Goal: Task Accomplishment & Management: Manage account settings

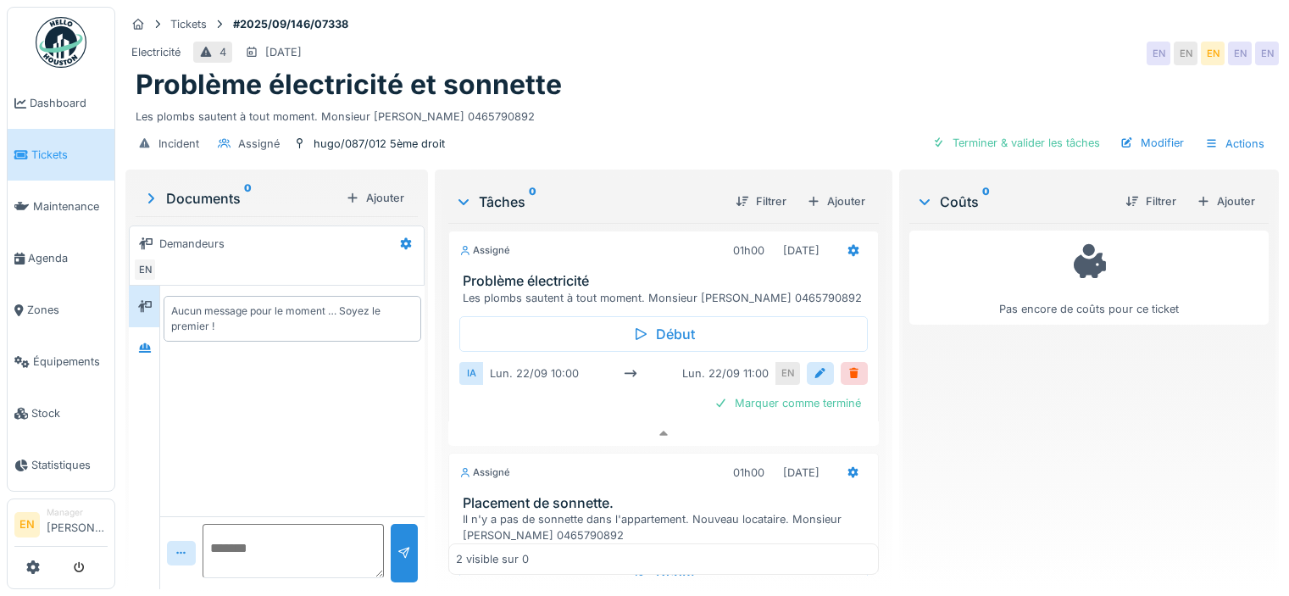
scroll to position [13, 0]
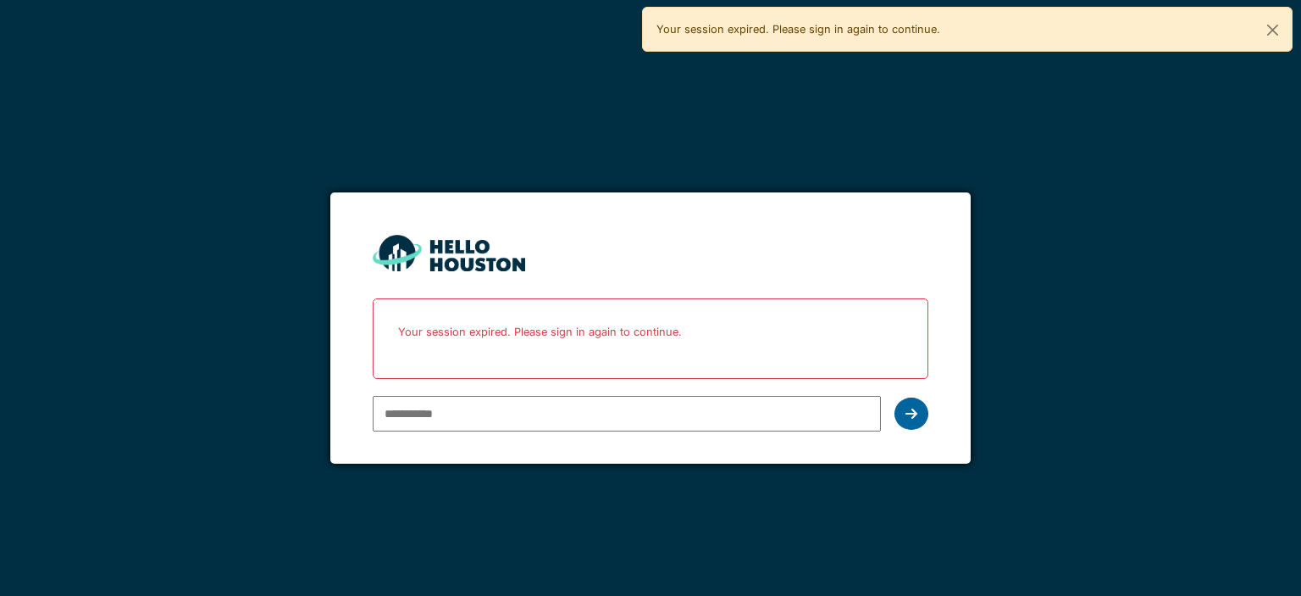
type input "**********"
click at [910, 410] on icon at bounding box center [912, 414] width 12 height 14
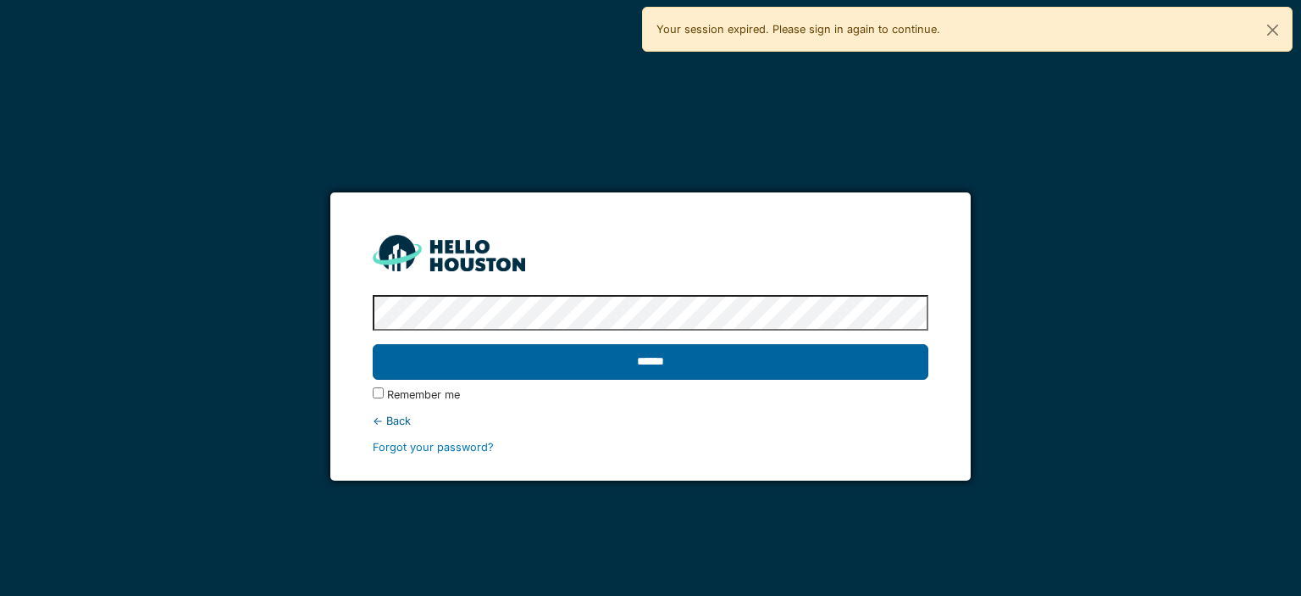
click at [650, 356] on input "******" at bounding box center [650, 362] width 555 height 36
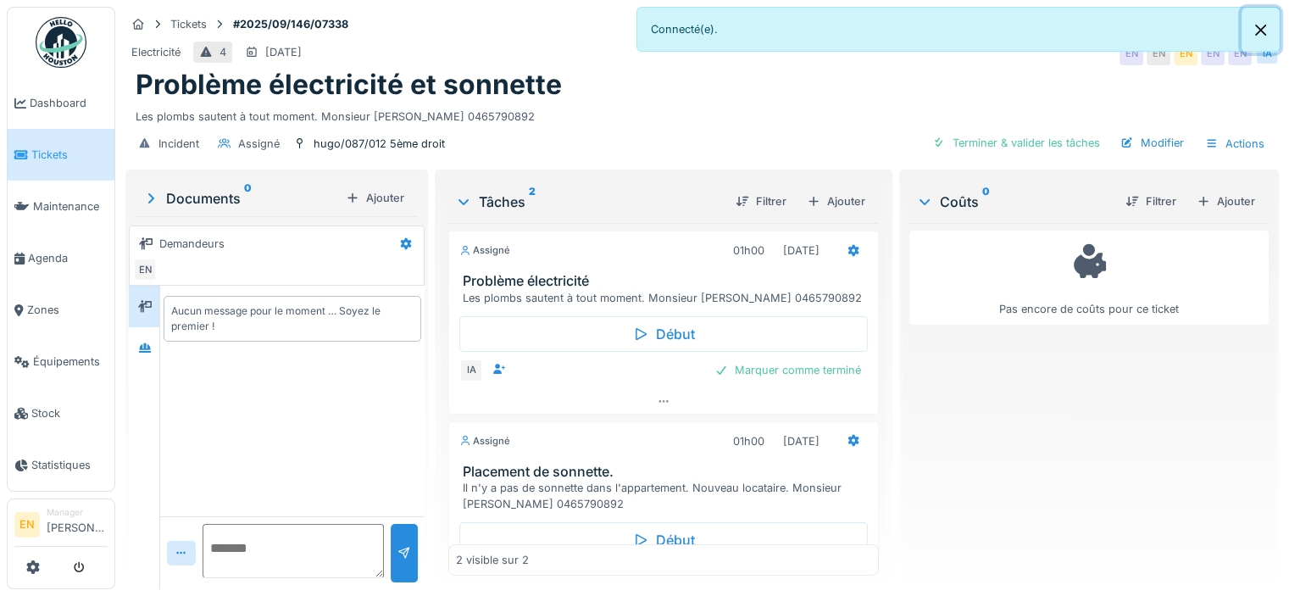
click at [1268, 30] on button "Close" at bounding box center [1260, 30] width 38 height 45
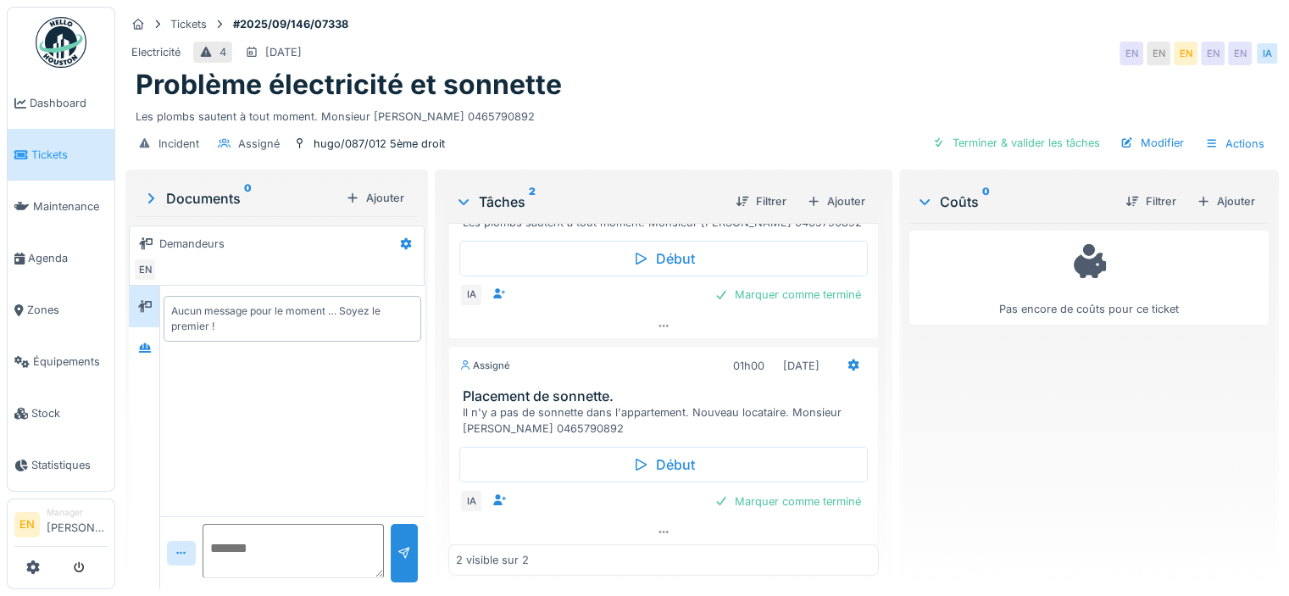
scroll to position [80, 0]
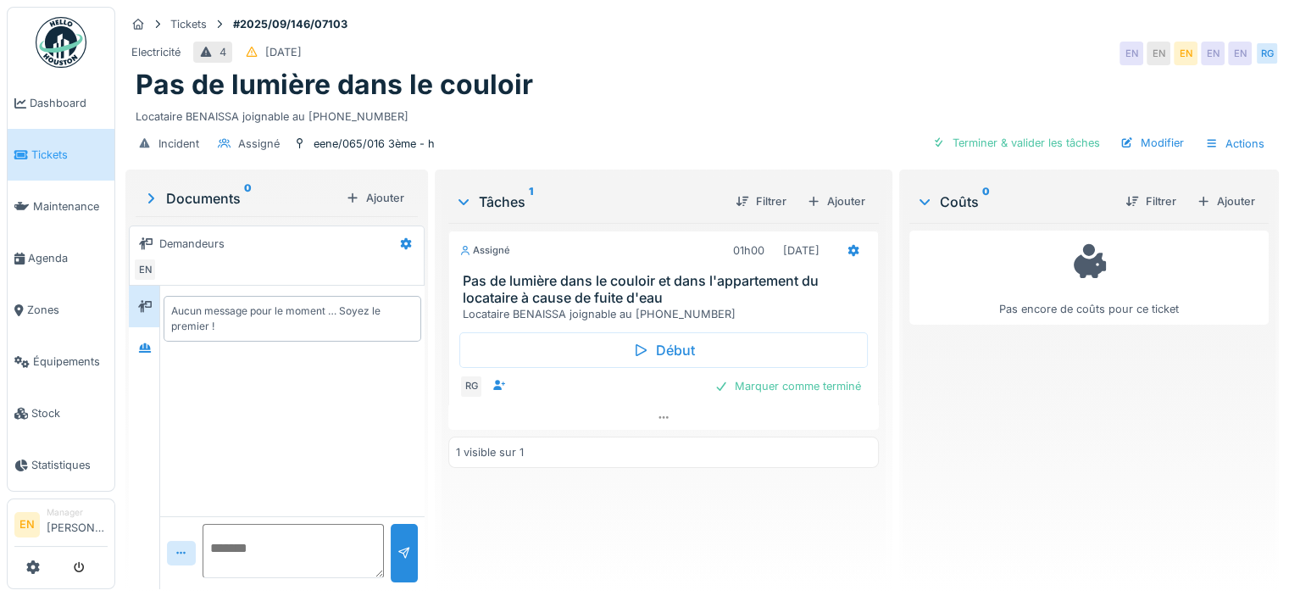
click at [759, 91] on div "Pas de lumière dans le couloir" at bounding box center [702, 85] width 1133 height 32
click at [707, 91] on div "Pas de lumière dans le couloir" at bounding box center [702, 85] width 1133 height 32
drag, startPoint x: 308, startPoint y: 119, endPoint x: 382, endPoint y: 116, distance: 73.7
click at [382, 116] on div "Locataire BENAISSA joignable au 0477.41.96.71" at bounding box center [702, 113] width 1133 height 23
copy div "0477.41.96.71"
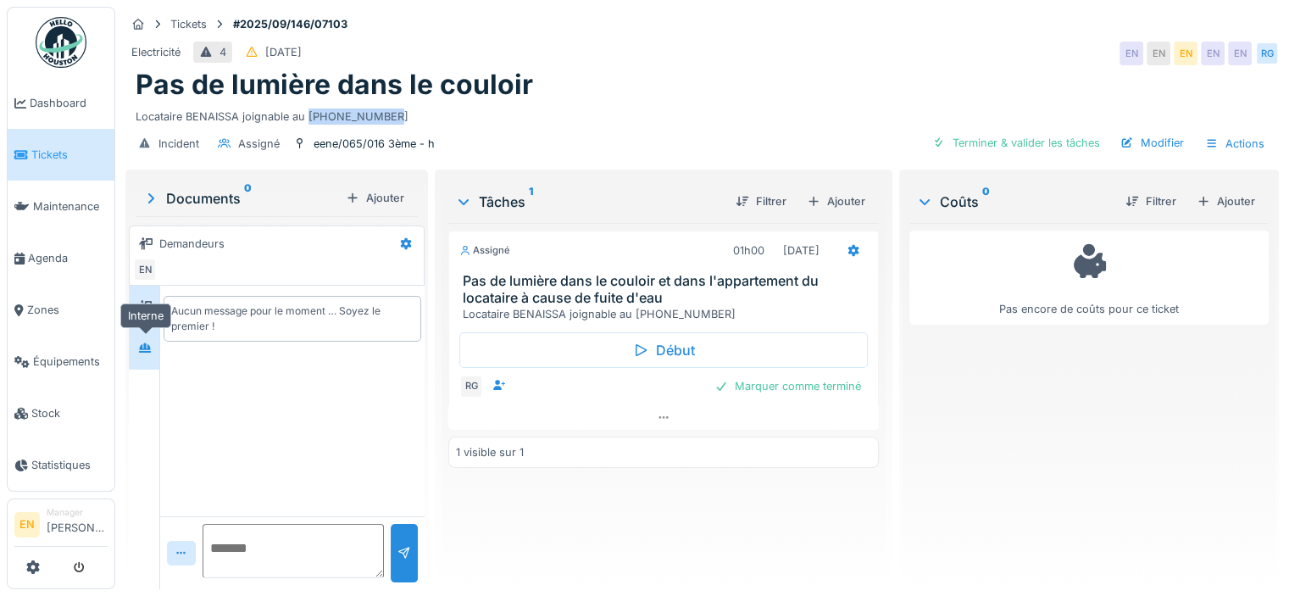
click at [150, 343] on icon at bounding box center [145, 347] width 14 height 11
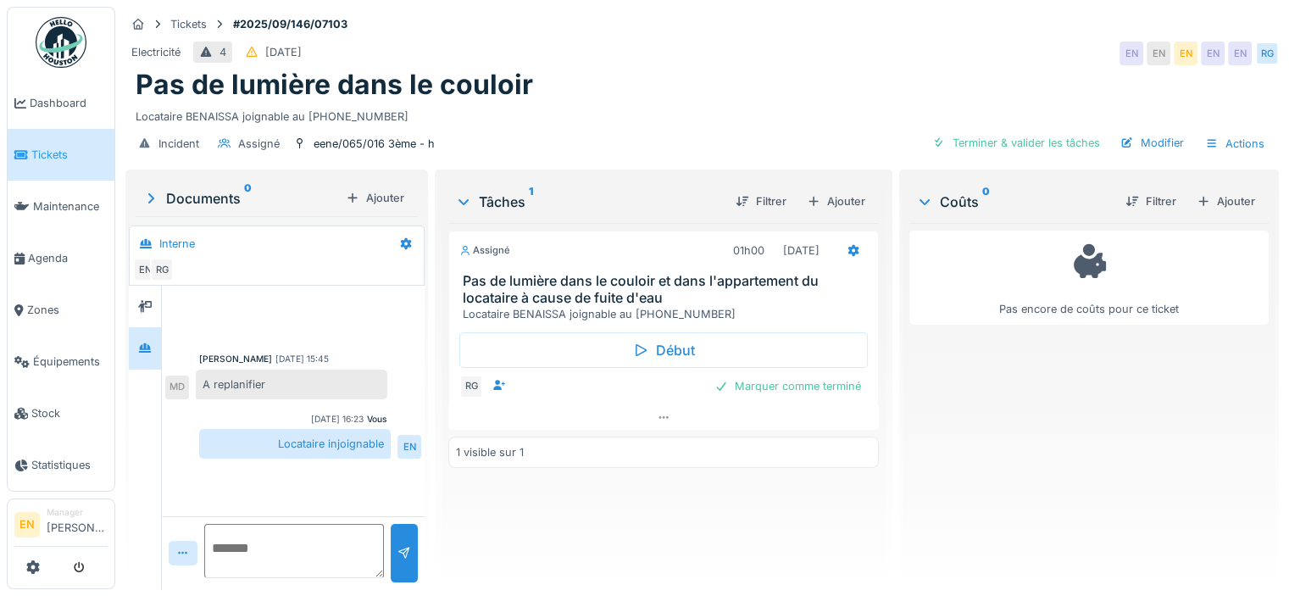
click at [231, 552] on textarea at bounding box center [294, 551] width 180 height 54
type textarea "**********"
click at [397, 556] on div at bounding box center [404, 553] width 14 height 16
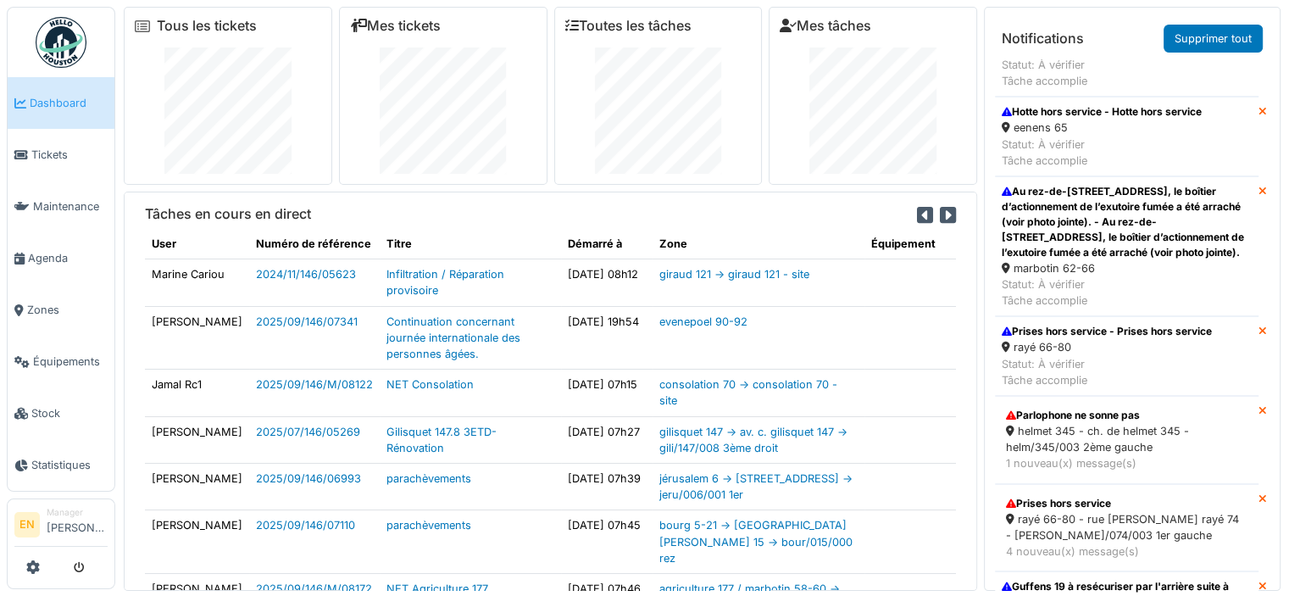
scroll to position [711, 0]
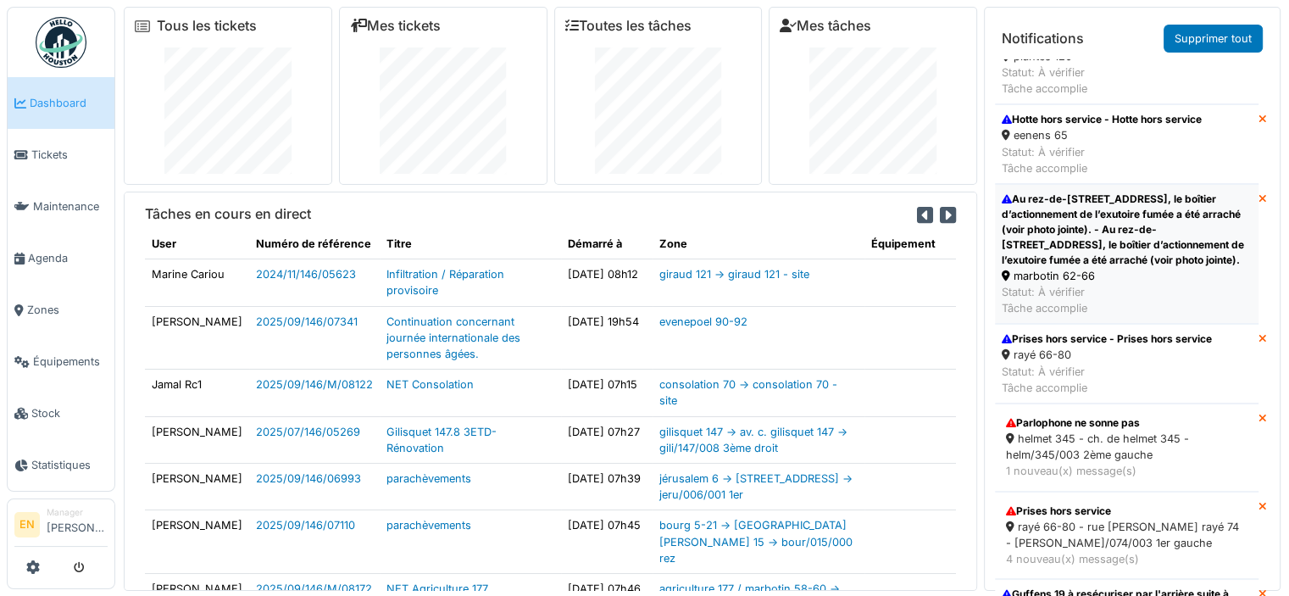
click at [1059, 240] on div "Au rez-de-chaussée du Marbotin 62, le boîtier d’actionnement de l’exutoire fumé…" at bounding box center [1126, 229] width 250 height 76
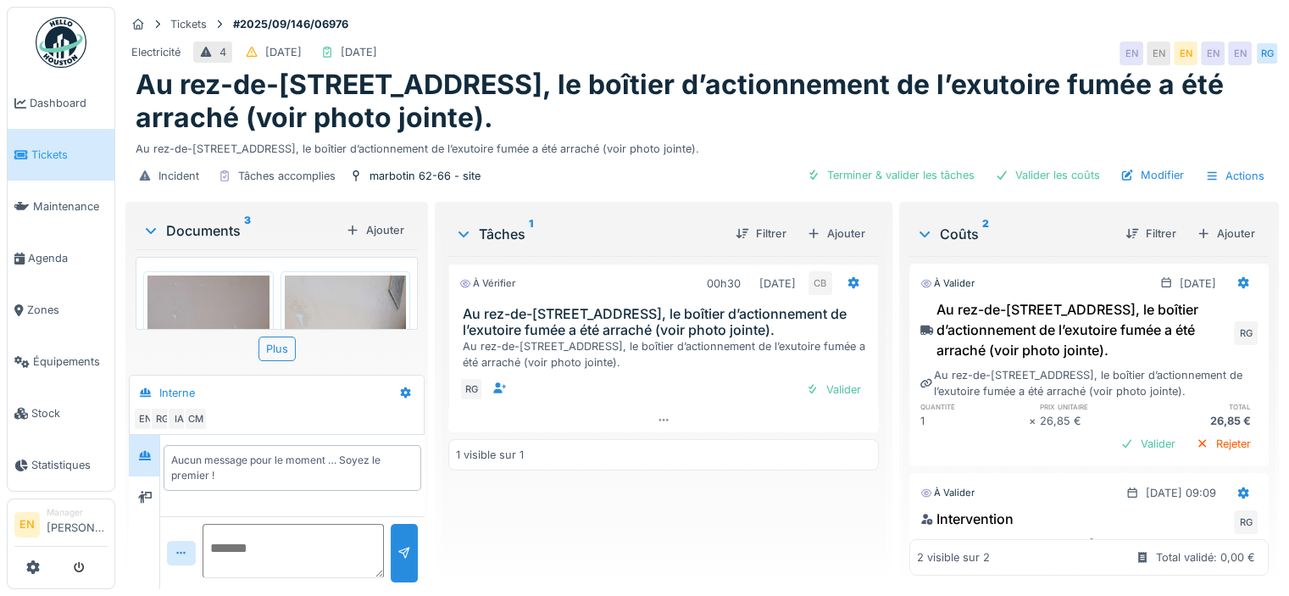
click at [225, 241] on div "Documents 3" at bounding box center [240, 230] width 197 height 20
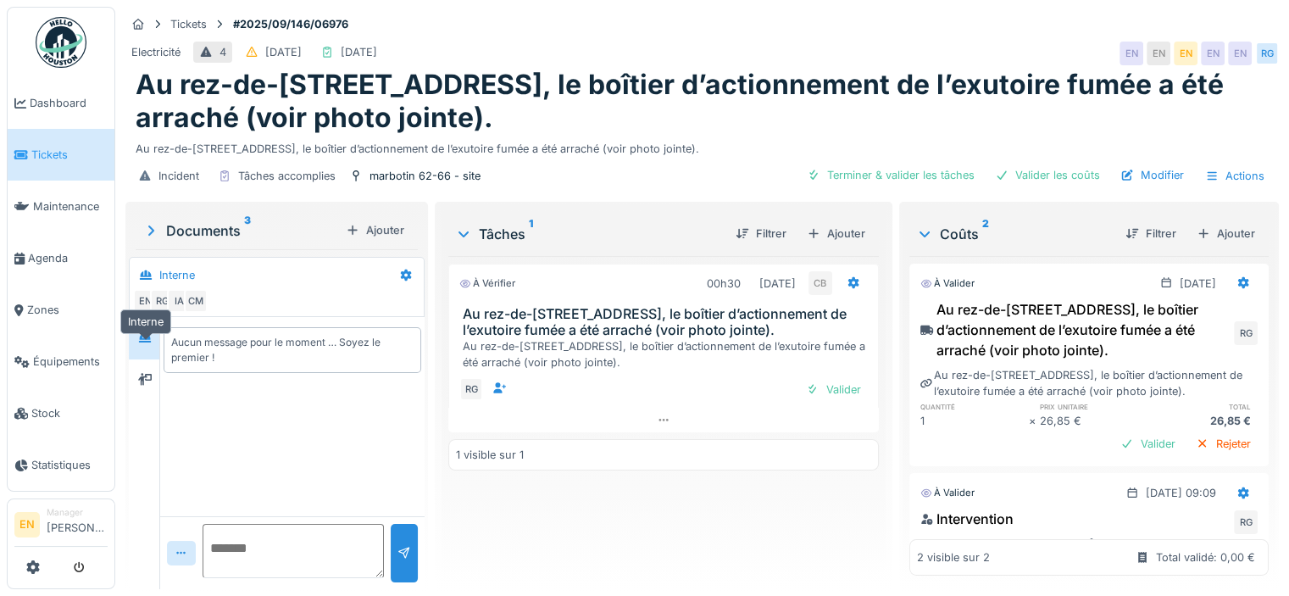
click at [141, 342] on icon at bounding box center [145, 337] width 12 height 9
click at [158, 358] on div at bounding box center [144, 338] width 30 height 42
click at [147, 385] on icon at bounding box center [145, 380] width 14 height 12
click at [147, 346] on div at bounding box center [145, 338] width 14 height 16
click at [225, 241] on div "Documents 3" at bounding box center [240, 230] width 197 height 20
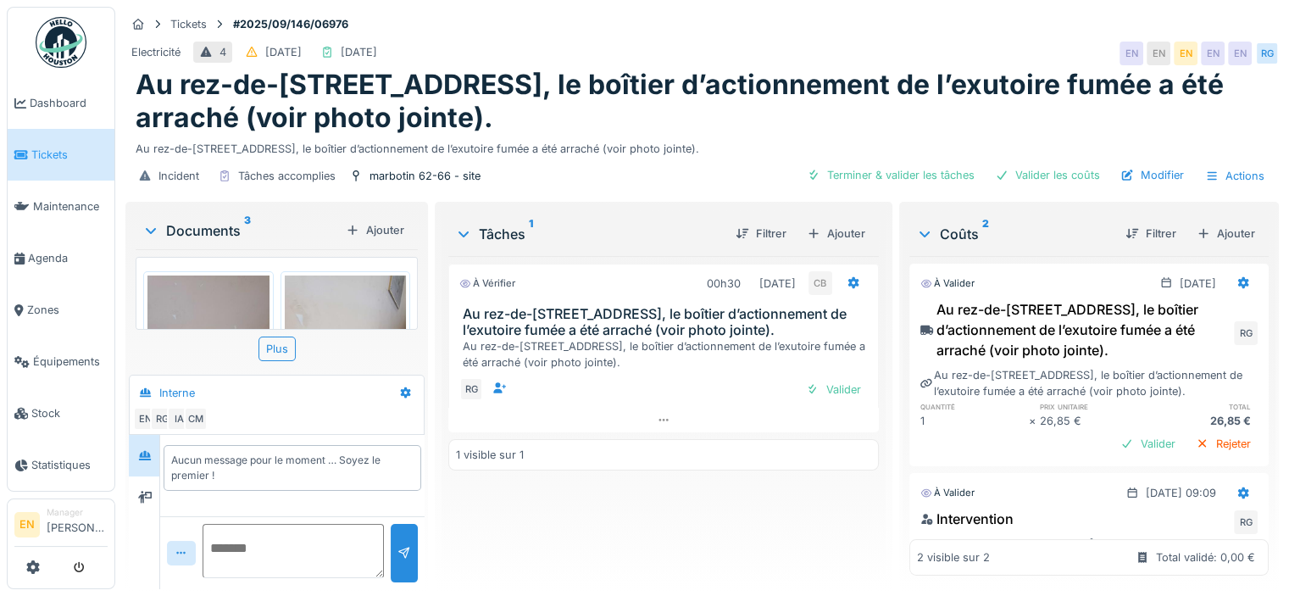
click at [236, 301] on img at bounding box center [208, 356] width 122 height 162
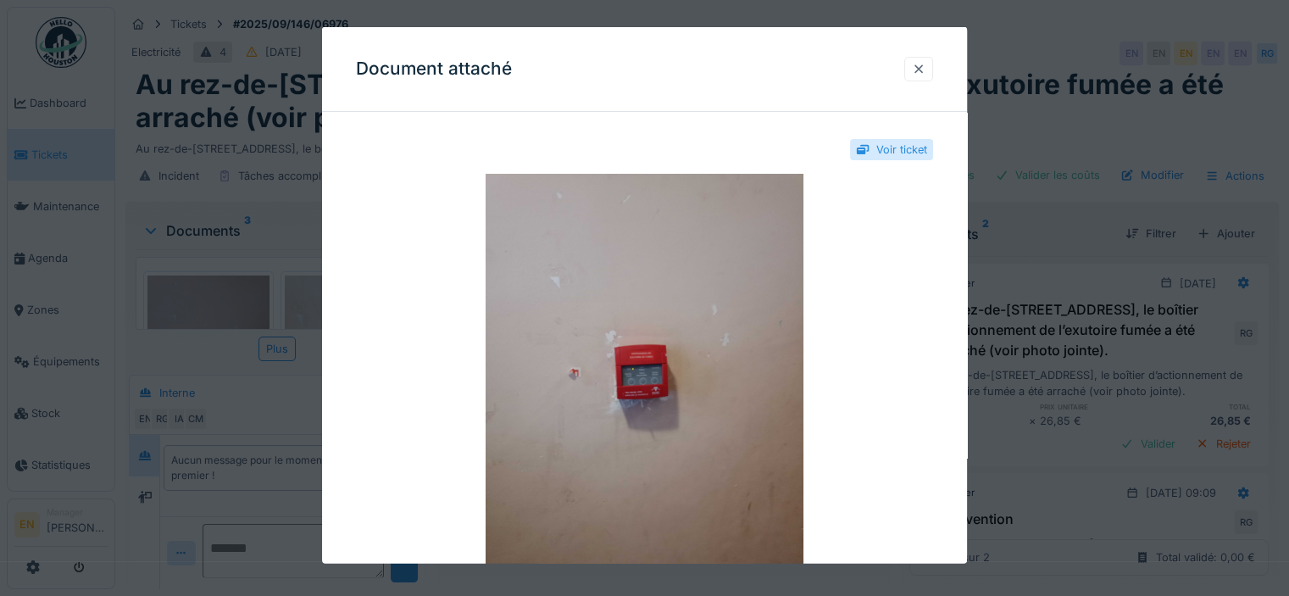
click at [925, 71] on div at bounding box center [919, 69] width 14 height 16
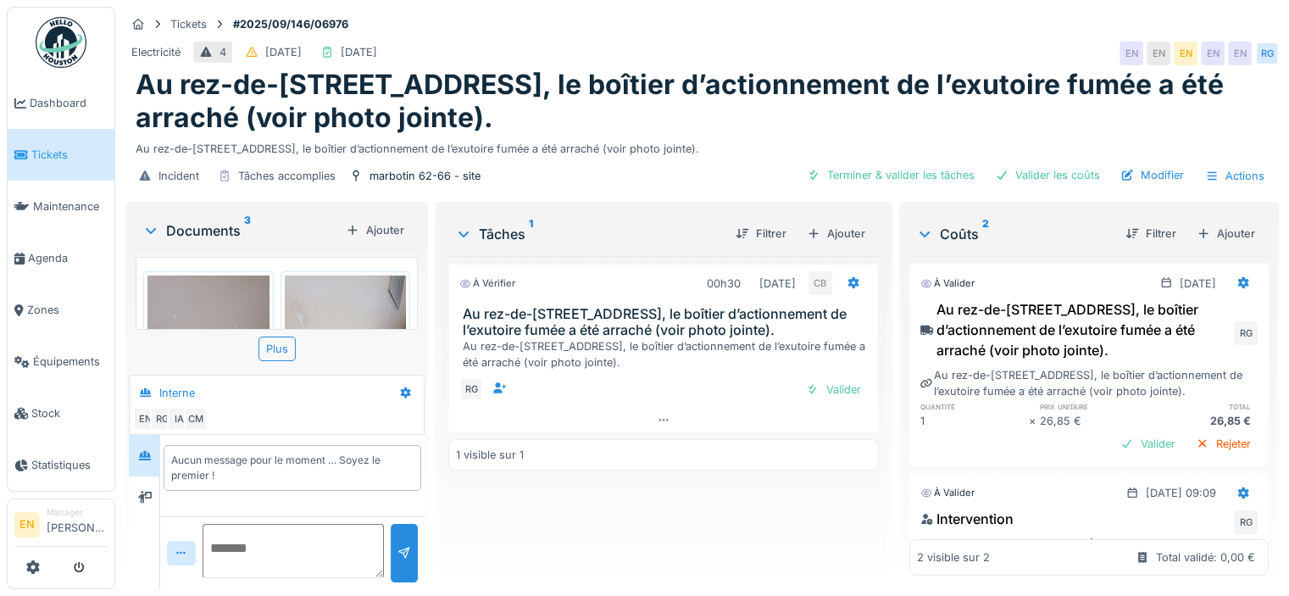
click at [332, 324] on img at bounding box center [346, 356] width 122 height 162
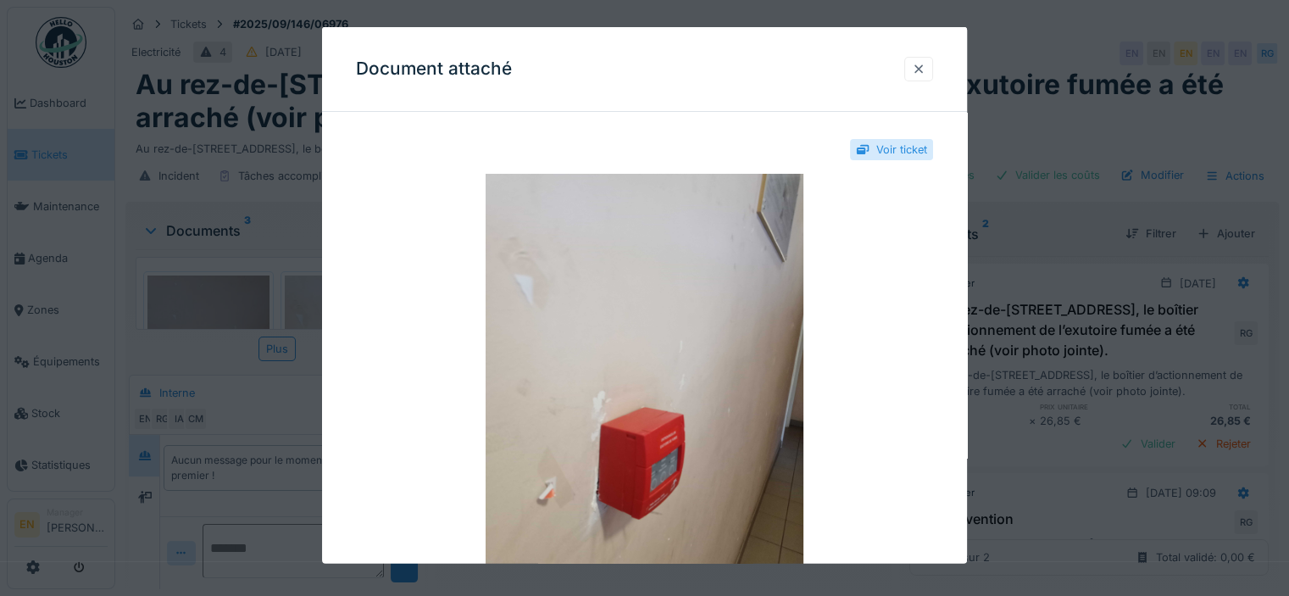
click at [925, 67] on div at bounding box center [919, 69] width 14 height 16
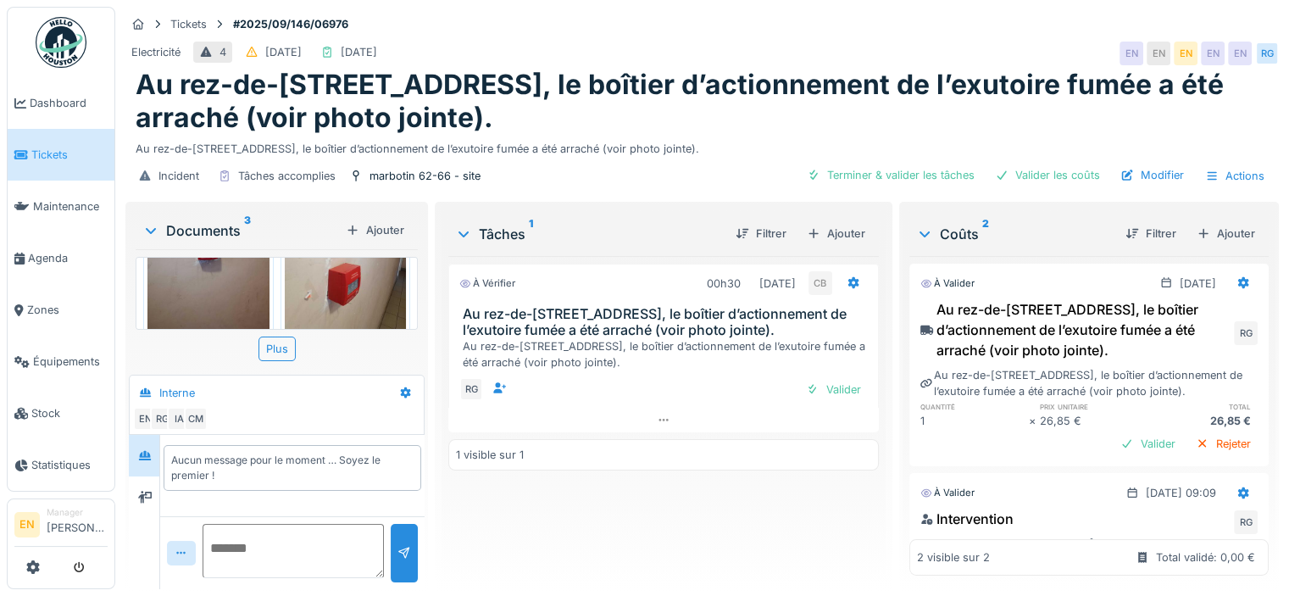
scroll to position [136, 0]
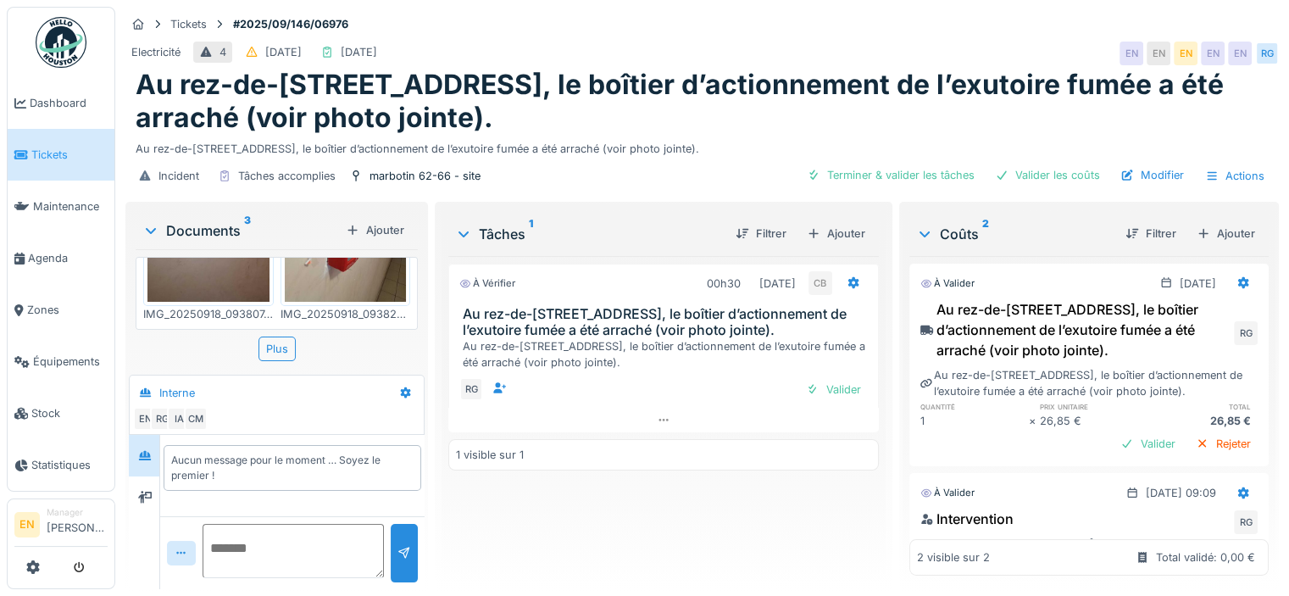
click at [320, 282] on img at bounding box center [346, 221] width 122 height 162
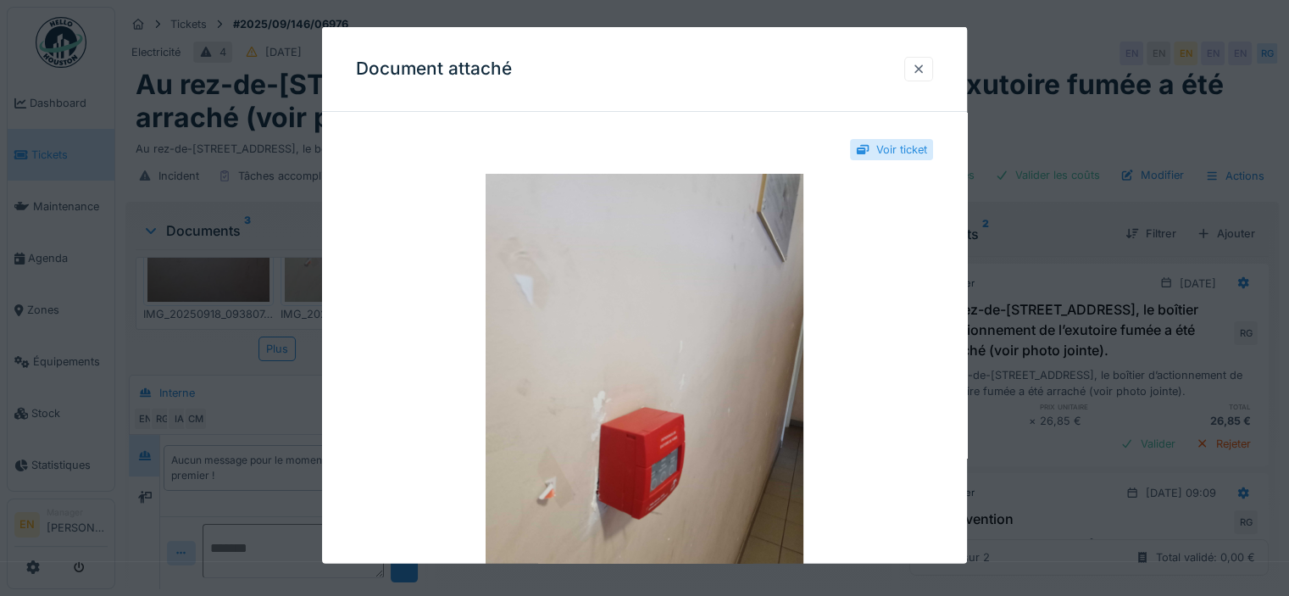
click at [923, 75] on div at bounding box center [919, 69] width 14 height 16
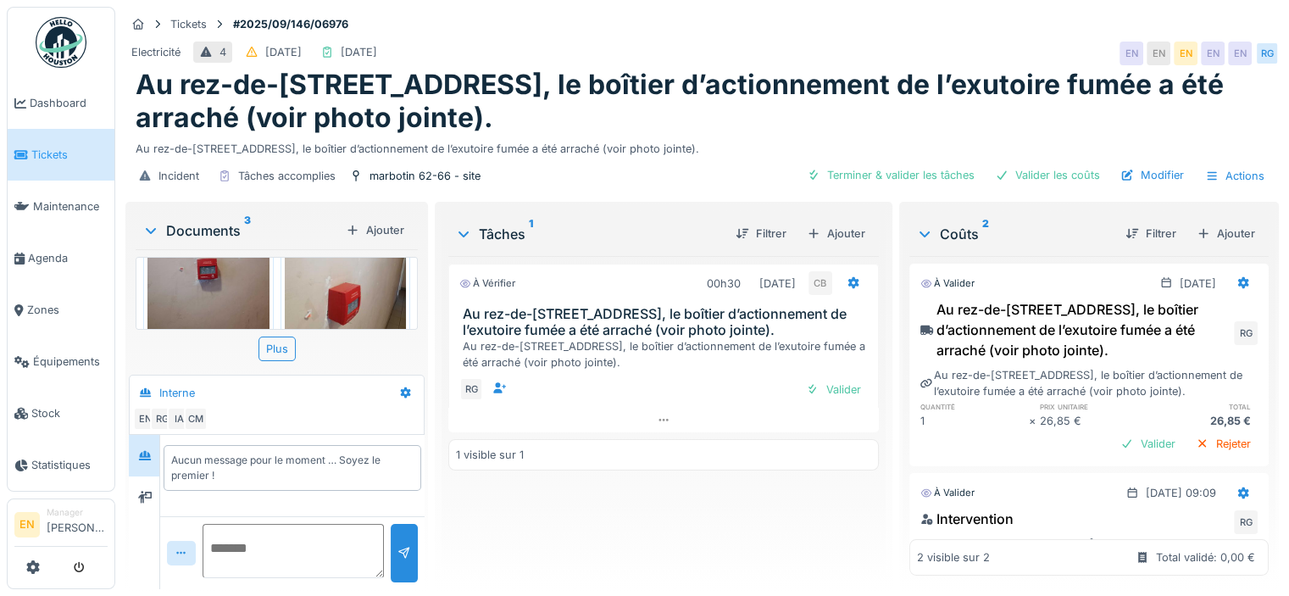
scroll to position [68, 0]
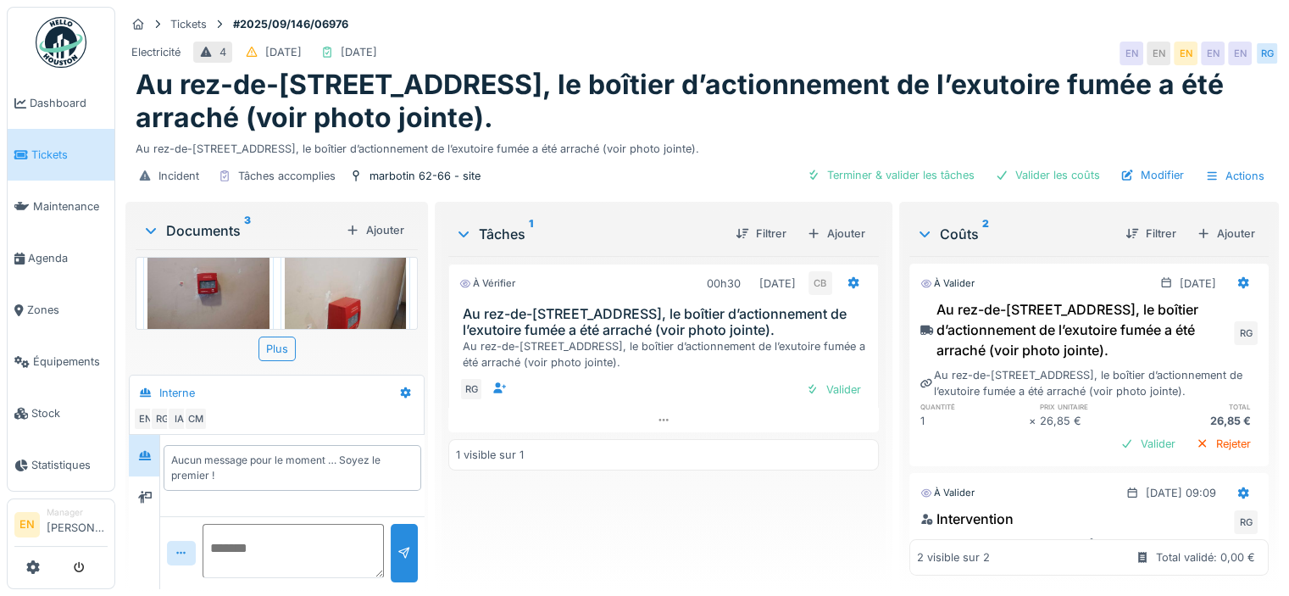
click at [256, 298] on img at bounding box center [208, 289] width 122 height 162
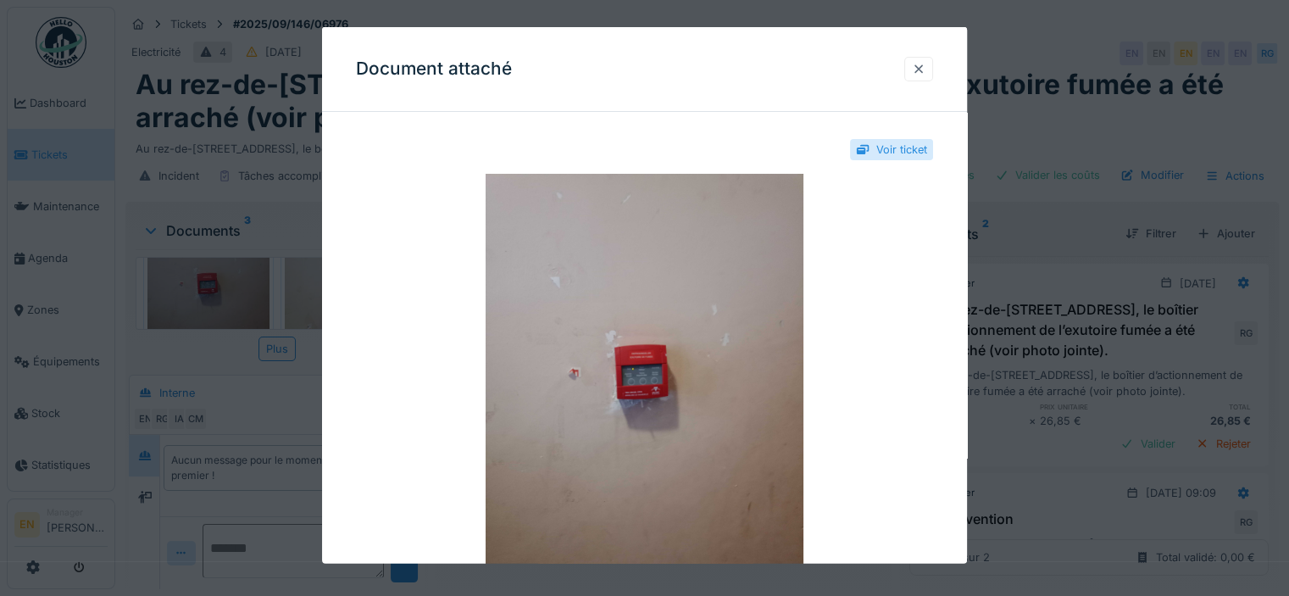
click at [925, 70] on div at bounding box center [919, 69] width 14 height 16
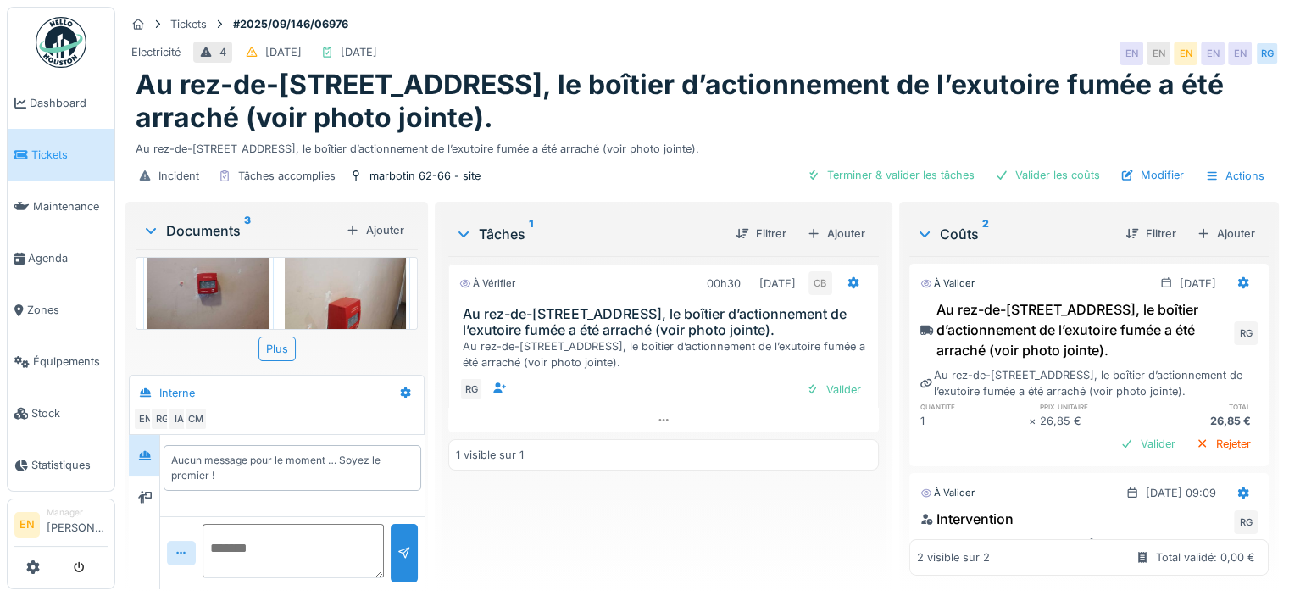
click at [370, 311] on img at bounding box center [346, 289] width 122 height 162
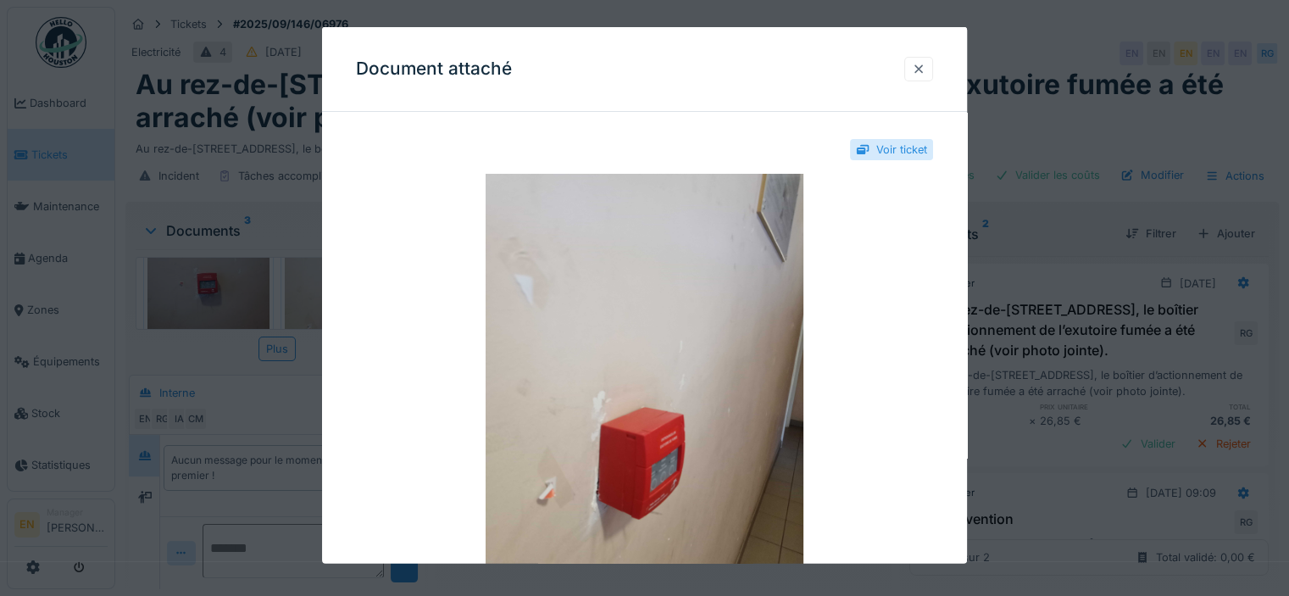
click at [923, 66] on div at bounding box center [919, 69] width 14 height 16
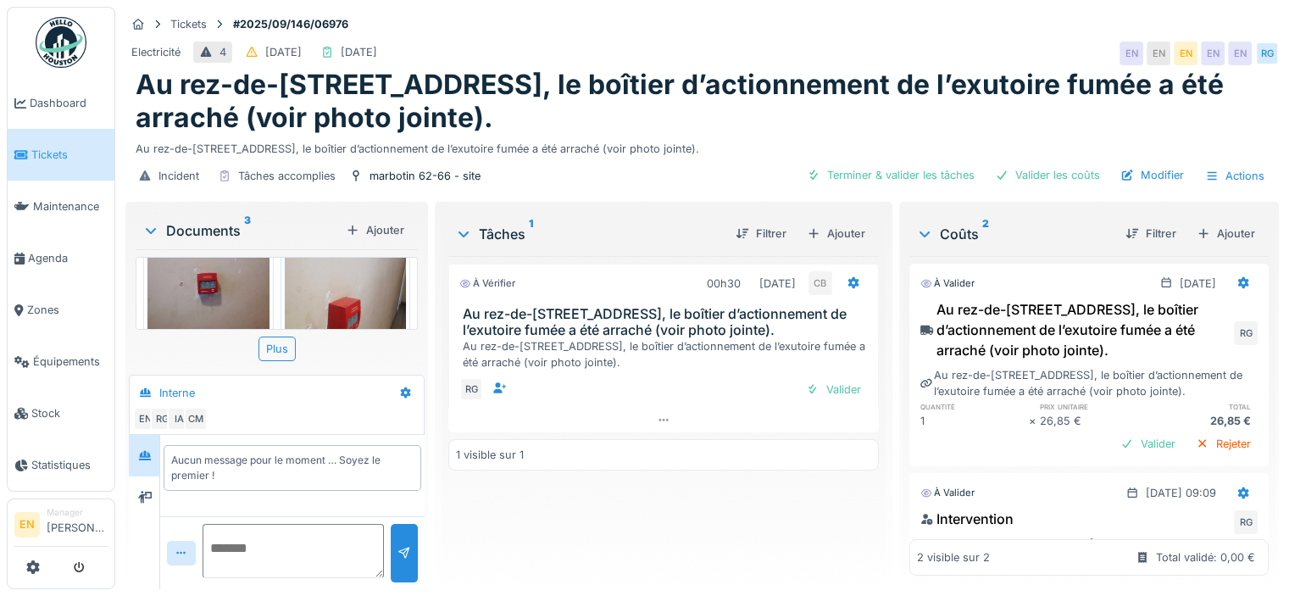
click at [736, 186] on div "Incident Tâches accomplies marbotin 62-66 - site Terminer & valider les tâches …" at bounding box center [701, 176] width 1153 height 38
click at [905, 180] on div "Terminer & valider les tâches" at bounding box center [890, 175] width 181 height 23
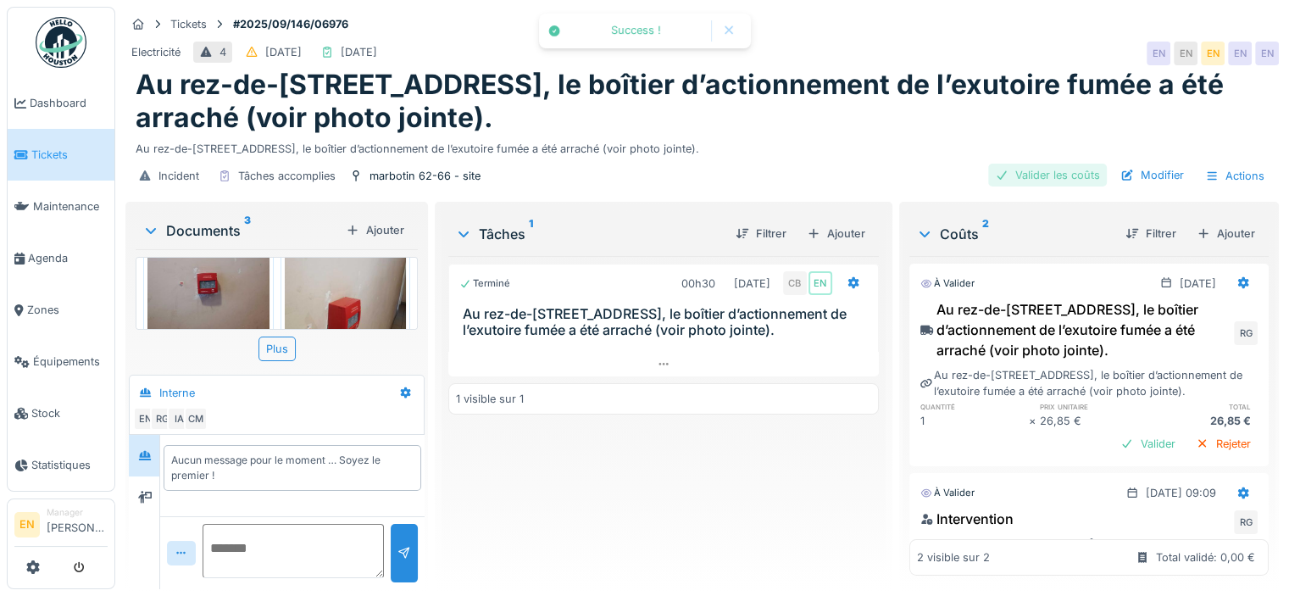
click at [1038, 179] on div "Valider les coûts" at bounding box center [1047, 175] width 119 height 23
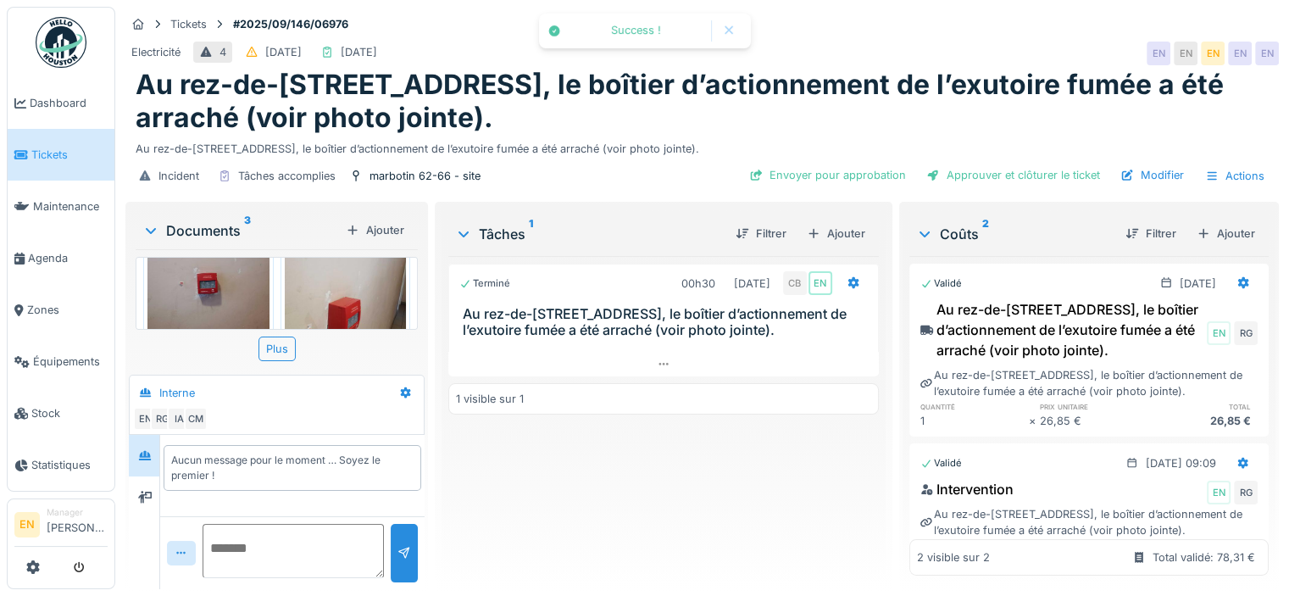
click at [1038, 179] on div "Approuver et clôturer le ticket" at bounding box center [1012, 175] width 187 height 23
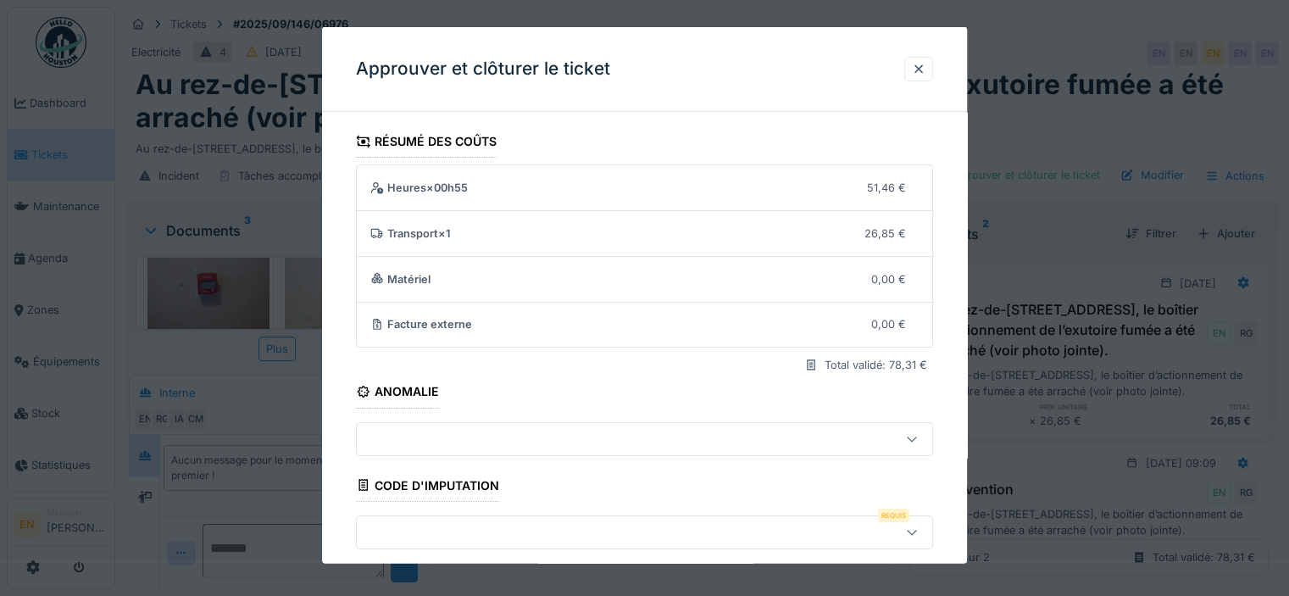
click at [961, 474] on div "**********" at bounding box center [644, 499] width 645 height 748
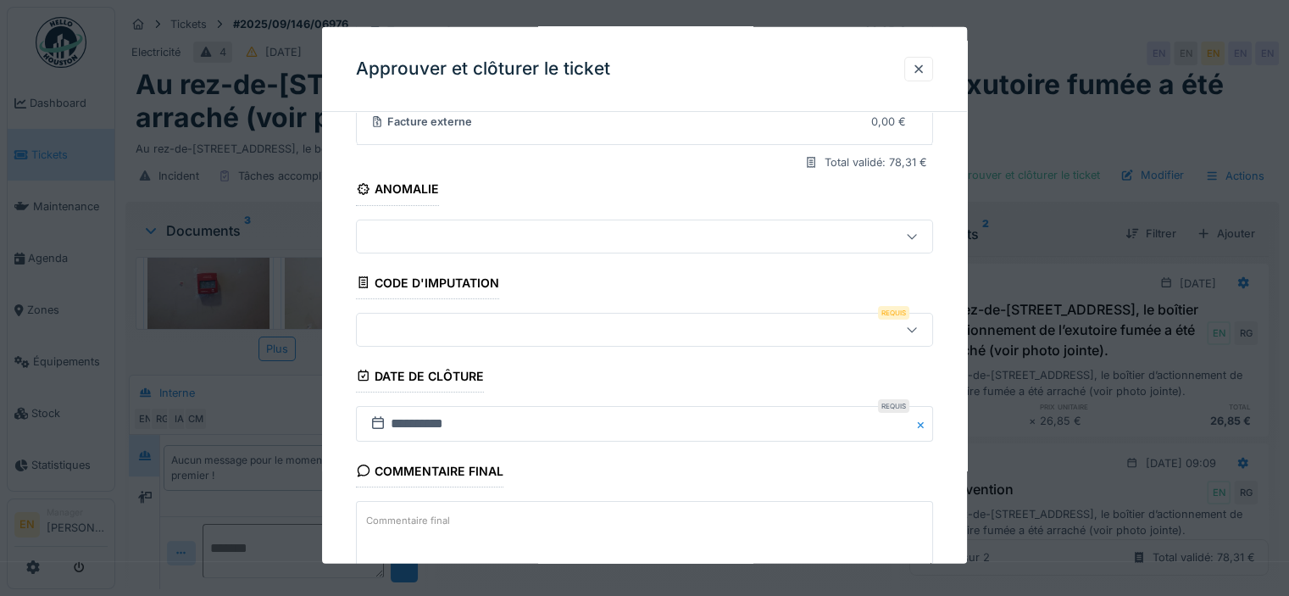
scroll to position [307, 0]
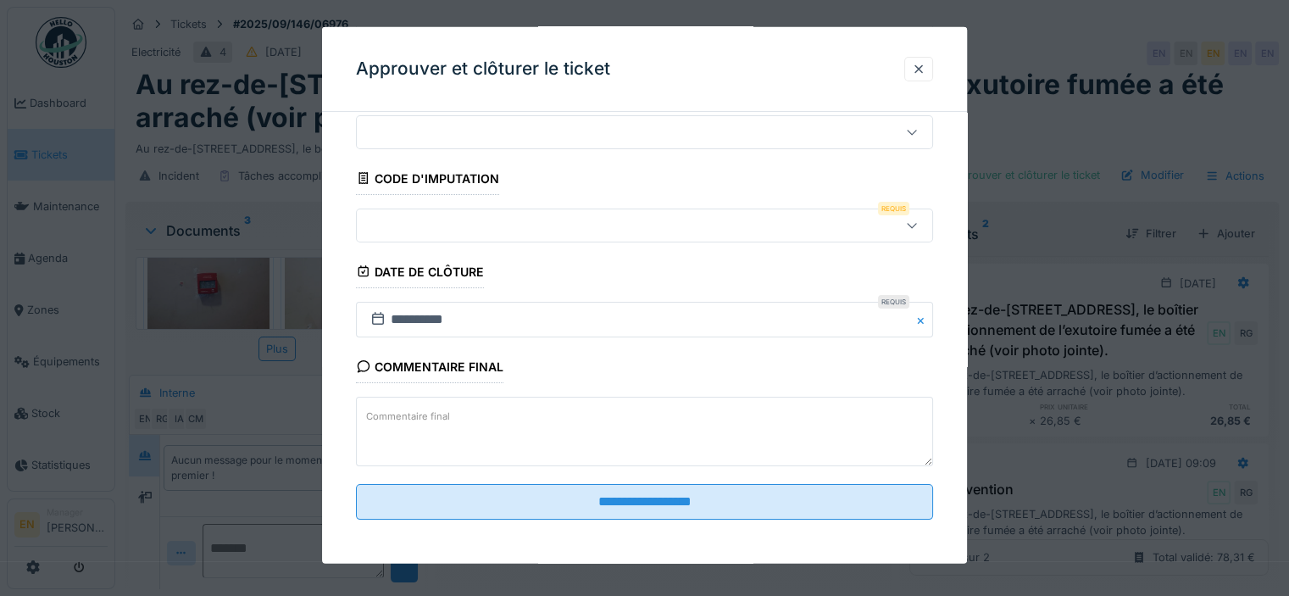
click at [925, 219] on div at bounding box center [911, 224] width 41 height 32
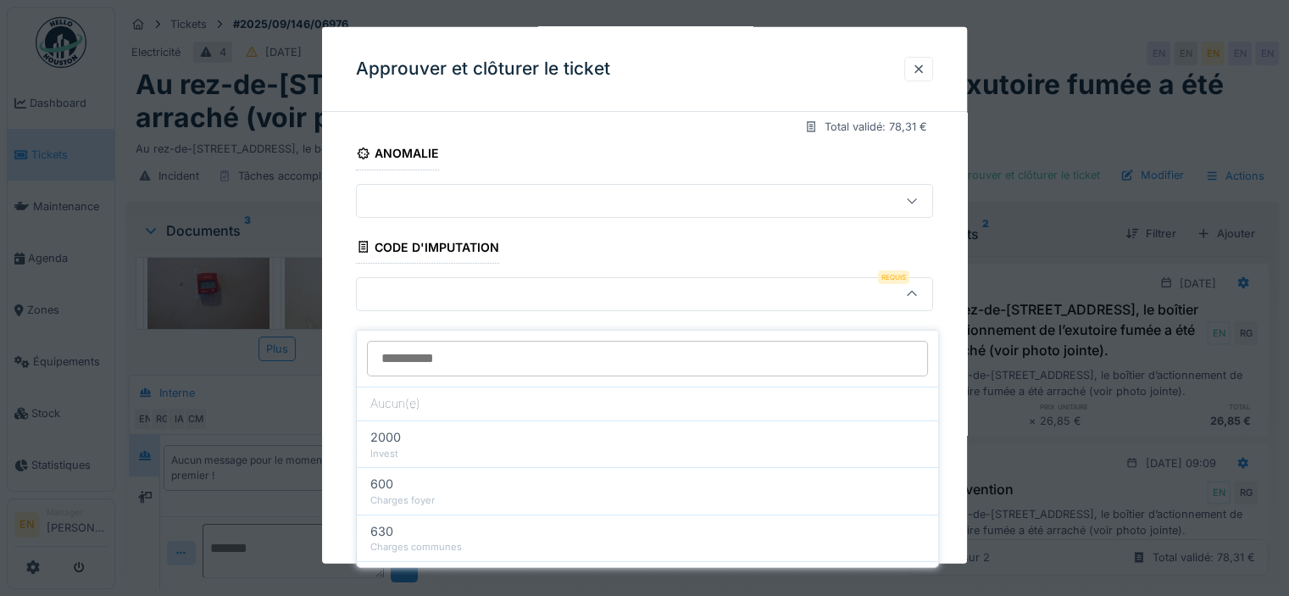
scroll to position [235, 0]
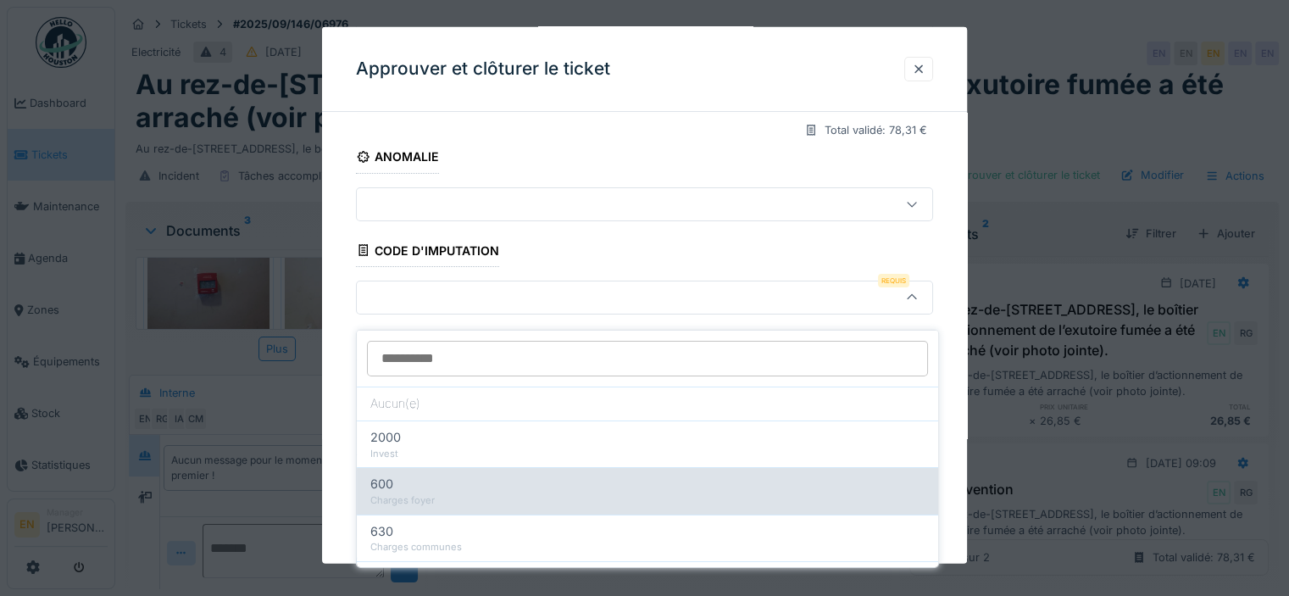
click at [424, 474] on div "600" at bounding box center [647, 483] width 554 height 19
type input "***"
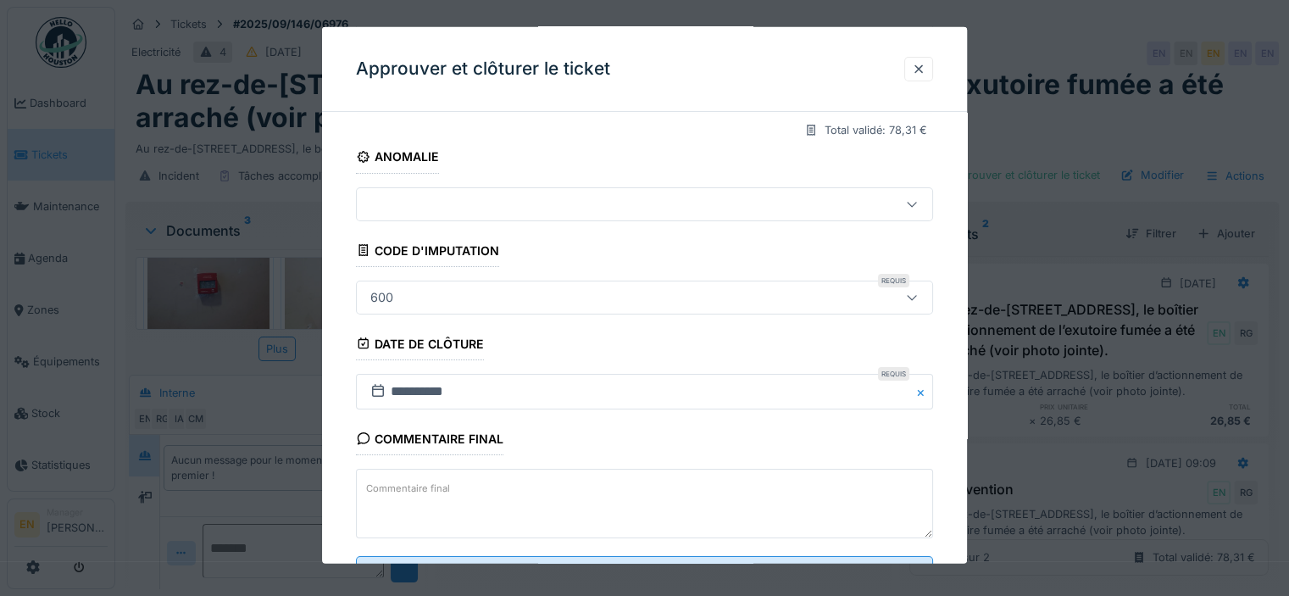
click at [959, 459] on div "**********" at bounding box center [644, 265] width 645 height 748
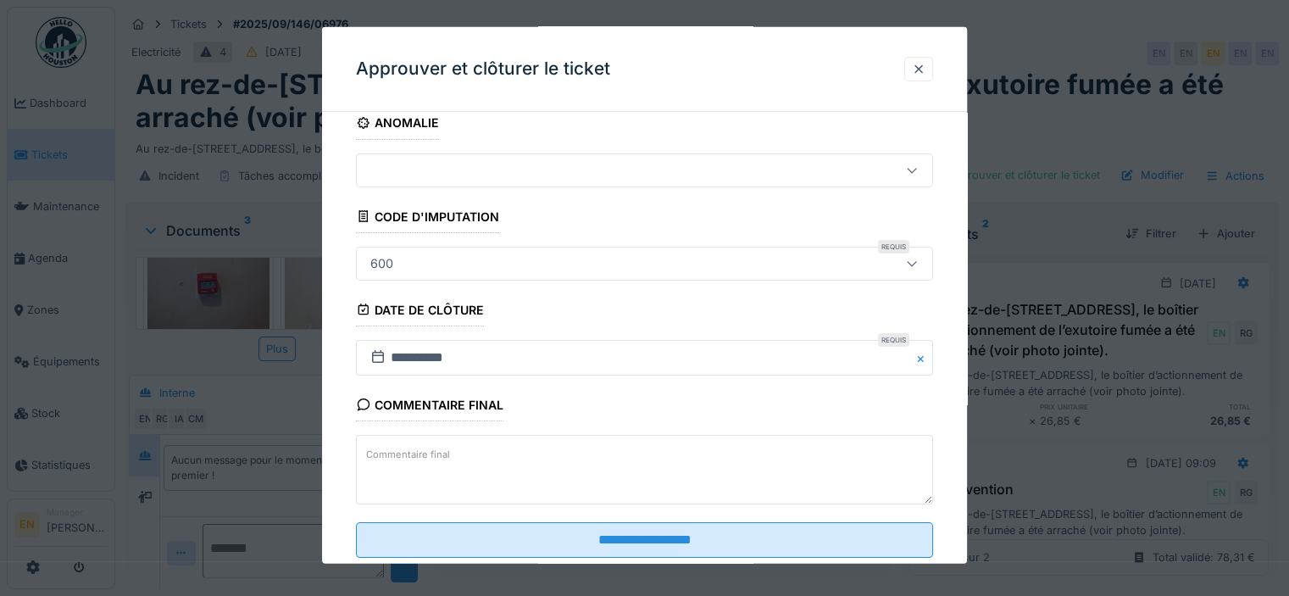
scroll to position [307, 0]
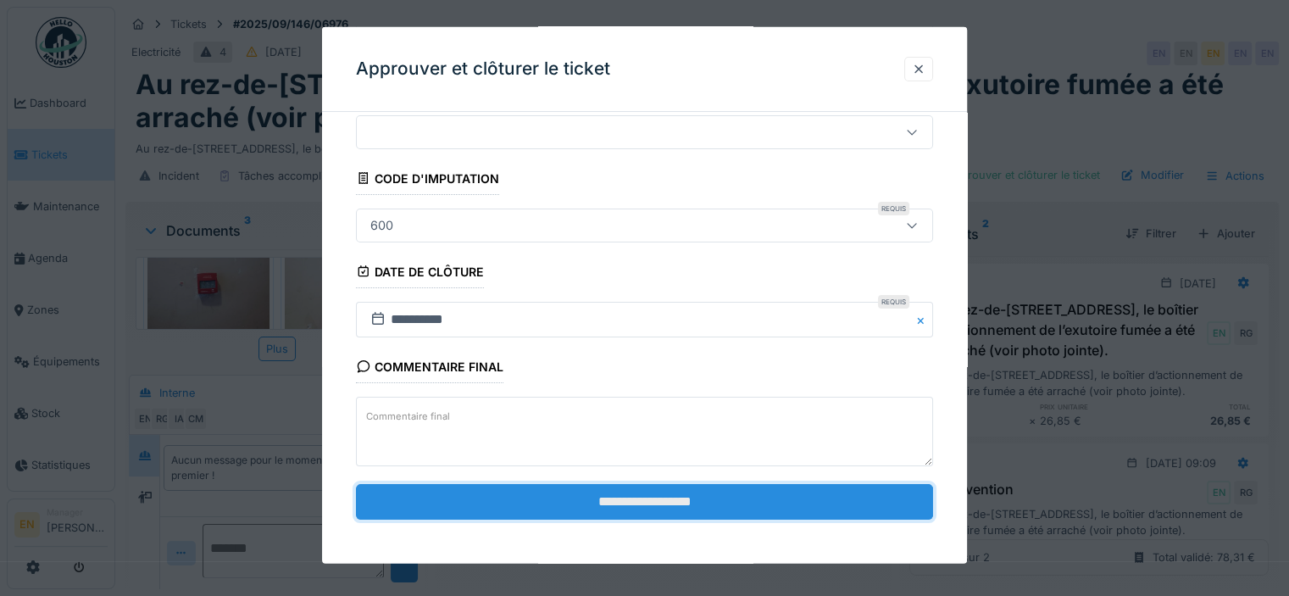
click at [649, 503] on input "**********" at bounding box center [644, 502] width 577 height 36
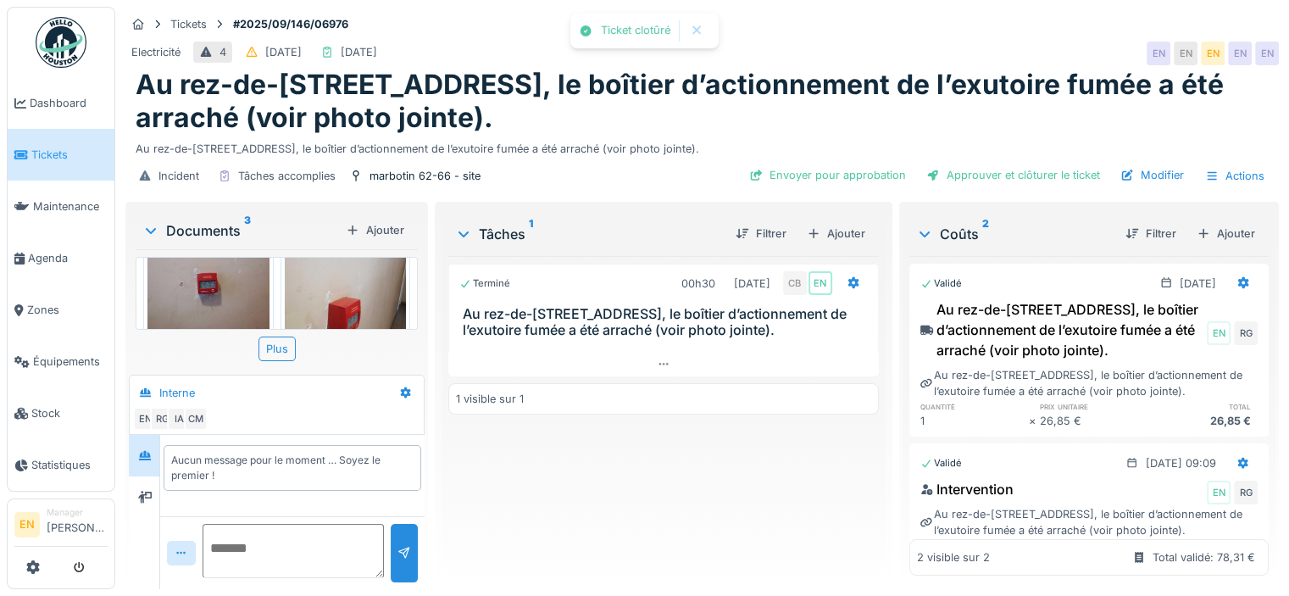
scroll to position [20, 0]
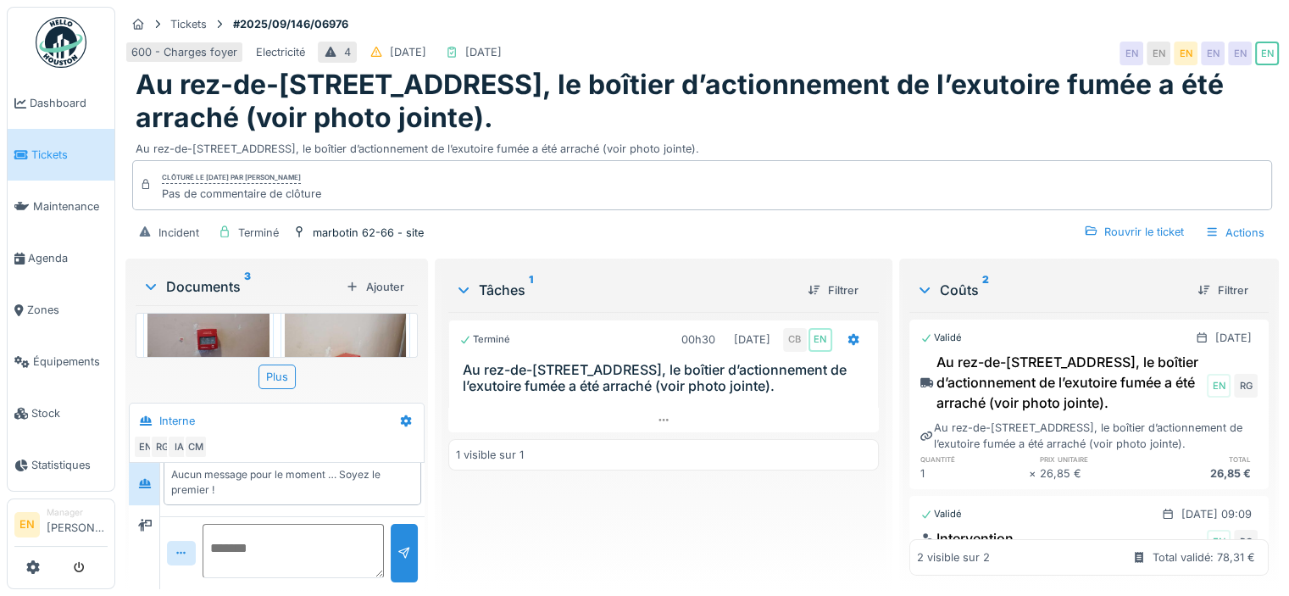
click at [59, 53] on img at bounding box center [61, 42] width 51 height 51
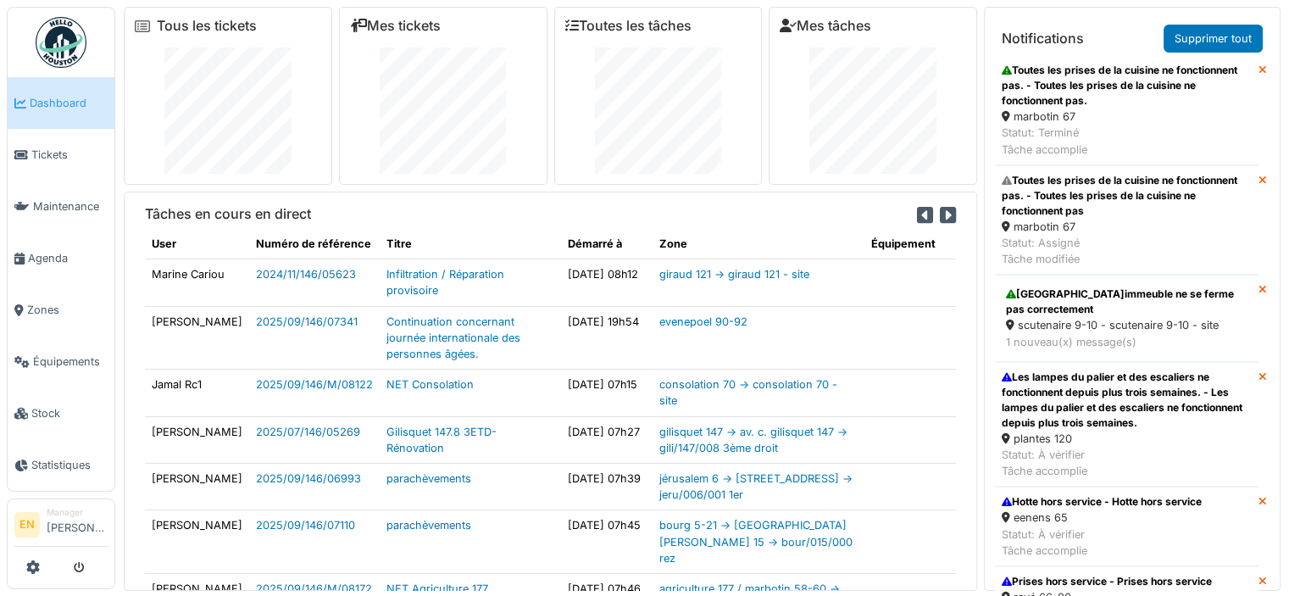
scroll to position [325, 0]
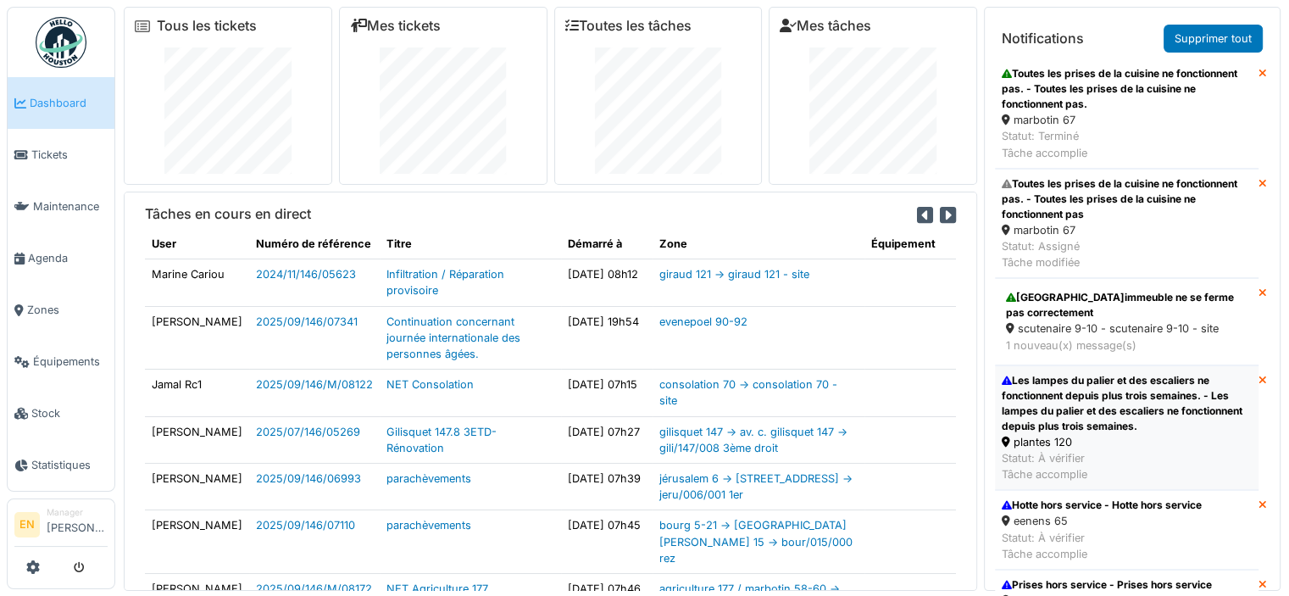
click at [1071, 406] on div "Les lampes du palier et des escaliers ne fonctionnent depuis plus trois semaine…" at bounding box center [1126, 403] width 250 height 61
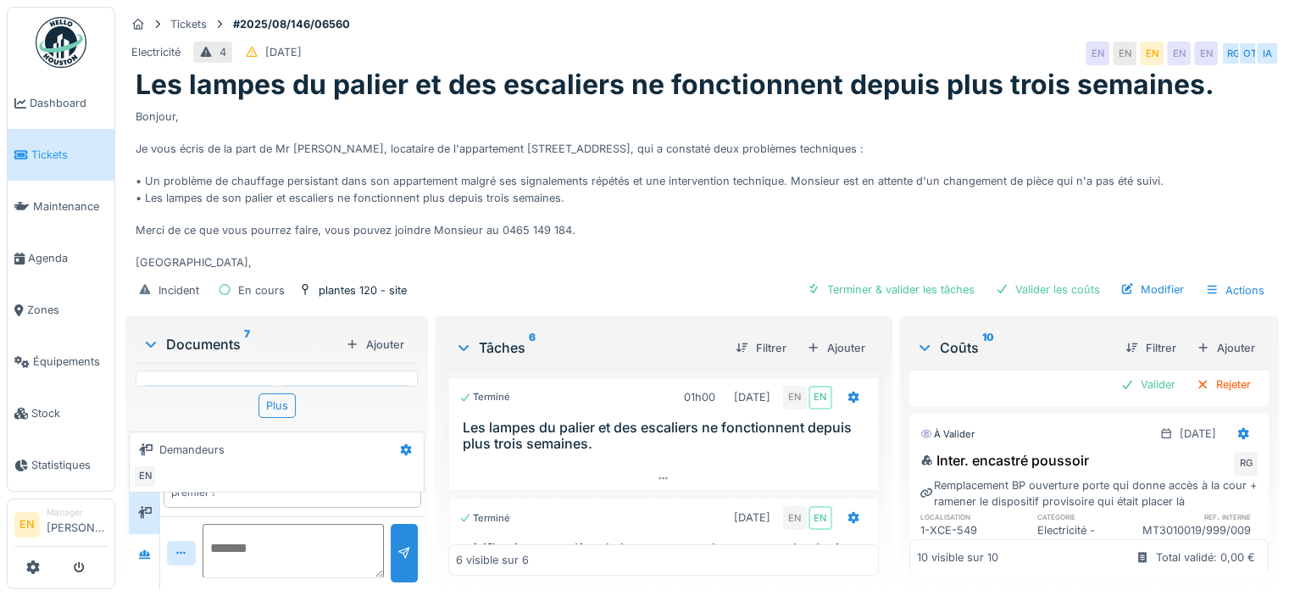
scroll to position [126, 0]
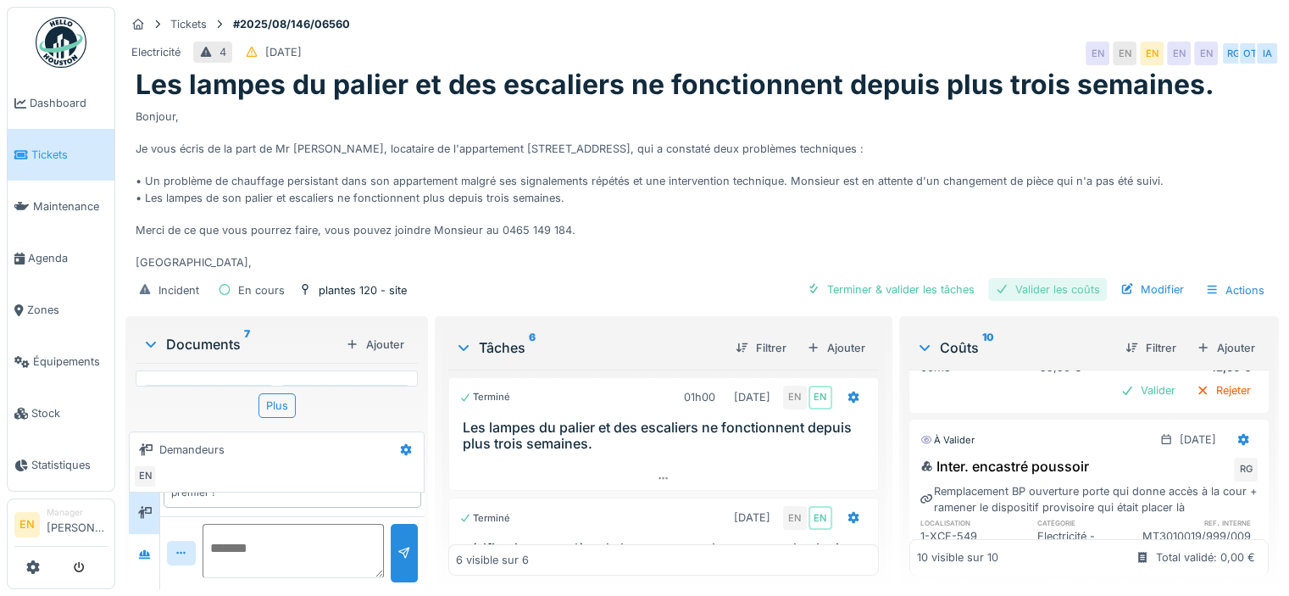
click at [1048, 289] on div "Valider les coûts" at bounding box center [1047, 289] width 119 height 23
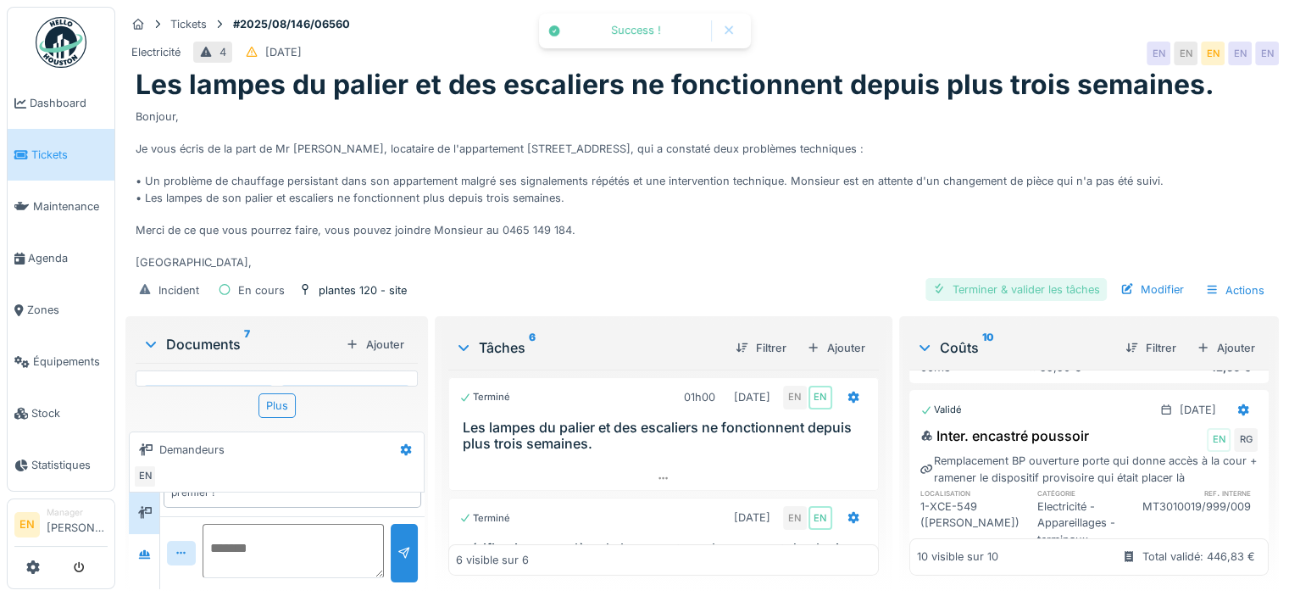
click at [948, 290] on div "Terminer & valider les tâches" at bounding box center [1015, 289] width 181 height 23
click at [1011, 291] on div "Approuver et clôturer le ticket" at bounding box center [1012, 289] width 187 height 23
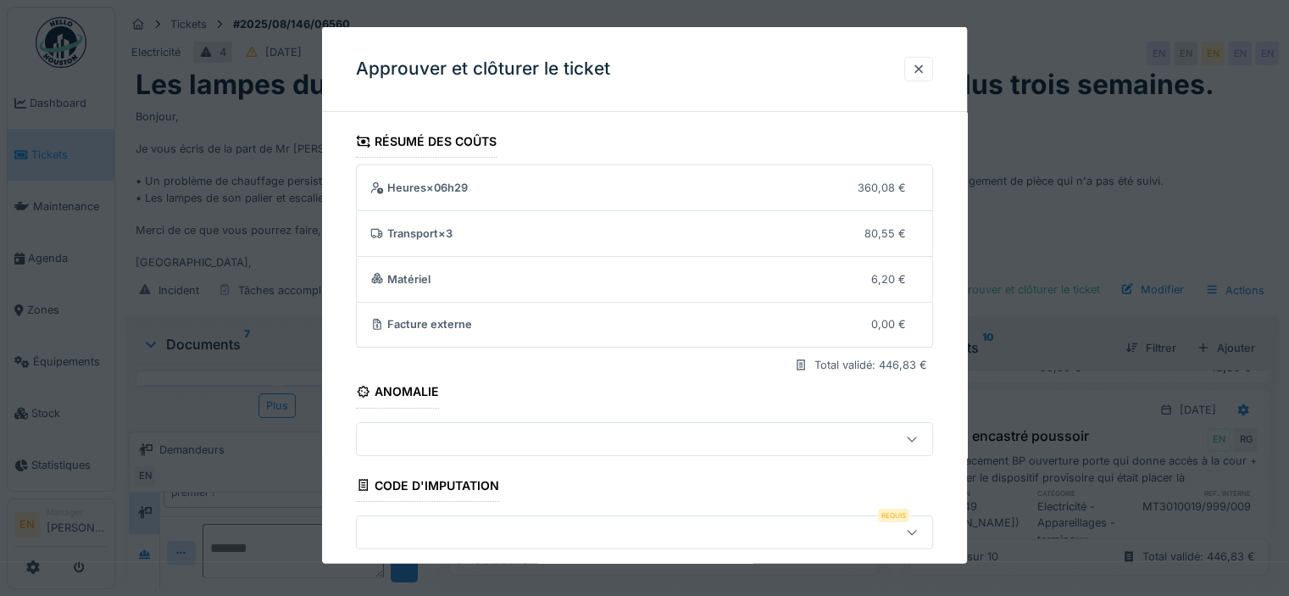
click at [918, 527] on icon at bounding box center [912, 531] width 14 height 11
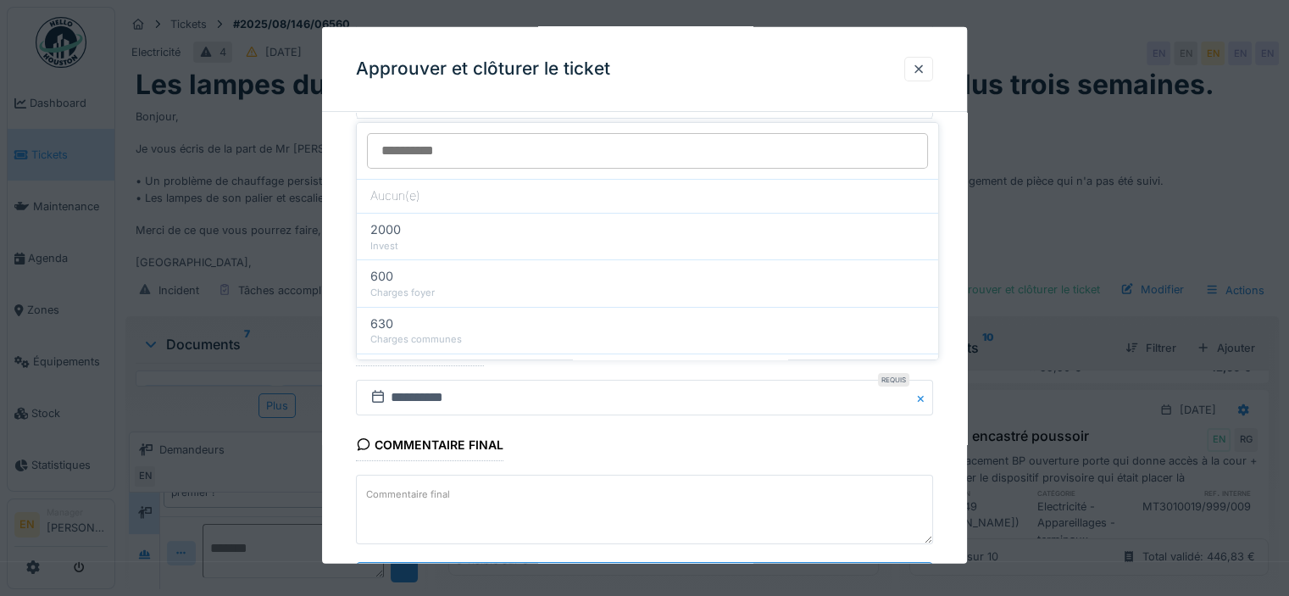
scroll to position [235, 0]
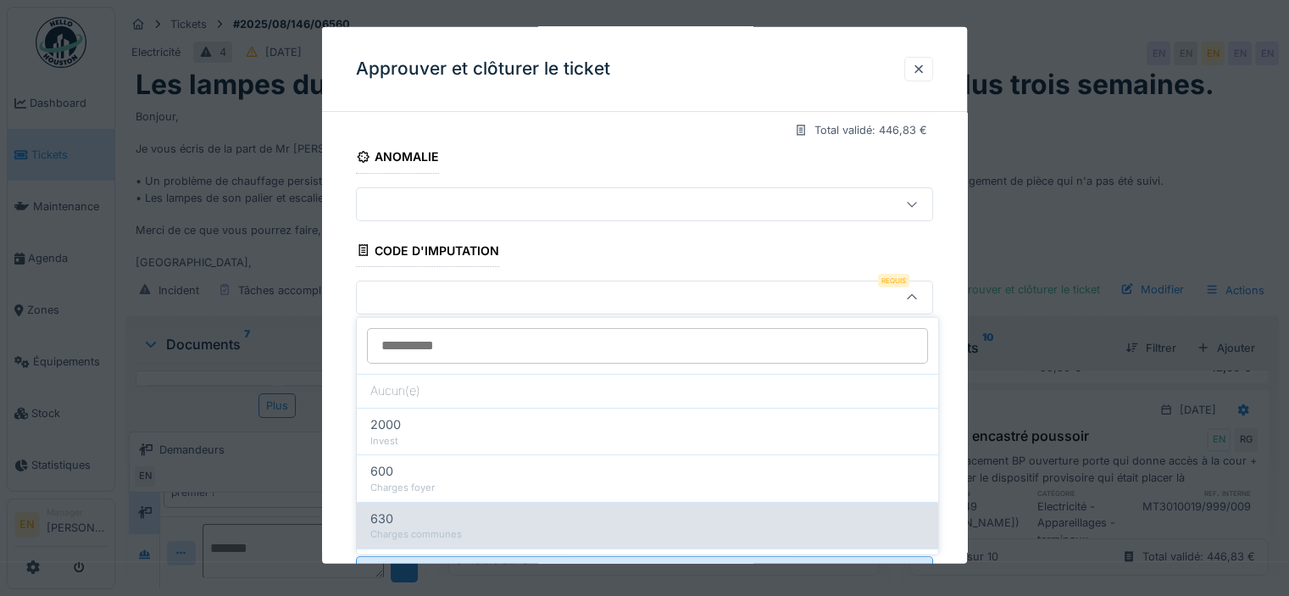
click at [485, 524] on div "630" at bounding box center [647, 517] width 554 height 19
type input "***"
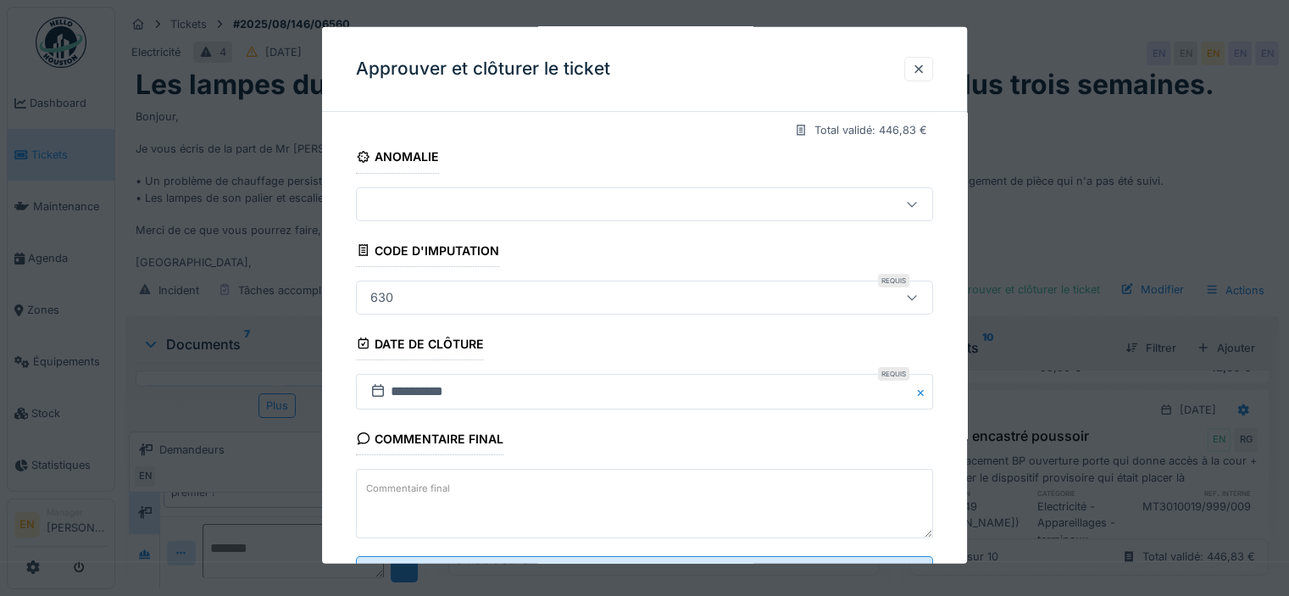
click at [955, 474] on div "**********" at bounding box center [644, 265] width 645 height 748
click at [925, 73] on div at bounding box center [919, 69] width 14 height 16
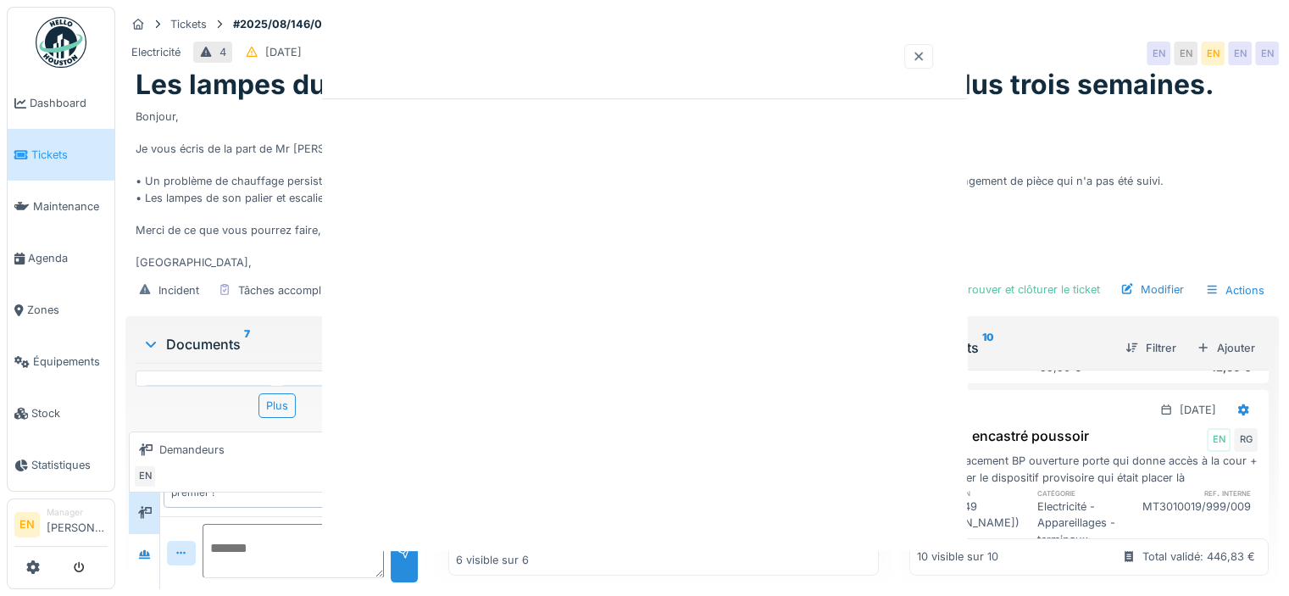
scroll to position [0, 0]
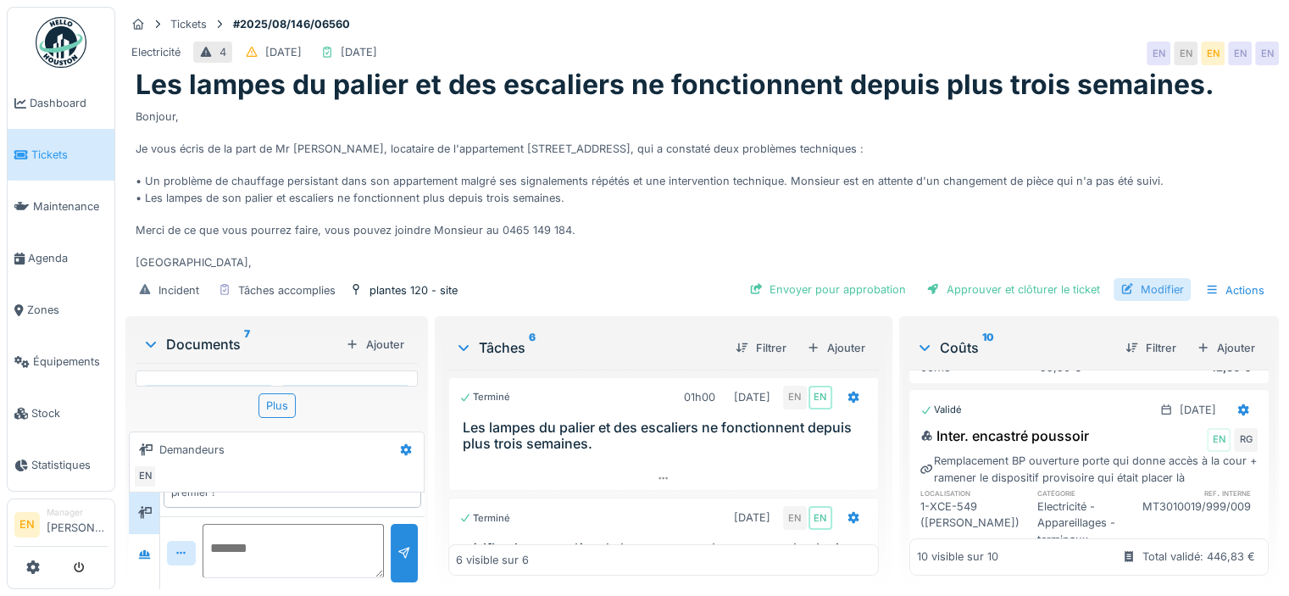
click at [1139, 291] on div "Modifier" at bounding box center [1151, 289] width 77 height 23
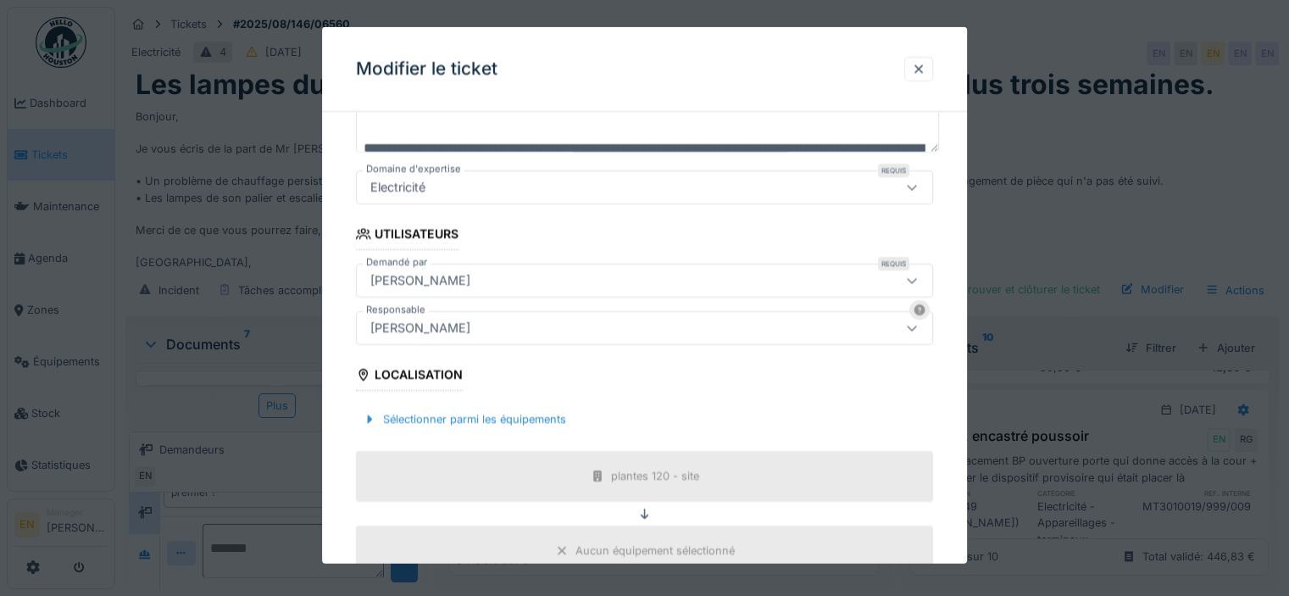
scroll to position [373, 0]
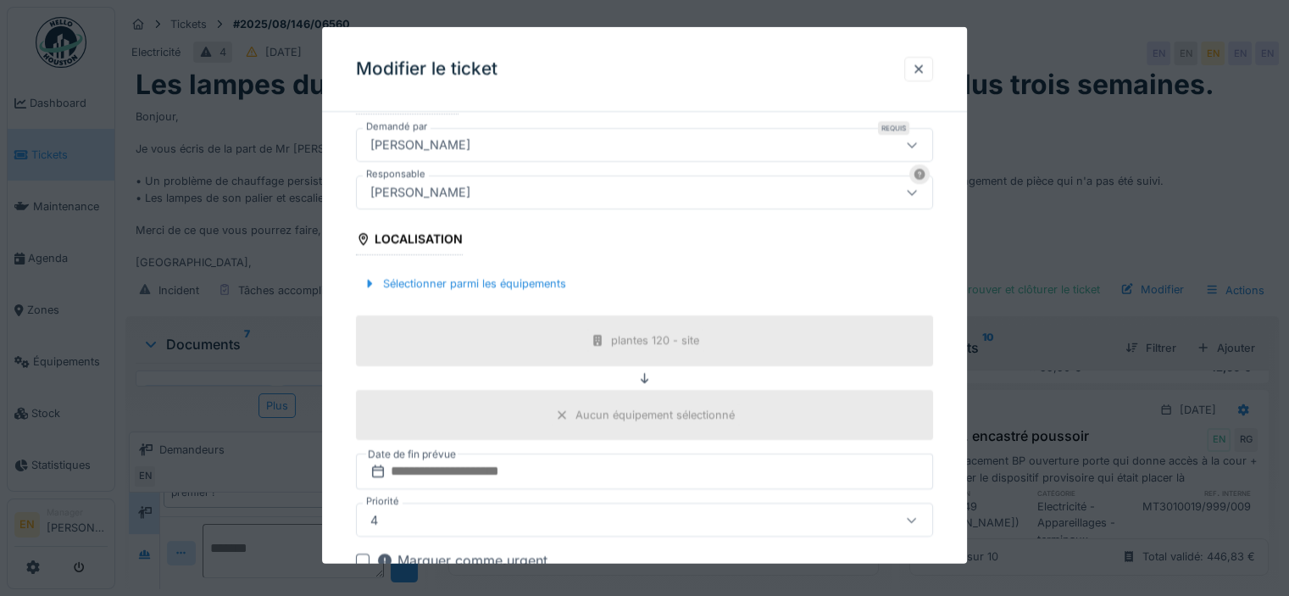
click at [430, 189] on div "[PERSON_NAME]" at bounding box center [420, 192] width 114 height 19
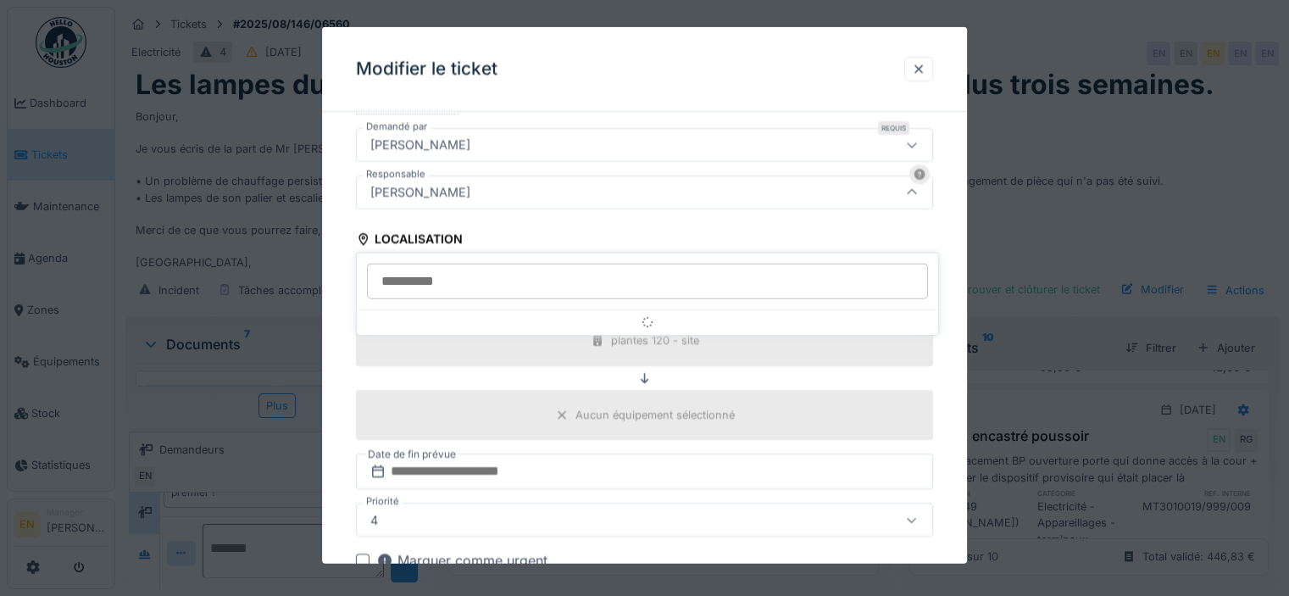
scroll to position [269, 0]
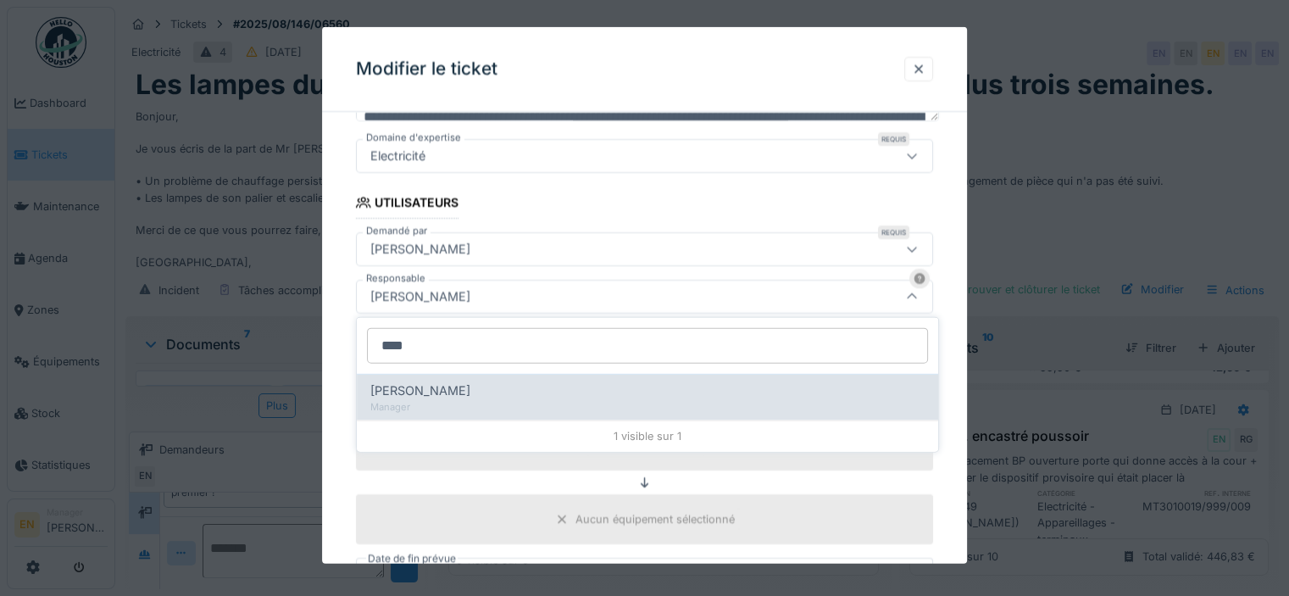
type input "****"
click at [437, 396] on span "Christian Bassette" at bounding box center [420, 390] width 100 height 19
type input "****"
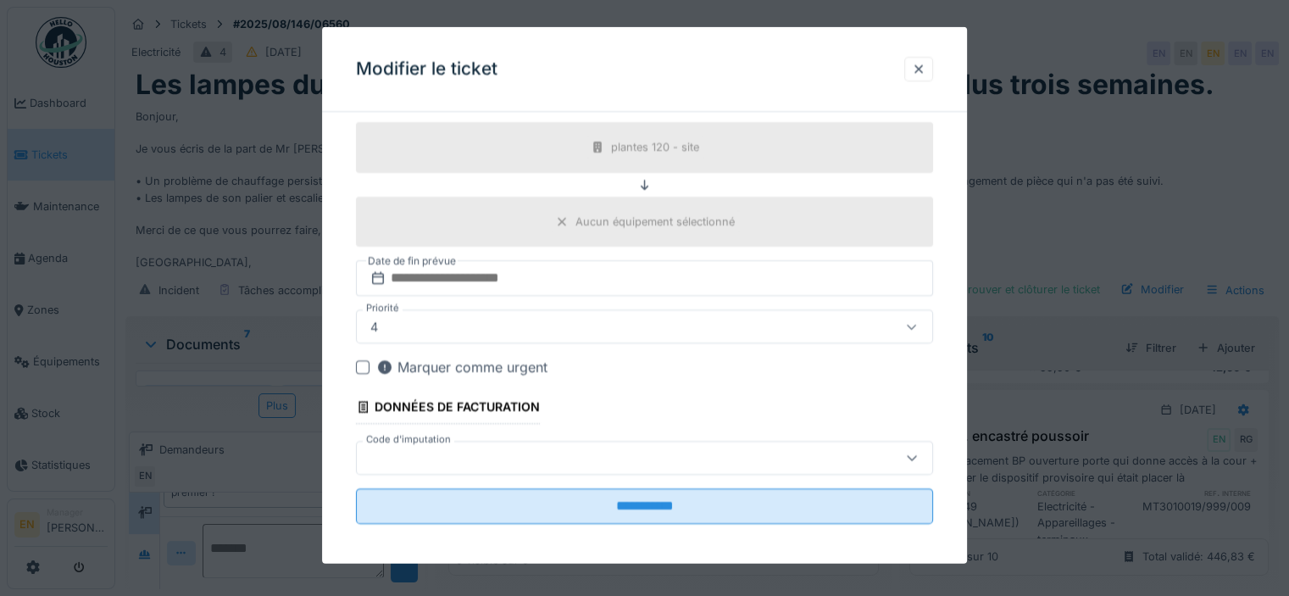
scroll to position [569, 0]
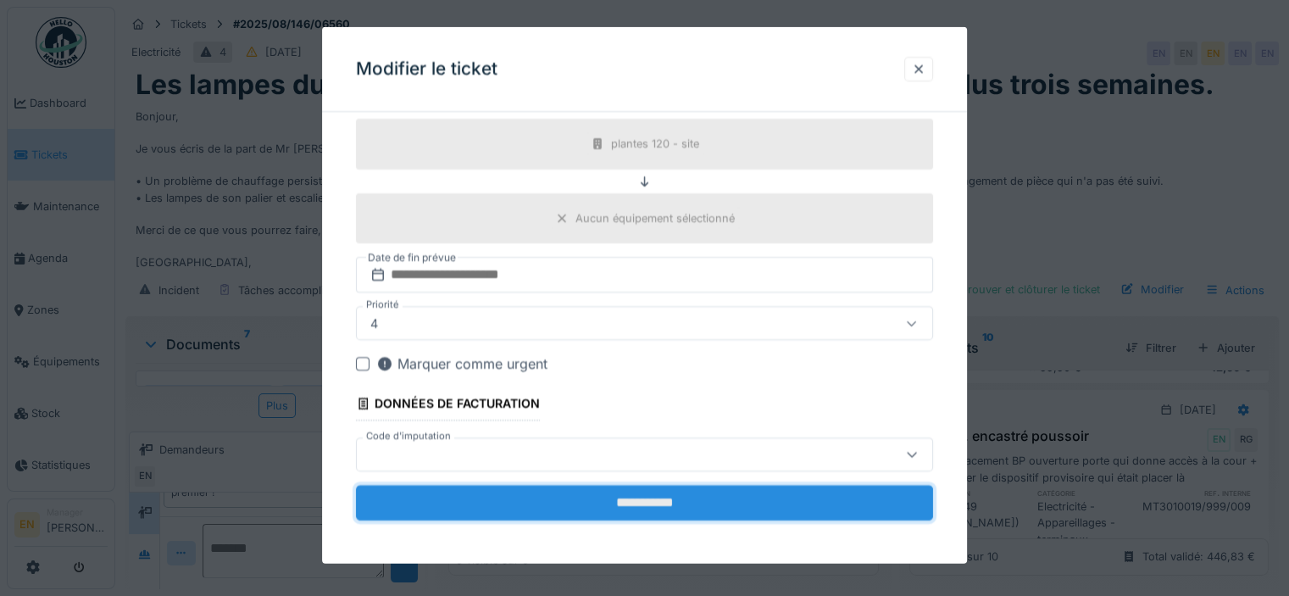
click at [662, 497] on input "**********" at bounding box center [644, 502] width 577 height 36
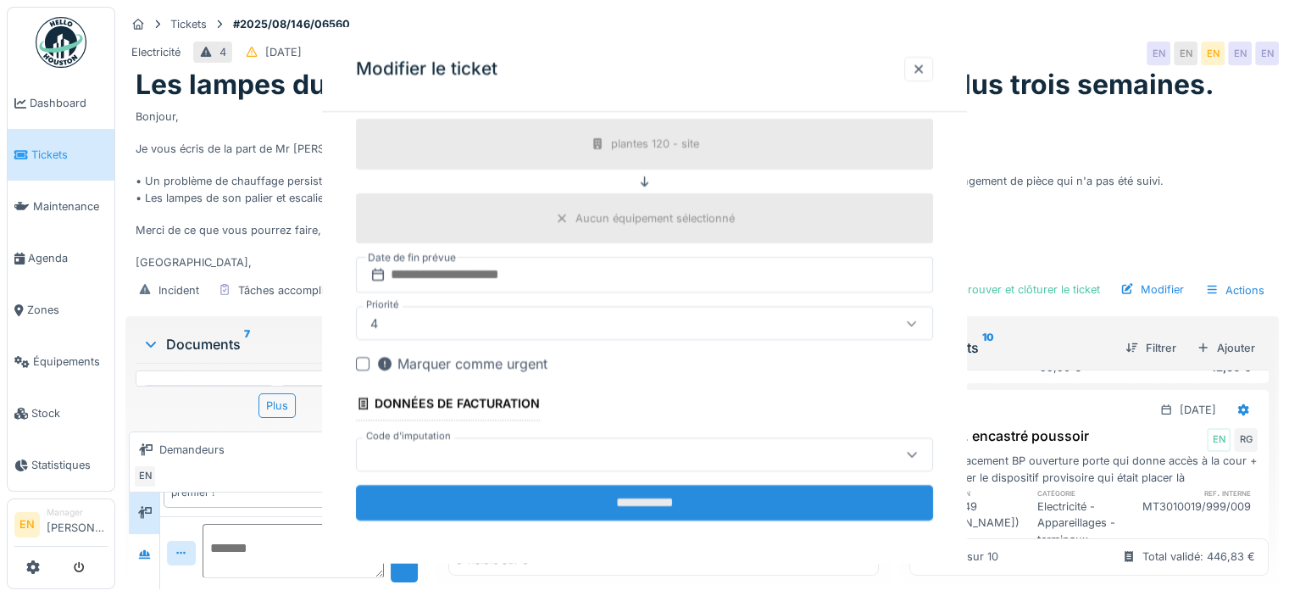
scroll to position [0, 0]
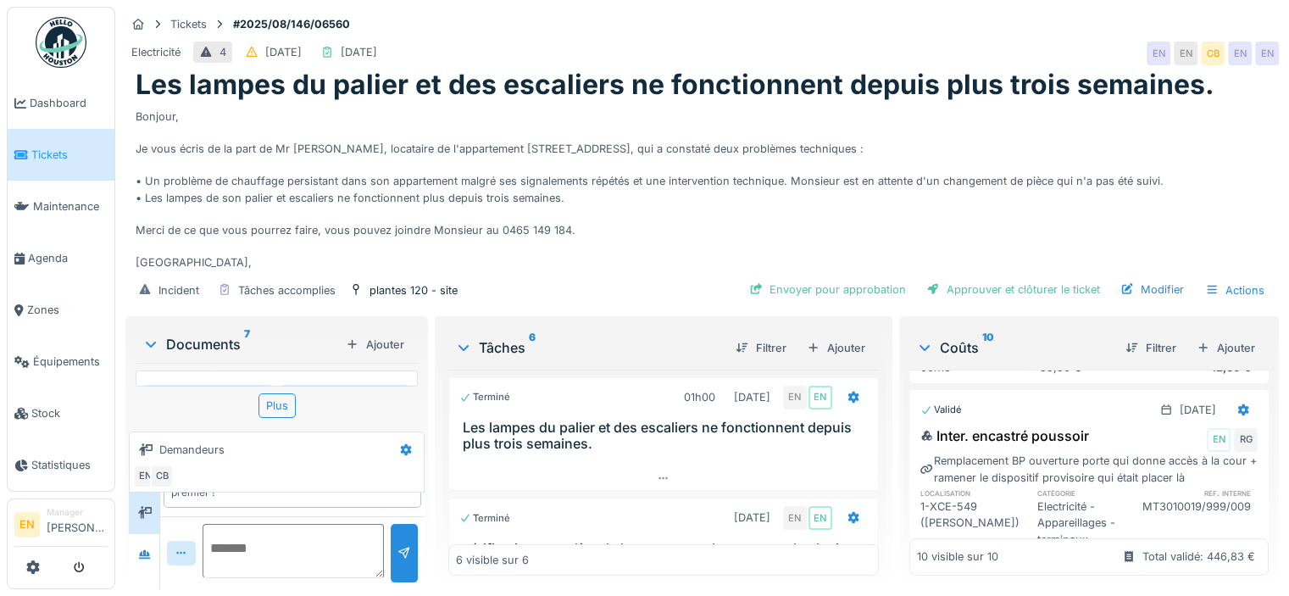
click at [1094, 206] on div "Bonjour, Je vous écris de la part de Mr El Ghaouat, locataire de l'appartement …" at bounding box center [702, 186] width 1133 height 169
click at [1033, 278] on div "Approuver et clôturer le ticket" at bounding box center [1012, 289] width 187 height 23
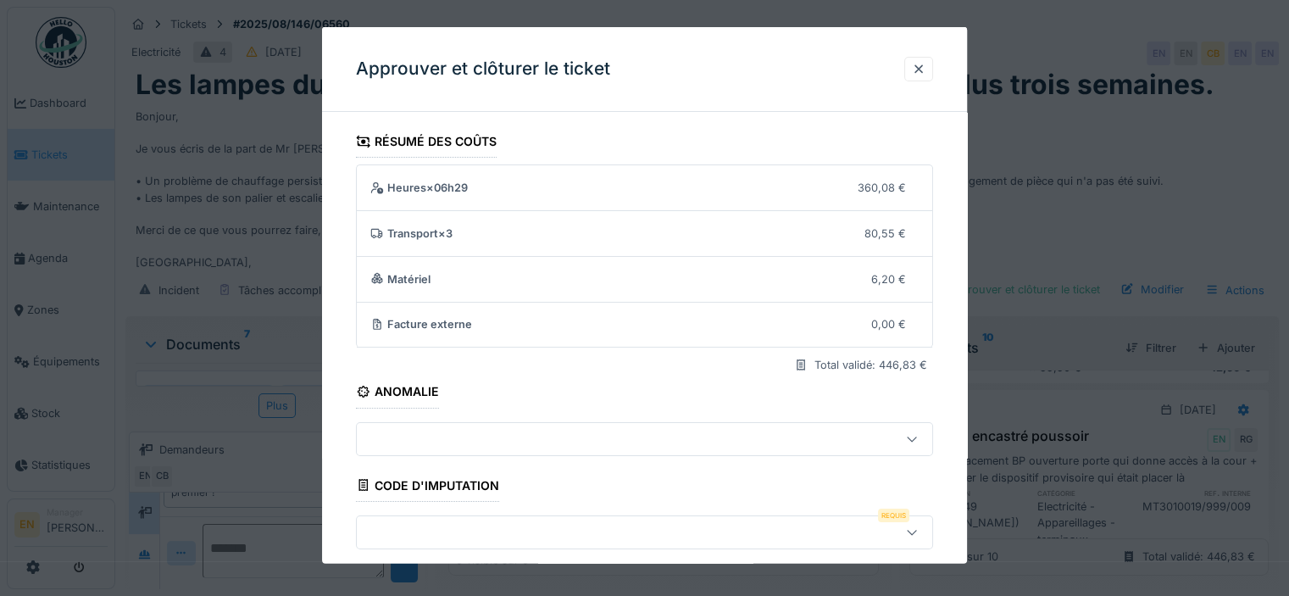
click at [949, 404] on div "**********" at bounding box center [644, 499] width 645 height 748
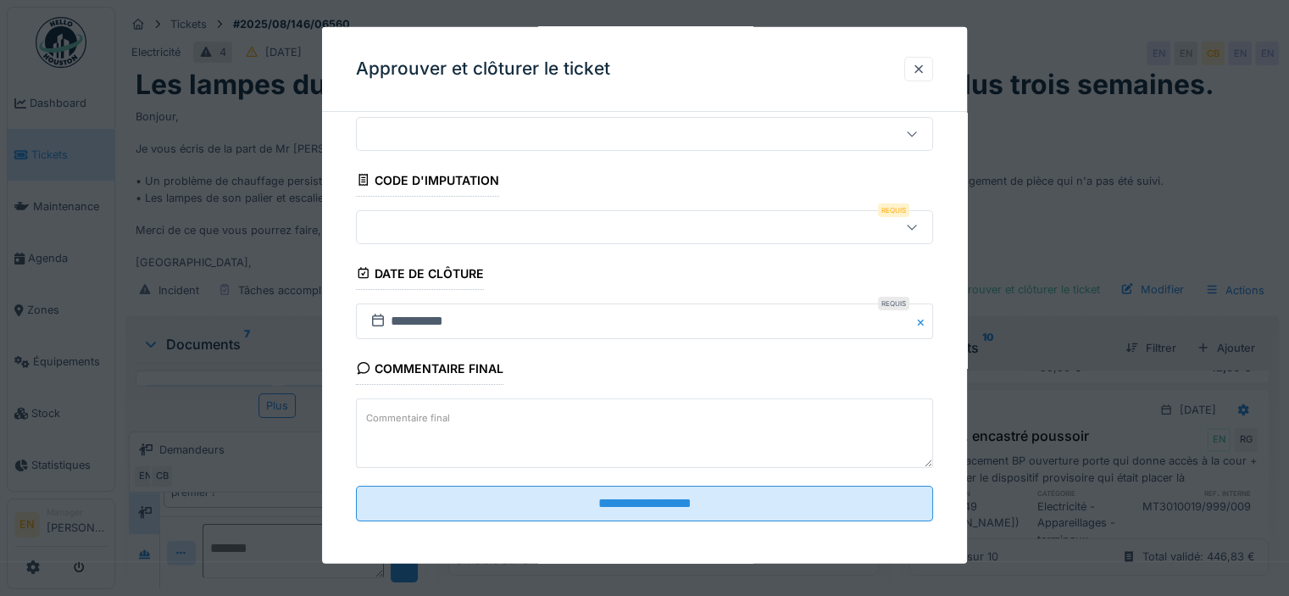
scroll to position [307, 0]
click at [918, 221] on icon at bounding box center [912, 224] width 14 height 11
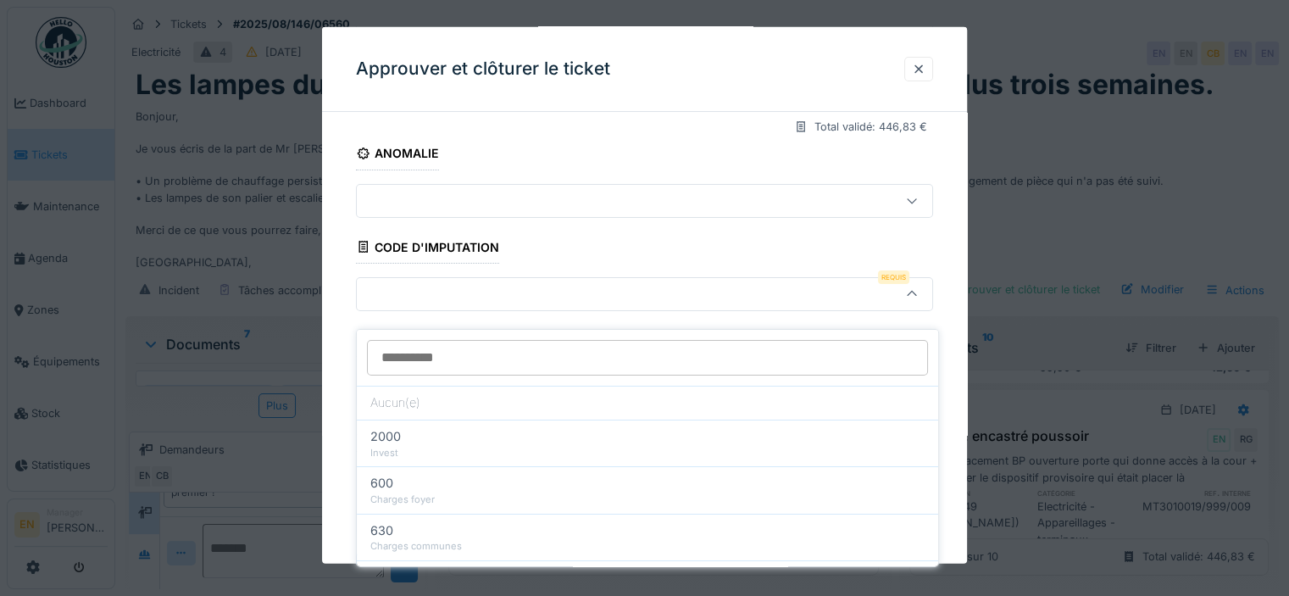
scroll to position [235, 0]
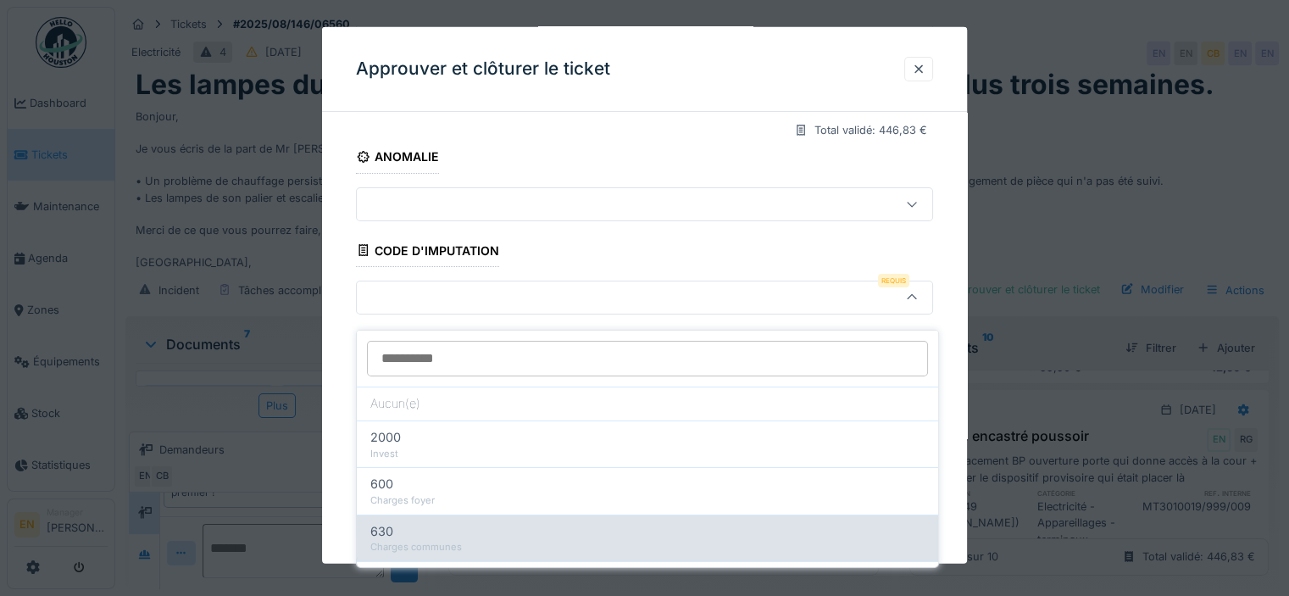
click at [438, 540] on div "Charges communes" at bounding box center [647, 547] width 554 height 14
type input "***"
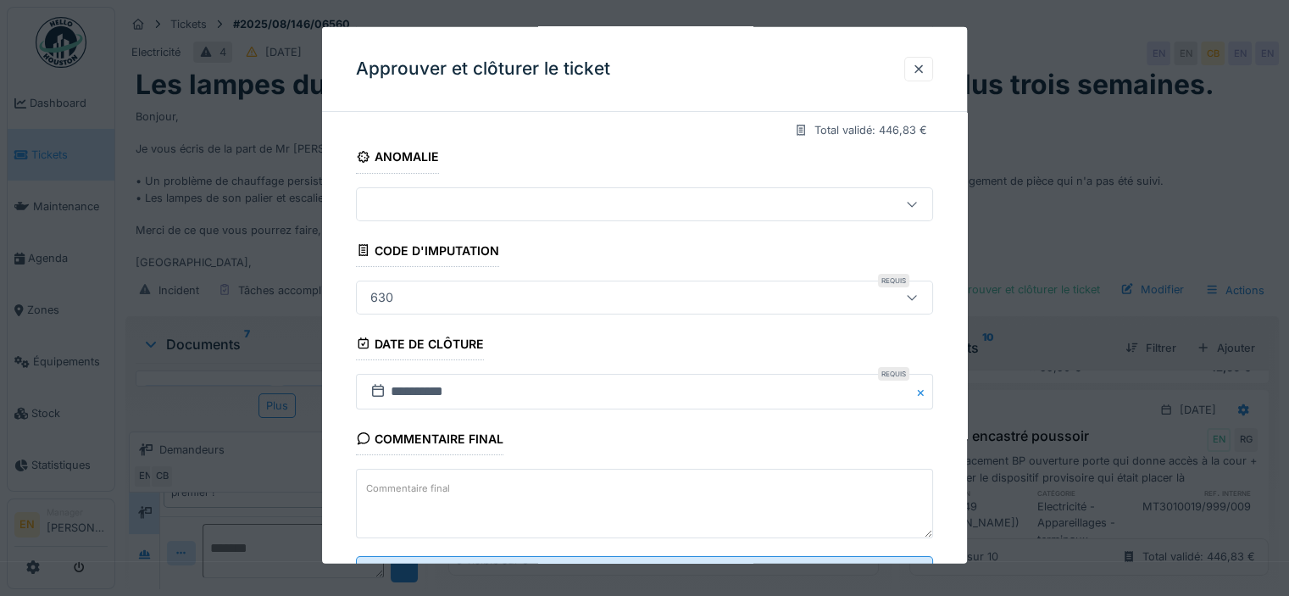
click at [945, 439] on div "**********" at bounding box center [644, 265] width 645 height 748
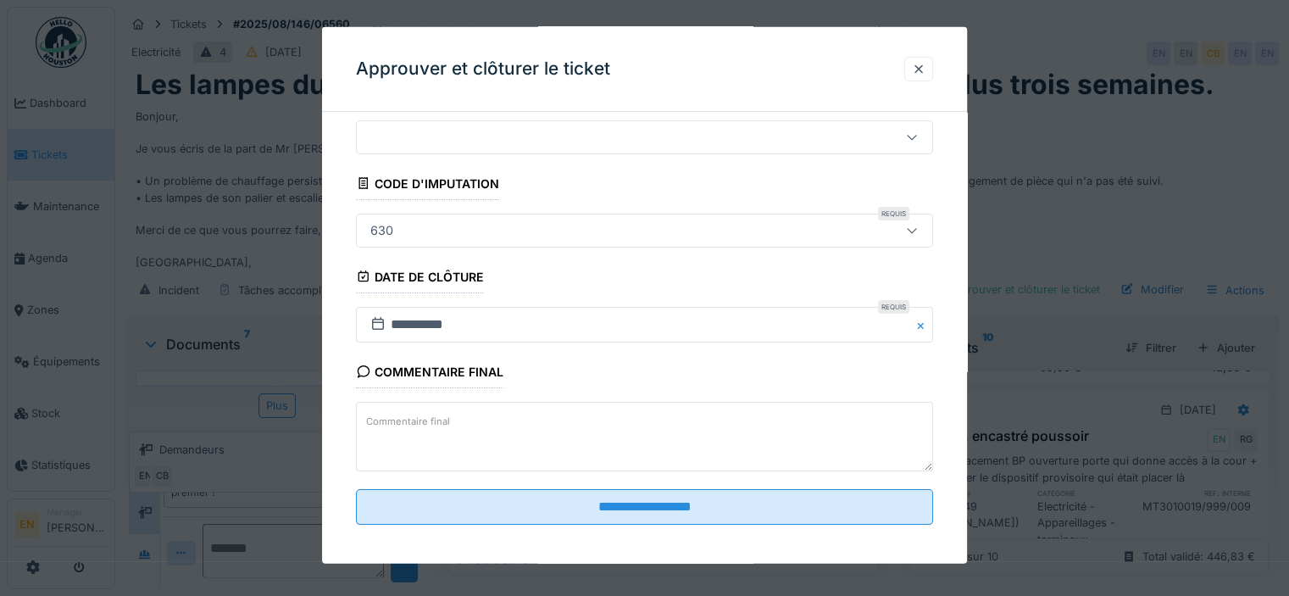
scroll to position [307, 0]
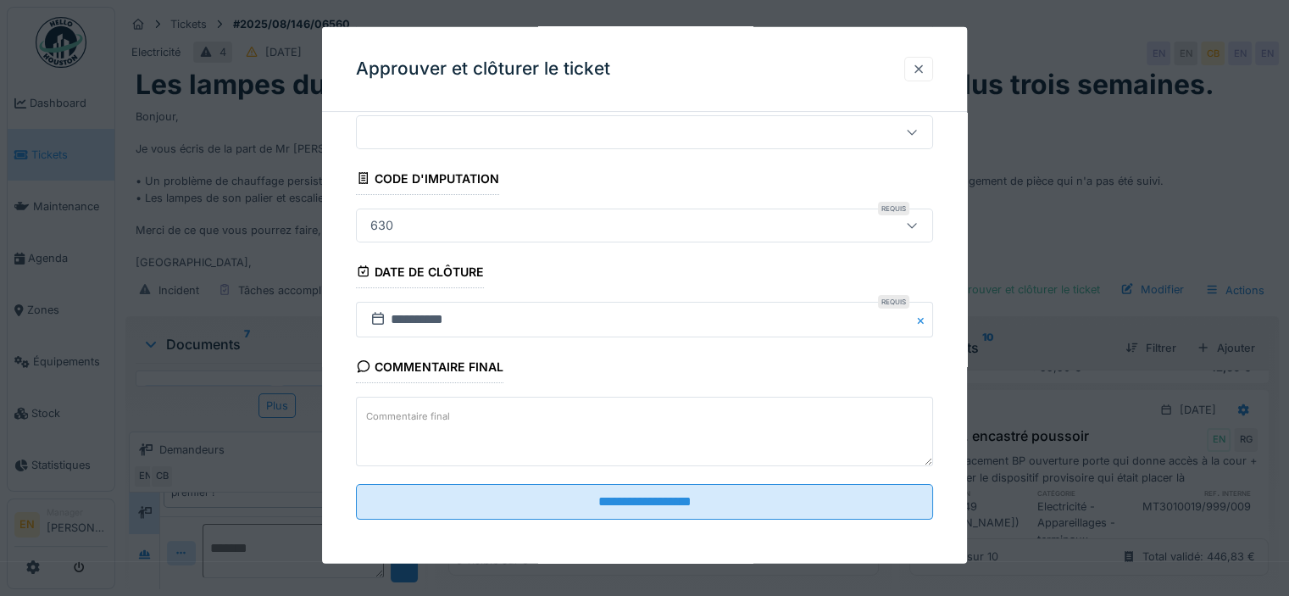
click at [922, 77] on div at bounding box center [918, 69] width 29 height 25
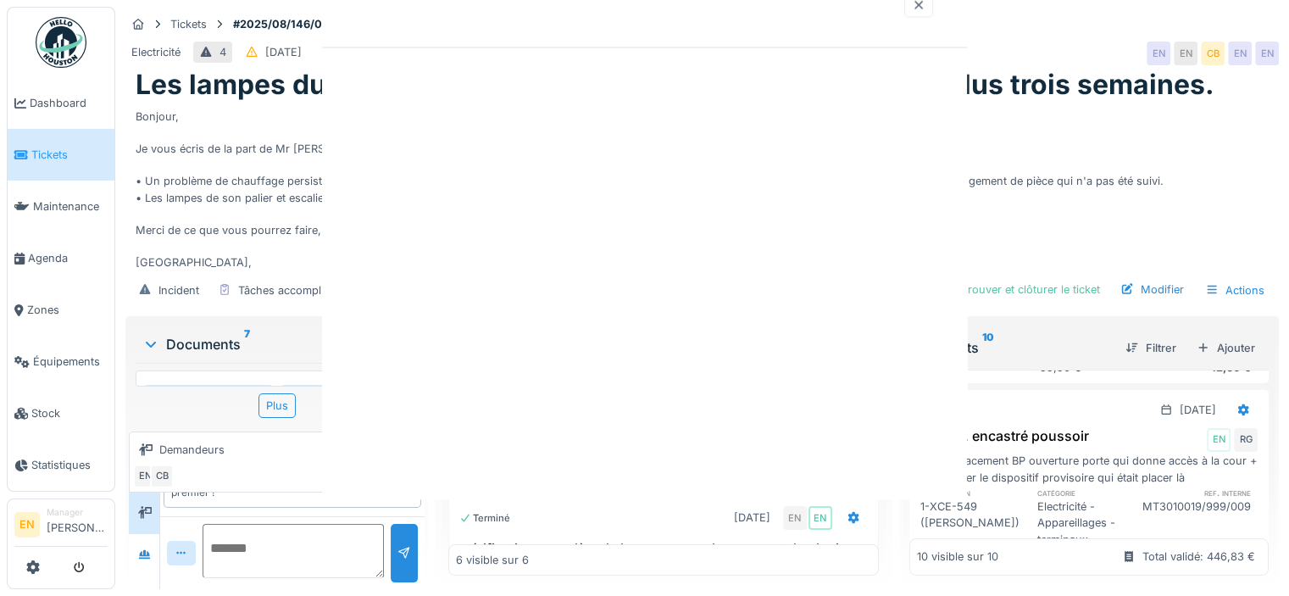
scroll to position [0, 0]
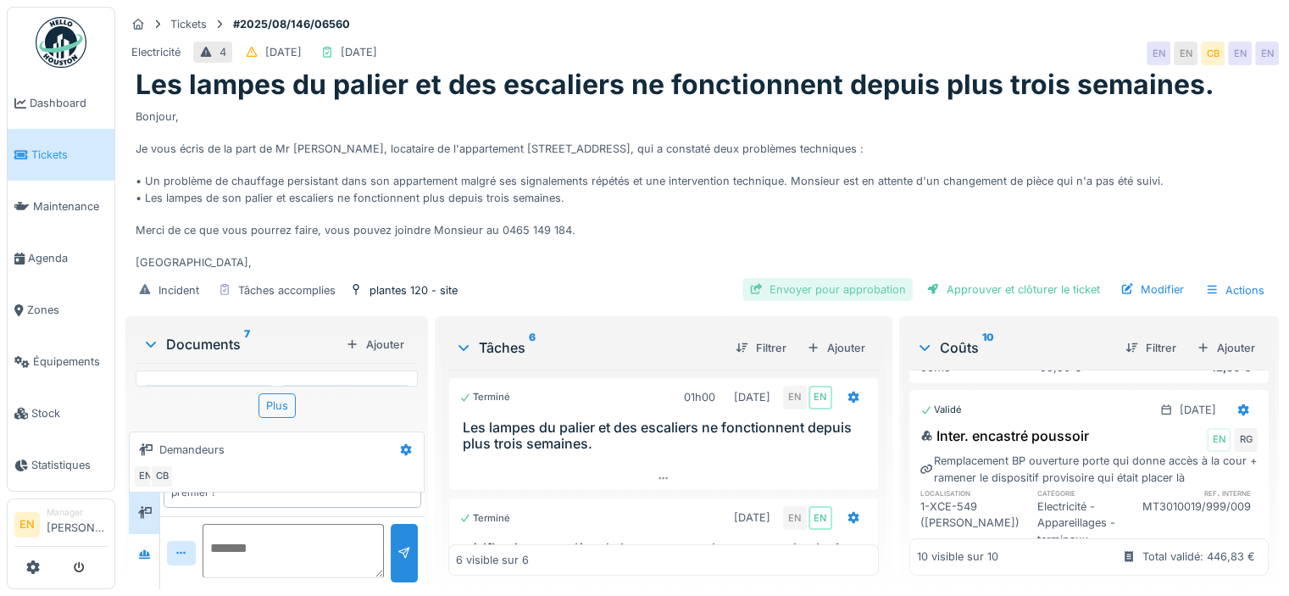
click at [846, 278] on div "Envoyer pour approbation" at bounding box center [827, 289] width 170 height 23
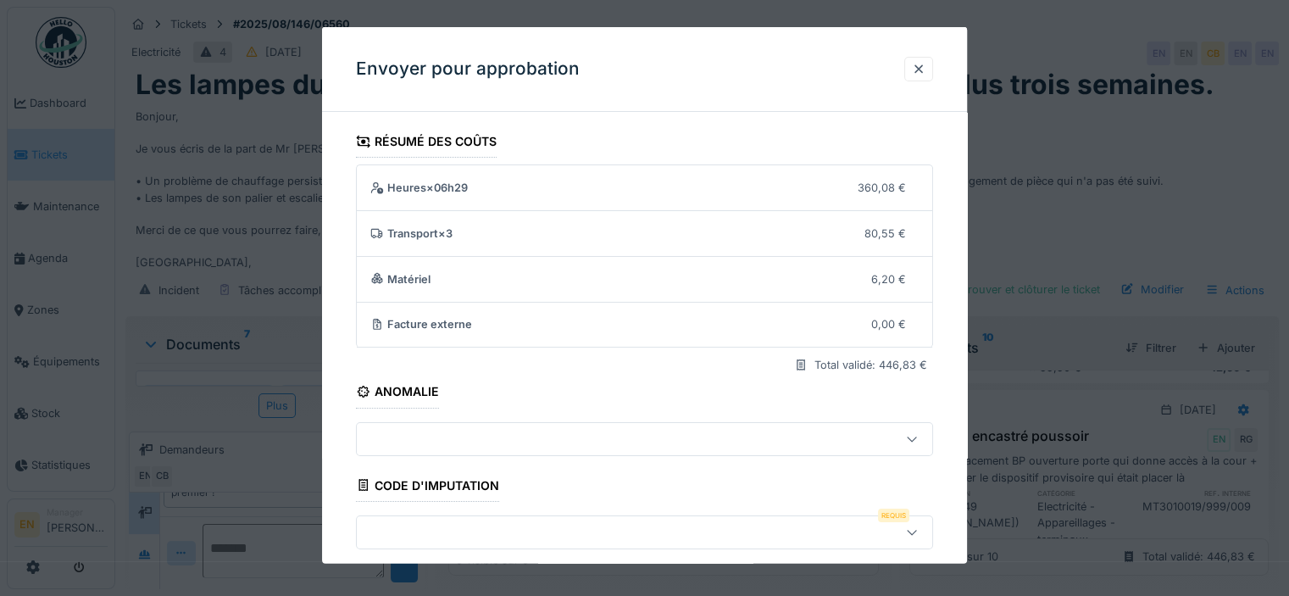
click at [928, 528] on div at bounding box center [911, 531] width 41 height 32
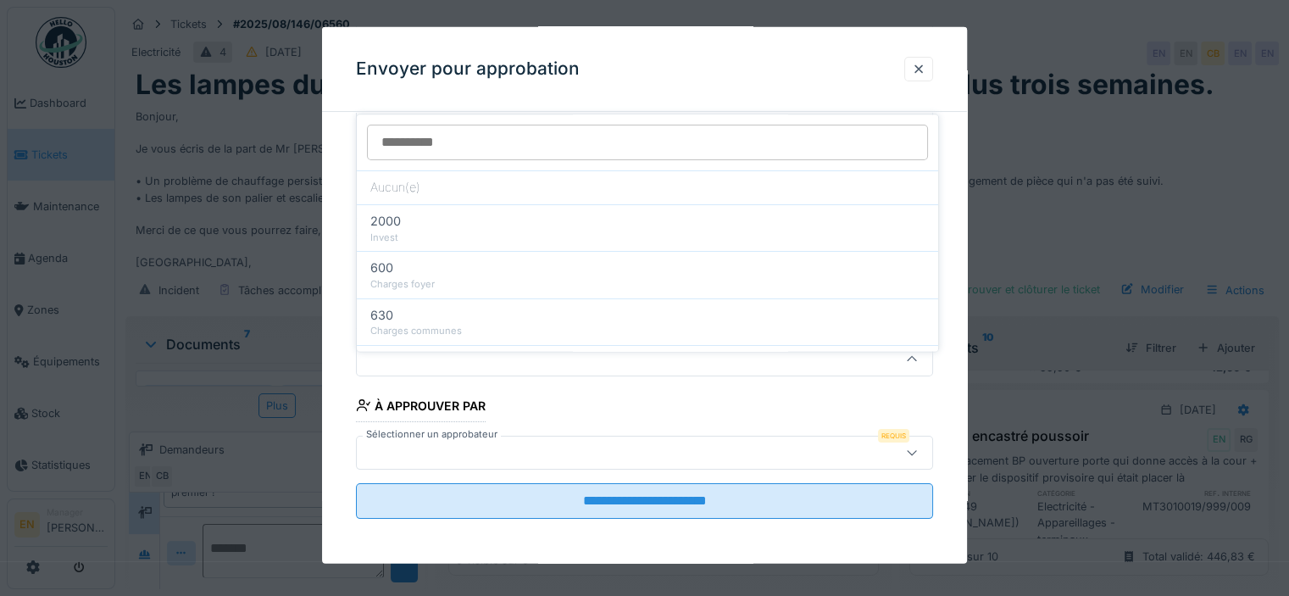
scroll to position [173, 0]
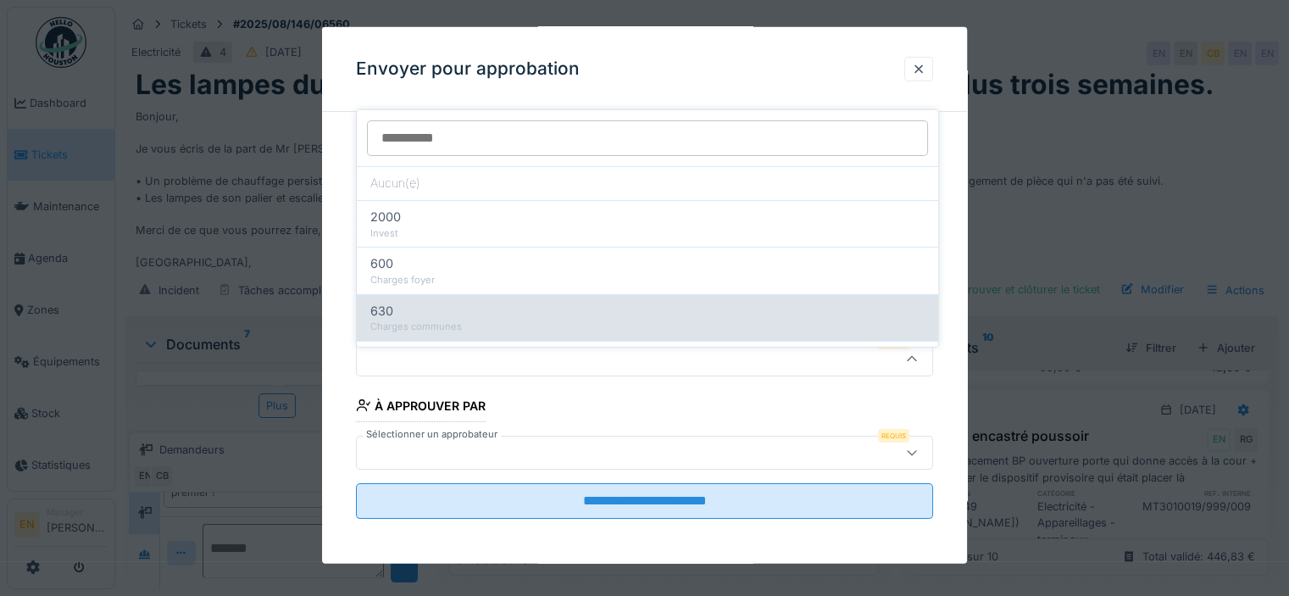
click at [407, 319] on div "Charges communes" at bounding box center [647, 326] width 554 height 14
type input "***"
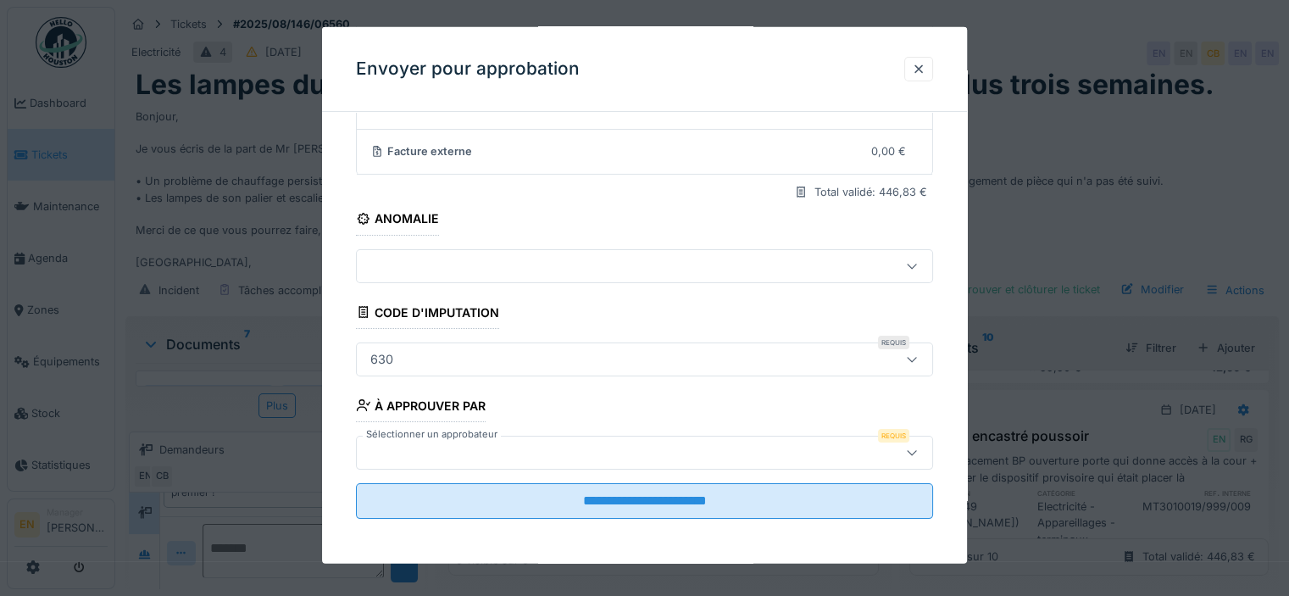
click at [482, 446] on div at bounding box center [608, 451] width 491 height 19
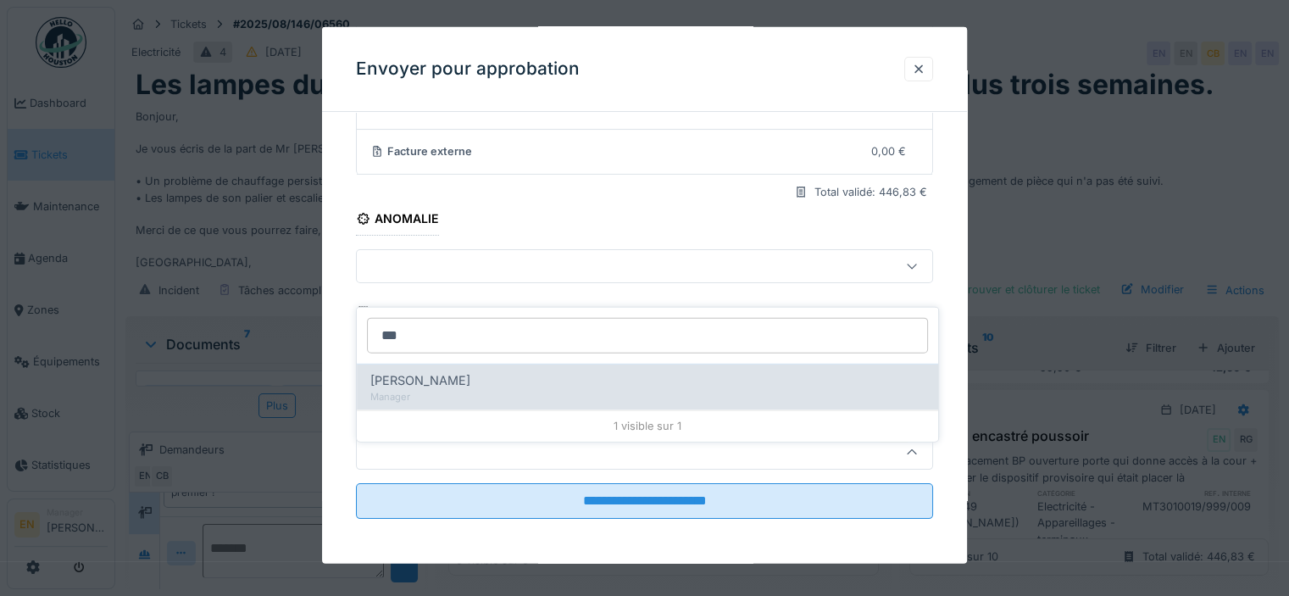
type input "***"
click at [447, 371] on span "Christian Bassette" at bounding box center [420, 380] width 100 height 19
type input "****"
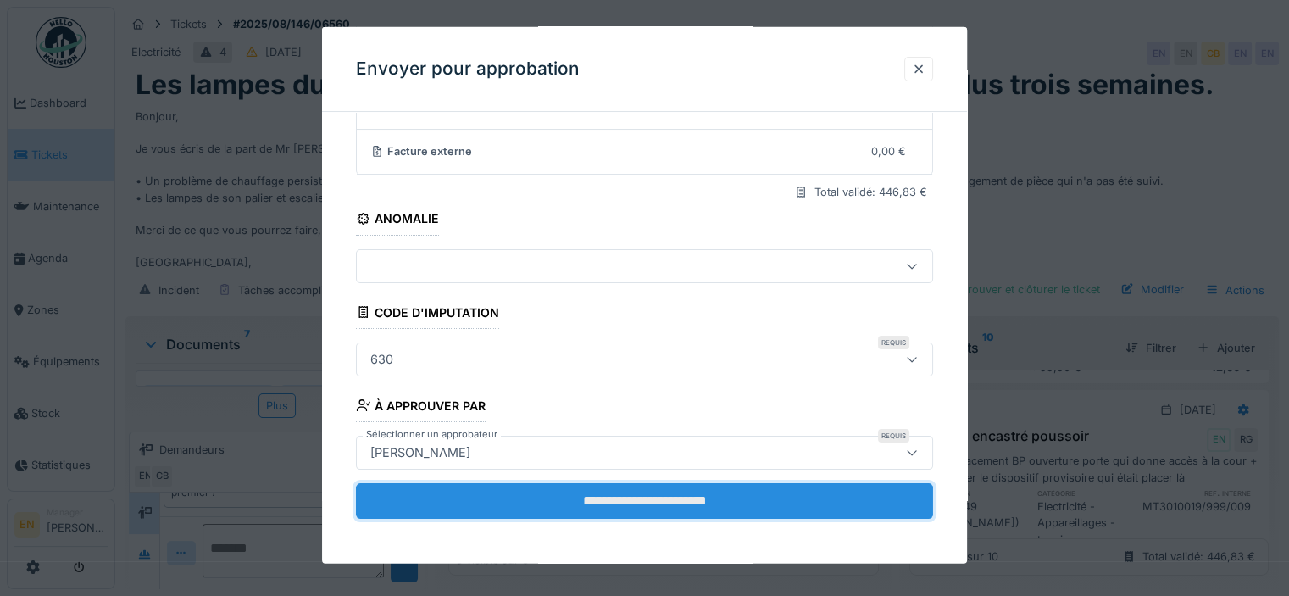
click at [661, 482] on input "**********" at bounding box center [644, 500] width 577 height 36
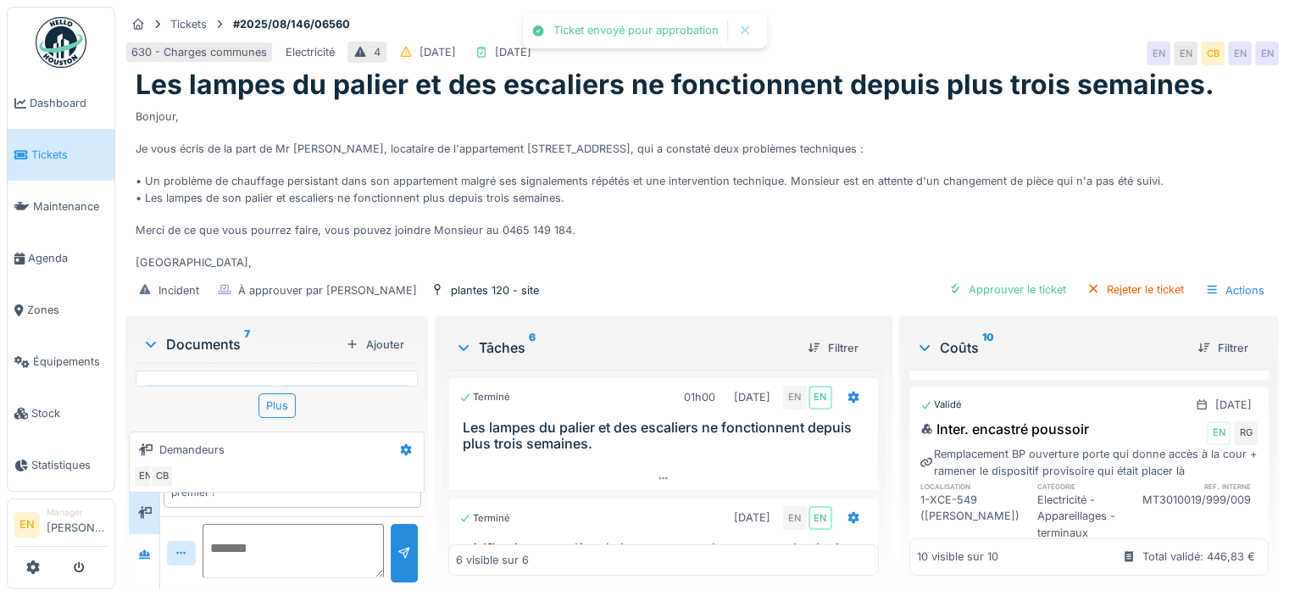
scroll to position [123, 0]
click at [63, 36] on img at bounding box center [61, 42] width 51 height 51
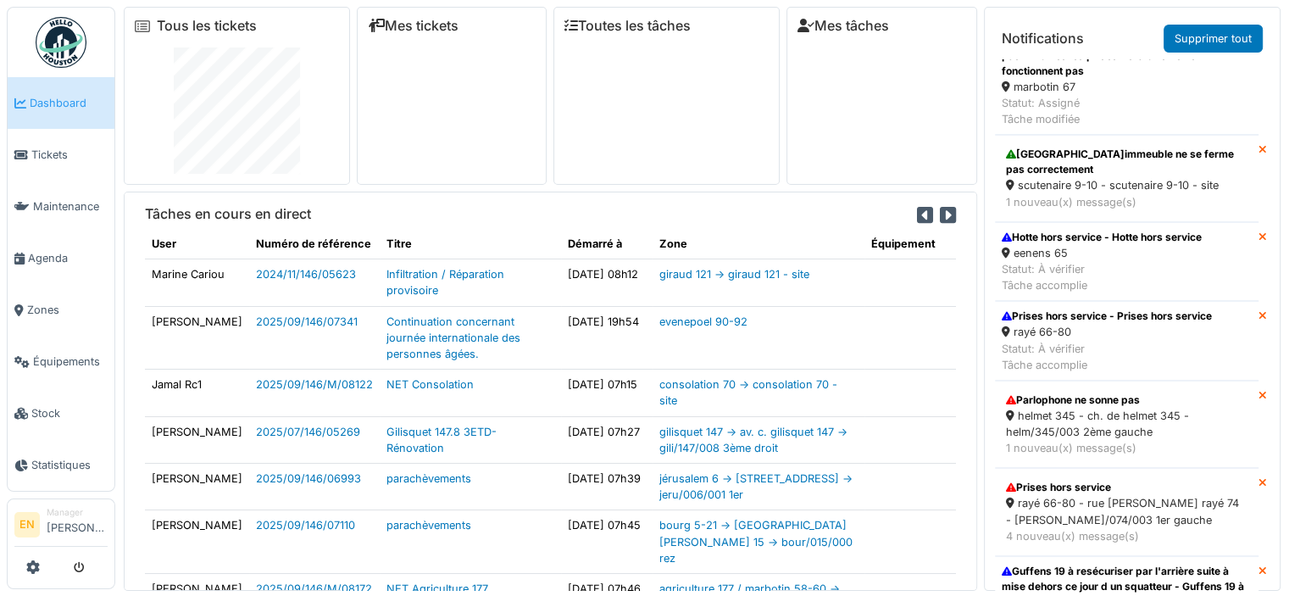
scroll to position [462, 0]
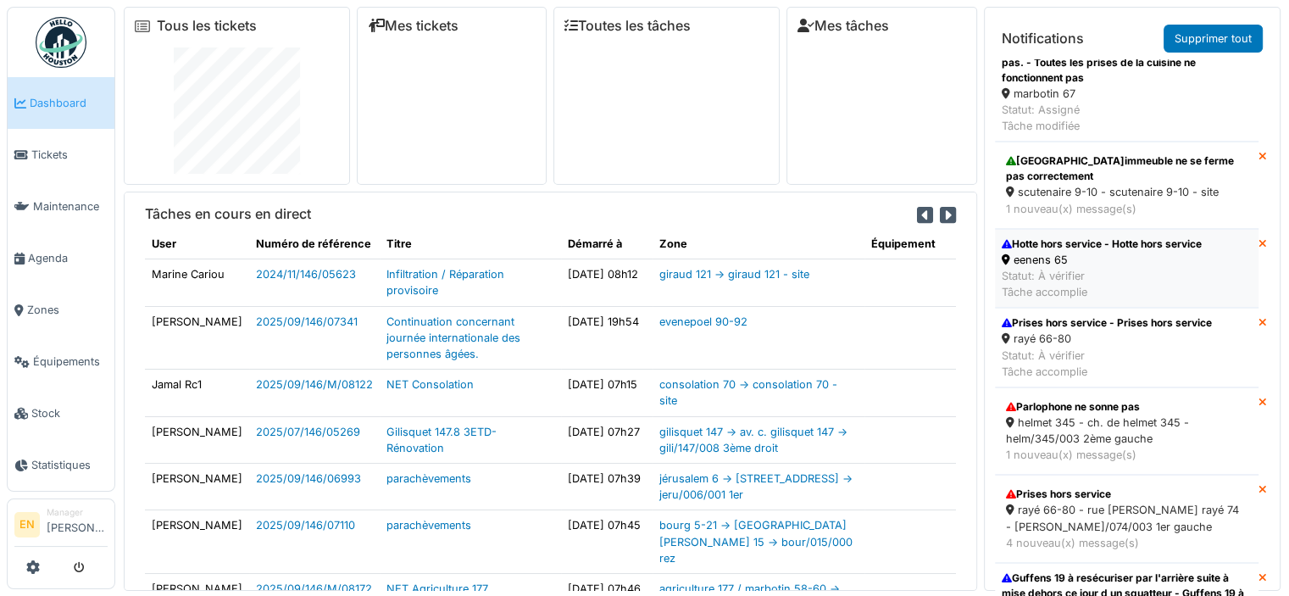
click at [1054, 268] on div "eenens 65" at bounding box center [1101, 260] width 200 height 16
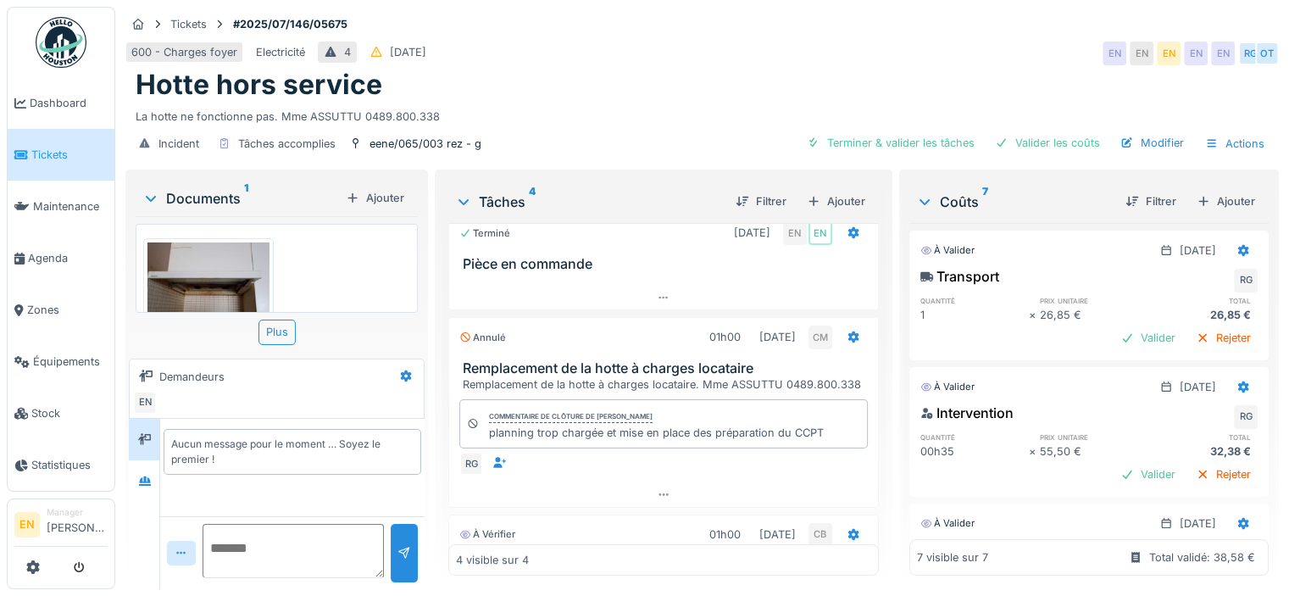
scroll to position [249, 0]
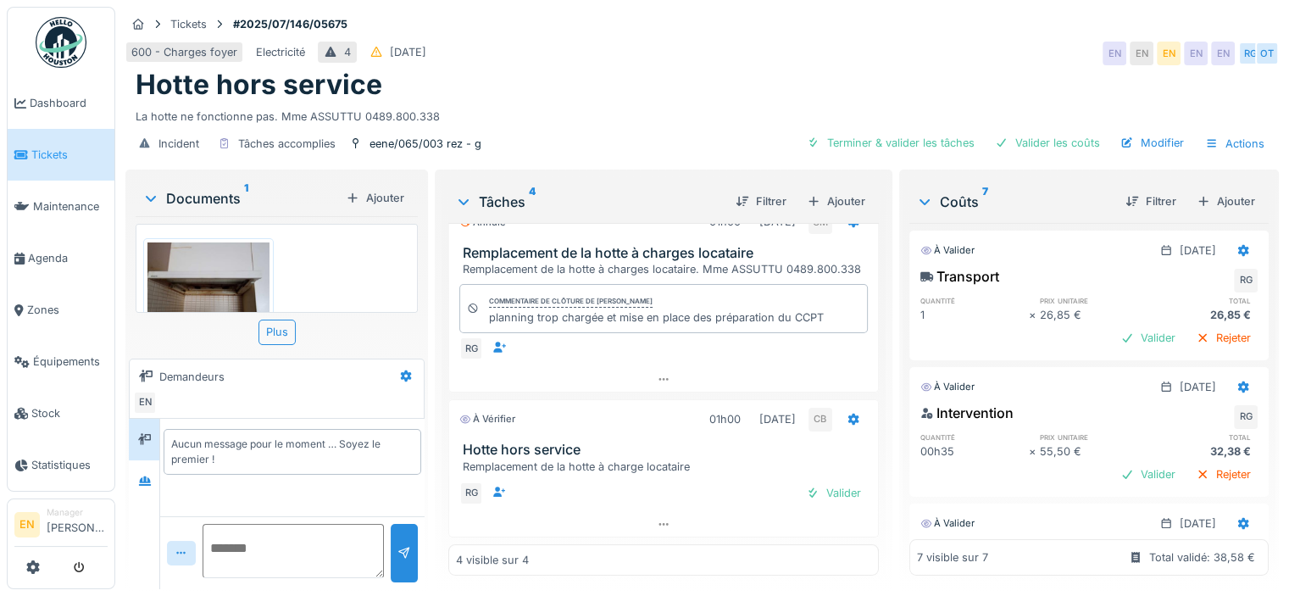
click at [223, 196] on div "Documents 1" at bounding box center [240, 198] width 197 height 20
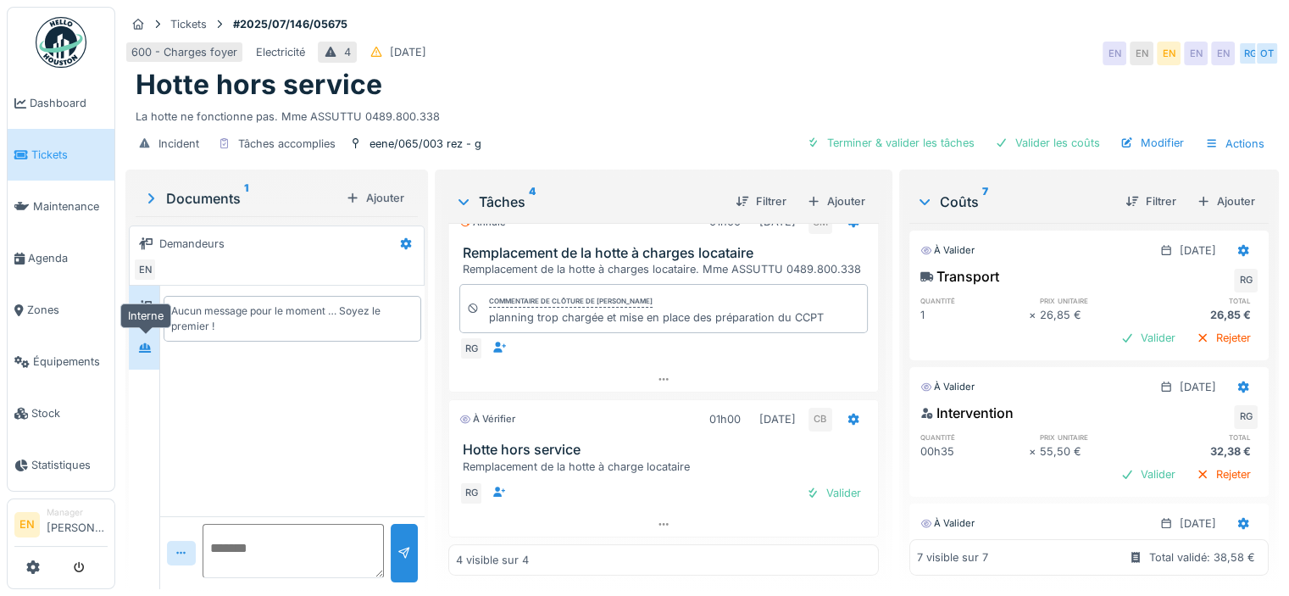
click at [144, 351] on icon at bounding box center [145, 347] width 12 height 9
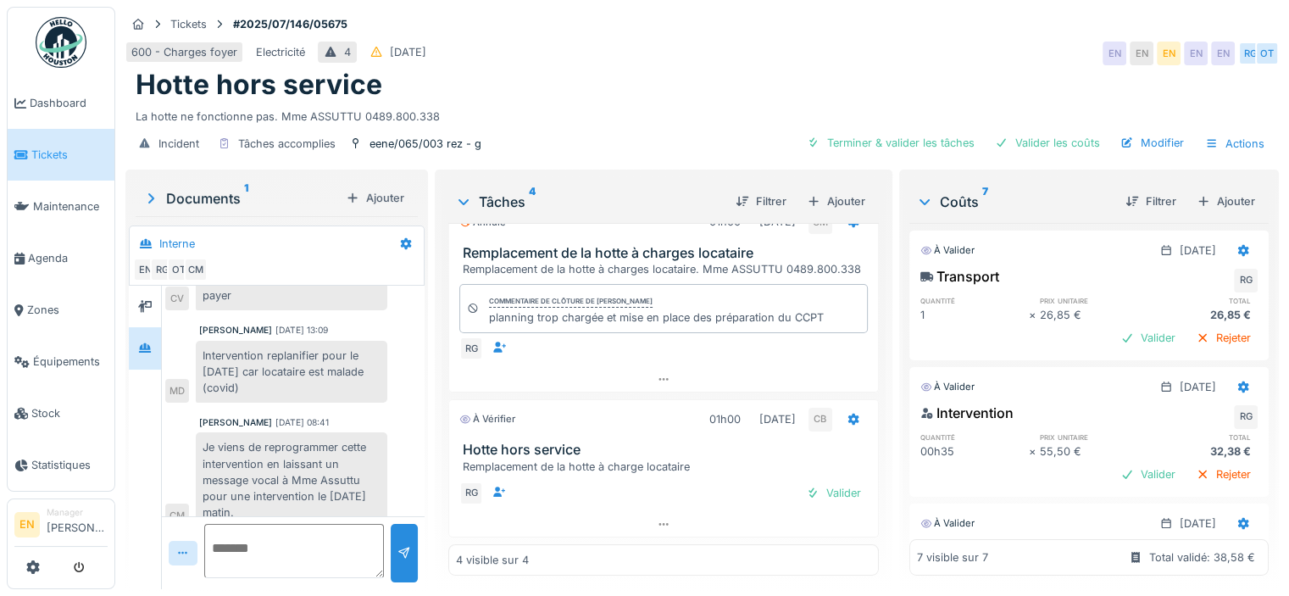
click at [57, 67] on link at bounding box center [61, 42] width 63 height 63
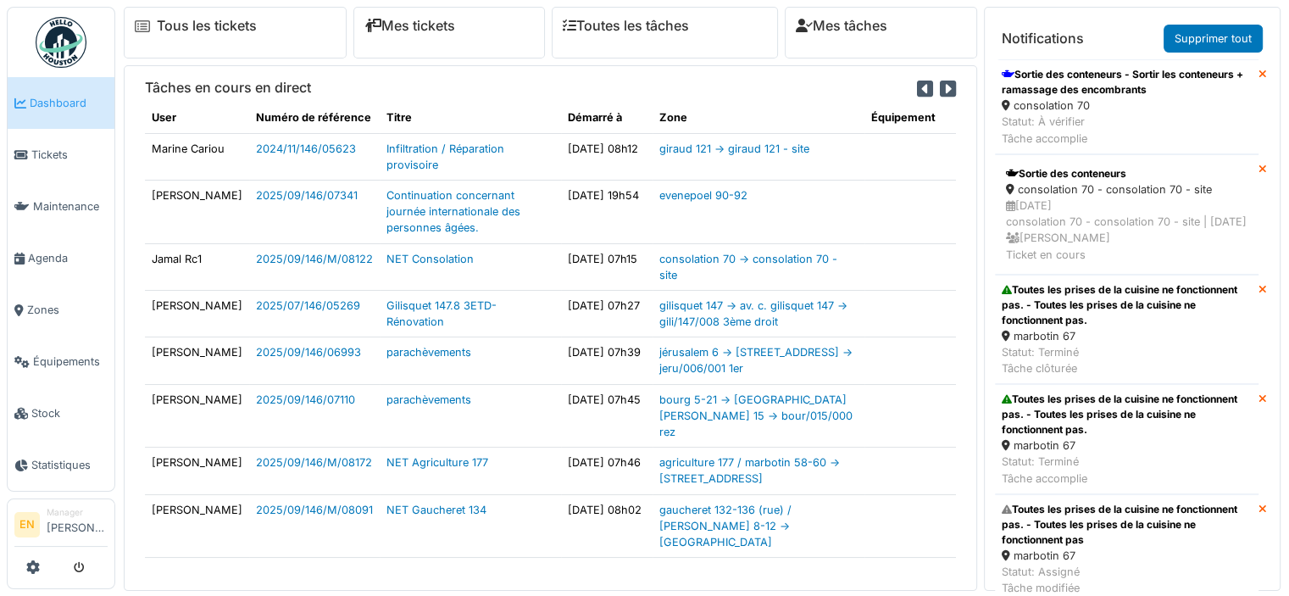
scroll to position [457, 0]
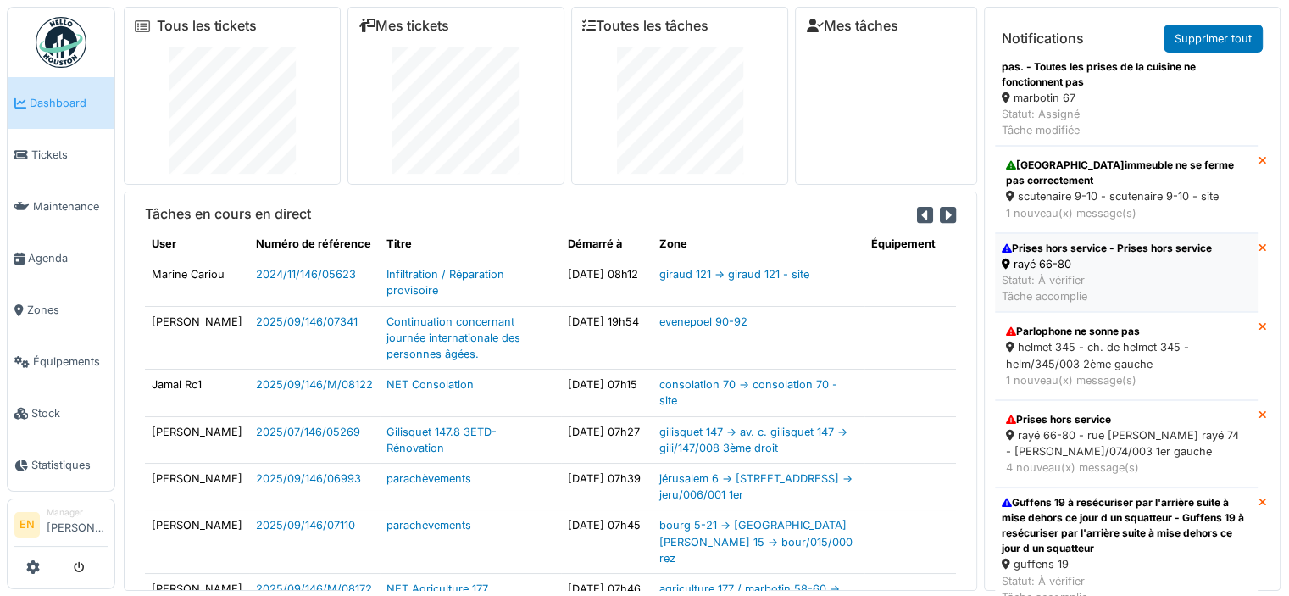
click at [1081, 272] on div "rayé 66-80" at bounding box center [1106, 264] width 210 height 16
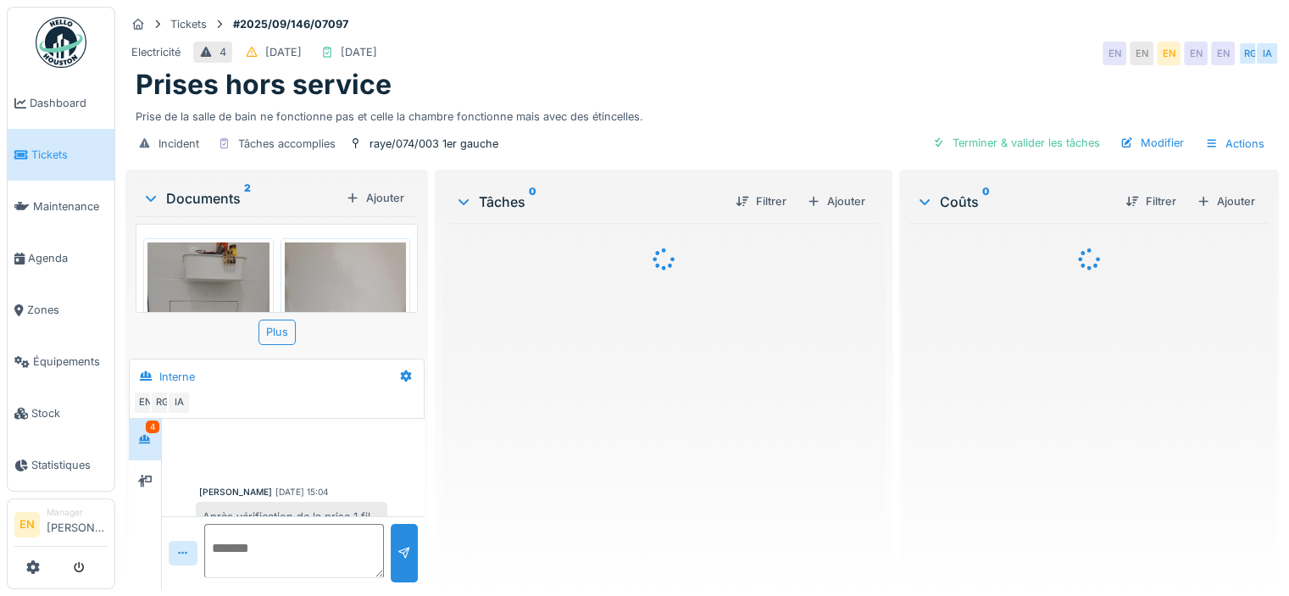
scroll to position [347, 0]
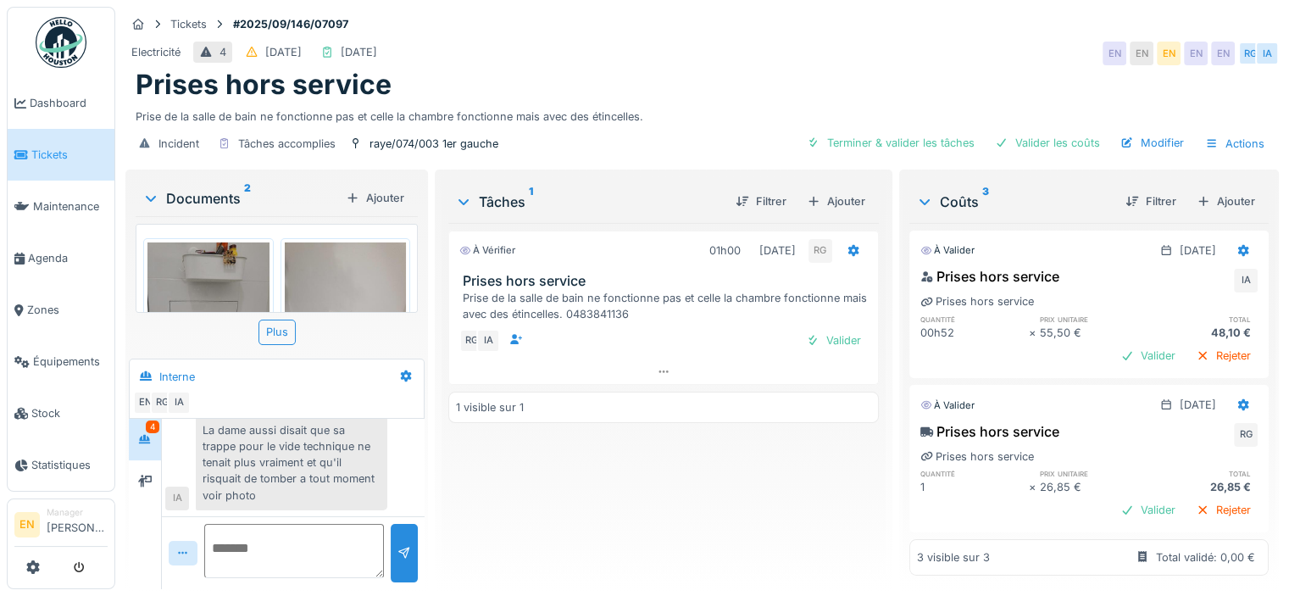
click at [204, 206] on div "Documents 2" at bounding box center [240, 198] width 197 height 20
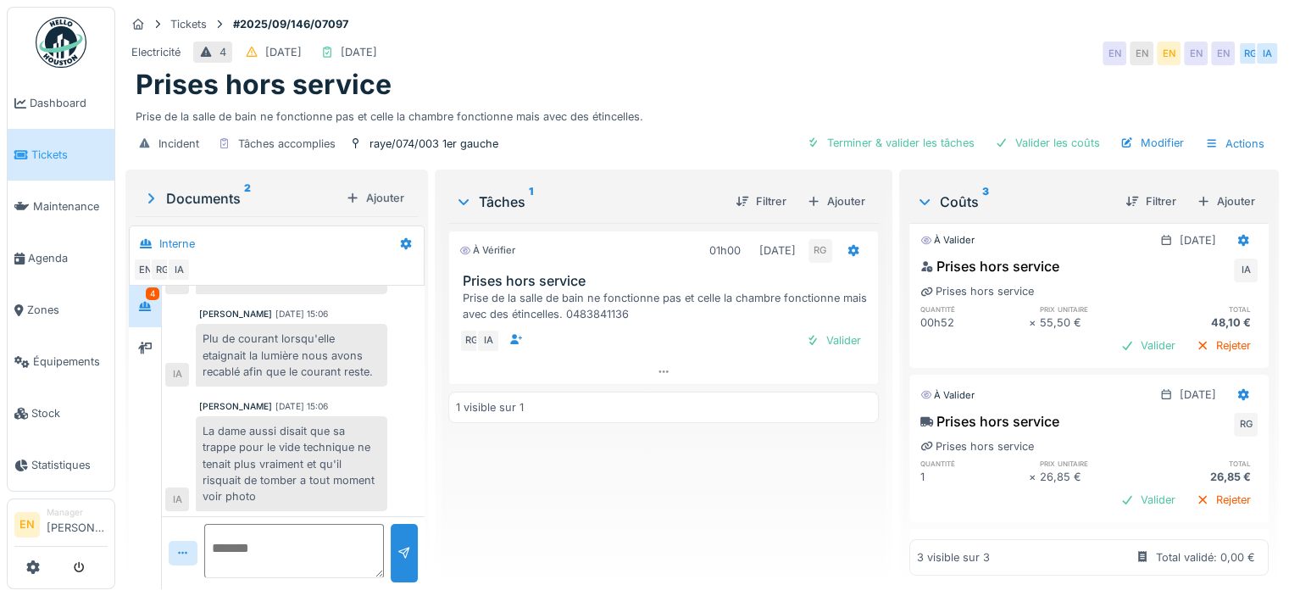
scroll to position [0, 0]
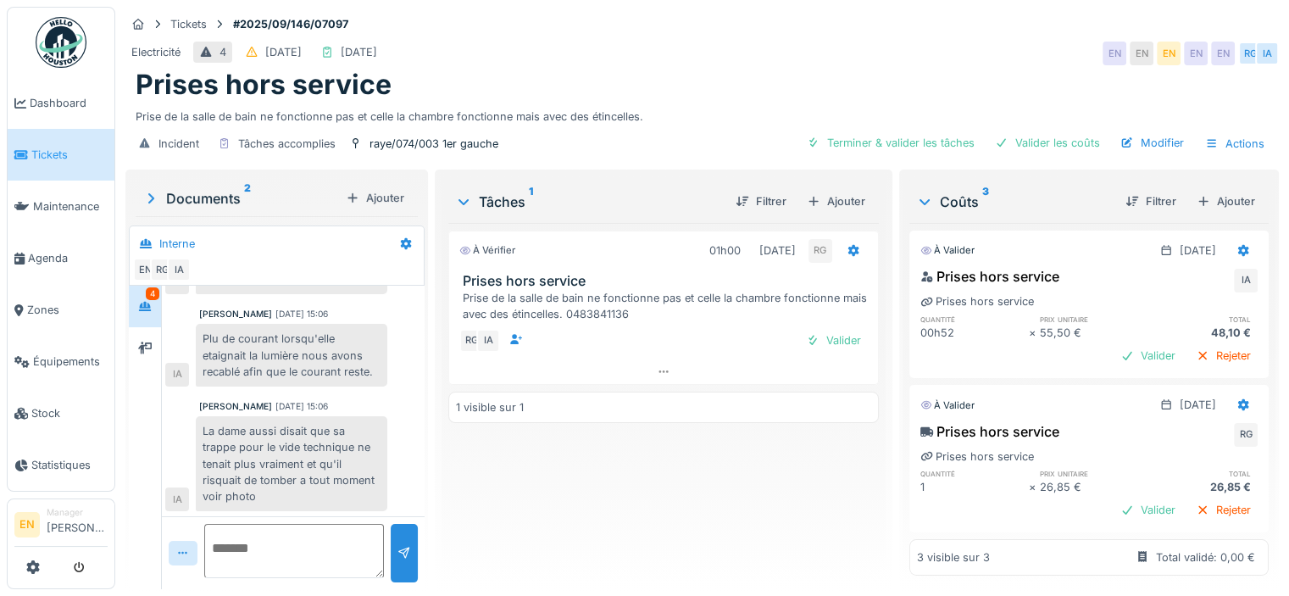
click at [363, 416] on div "La dame aussi disait que sa trappe pour le vide technique ne tenait plus vraime…" at bounding box center [291, 463] width 191 height 95
click at [1051, 141] on div "Terminer & valider les tâches Valider les coûts Modifier Actions" at bounding box center [1036, 143] width 472 height 25
click at [1043, 131] on div "Valider les coûts" at bounding box center [1047, 142] width 119 height 23
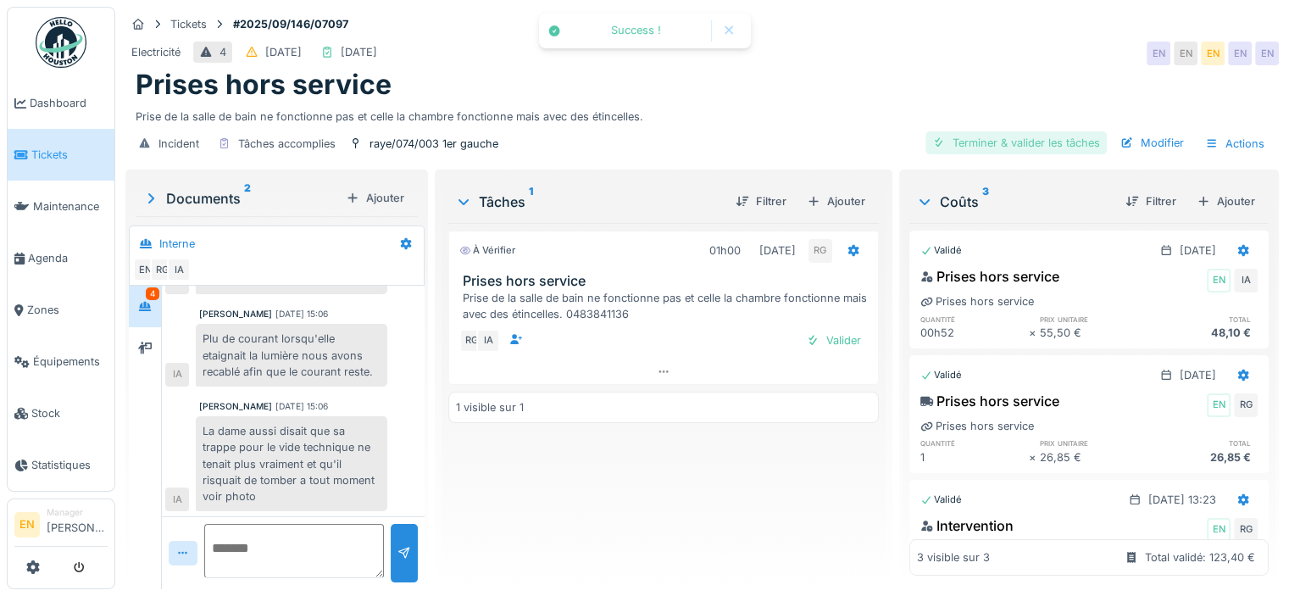
click at [990, 131] on div "Terminer & valider les tâches" at bounding box center [1015, 142] width 181 height 23
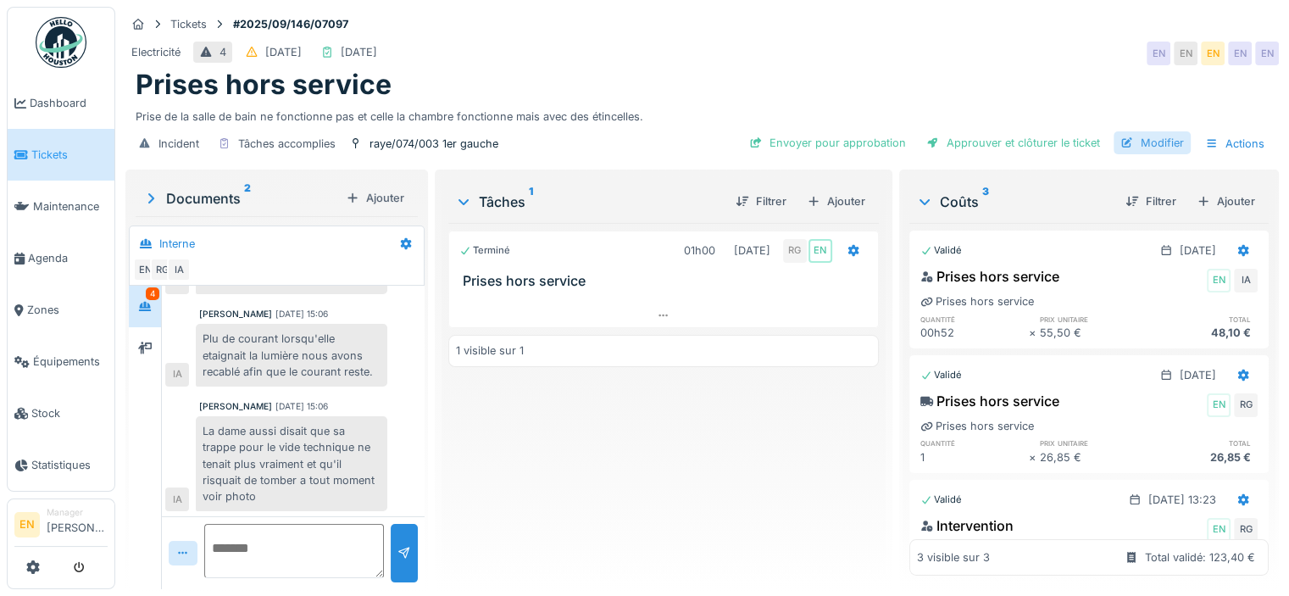
click at [1122, 138] on div "Modifier" at bounding box center [1151, 142] width 77 height 23
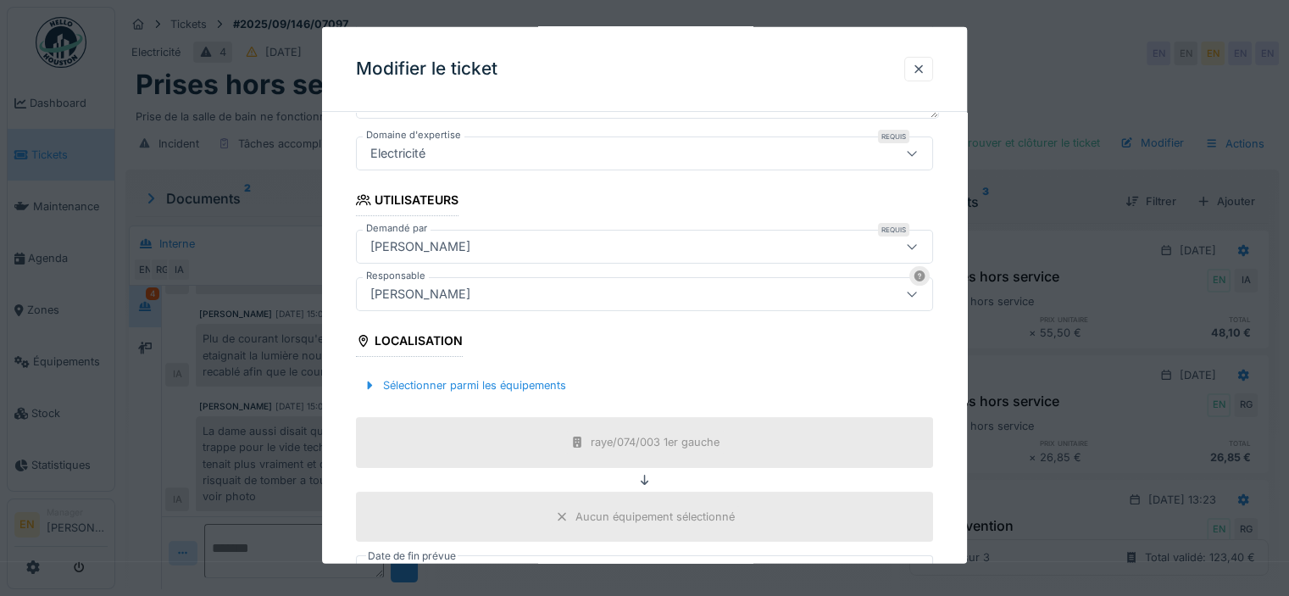
scroll to position [305, 0]
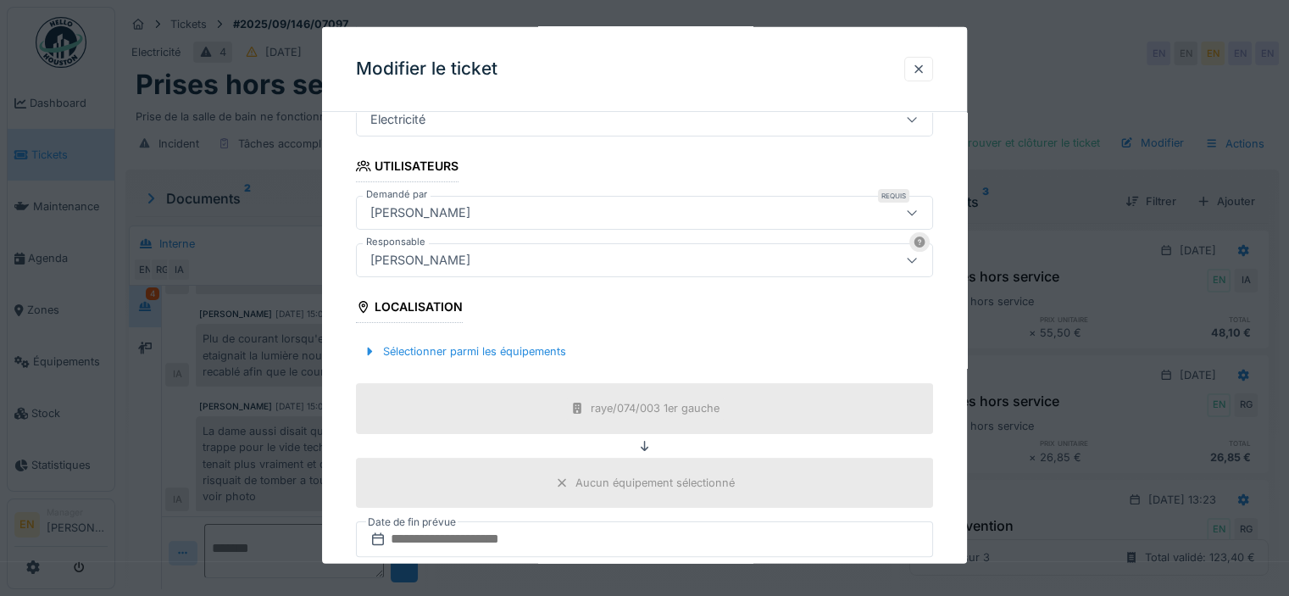
click at [571, 257] on div "[PERSON_NAME]" at bounding box center [608, 260] width 491 height 19
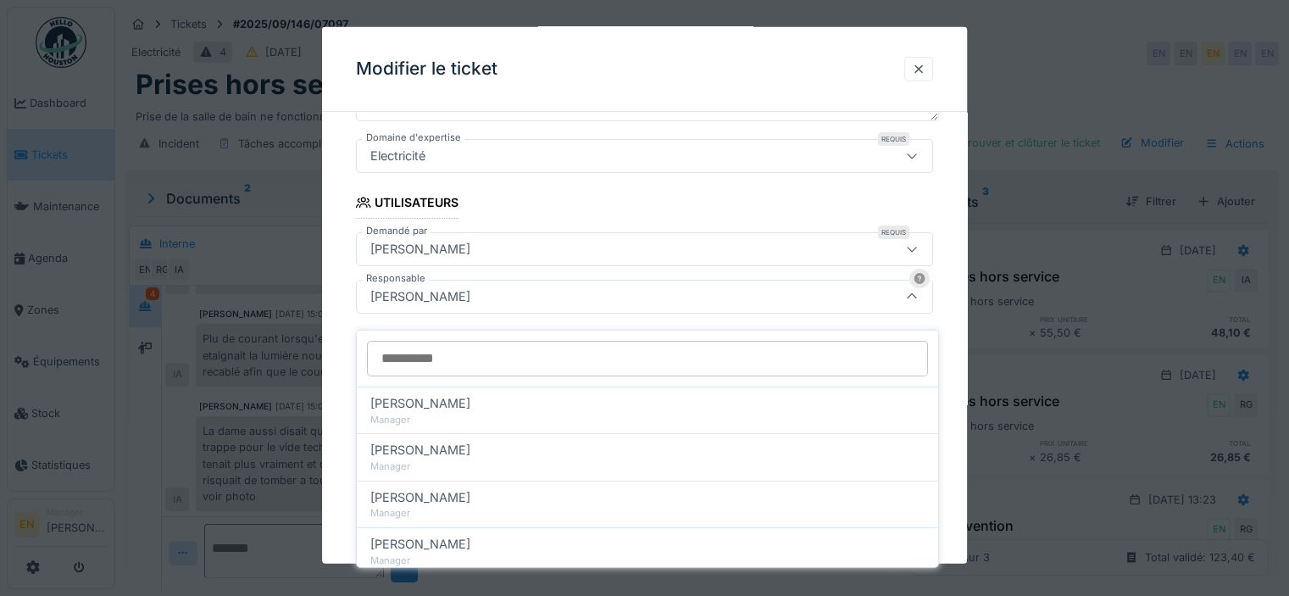
click at [520, 341] on input "Responsable" at bounding box center [647, 359] width 561 height 36
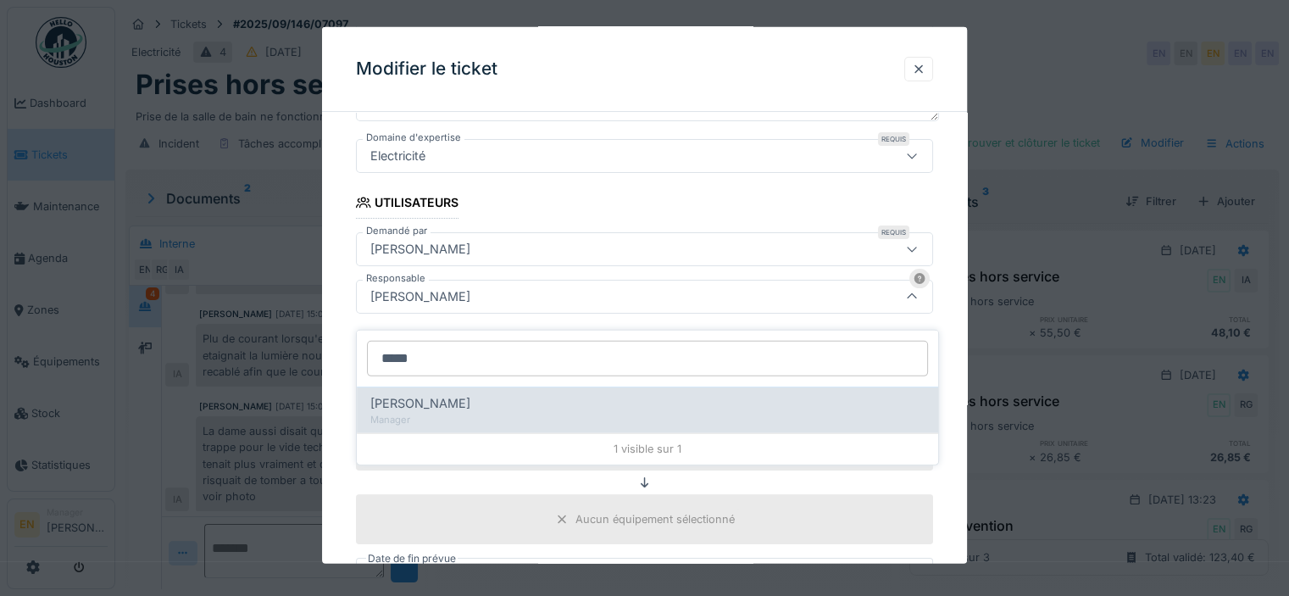
type input "*****"
click at [499, 397] on div "[PERSON_NAME]" at bounding box center [647, 403] width 554 height 19
type input "****"
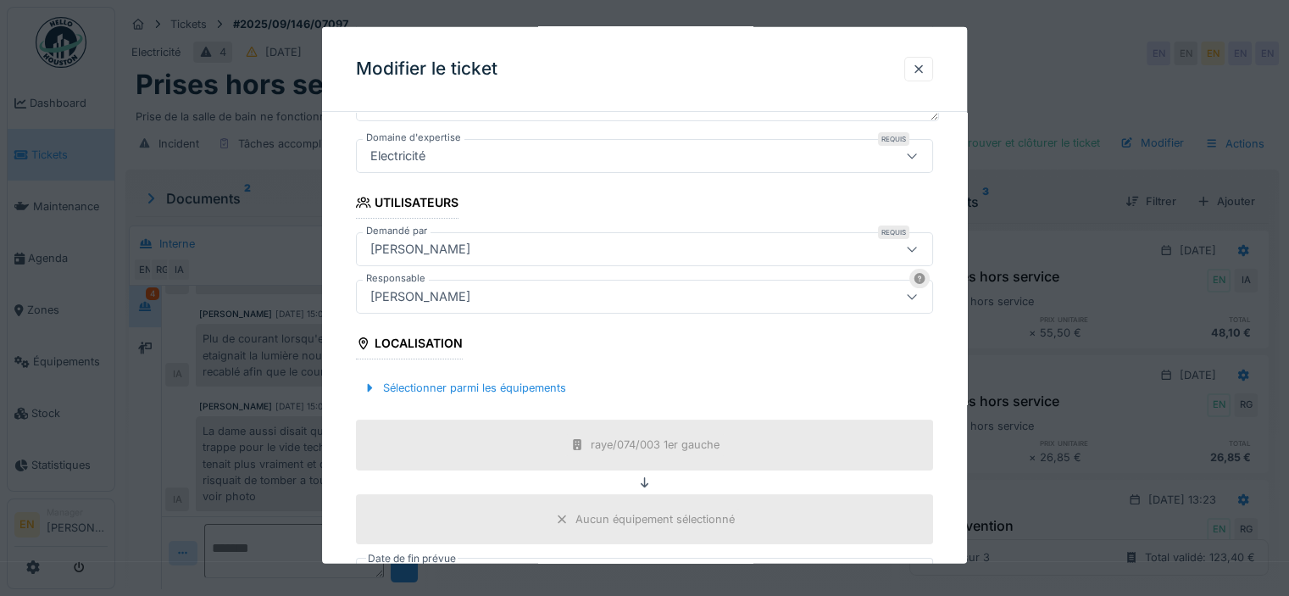
click at [951, 420] on div "**********" at bounding box center [644, 363] width 645 height 1012
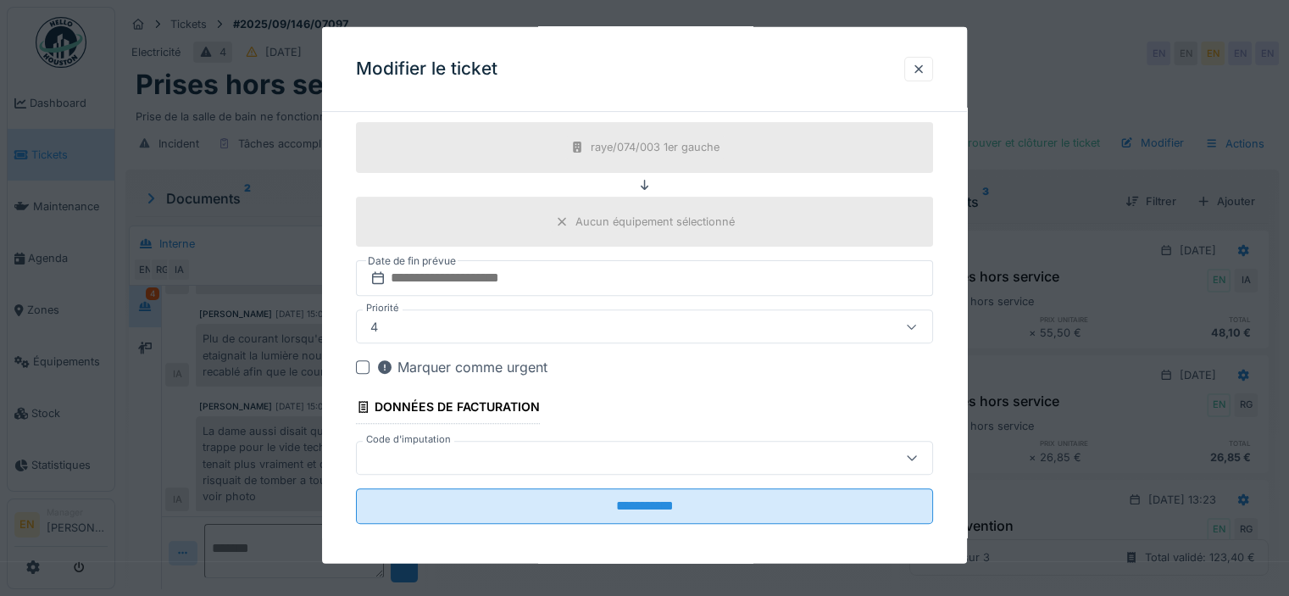
scroll to position [569, 0]
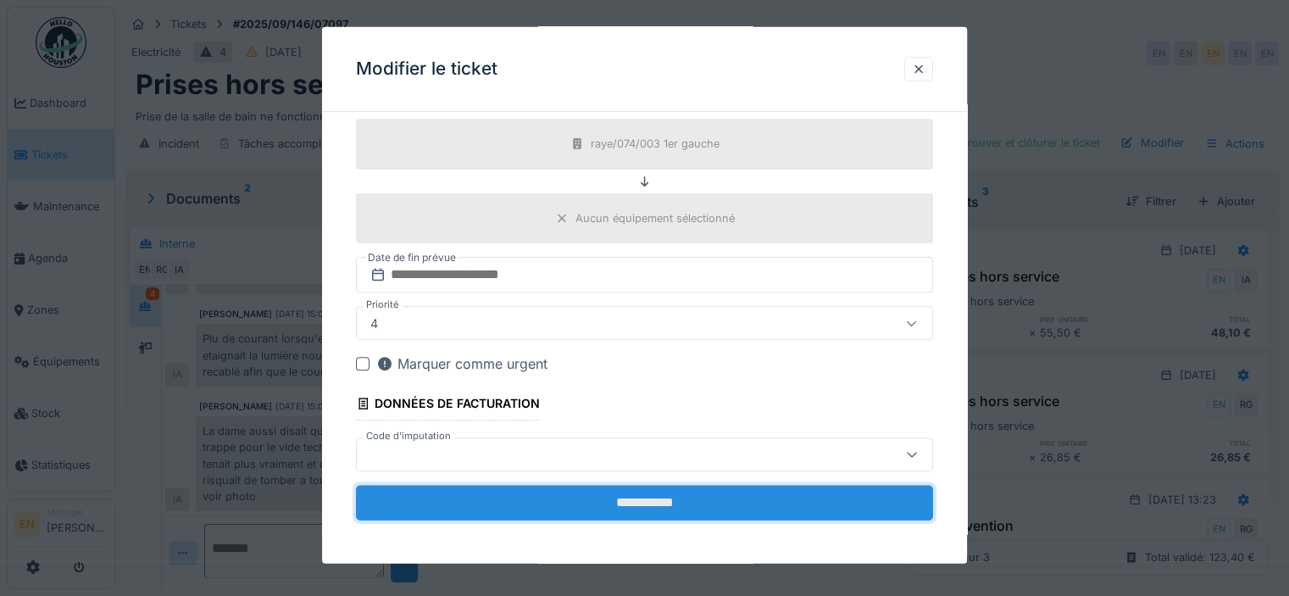
click at [646, 494] on input "**********" at bounding box center [644, 502] width 577 height 36
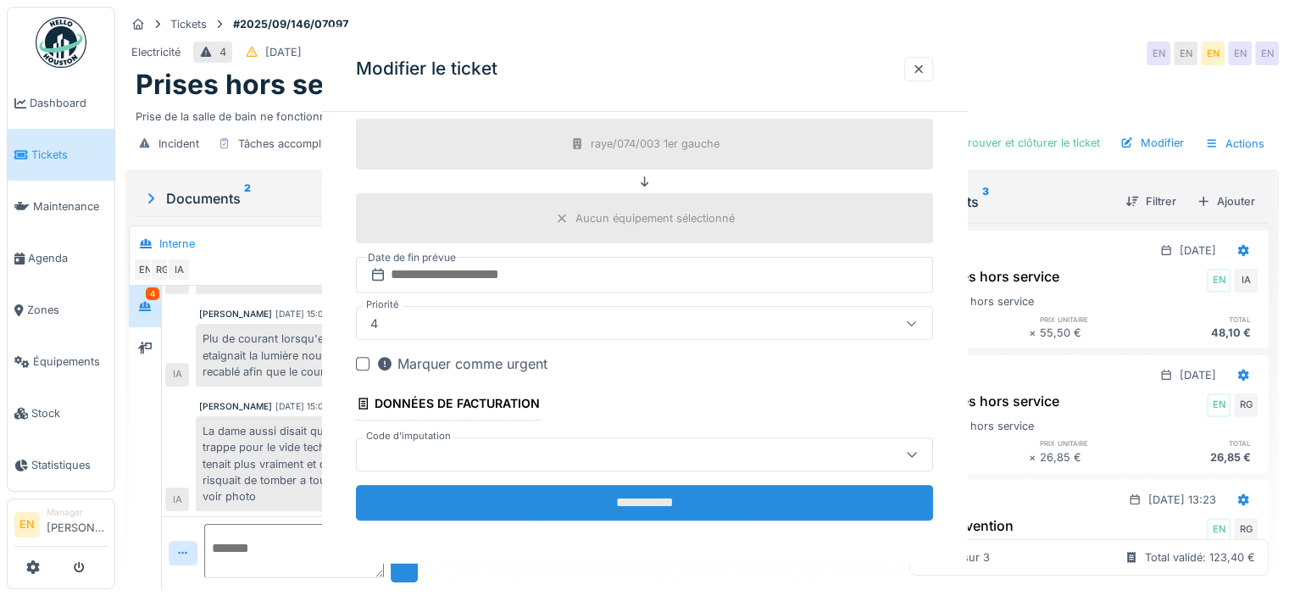
scroll to position [0, 0]
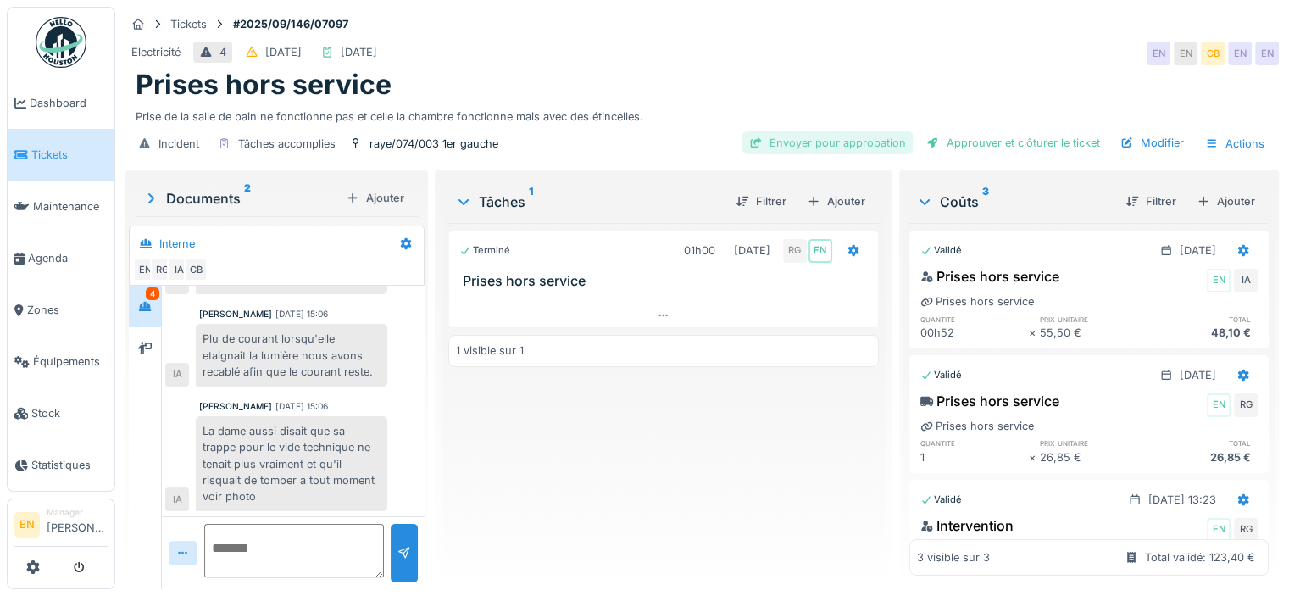
click at [875, 136] on div "Envoyer pour approbation" at bounding box center [827, 142] width 170 height 23
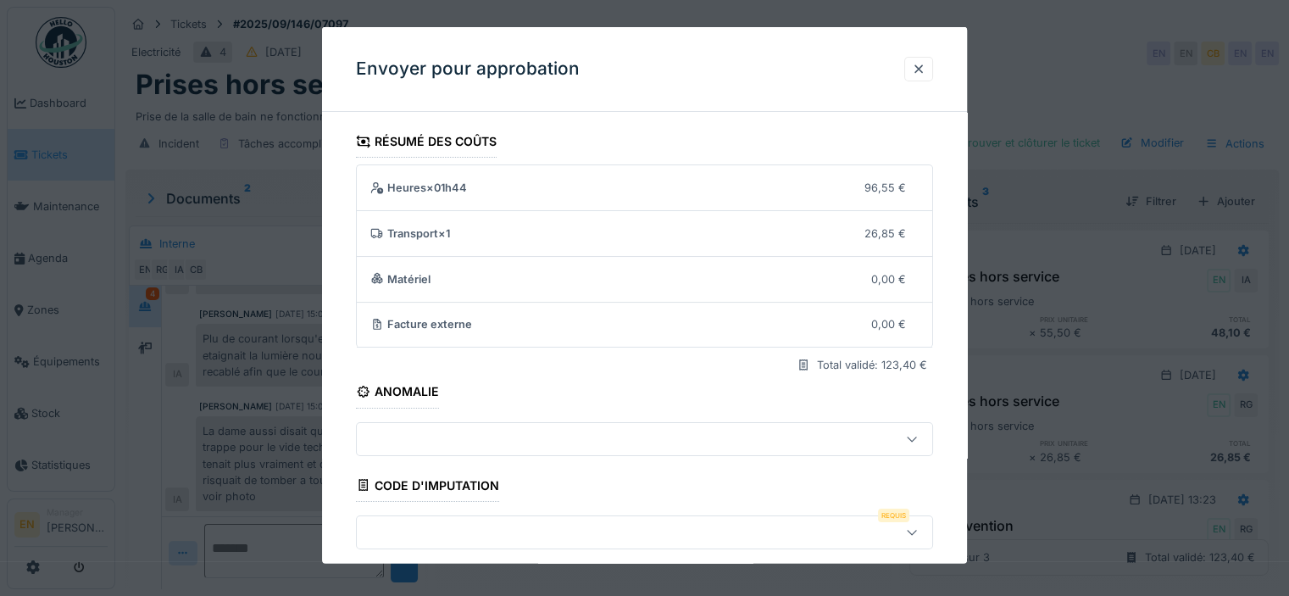
click at [956, 448] on div "**********" at bounding box center [644, 431] width 645 height 613
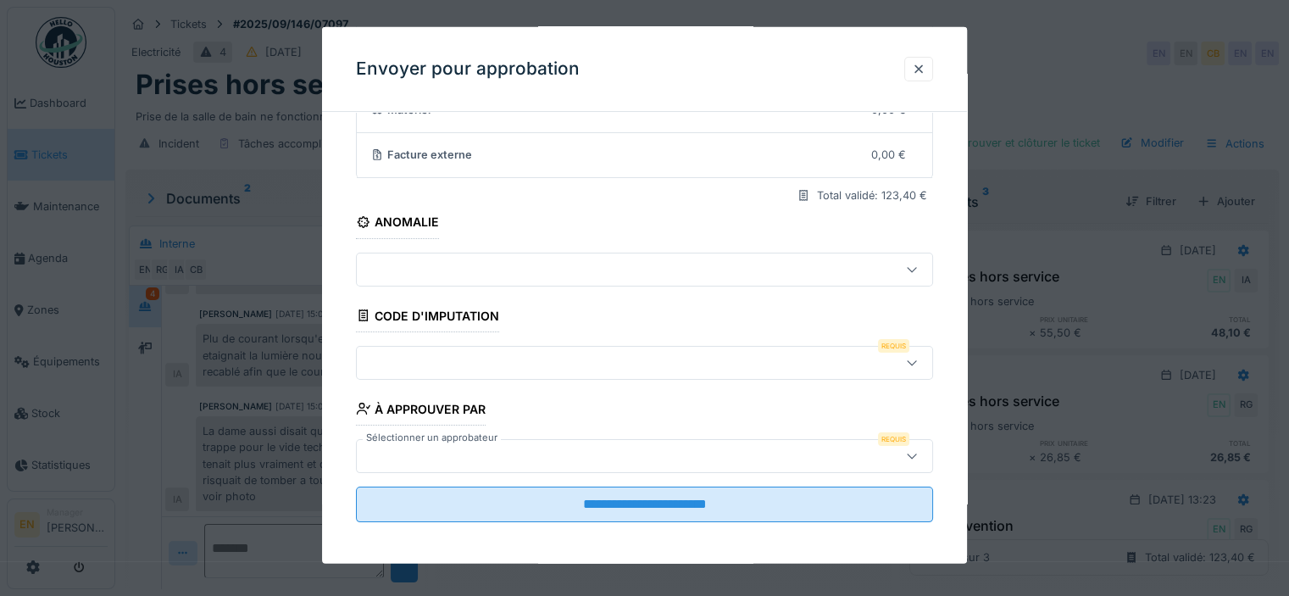
scroll to position [173, 0]
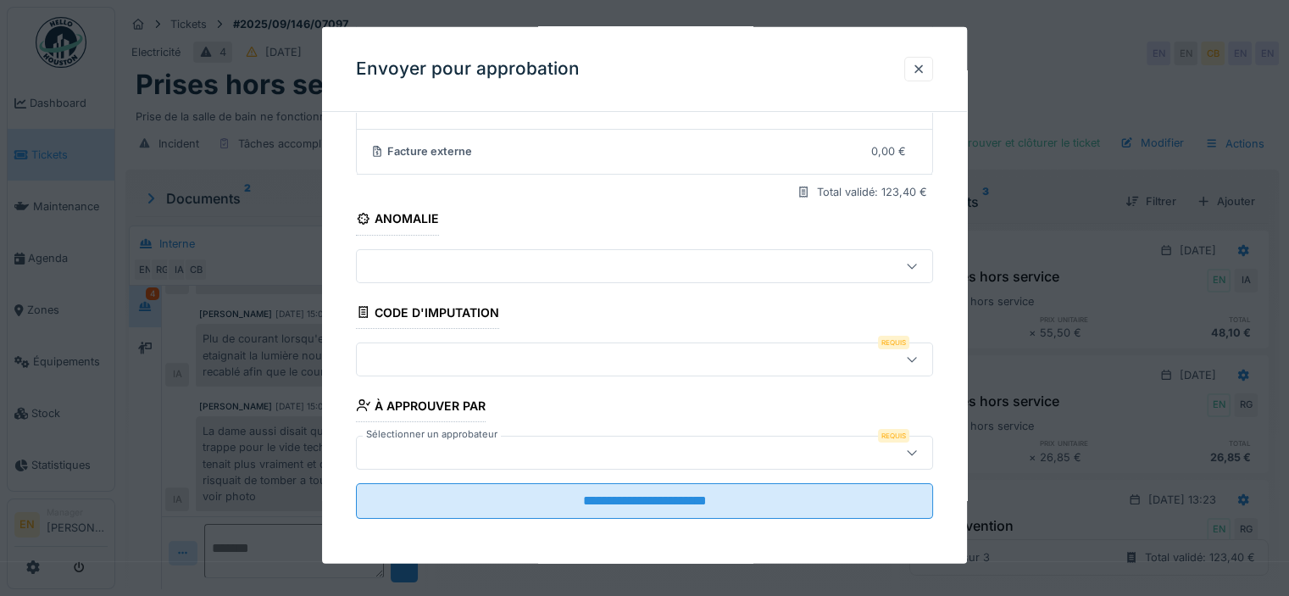
click at [918, 361] on icon at bounding box center [912, 358] width 14 height 11
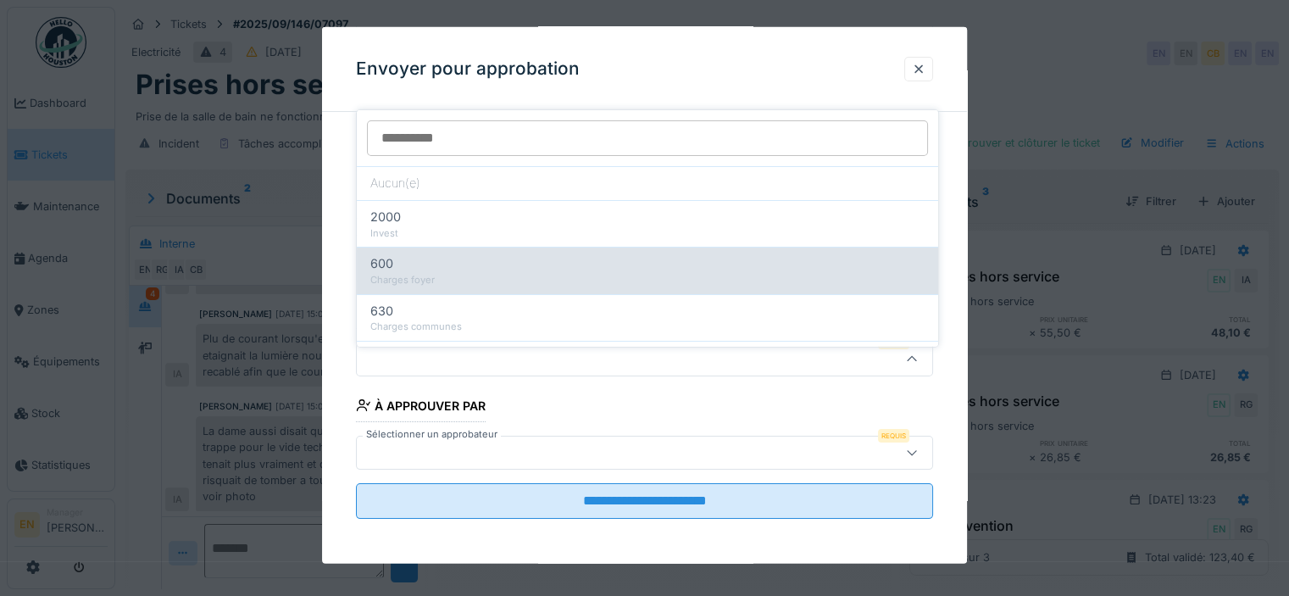
click at [407, 273] on div "Charges foyer" at bounding box center [647, 280] width 554 height 14
type input "***"
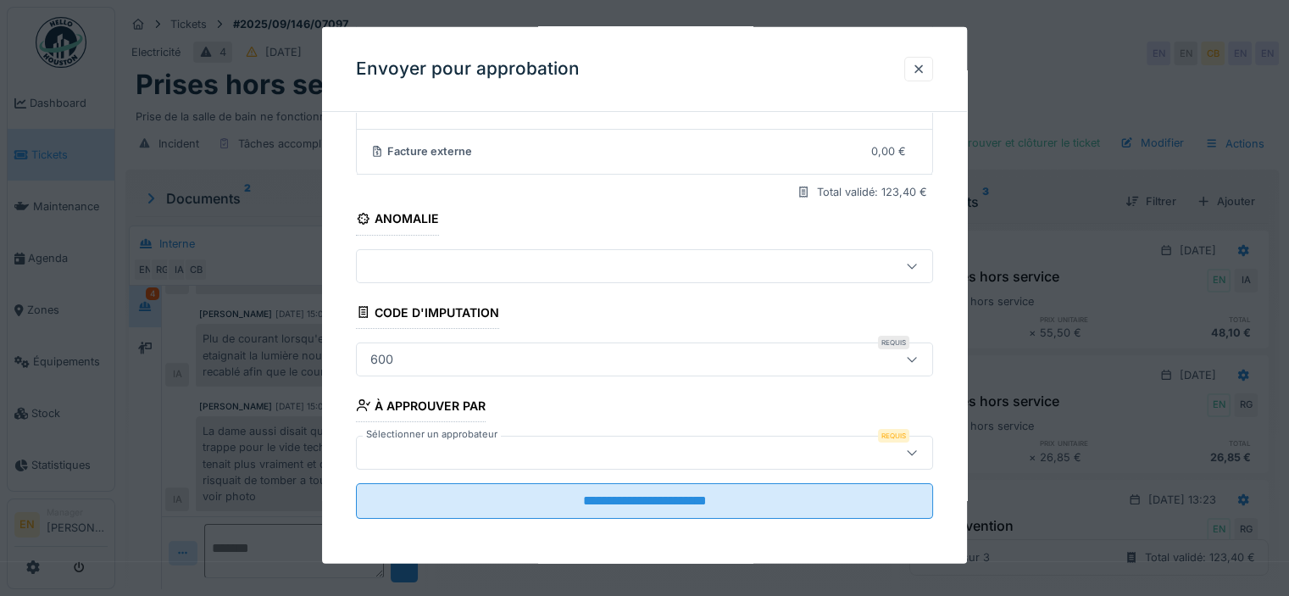
click at [729, 453] on div at bounding box center [608, 451] width 491 height 19
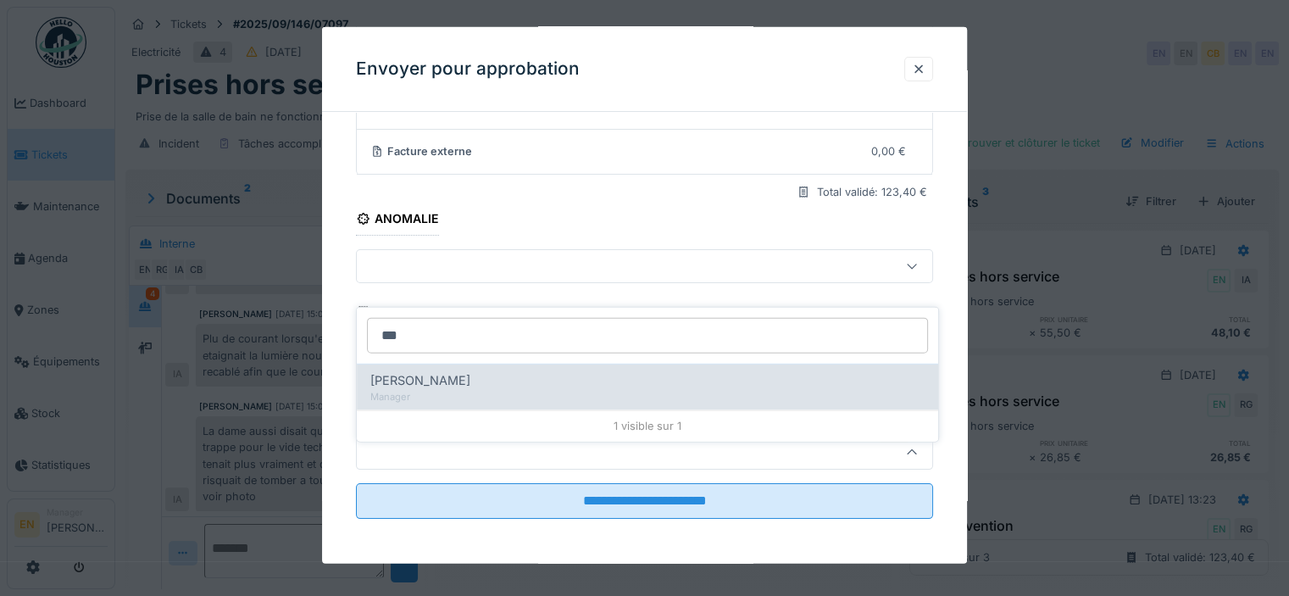
type input "***"
click at [504, 373] on div "Christian Bassette" at bounding box center [647, 380] width 554 height 19
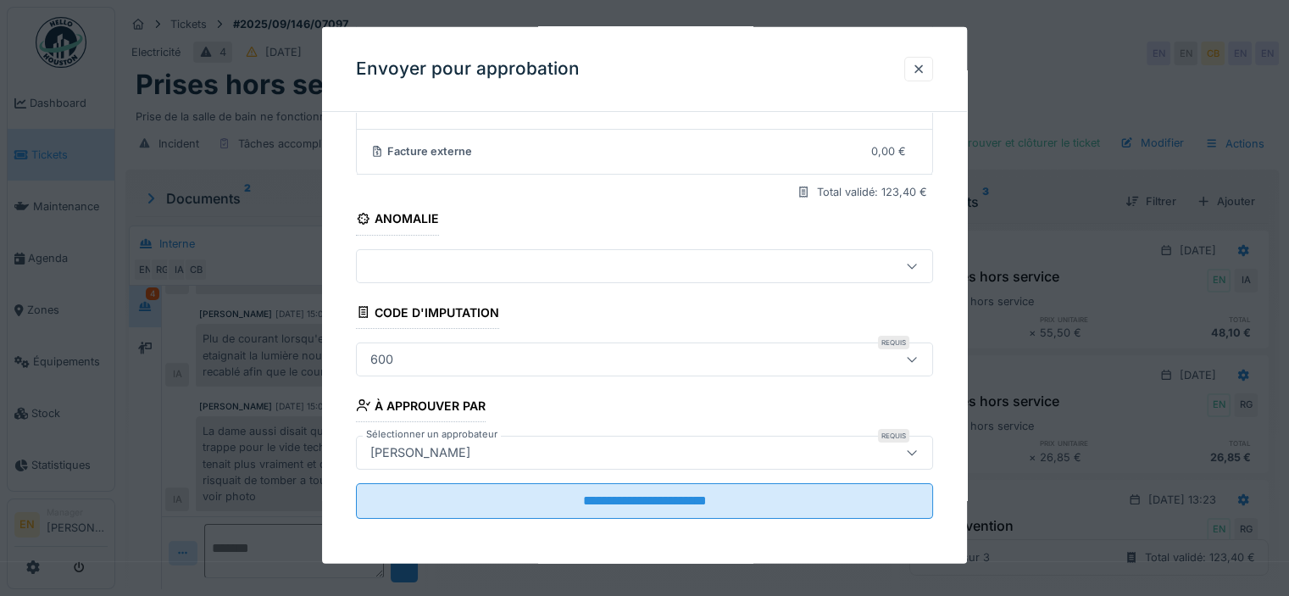
type input "****"
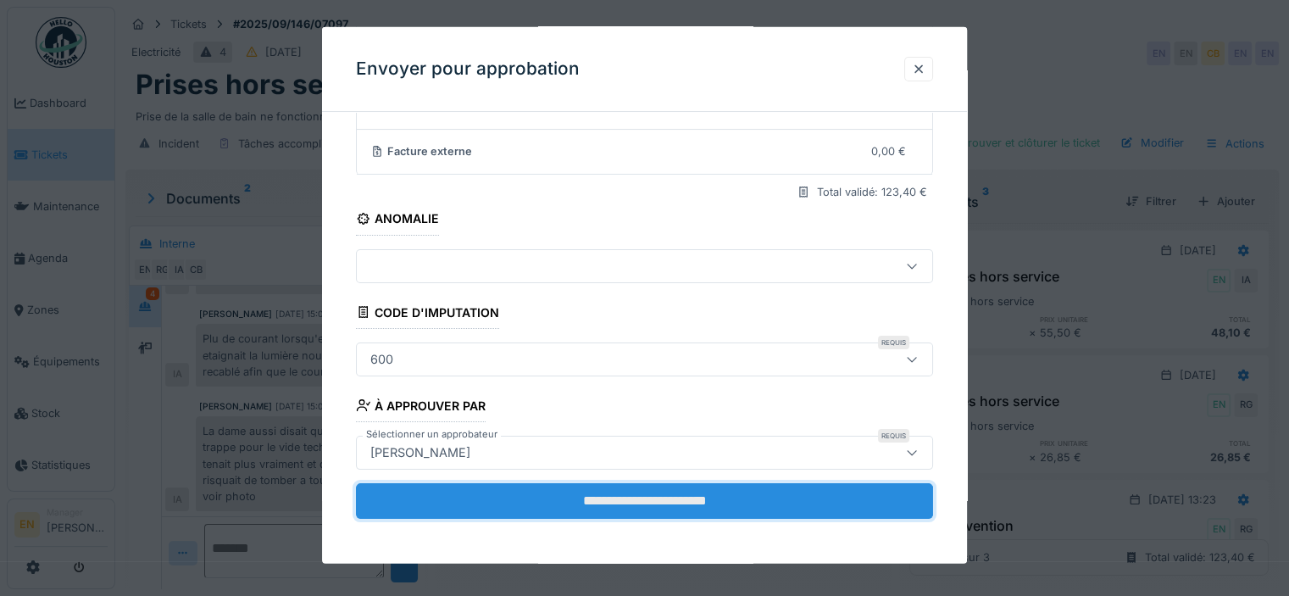
click at [614, 503] on input "**********" at bounding box center [644, 500] width 577 height 36
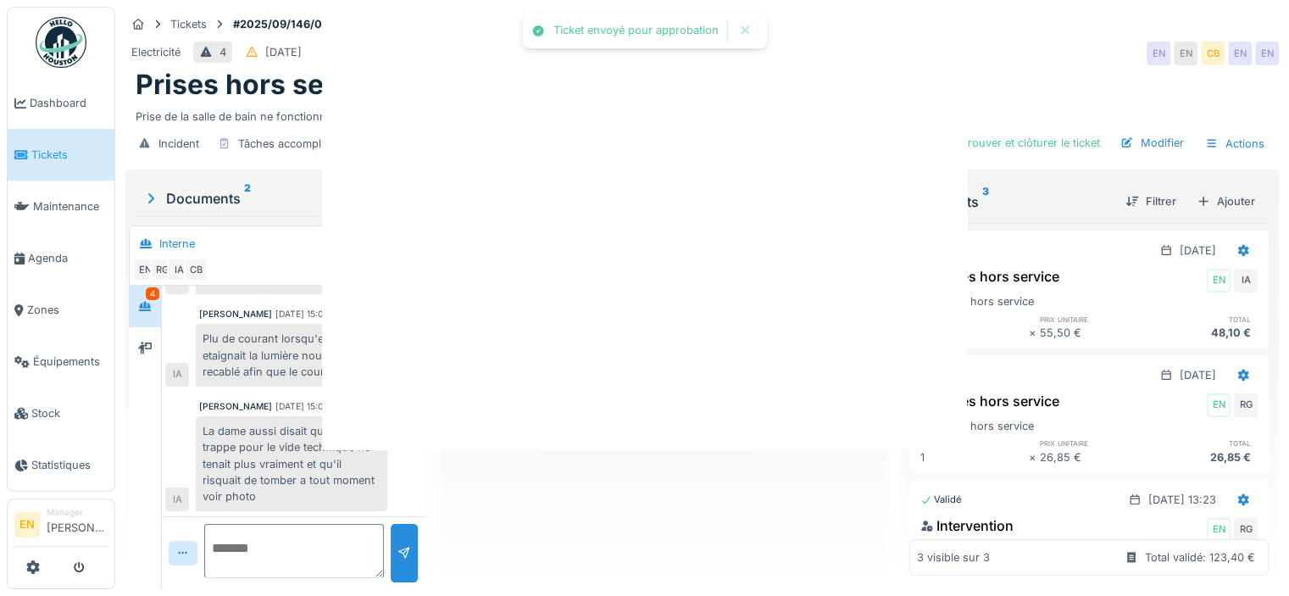
scroll to position [0, 0]
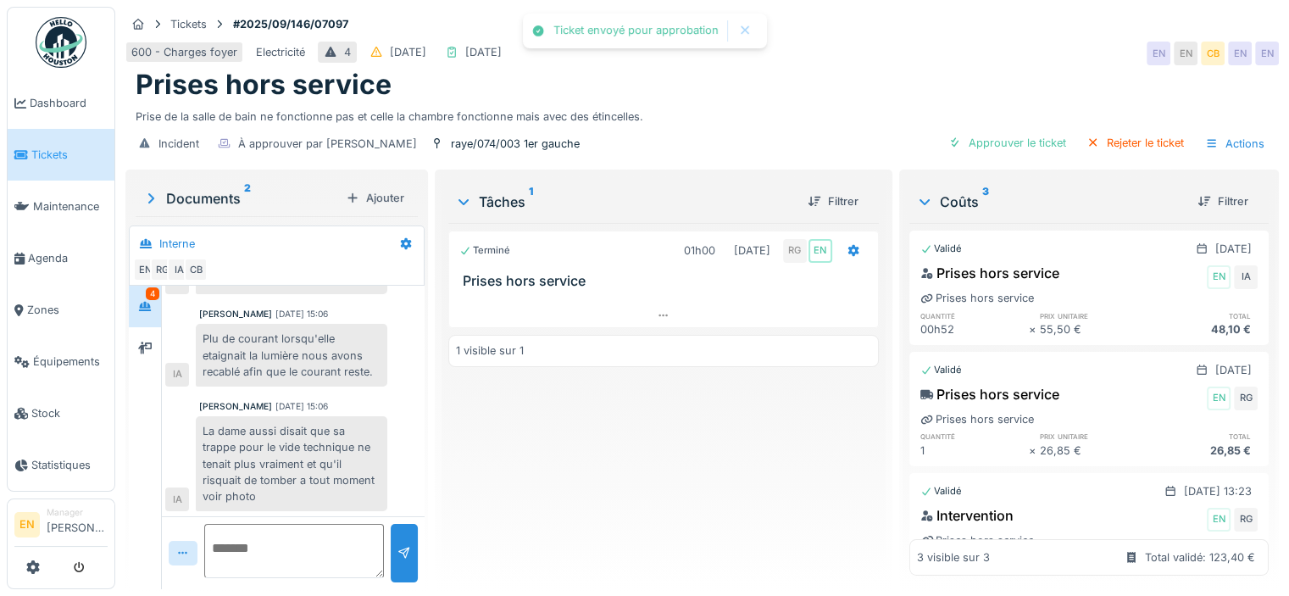
click at [674, 457] on div "Terminé 01h00 18/09/2025 RG EN Prises hors service 1 visible sur 1" at bounding box center [663, 399] width 430 height 352
click at [650, 449] on div "Terminé 01h00 18/09/2025 RG EN Prises hors service 1 visible sur 1" at bounding box center [663, 399] width 430 height 352
click at [42, 41] on img at bounding box center [61, 42] width 51 height 51
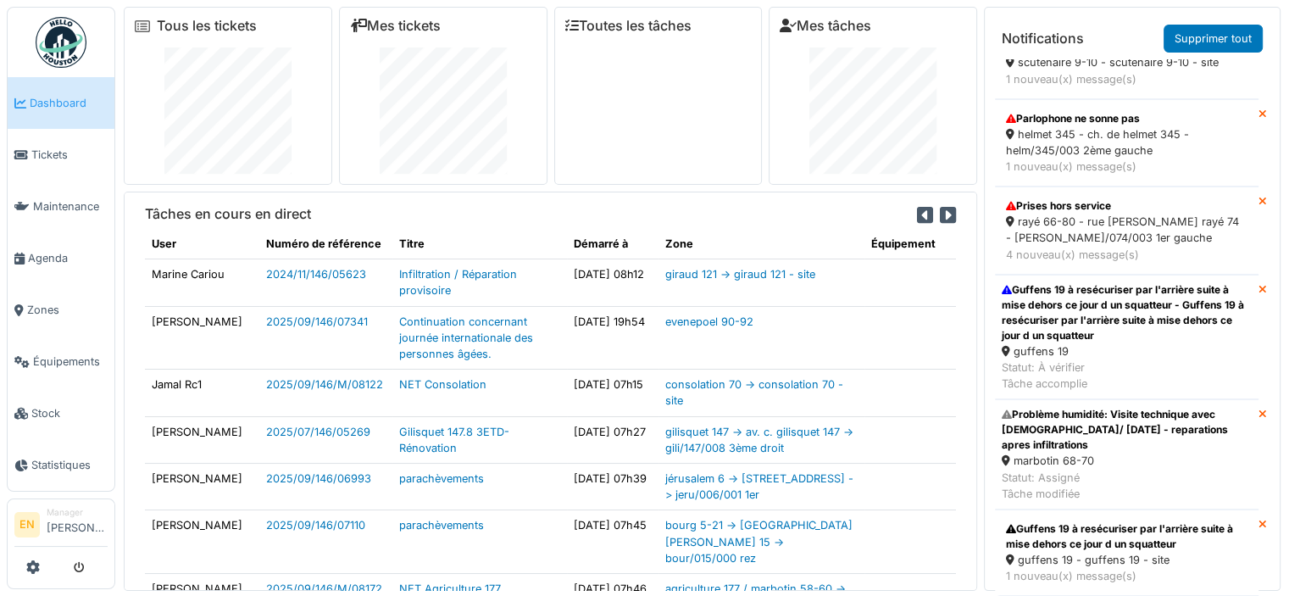
scroll to position [705, 0]
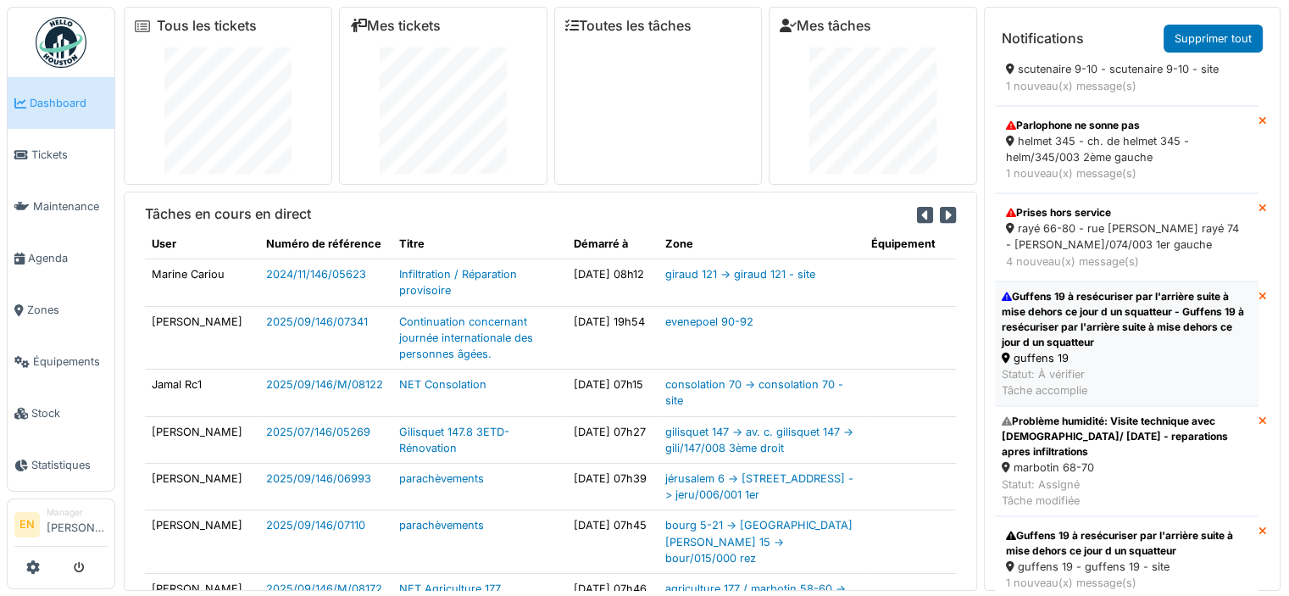
click at [1051, 328] on div "Guffens 19 à resécuriser par l'arrière suite à mise dehors ce jour d un squatte…" at bounding box center [1126, 319] width 250 height 61
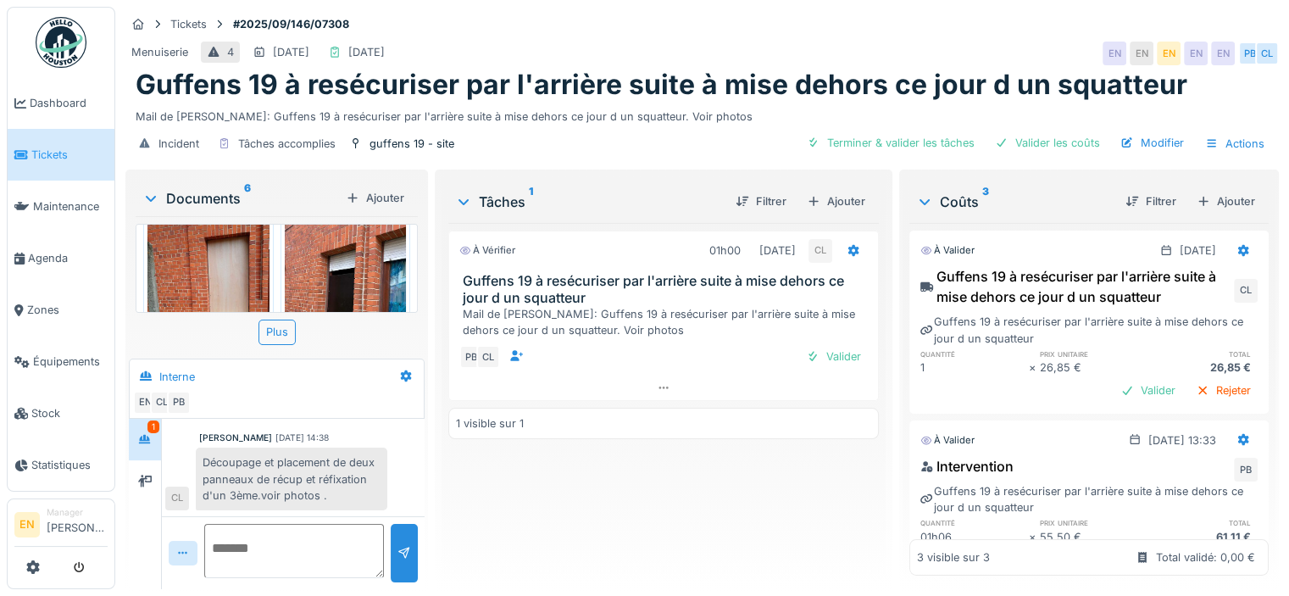
scroll to position [274, 0]
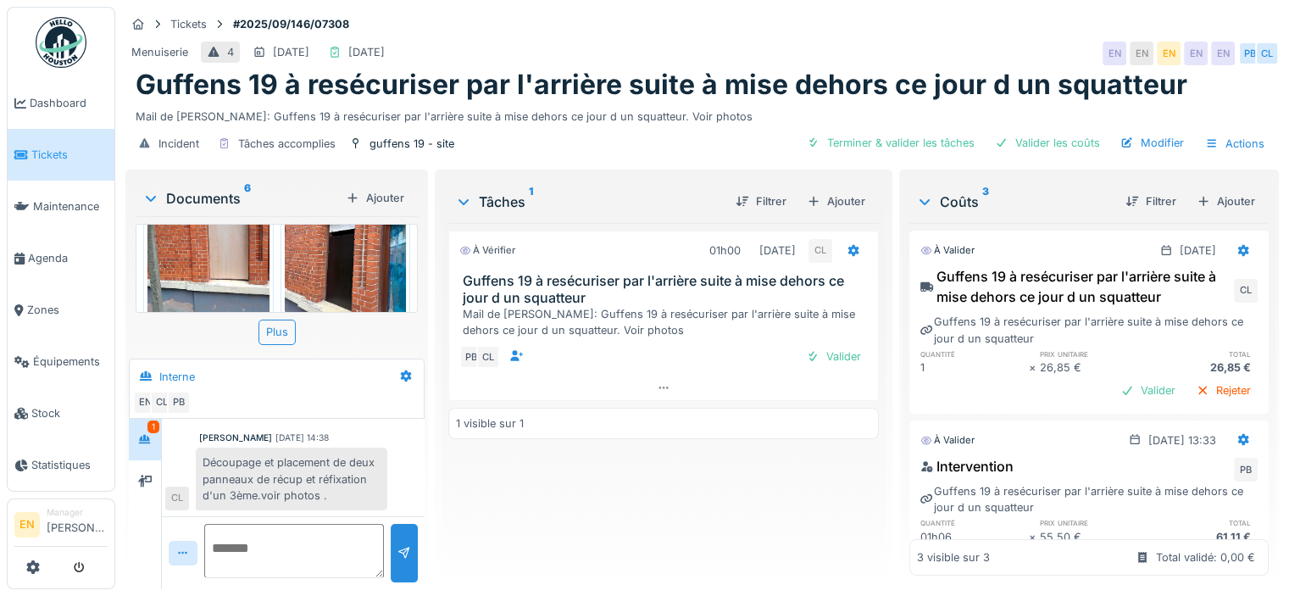
click at [224, 252] on img at bounding box center [208, 256] width 122 height 162
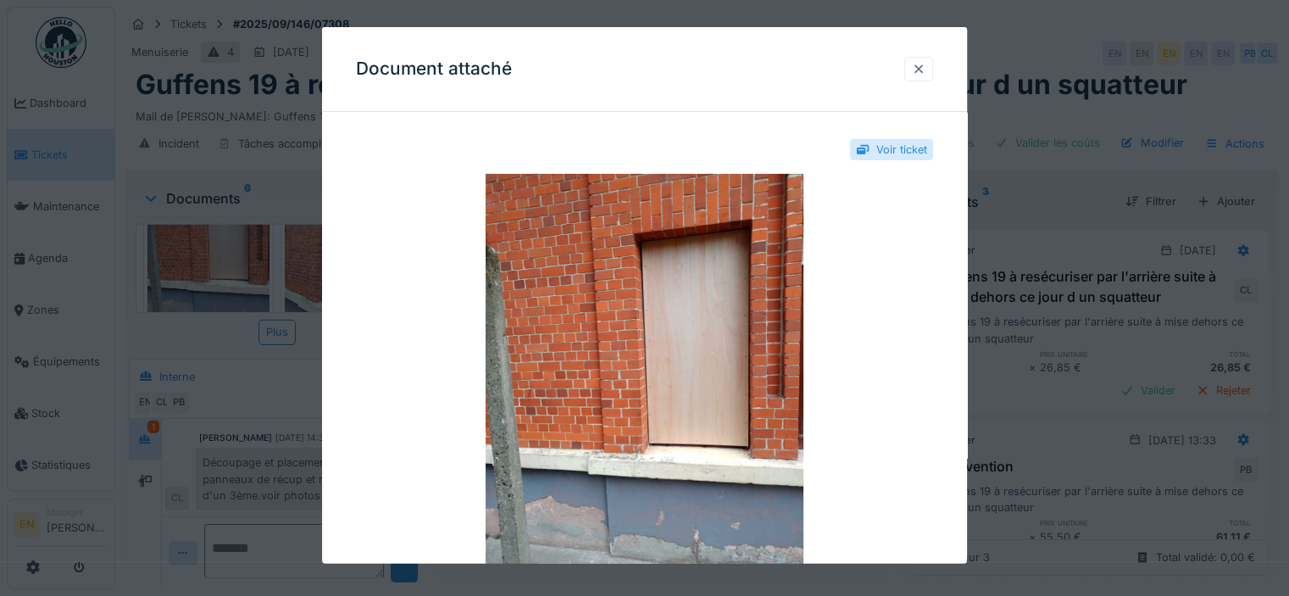
click at [925, 71] on div at bounding box center [919, 69] width 14 height 16
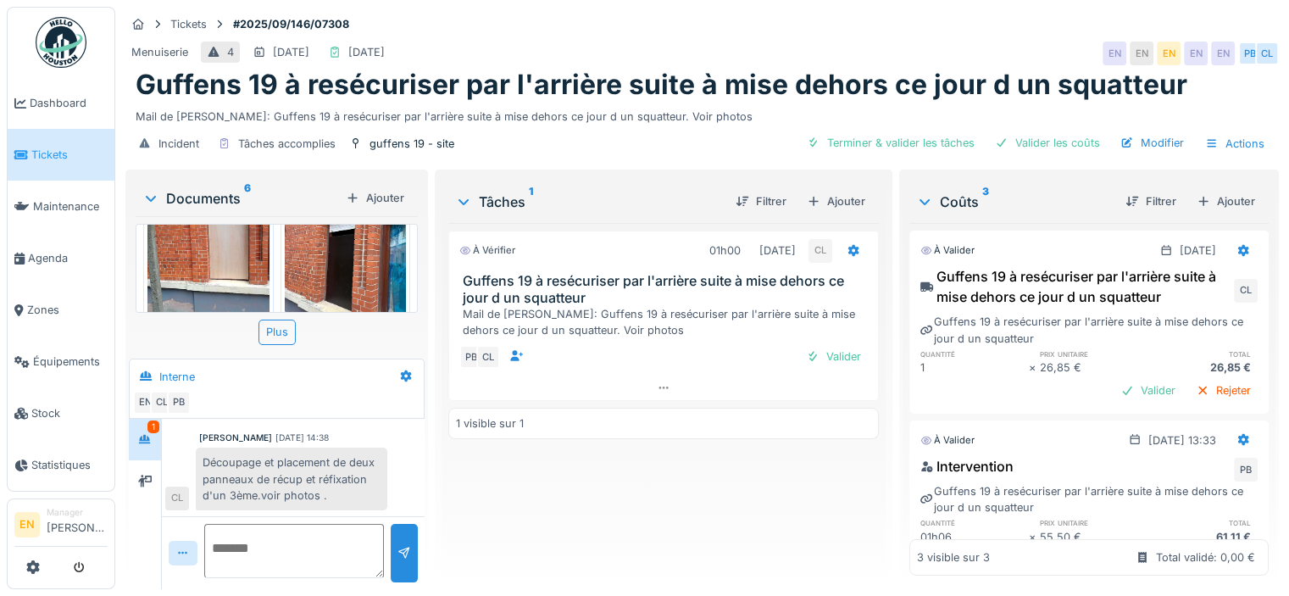
click at [390, 487] on div "[PERSON_NAME] [DATE] 14:38 Découpage et placement de deux panneaux de récup et …" at bounding box center [293, 470] width 256 height 79
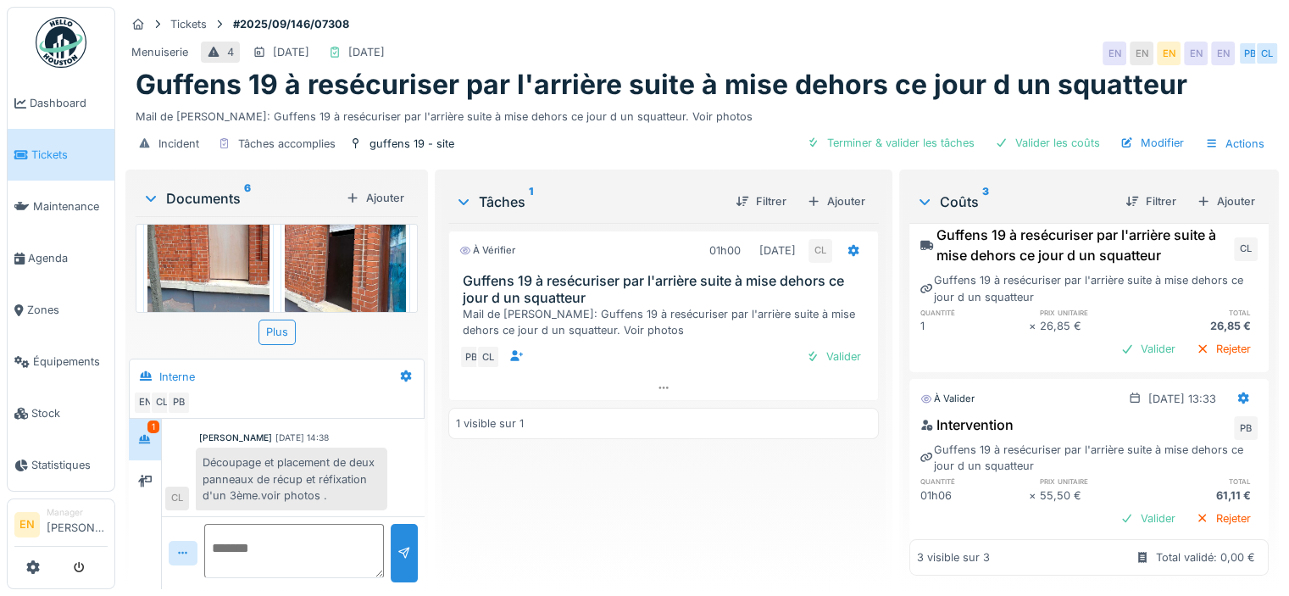
scroll to position [0, 0]
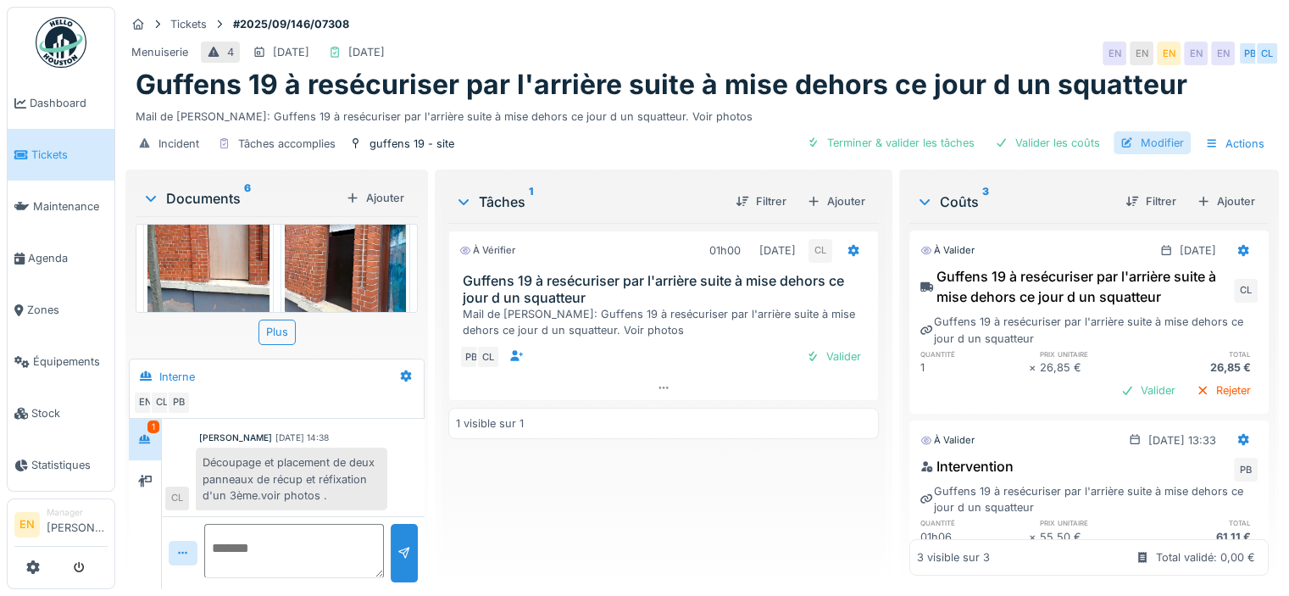
click at [1140, 139] on div "Modifier" at bounding box center [1151, 142] width 77 height 23
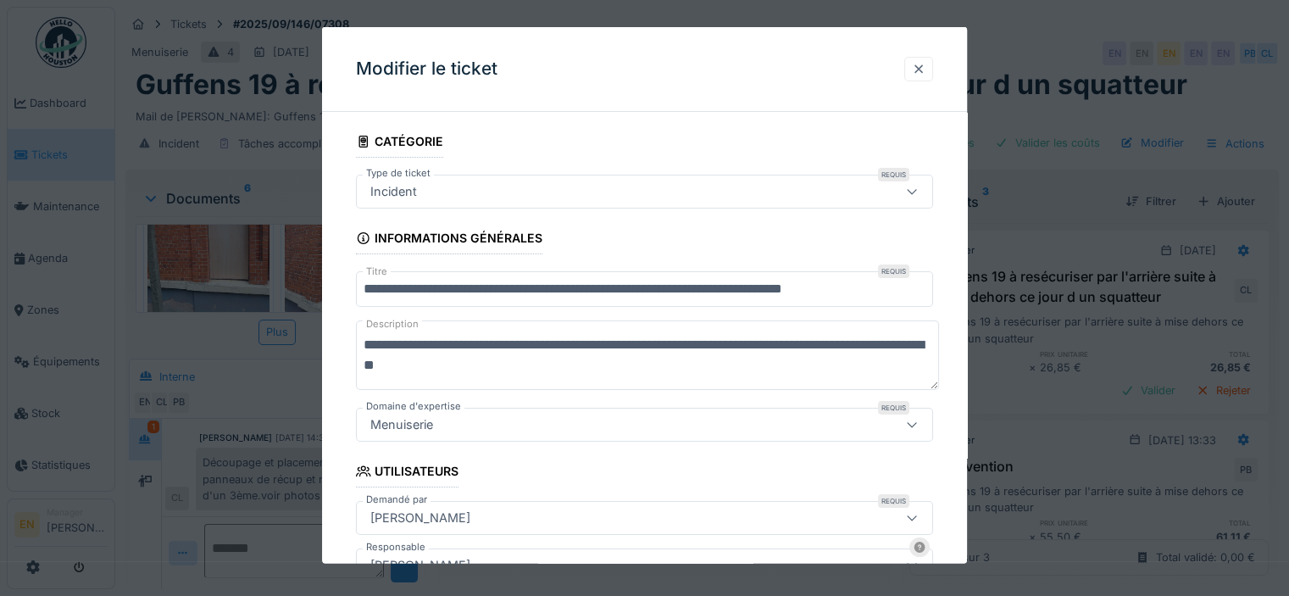
click at [925, 64] on div at bounding box center [919, 69] width 14 height 16
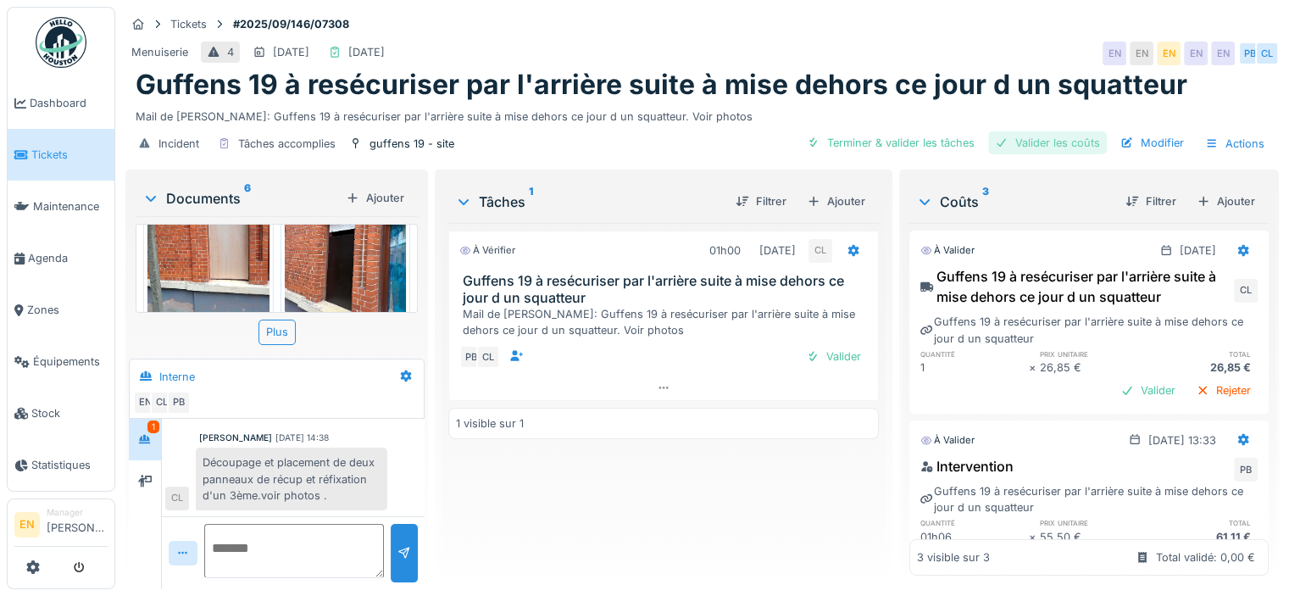
click at [1012, 145] on div "Valider les coûts" at bounding box center [1047, 142] width 119 height 23
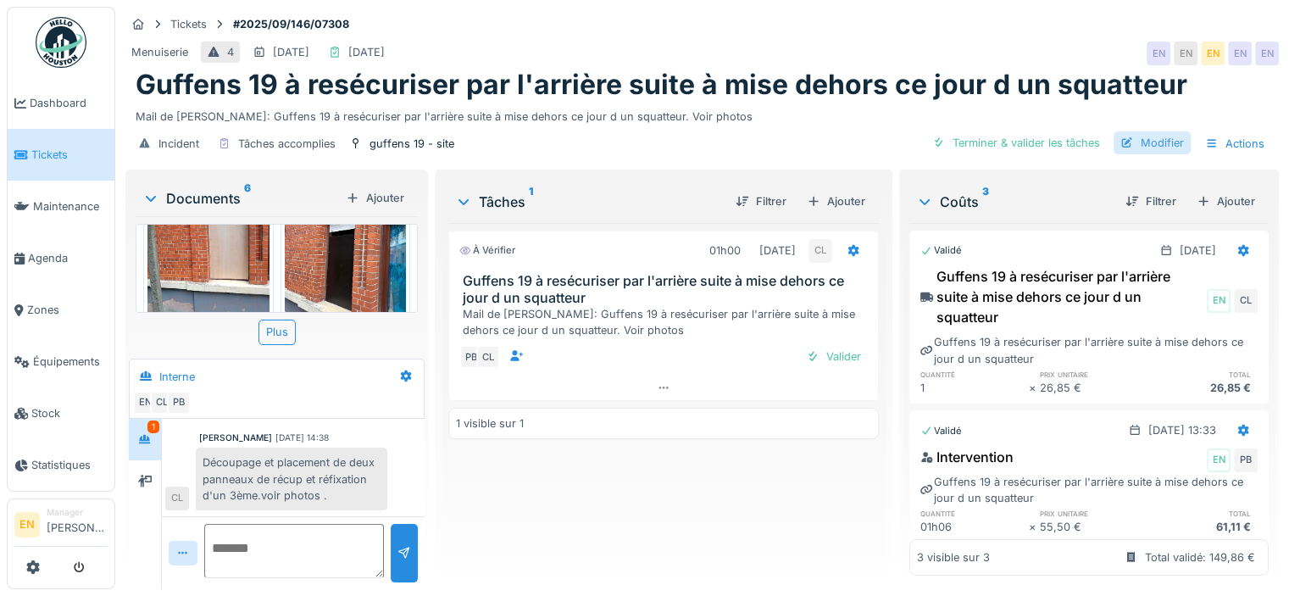
click at [1147, 141] on div "Modifier" at bounding box center [1151, 142] width 77 height 23
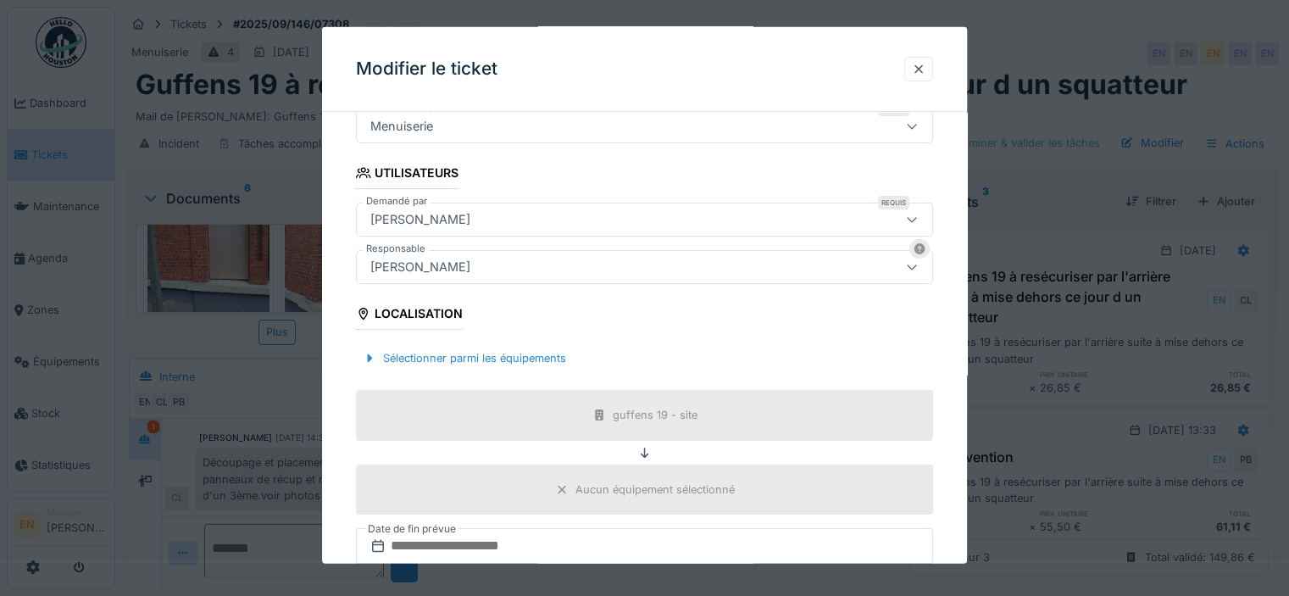
scroll to position [264, 0]
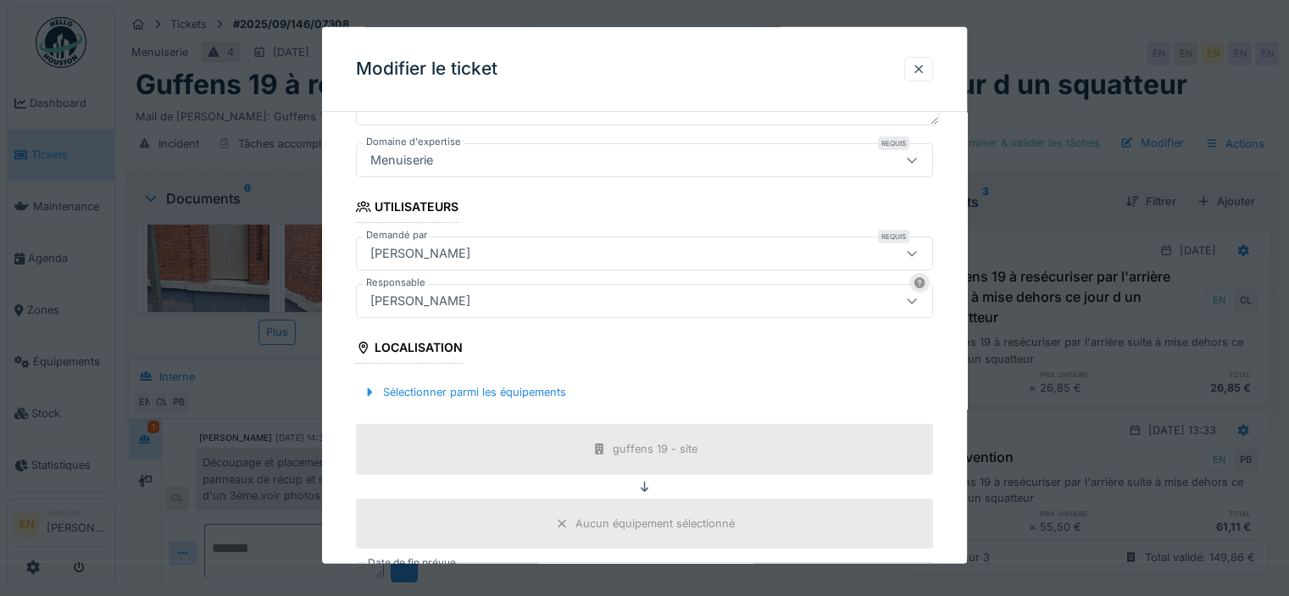
click at [477, 291] on div "[PERSON_NAME]" at bounding box center [420, 300] width 114 height 19
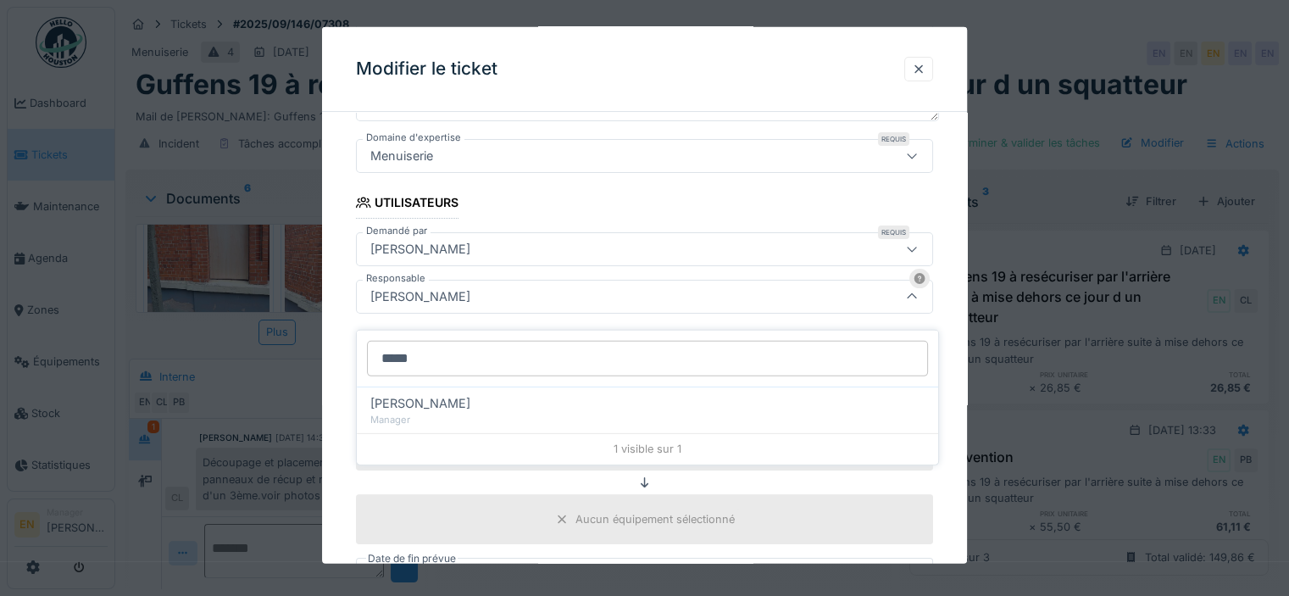
type input "*****"
click at [467, 433] on div "1 visible sur 1" at bounding box center [647, 448] width 581 height 30
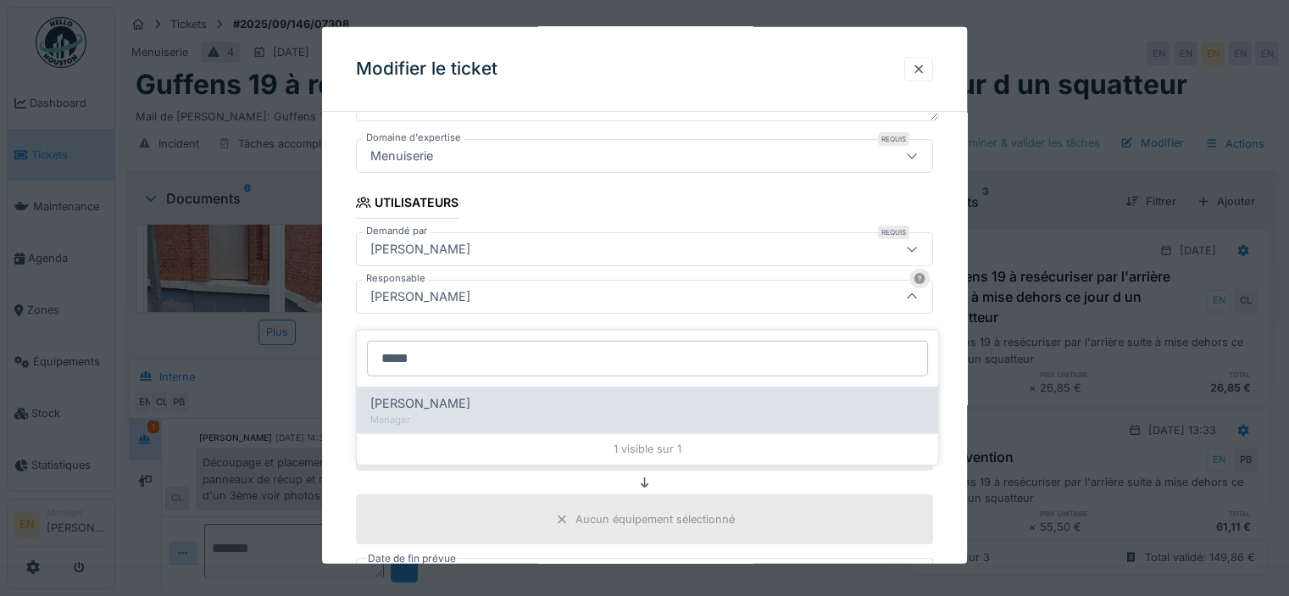
click at [457, 412] on div "Manager" at bounding box center [647, 419] width 554 height 14
type input "****"
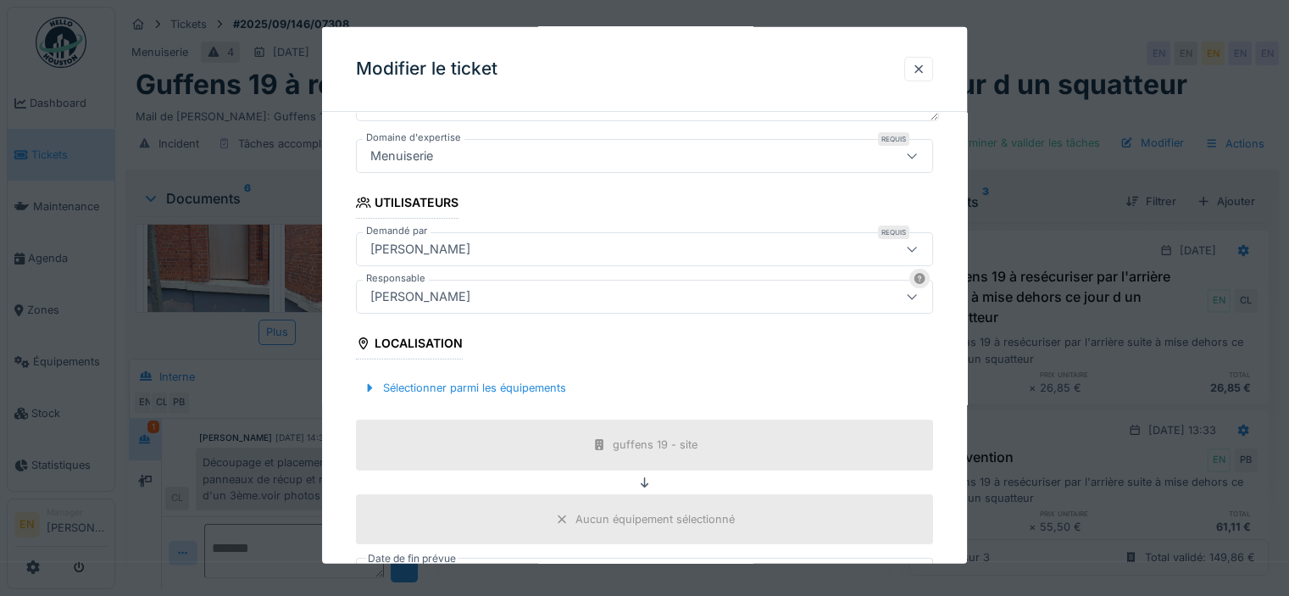
click at [954, 466] on div "**********" at bounding box center [644, 363] width 645 height 1012
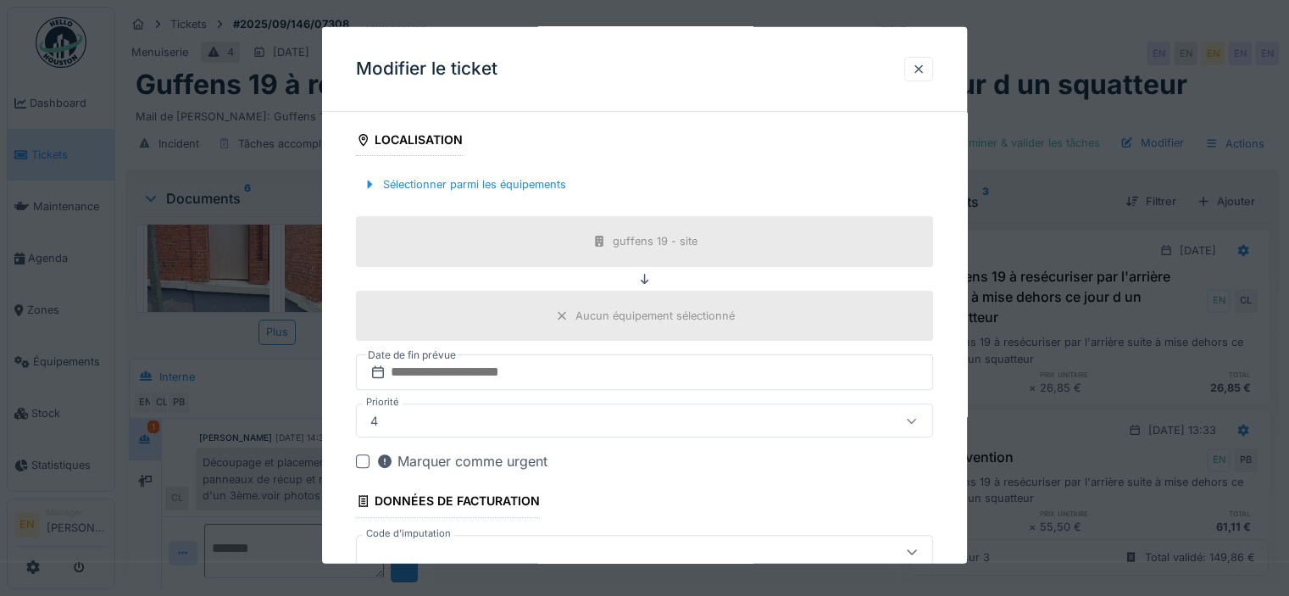
scroll to position [569, 0]
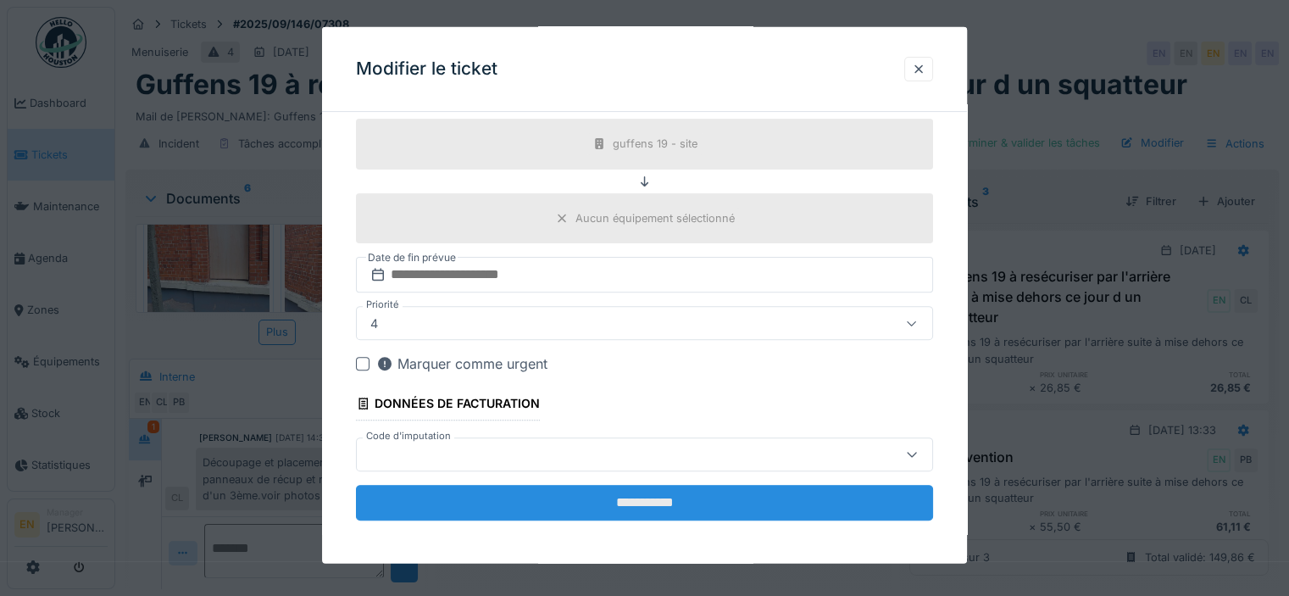
click at [662, 505] on input "**********" at bounding box center [644, 502] width 577 height 36
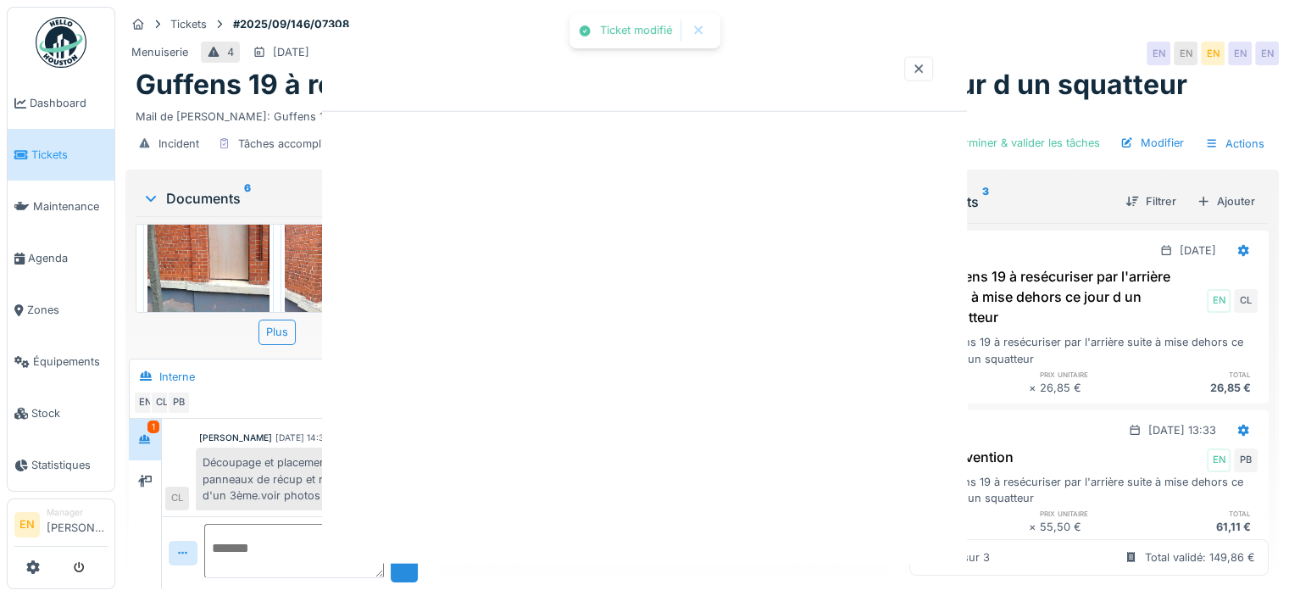
scroll to position [0, 0]
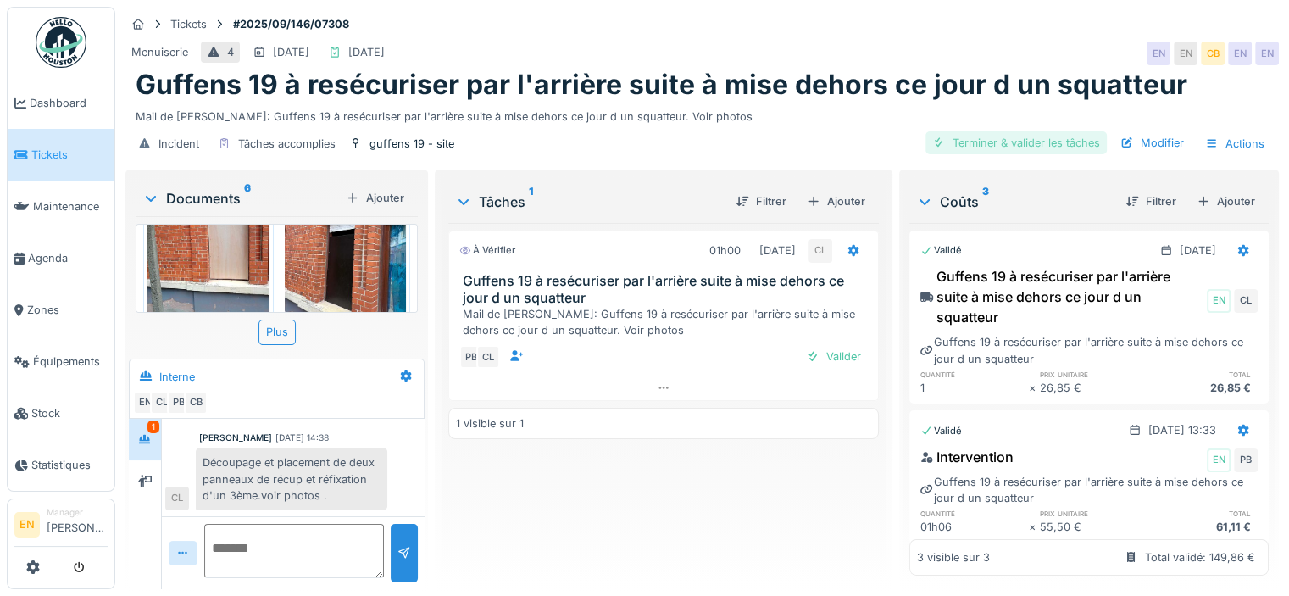
click at [1006, 133] on div "Terminer & valider les tâches" at bounding box center [1015, 142] width 181 height 23
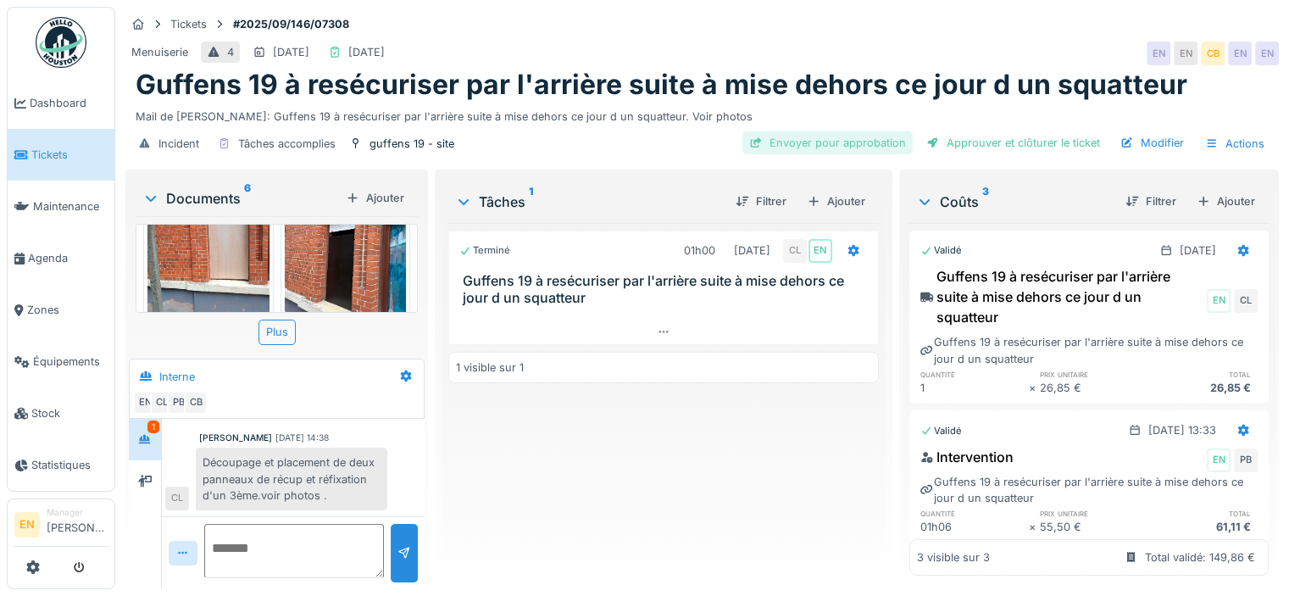
click at [806, 137] on div "Envoyer pour approbation" at bounding box center [827, 142] width 170 height 23
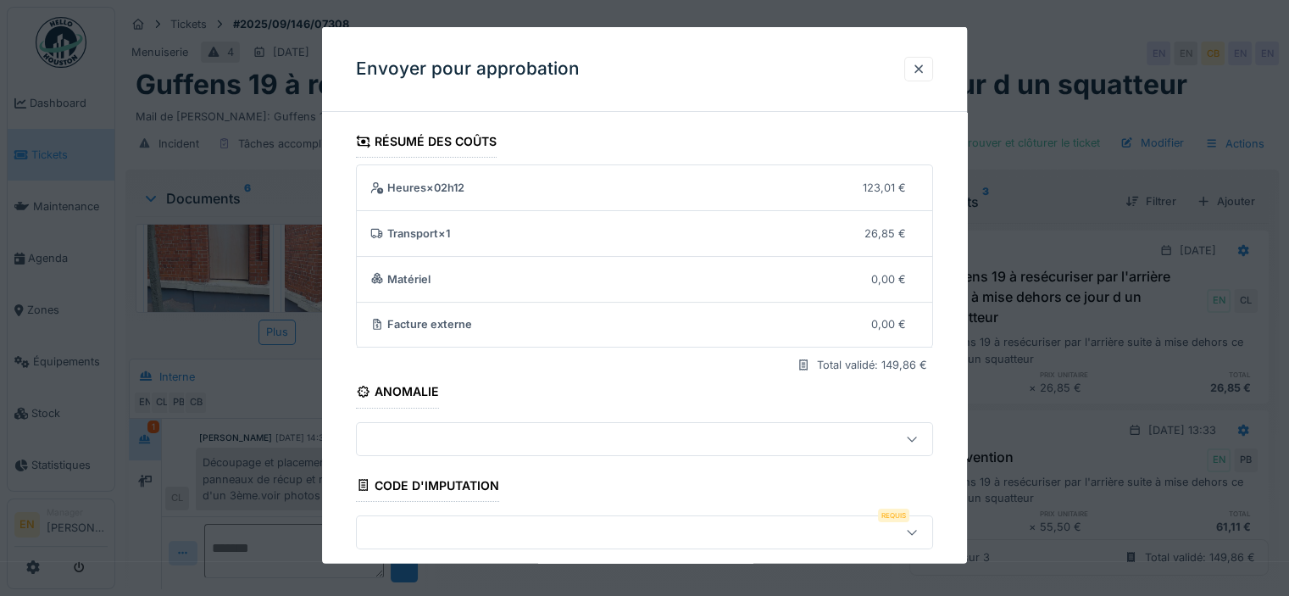
click at [918, 536] on div at bounding box center [912, 532] width 14 height 16
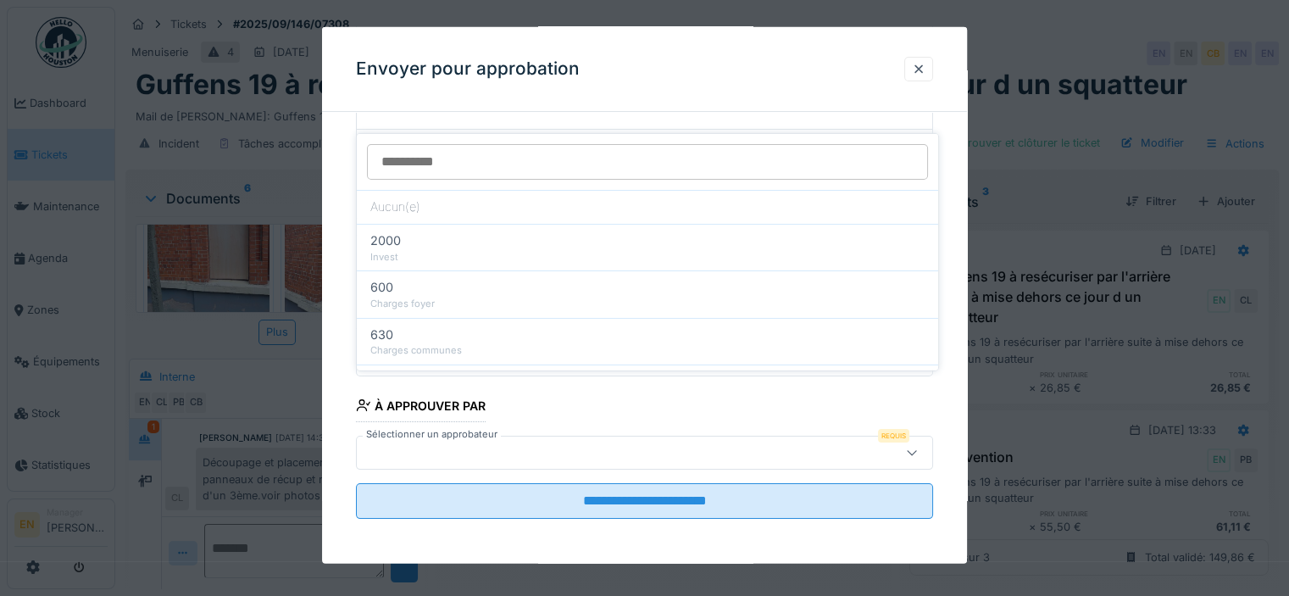
scroll to position [173, 0]
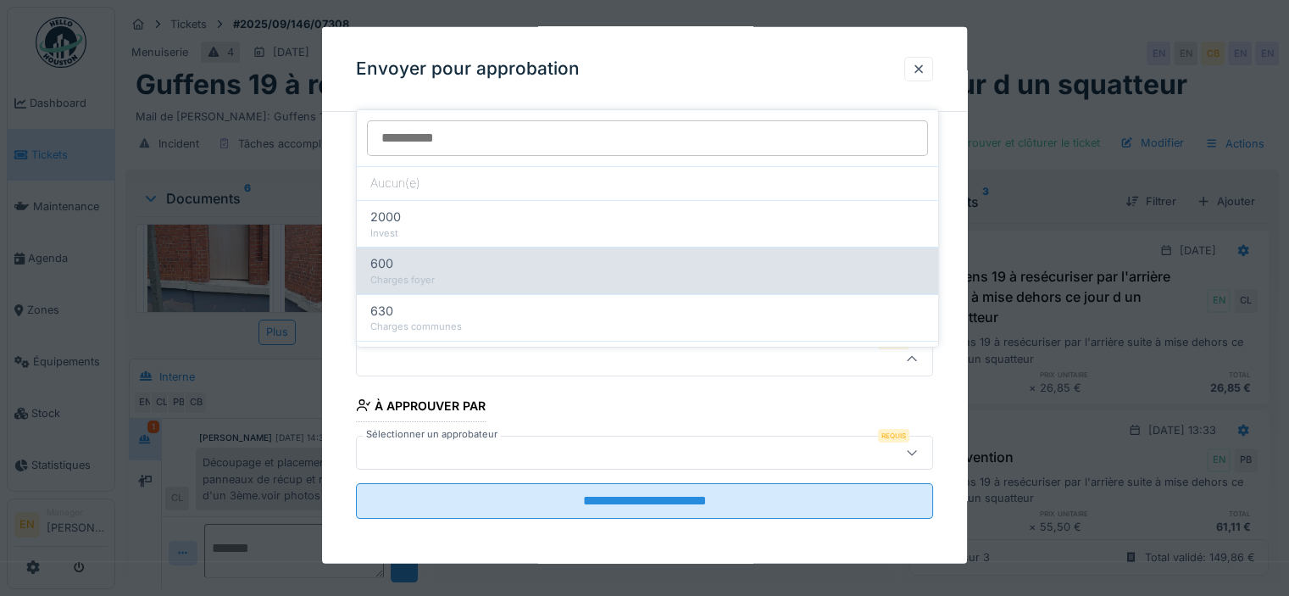
click at [446, 273] on div "Charges foyer" at bounding box center [647, 280] width 554 height 14
type input "***"
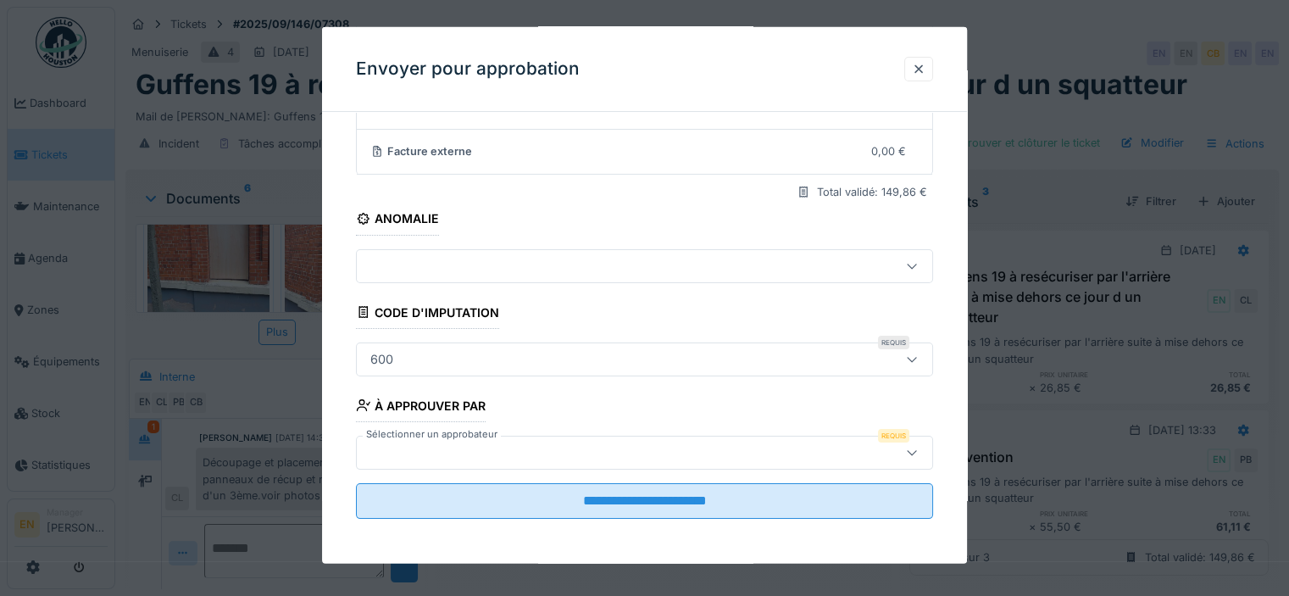
click at [471, 444] on div at bounding box center [608, 451] width 491 height 19
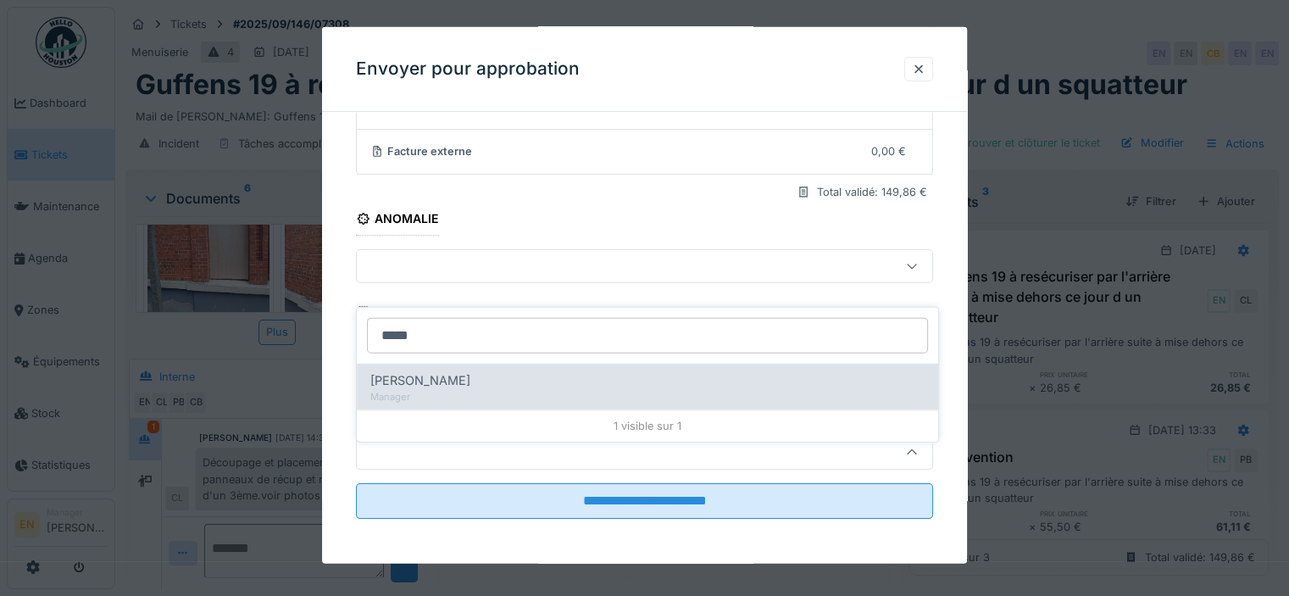
type input "*****"
click at [488, 371] on div "Christian Bassette" at bounding box center [647, 380] width 554 height 19
type input "****"
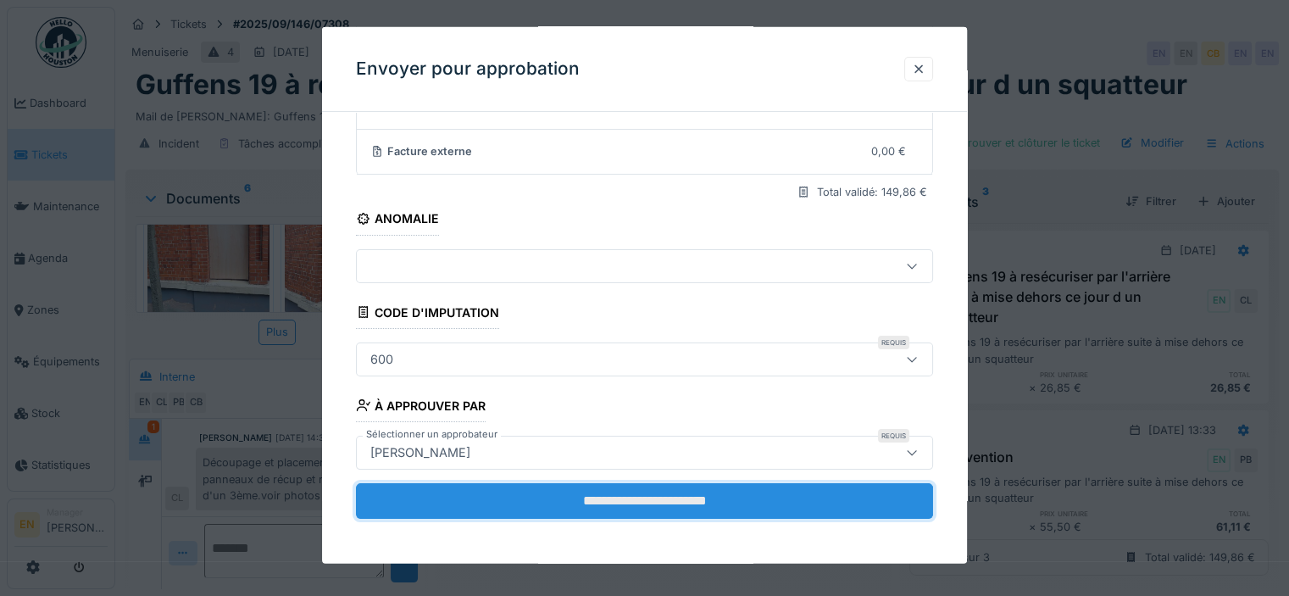
click at [663, 496] on input "**********" at bounding box center [644, 500] width 577 height 36
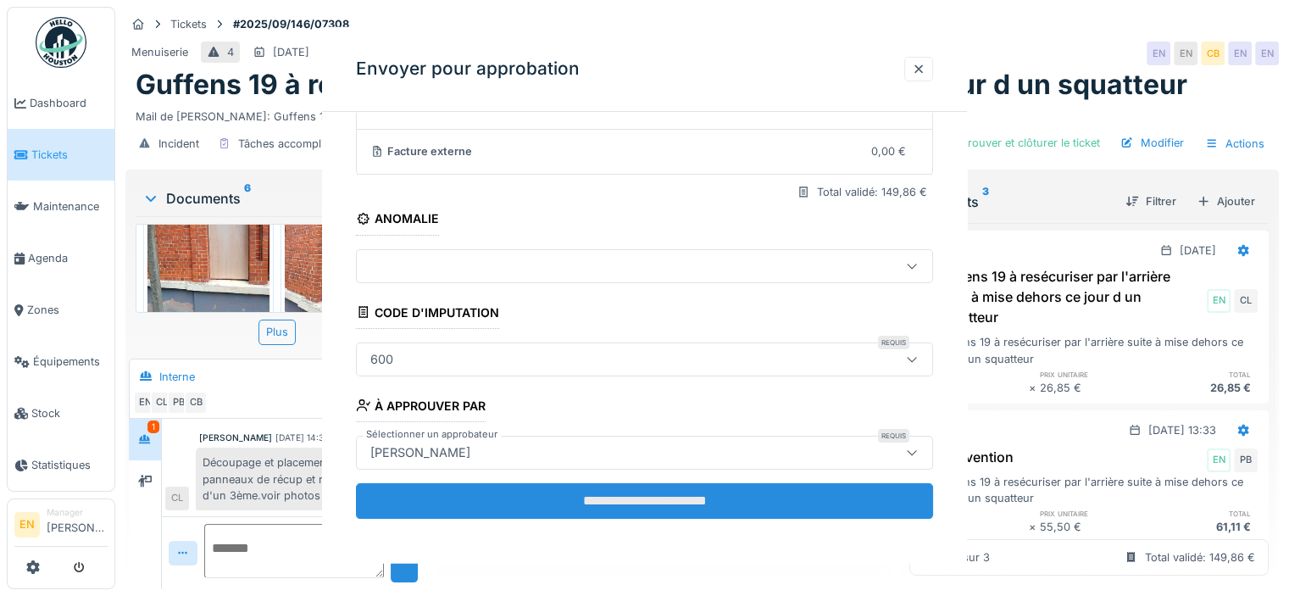
scroll to position [0, 0]
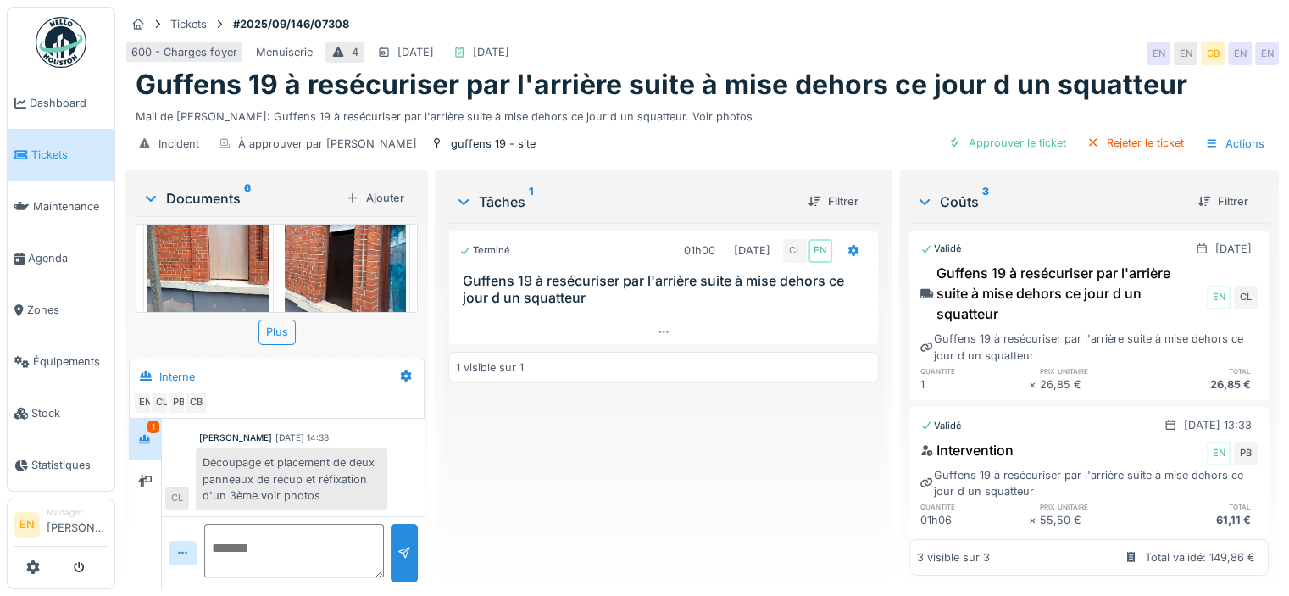
click at [47, 53] on img at bounding box center [61, 42] width 51 height 51
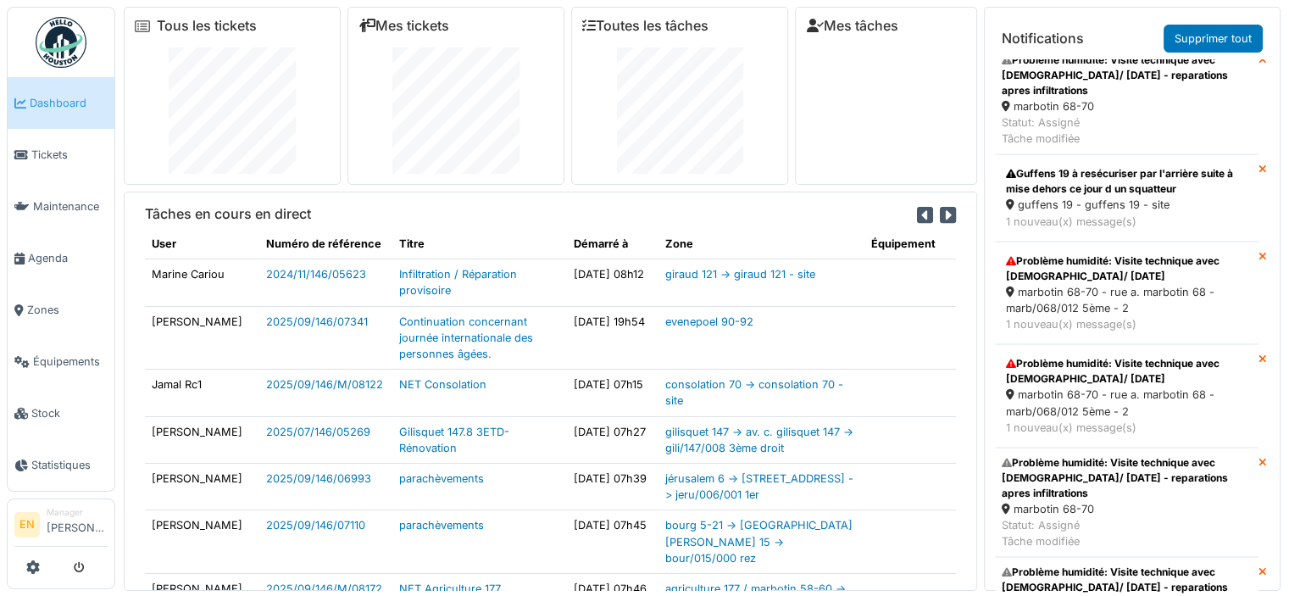
scroll to position [952, 0]
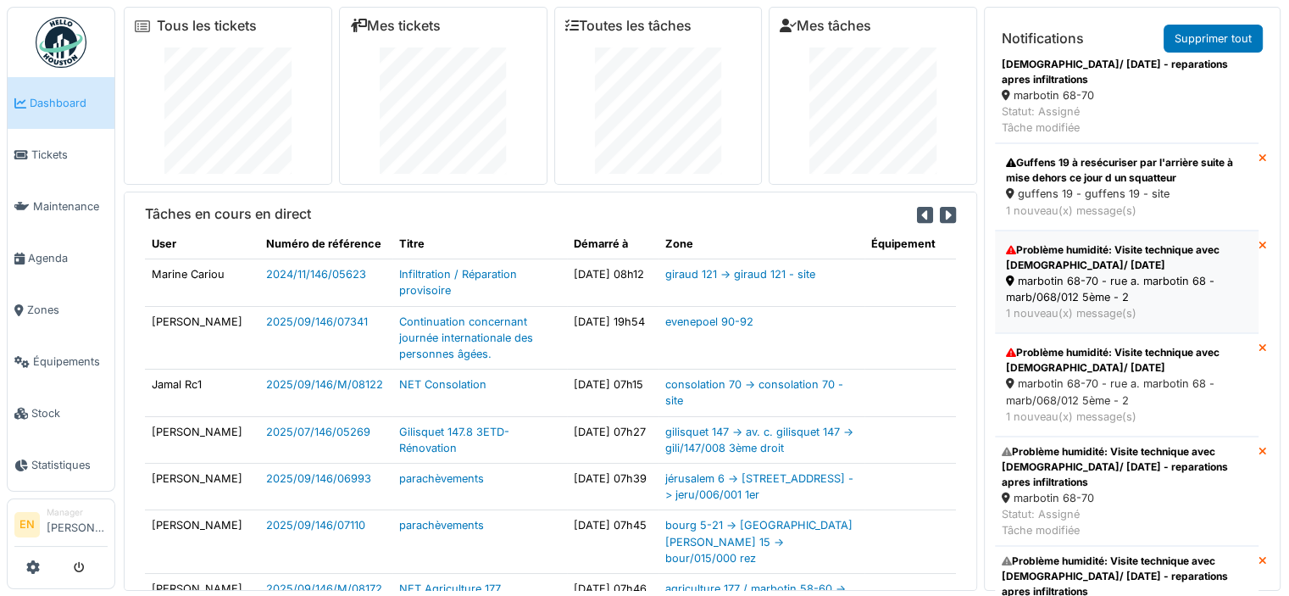
click at [1088, 273] on div "Problème humidité: Visite technique avec [DEMOGRAPHIC_DATA]/ [DATE]" at bounding box center [1126, 257] width 241 height 30
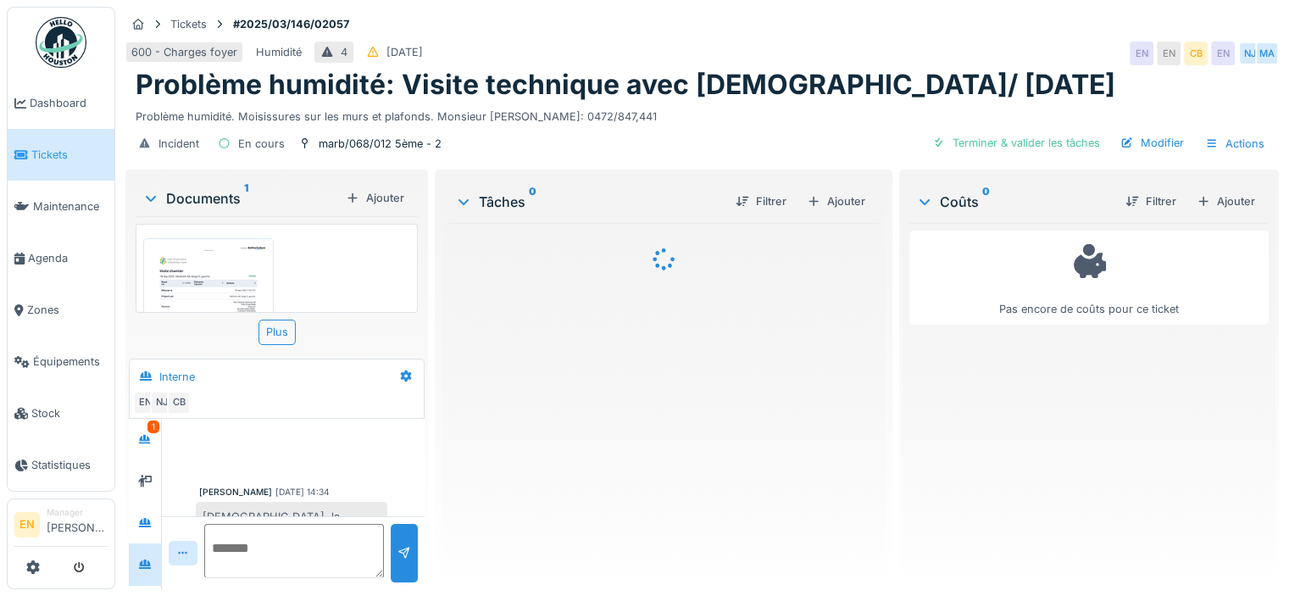
scroll to position [119, 0]
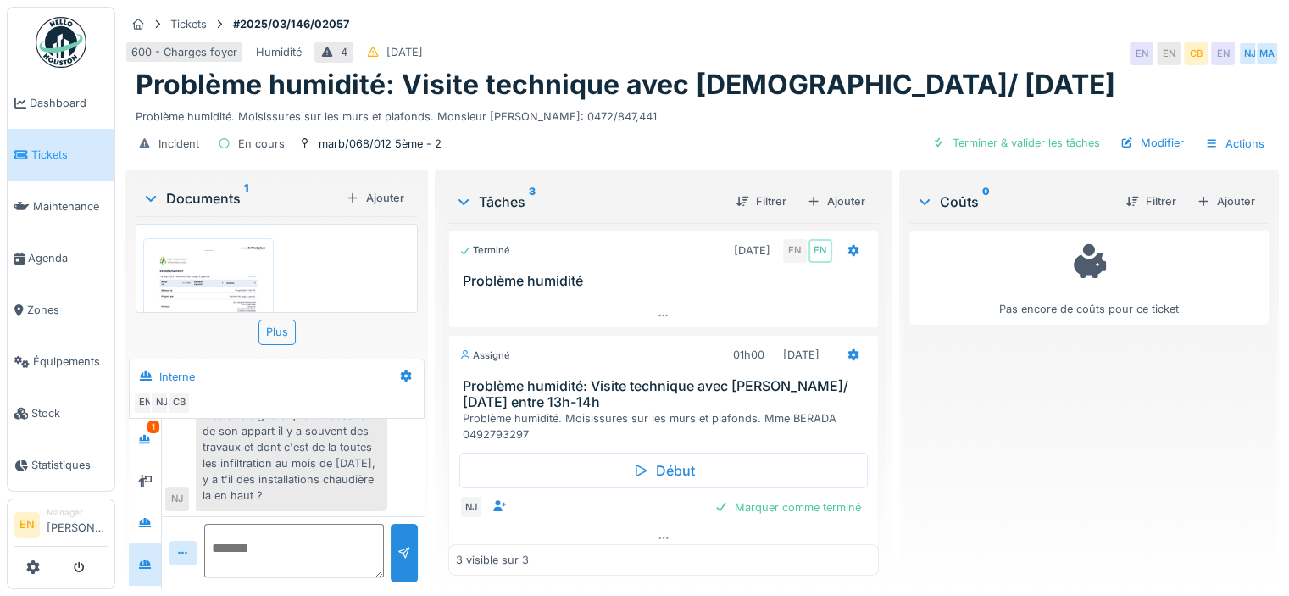
click at [227, 194] on div "Documents 1" at bounding box center [240, 198] width 197 height 20
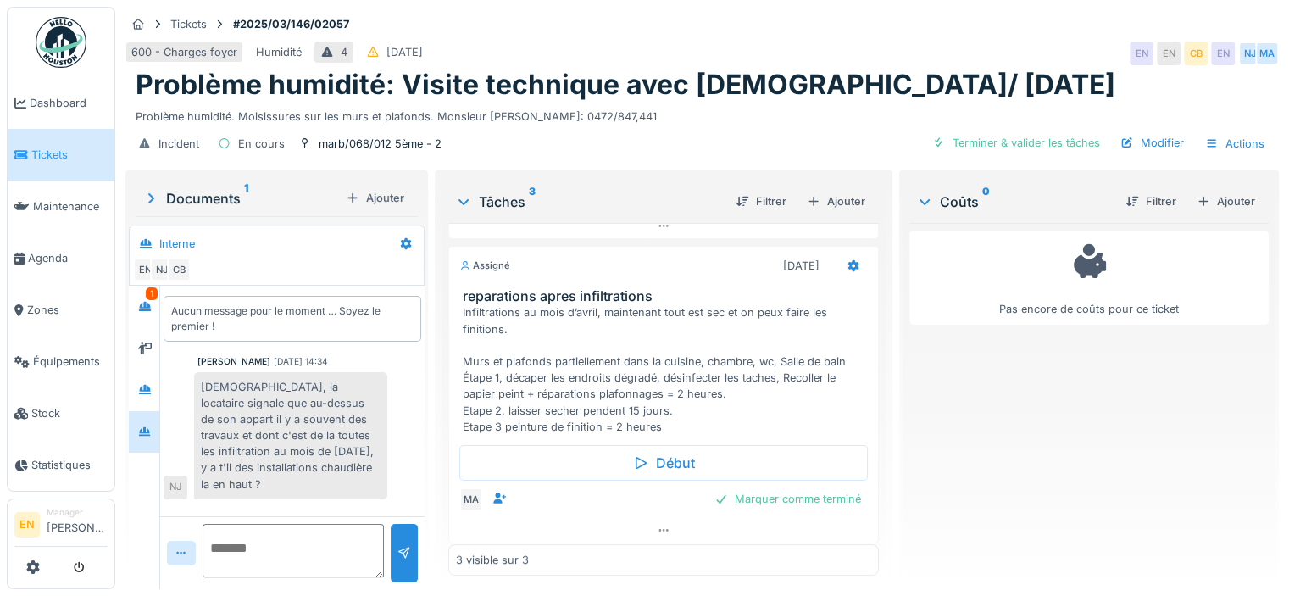
scroll to position [313, 0]
click at [67, 40] on img at bounding box center [61, 42] width 51 height 51
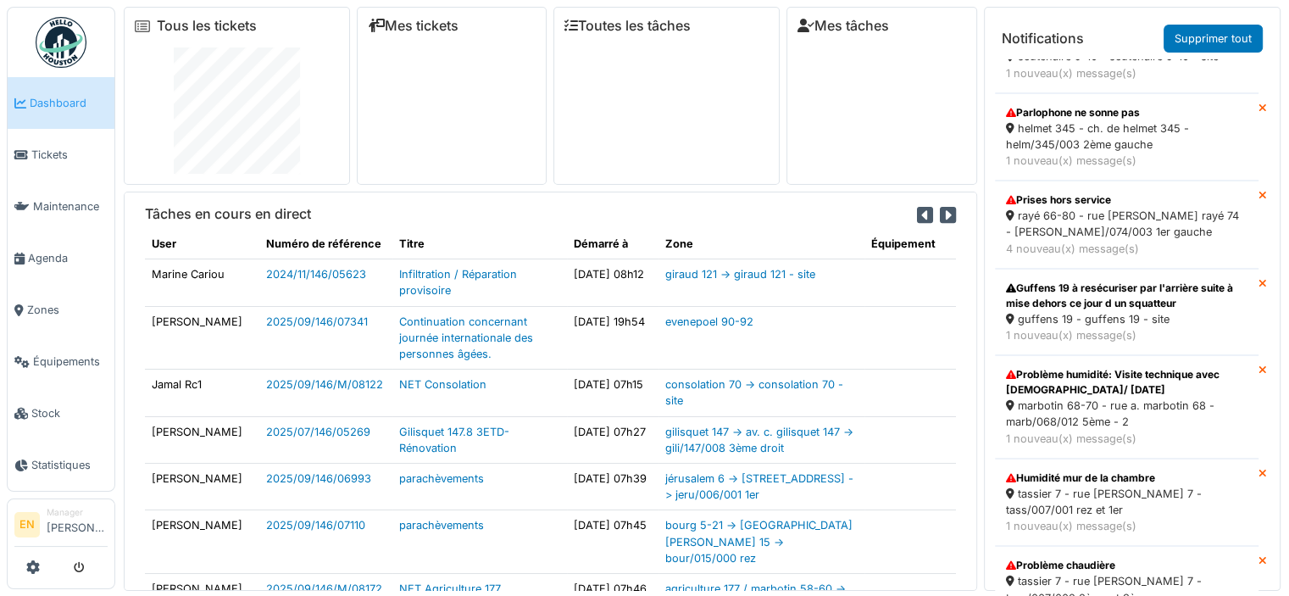
scroll to position [741, 0]
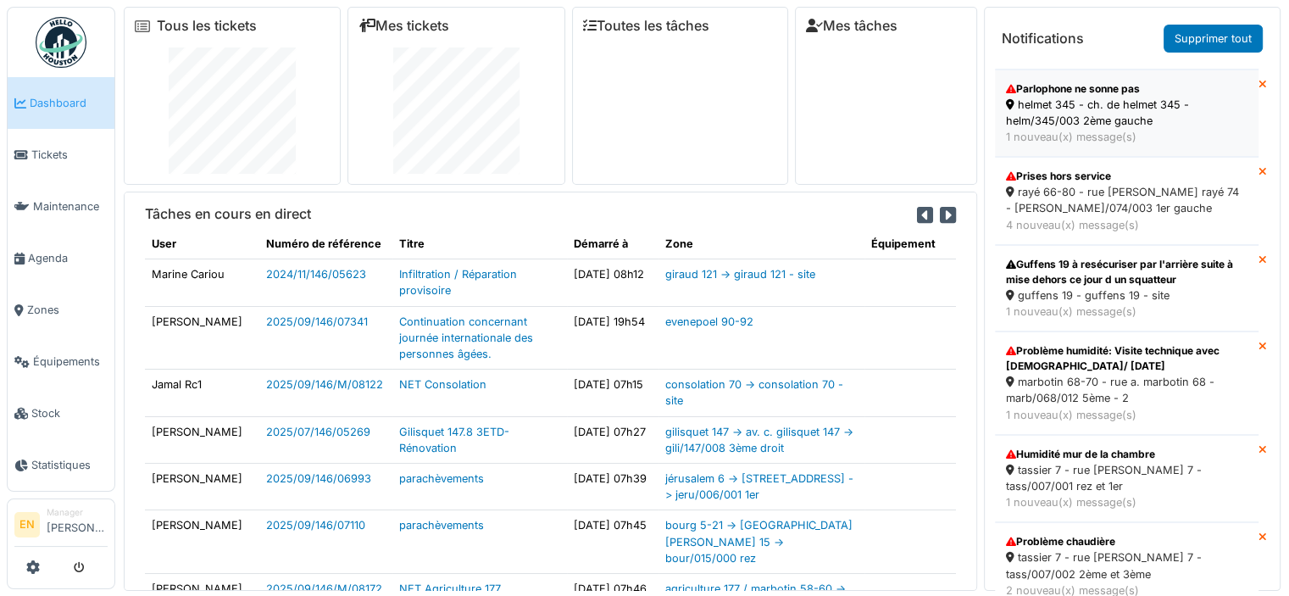
click at [1057, 118] on div "helmet 345 - ch. de helmet 345 - helm/345/003 2ème gauche" at bounding box center [1126, 113] width 241 height 32
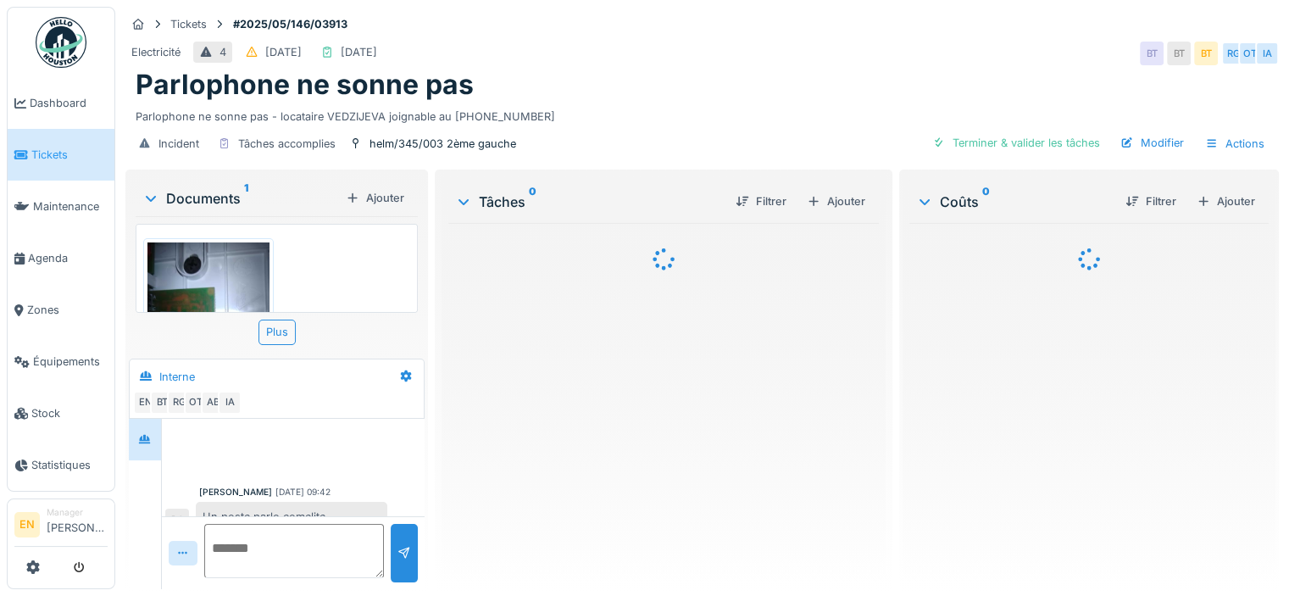
scroll to position [298, 0]
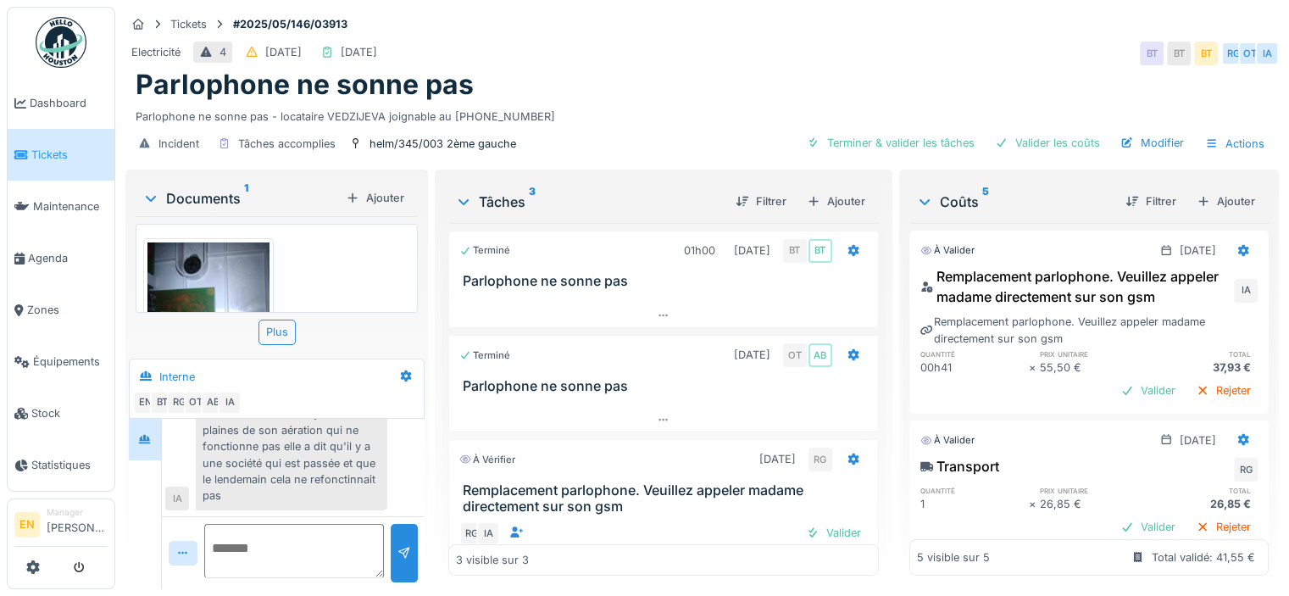
click at [210, 267] on img at bounding box center [208, 323] width 122 height 162
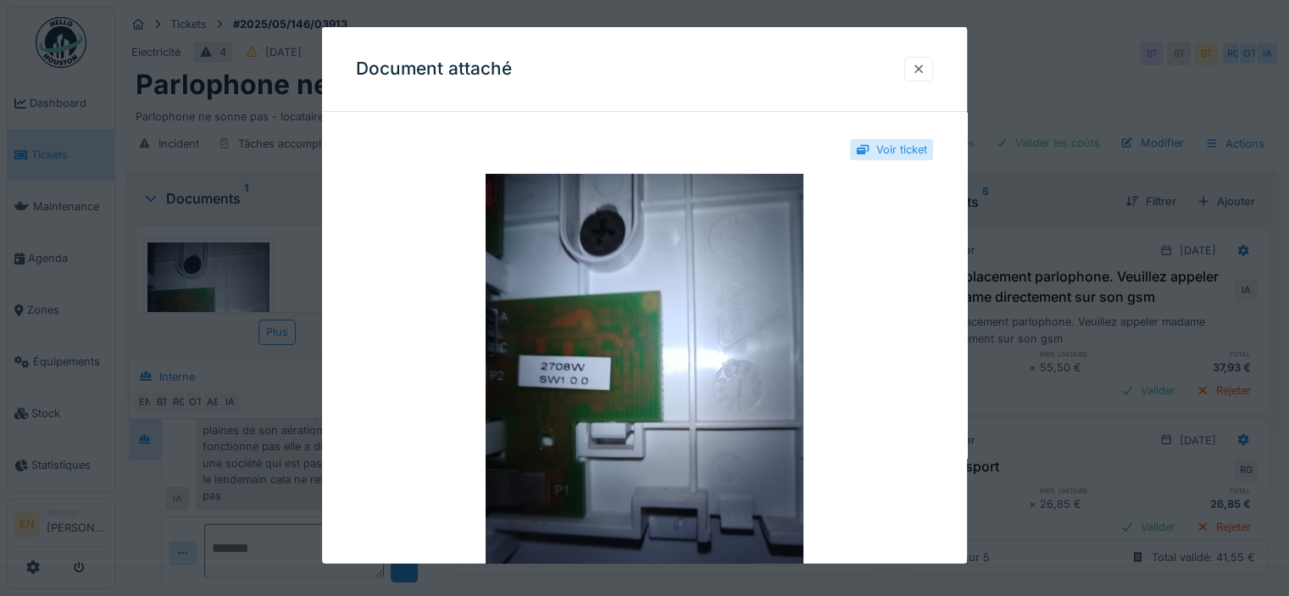
click at [925, 68] on div at bounding box center [919, 69] width 14 height 16
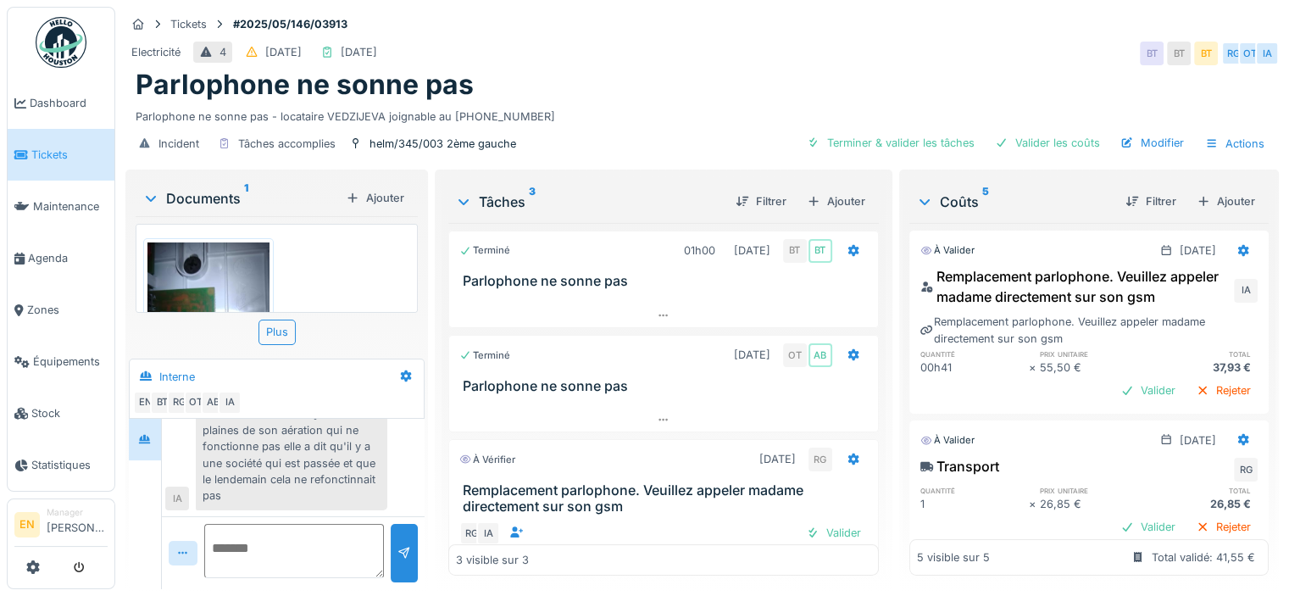
click at [233, 200] on div "Documents 1" at bounding box center [240, 198] width 197 height 20
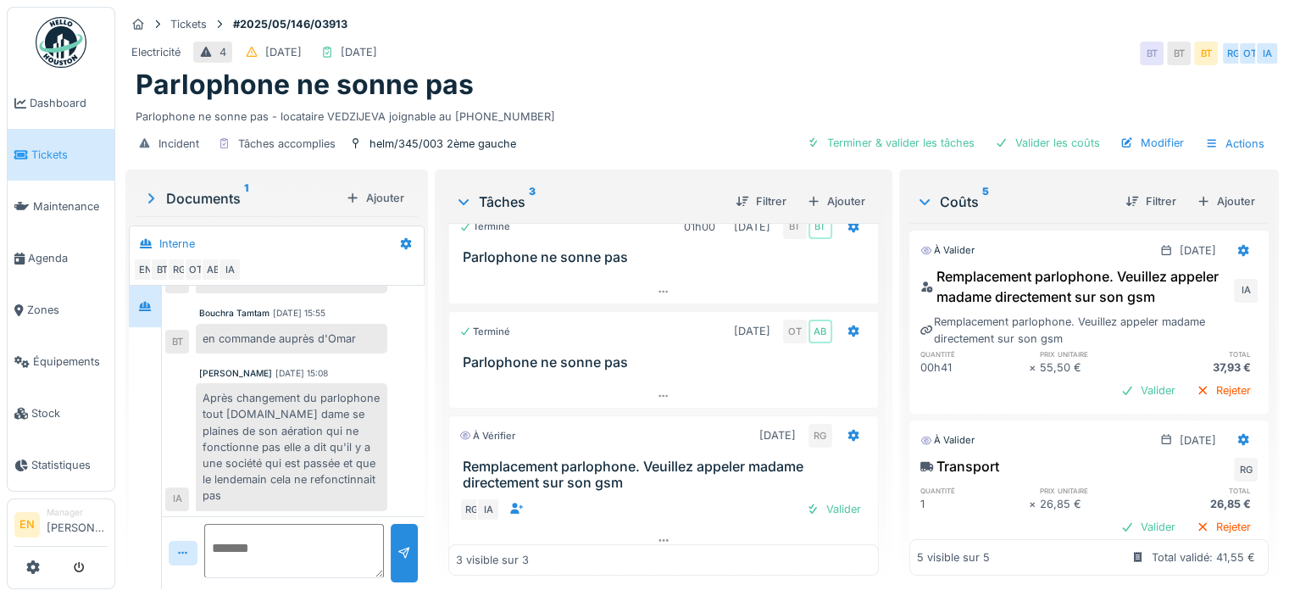
scroll to position [36, 0]
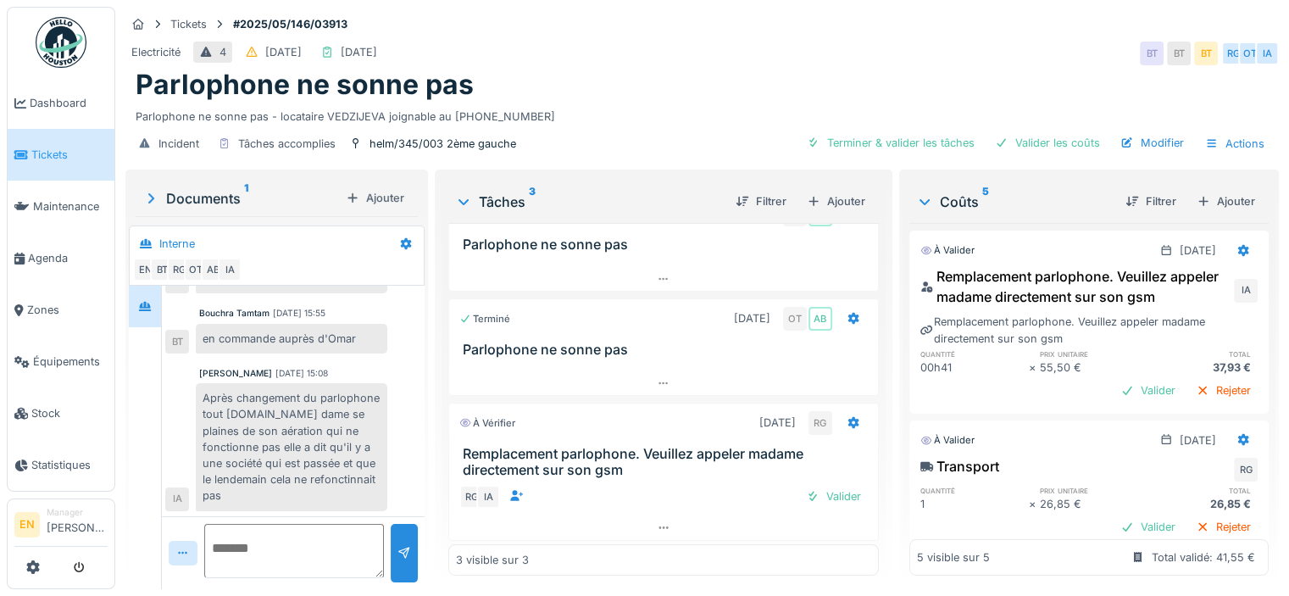
click at [54, 52] on img at bounding box center [61, 42] width 51 height 51
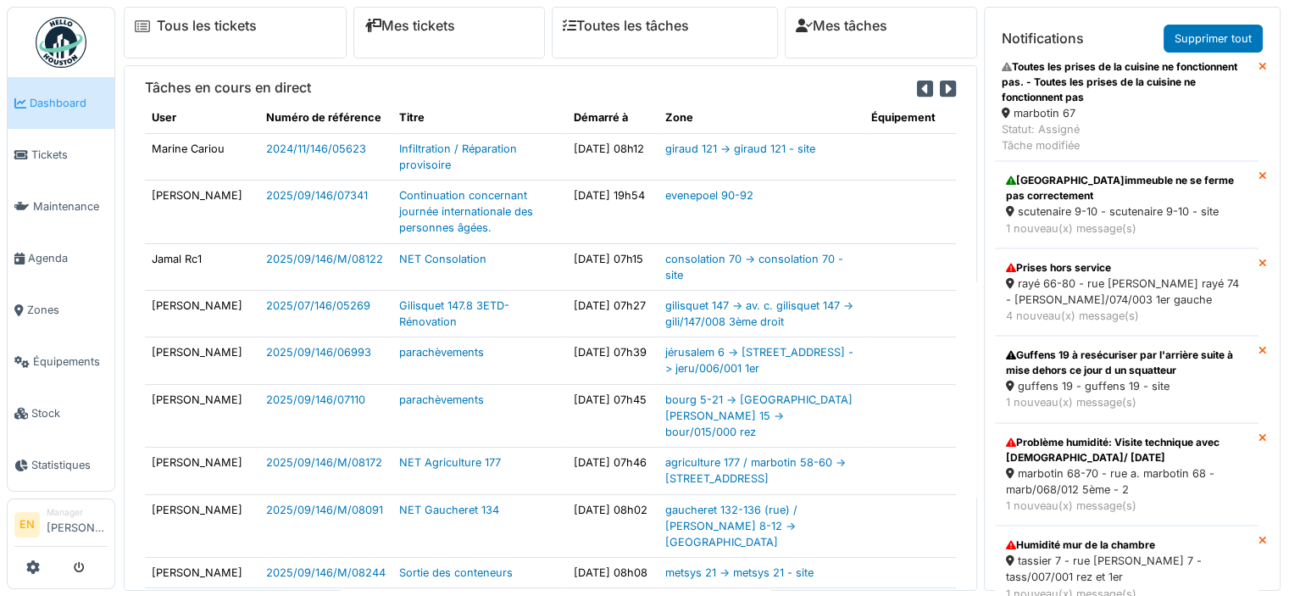
scroll to position [596, 0]
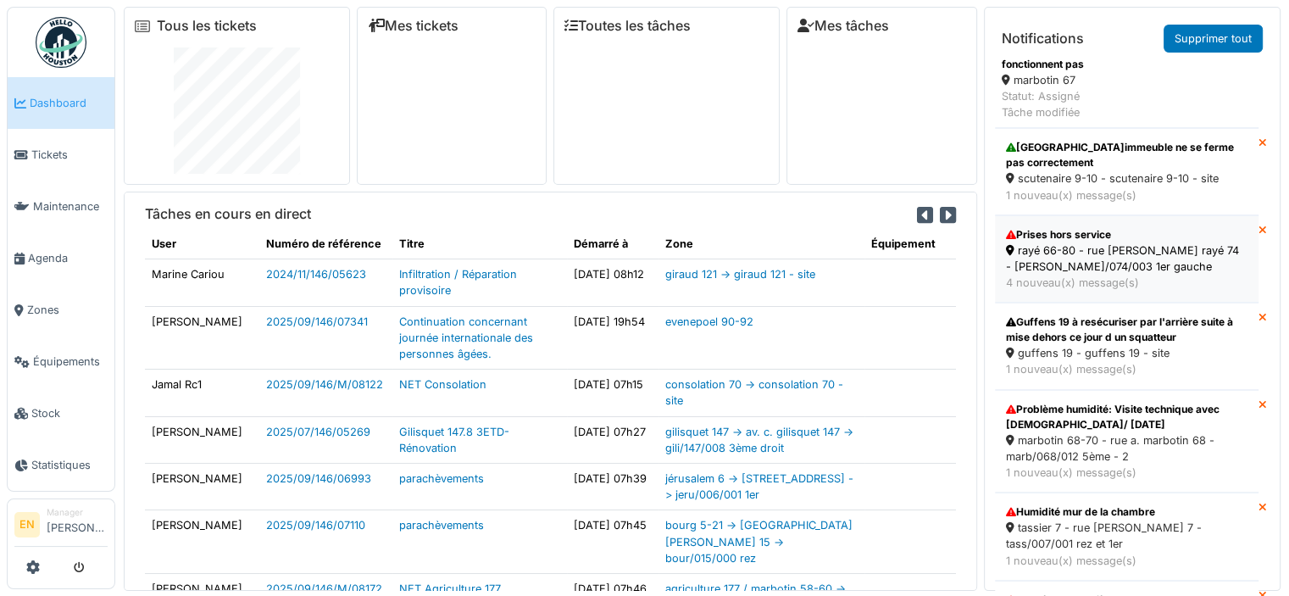
click at [1089, 256] on div "rayé 66-80 - rue [PERSON_NAME] rayé 74 - [PERSON_NAME]/074/003 1er gauche" at bounding box center [1126, 258] width 241 height 32
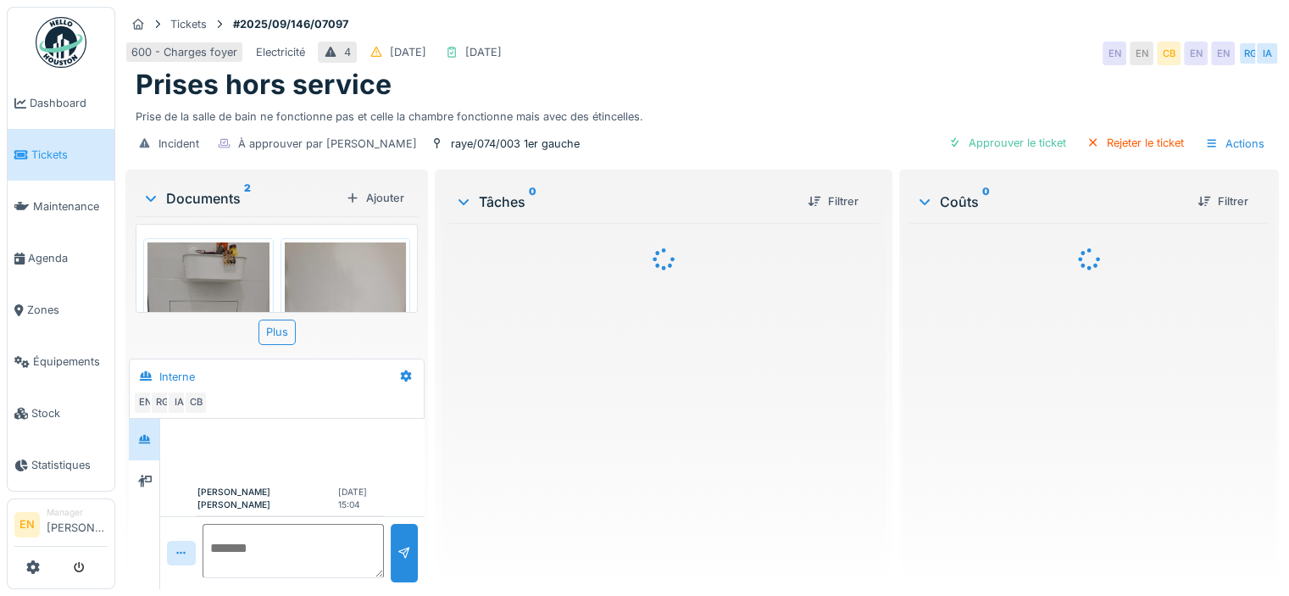
scroll to position [347, 0]
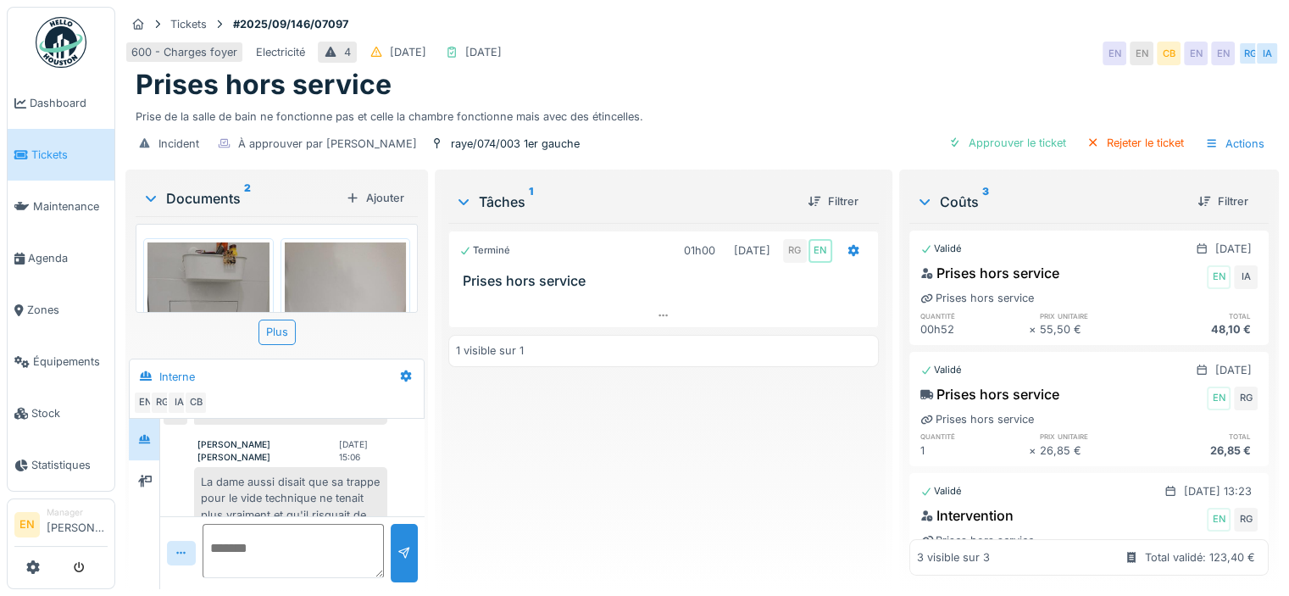
click at [223, 274] on img at bounding box center [208, 323] width 122 height 162
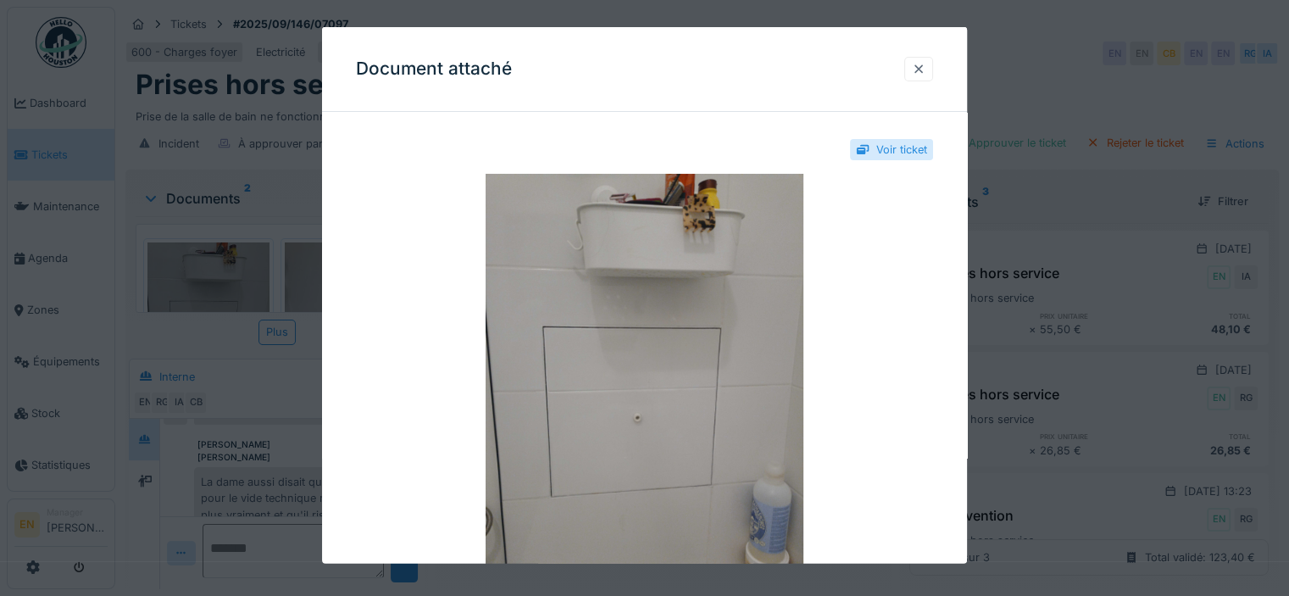
click at [920, 69] on div at bounding box center [919, 69] width 14 height 16
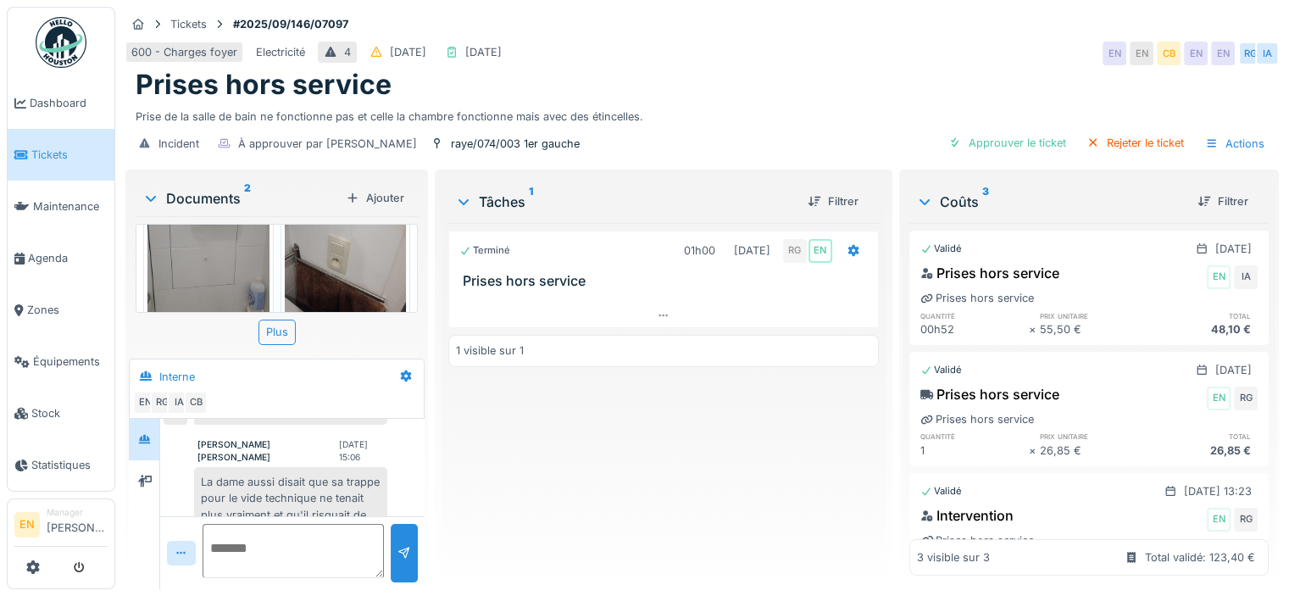
scroll to position [114, 0]
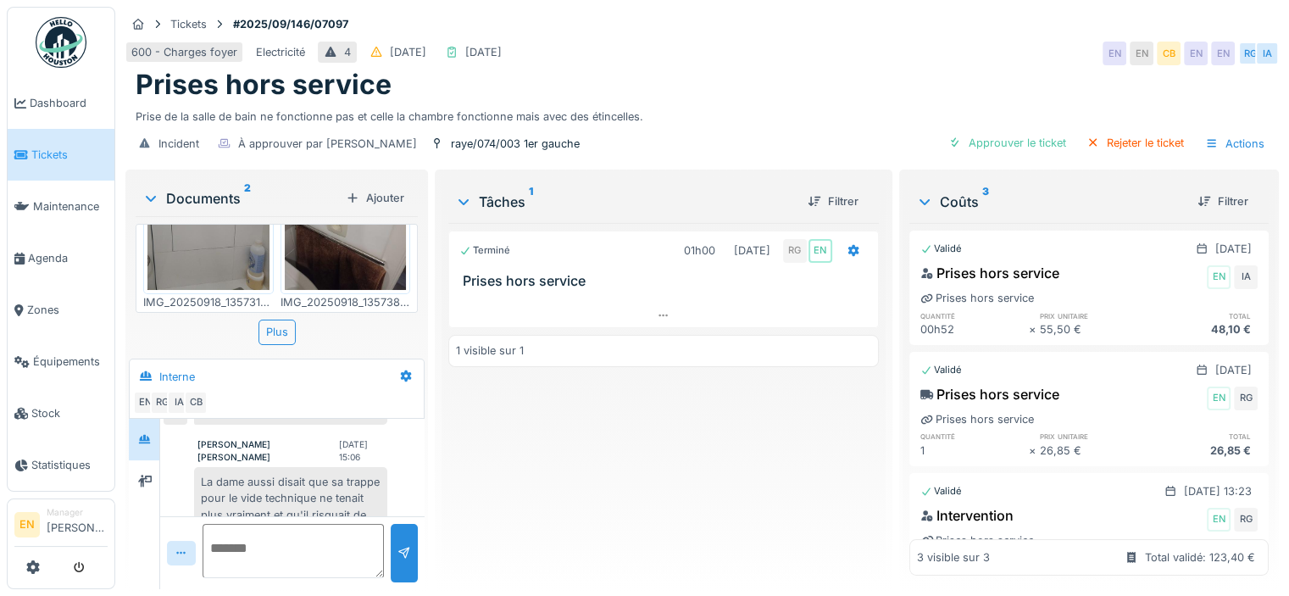
click at [213, 241] on img at bounding box center [208, 209] width 122 height 162
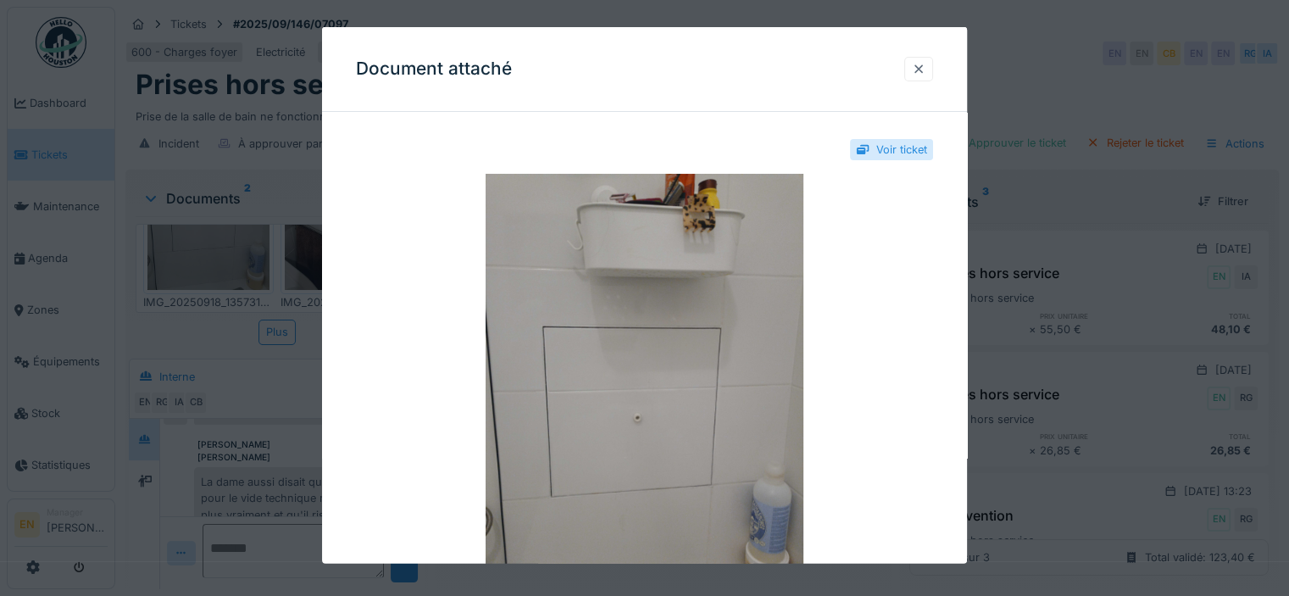
click at [925, 74] on div at bounding box center [919, 69] width 14 height 16
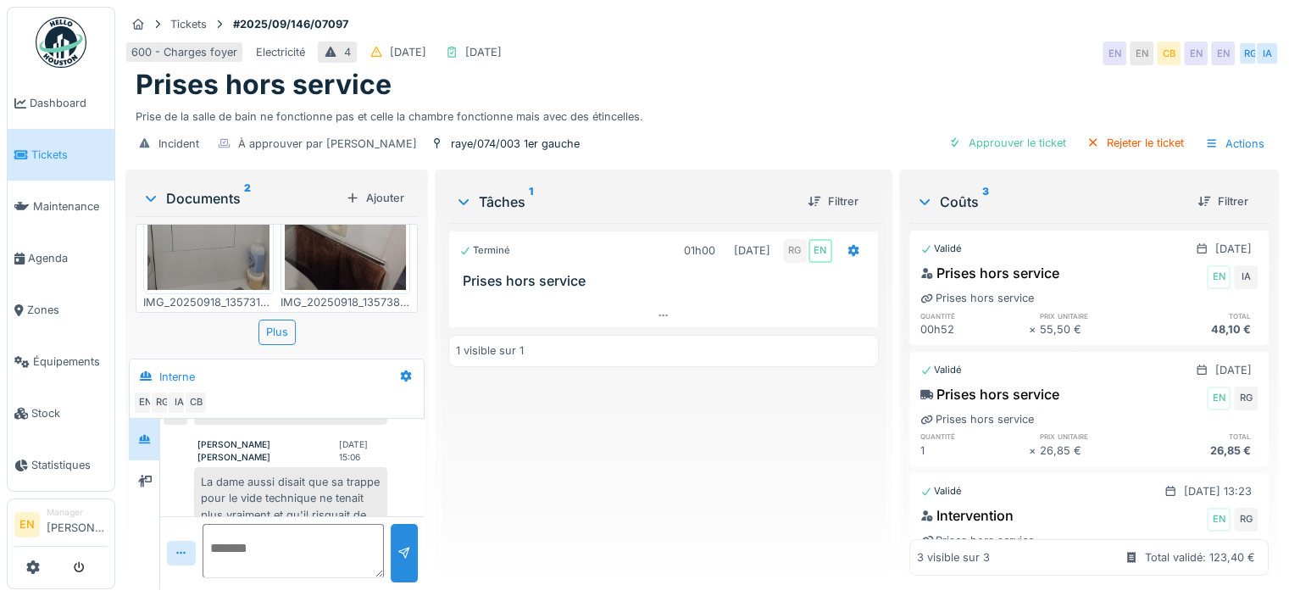
click at [60, 48] on img at bounding box center [61, 42] width 51 height 51
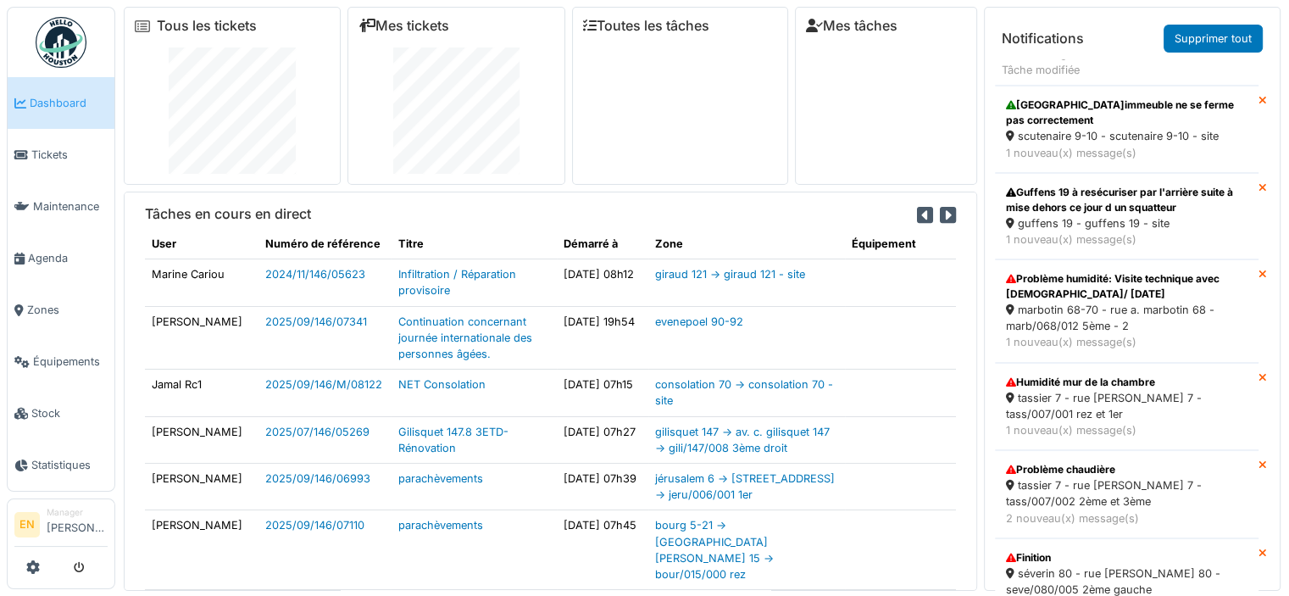
scroll to position [651, 0]
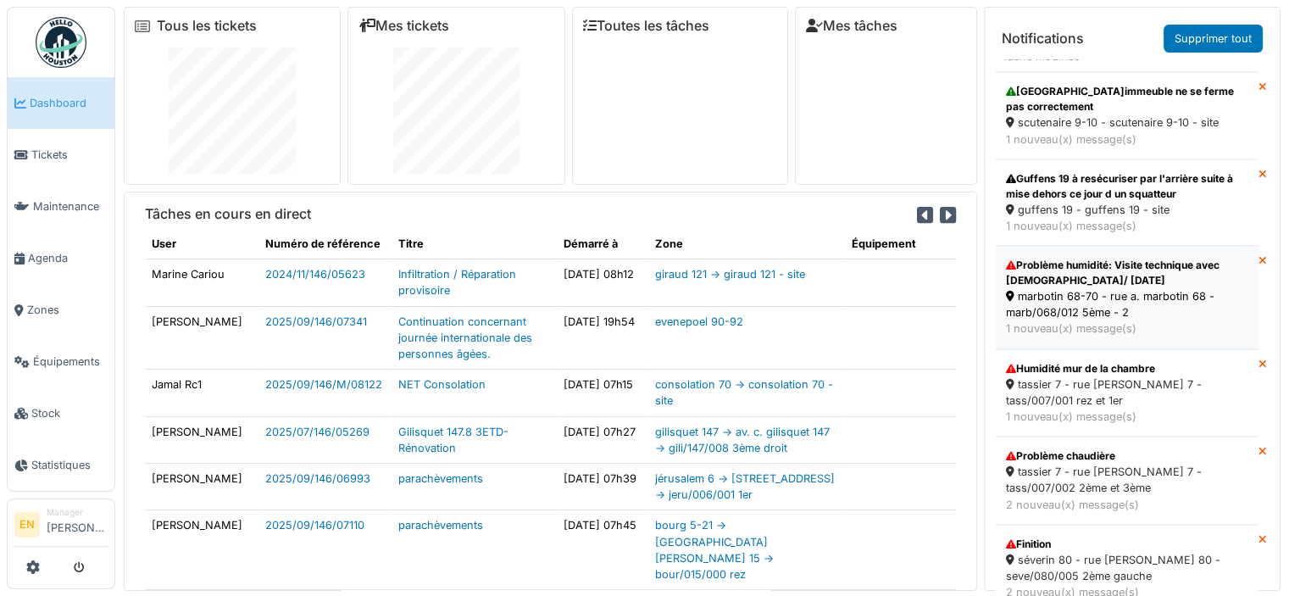
click at [1100, 301] on div "marbotin 68-70 - rue a. marbotin 68 - marb/068/012 5ème - 2" at bounding box center [1126, 304] width 241 height 32
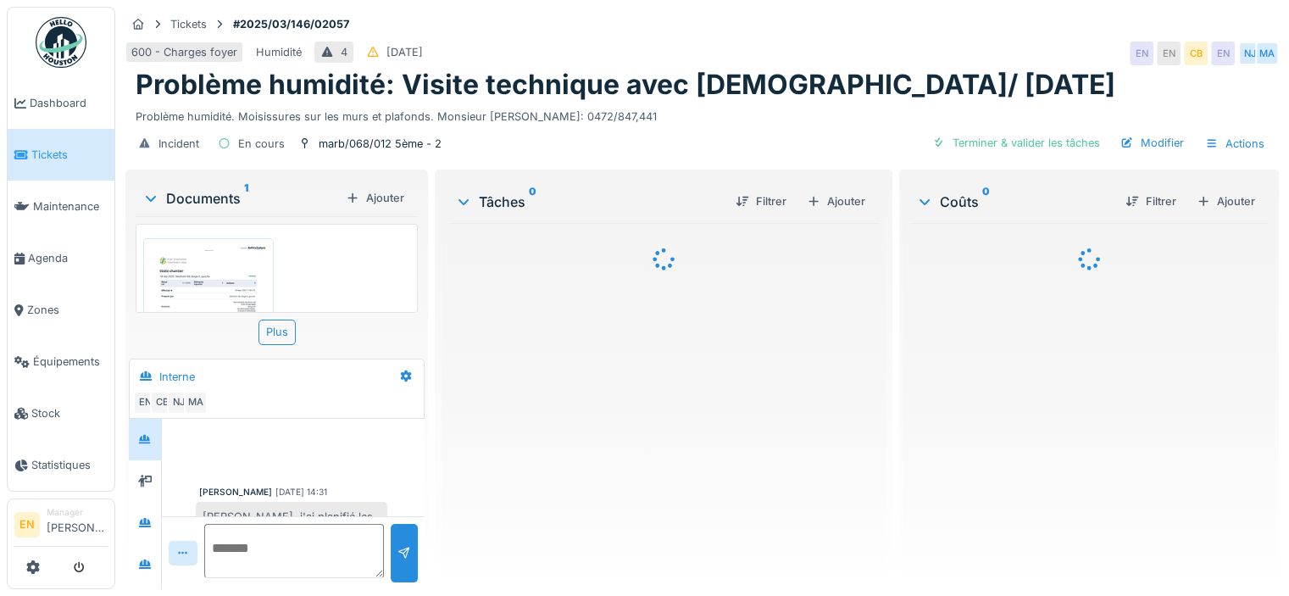
scroll to position [70, 0]
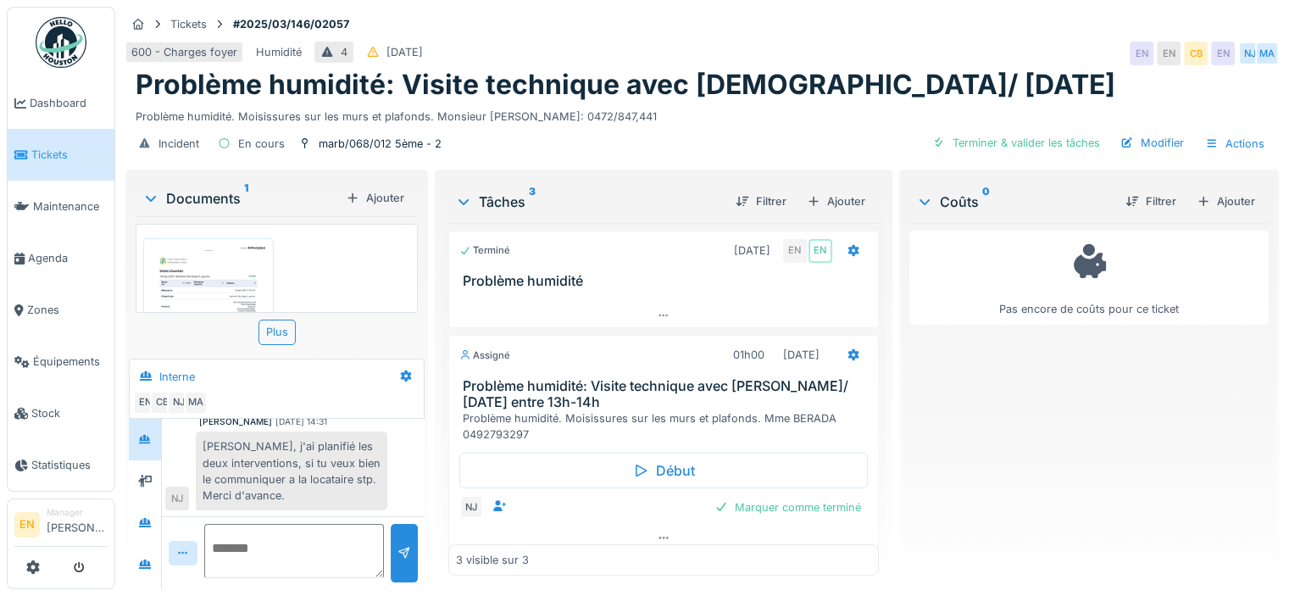
click at [252, 547] on textarea at bounding box center [294, 551] width 180 height 54
type textarea "*"
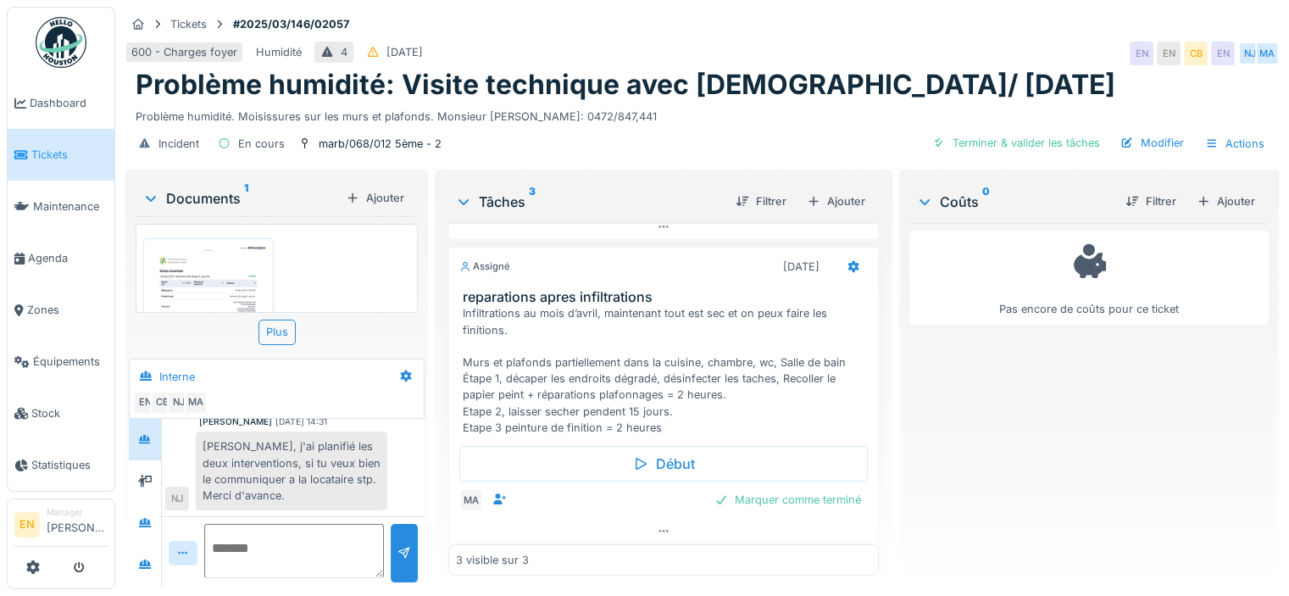
scroll to position [313, 0]
click at [274, 536] on textarea at bounding box center [294, 551] width 180 height 54
type textarea "**********"
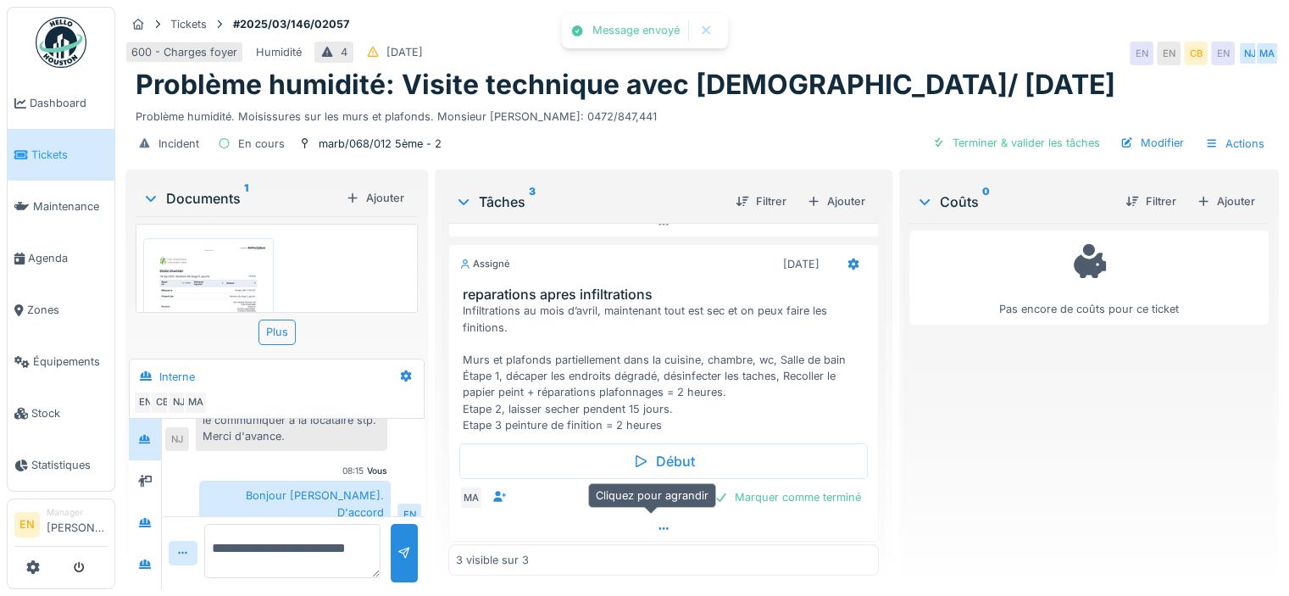
click at [657, 524] on icon at bounding box center [664, 528] width 14 height 11
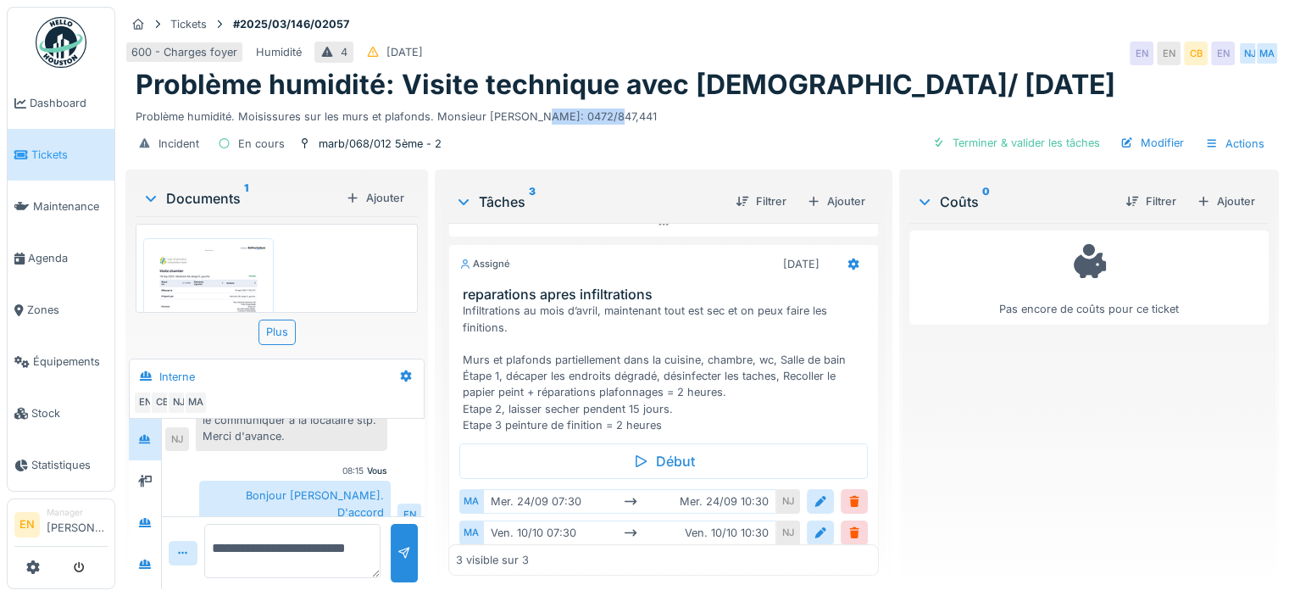
drag, startPoint x: 541, startPoint y: 101, endPoint x: 617, endPoint y: 99, distance: 76.3
click at [617, 102] on div "Problème humidité. Moisissures sur les murs et plafonds. Monsieur BERRADA: 0472…" at bounding box center [702, 113] width 1133 height 23
copy div "0472/847,441"
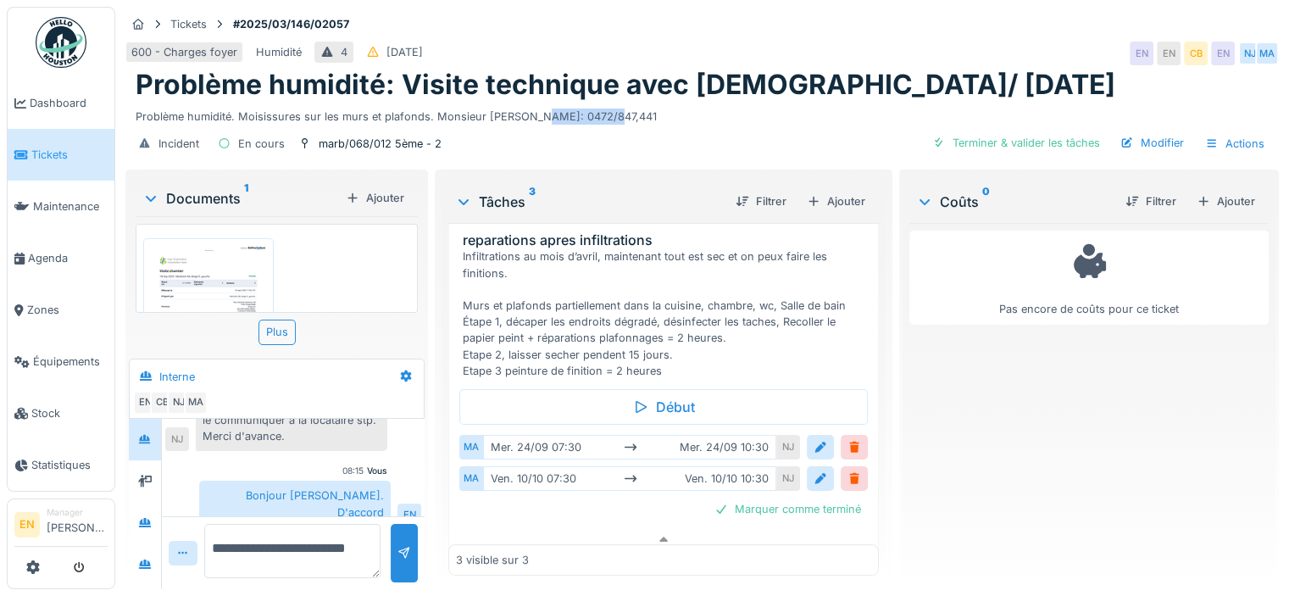
scroll to position [379, 0]
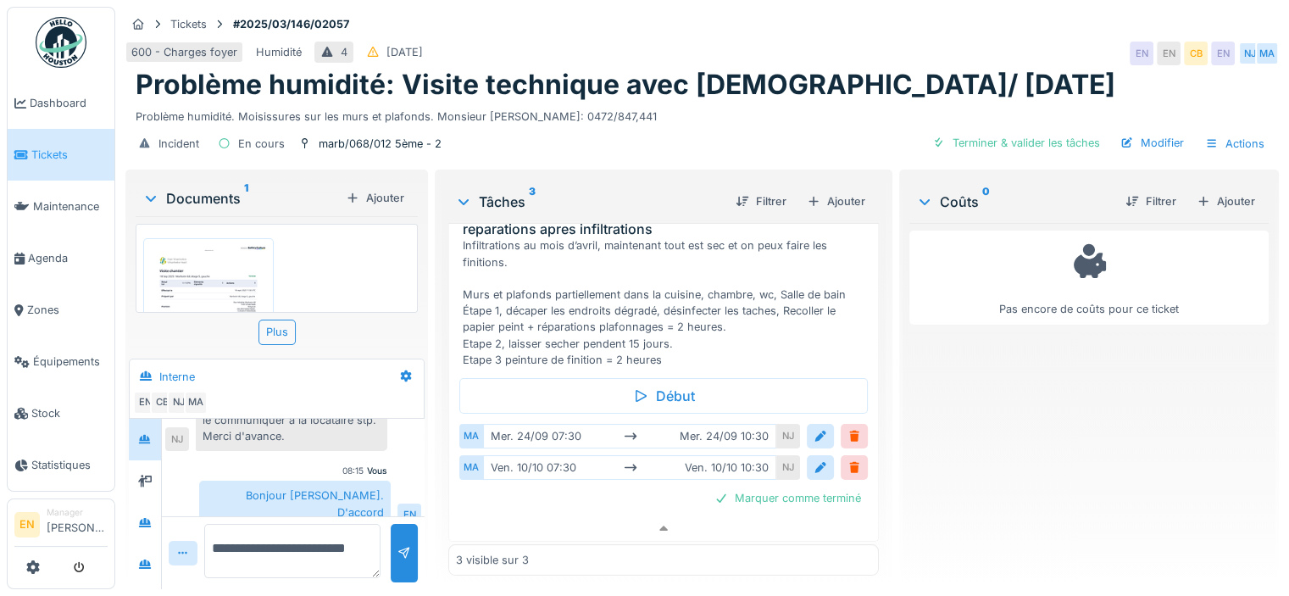
click at [265, 548] on textarea "**********" at bounding box center [292, 551] width 176 height 54
type textarea "**********"
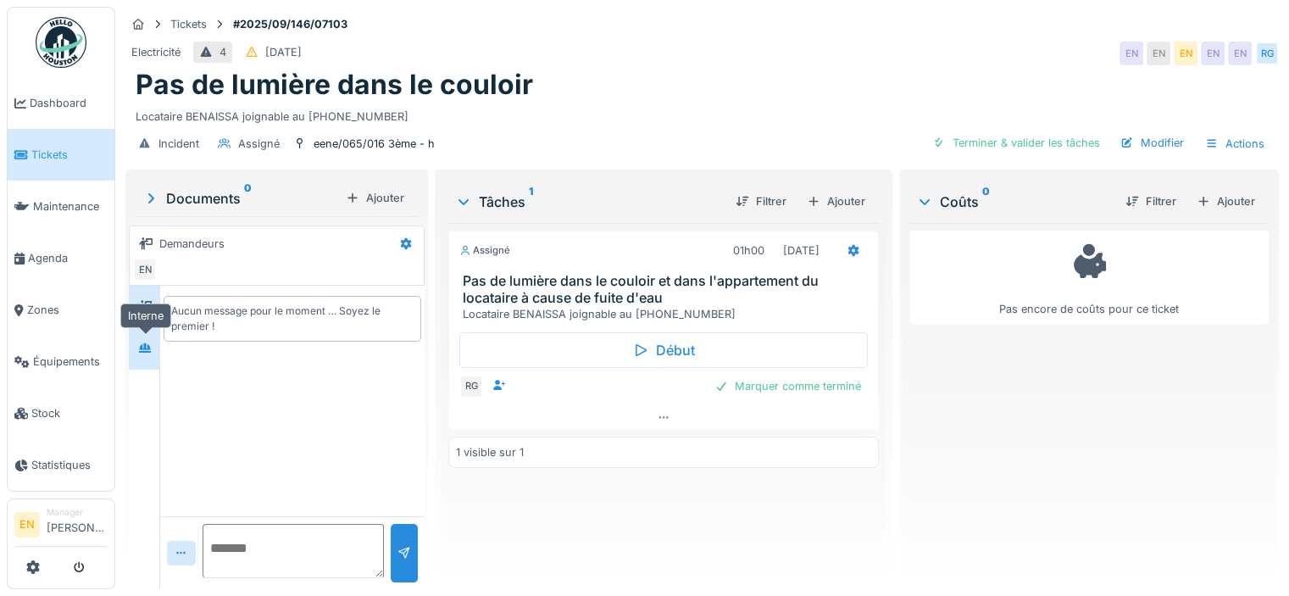
click at [143, 352] on icon at bounding box center [145, 347] width 14 height 11
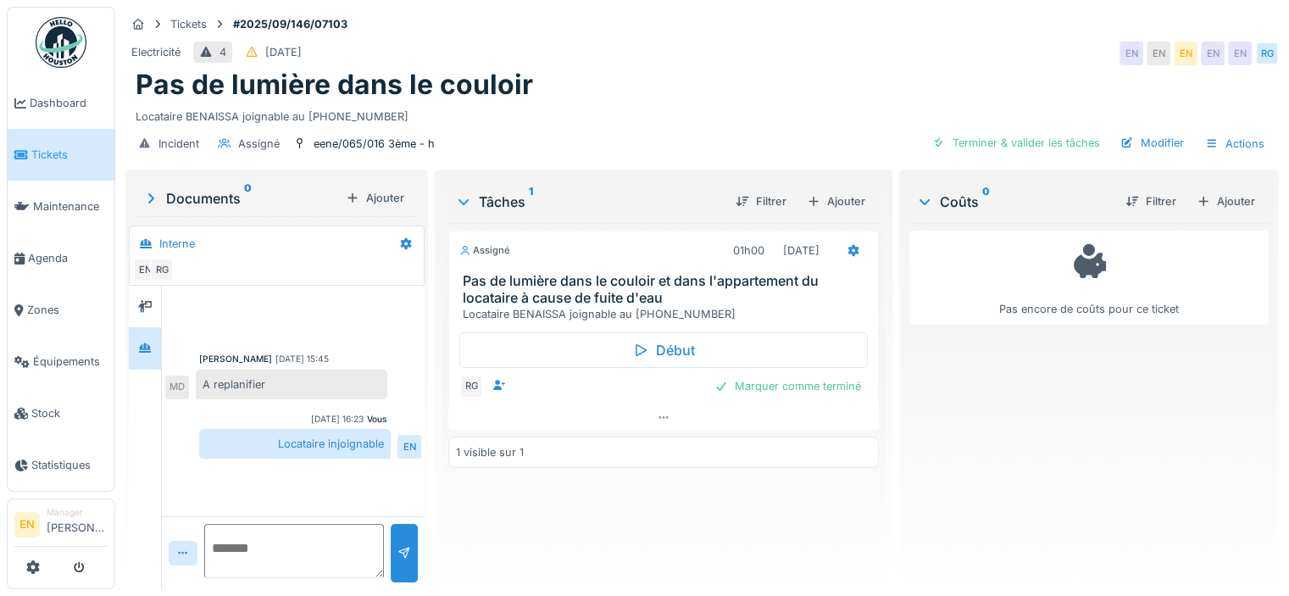
click at [279, 557] on textarea at bounding box center [294, 551] width 180 height 54
type textarea "**********"
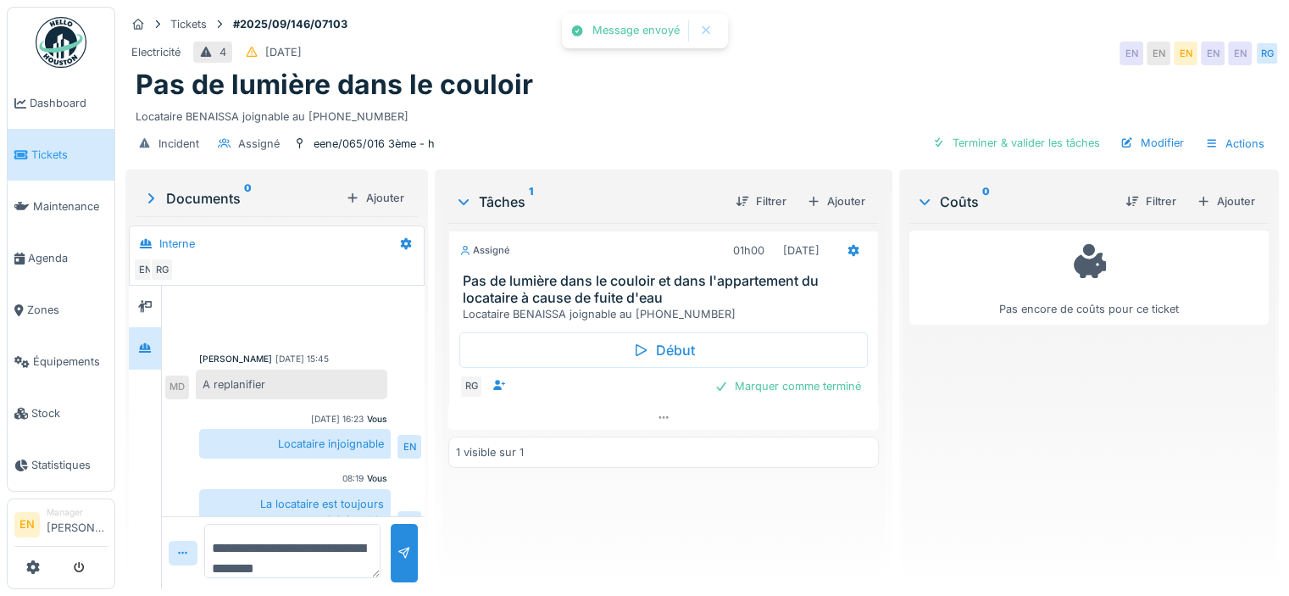
scroll to position [24, 0]
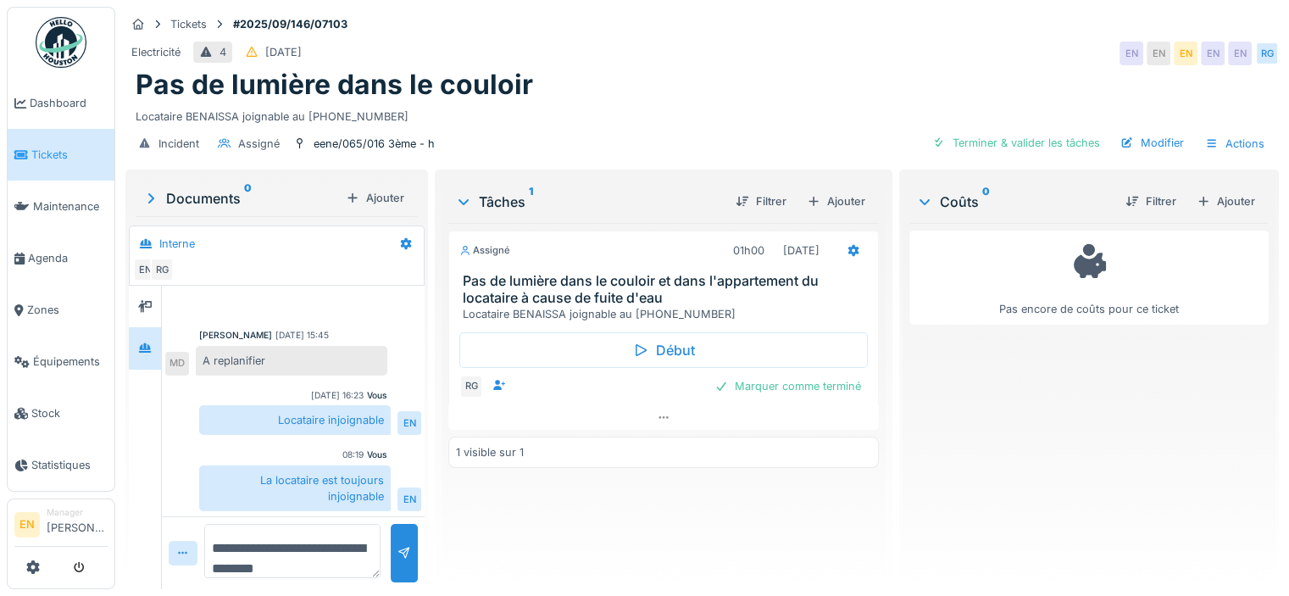
click at [619, 76] on div "Pas de lumière dans le couloir" at bounding box center [702, 85] width 1133 height 32
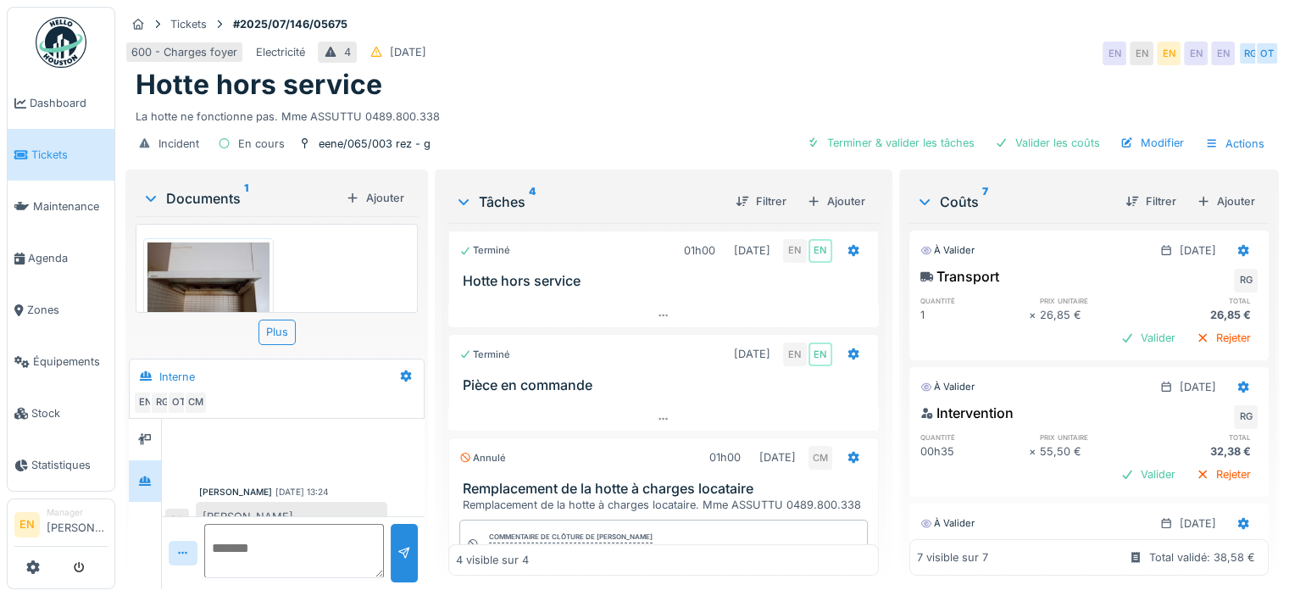
scroll to position [80, 0]
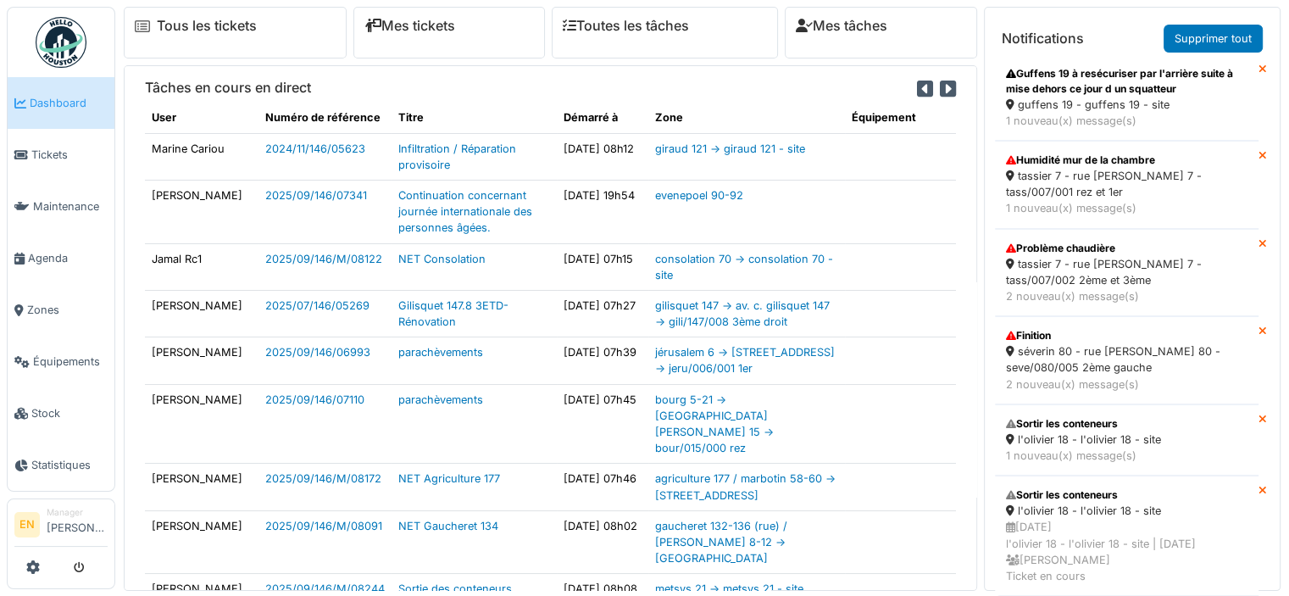
scroll to position [782, 0]
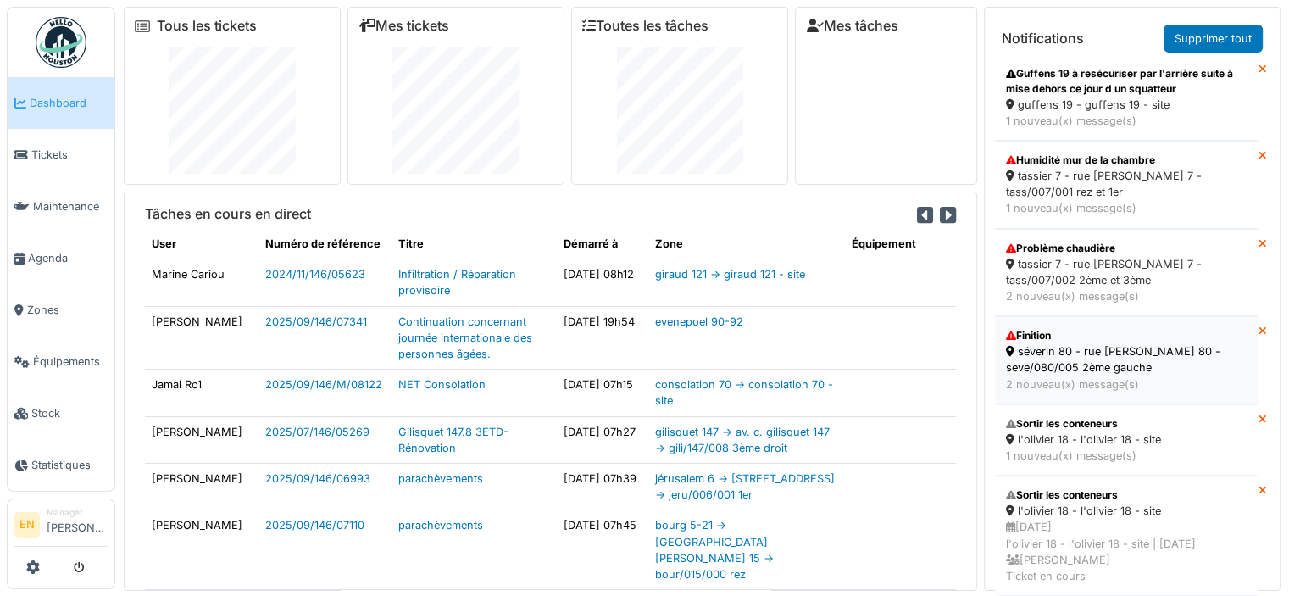
click at [1054, 343] on div "séverin 80 - rue f. séverin 80 - seve/080/005 2ème gauche" at bounding box center [1126, 359] width 241 height 32
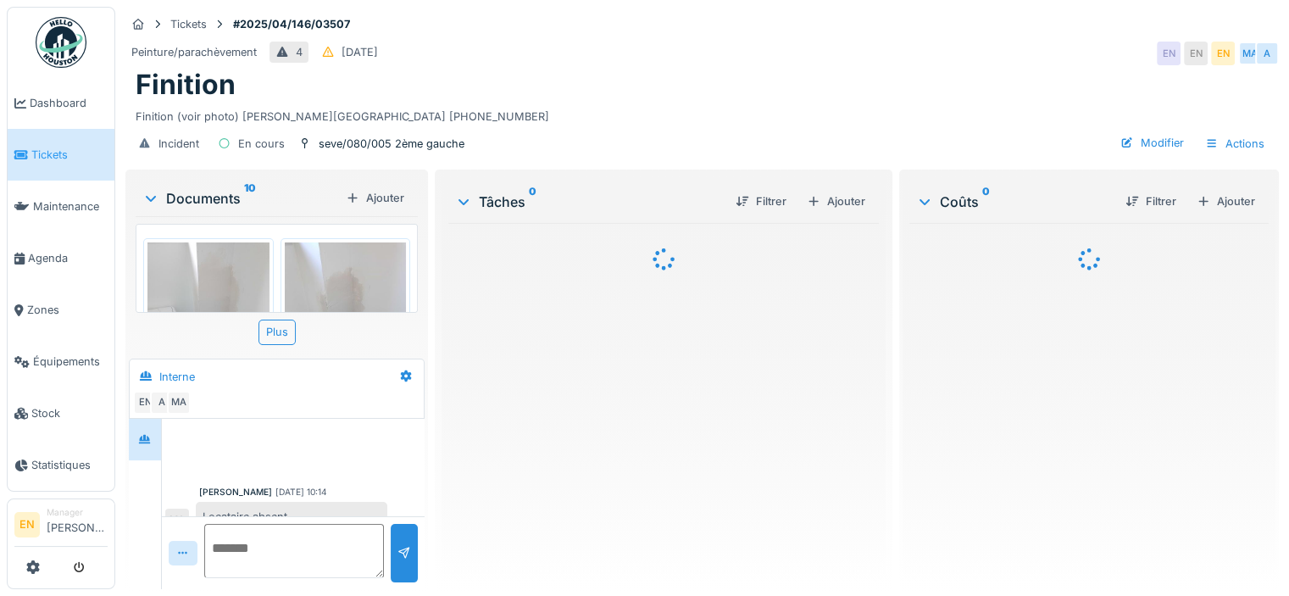
scroll to position [820, 0]
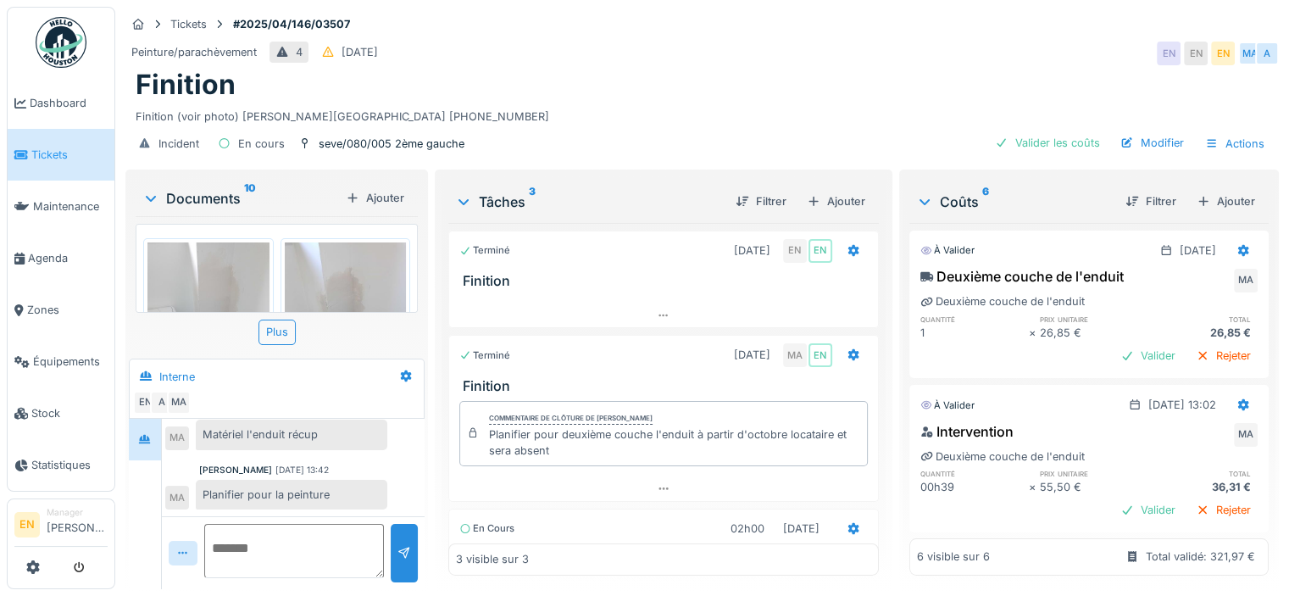
click at [374, 468] on div "[PERSON_NAME] [DATE] 13:42" at bounding box center [293, 469] width 188 height 13
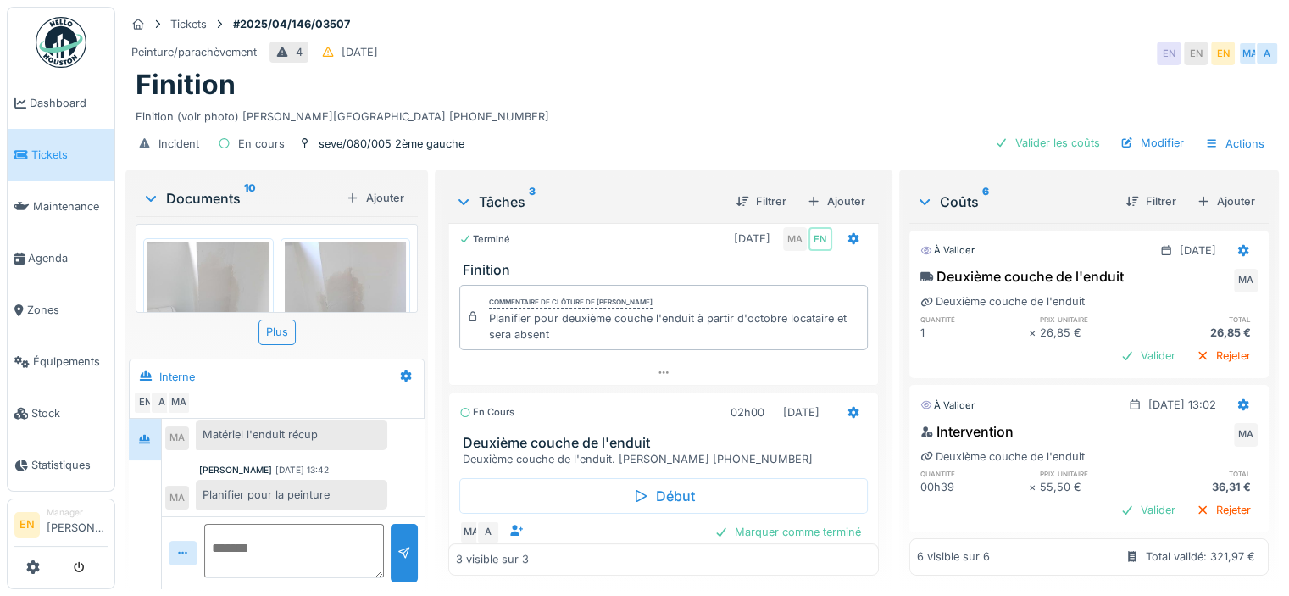
scroll to position [151, 0]
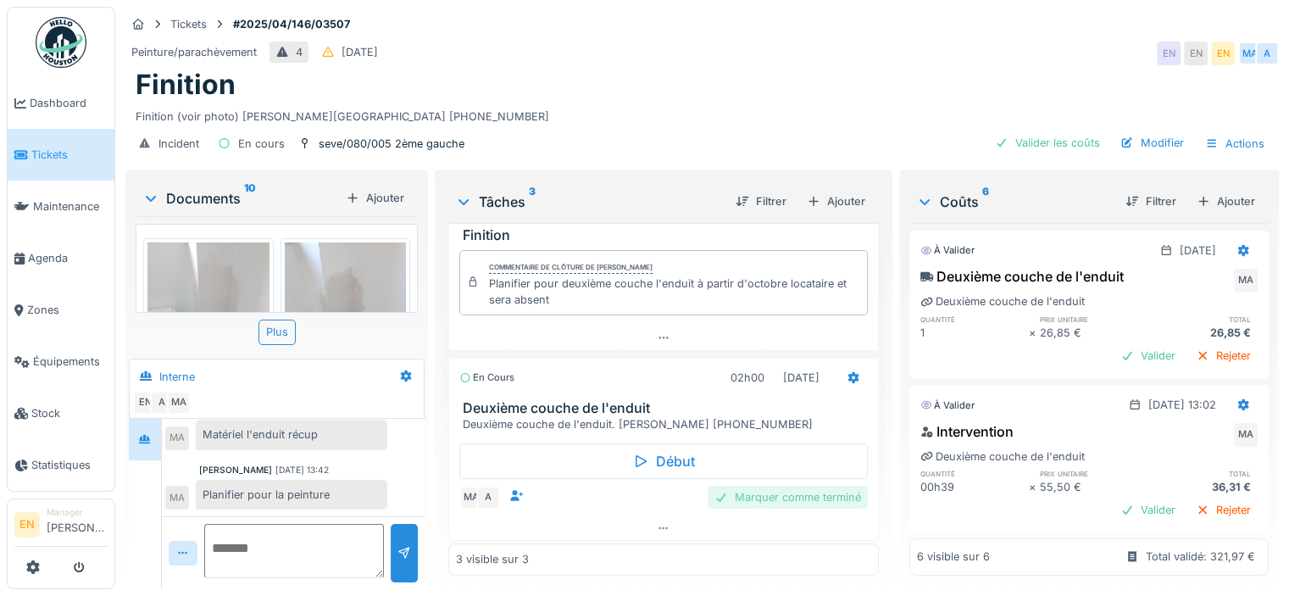
click at [809, 487] on div "Marquer comme terminé" at bounding box center [787, 496] width 160 height 23
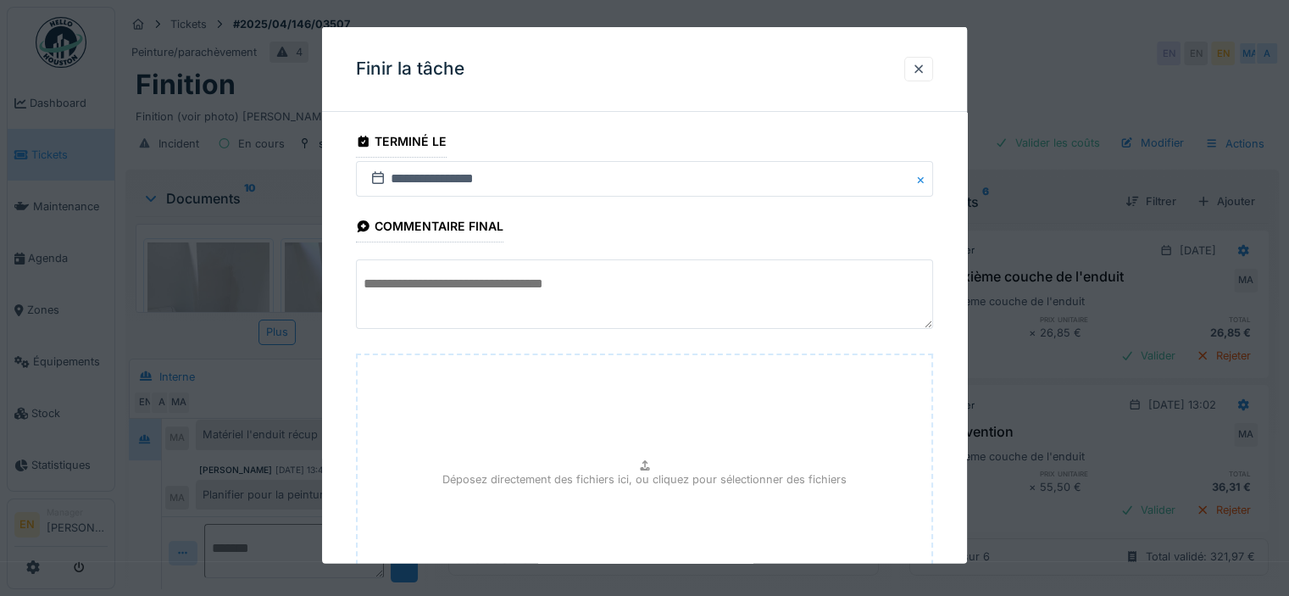
click at [953, 467] on div "**********" at bounding box center [644, 421] width 645 height 592
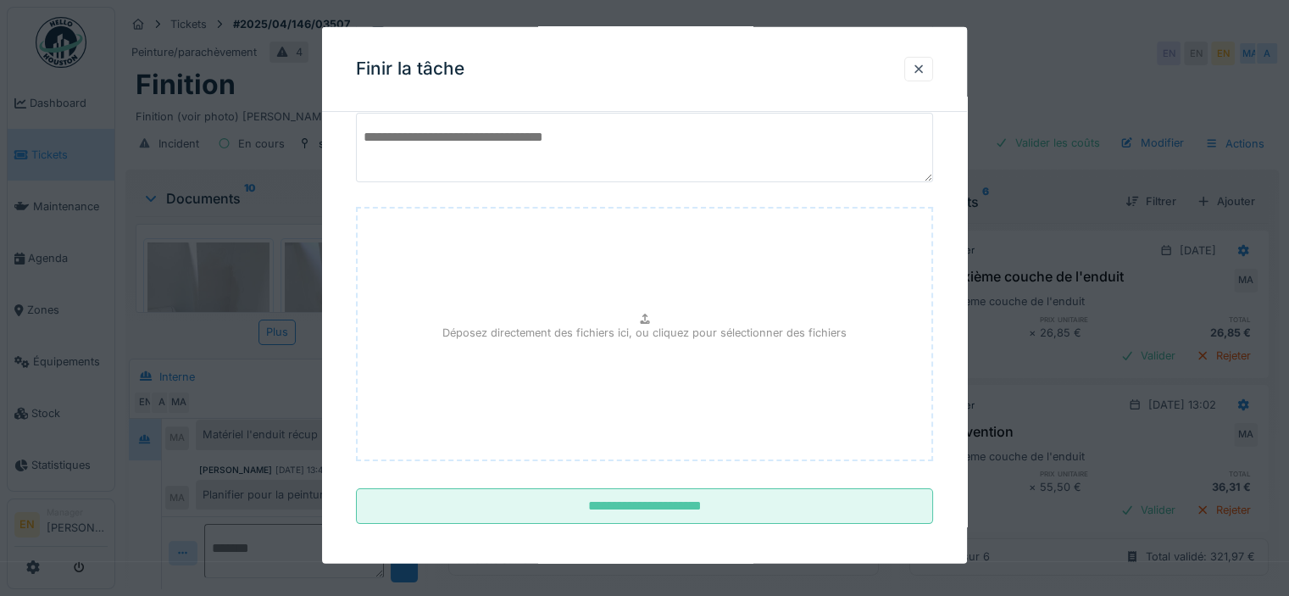
scroll to position [152, 0]
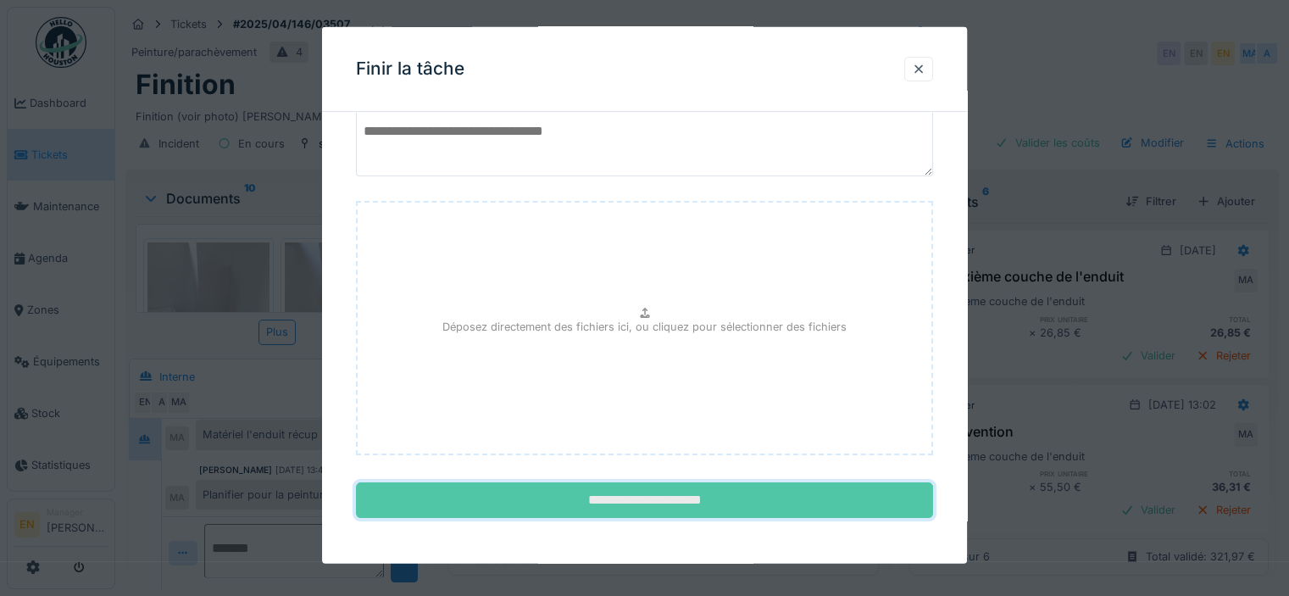
click at [668, 504] on input "**********" at bounding box center [644, 500] width 577 height 36
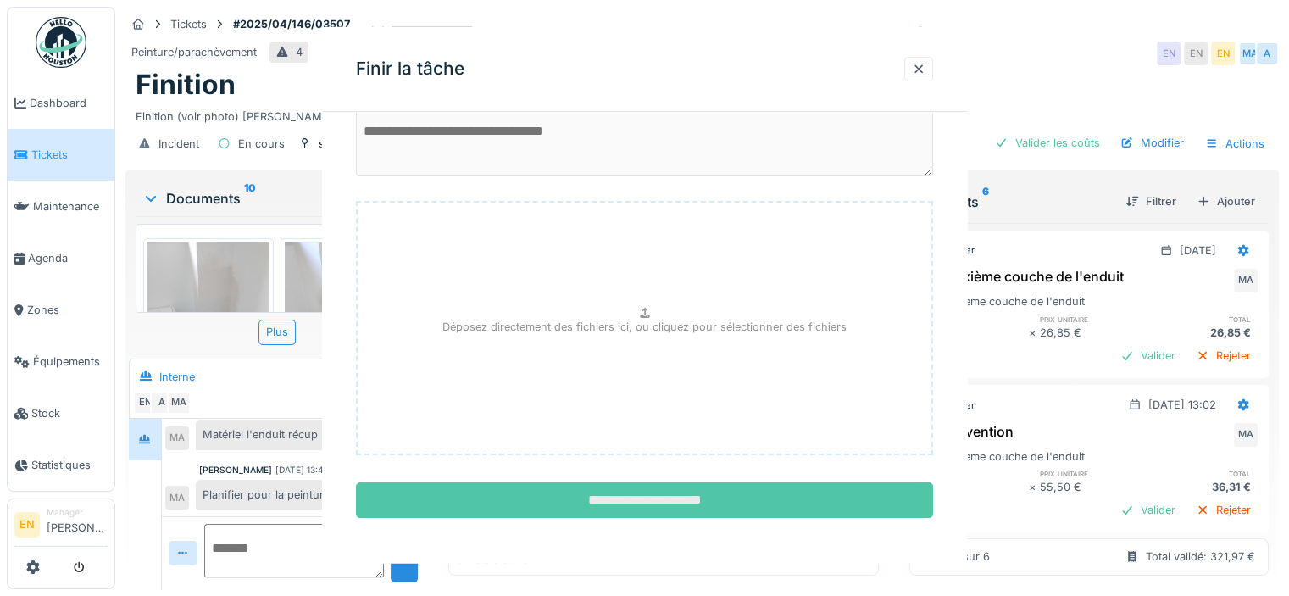
scroll to position [0, 0]
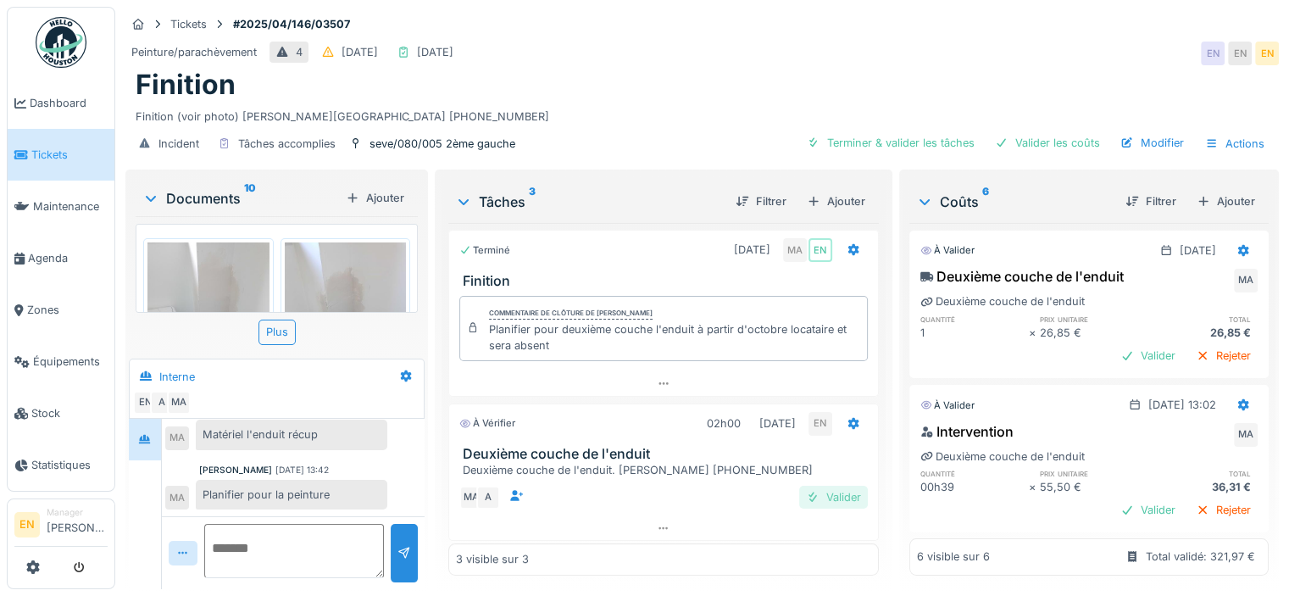
click at [817, 485] on div "Valider" at bounding box center [833, 496] width 69 height 23
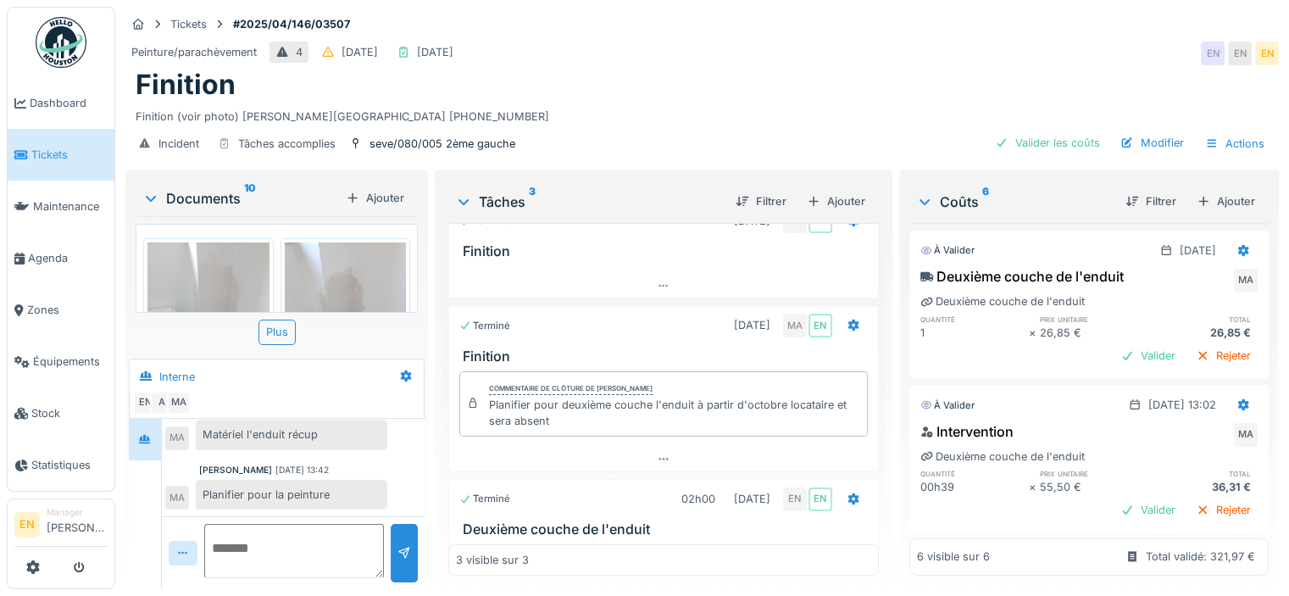
scroll to position [65, 0]
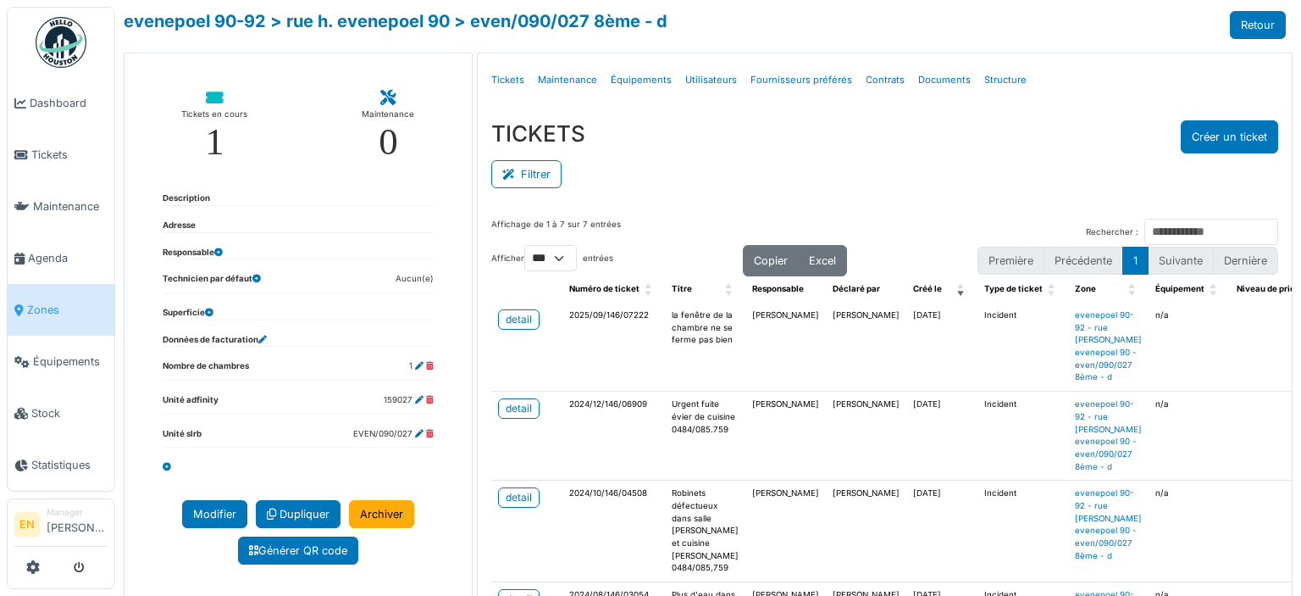
select select "***"
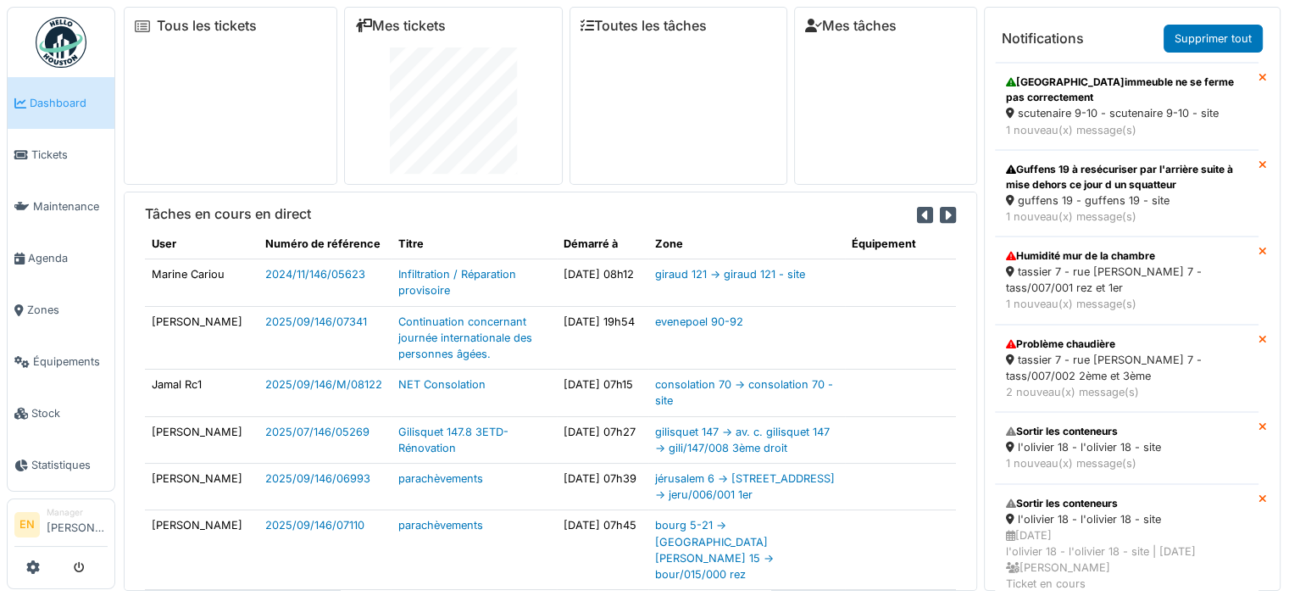
scroll to position [695, 0]
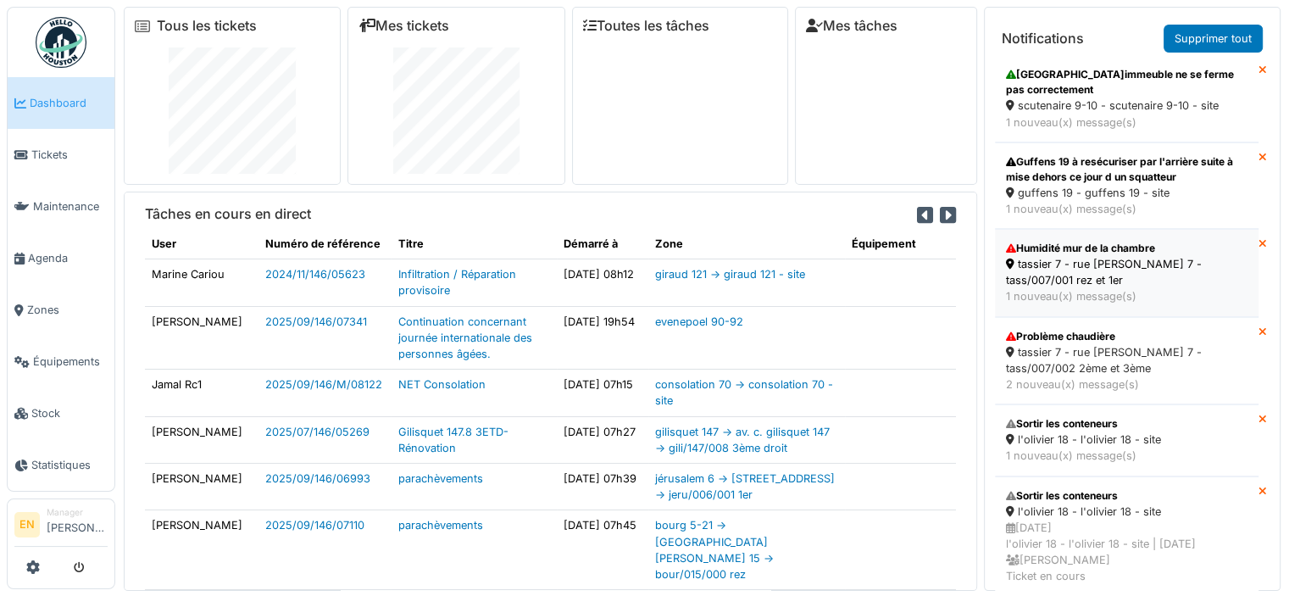
click at [1062, 256] on div "tassier 7 - rue [PERSON_NAME] 7 - tass/007/001 rez et 1er" at bounding box center [1126, 272] width 241 height 32
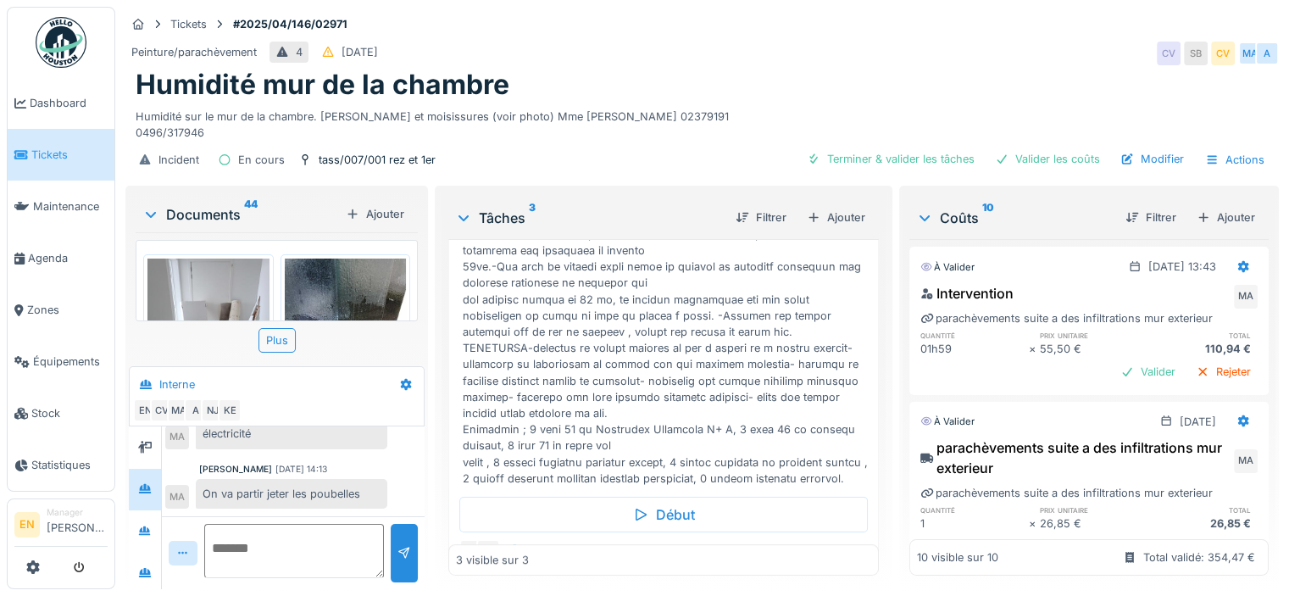
scroll to position [530, 0]
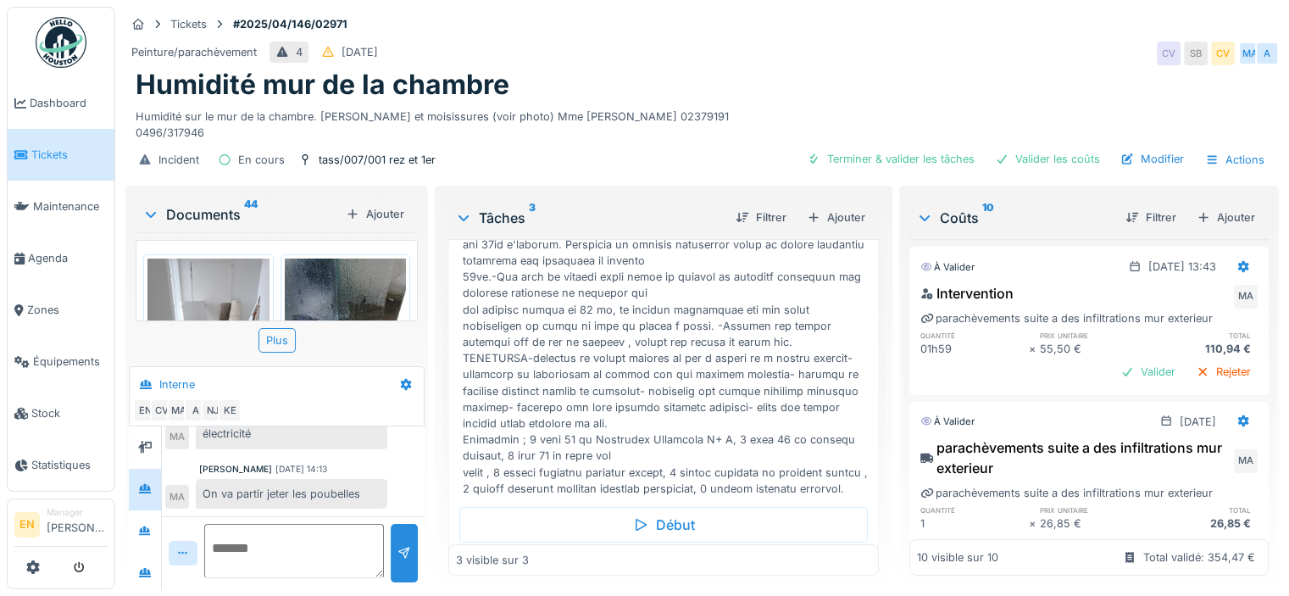
click at [401, 474] on div "Mahfoud Assajeri 18/09/2025 14:13 On va partir jeter les poubelles MA" at bounding box center [293, 486] width 256 height 47
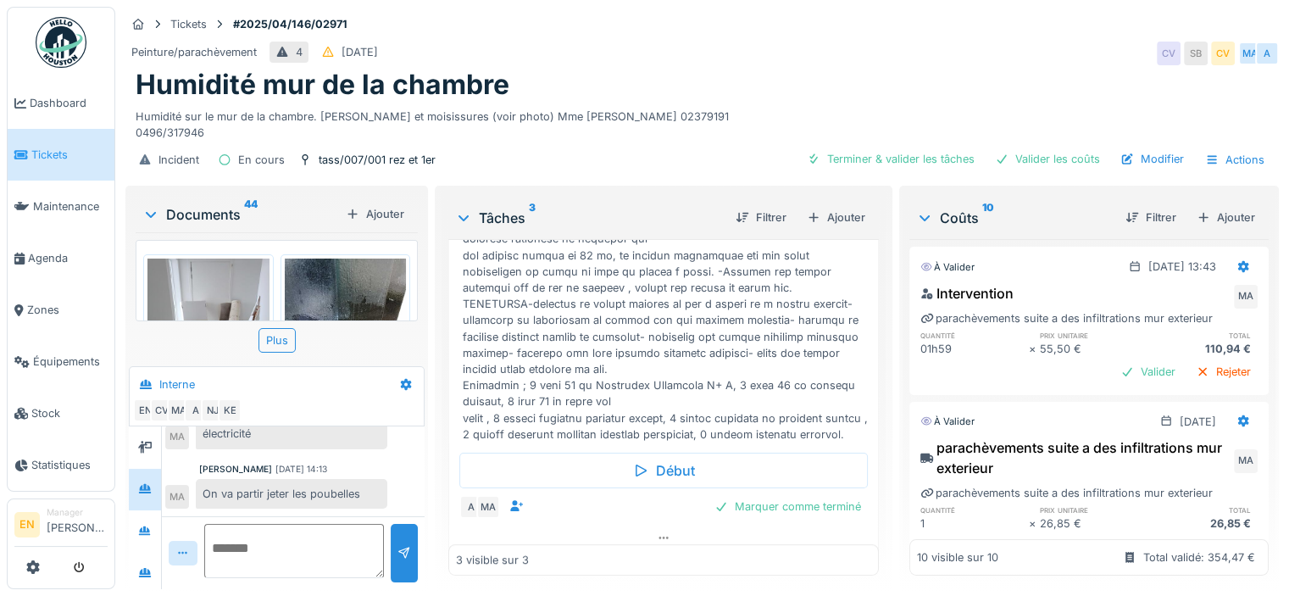
scroll to position [594, 0]
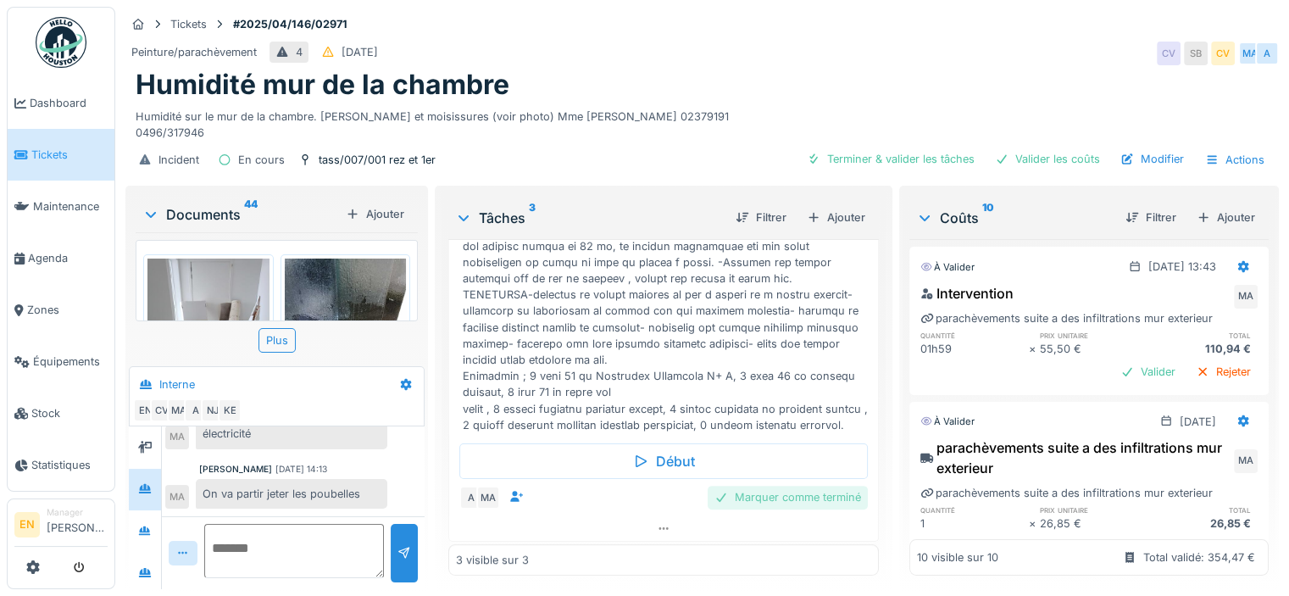
click at [783, 485] on div "Marquer comme terminé" at bounding box center [787, 496] width 160 height 23
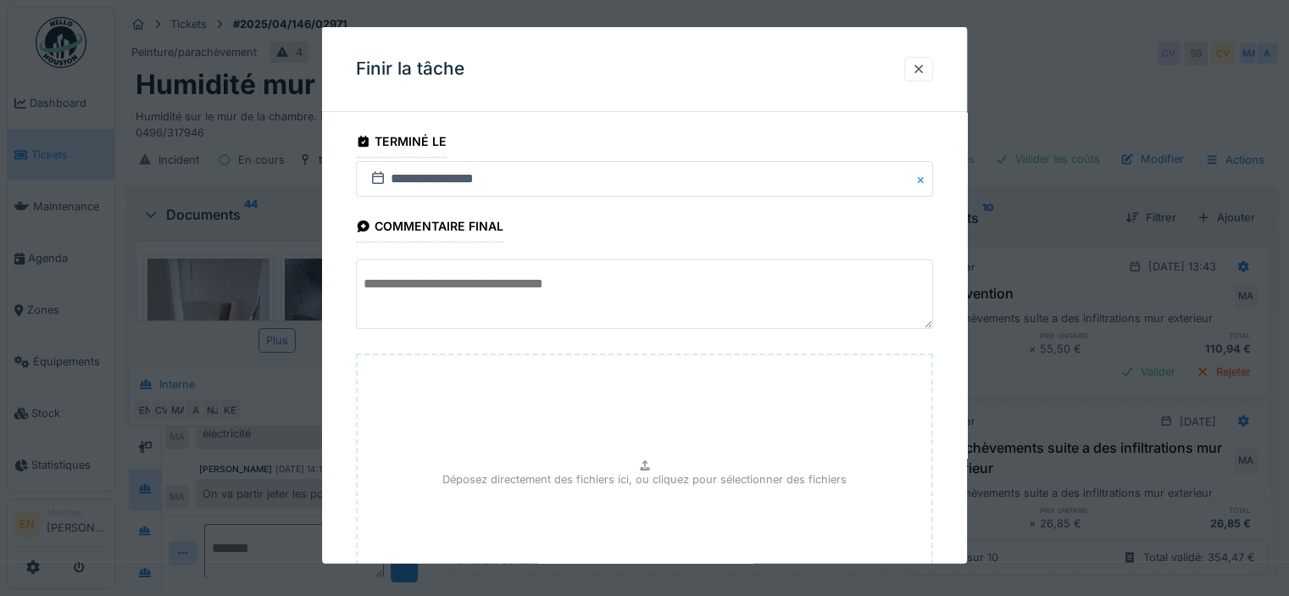
click at [953, 487] on div "**********" at bounding box center [644, 421] width 645 height 592
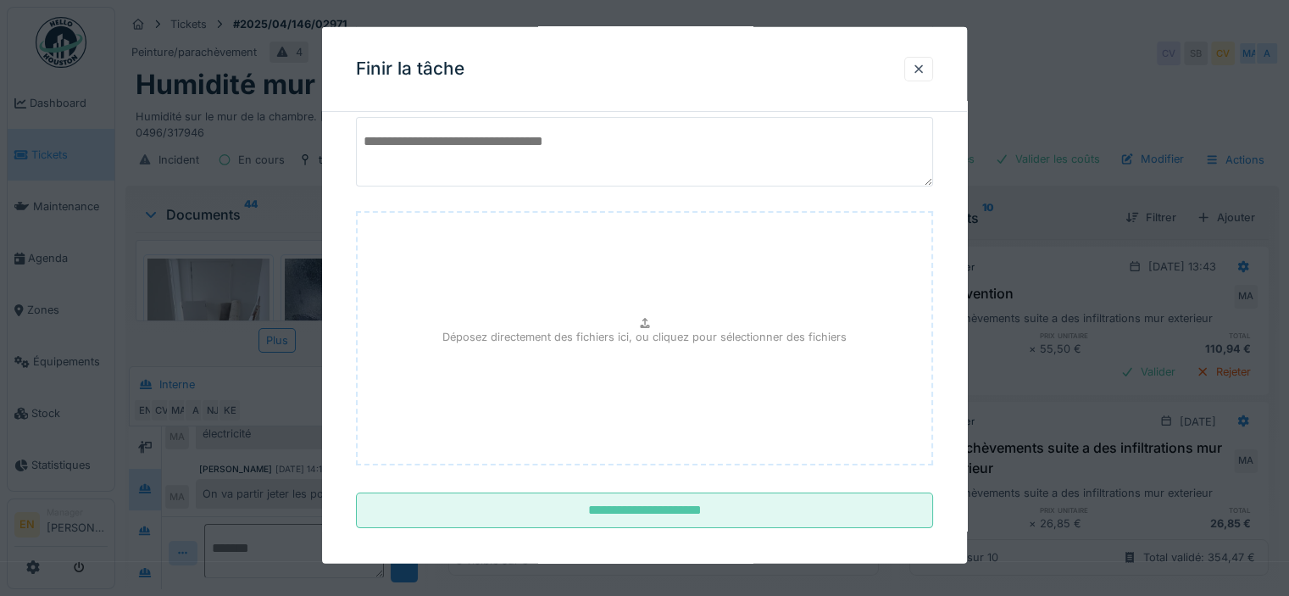
scroll to position [152, 0]
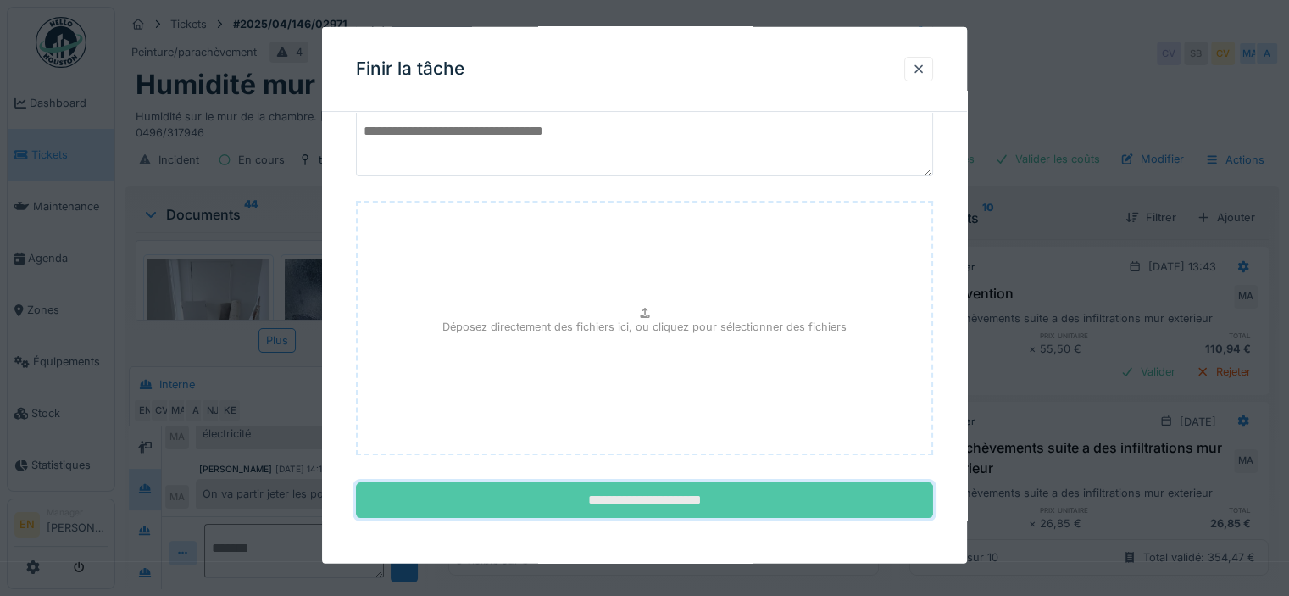
click at [674, 509] on input "**********" at bounding box center [644, 500] width 577 height 36
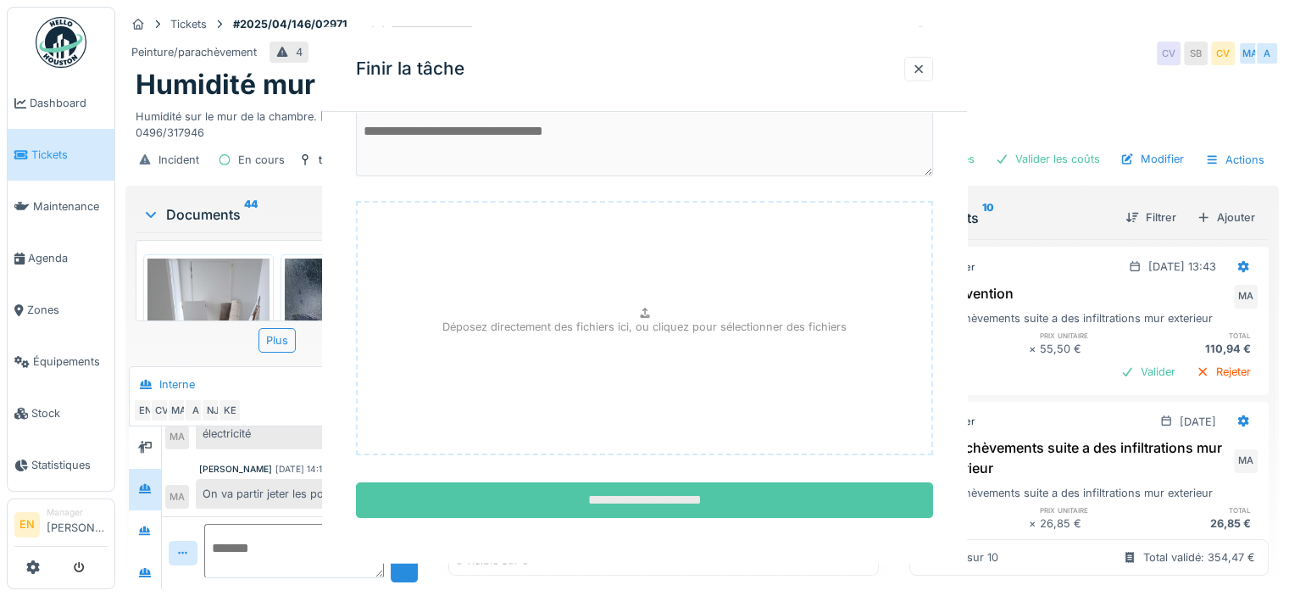
scroll to position [0, 0]
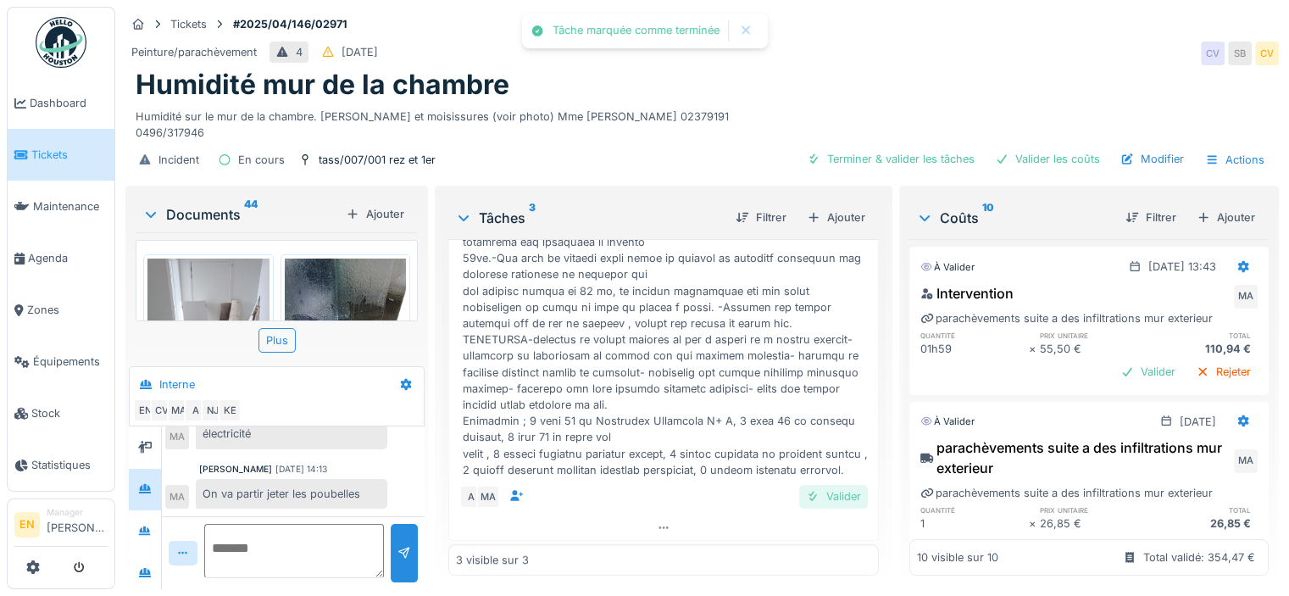
click at [812, 485] on div "Valider" at bounding box center [833, 496] width 69 height 23
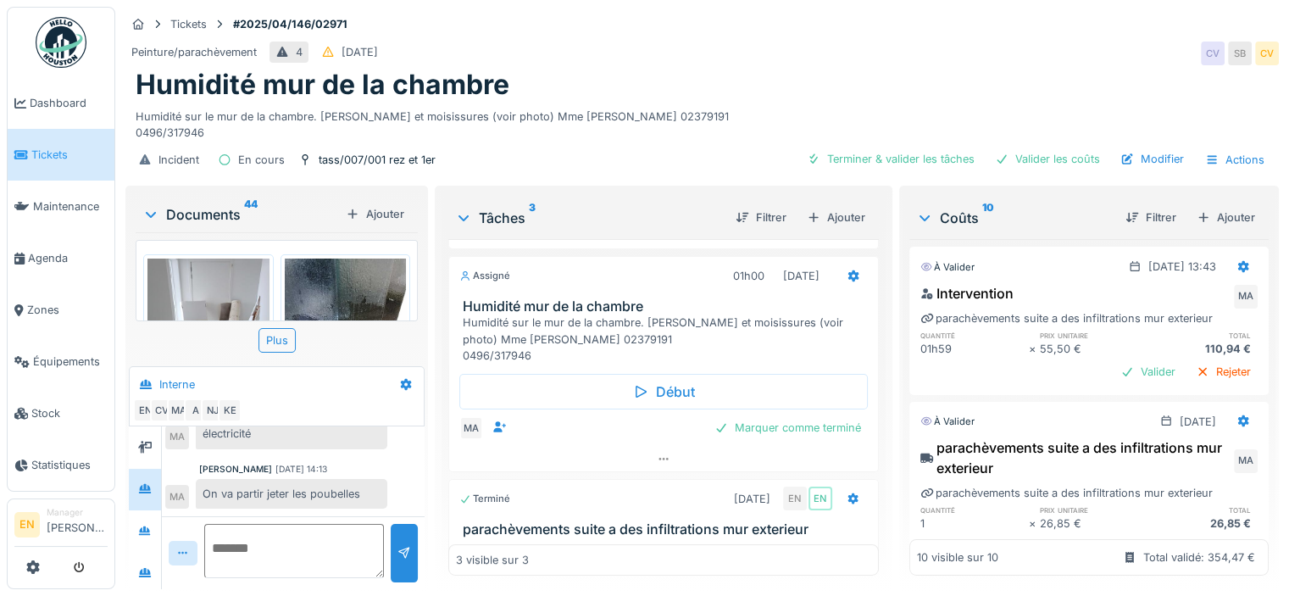
scroll to position [168, 0]
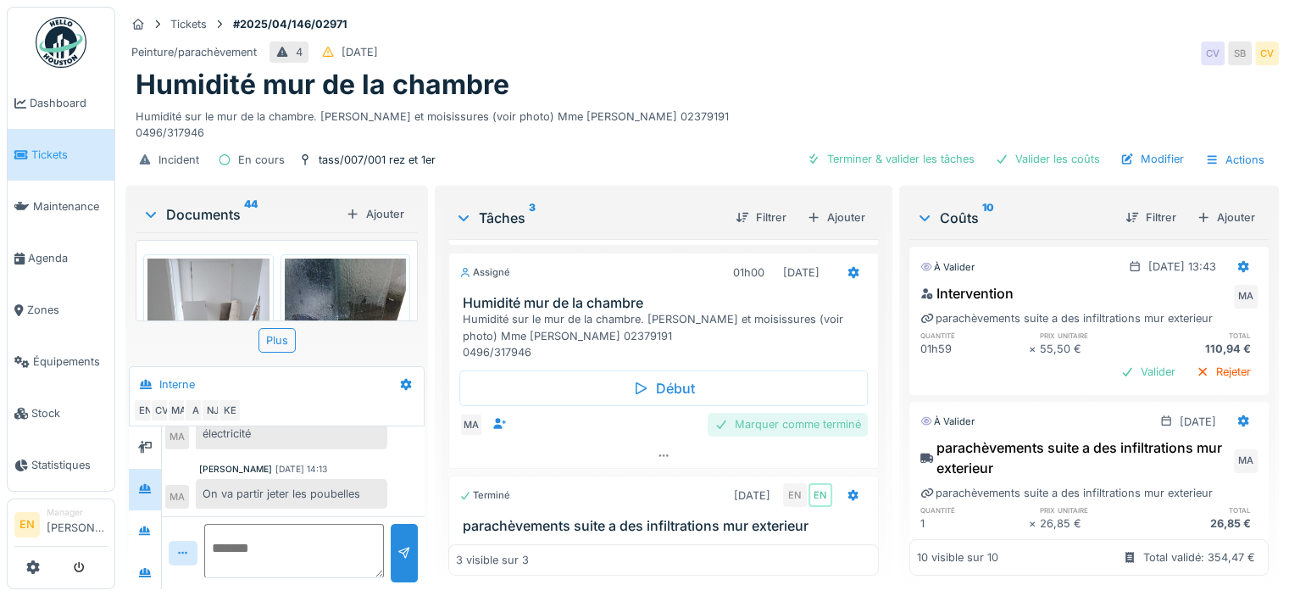
click at [762, 413] on div "Marquer comme terminé" at bounding box center [787, 424] width 160 height 23
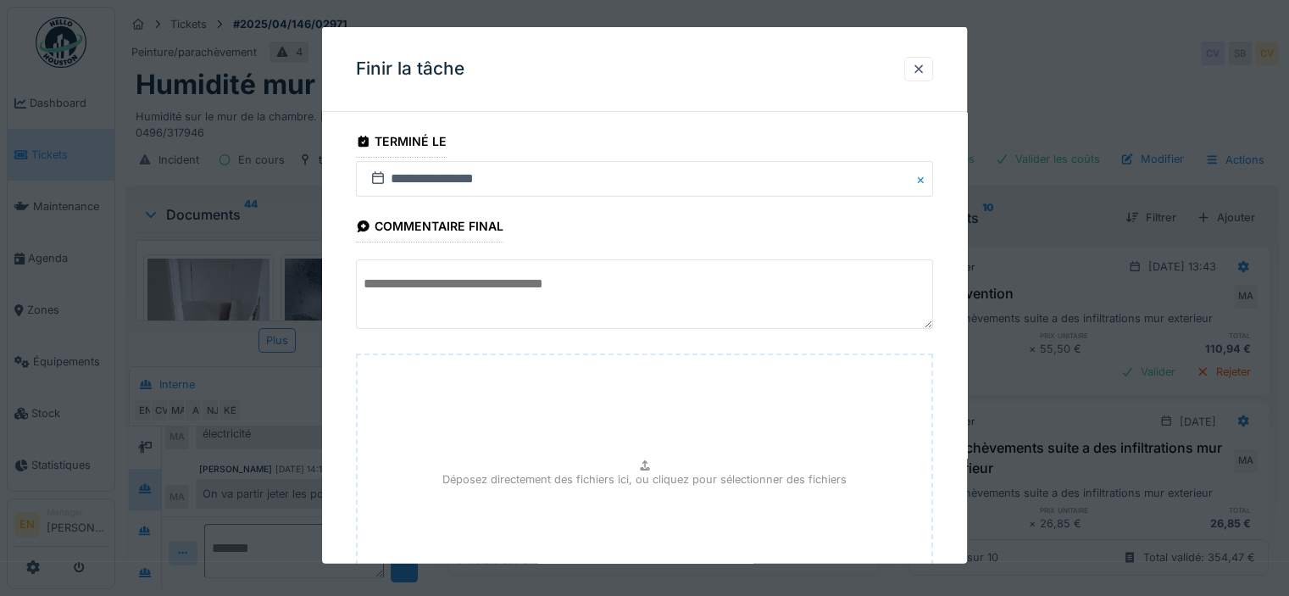
click at [952, 466] on div "**********" at bounding box center [644, 421] width 645 height 592
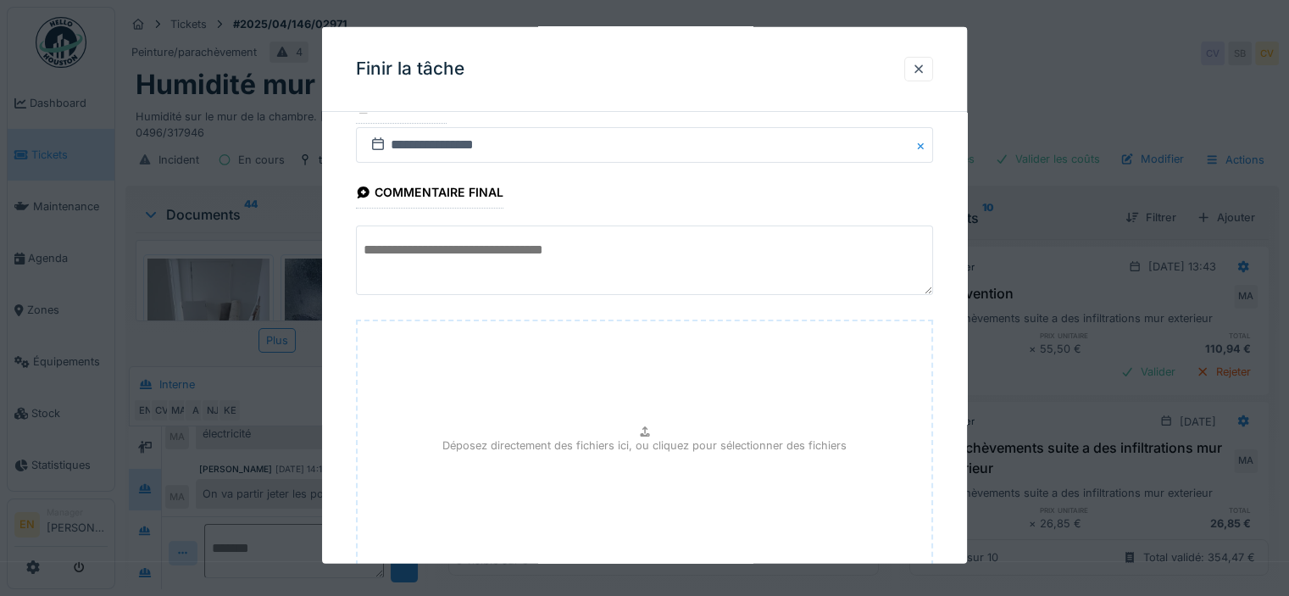
scroll to position [152, 0]
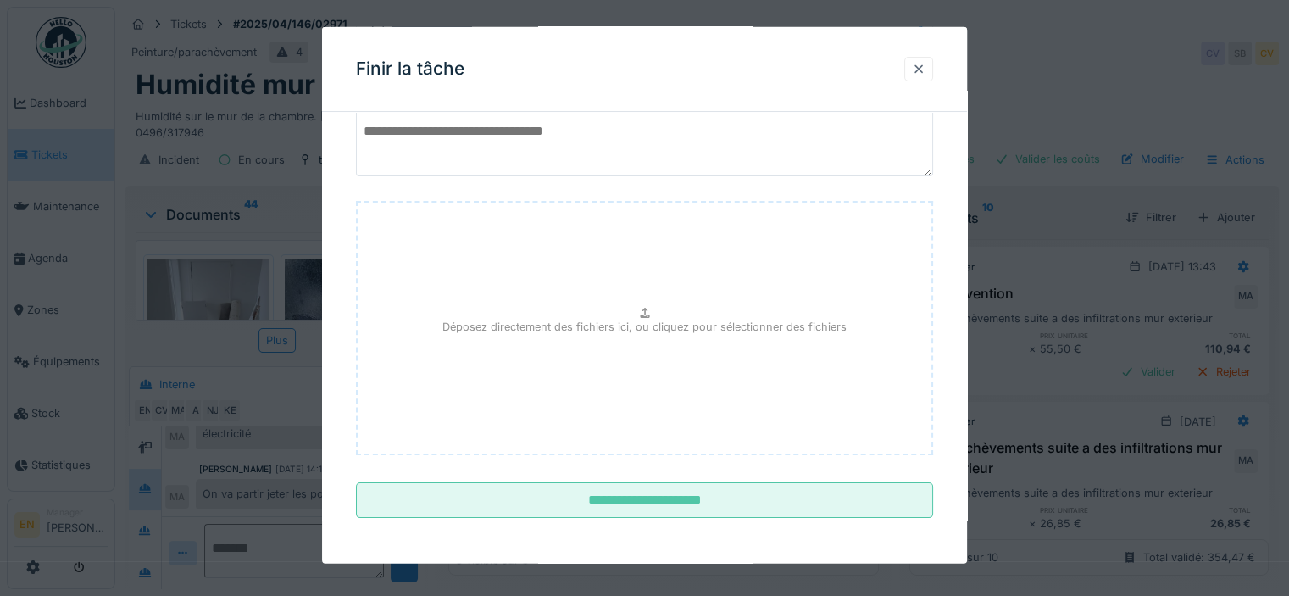
click at [923, 69] on div at bounding box center [919, 69] width 14 height 16
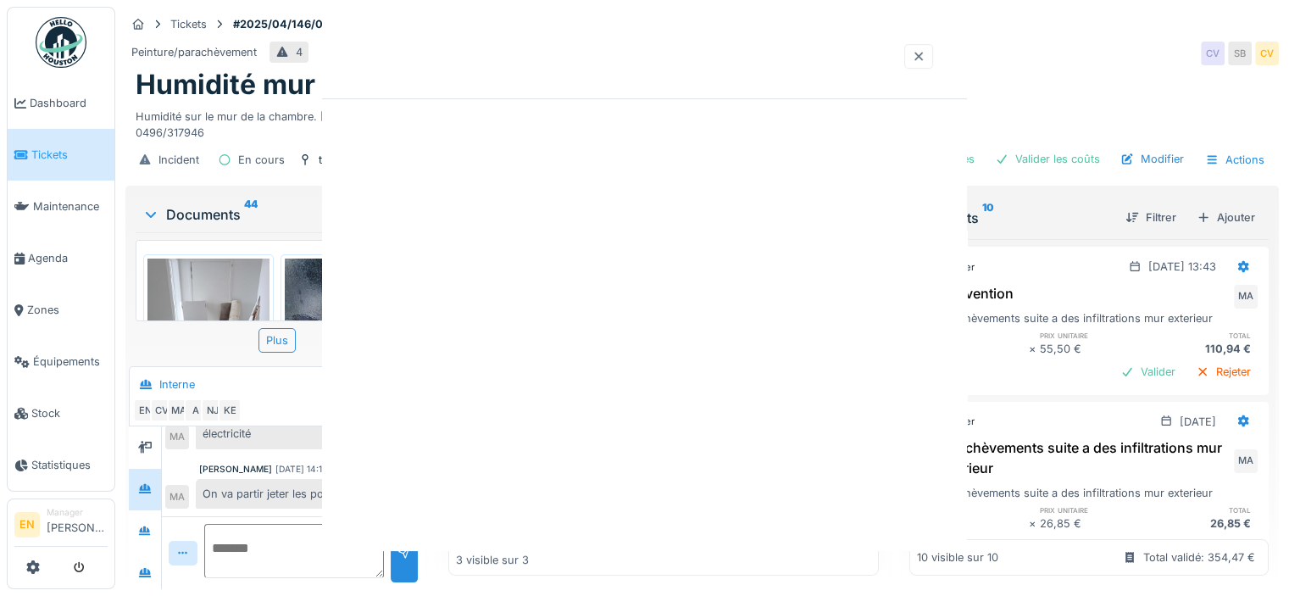
scroll to position [0, 0]
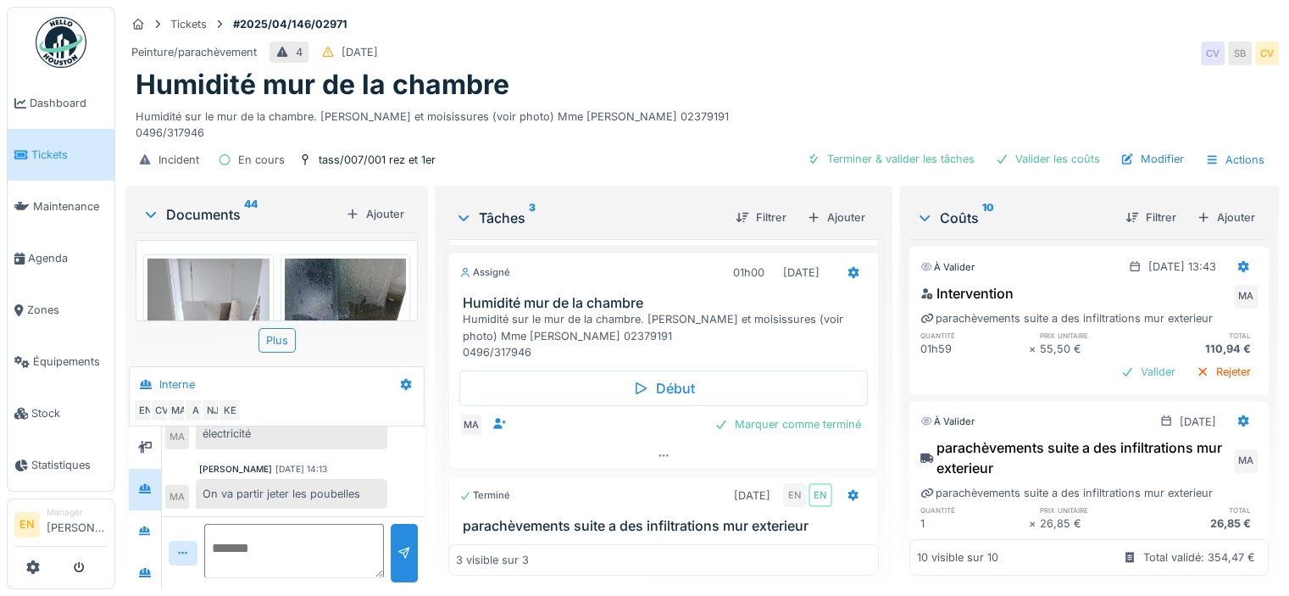
click at [854, 72] on div "Humidité mur de la chambre" at bounding box center [702, 85] width 1133 height 32
click at [64, 47] on img at bounding box center [61, 42] width 51 height 51
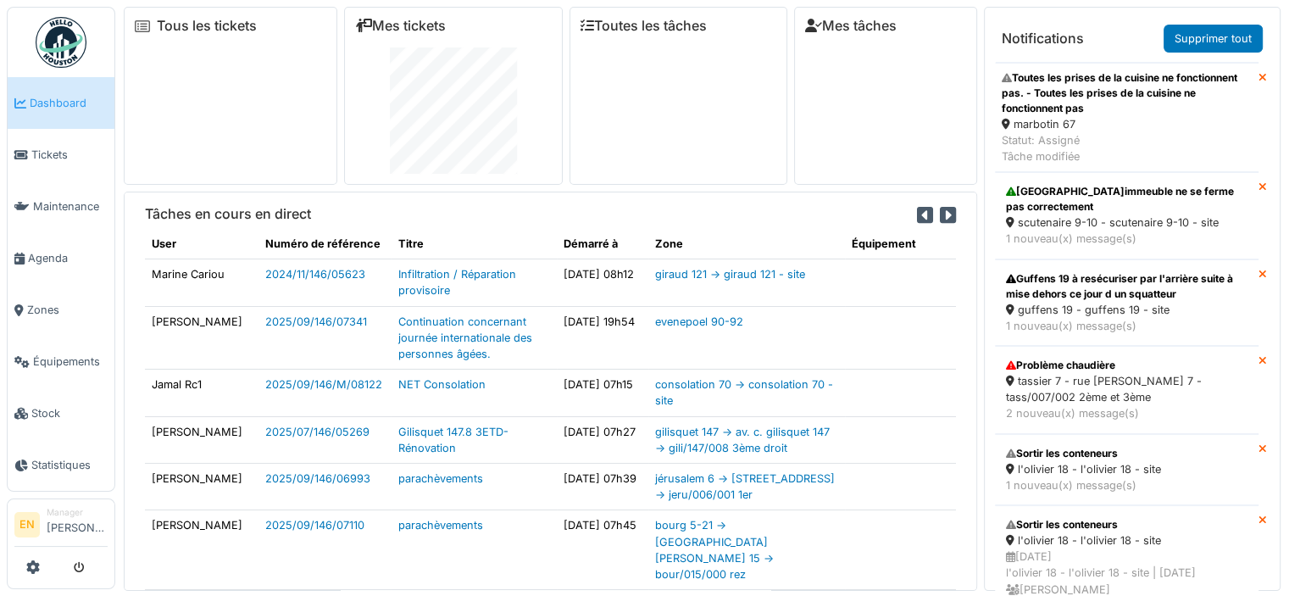
scroll to position [727, 0]
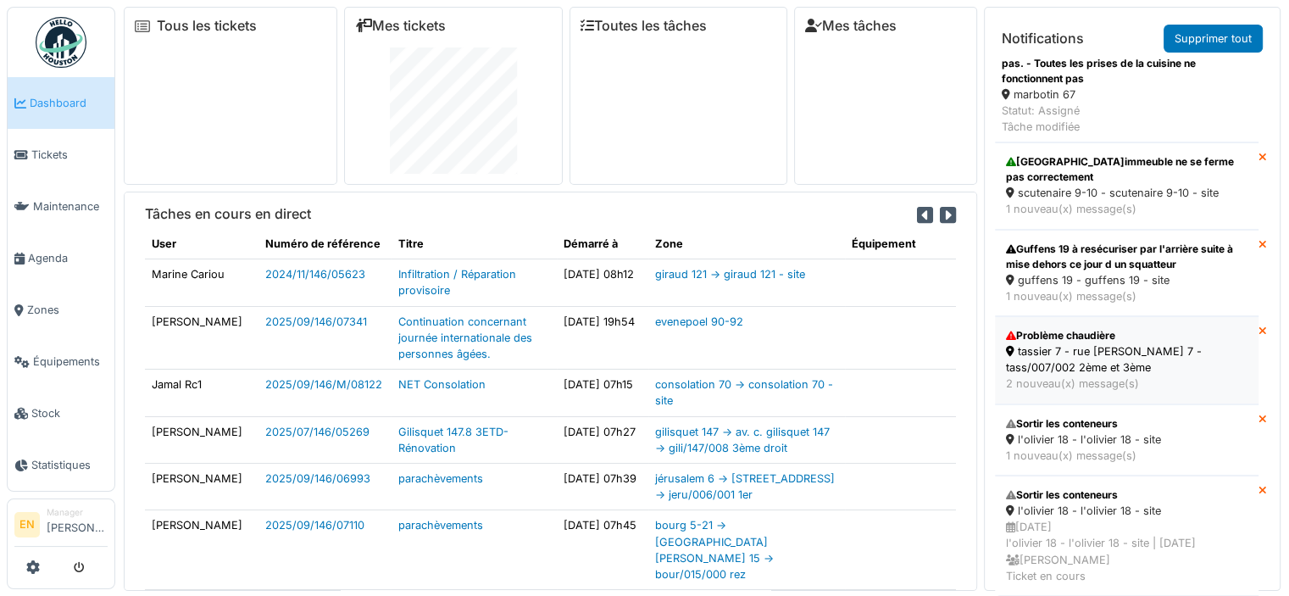
click at [1064, 343] on div "tassier 7 - rue s. tassier 7 - tass/007/002 2ème et 3ème" at bounding box center [1126, 359] width 241 height 32
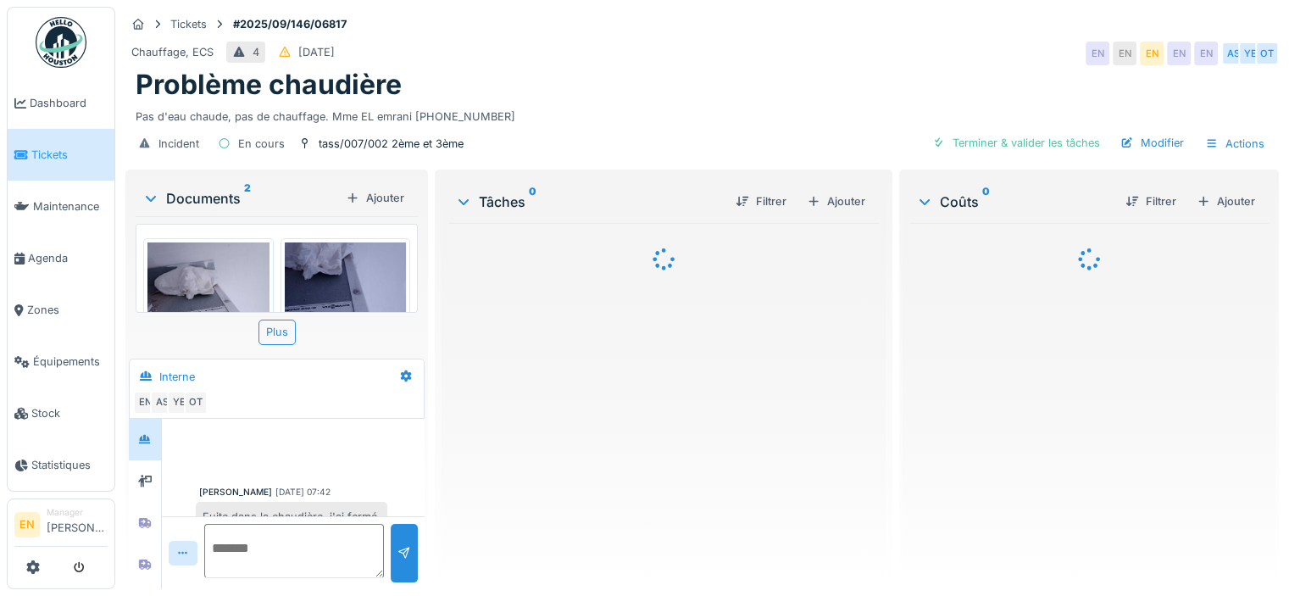
scroll to position [223, 0]
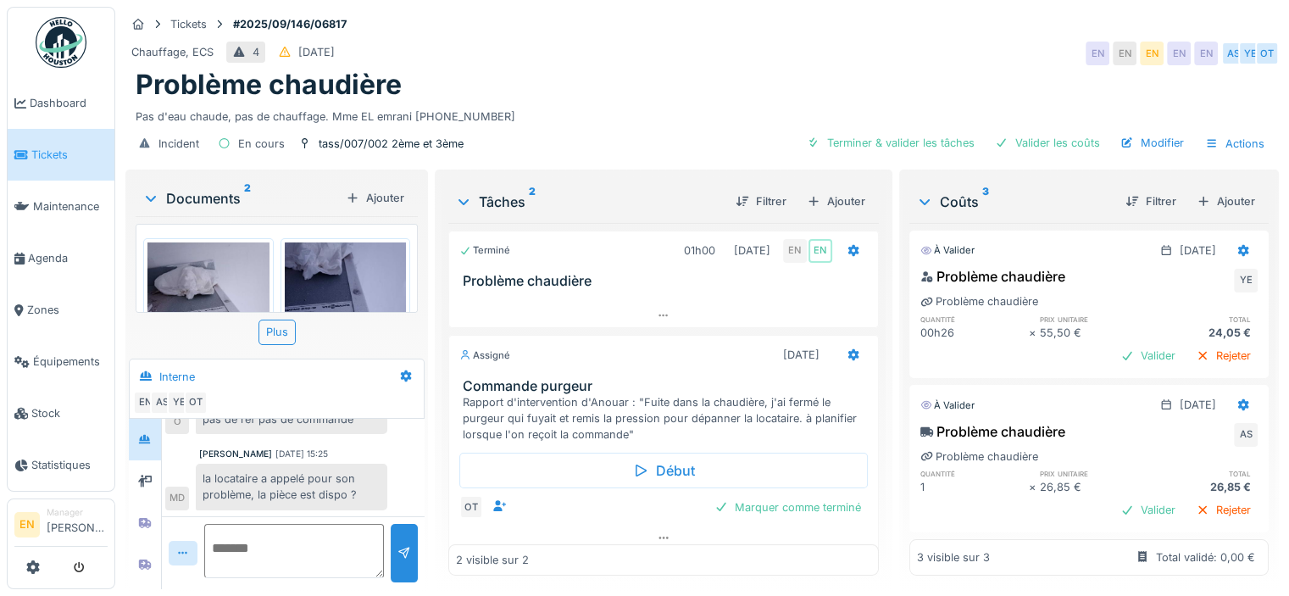
click at [393, 470] on div "Mouad Dakir 18/09/2025 15:25 la locataire a appelé pour son problème, la pièce …" at bounding box center [293, 478] width 256 height 63
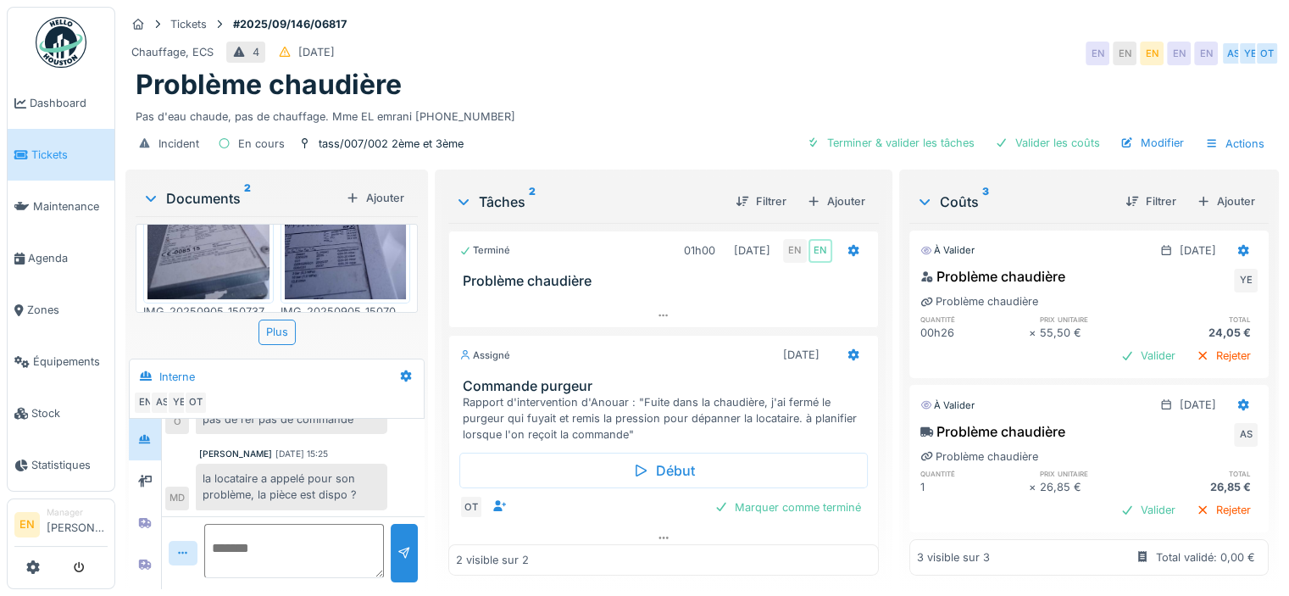
scroll to position [114, 0]
click at [391, 468] on div "Mouad Dakir 18/09/2025 15:25 la locataire a appelé pour son problème, la pièce …" at bounding box center [293, 478] width 256 height 63
click at [388, 473] on div "Mouad Dakir 18/09/2025 15:25 la locataire a appelé pour son problème, la pièce …" at bounding box center [293, 478] width 256 height 63
click at [356, 479] on div "la locataire a appelé pour son problème, la pièce est dispo ?" at bounding box center [291, 486] width 191 height 46
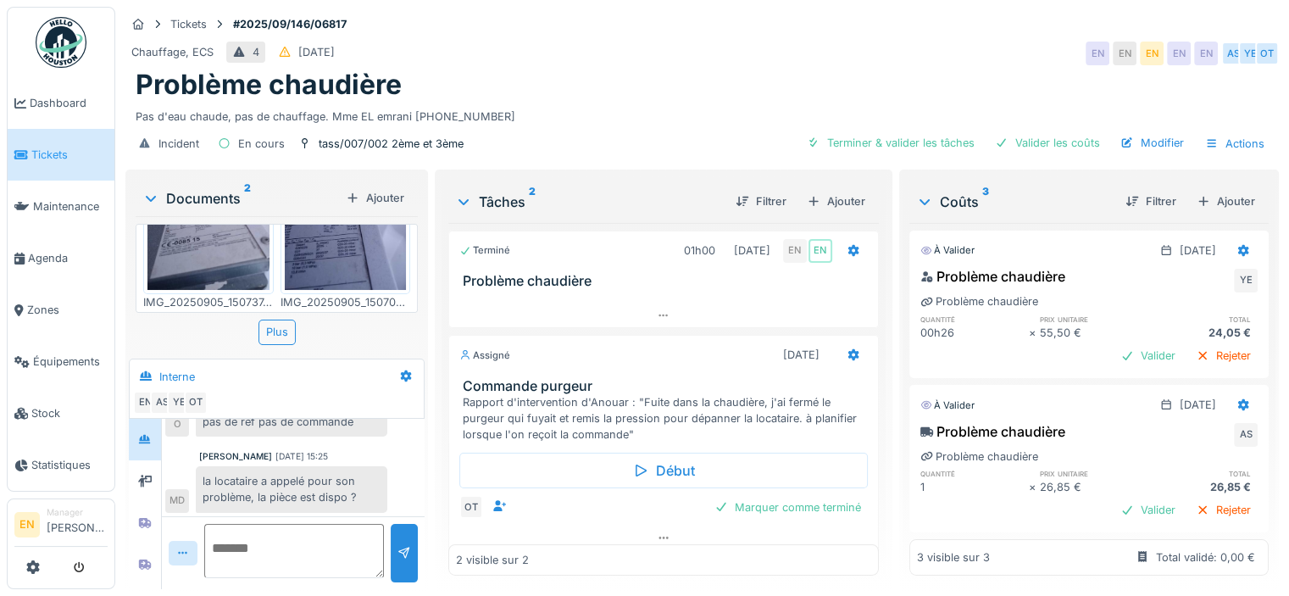
scroll to position [223, 0]
click at [922, 38] on div "Chauffage, ECS 4 06/09/2025 EN EN EN EN EN AS YE OT" at bounding box center [701, 53] width 1153 height 30
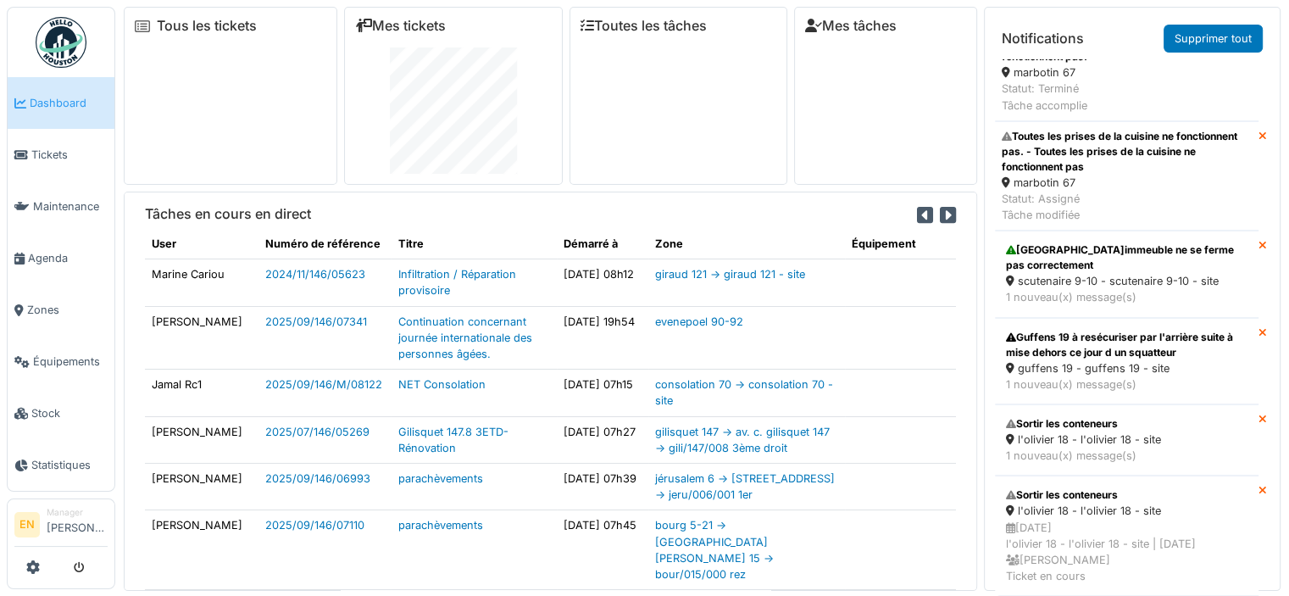
scroll to position [627, 0]
click at [1110, 197] on div "Statut: Assigné Tâche modifiée" at bounding box center [1126, 207] width 250 height 32
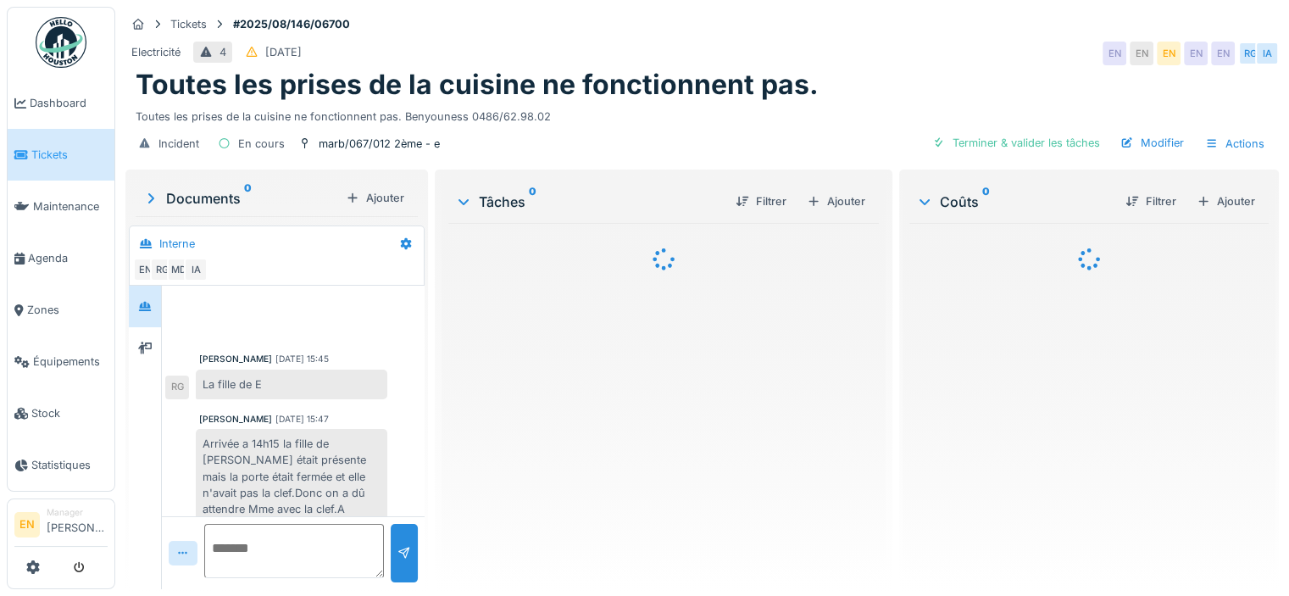
scroll to position [13, 0]
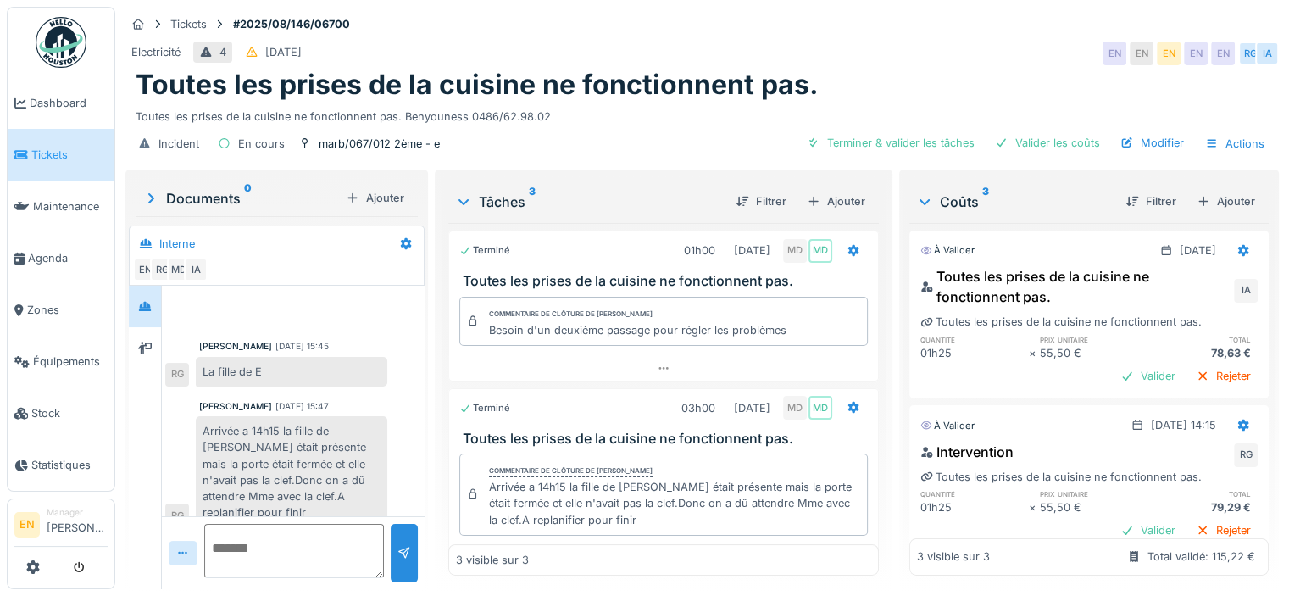
click at [329, 456] on div "Arrivée a 14h15 la fille de [PERSON_NAME] était présente mais la porte était fe…" at bounding box center [291, 471] width 191 height 111
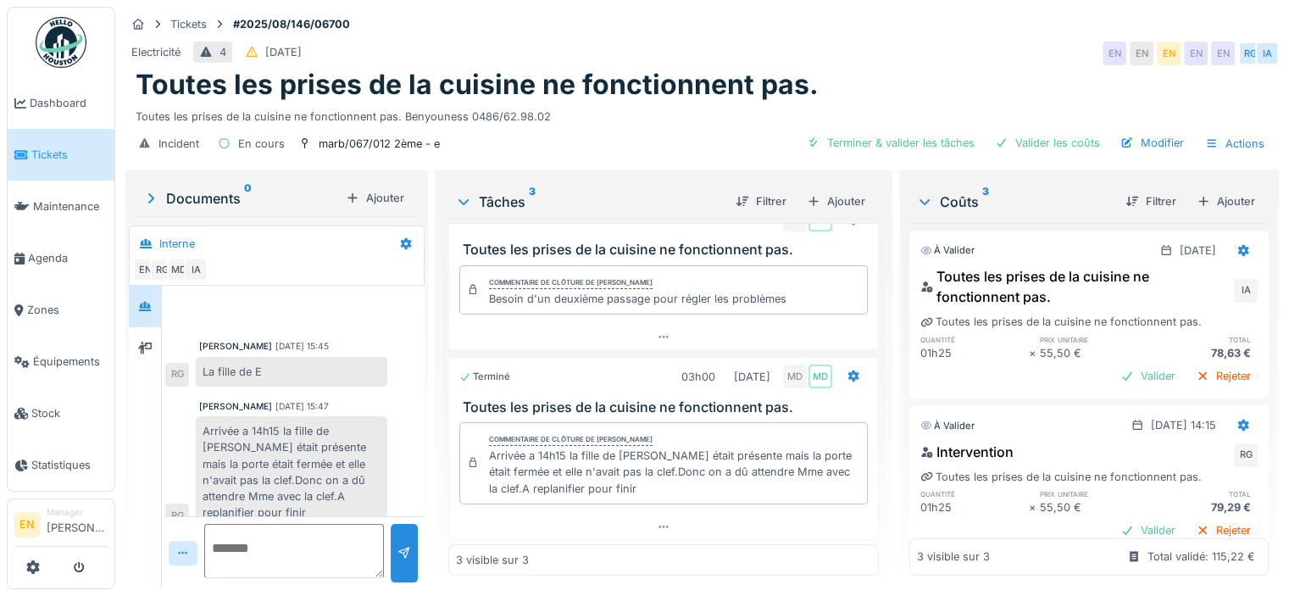
click at [895, 61] on div "Electricité 4 31/08/2025 EN EN EN EN EN RG IA" at bounding box center [701, 53] width 1153 height 30
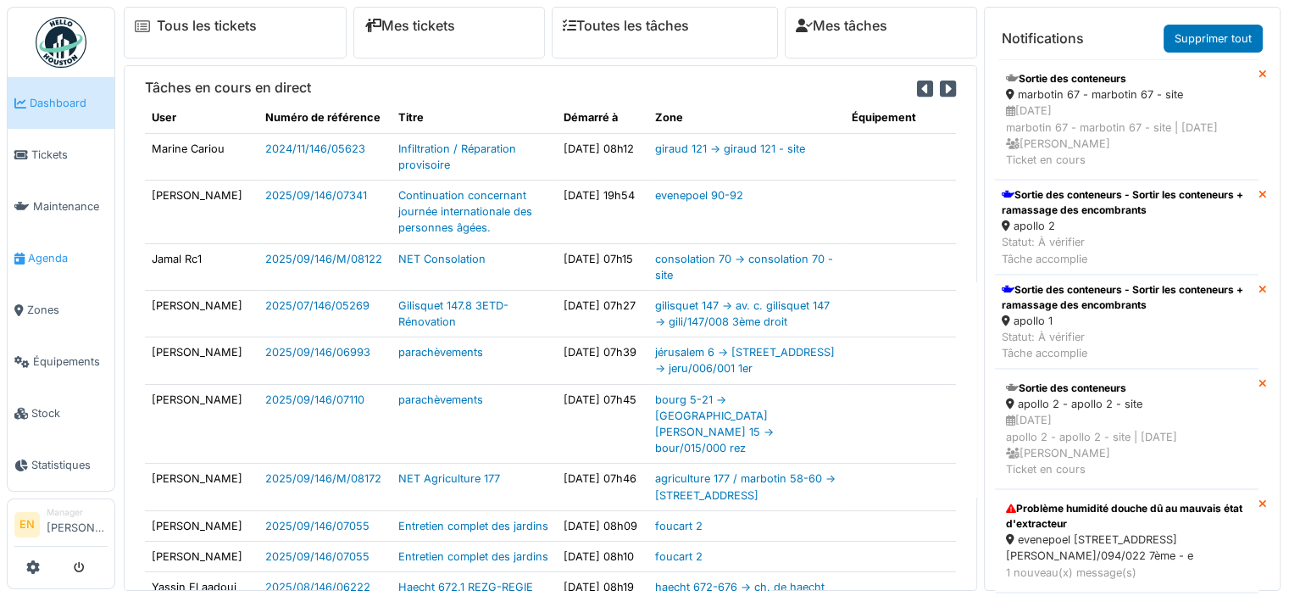
click at [58, 258] on span "Agenda" at bounding box center [68, 258] width 80 height 16
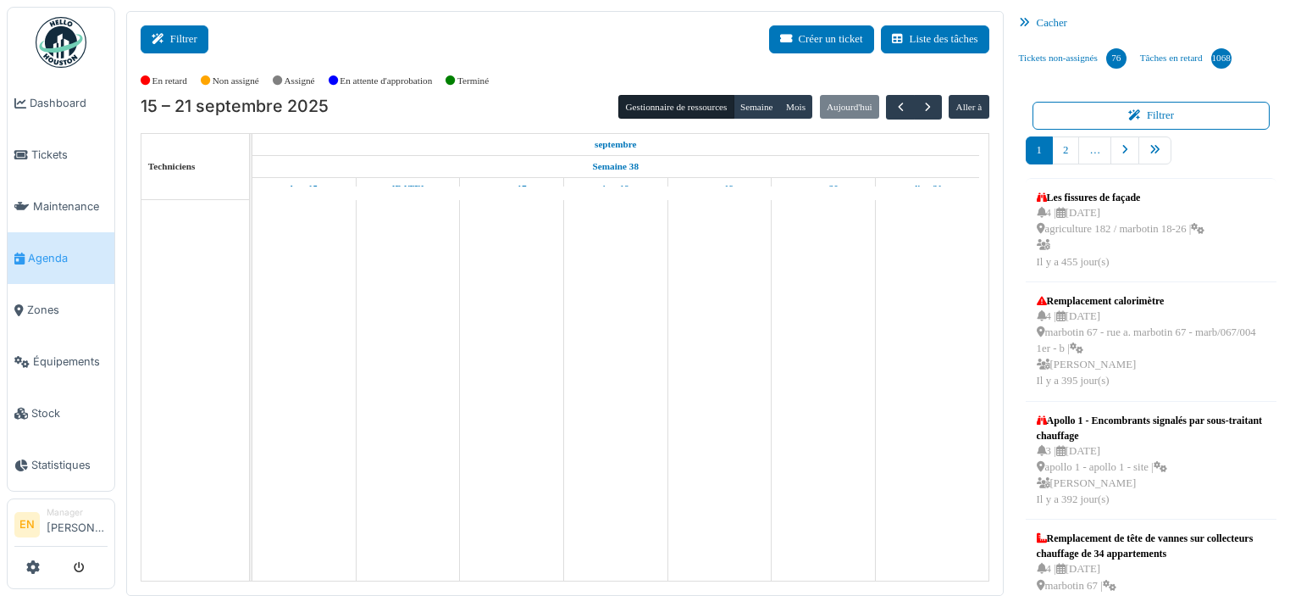
click at [180, 33] on button "Filtrer" at bounding box center [175, 39] width 68 height 28
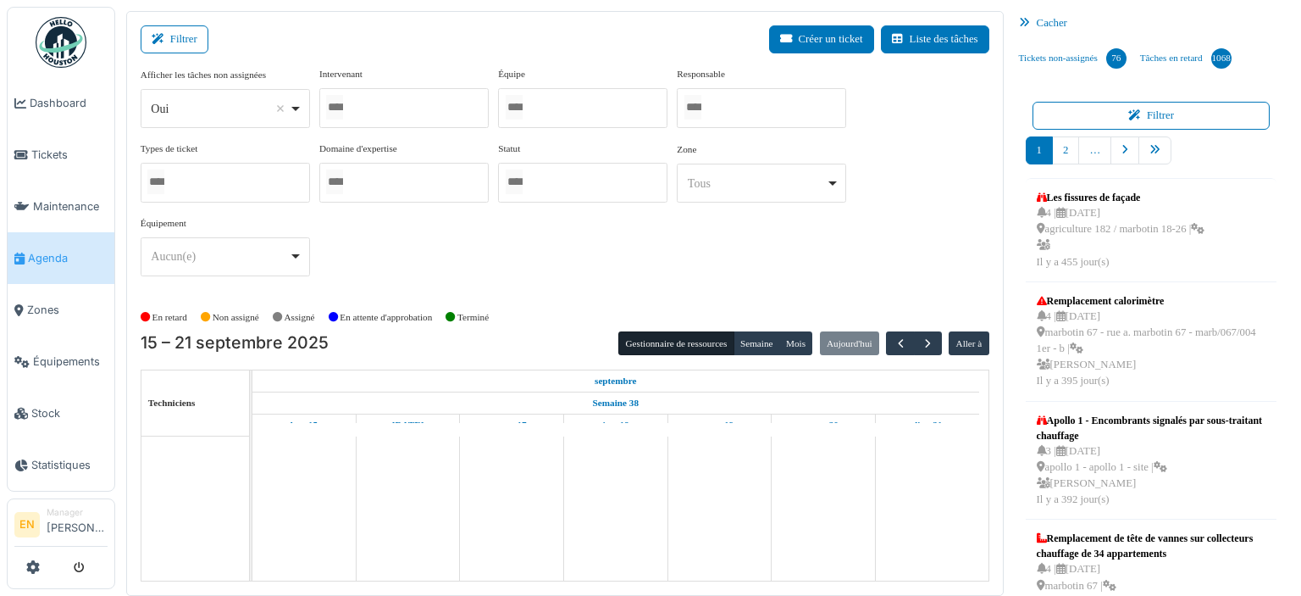
click at [294, 114] on div "Oui Remove item" at bounding box center [224, 109] width 155 height 25
select select "**"
click at [449, 104] on div at bounding box center [403, 108] width 169 height 40
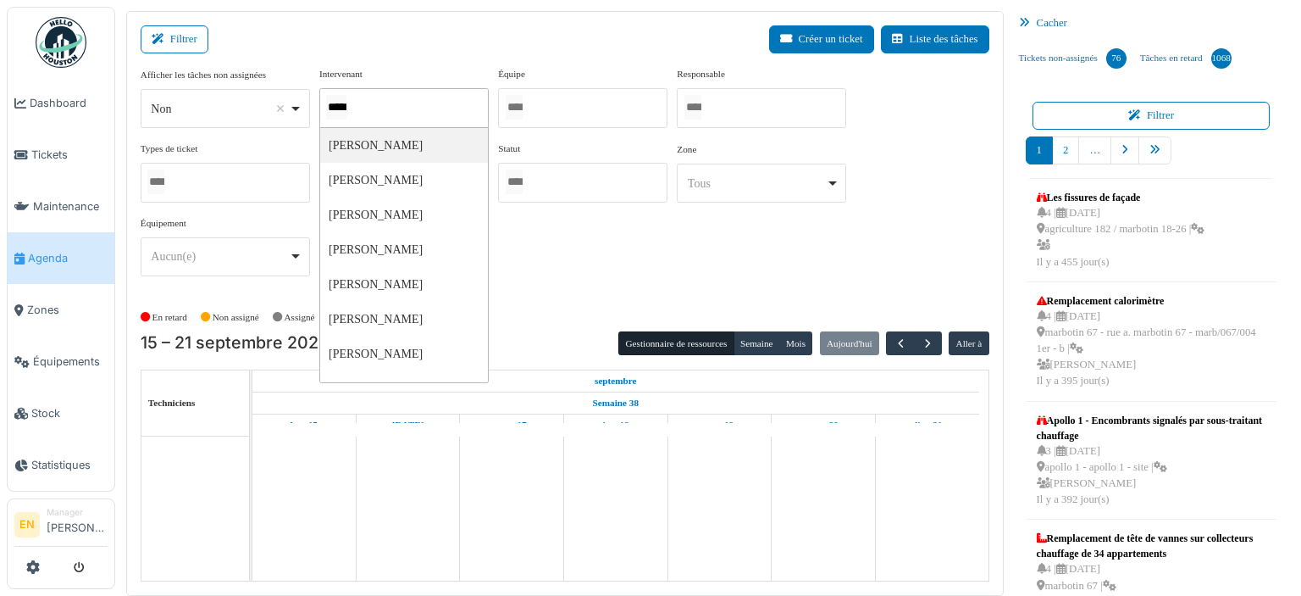
type input "******"
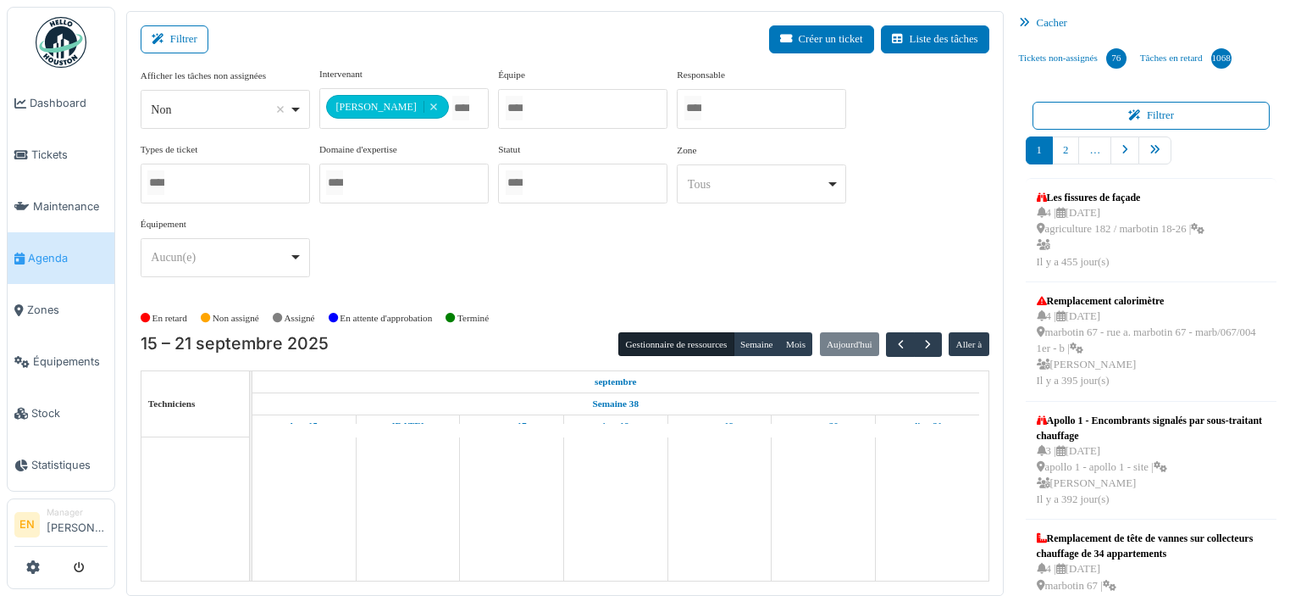
click at [692, 267] on div "**********" at bounding box center [565, 179] width 849 height 224
click at [759, 339] on button "Semaine" at bounding box center [757, 344] width 47 height 24
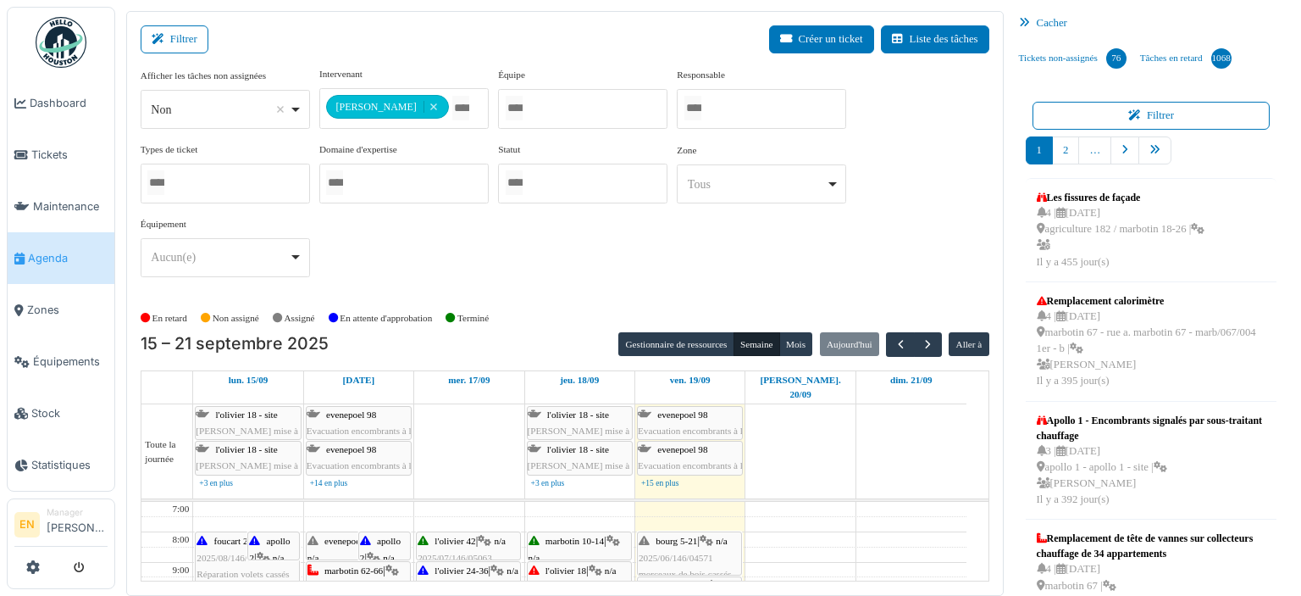
click at [884, 230] on div "**********" at bounding box center [565, 179] width 849 height 224
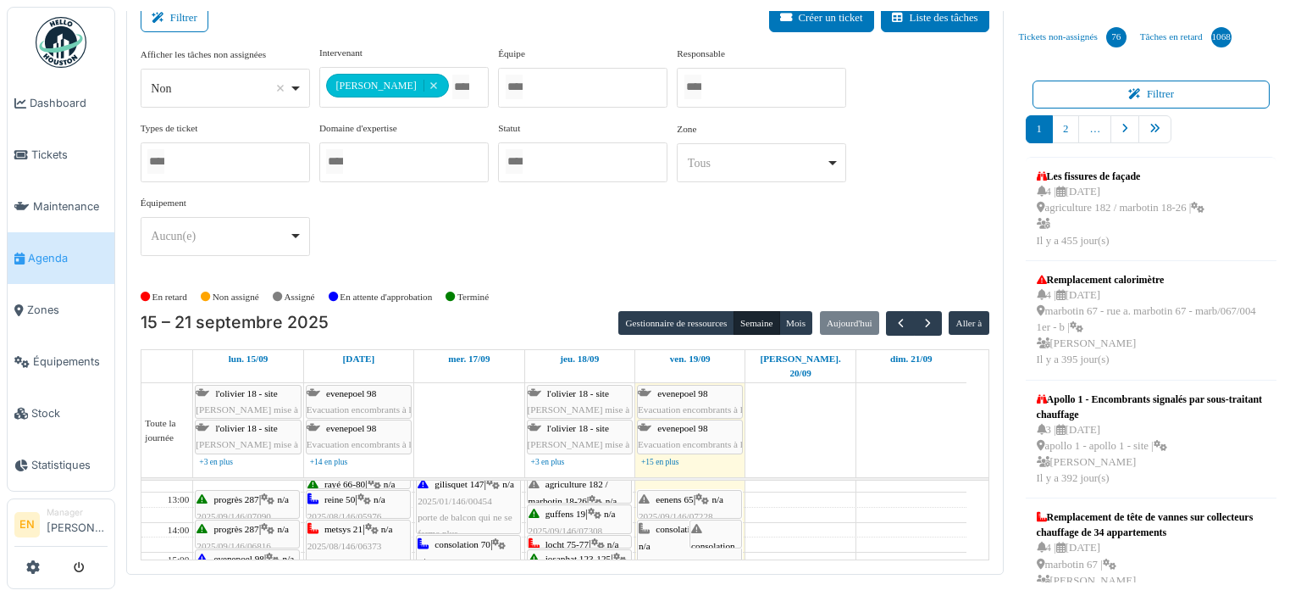
scroll to position [136, 0]
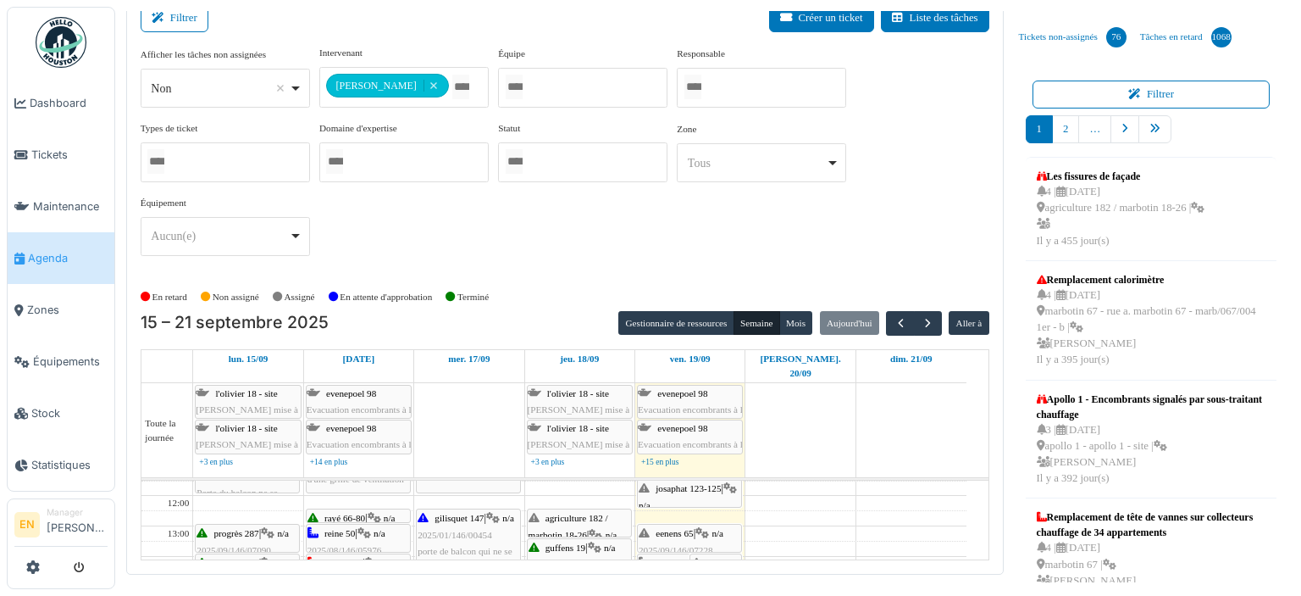
click at [688, 528] on span "eenens 65" at bounding box center [674, 533] width 37 height 10
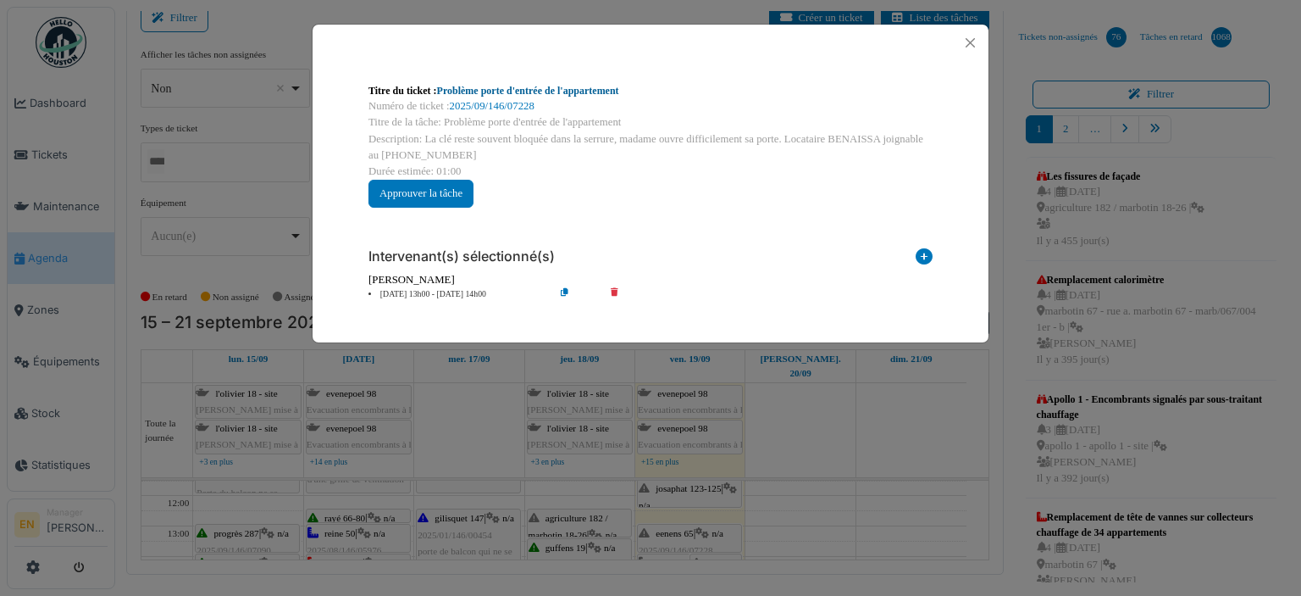
click at [582, 87] on link "Problème porte d'entrée de l'appartement" at bounding box center [528, 91] width 182 height 12
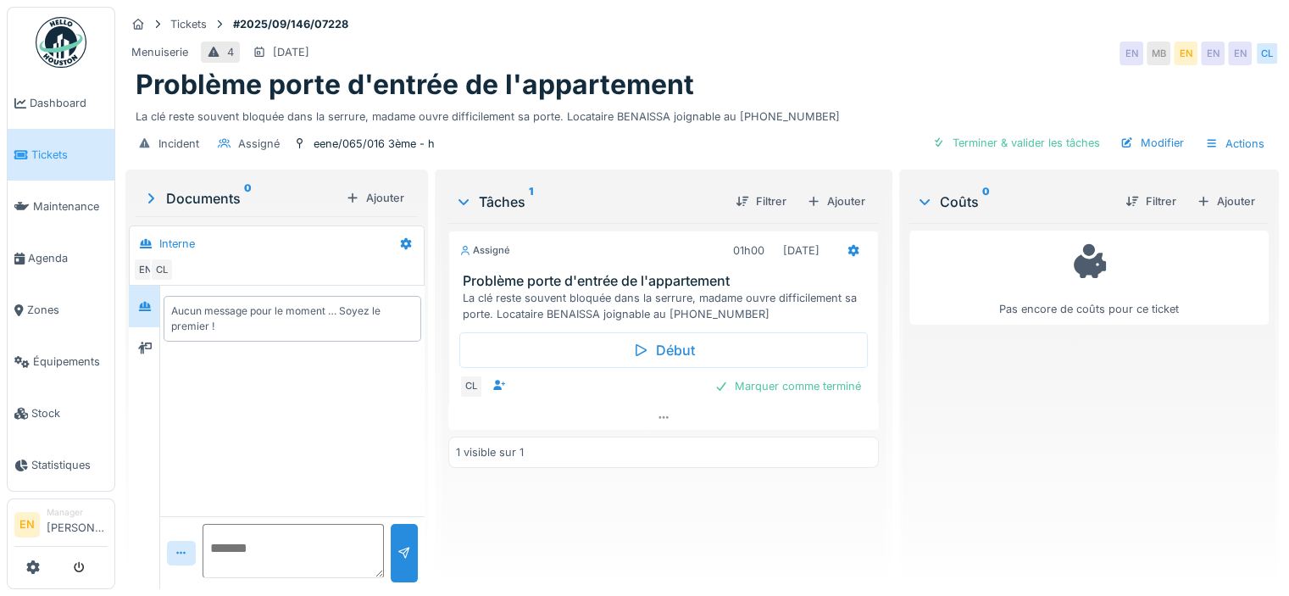
click at [880, 67] on div "Menuiserie 4 20/09/2025 EN MB EN EN EN CL" at bounding box center [701, 53] width 1153 height 30
click at [147, 314] on div at bounding box center [144, 306] width 25 height 21
drag, startPoint x: 665, startPoint y: 313, endPoint x: 735, endPoint y: 308, distance: 70.4
click at [735, 308] on div "La clé reste souvent bloquée dans la serrure, madame ouvre difficilement sa por…" at bounding box center [667, 306] width 408 height 32
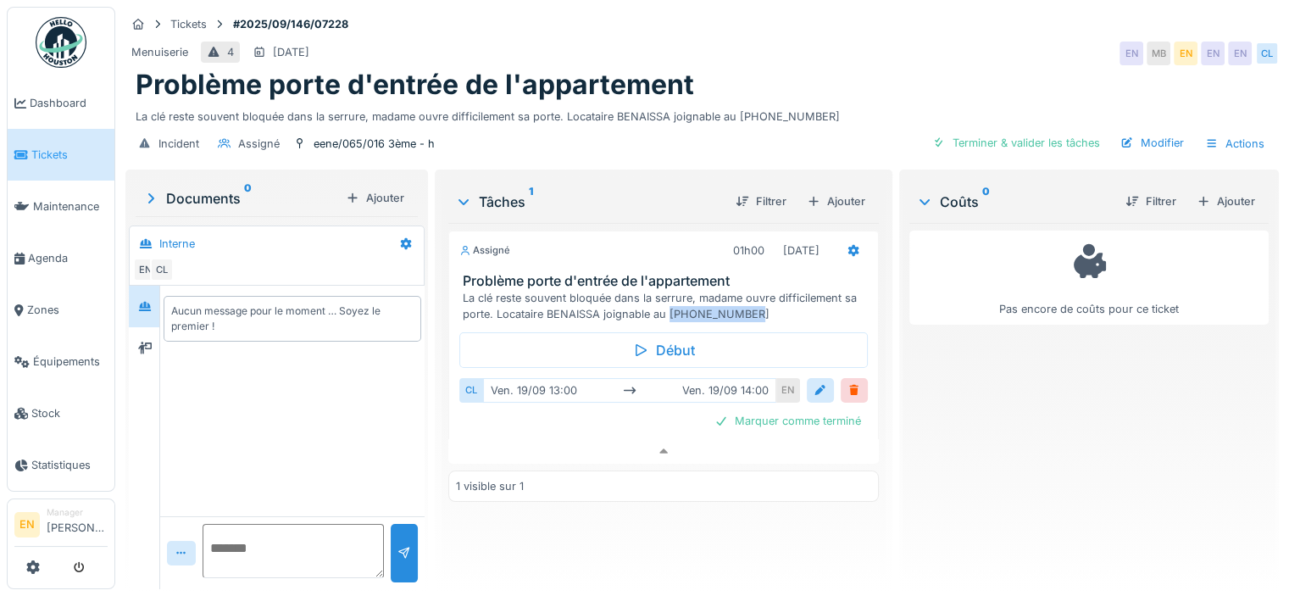
copy div "0477.41.96.71"
click at [1023, 17] on div "Tickets #2025/09/146/07228" at bounding box center [701, 24] width 1153 height 21
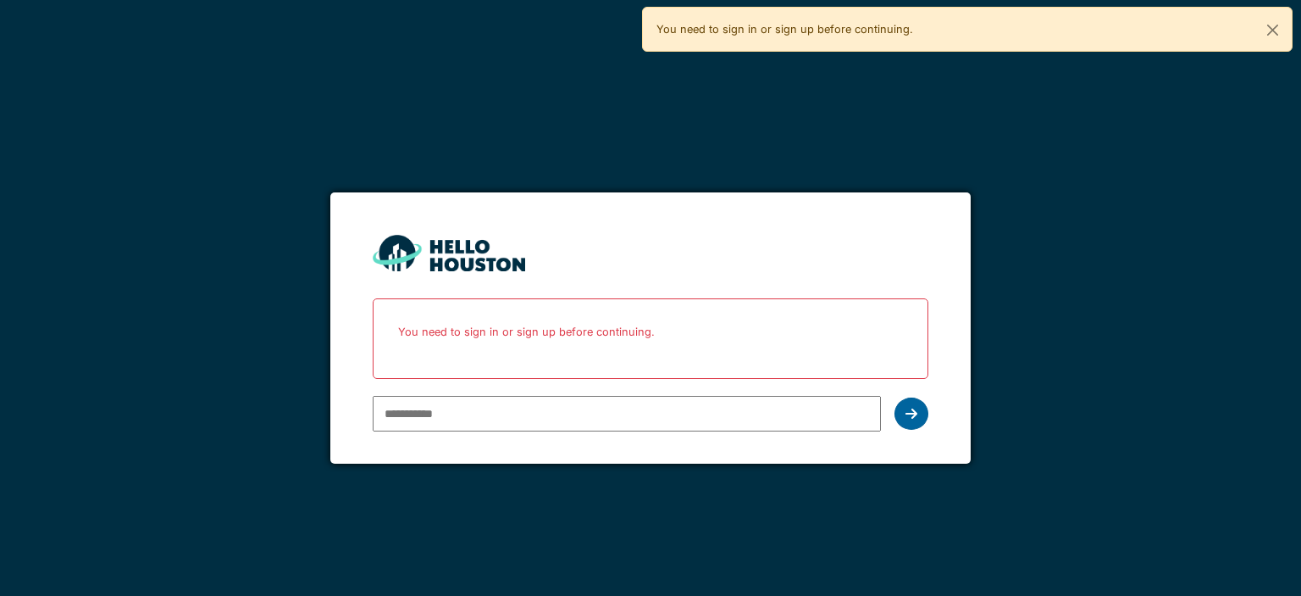
type input "**********"
click at [915, 413] on icon at bounding box center [912, 414] width 12 height 14
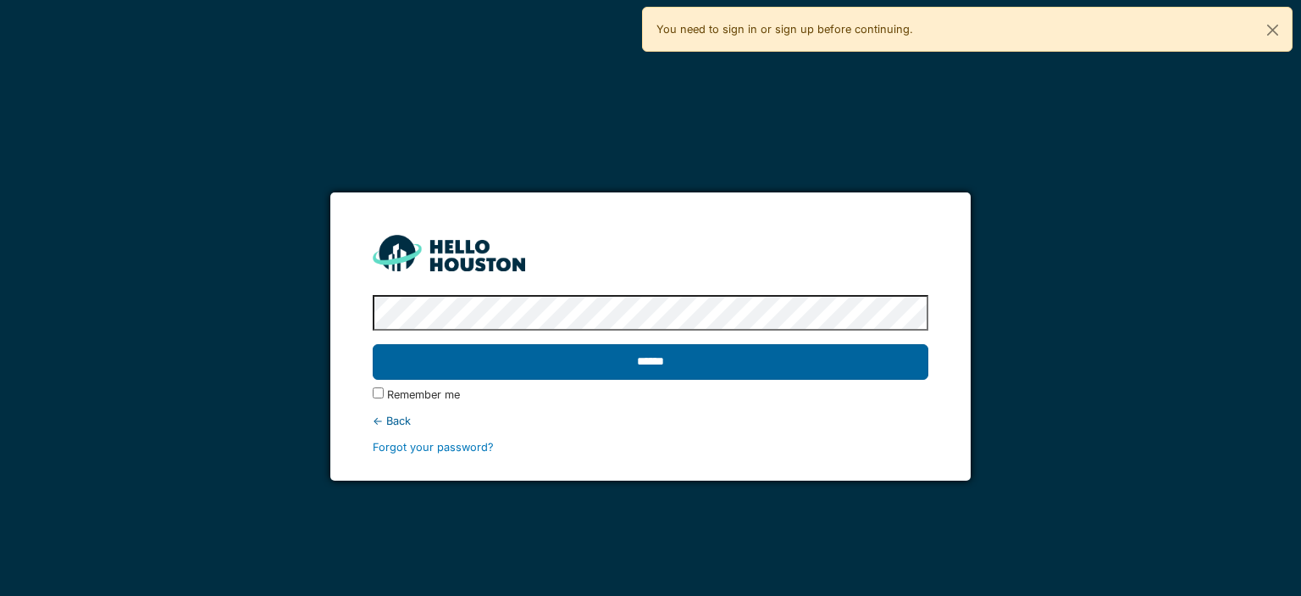
click at [632, 361] on input "******" at bounding box center [650, 362] width 555 height 36
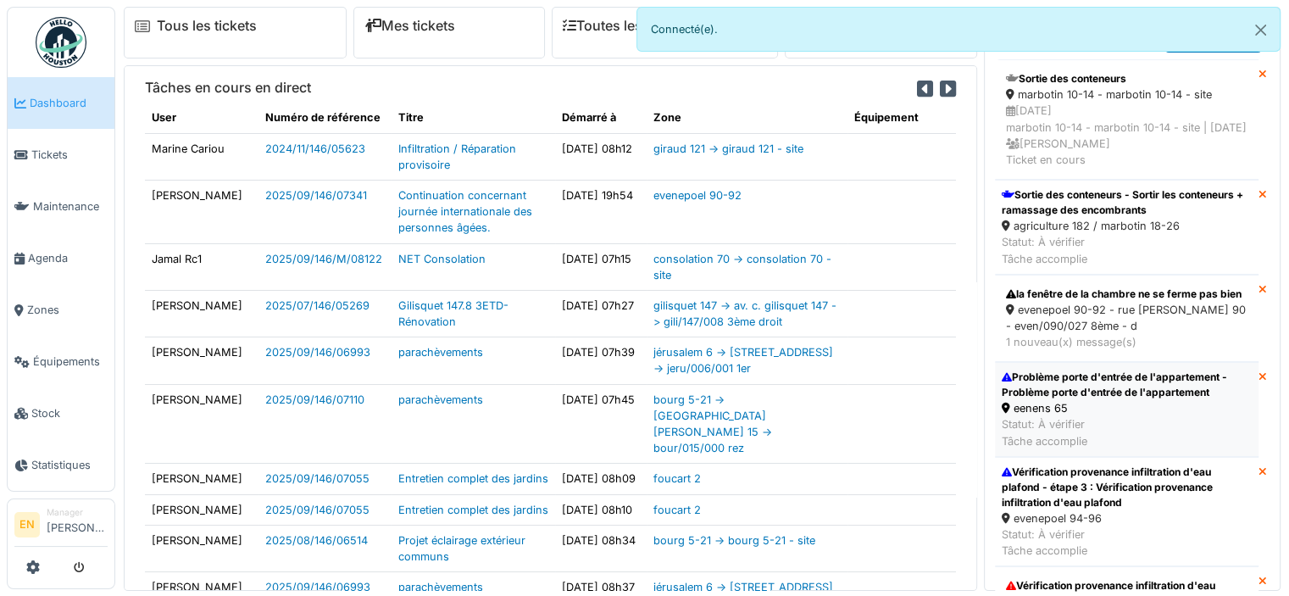
click at [1109, 399] on div "Problème porte d'entrée de l'appartement - Problème porte d'entrée de l'apparte…" at bounding box center [1126, 384] width 250 height 30
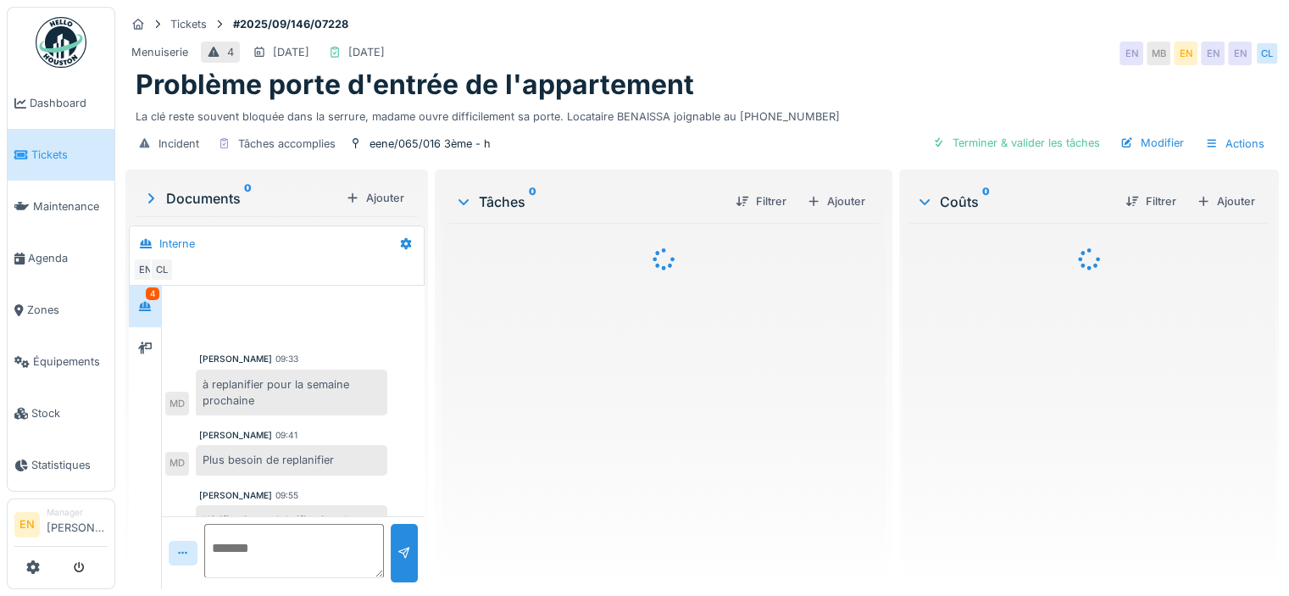
scroll to position [132, 0]
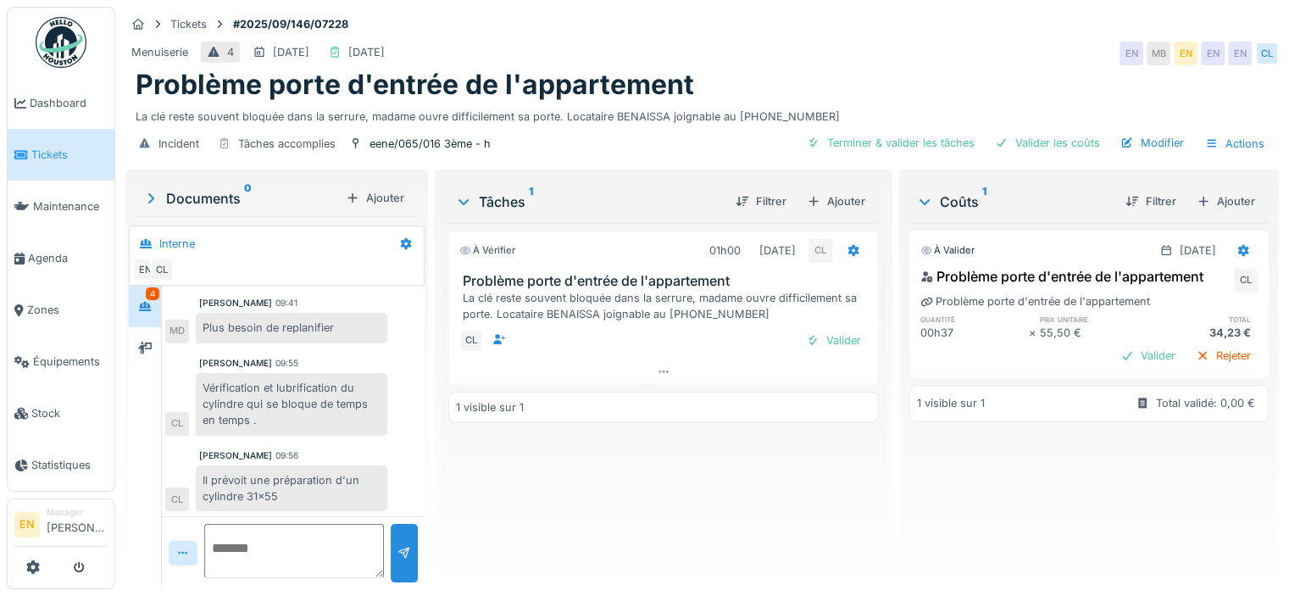
click at [64, 47] on img at bounding box center [61, 42] width 51 height 51
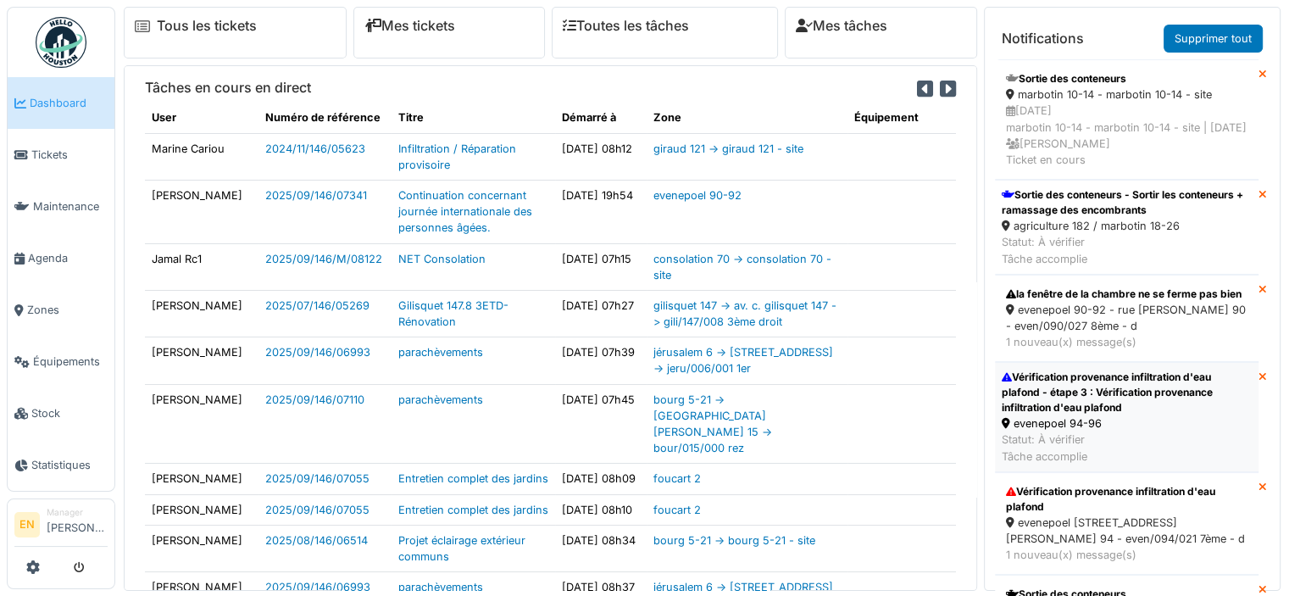
click at [1086, 415] on div "Vérification provenance infiltration d'eau plafond - étape 3 : Vérification pro…" at bounding box center [1126, 392] width 250 height 46
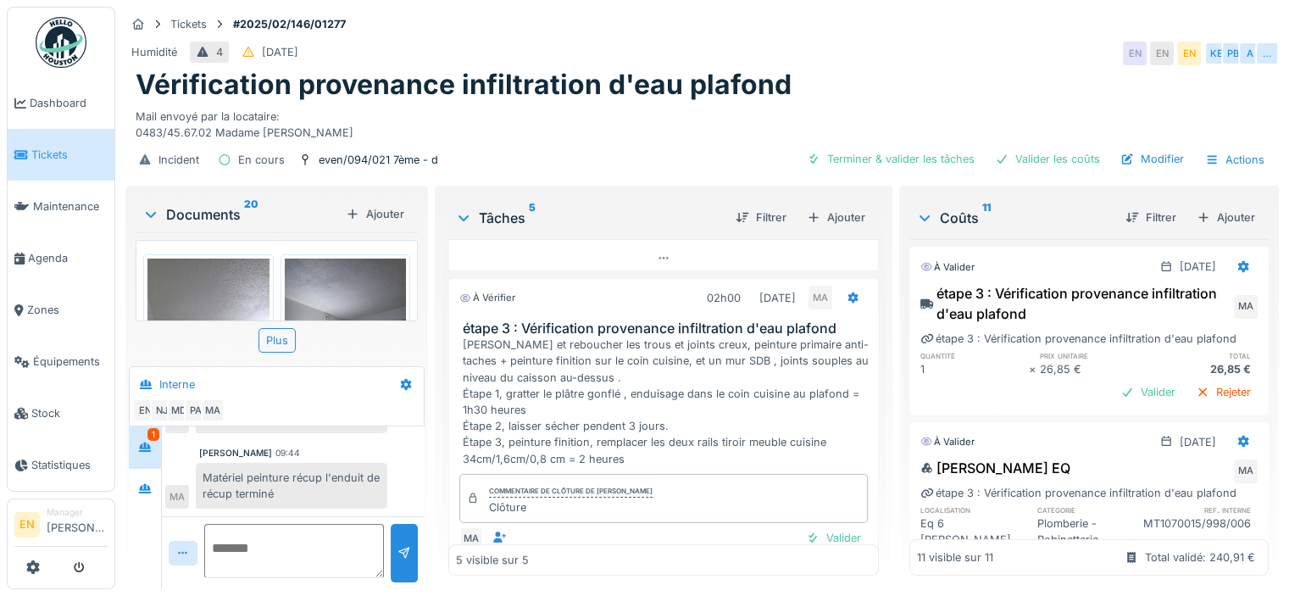
scroll to position [740, 0]
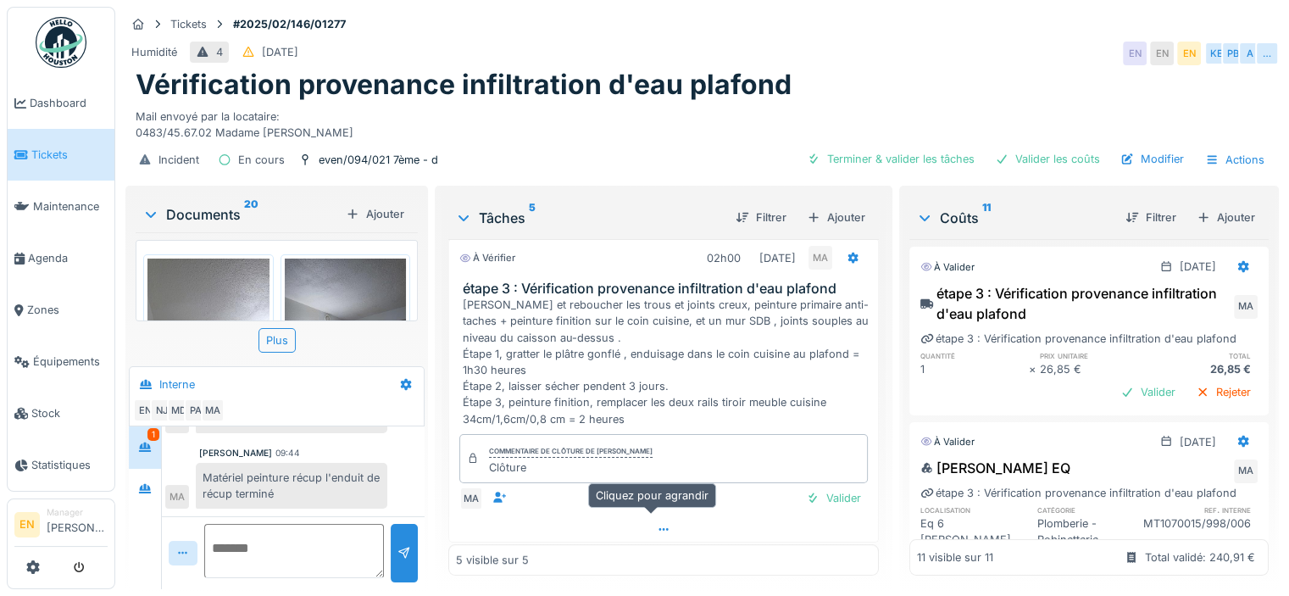
click at [657, 524] on icon at bounding box center [664, 529] width 14 height 11
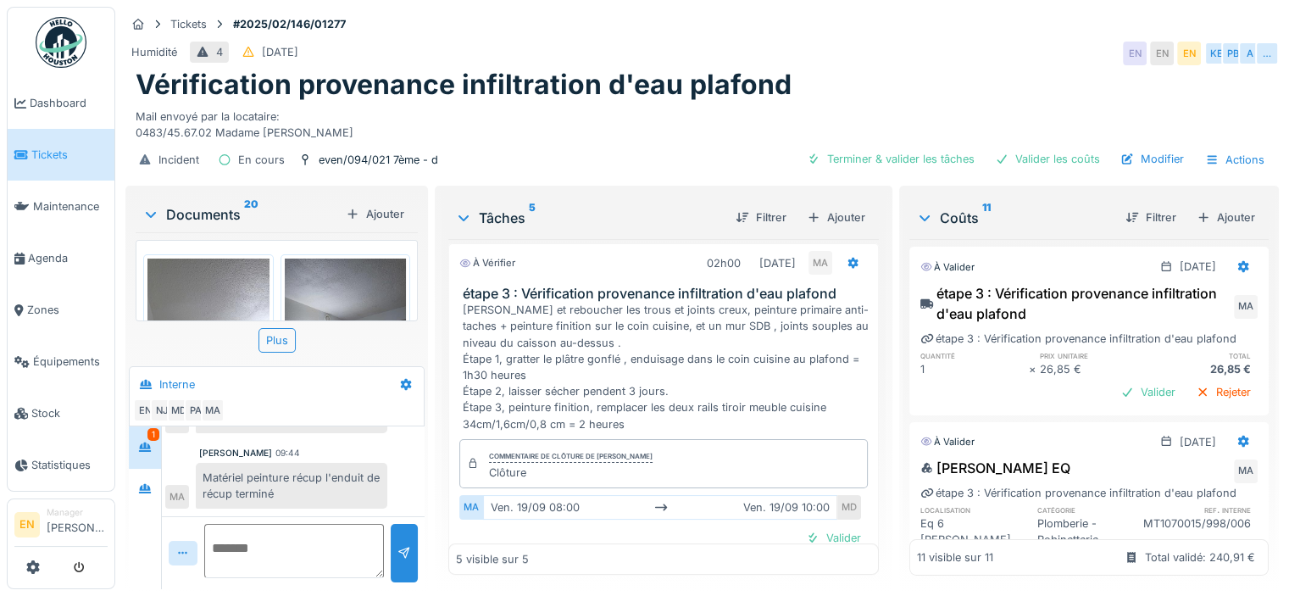
scroll to position [773, 0]
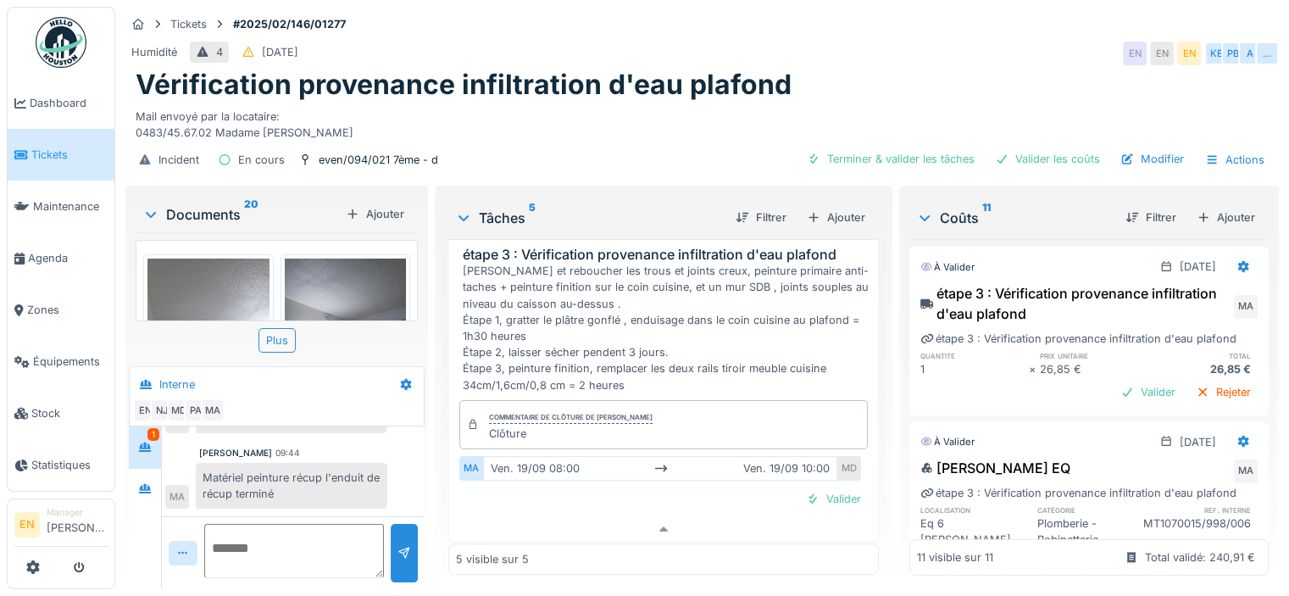
click at [240, 446] on div "Mahfoud Assajeri 09:44 Matériel peinture récup l'enduit de récup terminé MA" at bounding box center [293, 477] width 256 height 63
click at [807, 487] on div "Valider" at bounding box center [833, 498] width 69 height 23
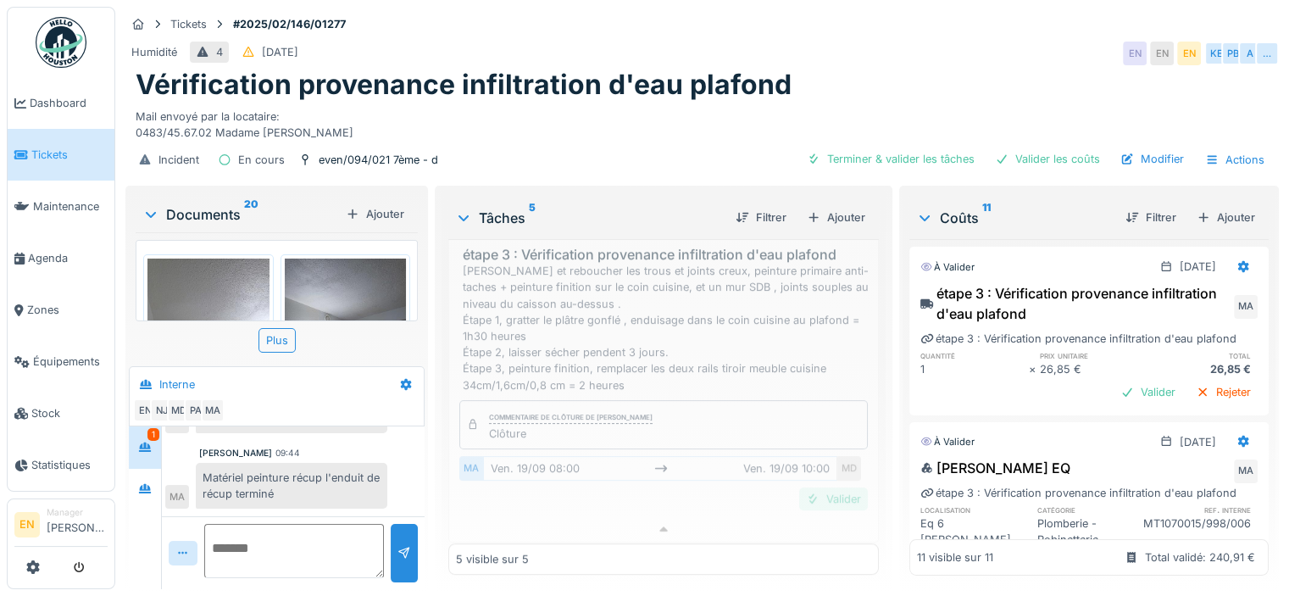
scroll to position [751, 0]
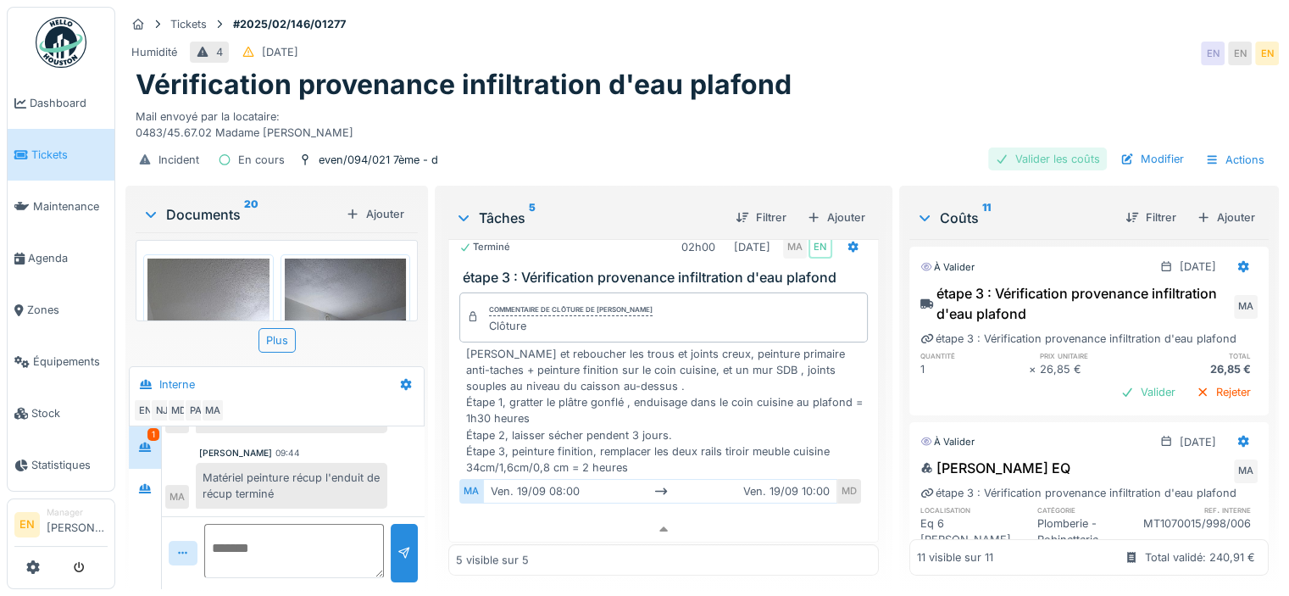
click at [1054, 151] on div "Valider les coûts" at bounding box center [1047, 158] width 119 height 23
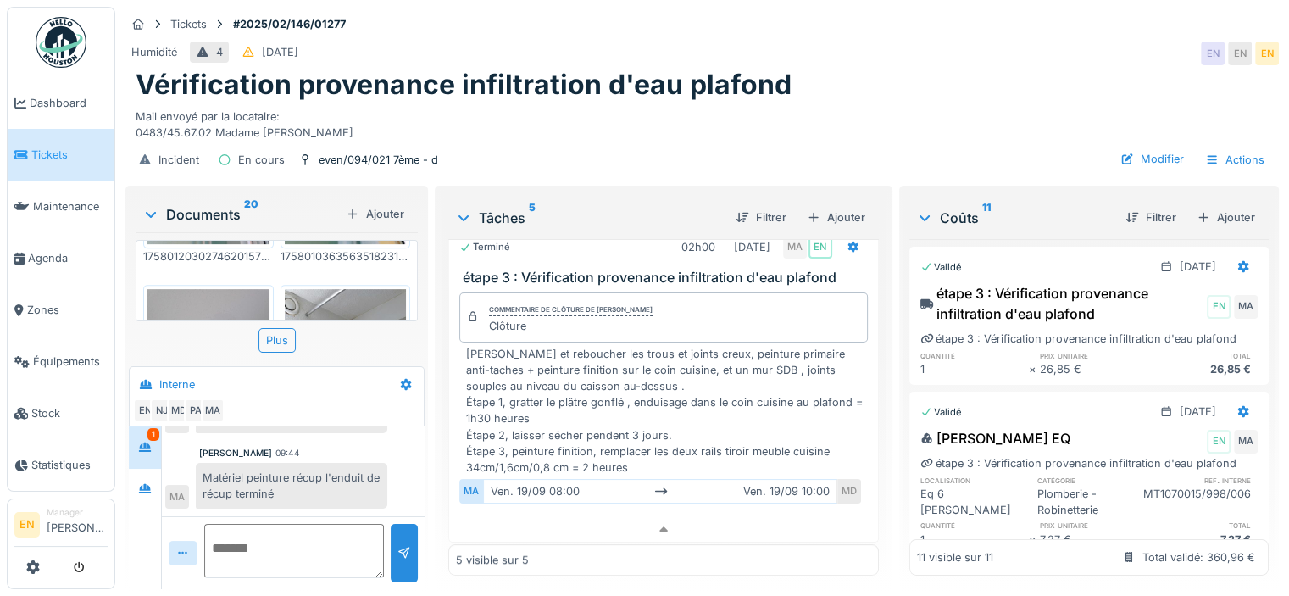
scroll to position [0, 0]
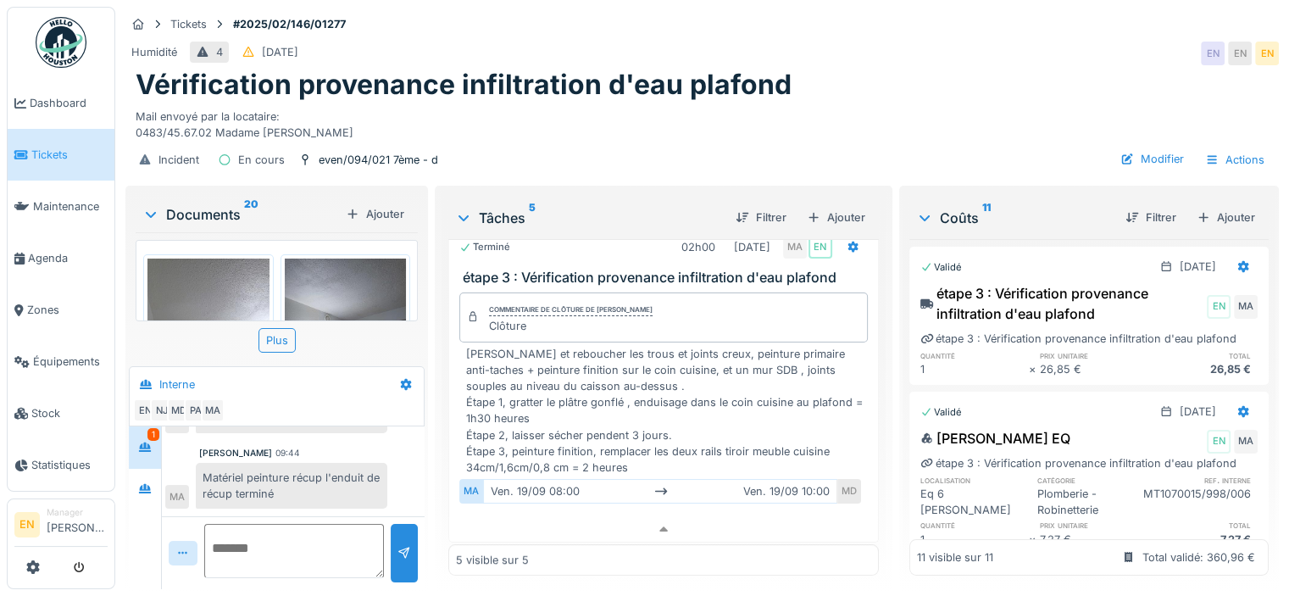
click at [239, 276] on img at bounding box center [208, 339] width 122 height 162
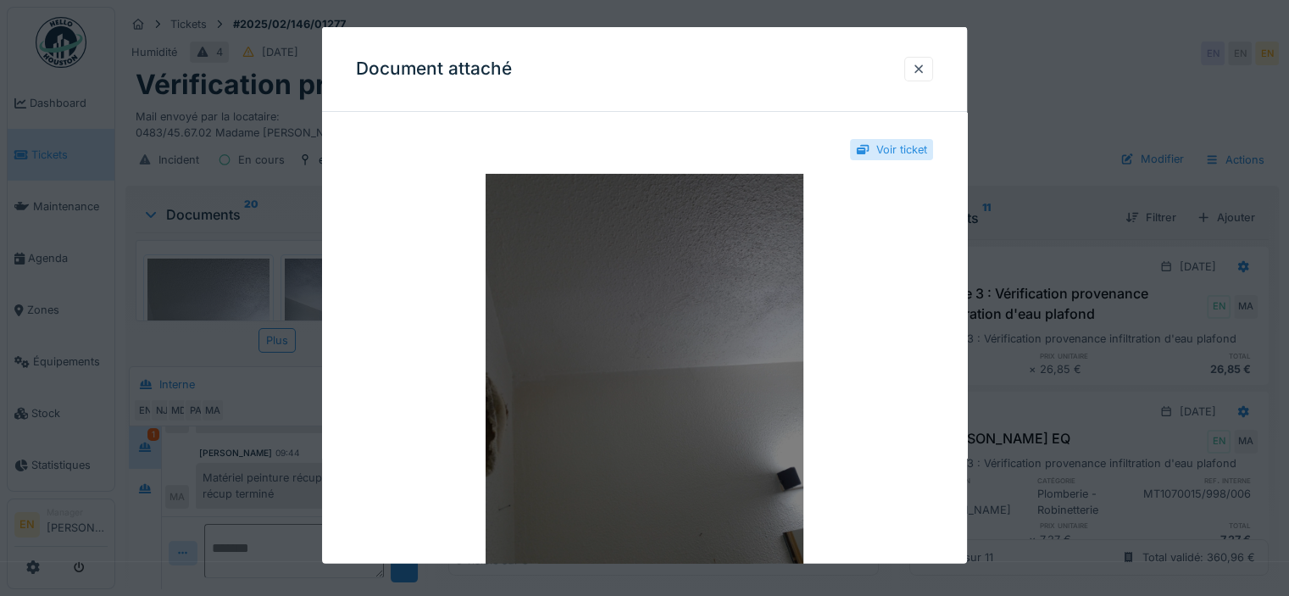
click at [651, 387] on img at bounding box center [644, 386] width 577 height 424
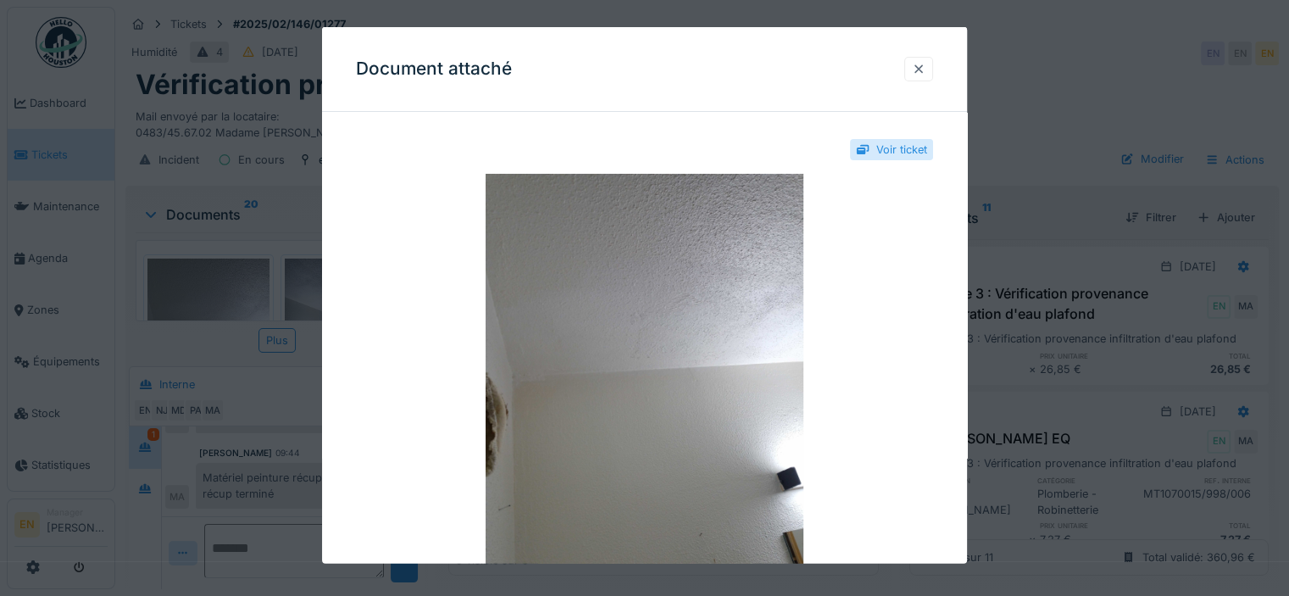
click at [920, 69] on div at bounding box center [919, 69] width 14 height 16
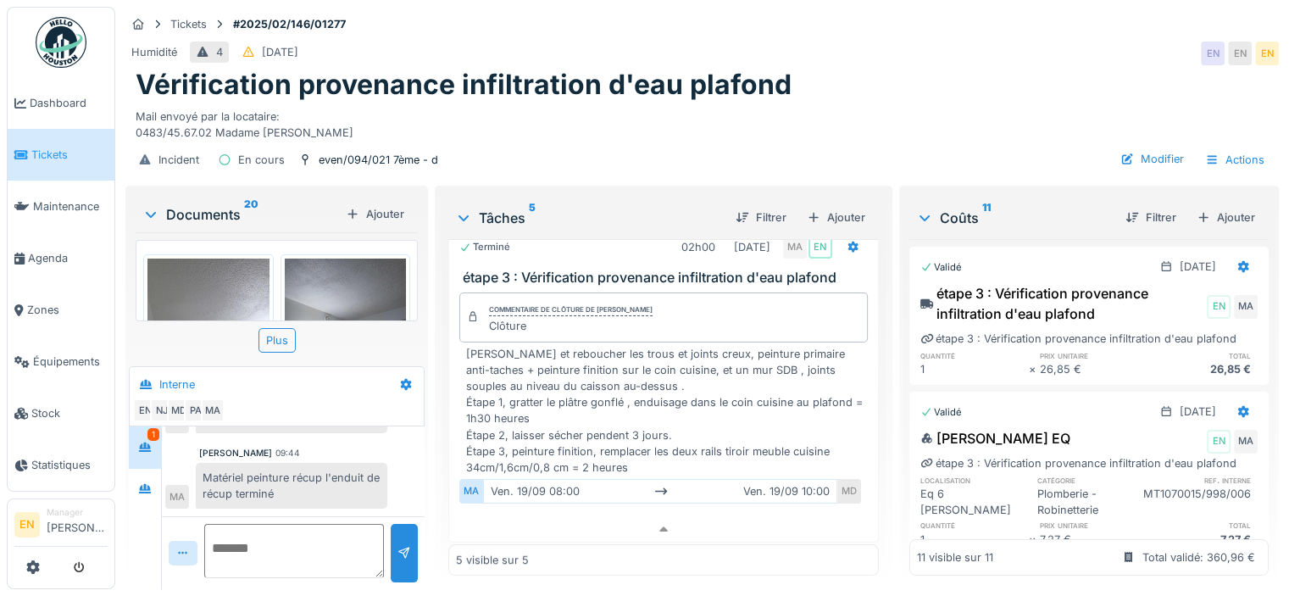
click at [306, 297] on img at bounding box center [346, 339] width 122 height 162
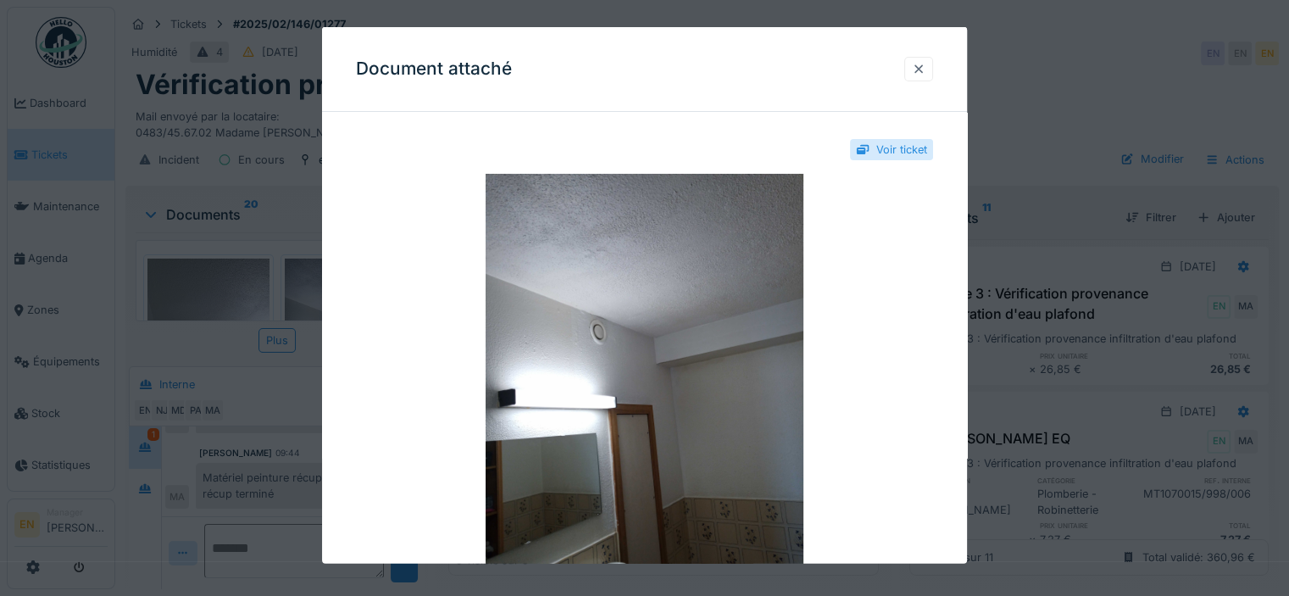
click at [918, 71] on div at bounding box center [919, 69] width 14 height 16
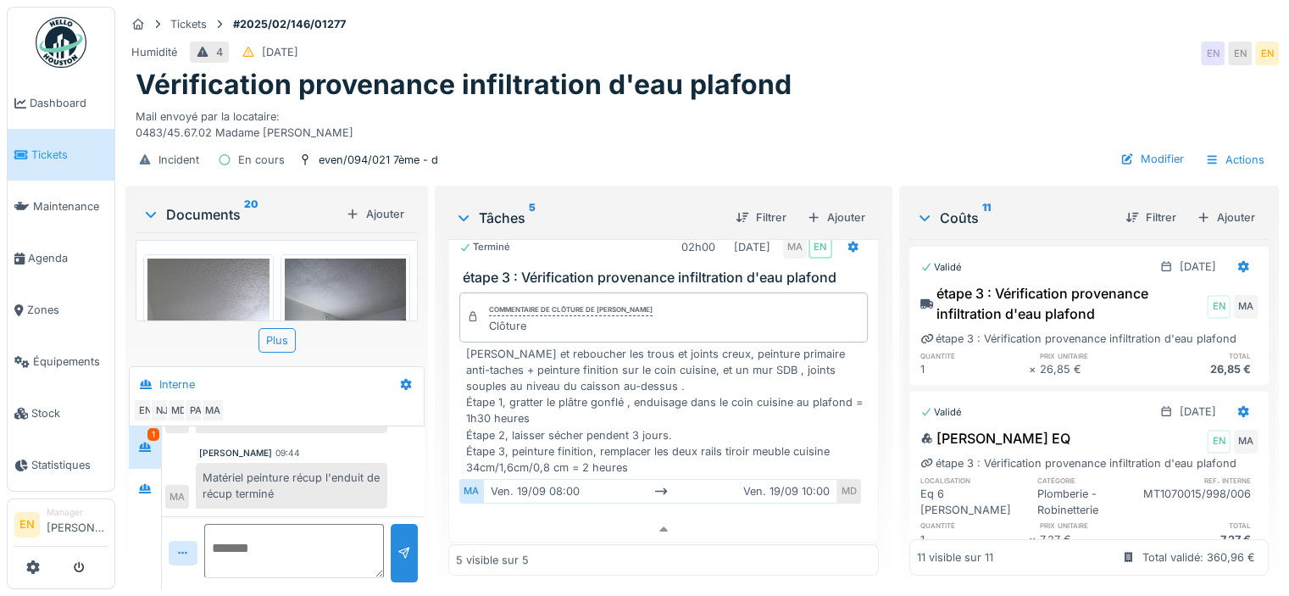
click at [966, 69] on div "Vérification provenance infiltration d'eau plafond" at bounding box center [702, 85] width 1133 height 32
click at [1026, 69] on div "Vérification provenance infiltration d'eau plafond" at bounding box center [702, 85] width 1133 height 32
click at [912, 69] on div "Vérification provenance infiltration d'eau plafond" at bounding box center [702, 85] width 1133 height 32
click at [562, 152] on div "Incident En cours even/094/021 7ème - d Modifier Actions" at bounding box center [701, 160] width 1153 height 38
click at [852, 69] on div "Vérification provenance infiltration d'eau plafond" at bounding box center [702, 85] width 1133 height 32
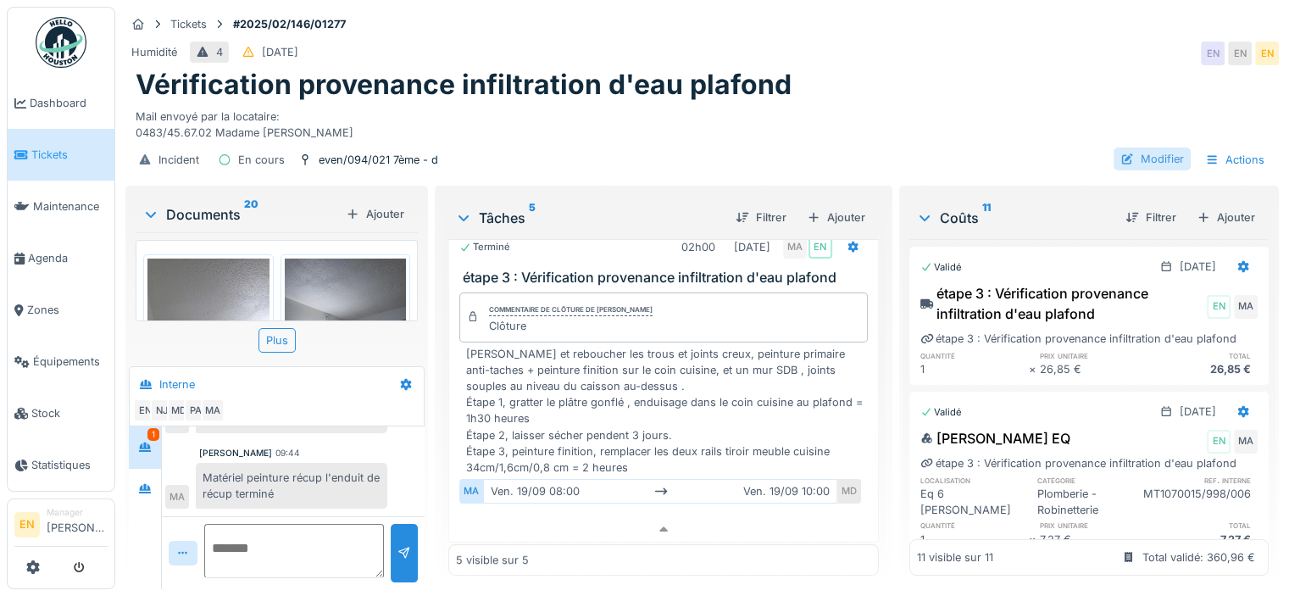
click at [1125, 152] on div "Modifier" at bounding box center [1151, 158] width 77 height 23
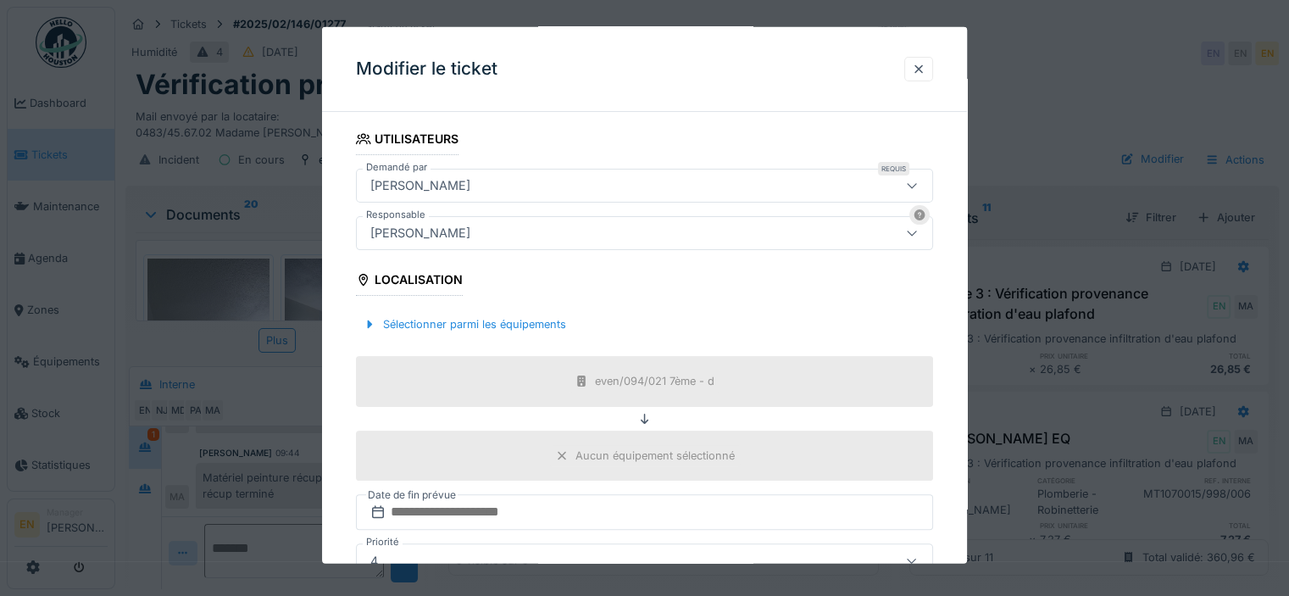
scroll to position [346, 0]
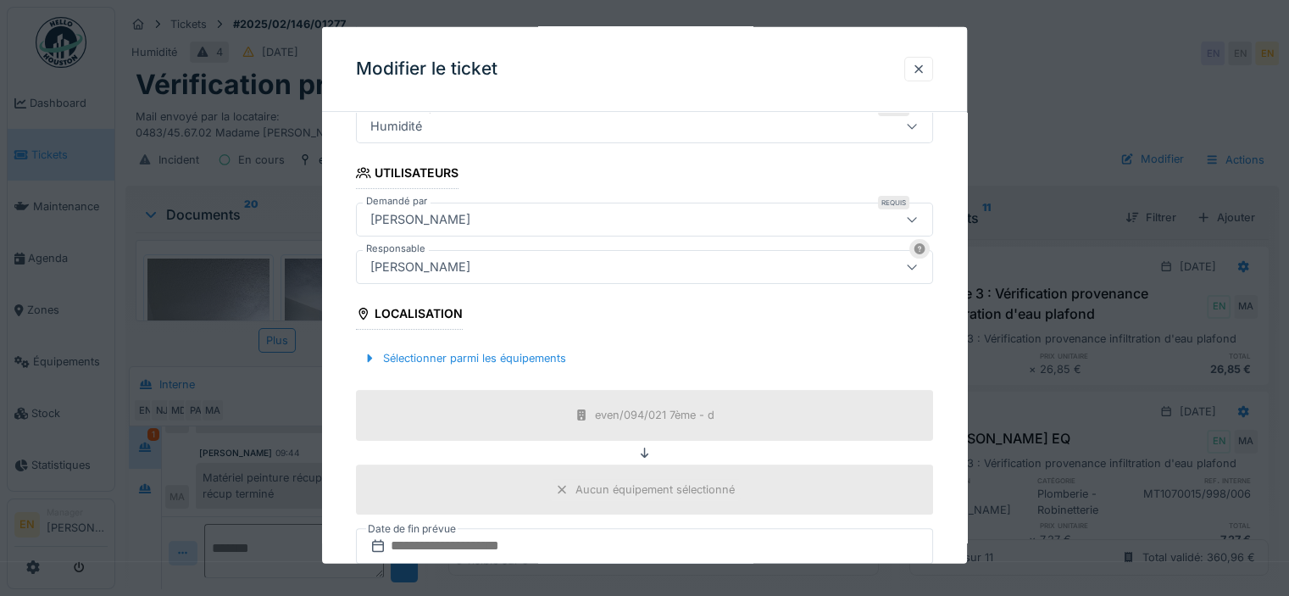
click at [477, 269] on div "[PERSON_NAME]" at bounding box center [420, 267] width 114 height 19
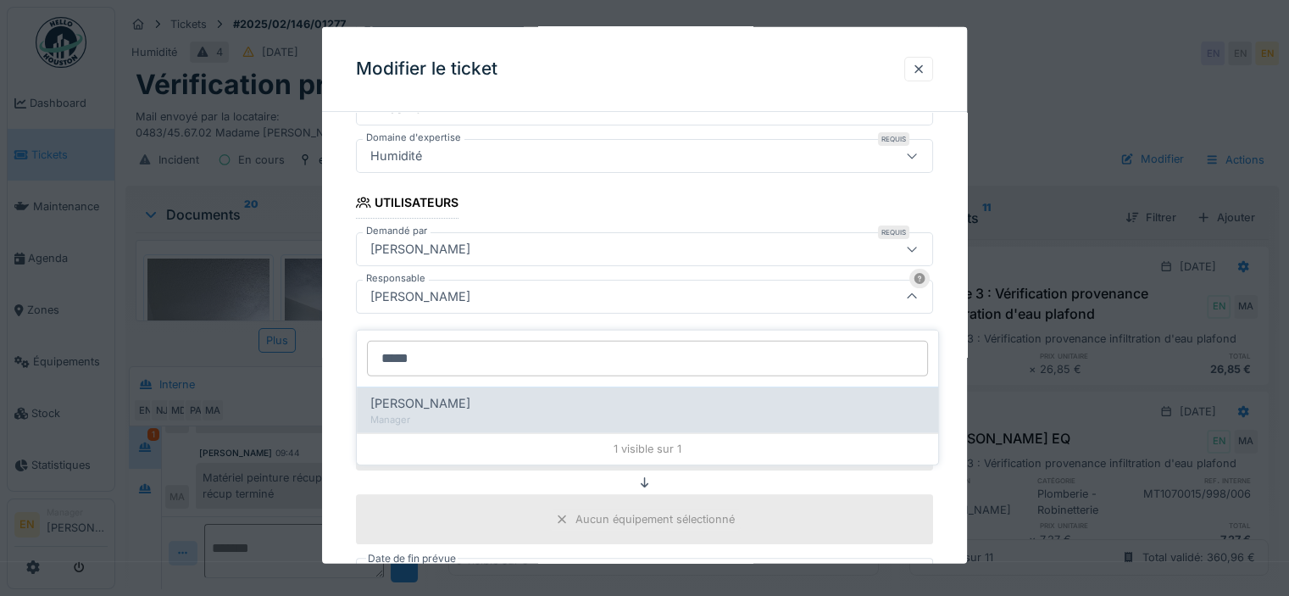
type input "*****"
click at [453, 396] on span "Christian Bassette" at bounding box center [420, 403] width 100 height 19
type input "****"
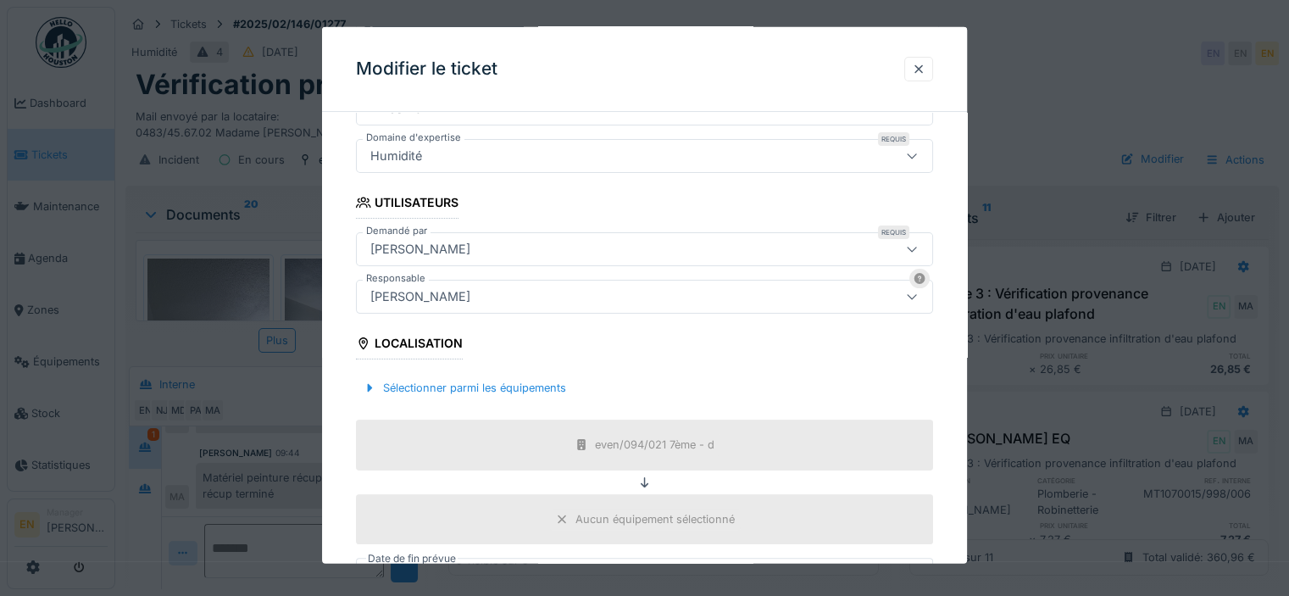
click at [951, 416] on div "**********" at bounding box center [644, 338] width 645 height 1059
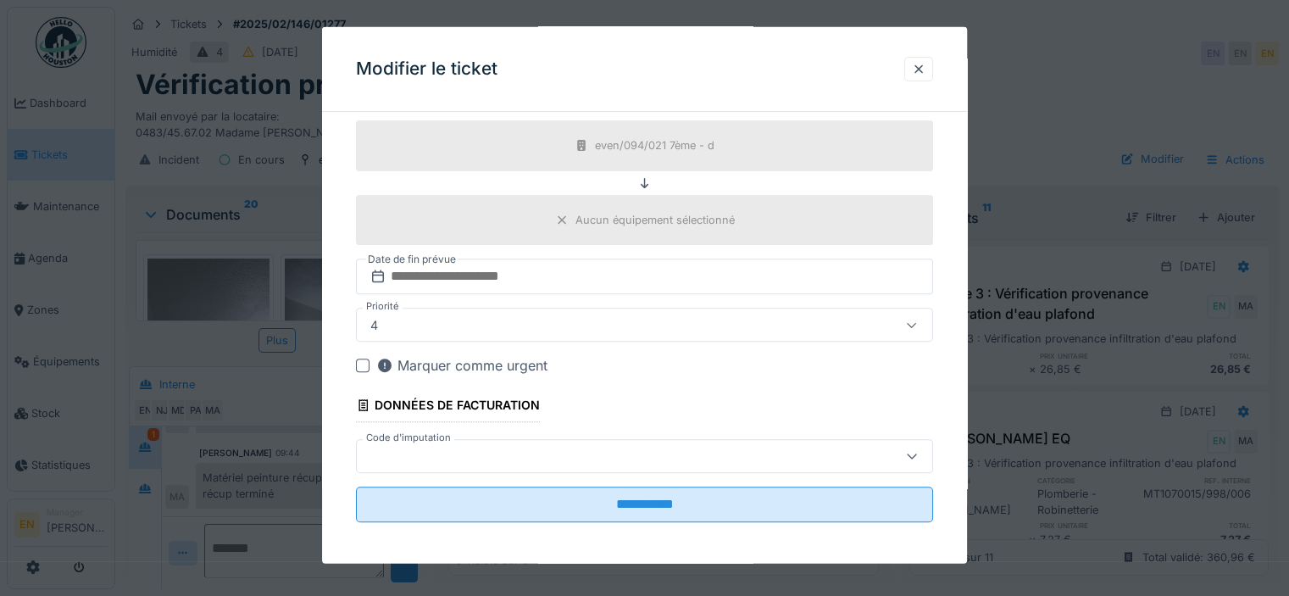
scroll to position [617, 0]
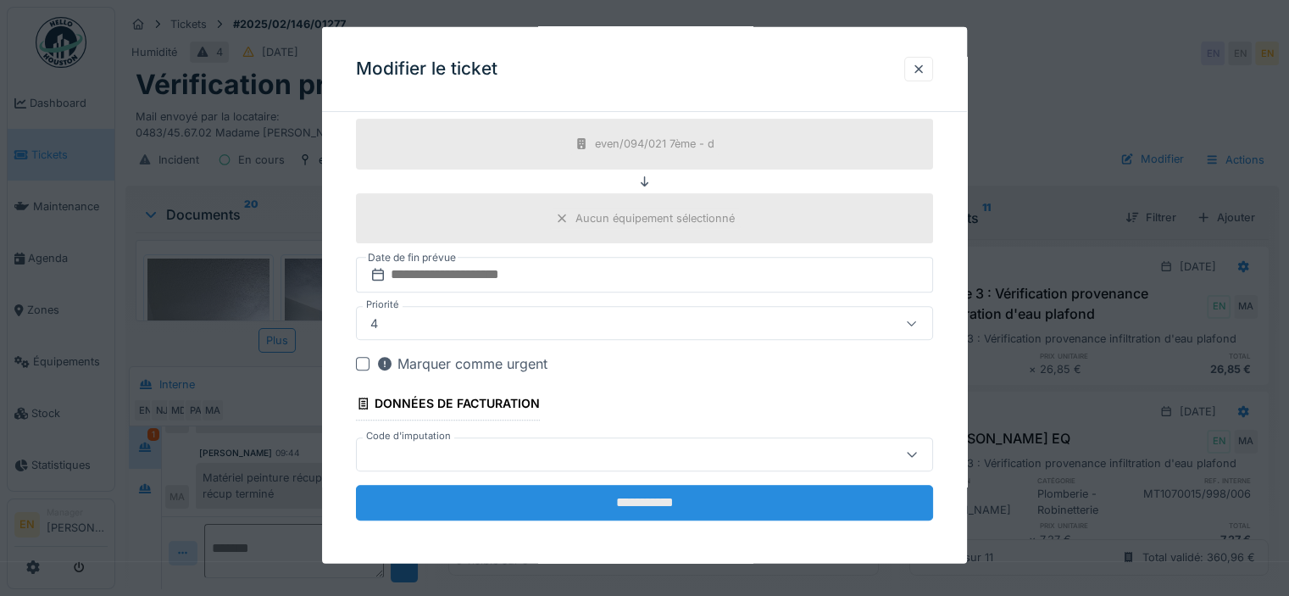
click at [679, 499] on input "**********" at bounding box center [644, 502] width 577 height 36
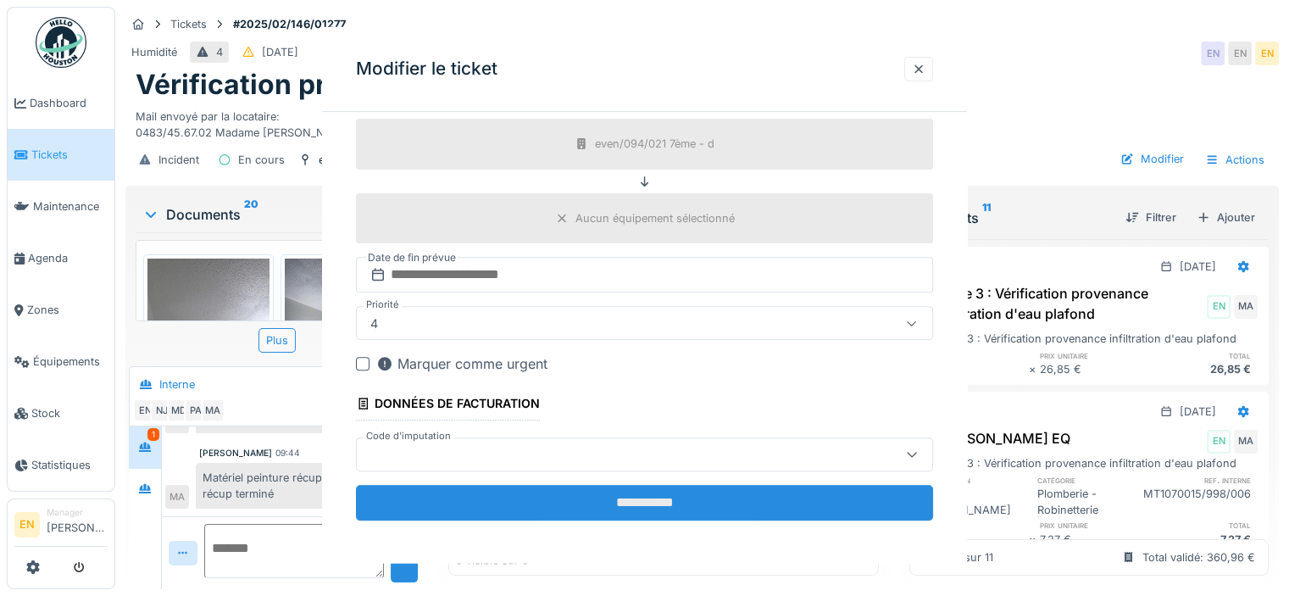
scroll to position [0, 0]
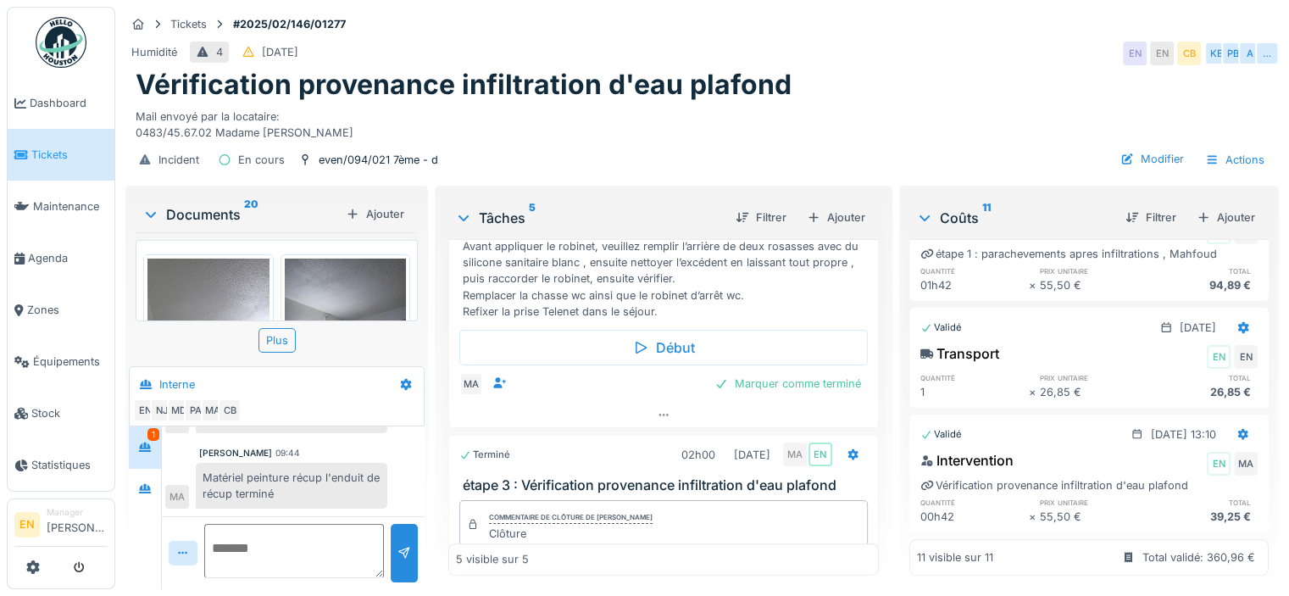
scroll to position [586, 0]
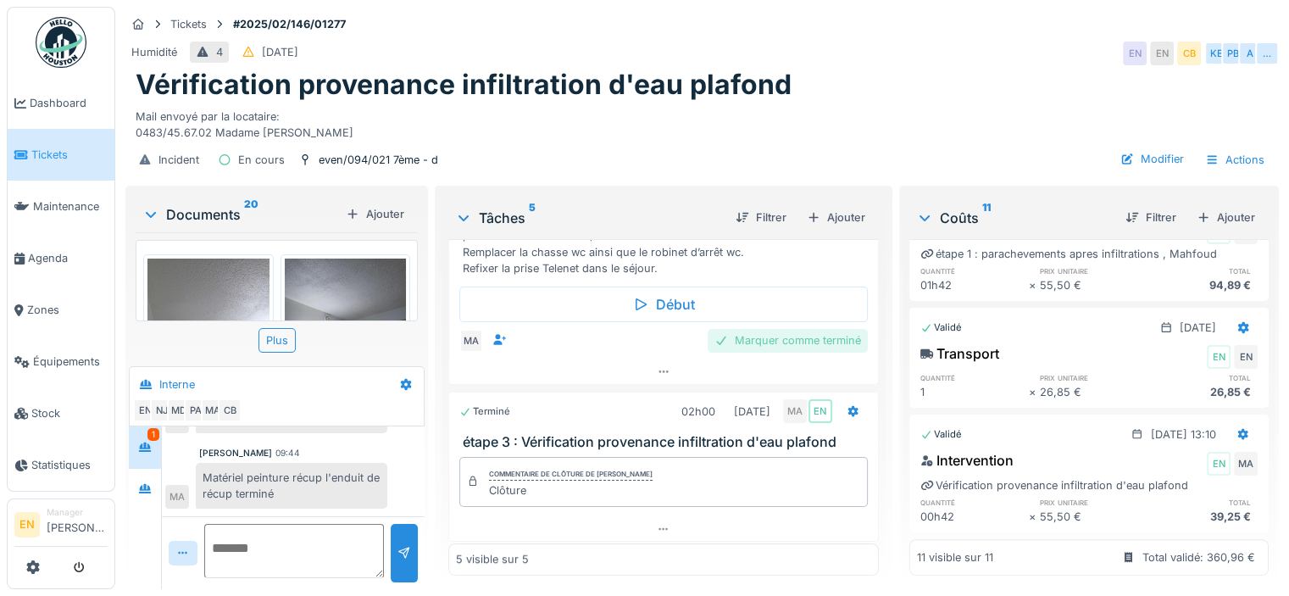
drag, startPoint x: 780, startPoint y: 348, endPoint x: 779, endPoint y: 335, distance: 12.7
click at [779, 335] on div "Marquer comme terminé" at bounding box center [787, 340] width 160 height 23
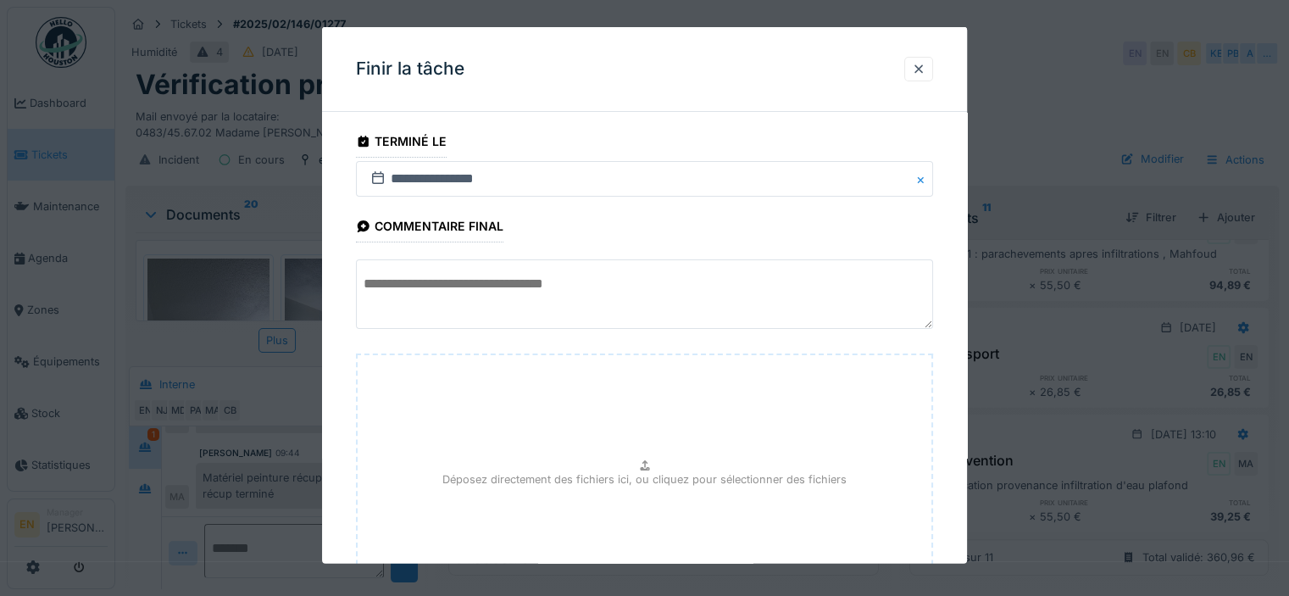
click at [965, 501] on div "**********" at bounding box center [644, 421] width 645 height 592
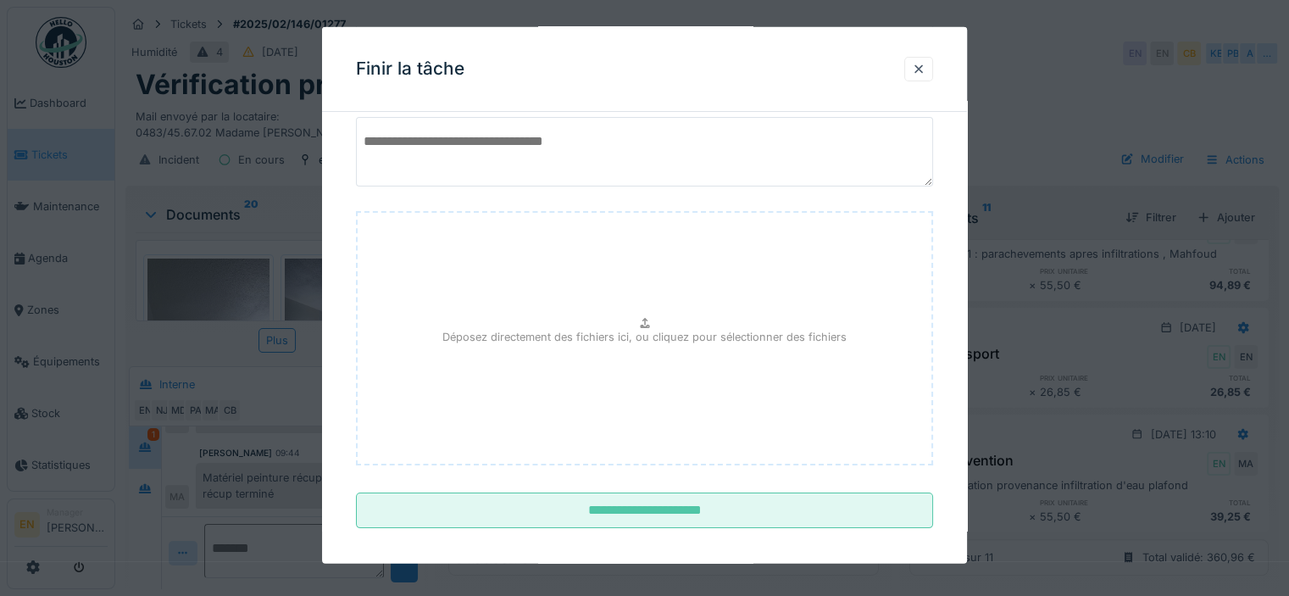
scroll to position [13, 0]
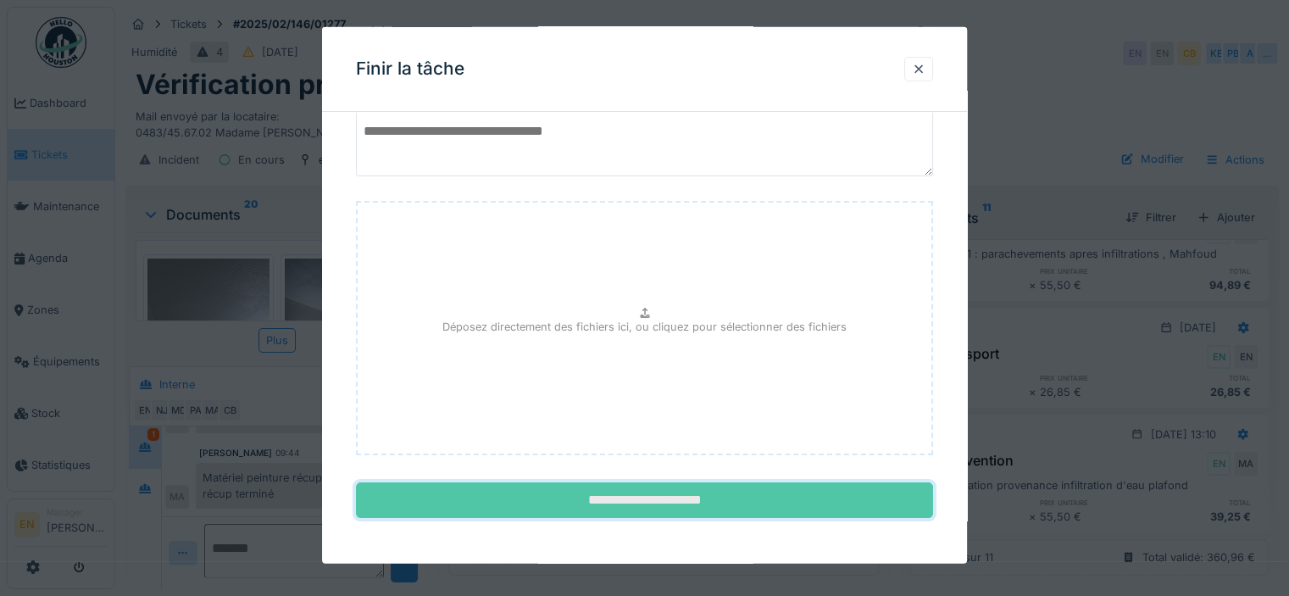
click at [731, 510] on input "**********" at bounding box center [644, 500] width 577 height 36
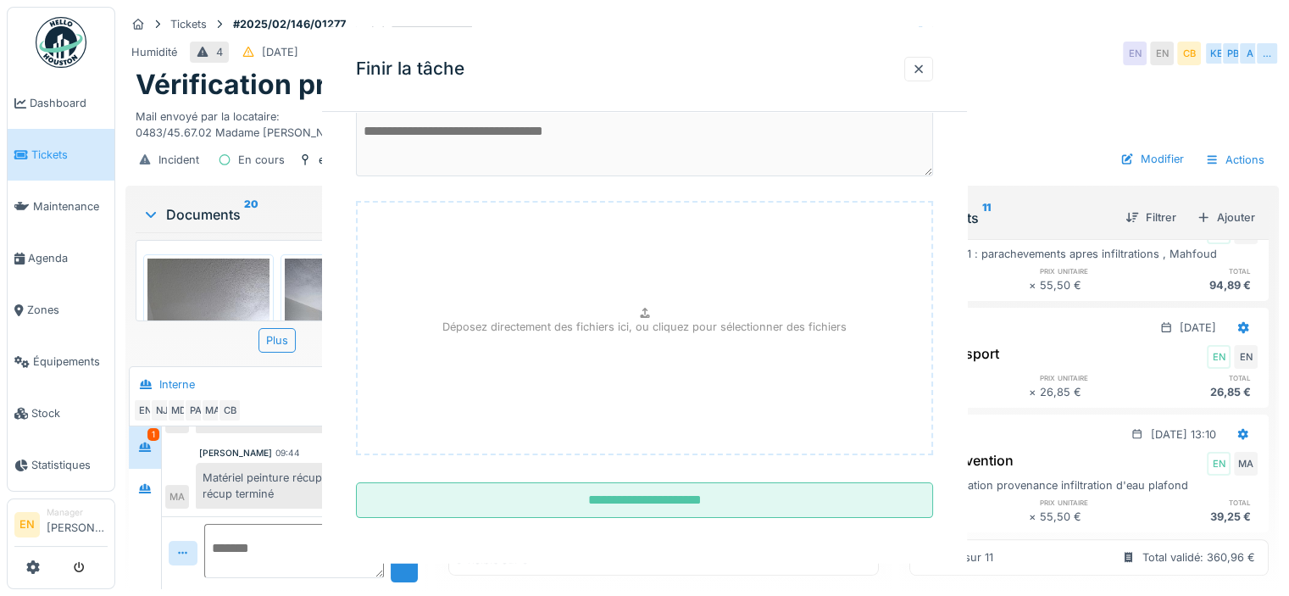
scroll to position [541, 0]
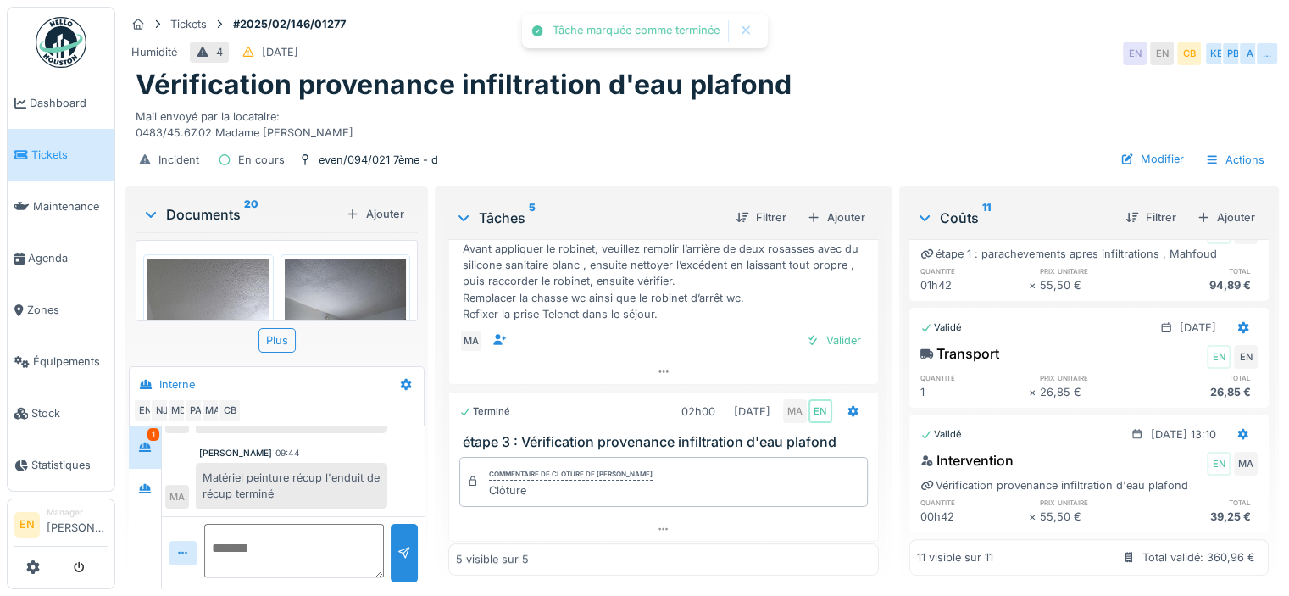
click at [683, 505] on div "Tâche marquée comme terminée Annuler Tickets #2025/02/146/01277 Humidité 4 10/0…" at bounding box center [701, 298] width 1173 height 596
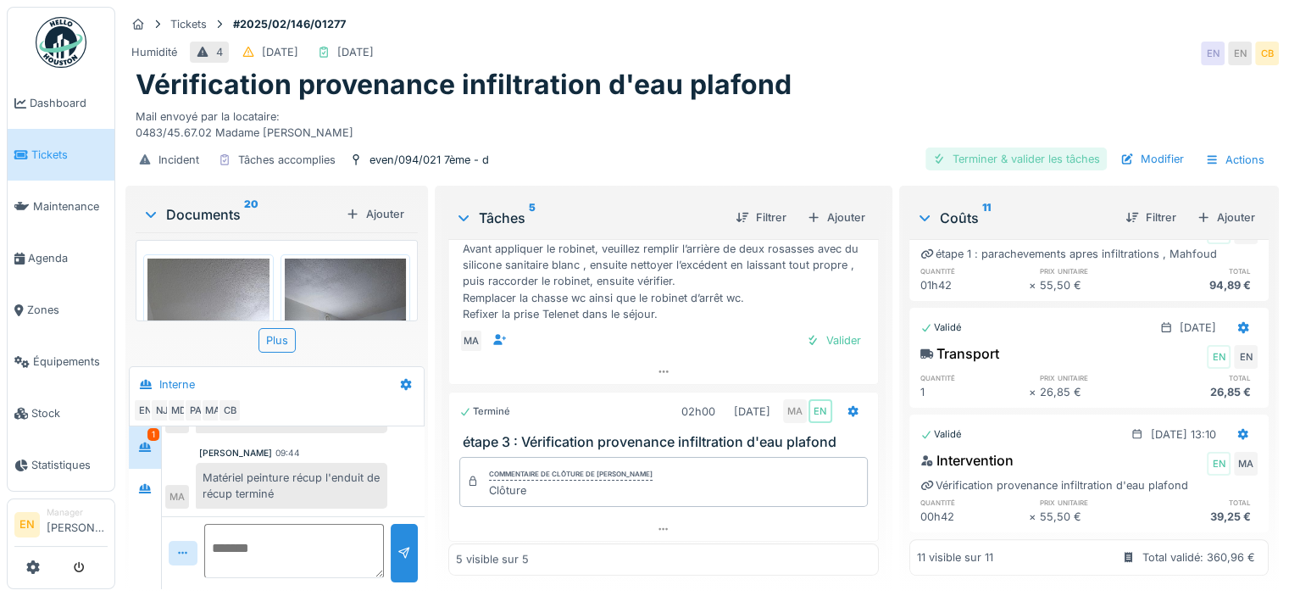
click at [1021, 152] on div "Terminer & valider les tâches" at bounding box center [1015, 158] width 181 height 23
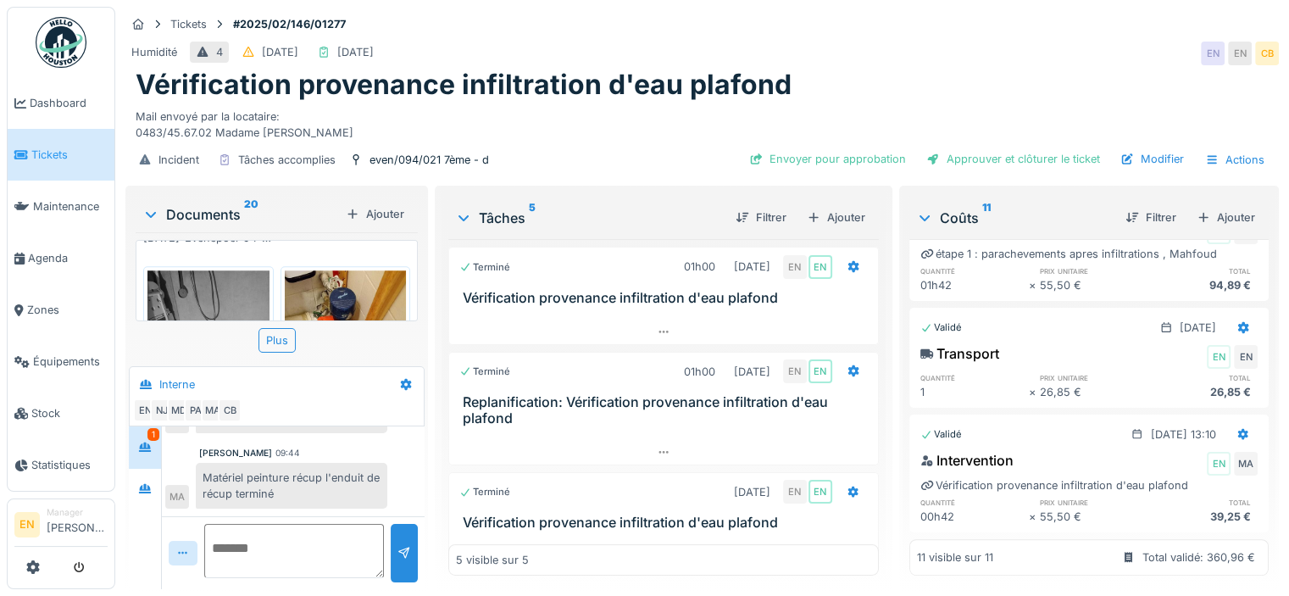
scroll to position [1480, 0]
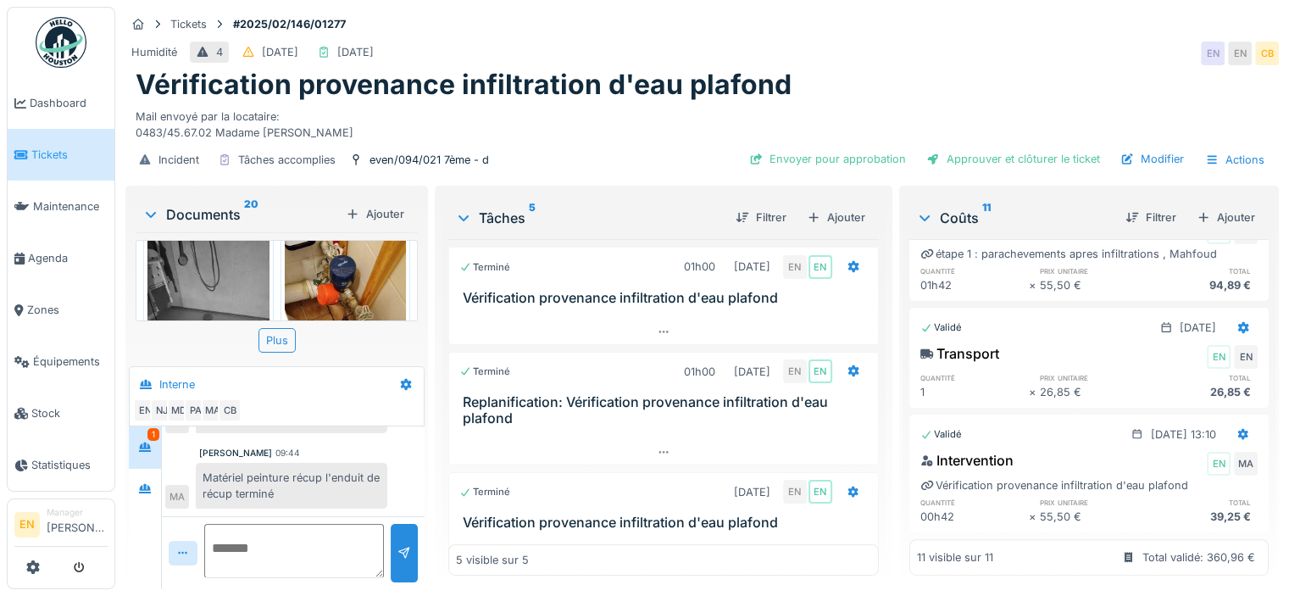
click at [413, 254] on div "IMG_20250919_085902_278.jpg IMG_20250919_085858_971.jpg IMG_20250919_085846_986…" at bounding box center [277, 280] width 282 height 81
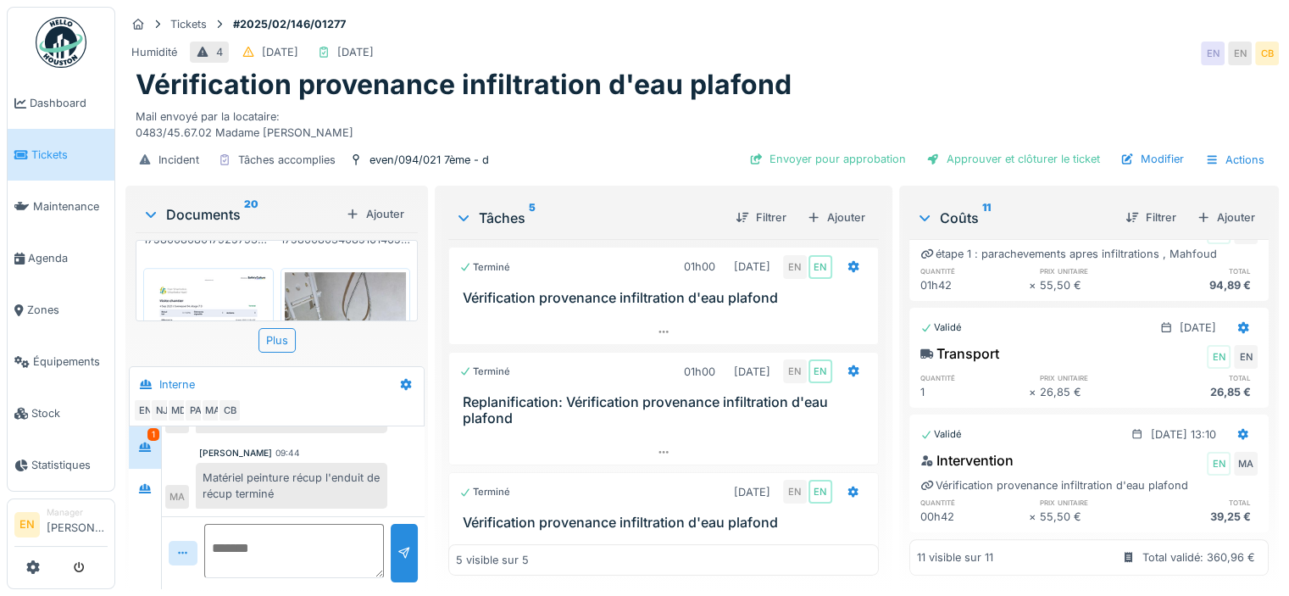
scroll to position [1198, 0]
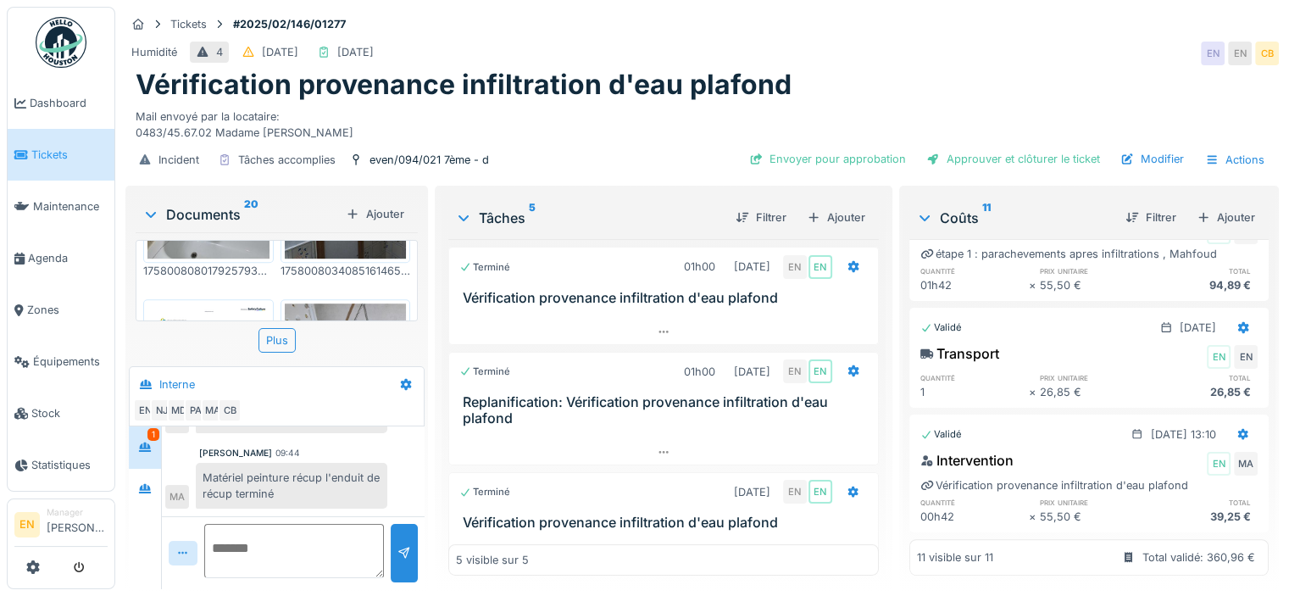
click at [241, 303] on img at bounding box center [208, 389] width 122 height 172
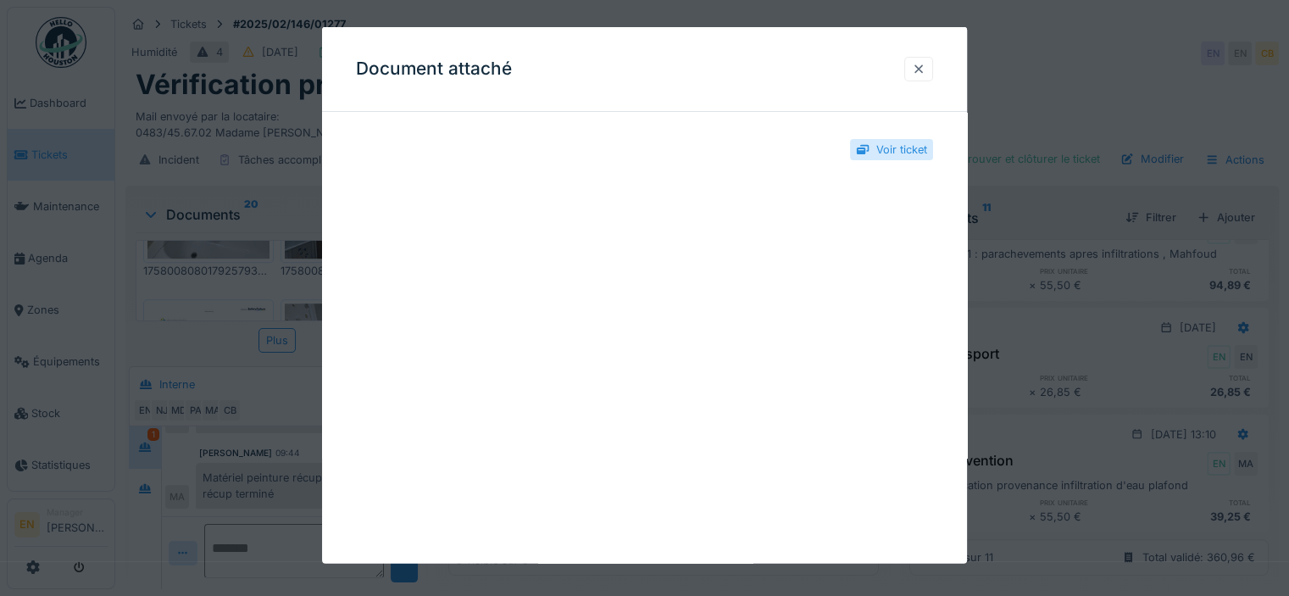
click at [923, 66] on div at bounding box center [919, 69] width 14 height 16
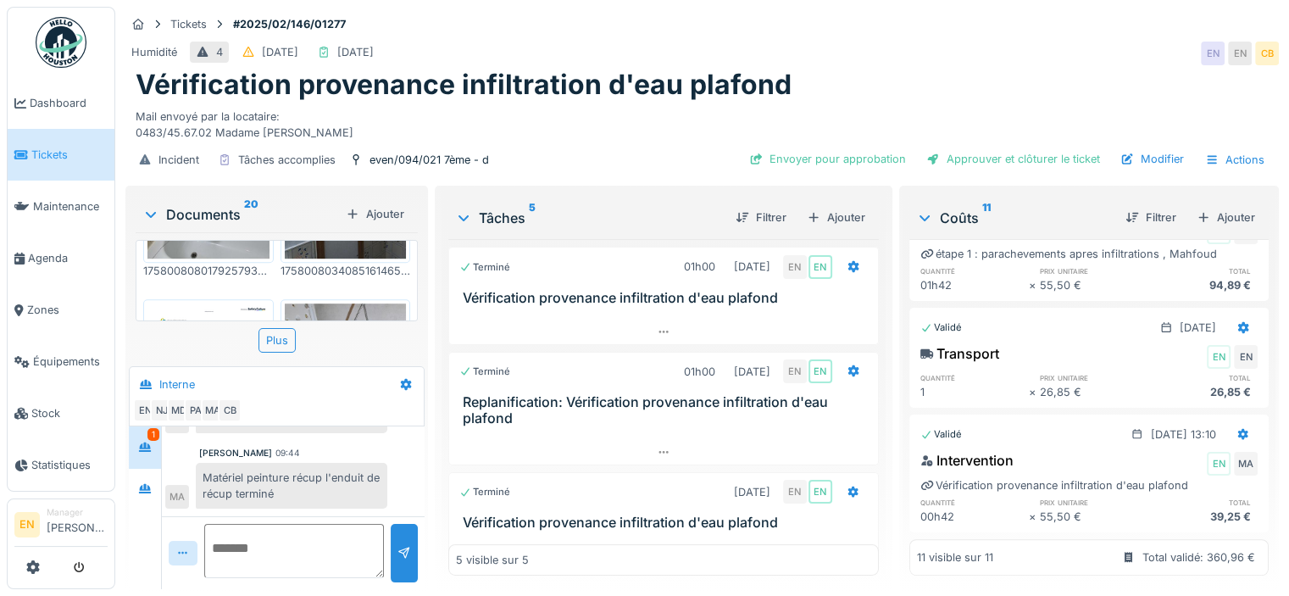
click at [177, 303] on img at bounding box center [208, 389] width 122 height 172
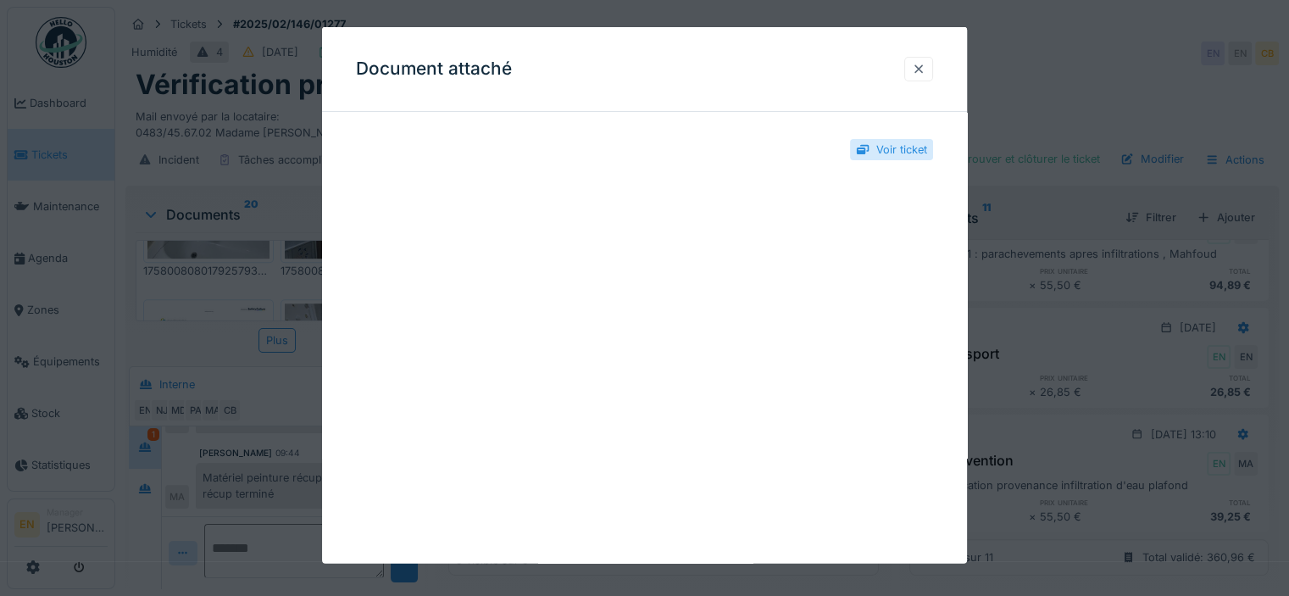
click at [925, 74] on div at bounding box center [919, 69] width 14 height 16
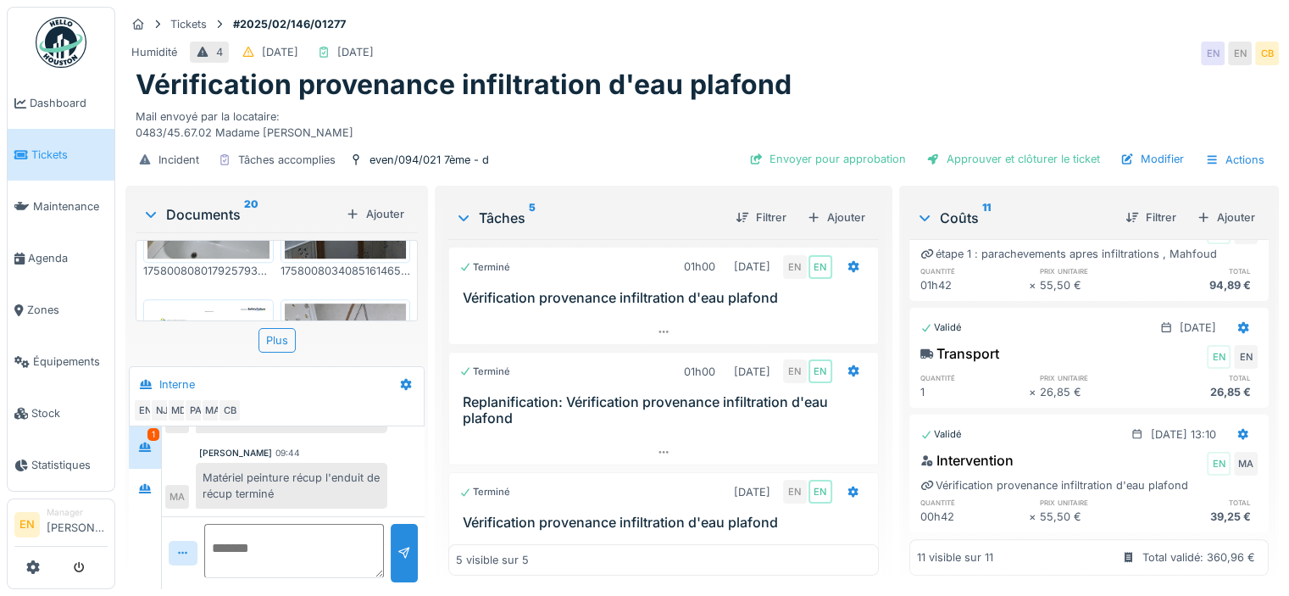
click at [413, 287] on div "IMG_20250919_085902_278.jpg IMG_20250919_085858_971.jpg IMG_20250919_085846_986…" at bounding box center [277, 280] width 282 height 81
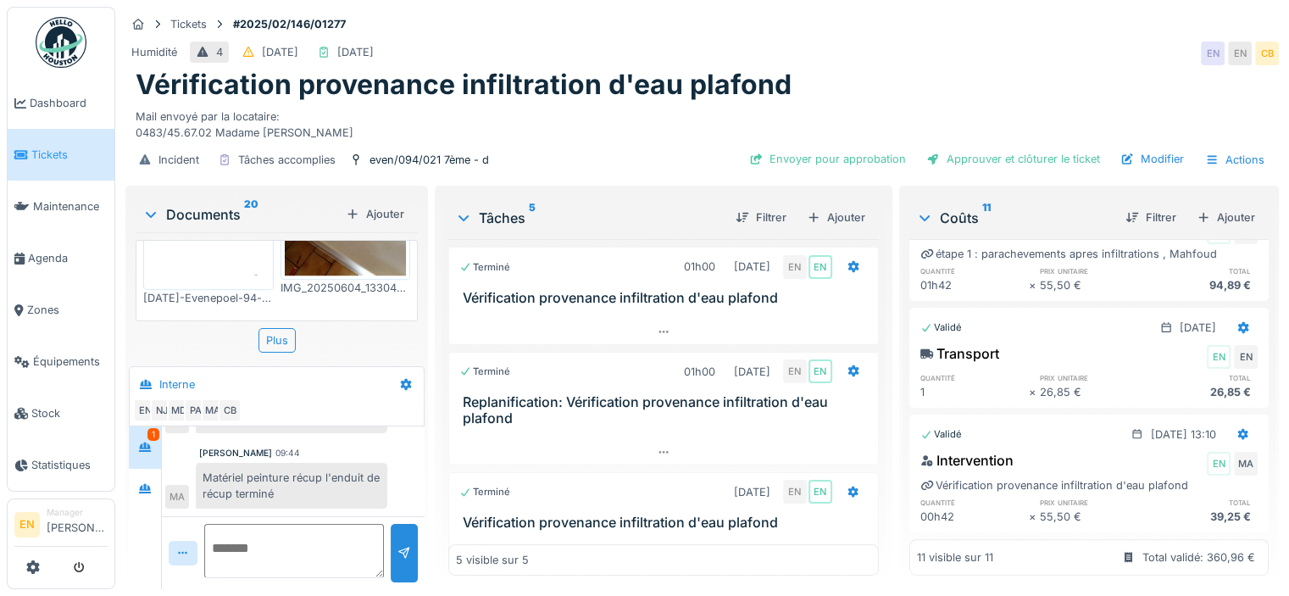
scroll to position [1410, 0]
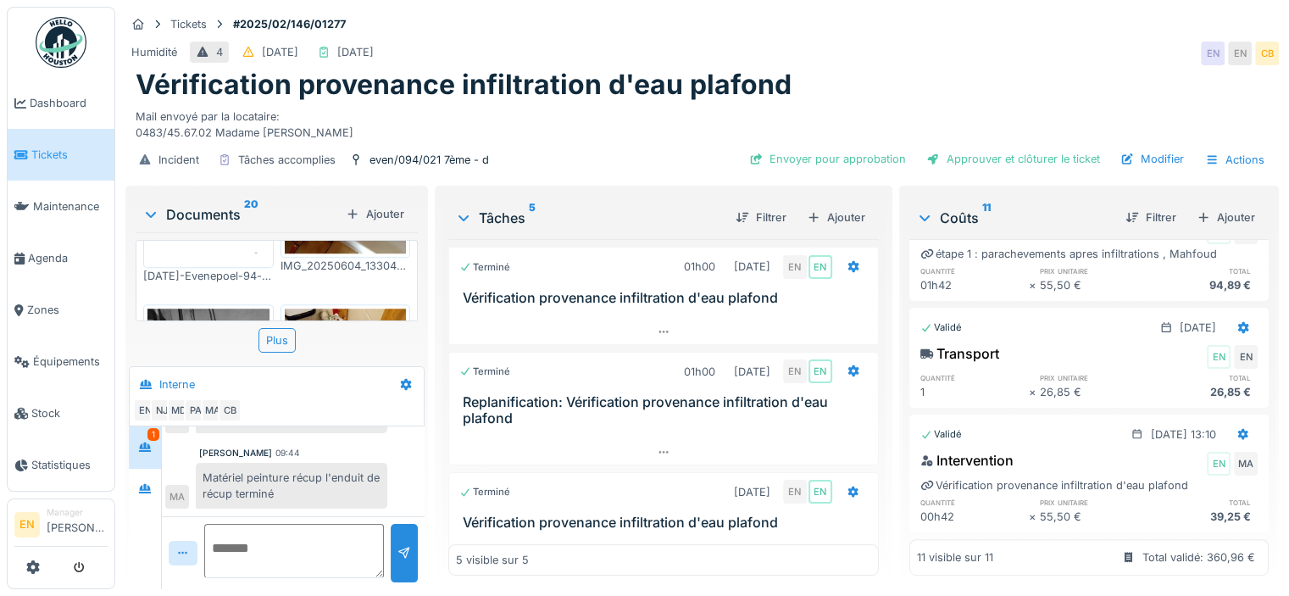
click at [251, 308] on img at bounding box center [208, 389] width 122 height 162
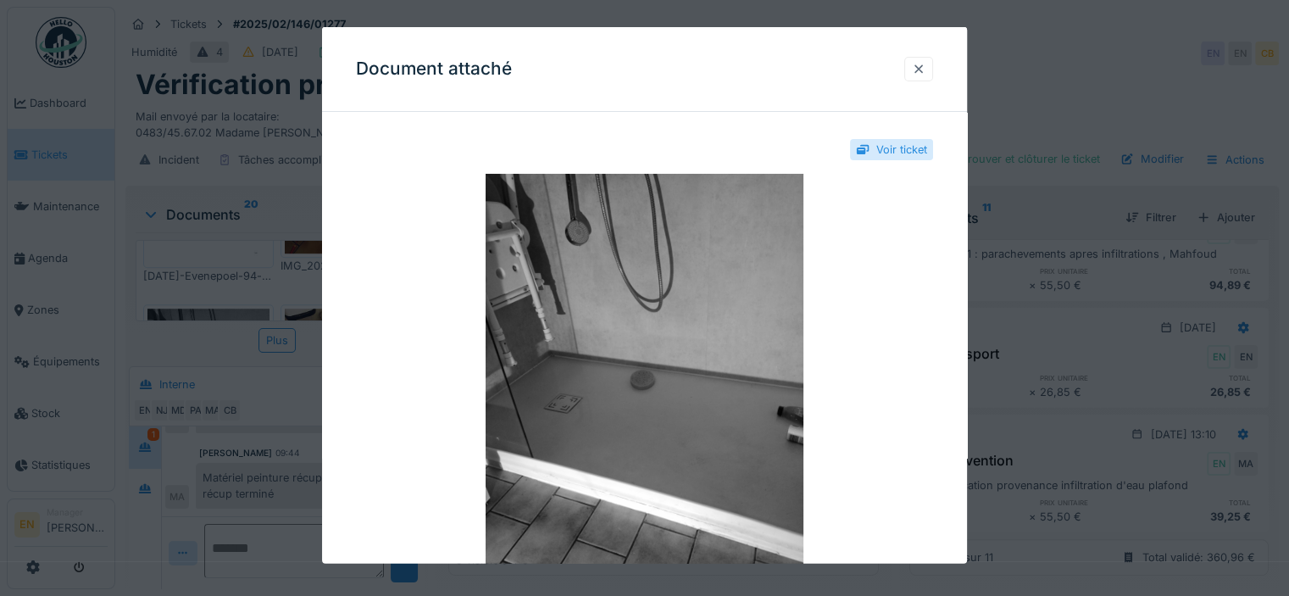
click at [923, 80] on div at bounding box center [918, 69] width 29 height 25
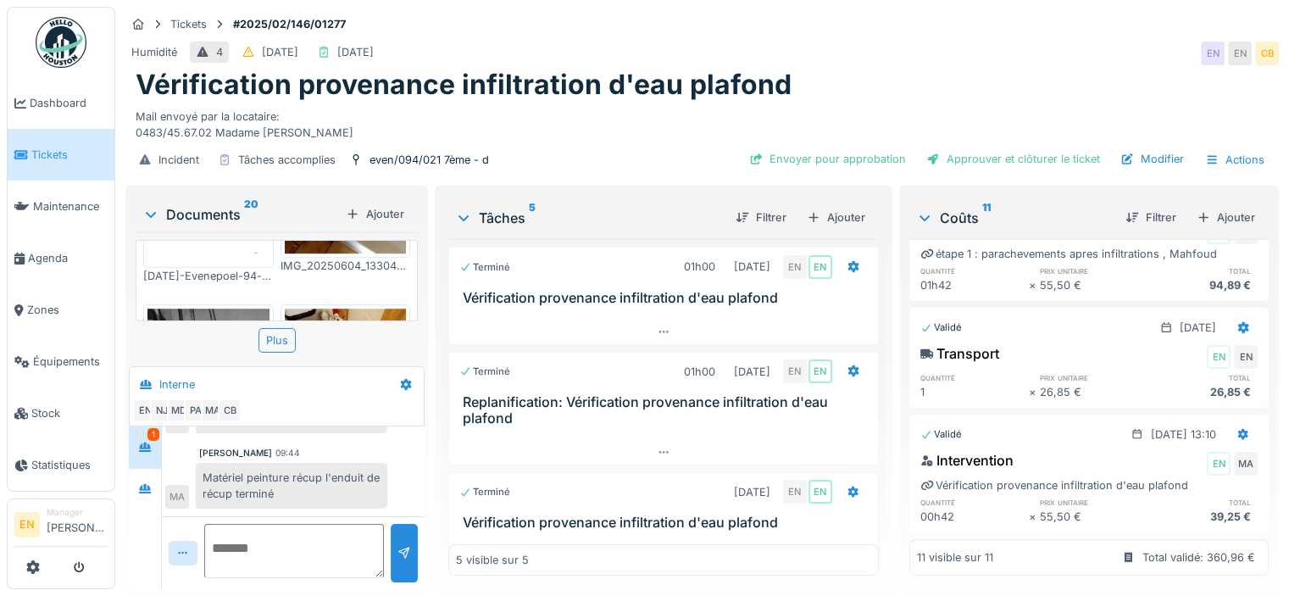
click at [352, 308] on img at bounding box center [346, 389] width 122 height 162
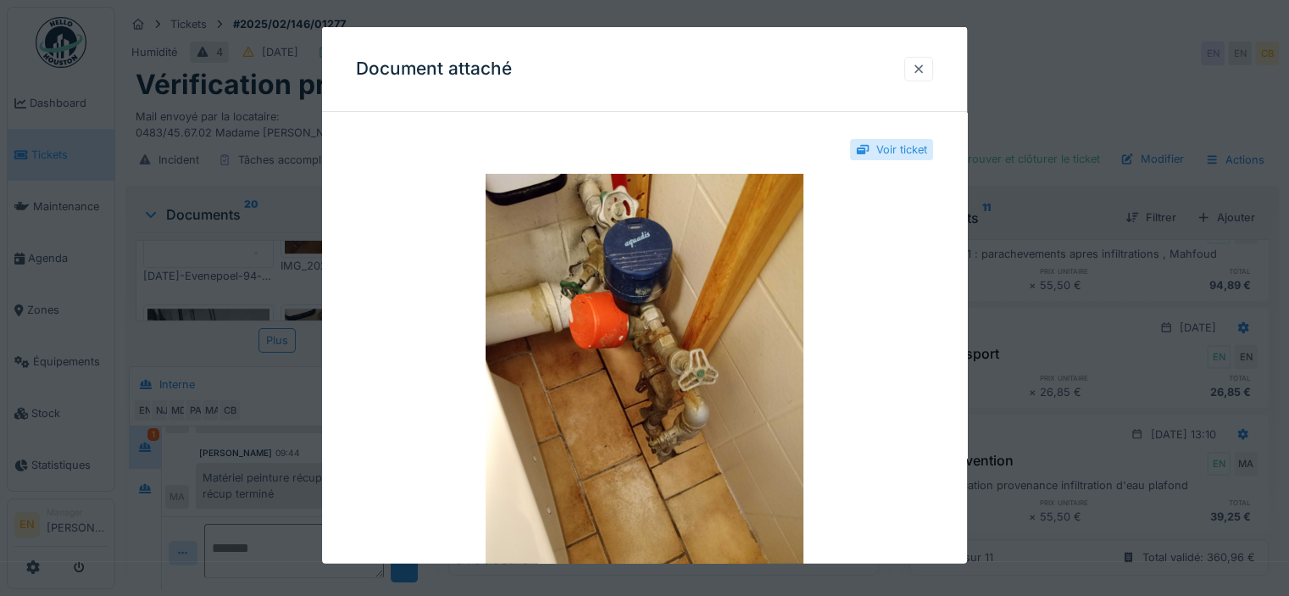
click at [925, 72] on div at bounding box center [919, 69] width 14 height 16
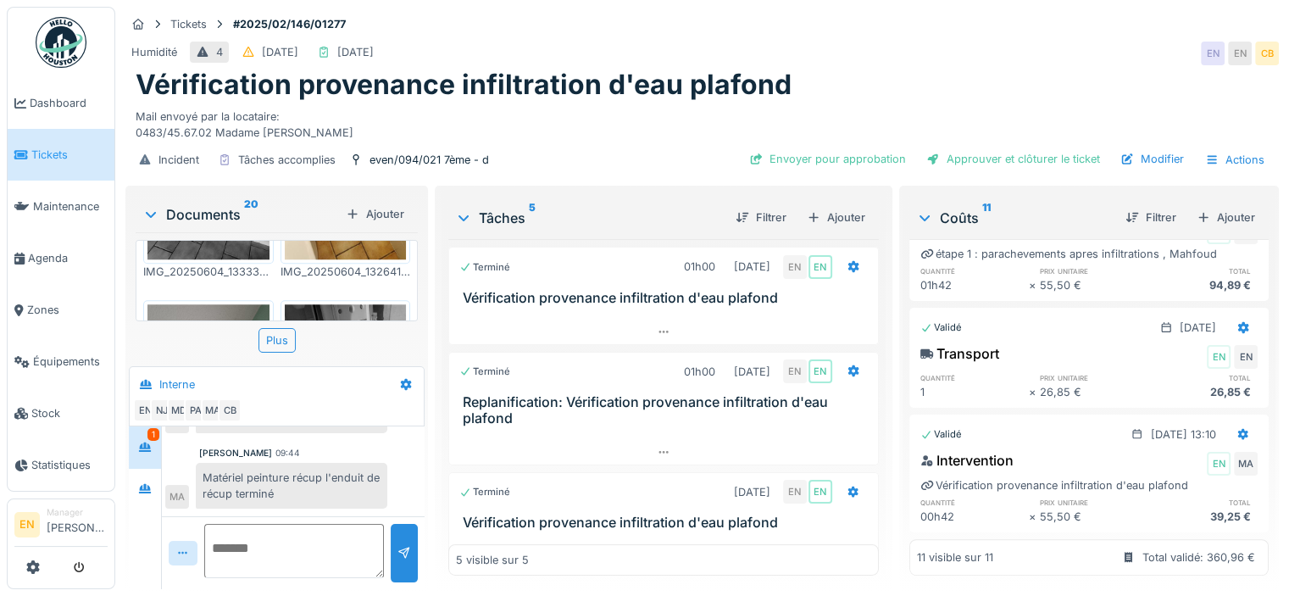
scroll to position [1691, 0]
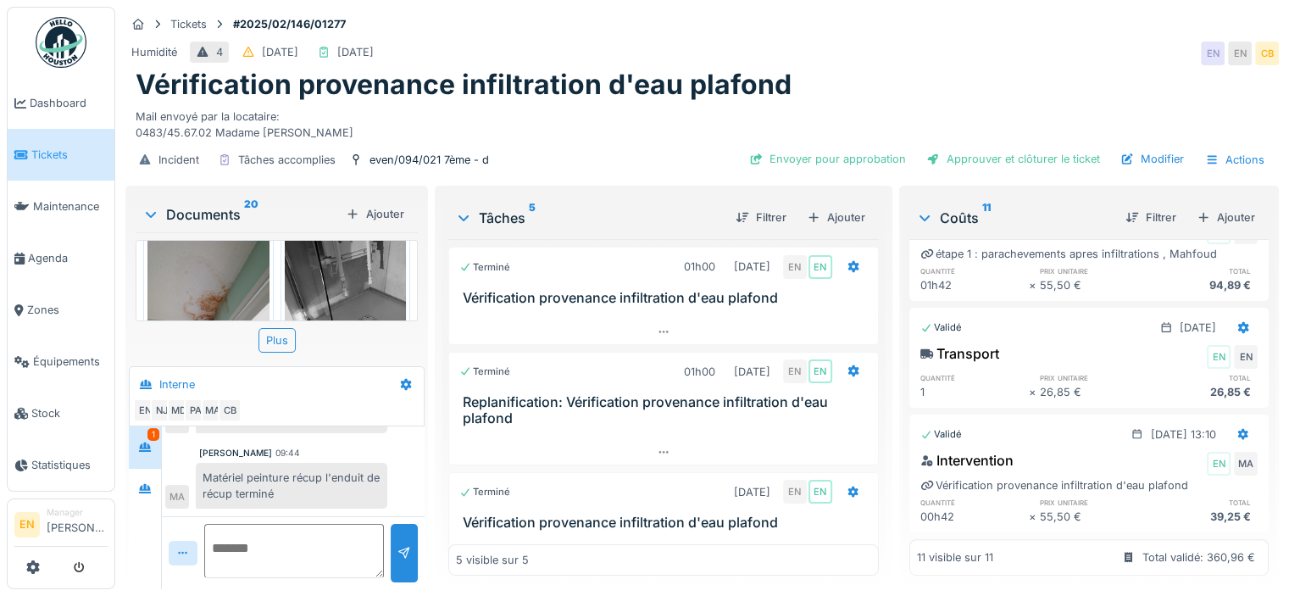
click at [214, 258] on img at bounding box center [208, 315] width 122 height 162
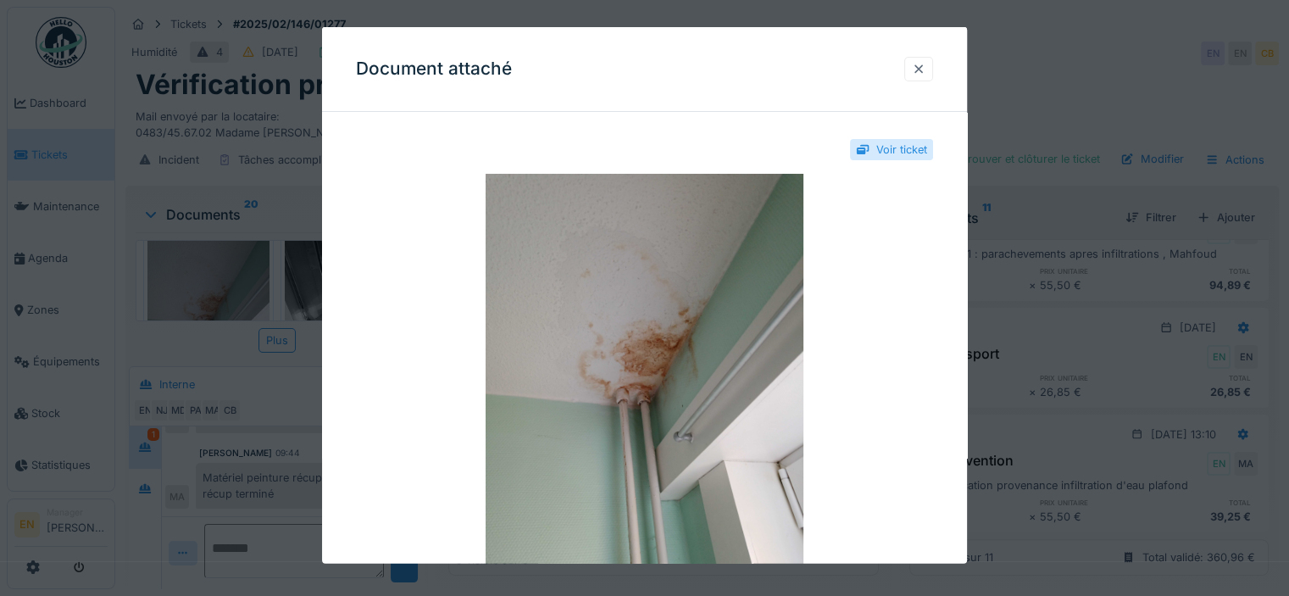
click at [925, 72] on div at bounding box center [919, 69] width 14 height 16
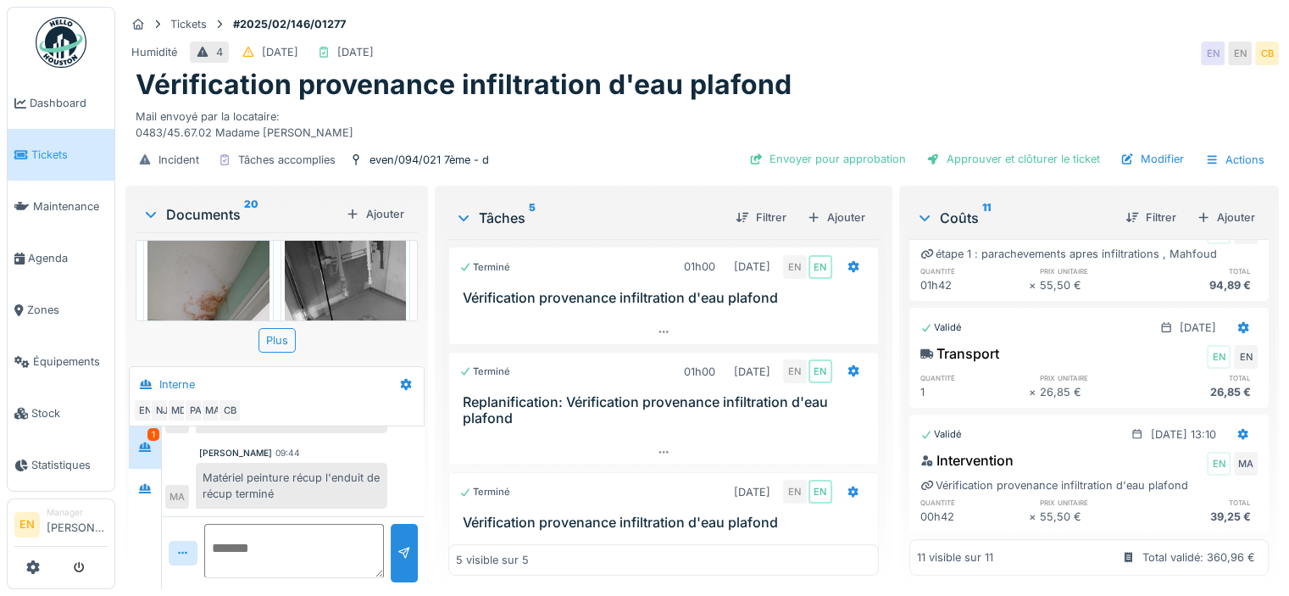
click at [343, 269] on img at bounding box center [346, 315] width 122 height 162
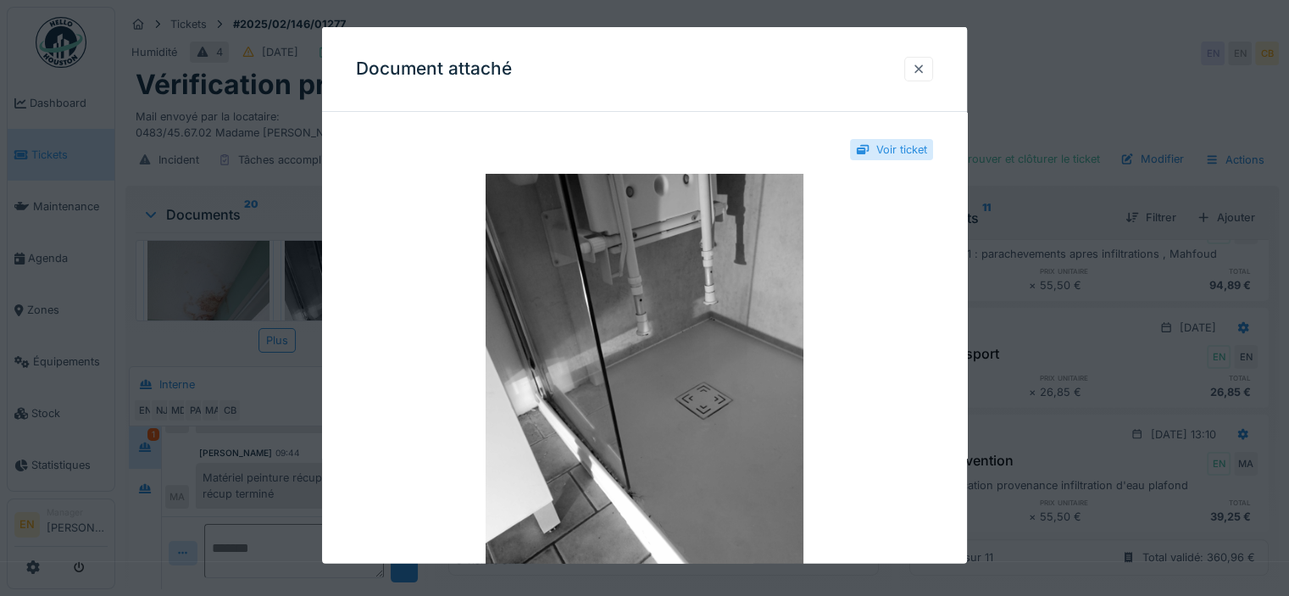
click at [925, 73] on div at bounding box center [919, 69] width 14 height 16
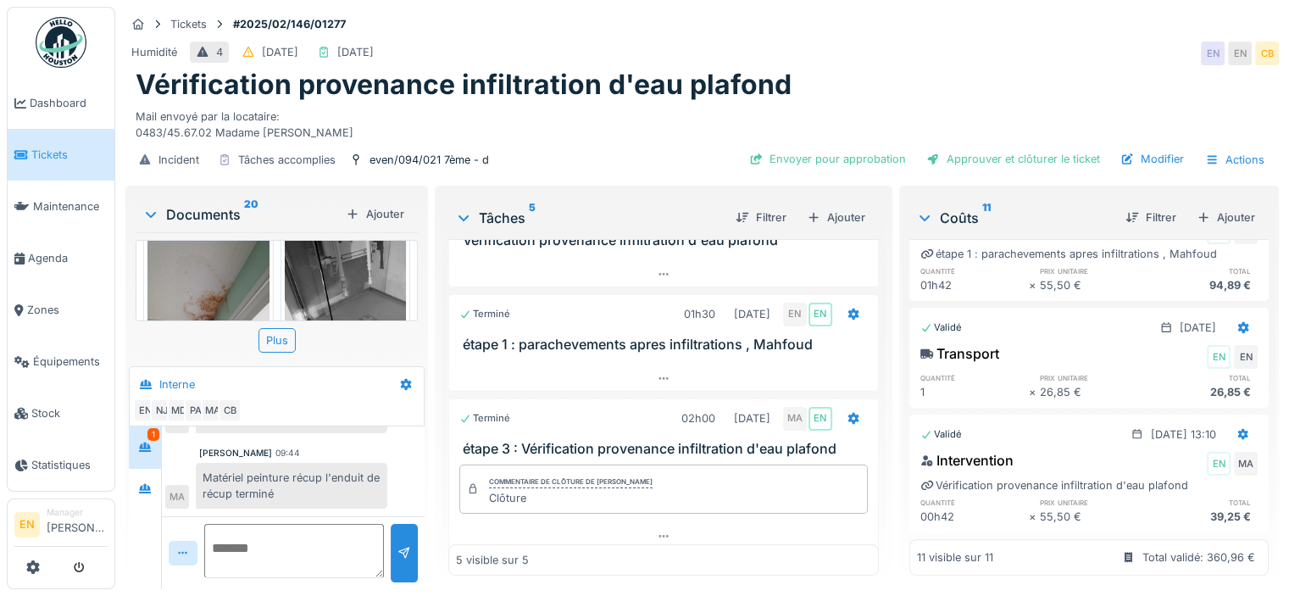
scroll to position [289, 0]
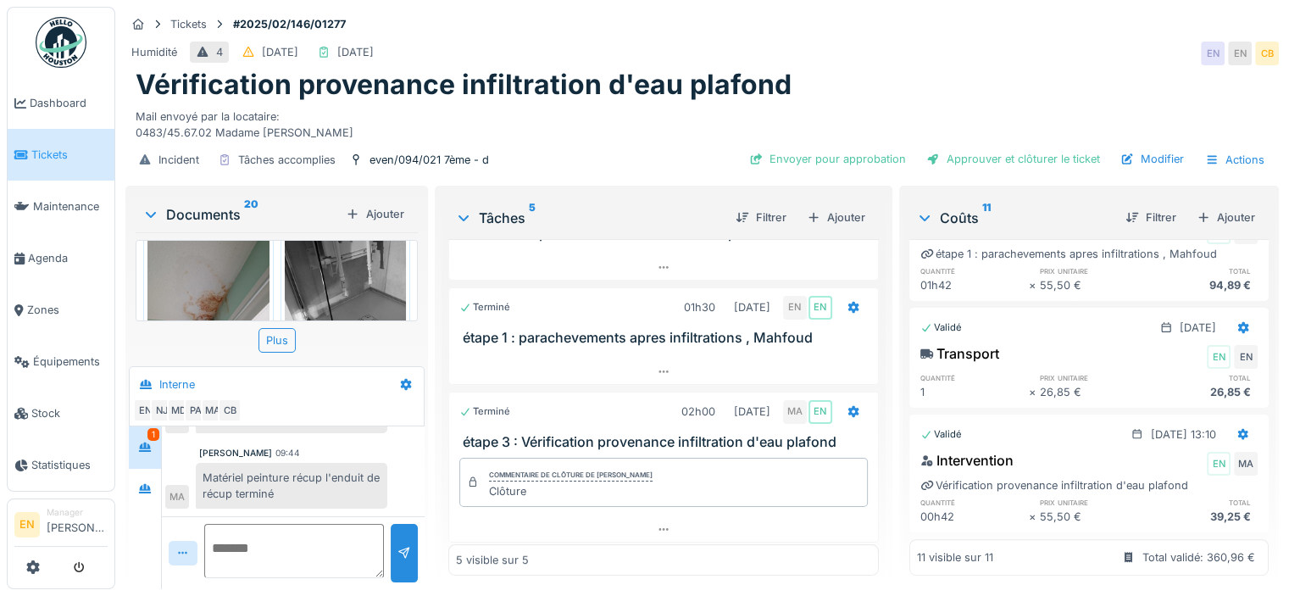
click at [946, 21] on div "Tickets #2025/02/146/01277" at bounding box center [701, 24] width 1153 height 21
click at [1003, 147] on div "Approuver et clôturer le ticket" at bounding box center [1012, 158] width 187 height 23
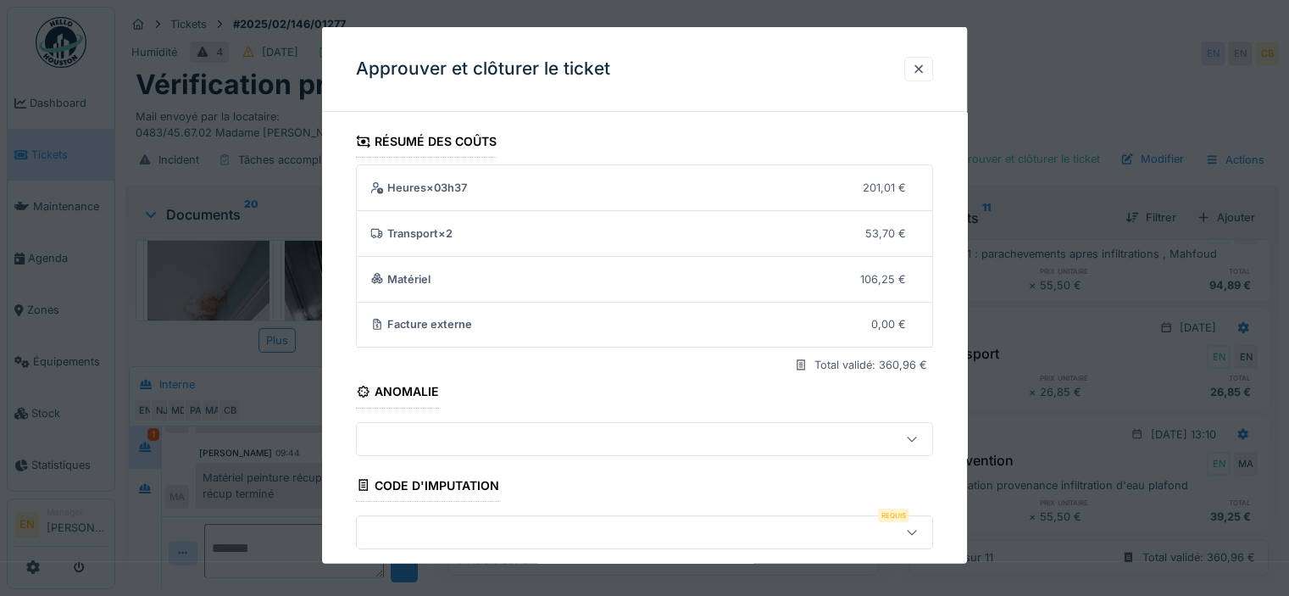
click at [957, 375] on div "**********" at bounding box center [644, 499] width 645 height 748
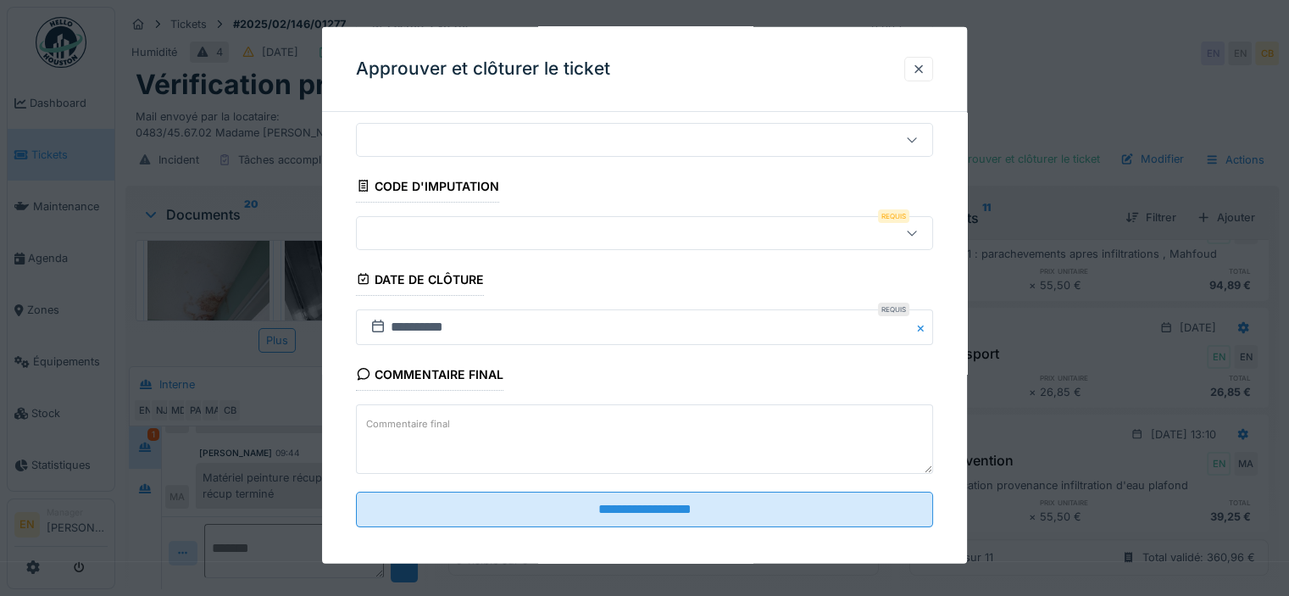
scroll to position [307, 0]
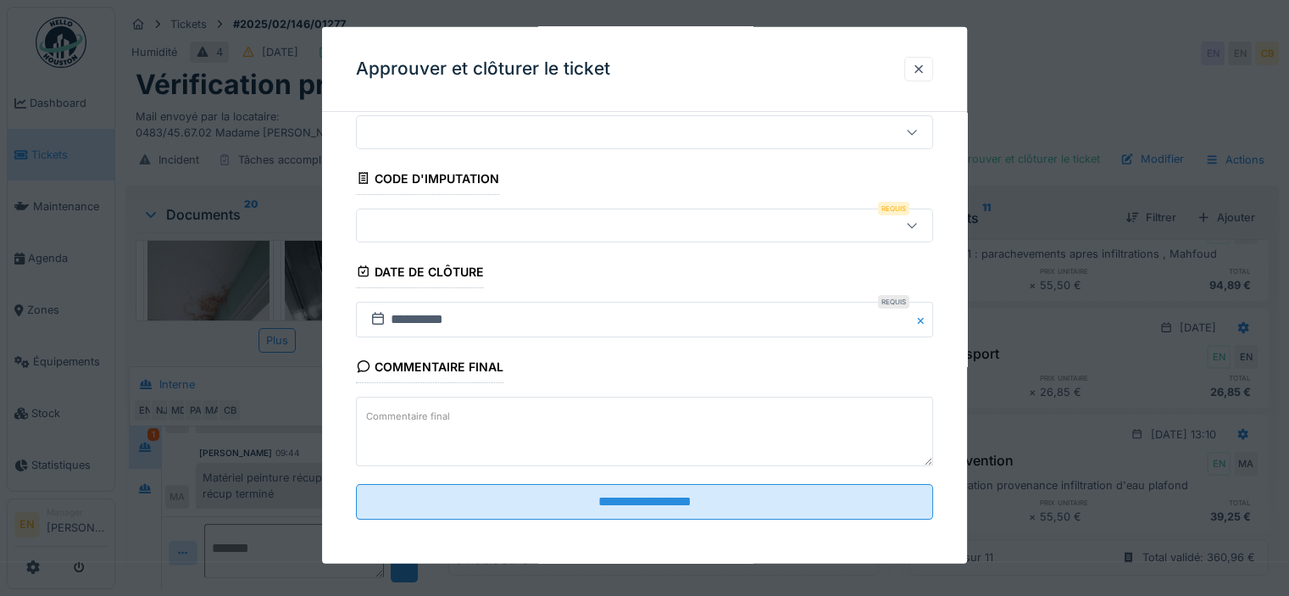
click at [915, 223] on icon at bounding box center [910, 225] width 9 height 5
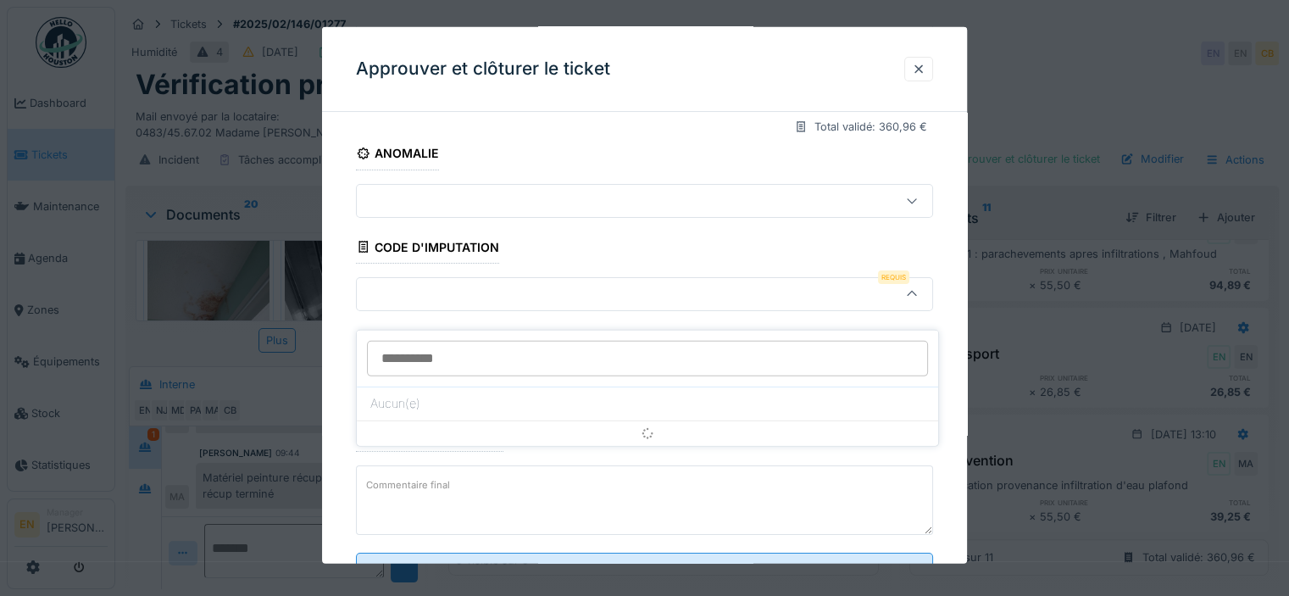
scroll to position [235, 0]
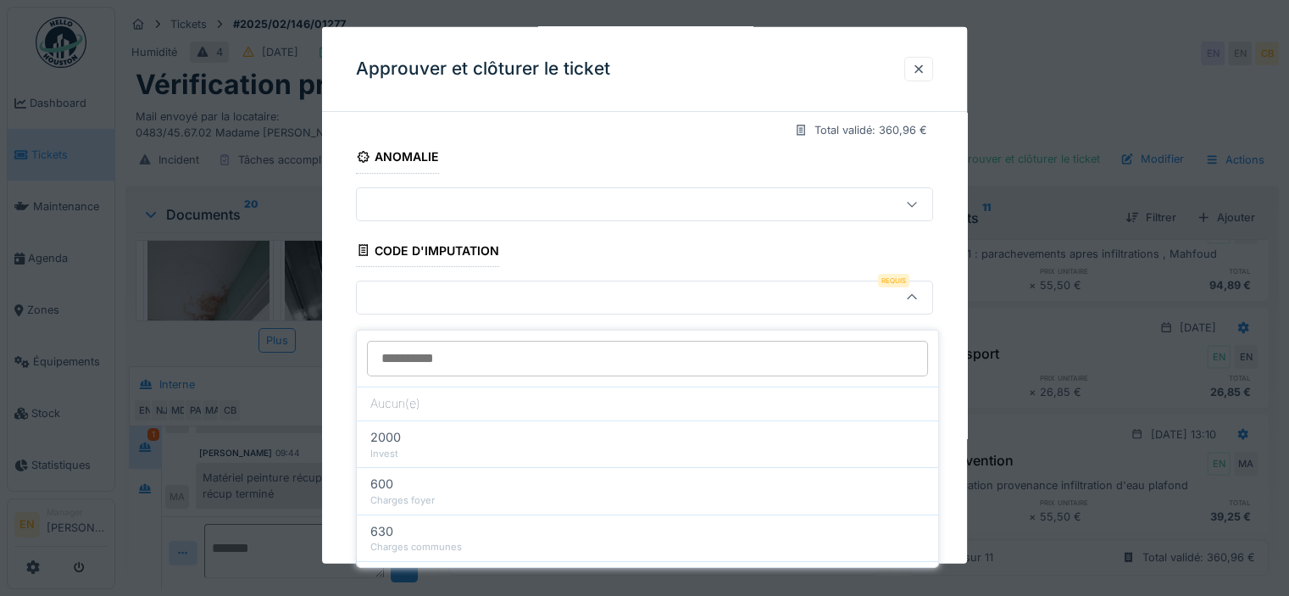
click at [960, 443] on div "**********" at bounding box center [644, 265] width 645 height 748
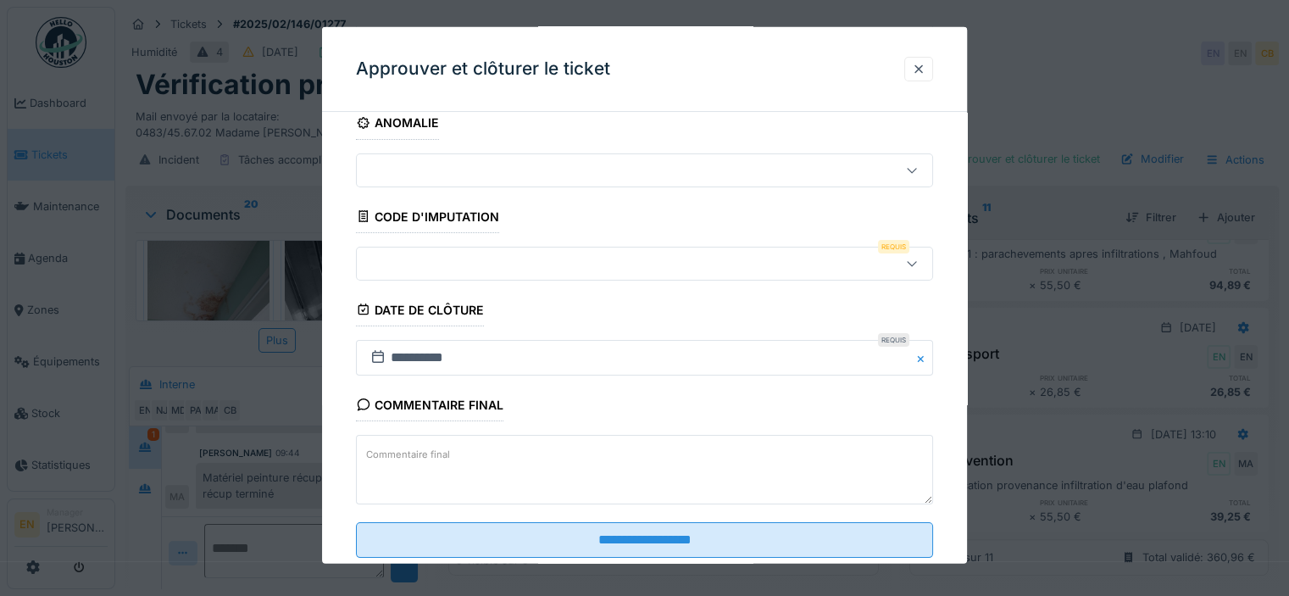
scroll to position [307, 0]
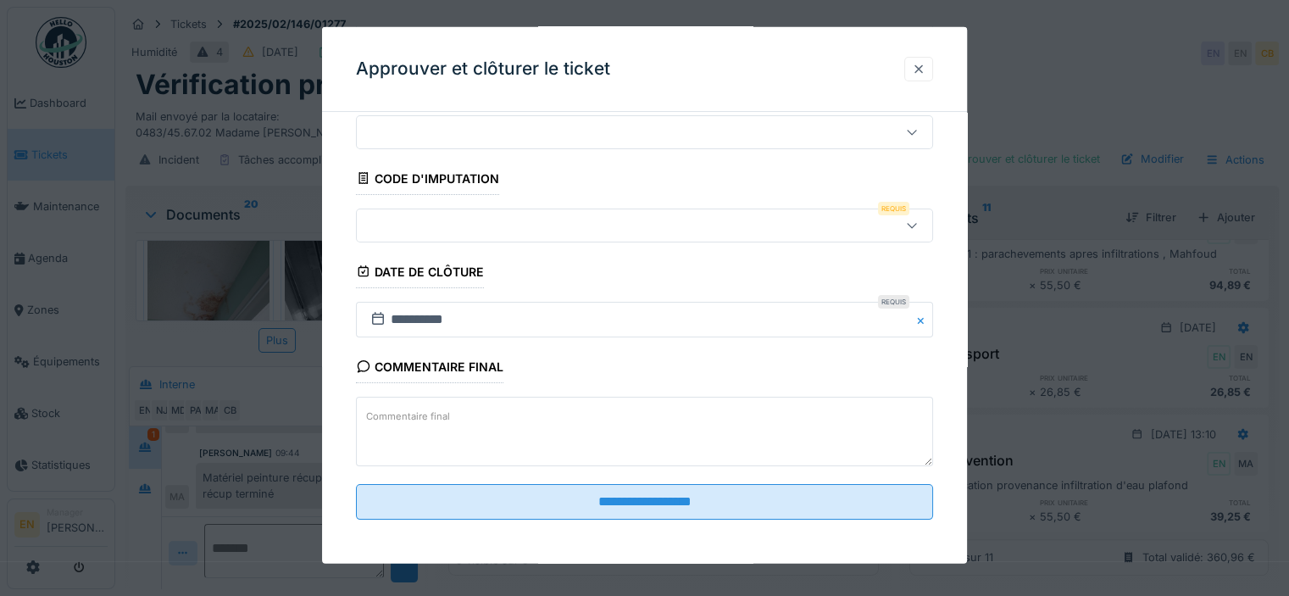
click at [924, 70] on div at bounding box center [919, 69] width 14 height 16
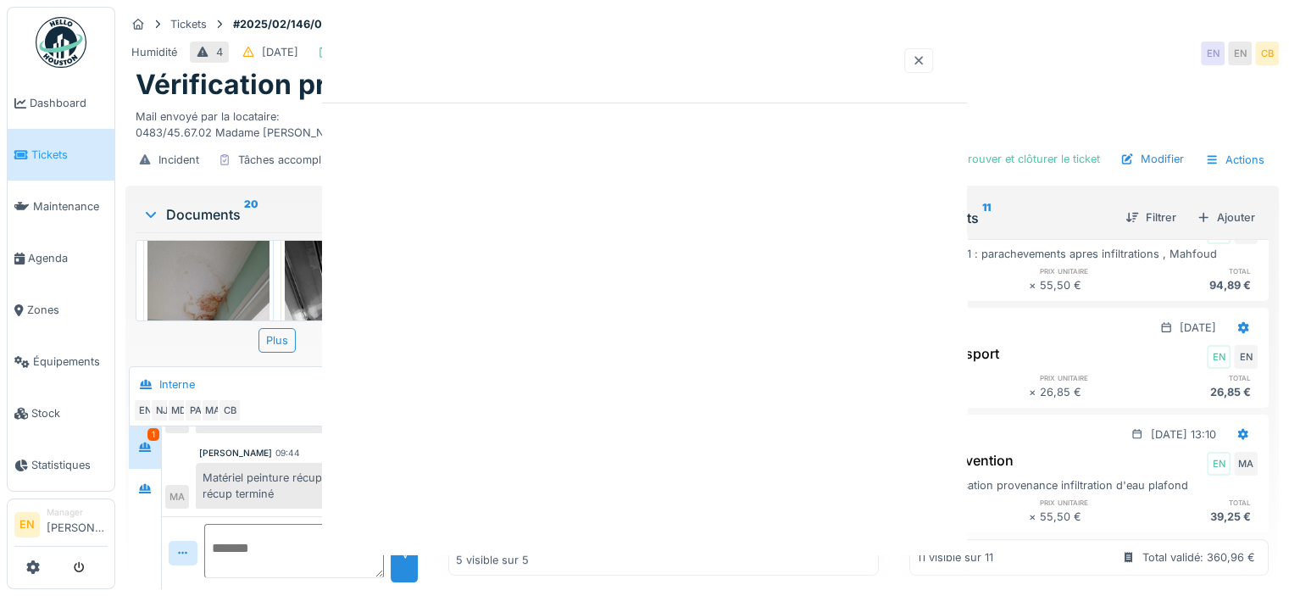
scroll to position [0, 0]
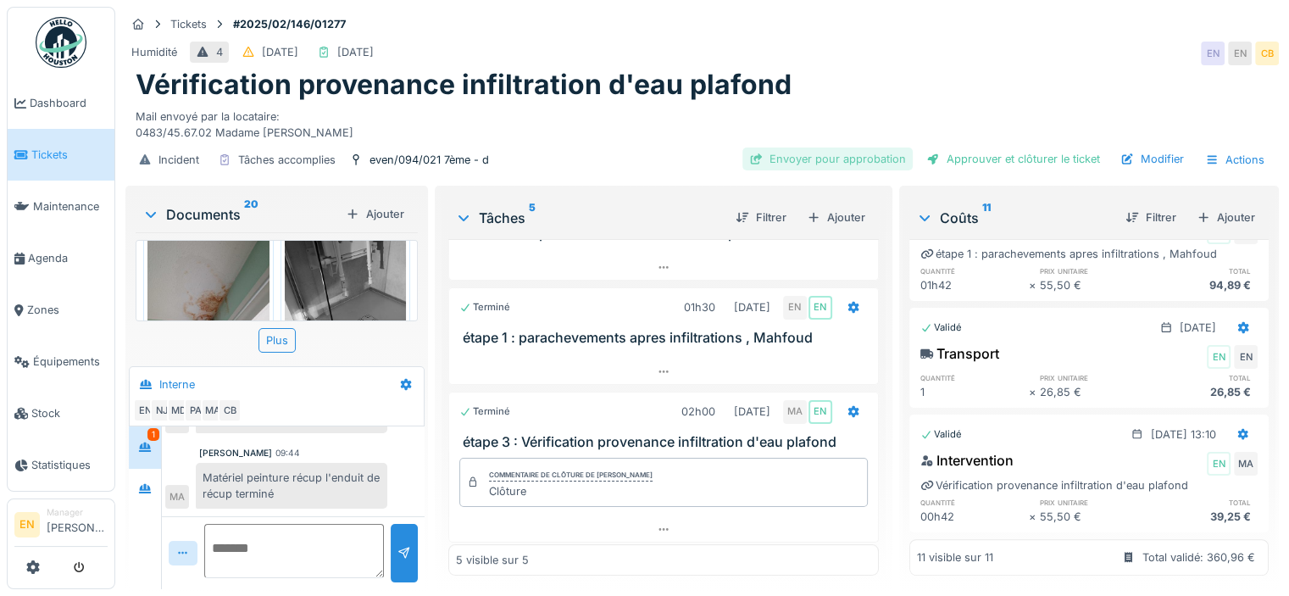
click at [861, 152] on div "Envoyer pour approbation" at bounding box center [827, 158] width 170 height 23
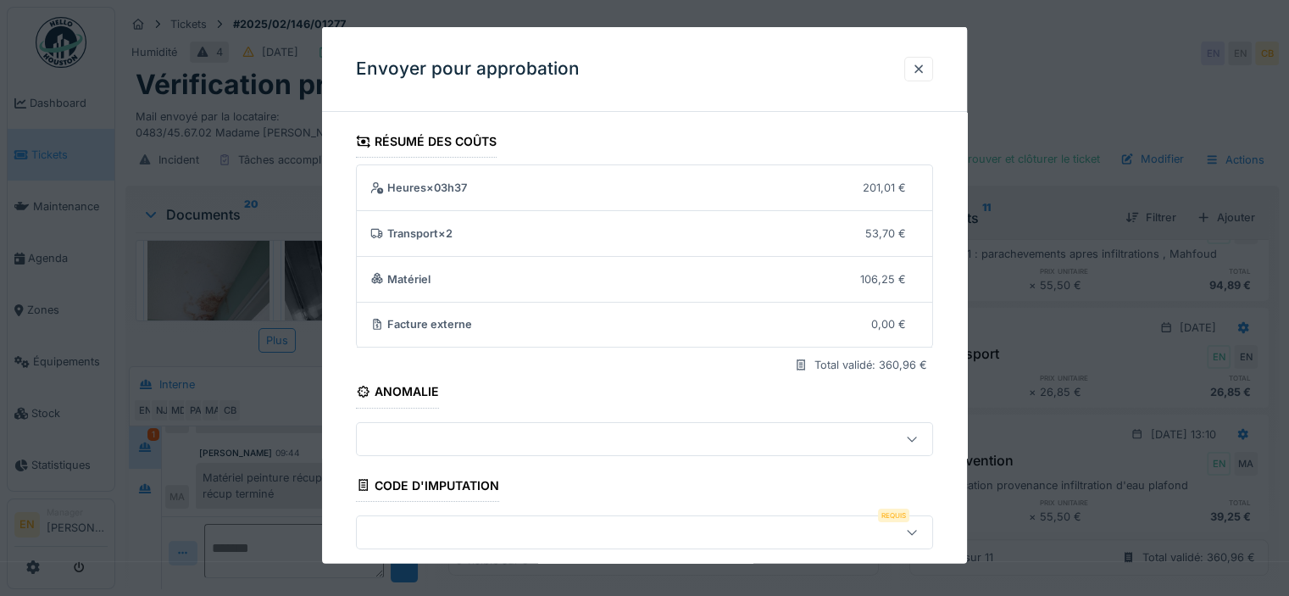
click at [918, 526] on icon at bounding box center [912, 531] width 14 height 11
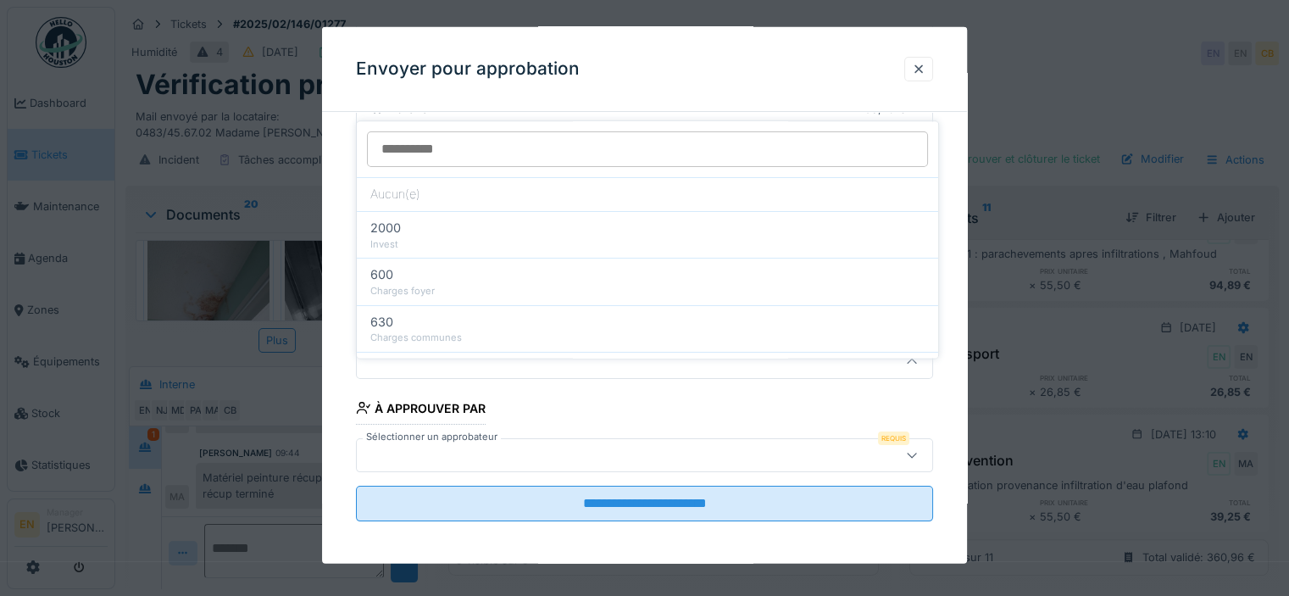
scroll to position [173, 0]
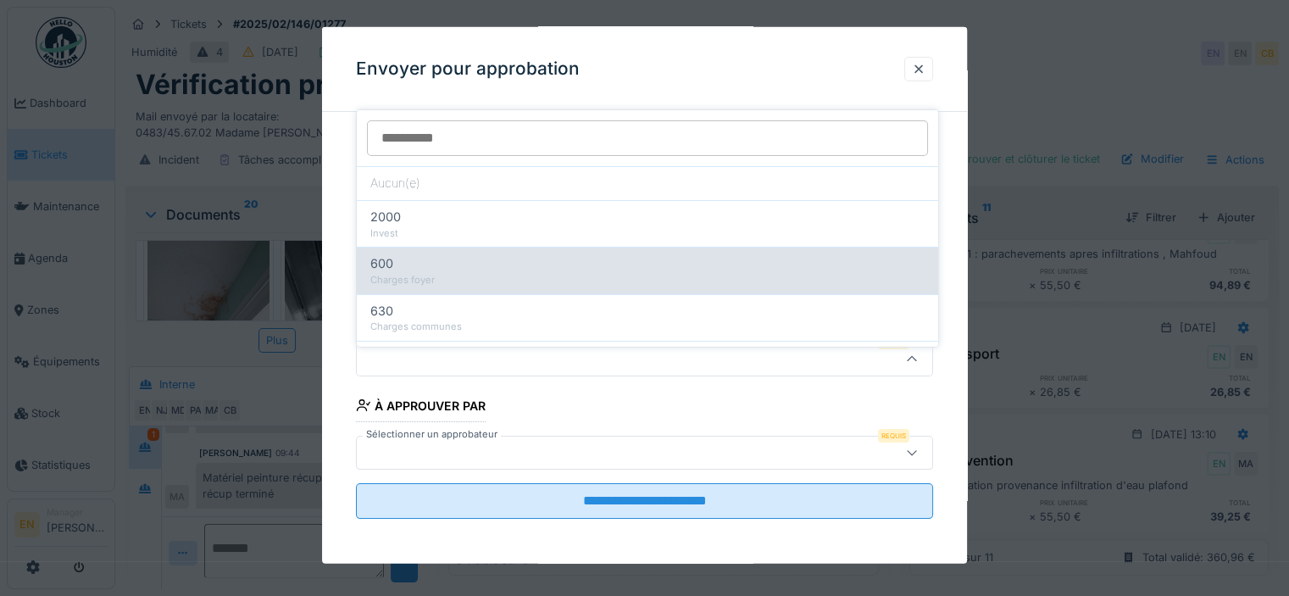
click at [419, 273] on div "Charges foyer" at bounding box center [647, 280] width 554 height 14
type input "***"
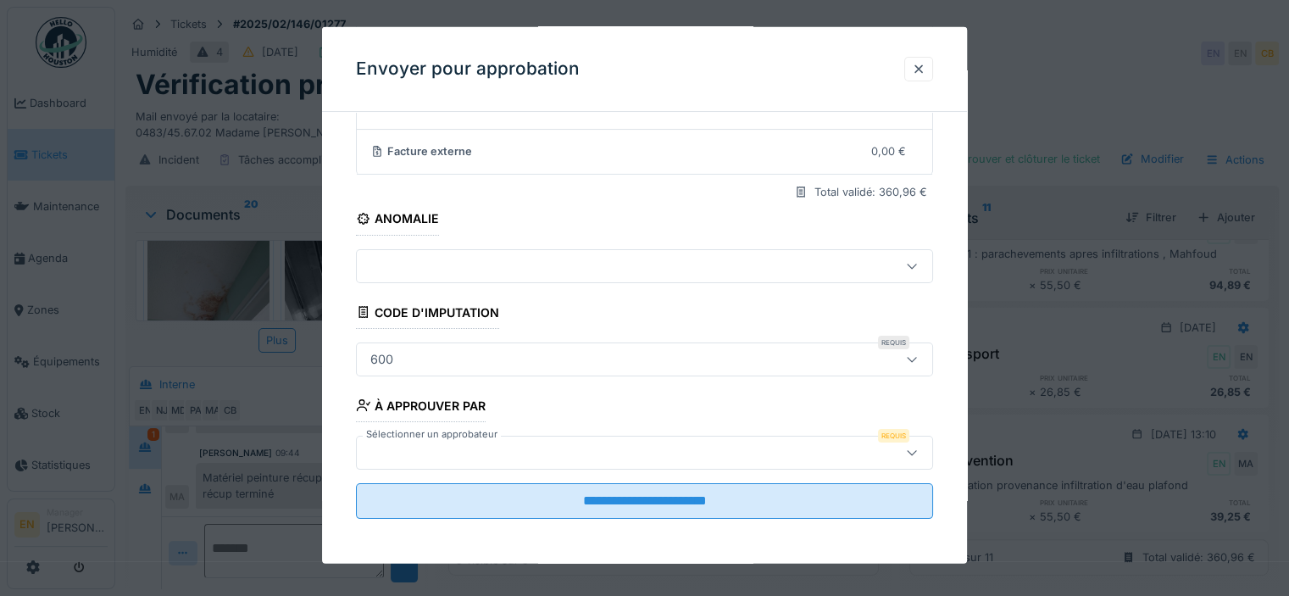
click at [518, 443] on div at bounding box center [608, 451] width 491 height 19
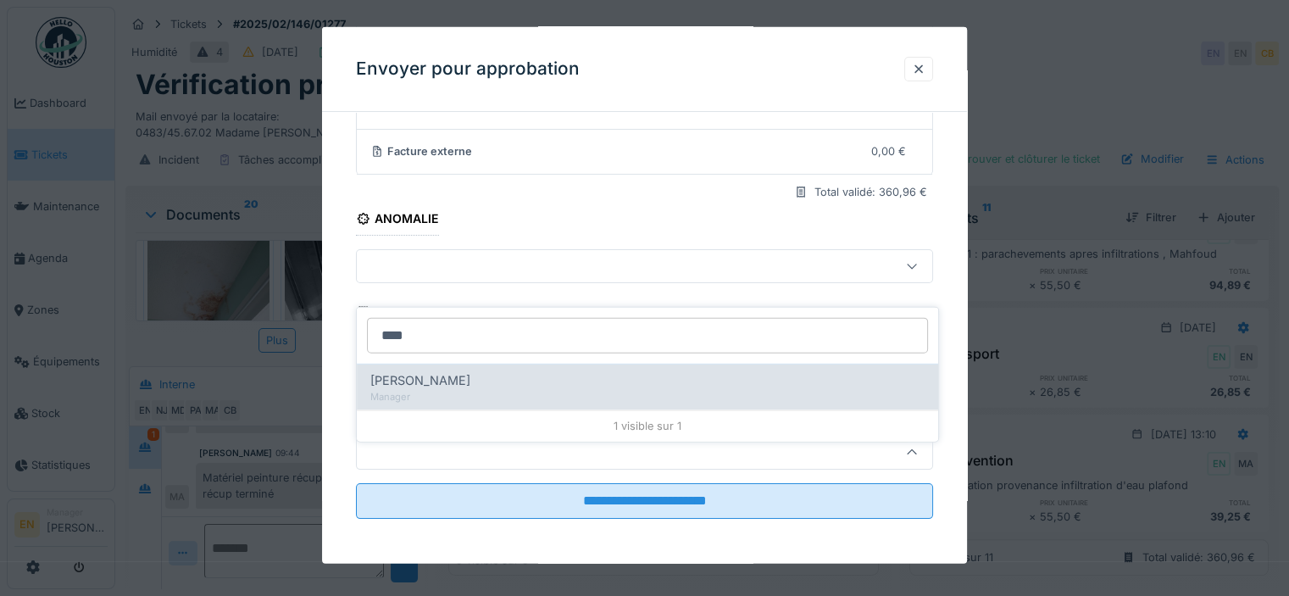
type input "****"
click at [542, 389] on div "Manager" at bounding box center [647, 396] width 554 height 14
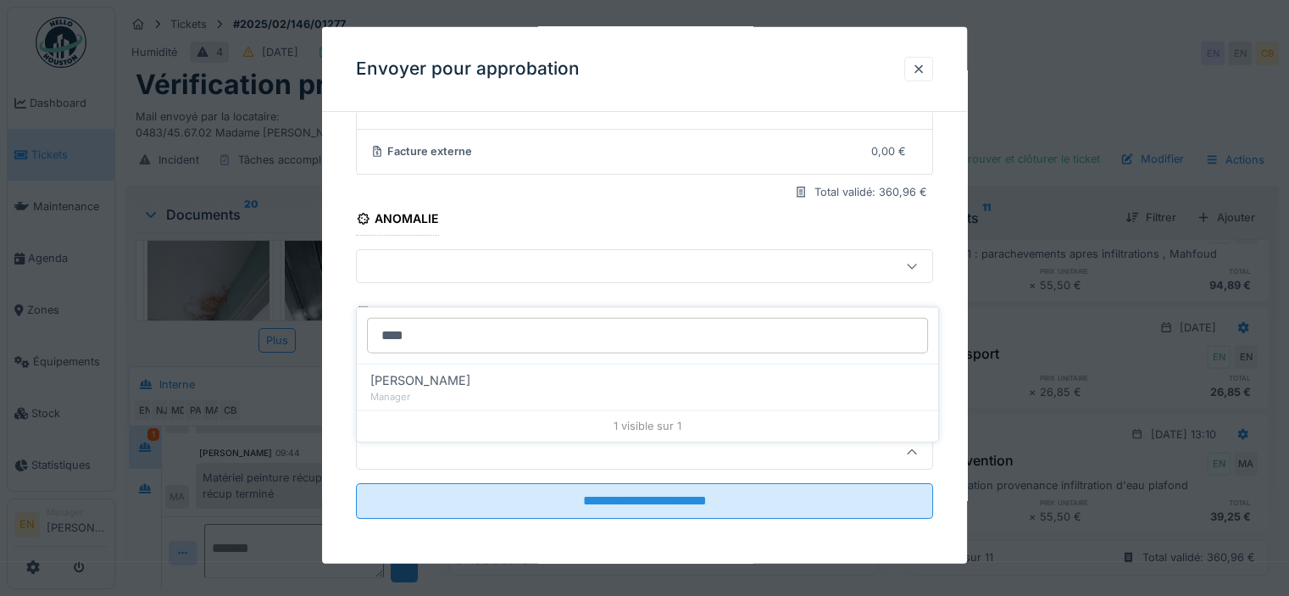
type input "****"
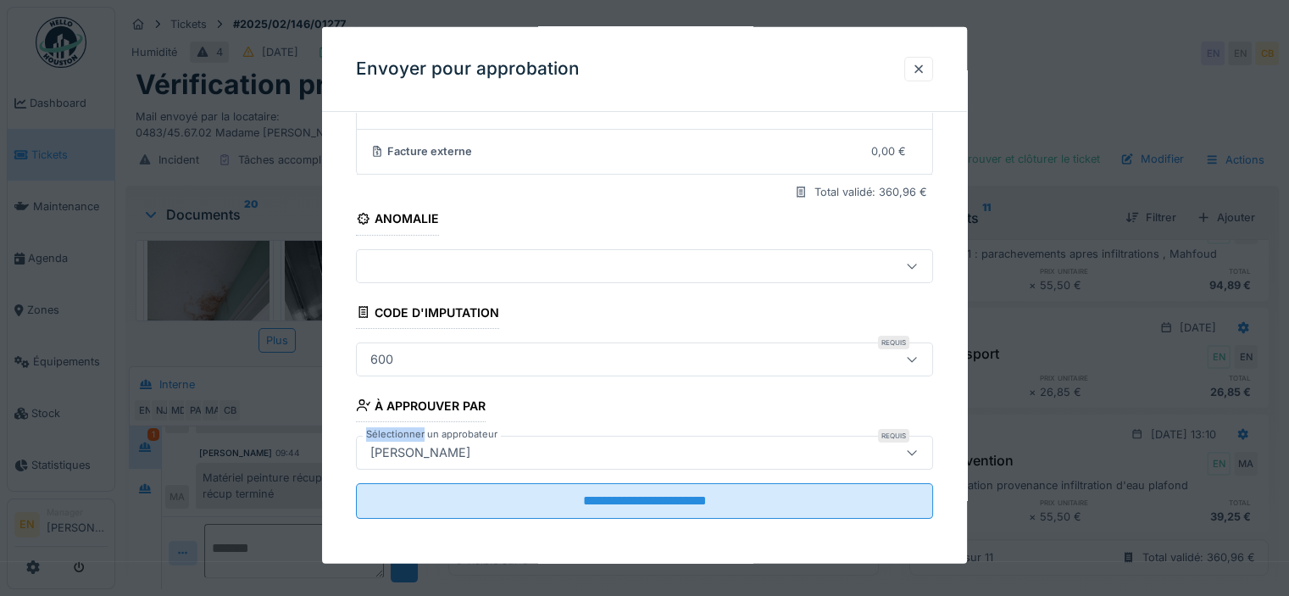
click at [542, 379] on fieldset "**********" at bounding box center [644, 242] width 577 height 579
click at [949, 477] on div "**********" at bounding box center [644, 259] width 645 height 613
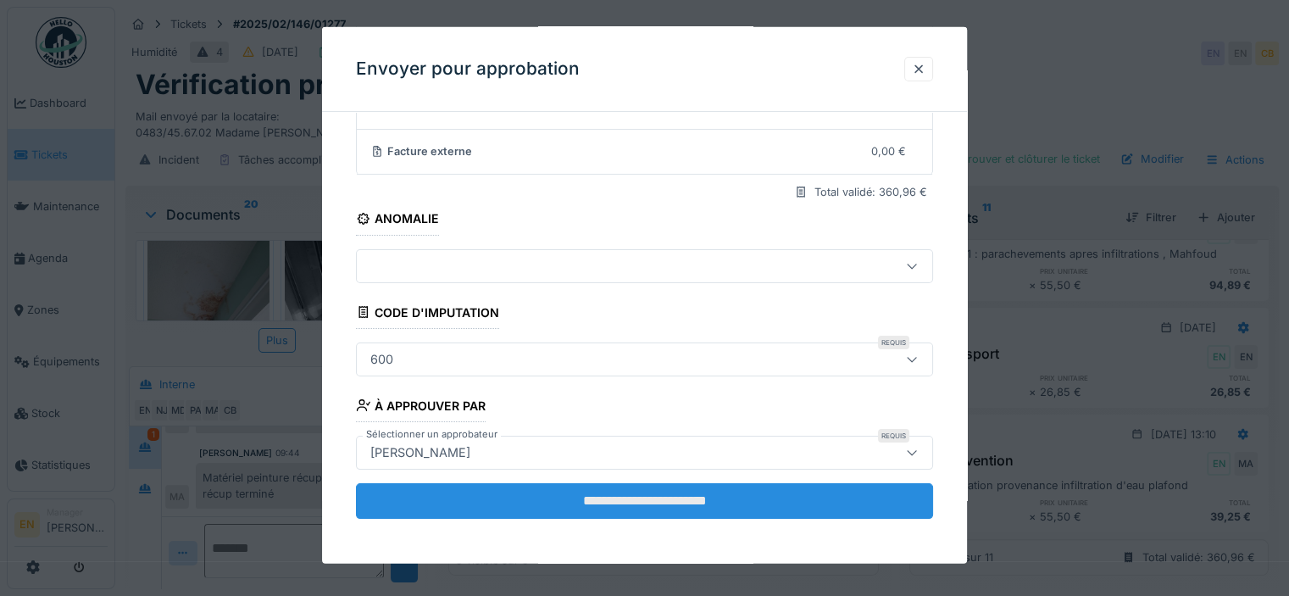
click at [618, 511] on input "**********" at bounding box center [644, 500] width 577 height 36
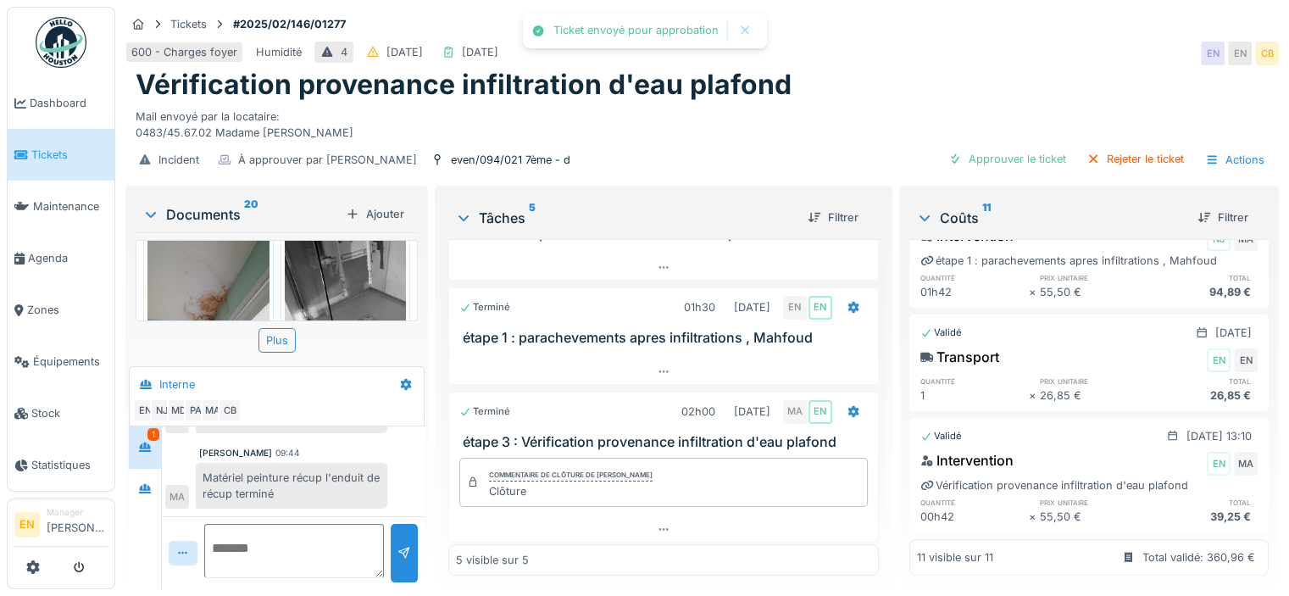
scroll to position [1483, 0]
click at [68, 53] on img at bounding box center [61, 42] width 51 height 51
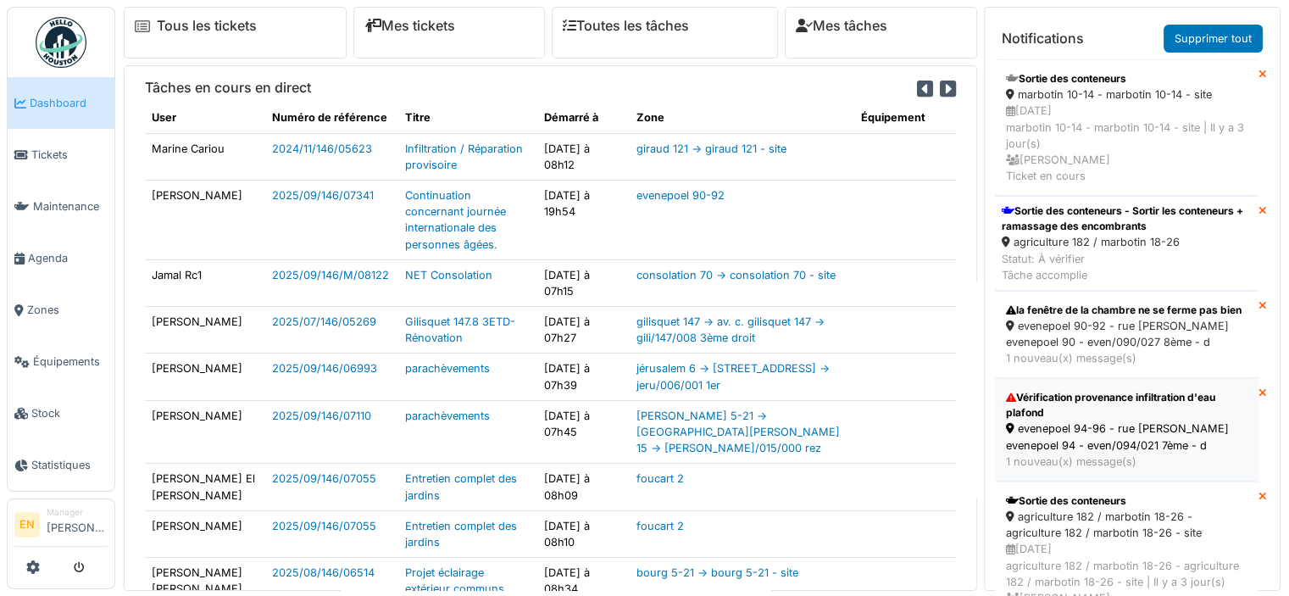
click at [1135, 420] on div "Vérification provenance infiltration d'eau plafond" at bounding box center [1126, 405] width 241 height 30
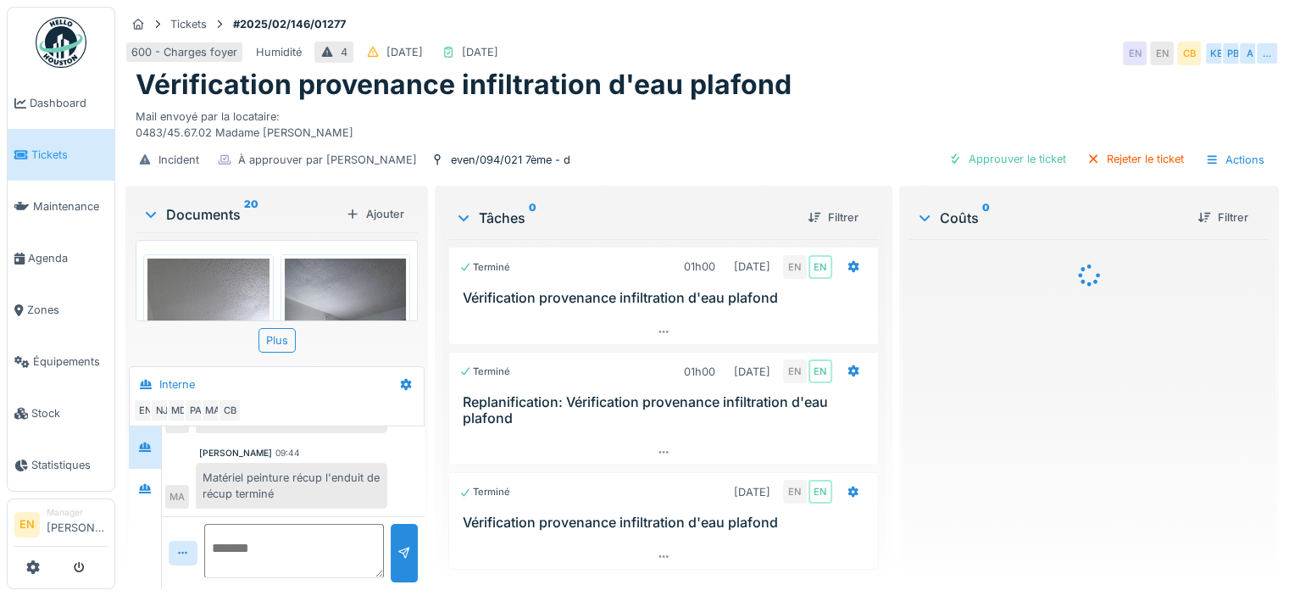
scroll to position [170, 0]
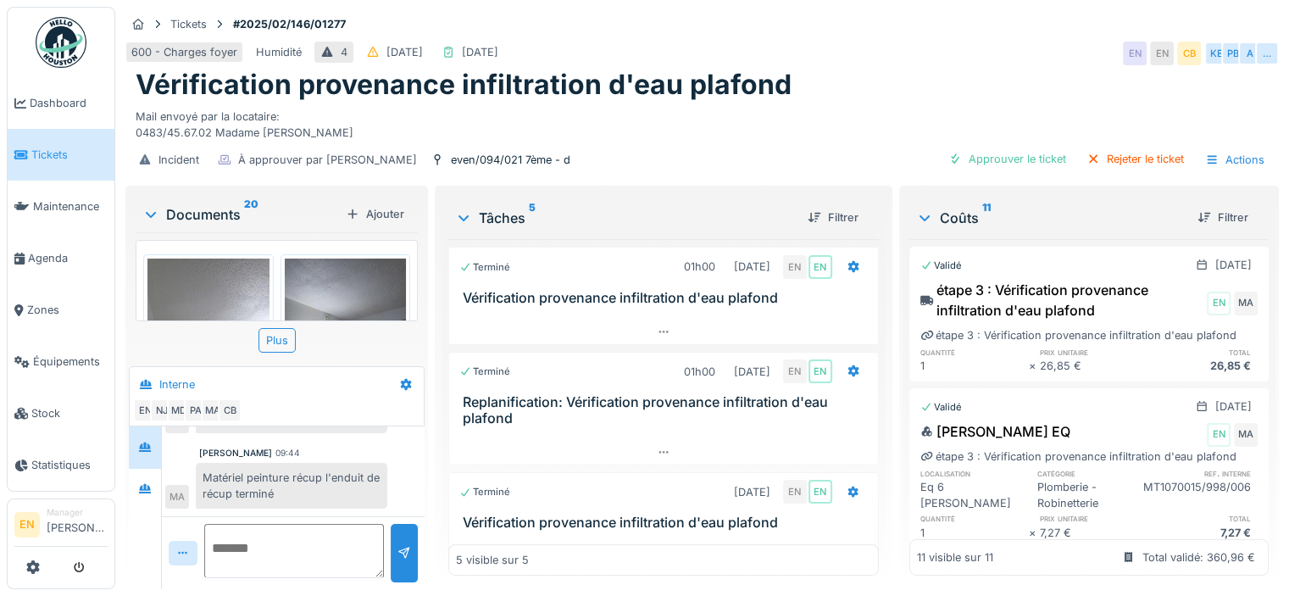
click at [64, 51] on img at bounding box center [61, 42] width 51 height 51
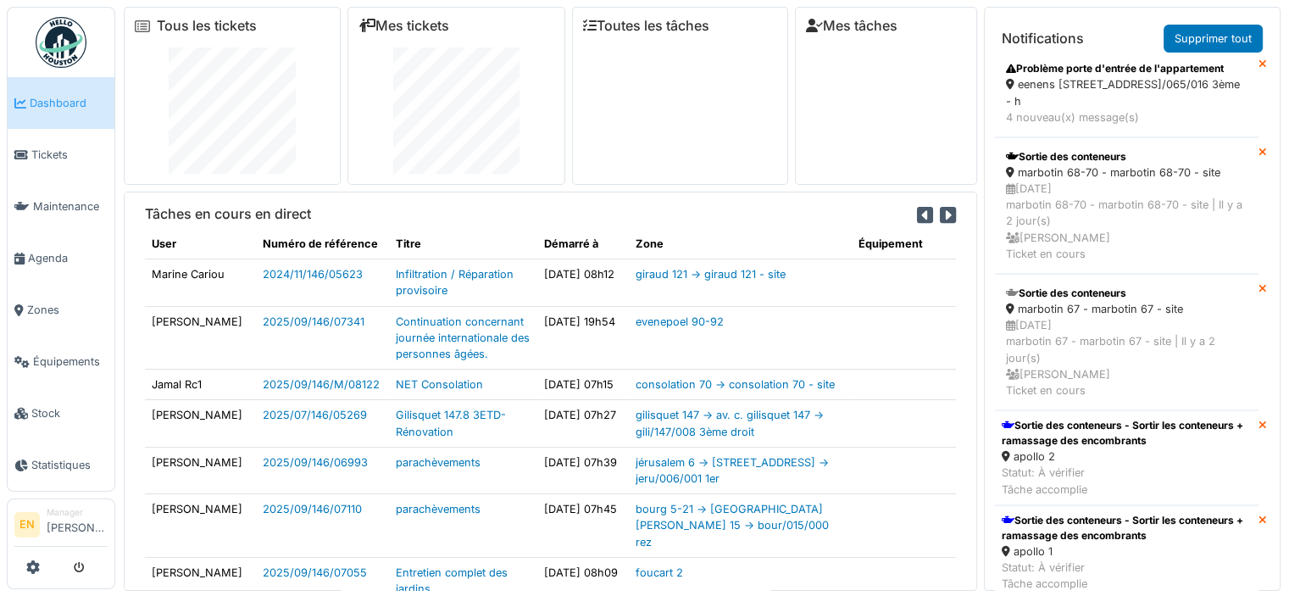
scroll to position [585, 0]
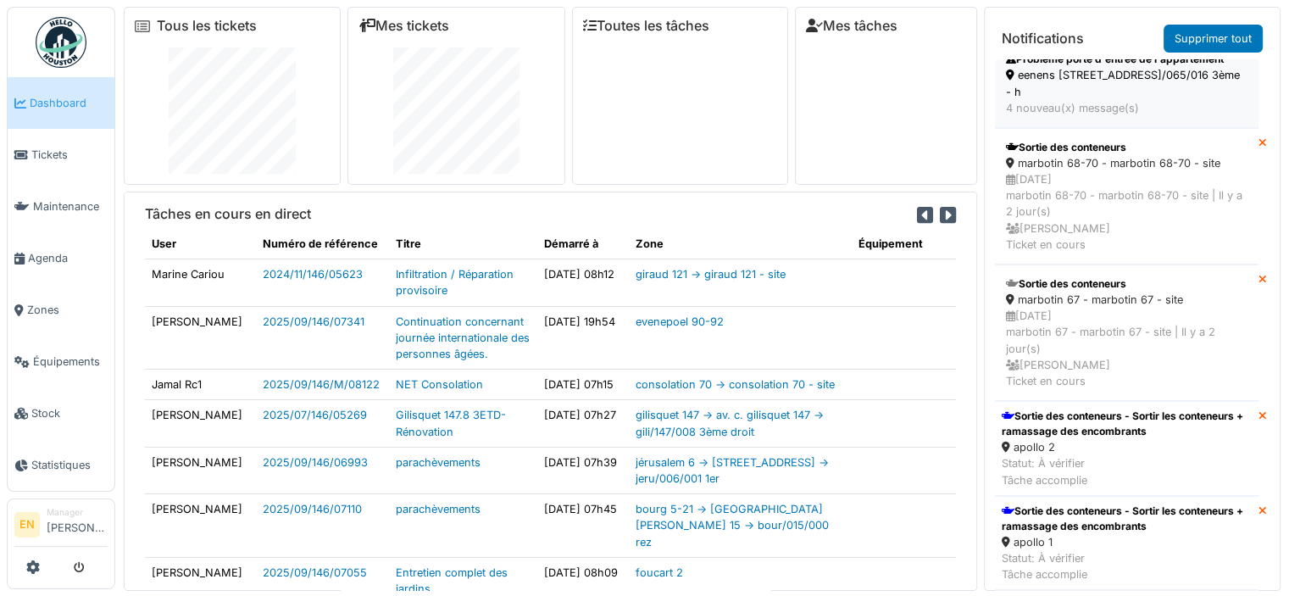
click at [1089, 99] on div "eenens [STREET_ADDRESS]/065/016 3ème - h" at bounding box center [1126, 83] width 241 height 32
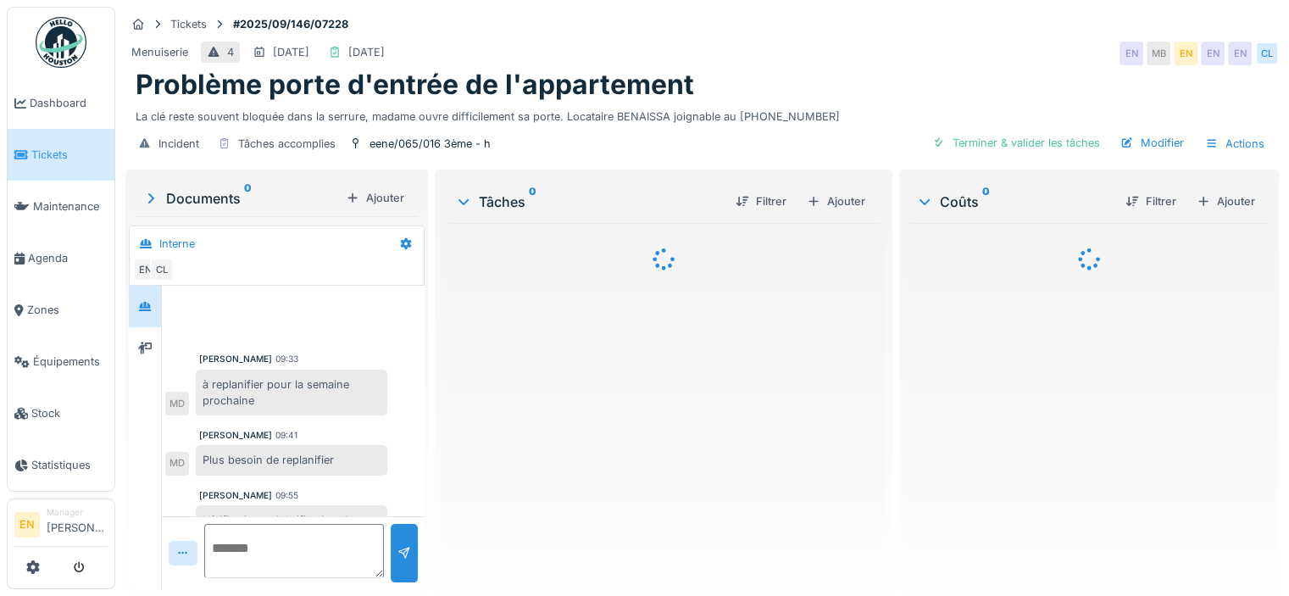
scroll to position [132, 0]
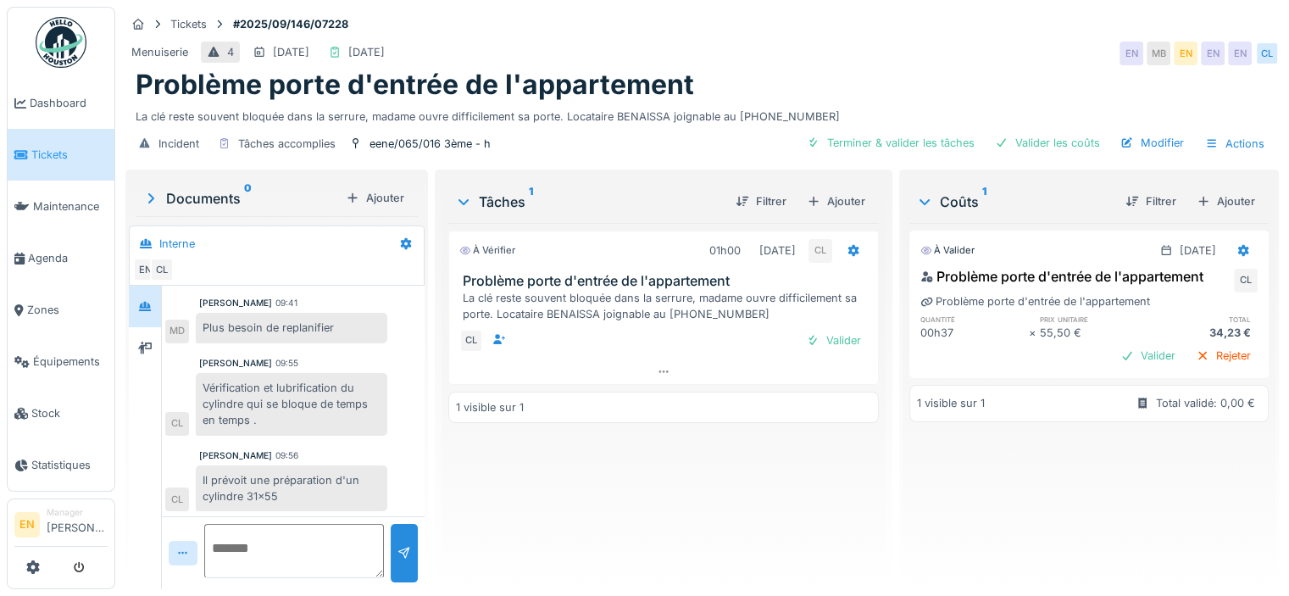
click at [64, 51] on img at bounding box center [61, 42] width 51 height 51
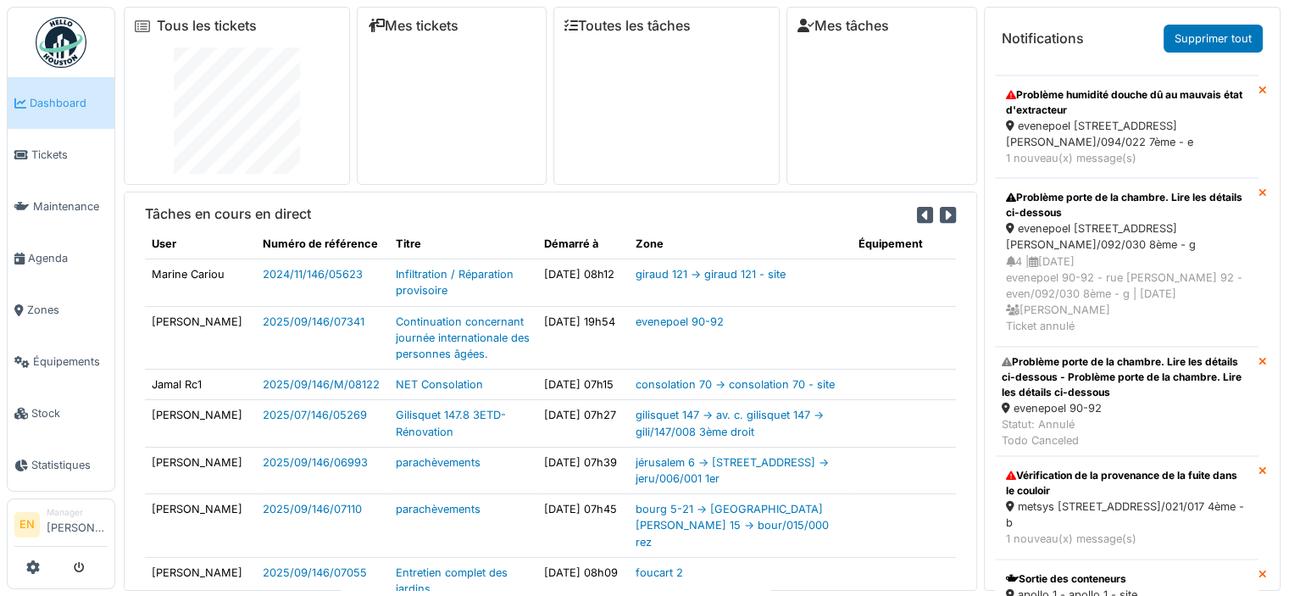
scroll to position [1163, 0]
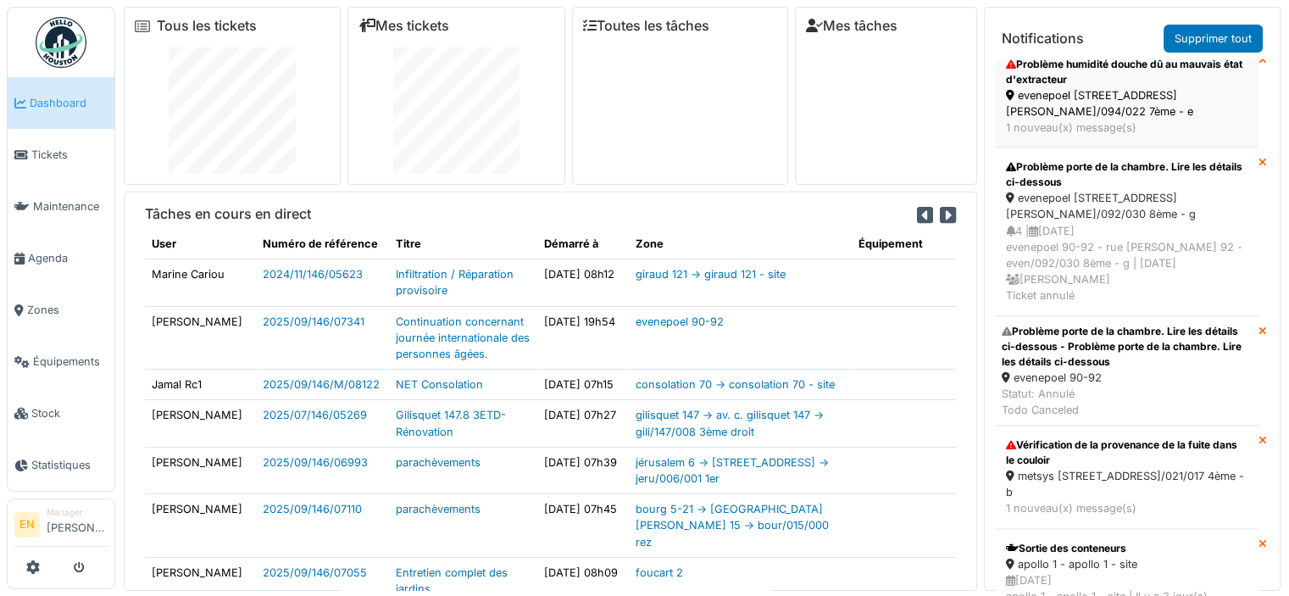
click at [1118, 87] on div "Problème humidité douche dû au mauvais état d'extracteur" at bounding box center [1126, 72] width 241 height 30
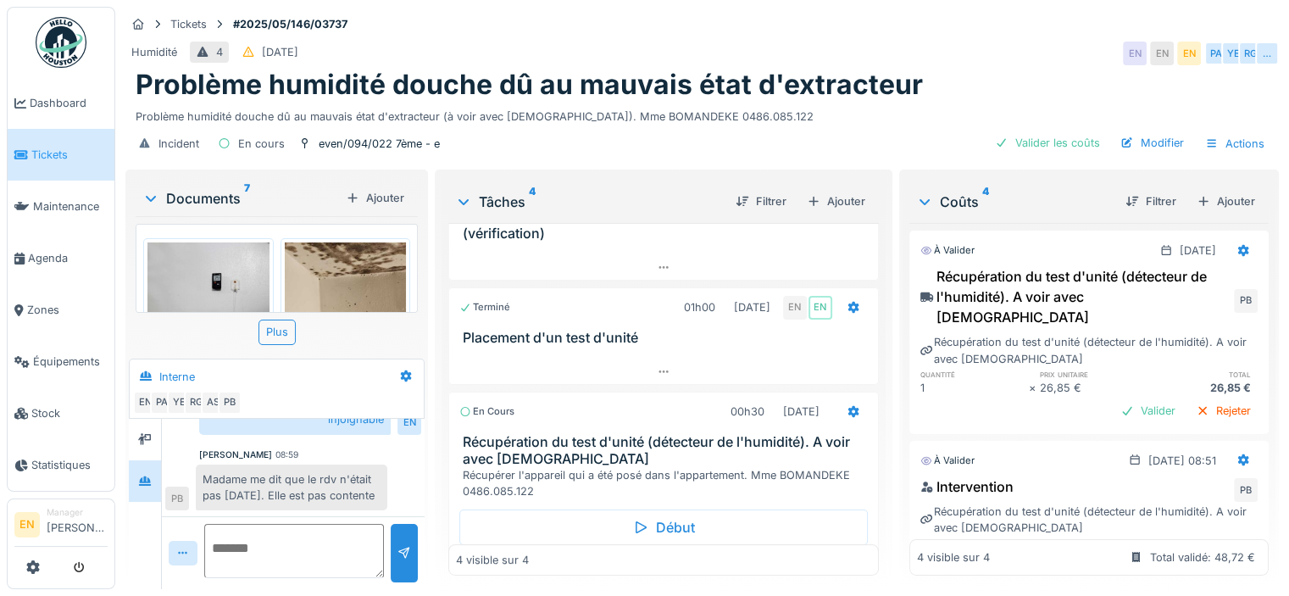
scroll to position [287, 0]
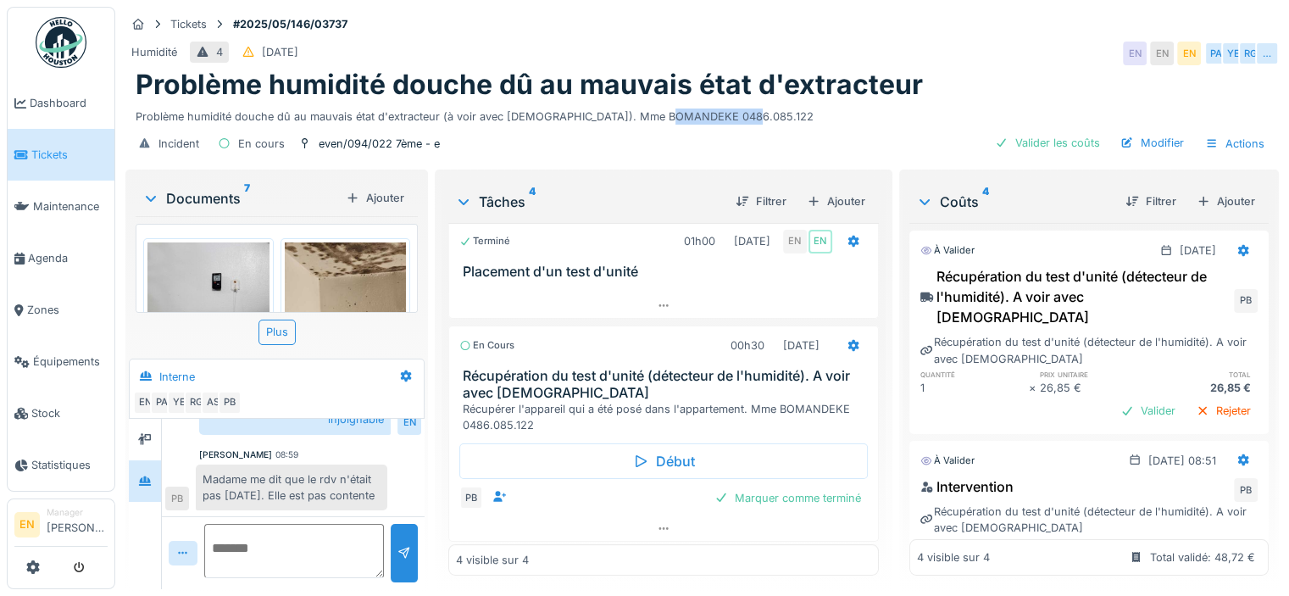
drag, startPoint x: 660, startPoint y: 115, endPoint x: 764, endPoint y: 123, distance: 104.5
click at [764, 123] on div "Problème humidité douche dû au mauvais état d'extracteur (à voir avec [DEMOGRAP…" at bounding box center [702, 113] width 1133 height 23
copy div "0486.085.122"
click at [977, 84] on div "Problème humidité douche dû au mauvais état d'extracteur" at bounding box center [702, 85] width 1133 height 32
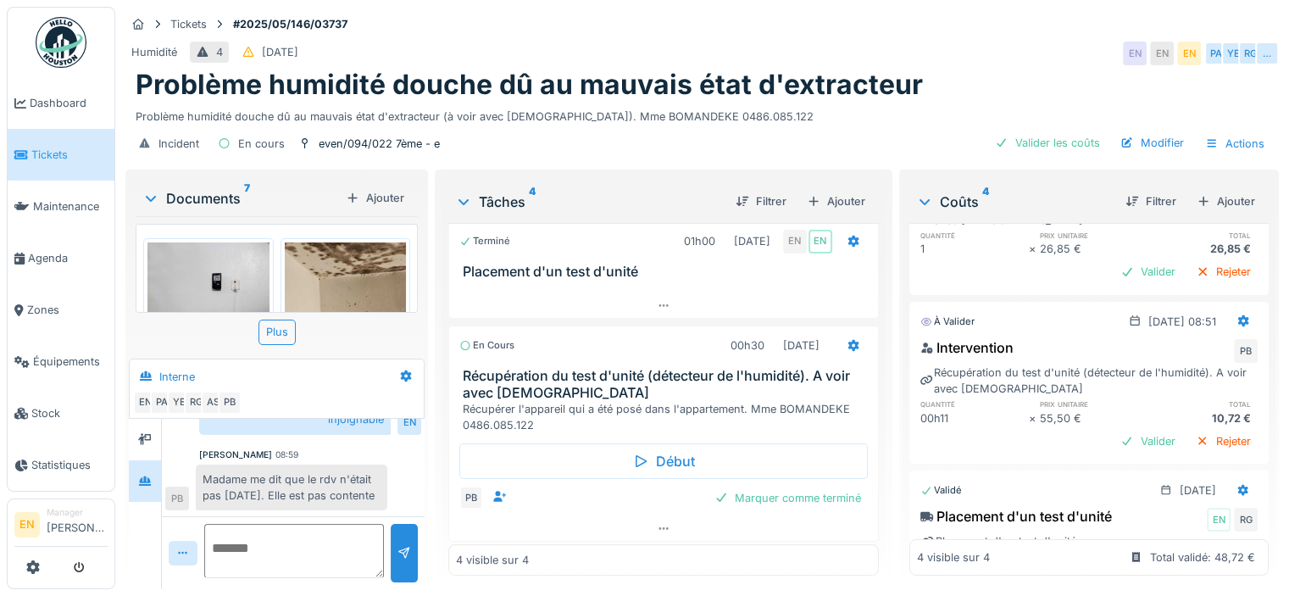
scroll to position [120, 0]
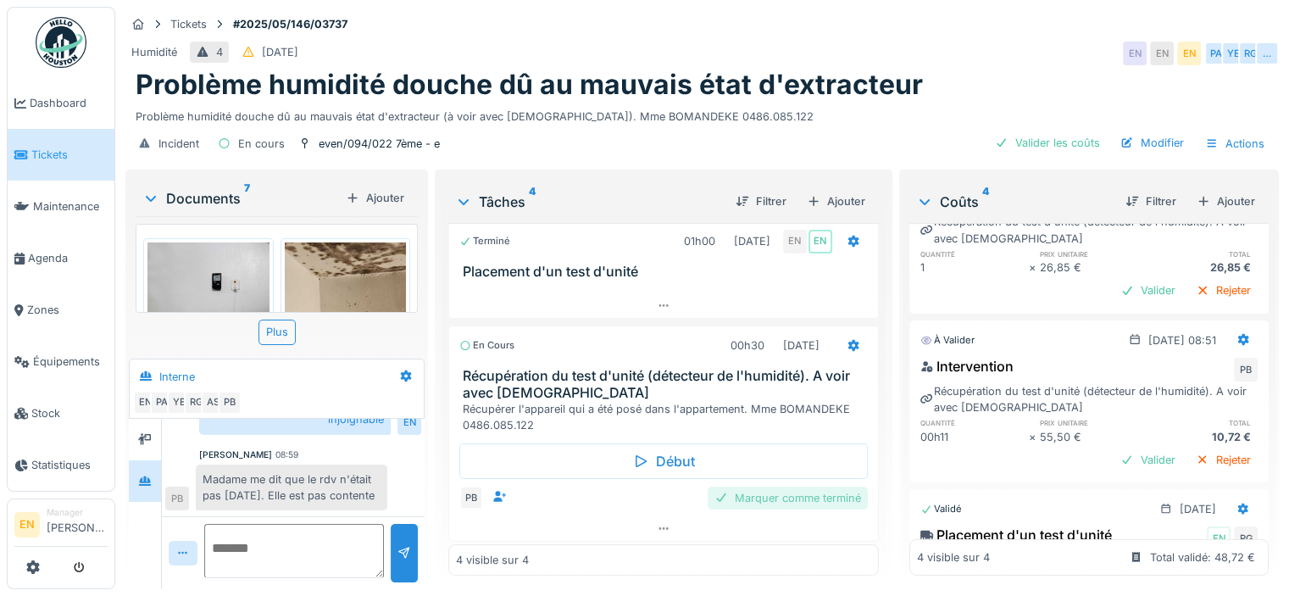
click at [749, 502] on div "Marquer comme terminé" at bounding box center [787, 497] width 160 height 23
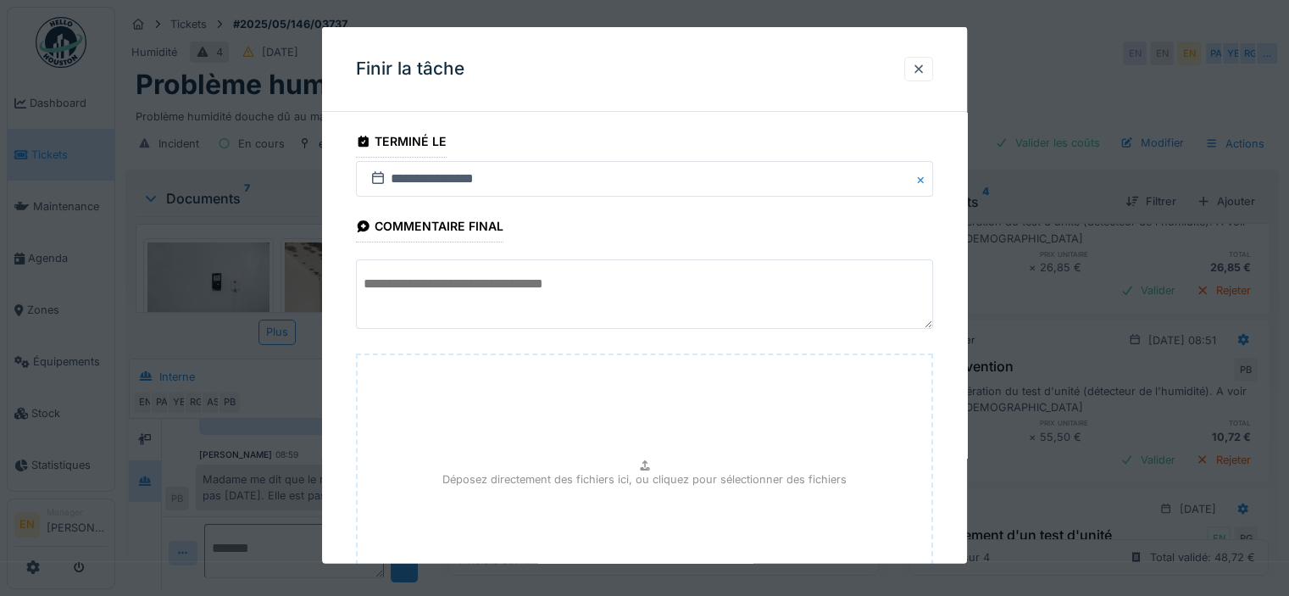
click at [962, 457] on div "**********" at bounding box center [644, 421] width 645 height 592
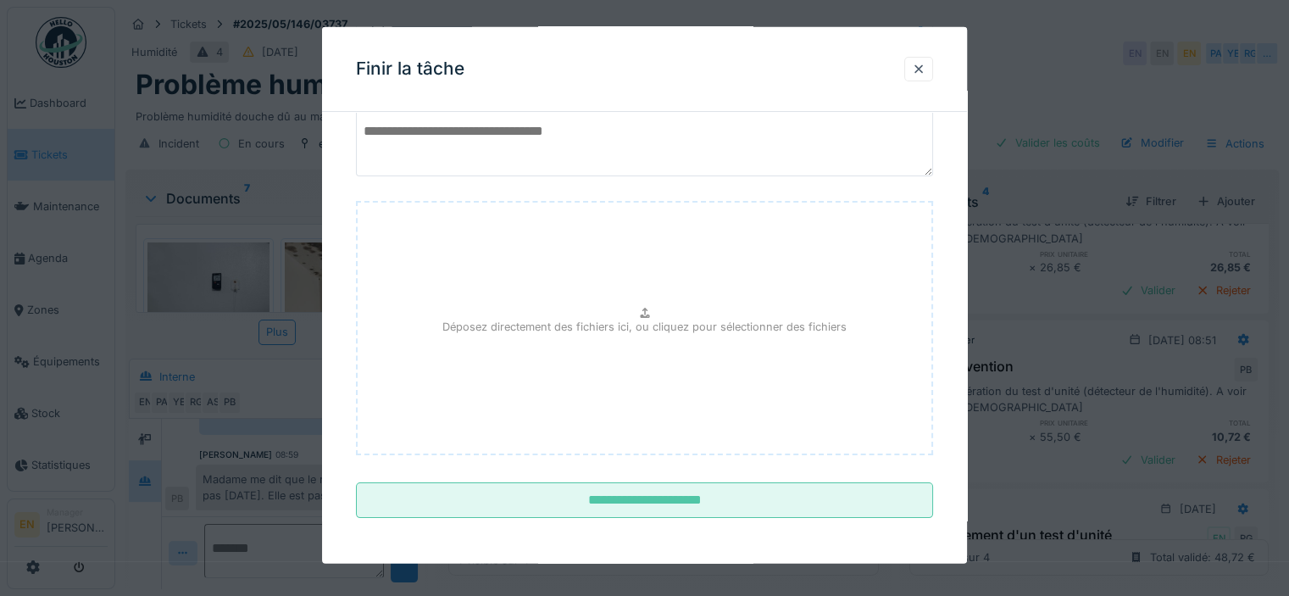
scroll to position [13, 0]
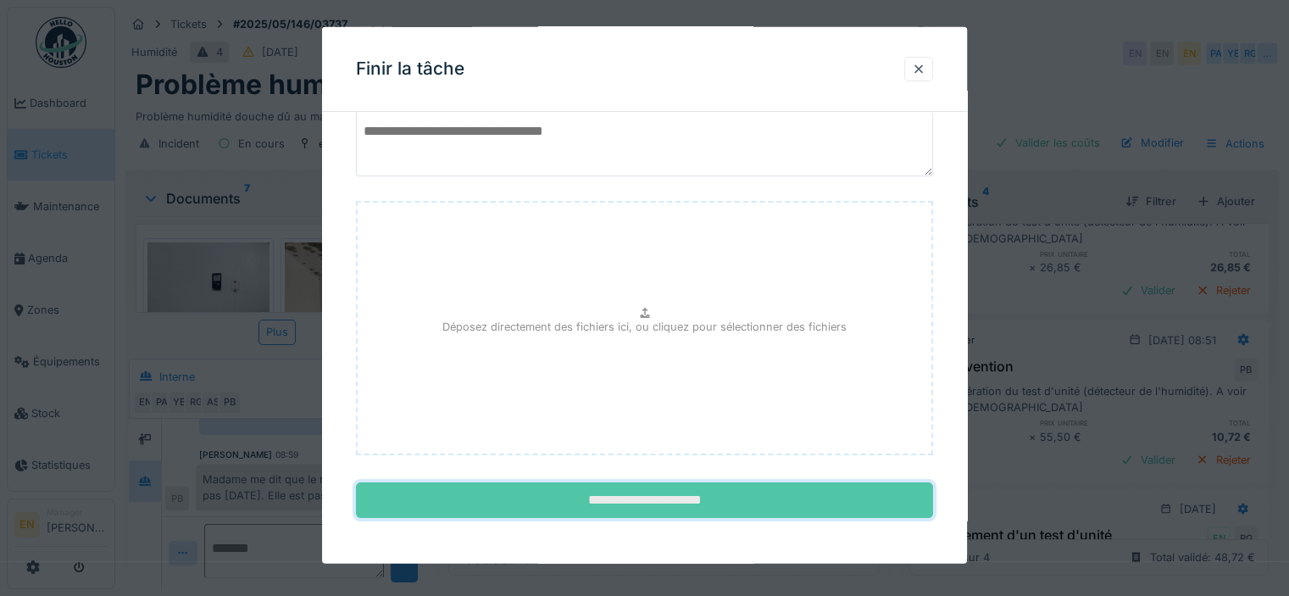
click at [627, 497] on input "**********" at bounding box center [644, 500] width 577 height 36
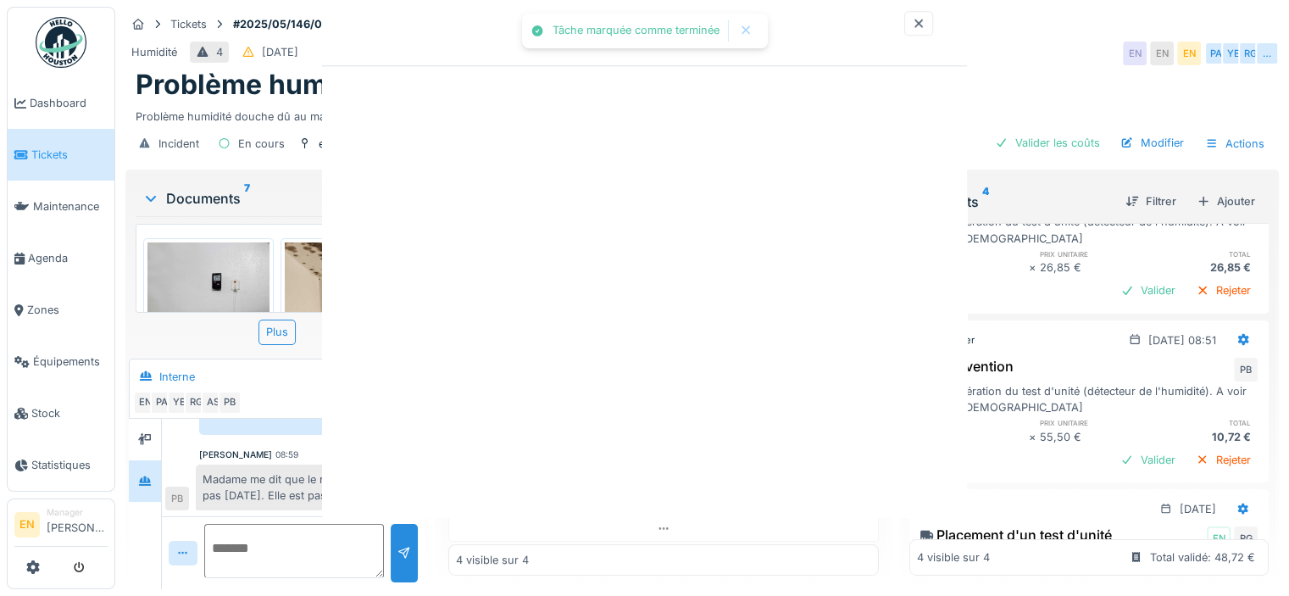
scroll to position [0, 0]
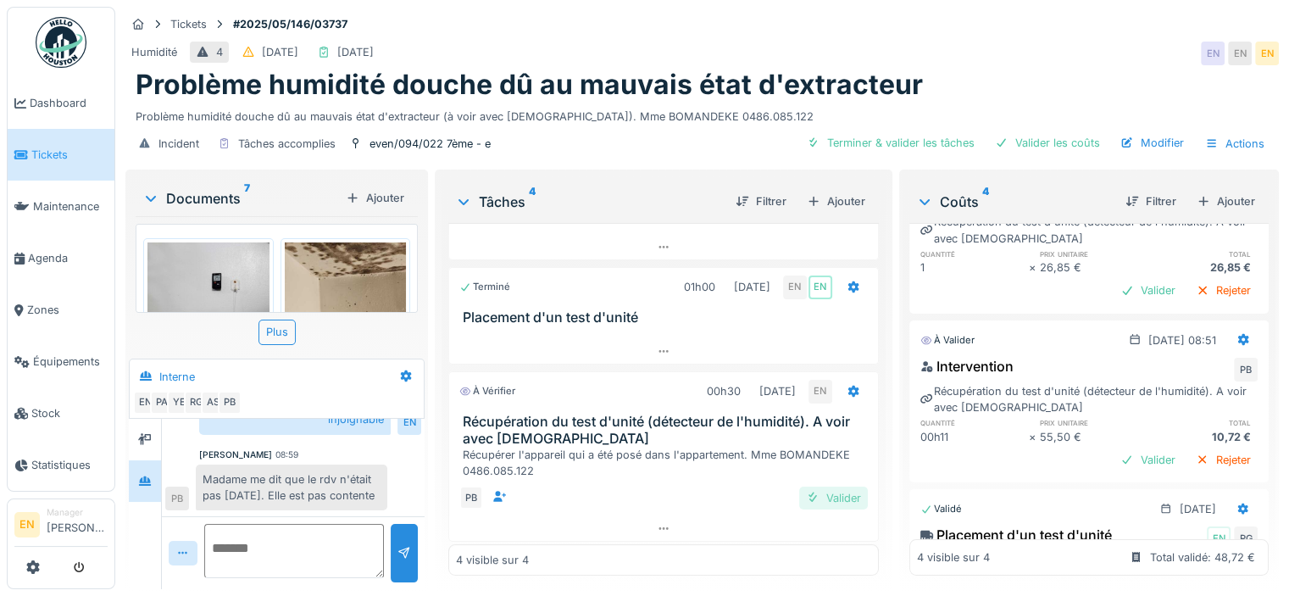
click at [832, 486] on div "Valider" at bounding box center [833, 497] width 69 height 23
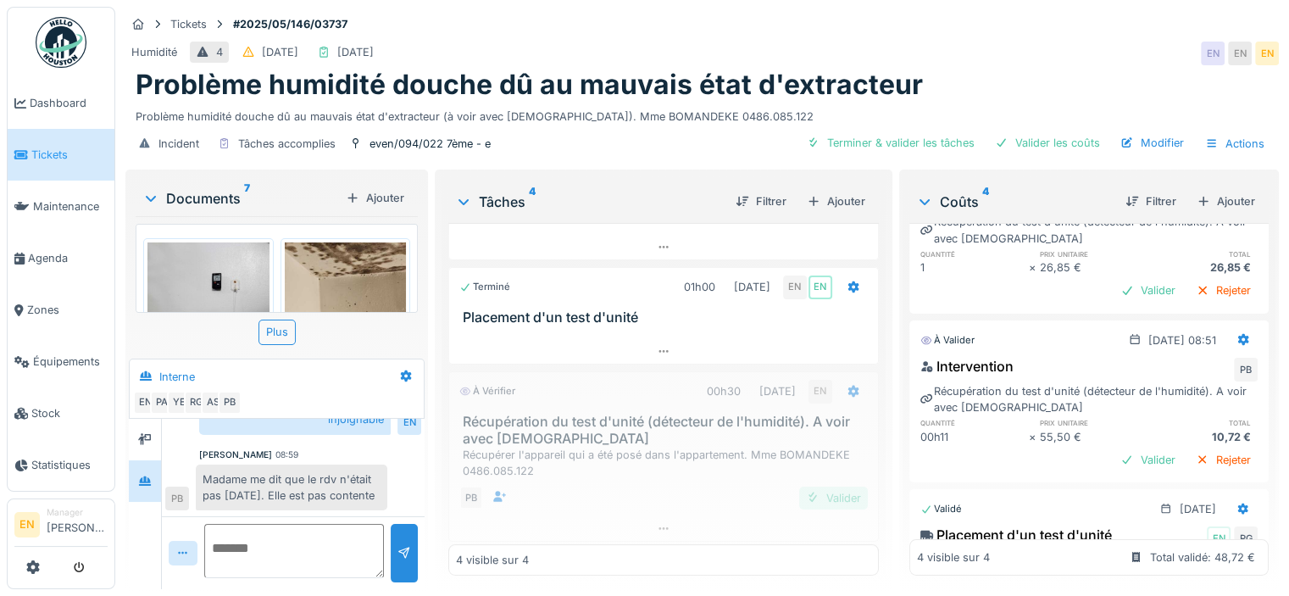
scroll to position [186, 0]
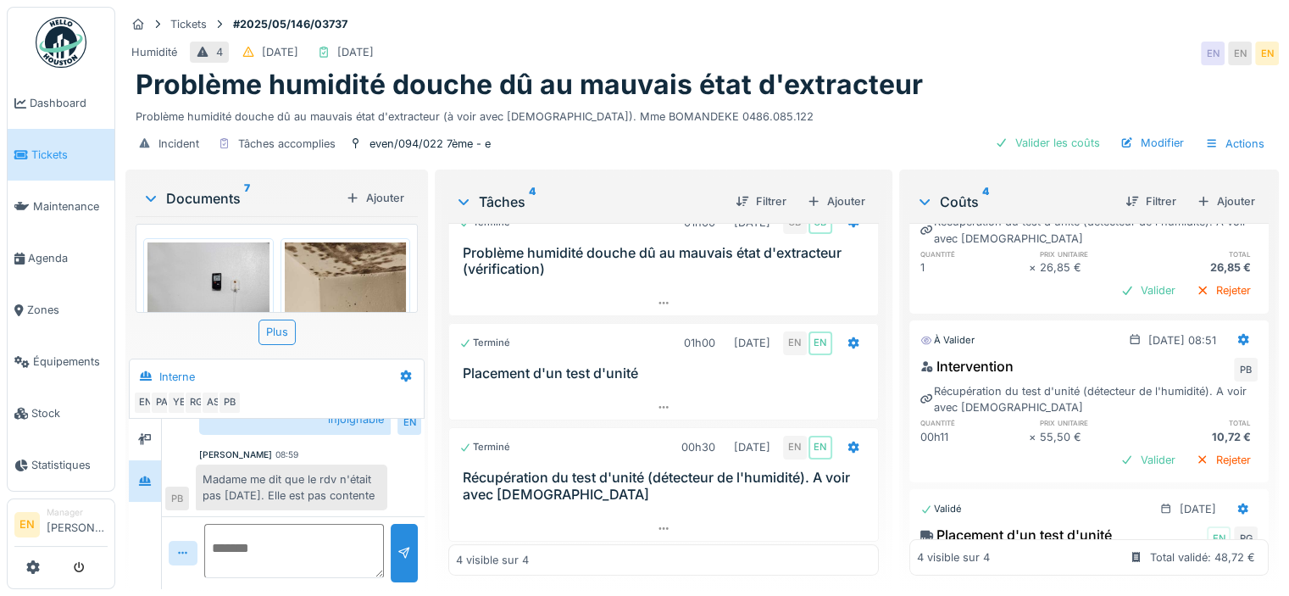
click at [1047, 38] on div "Humidité 4 07/05/2025 19/09/2025 EN EN EN" at bounding box center [701, 53] width 1153 height 30
click at [949, 41] on div "Humidité 4 07/05/2025 19/09/2025 EN EN EN" at bounding box center [701, 53] width 1153 height 30
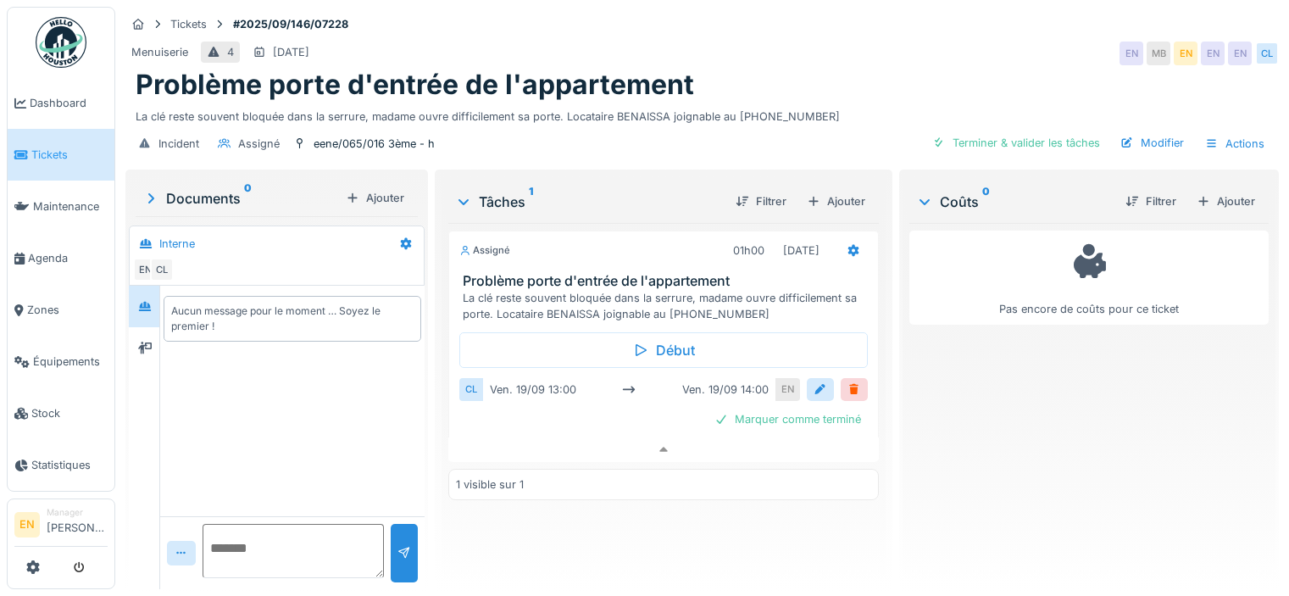
scroll to position [13, 0]
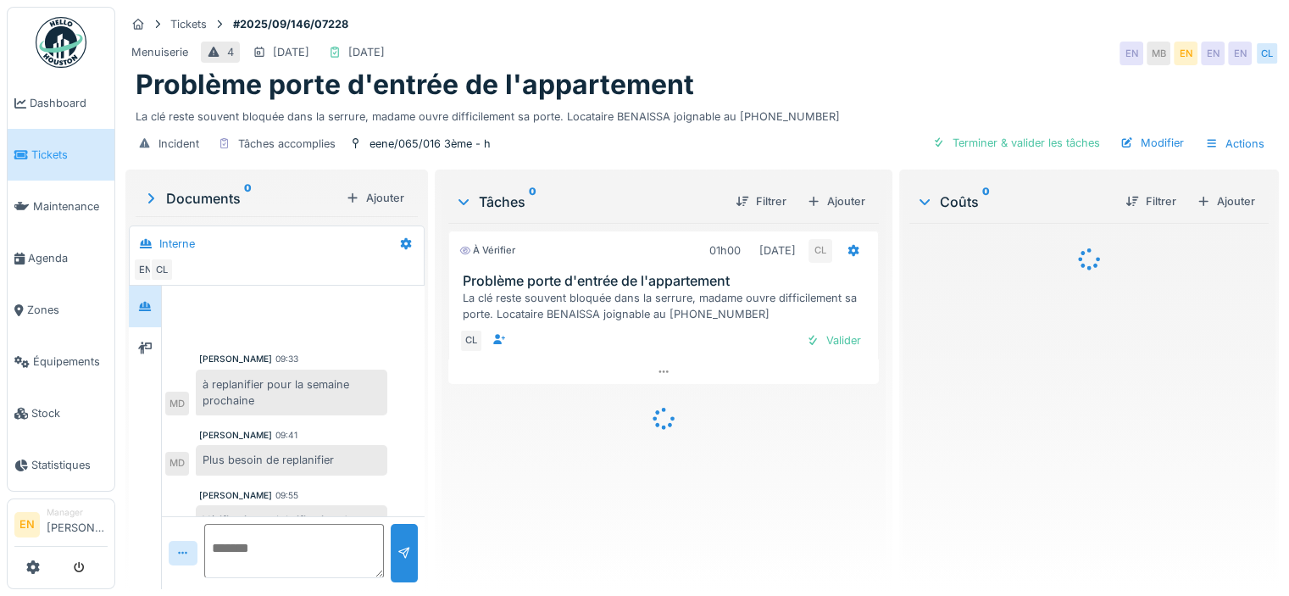
scroll to position [132, 0]
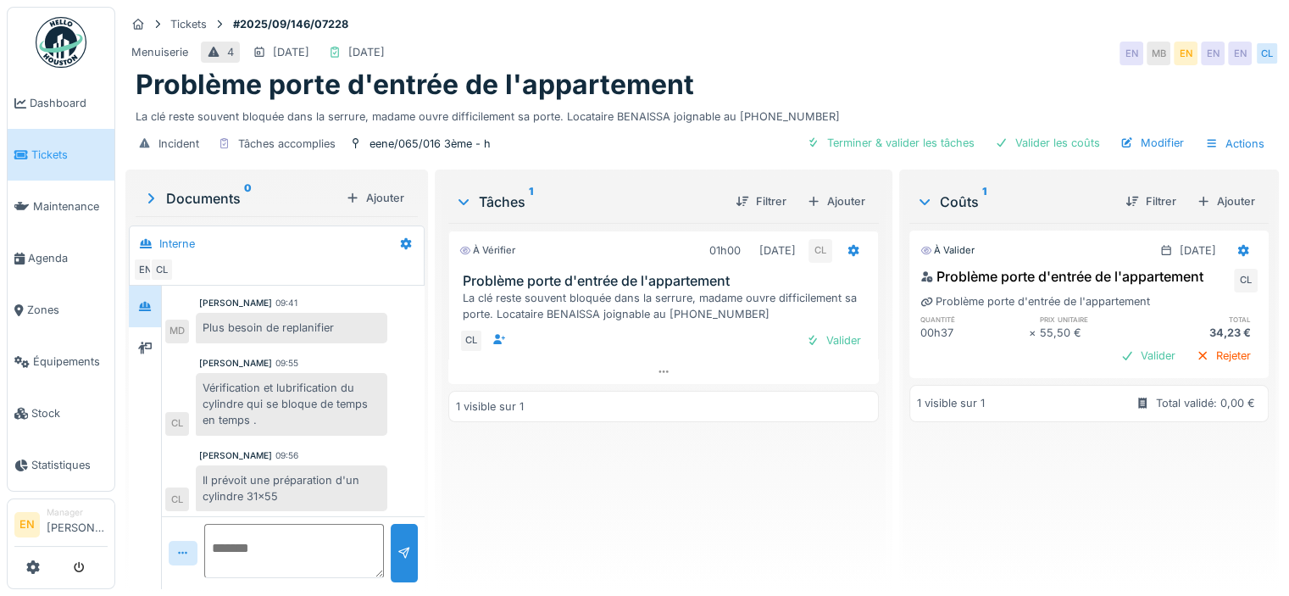
click at [55, 40] on img at bounding box center [61, 42] width 51 height 51
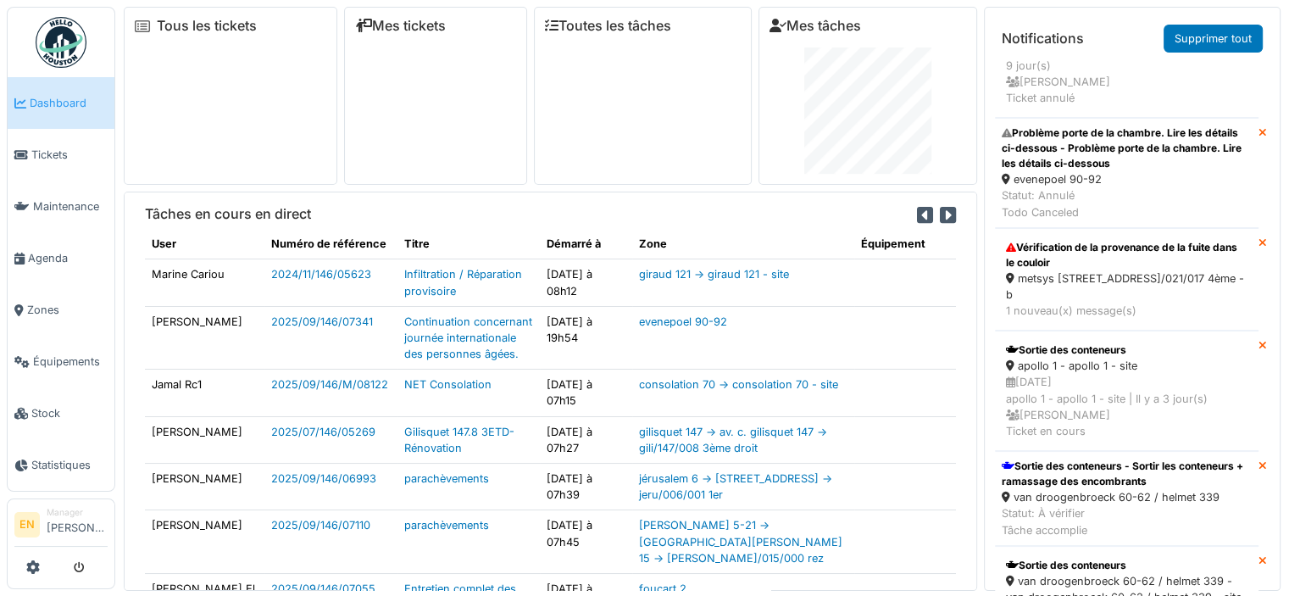
scroll to position [1253, 0]
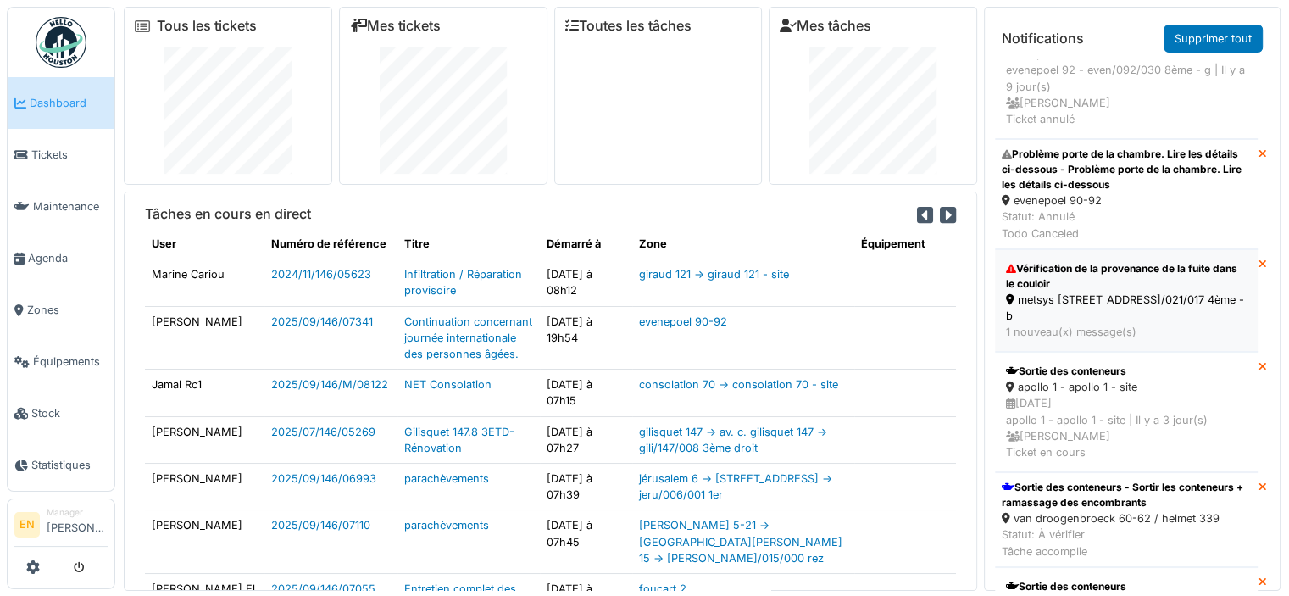
click at [1061, 291] on div "Vérification de la provenance de la fuite dans le couloir" at bounding box center [1126, 276] width 241 height 30
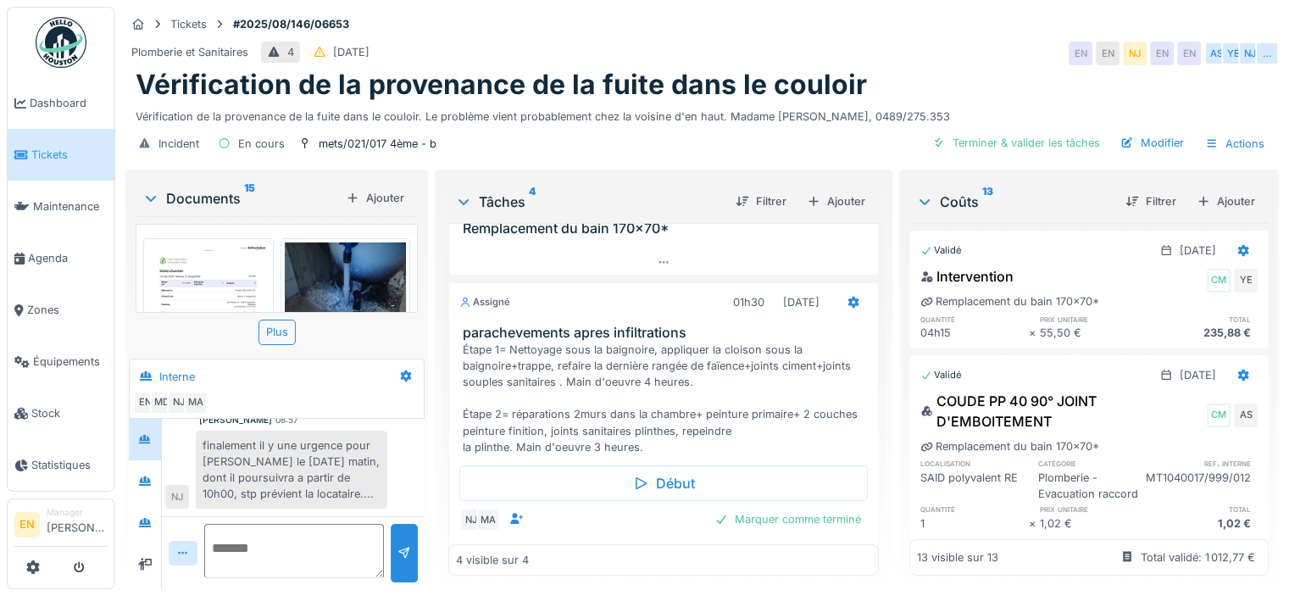
scroll to position [401, 0]
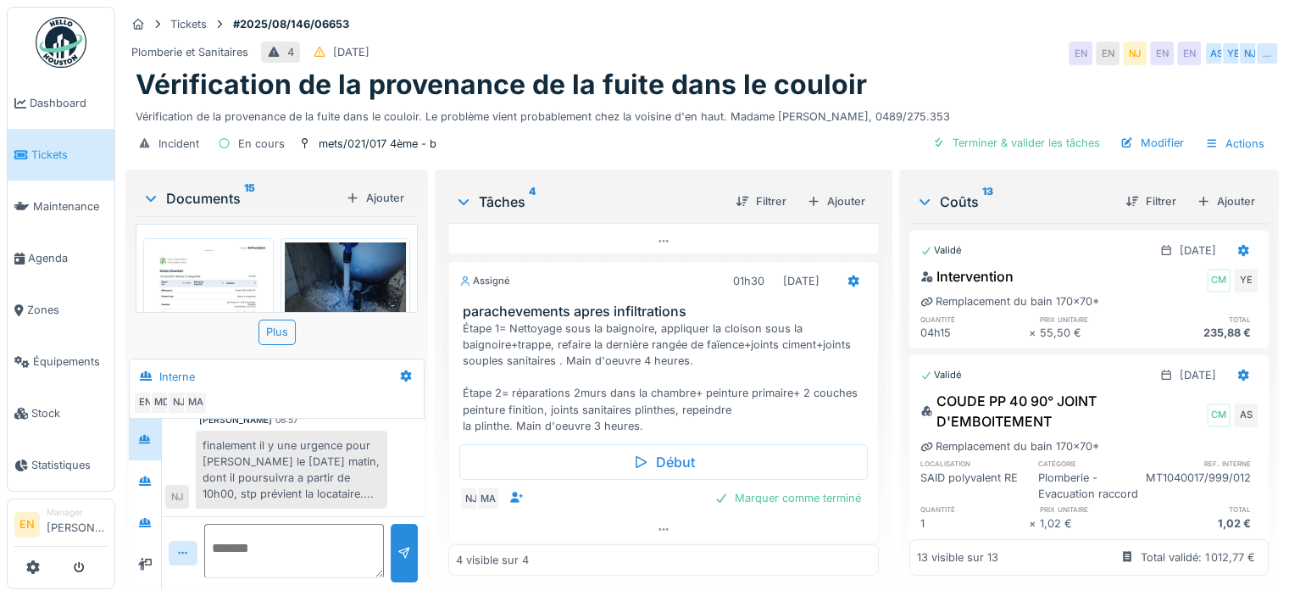
click at [335, 460] on div "finalement il y une urgence pour Mahfoud le lundi matin, dont il poursuivra a p…" at bounding box center [291, 469] width 191 height 79
click at [334, 467] on div "finalement il y une urgence pour Mahfoud le lundi matin, dont il poursuivra a p…" at bounding box center [291, 469] width 191 height 79
click at [358, 455] on div "finalement il y une urgence pour Mahfoud le lundi matin, dont il poursuivra a p…" at bounding box center [291, 469] width 191 height 79
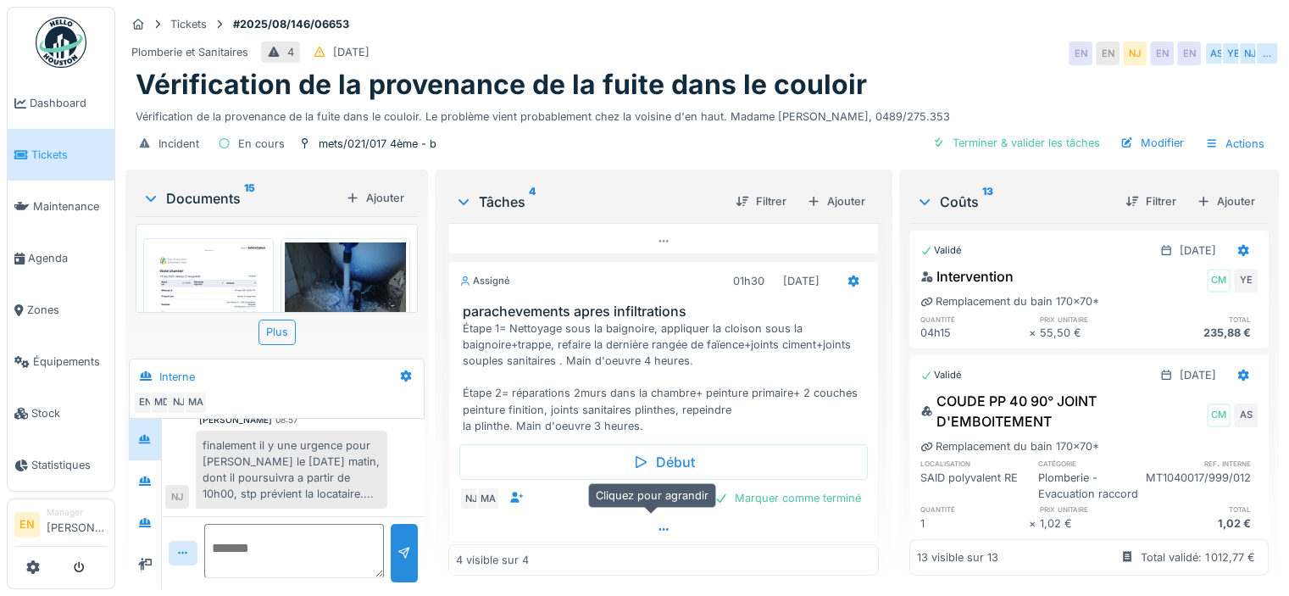
click at [657, 524] on icon at bounding box center [664, 529] width 14 height 11
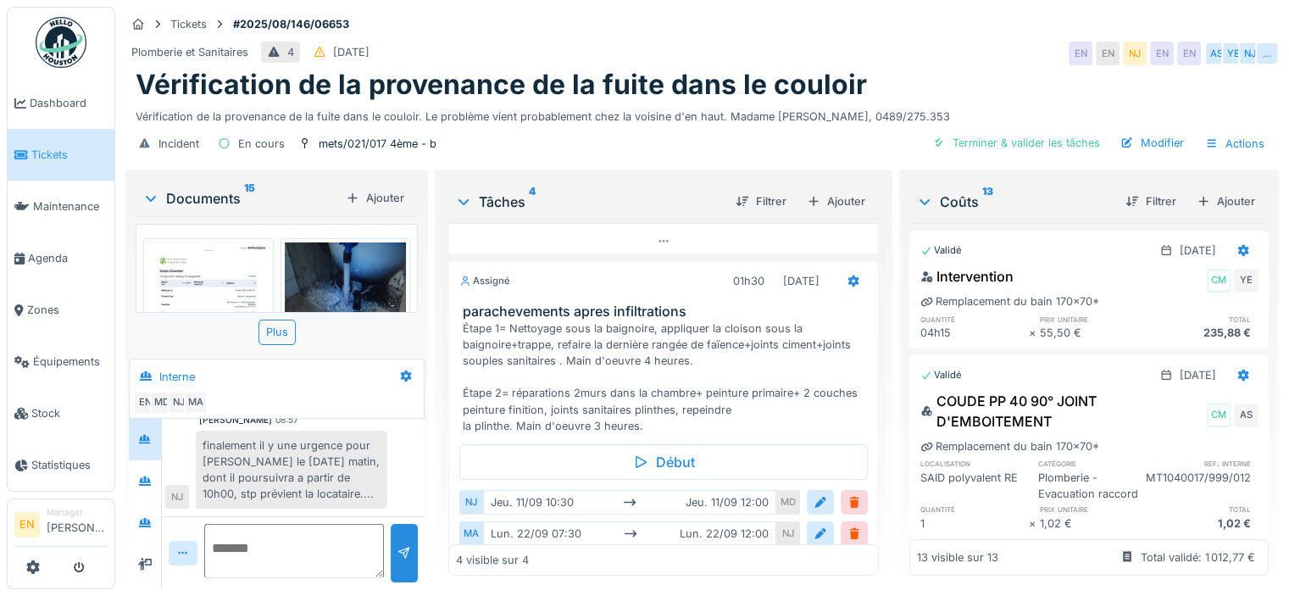
drag, startPoint x: 886, startPoint y: 104, endPoint x: 967, endPoint y: 103, distance: 81.3
click at [967, 103] on div "Vérification de la provenance de la fuite dans le couloir. Le problème vient pr…" at bounding box center [702, 113] width 1133 height 23
copy div "0489/275.353"
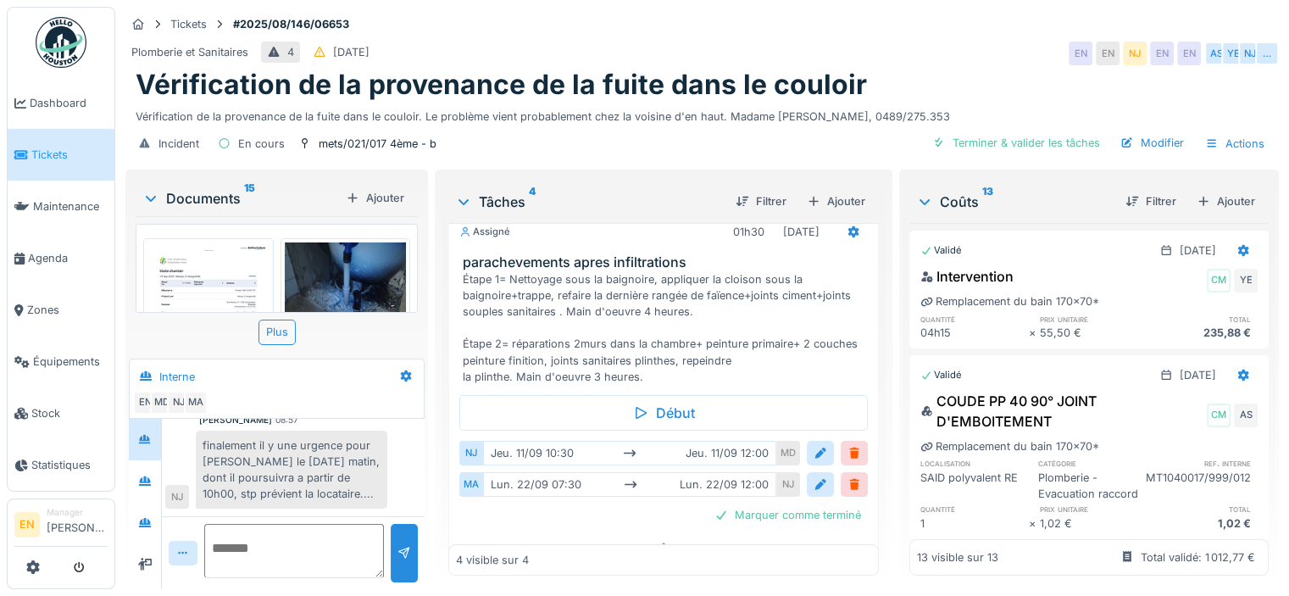
scroll to position [466, 0]
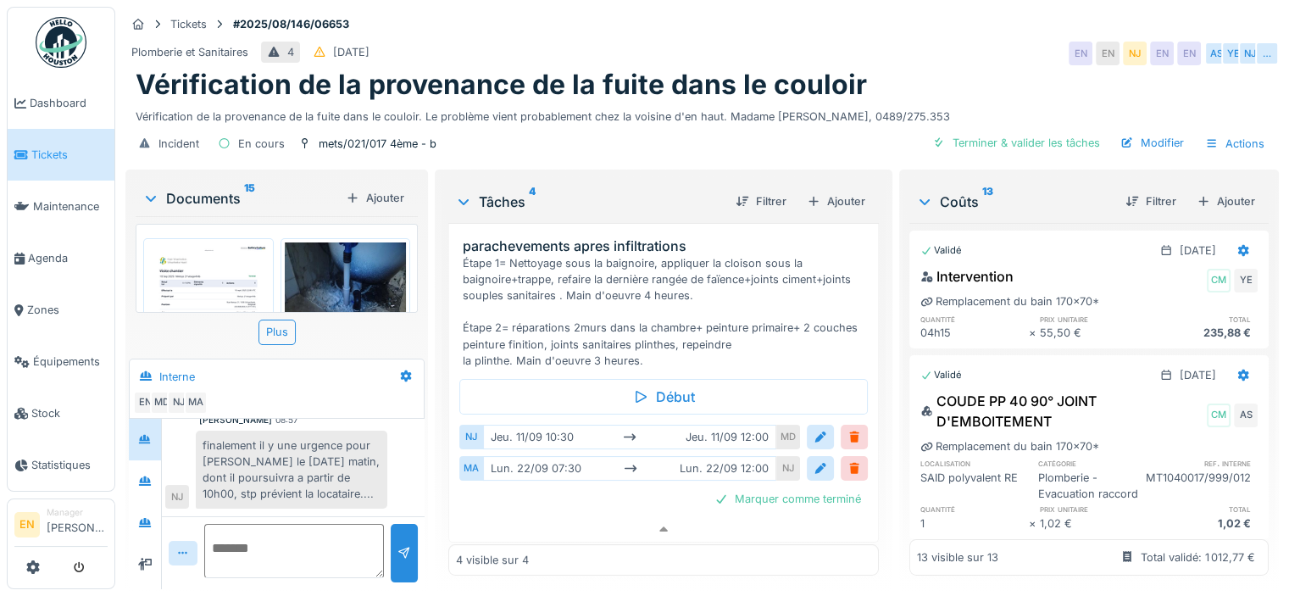
click at [324, 530] on textarea at bounding box center [294, 551] width 180 height 54
type textarea "*"
type textarea "**********"
click at [58, 52] on img at bounding box center [61, 42] width 51 height 51
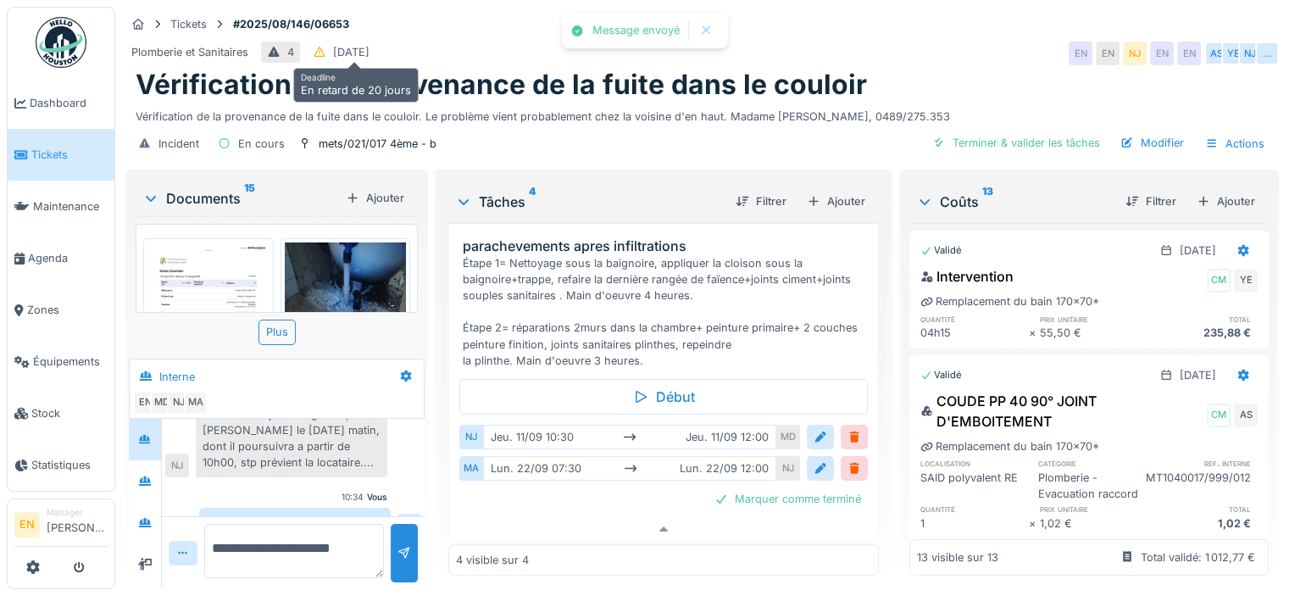
scroll to position [689, 0]
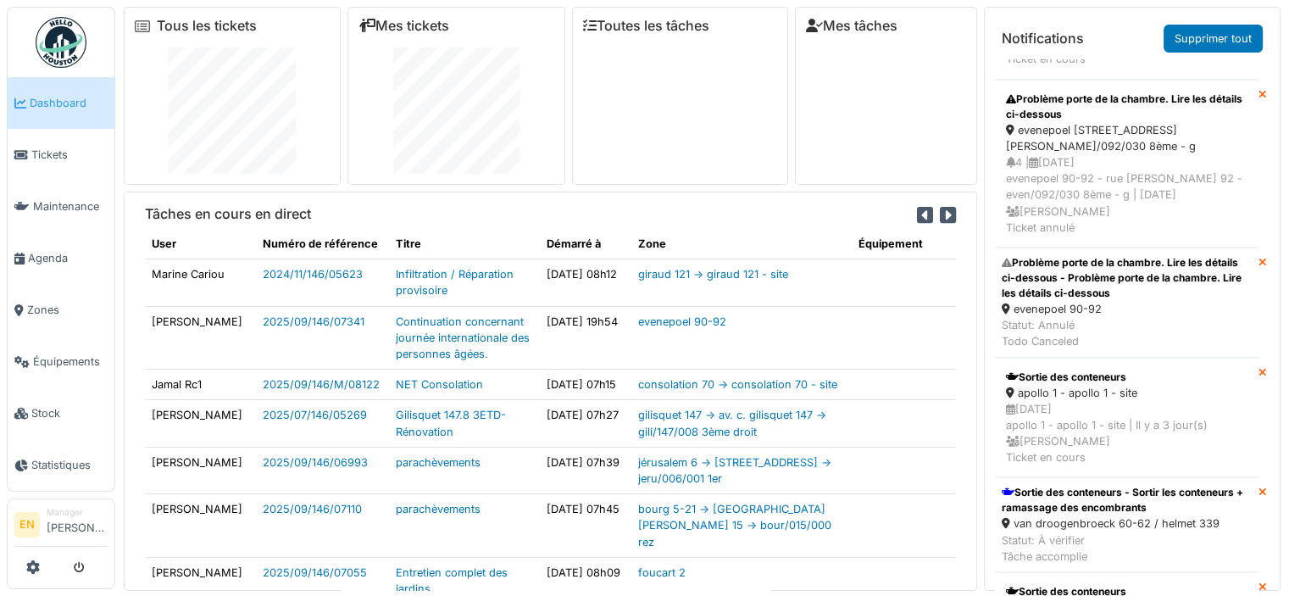
scroll to position [1137, 0]
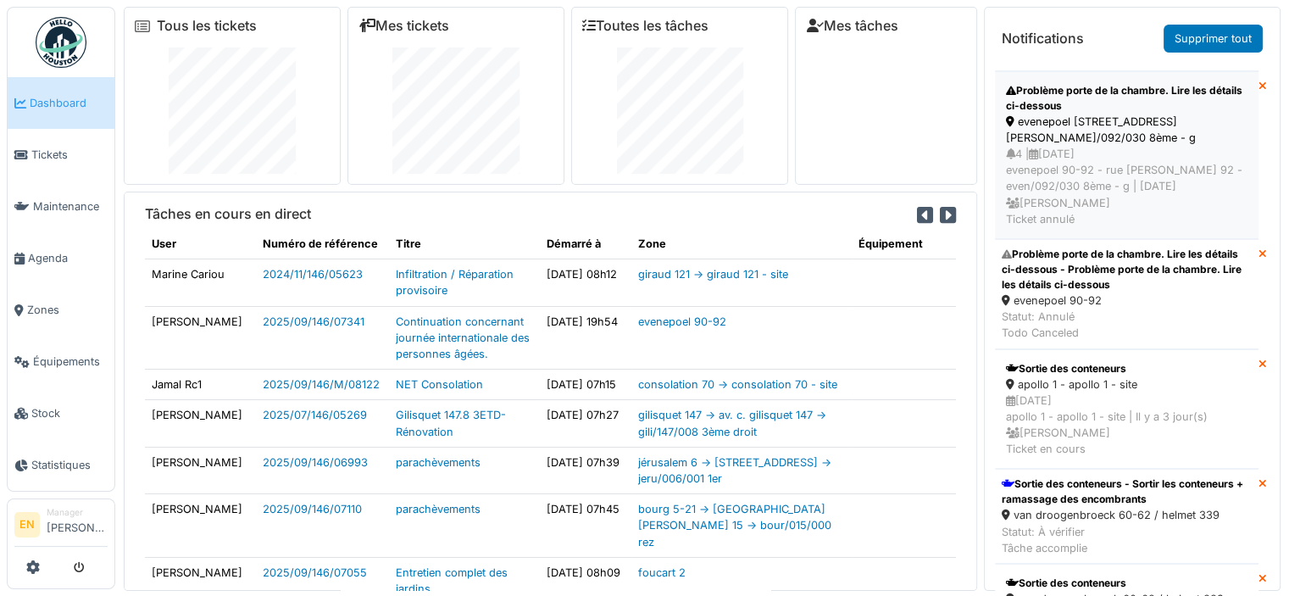
click at [1061, 146] on div "evenepoel 90-92 - rue h. evenepoel 92 - even/092/030 8ème - g" at bounding box center [1126, 130] width 241 height 32
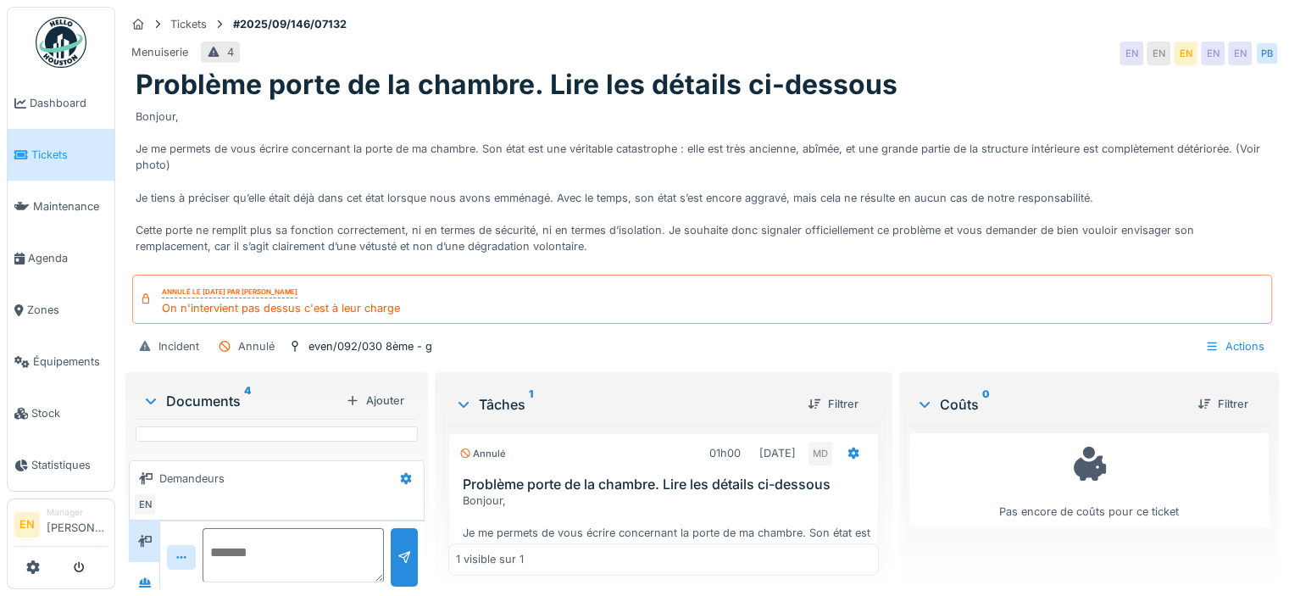
click at [77, 43] on img at bounding box center [61, 42] width 51 height 51
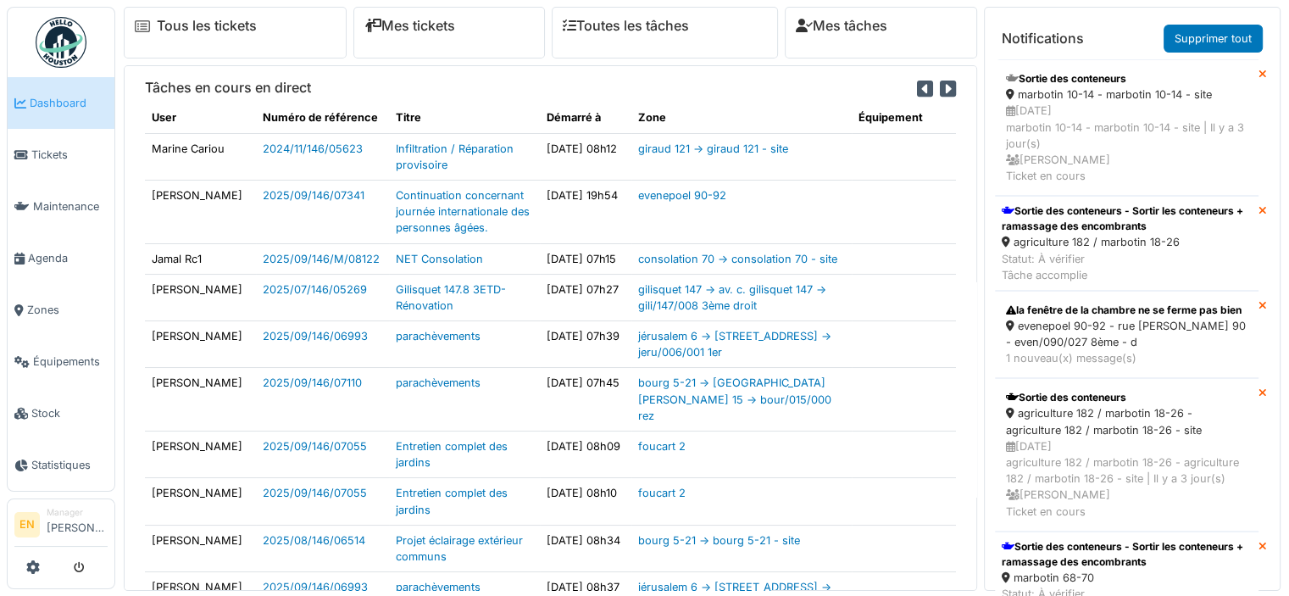
click at [1269, 519] on div "Notifications Supprimer tout Sortie des conteneurs marbotin 10-14 - marbotin 10…" at bounding box center [1132, 299] width 297 height 584
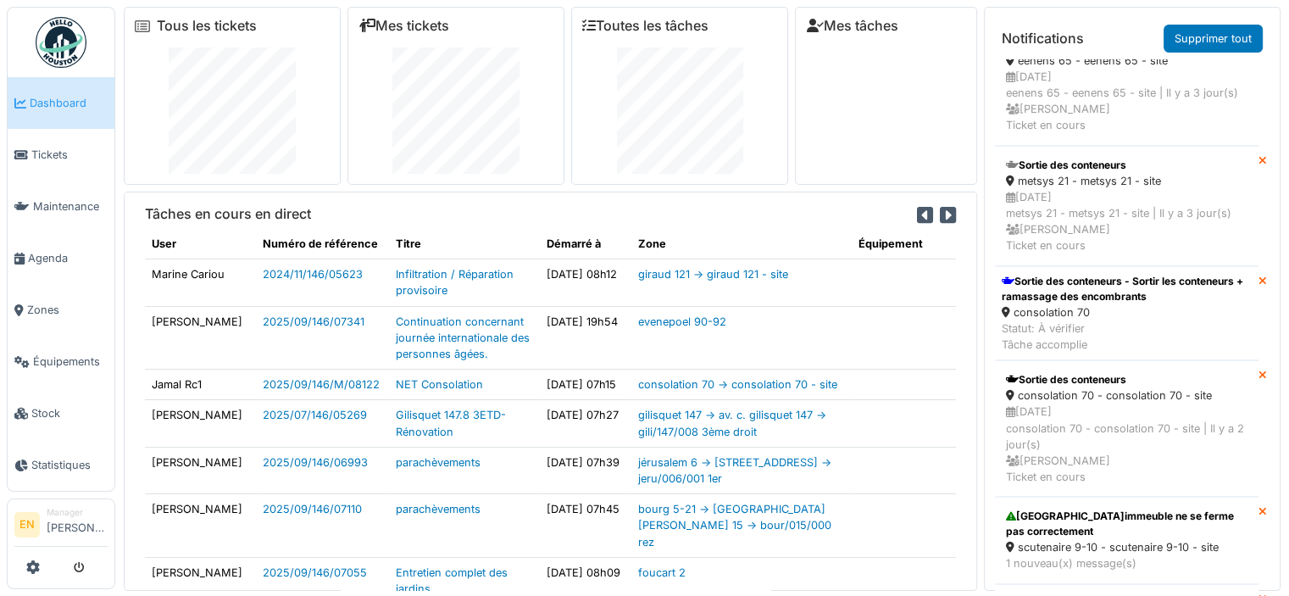
scroll to position [2166, 0]
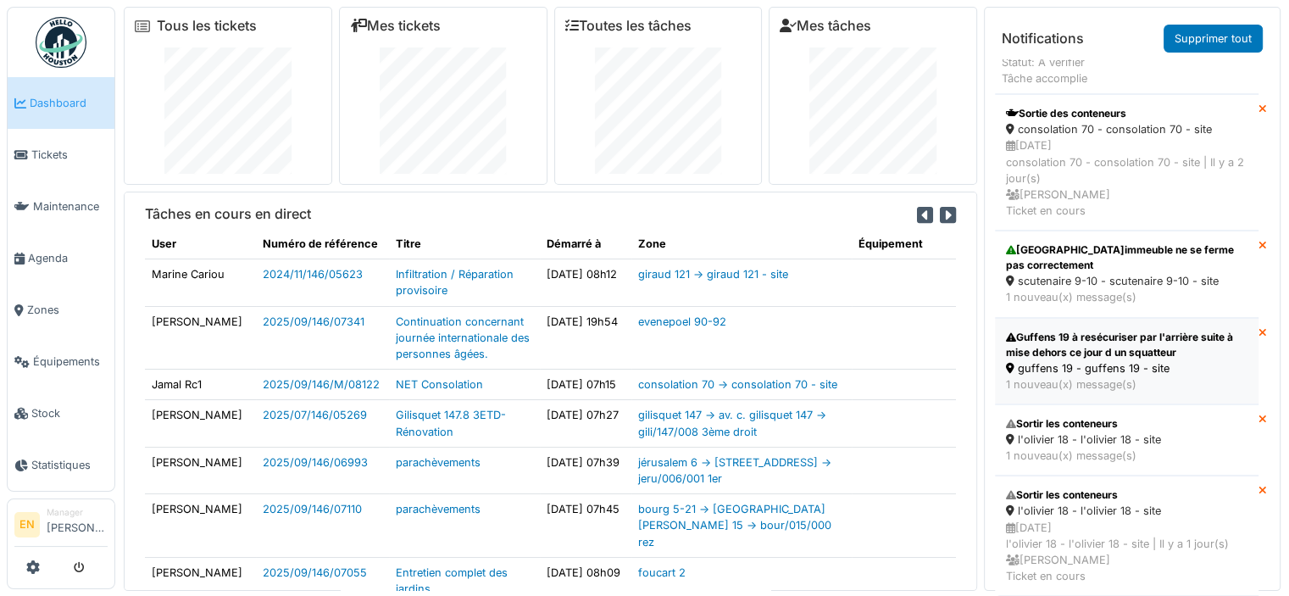
click at [1070, 338] on div "Guffens 19 à resécuriser par l'arrière suite à mise dehors ce jour d un squatte…" at bounding box center [1126, 345] width 241 height 30
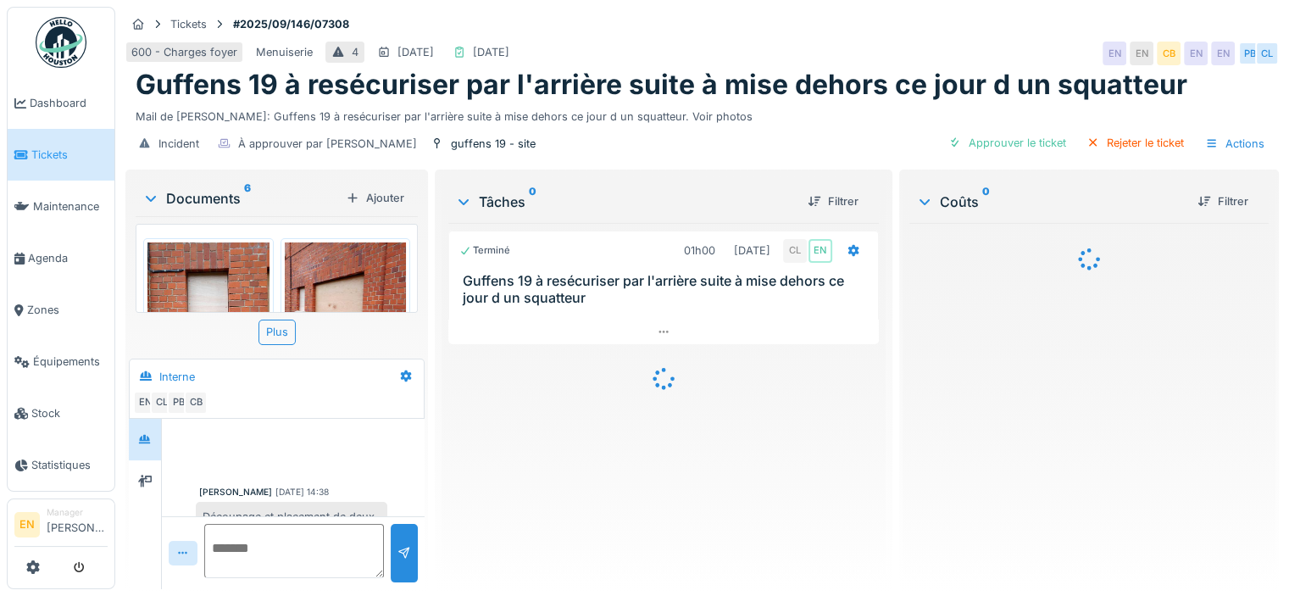
scroll to position [54, 0]
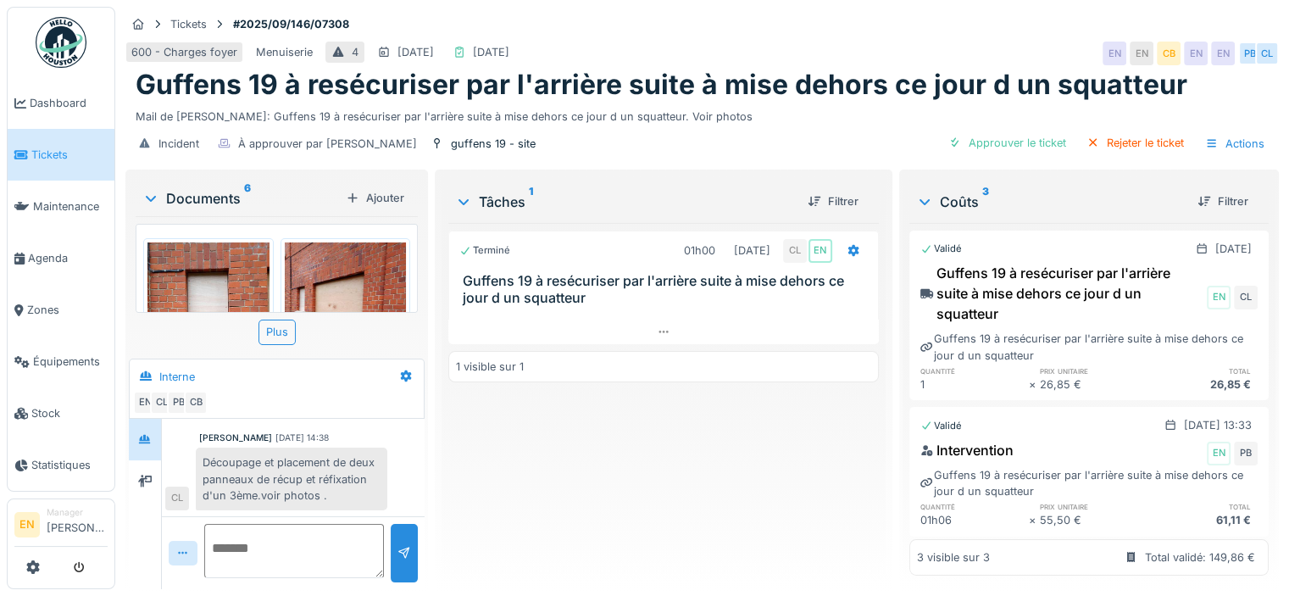
click at [679, 452] on div "Terminé 01h00 18/09/2025 CL EN Guffens 19 à resécuriser par l'arrière suite à m…" at bounding box center [663, 399] width 430 height 352
click at [75, 53] on img at bounding box center [61, 42] width 51 height 51
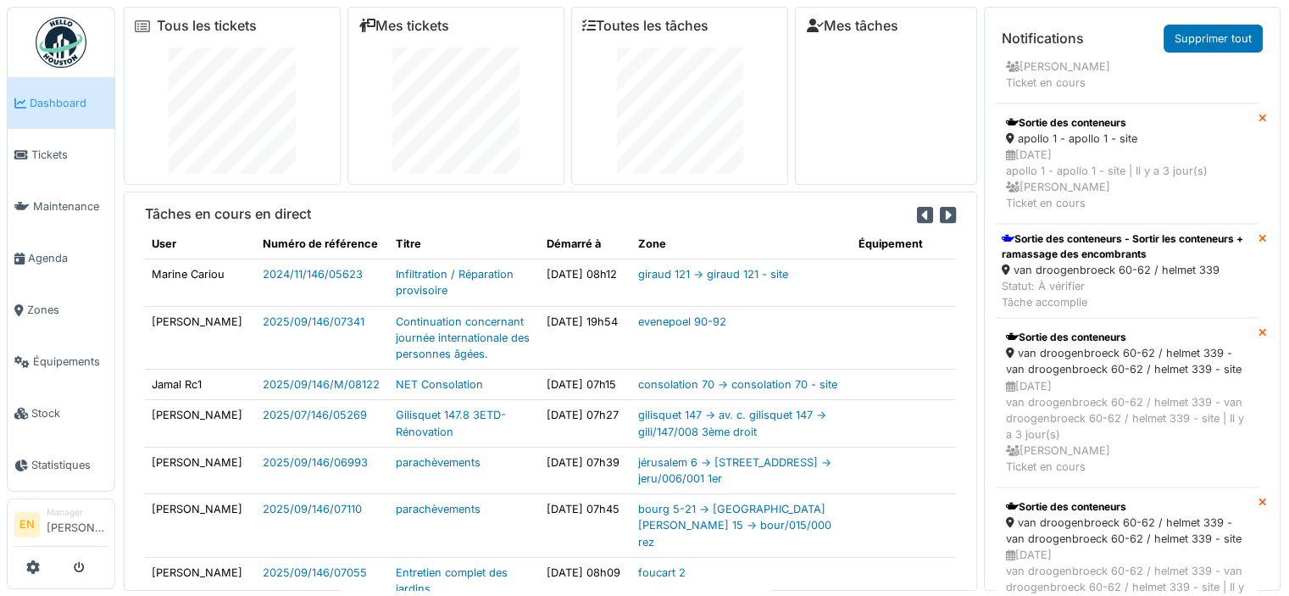
scroll to position [1098, 0]
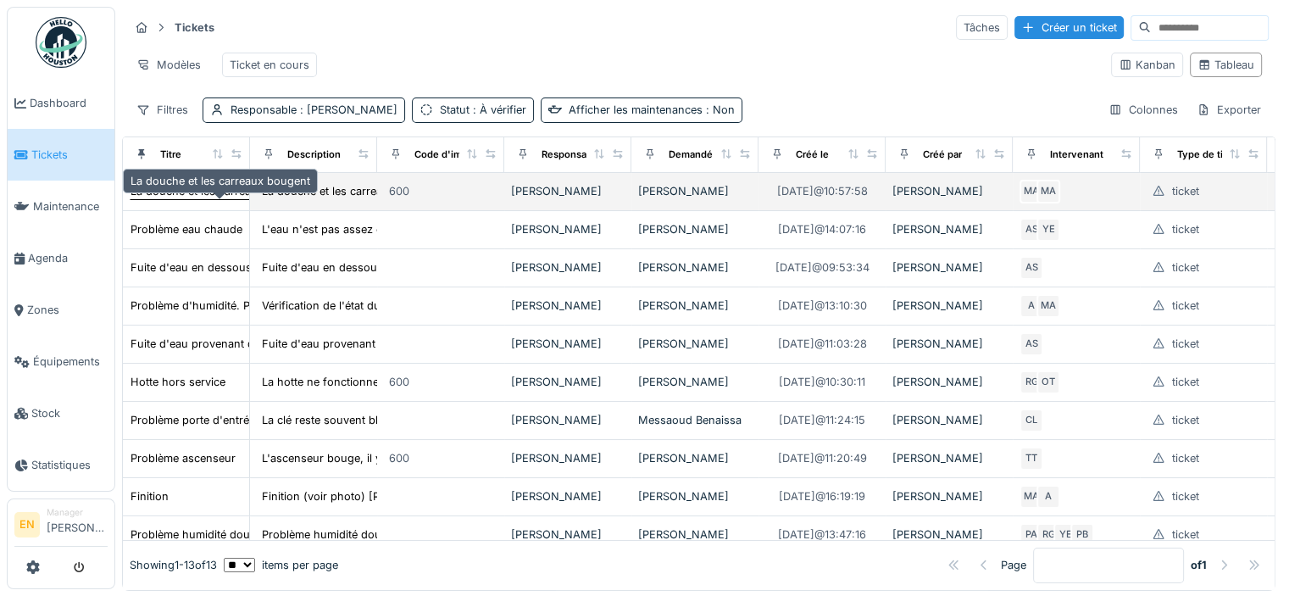
click at [207, 199] on div "La douche et les carreaux bougent" at bounding box center [220, 191] width 180 height 16
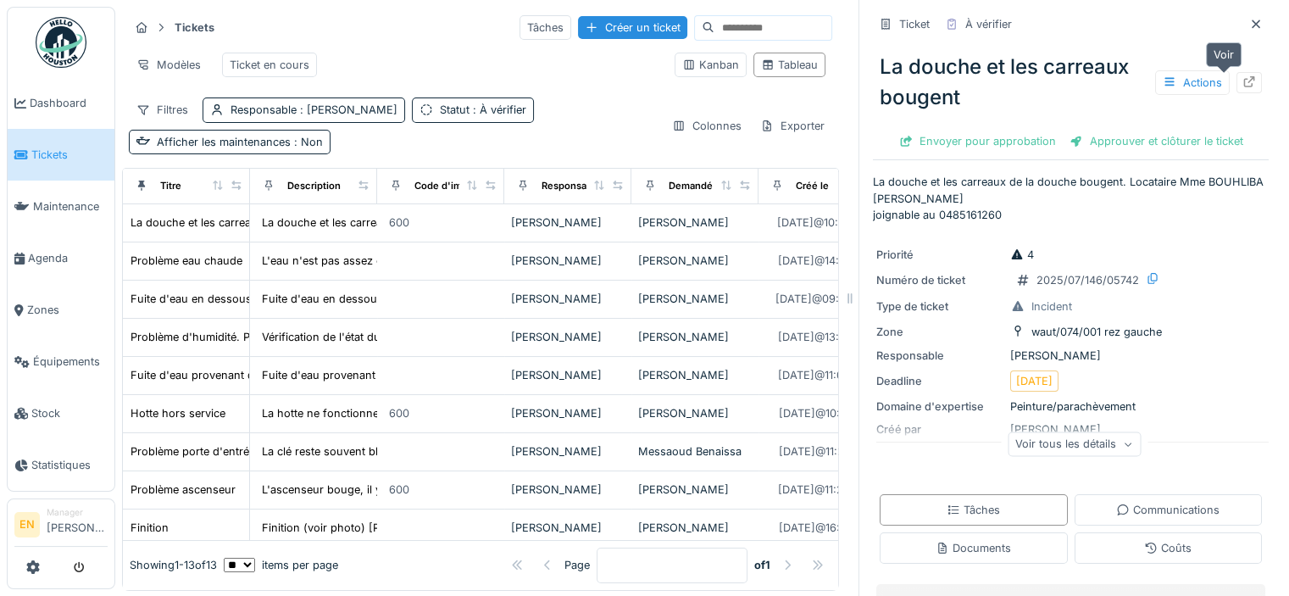
click at [1242, 83] on icon at bounding box center [1249, 81] width 14 height 11
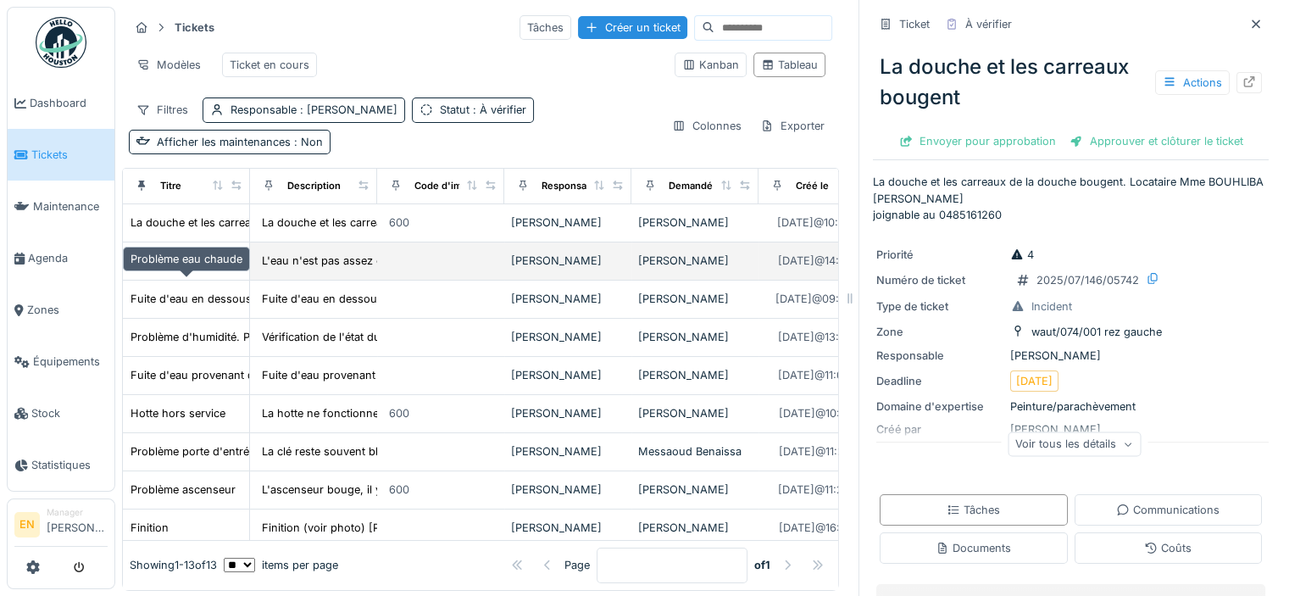
click at [186, 269] on div "Problème eau chaude" at bounding box center [186, 260] width 112 height 16
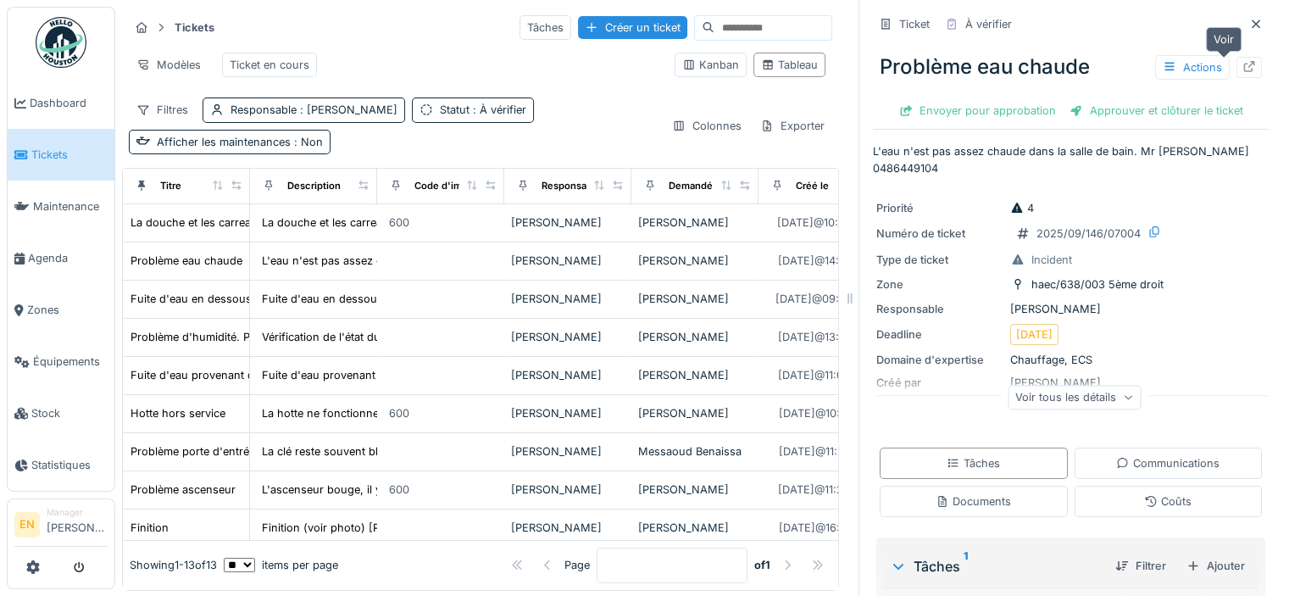
click at [1242, 68] on icon at bounding box center [1249, 66] width 14 height 11
click at [1244, 67] on icon at bounding box center [1249, 66] width 11 height 11
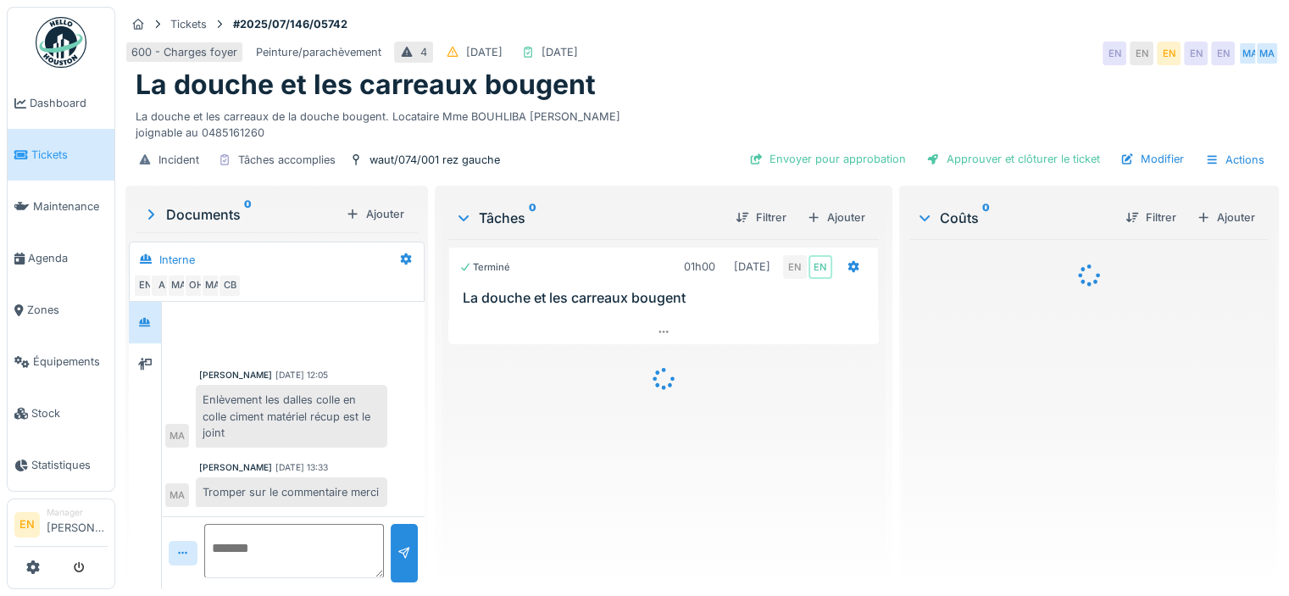
scroll to position [355, 0]
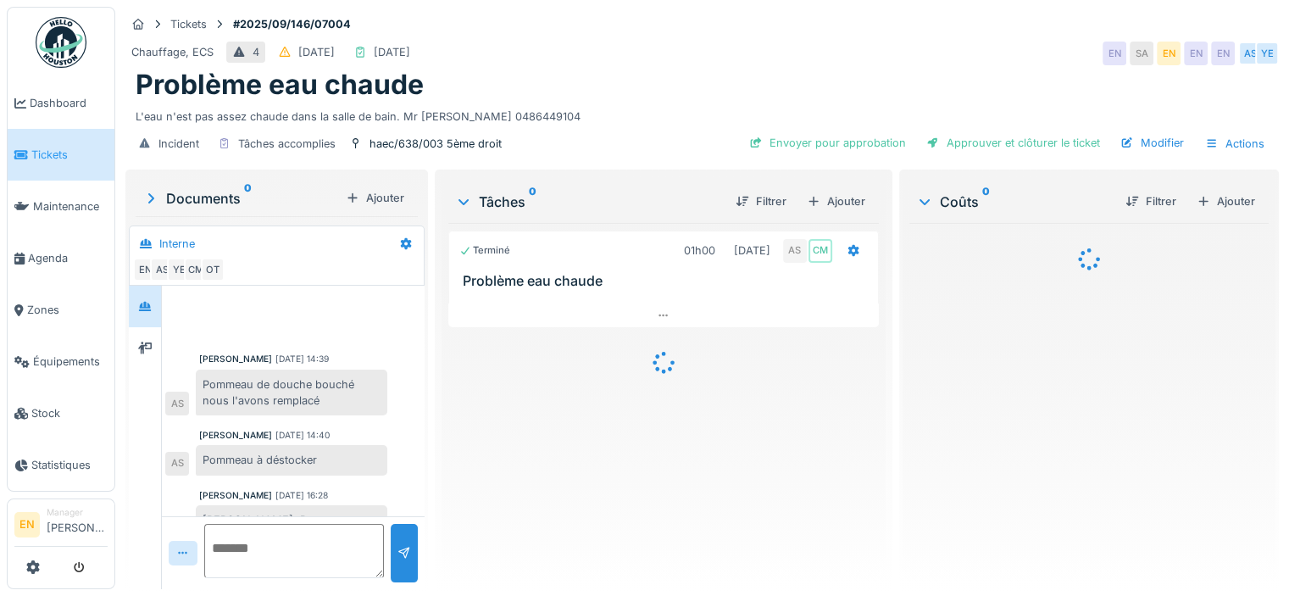
scroll to position [100, 0]
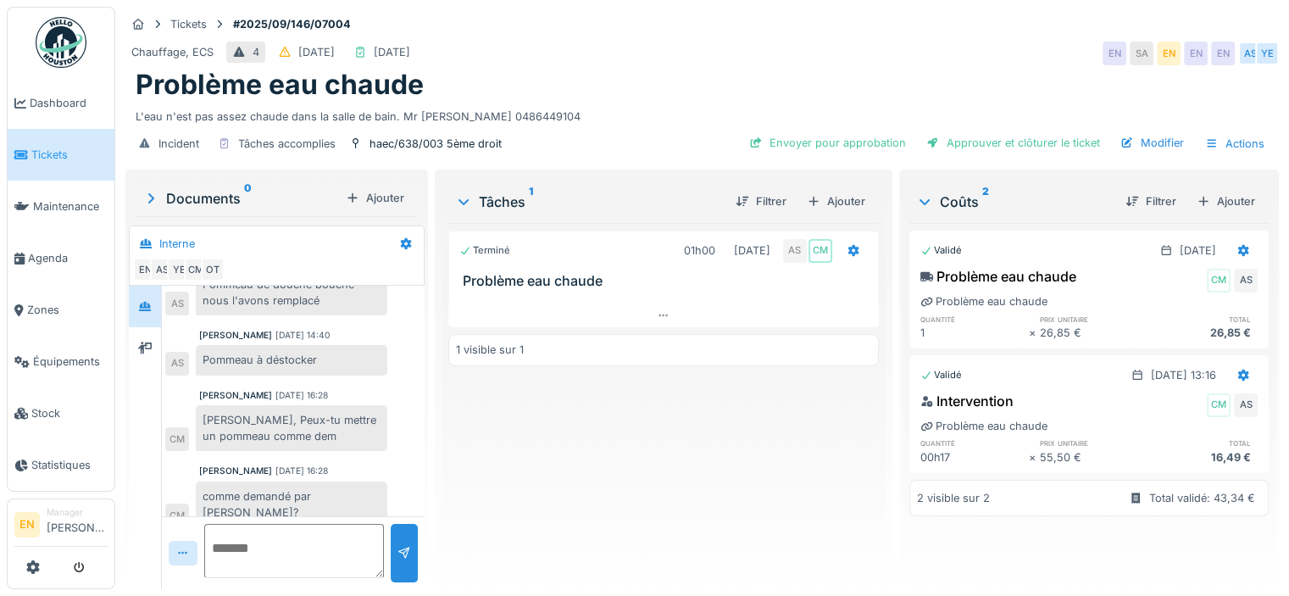
click at [546, 444] on div "Terminé 01h00 10/09/2025 AS CM Problème eau chaude 1 visible sur 1" at bounding box center [663, 399] width 430 height 352
click at [64, 40] on img at bounding box center [61, 42] width 51 height 51
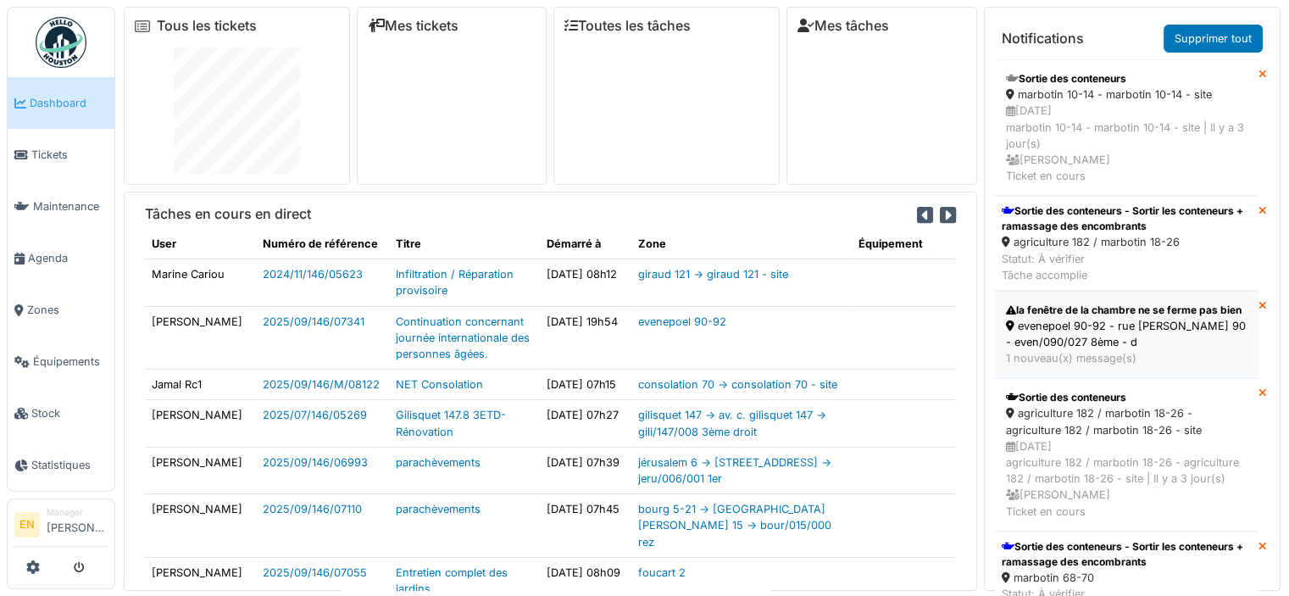
click at [1095, 350] on div "evenepoel 90-92 - rue [PERSON_NAME] 90 - even/090/027 8ème - d" at bounding box center [1126, 334] width 241 height 32
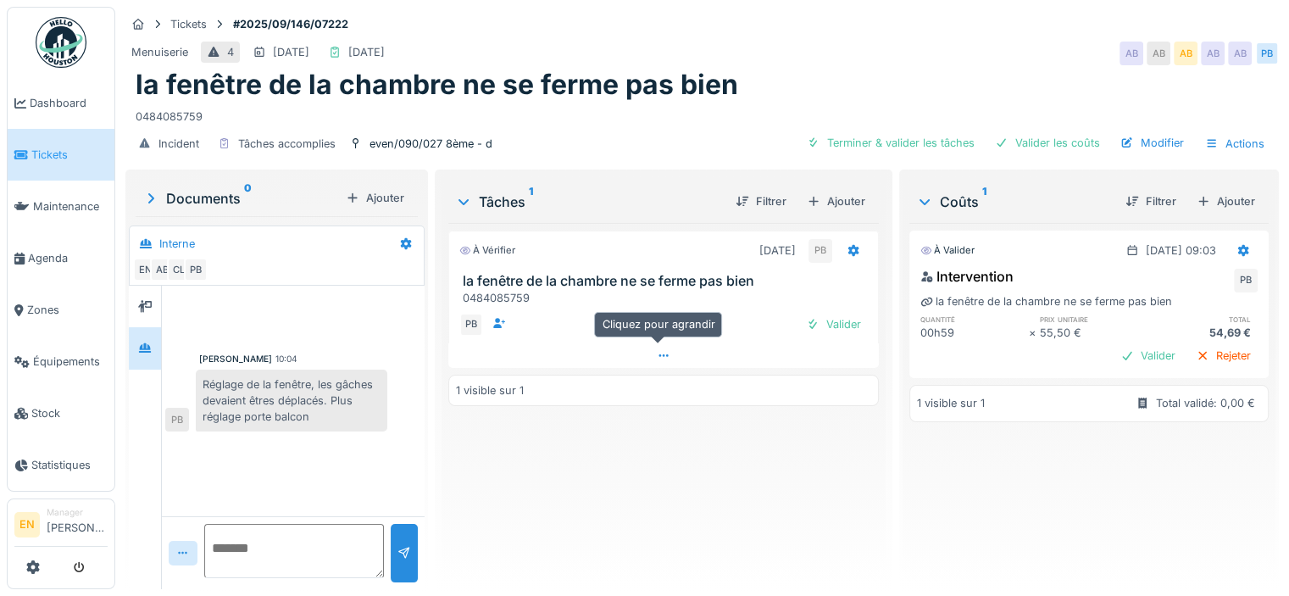
click at [648, 355] on div at bounding box center [663, 355] width 430 height 25
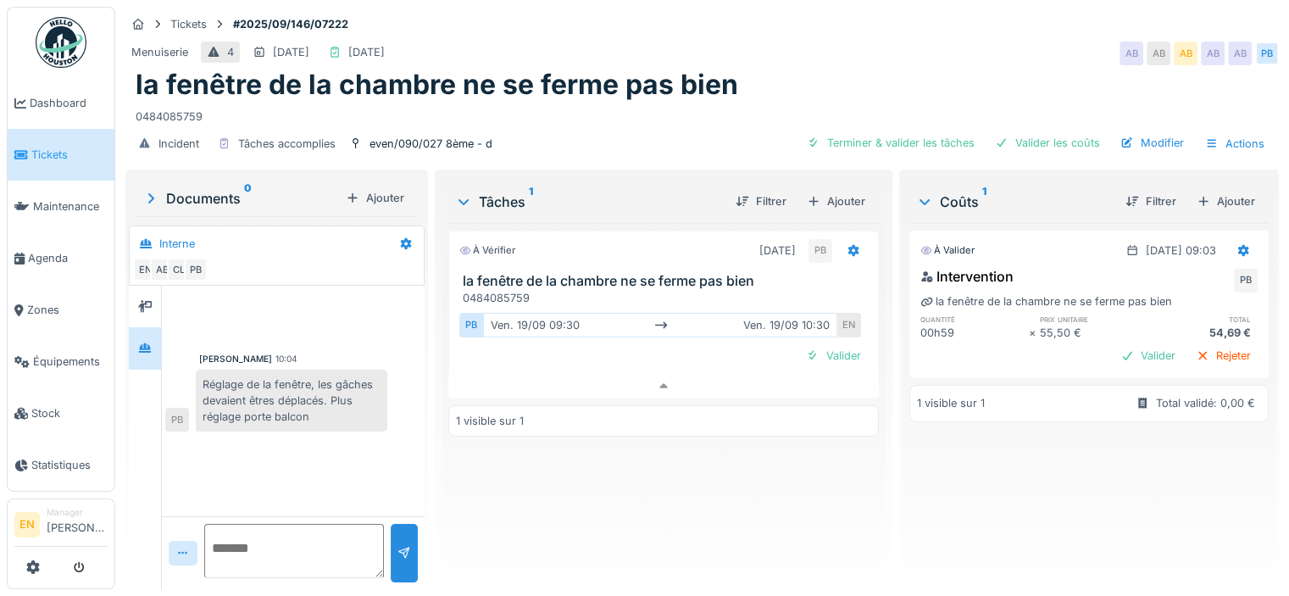
click at [707, 487] on div "À vérifier [DATE] PB la fenêtre de la chambre ne se ferme pas bien 0484085759 P…" at bounding box center [663, 399] width 430 height 352
click at [65, 50] on img at bounding box center [61, 42] width 51 height 51
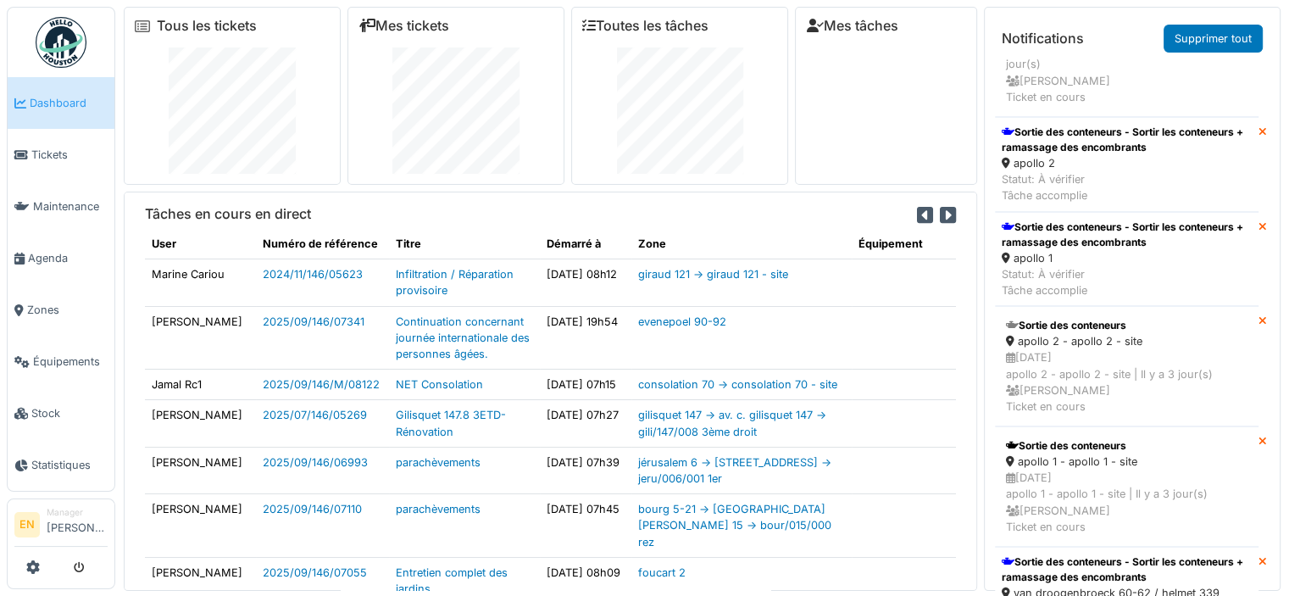
scroll to position [401, 0]
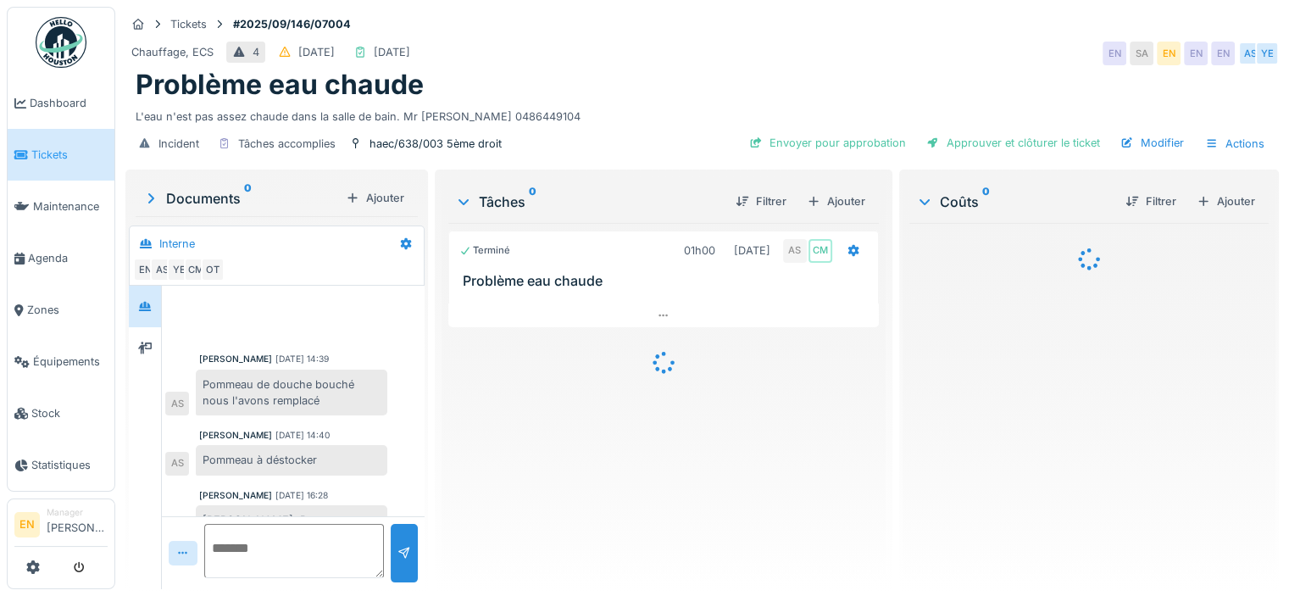
scroll to position [100, 0]
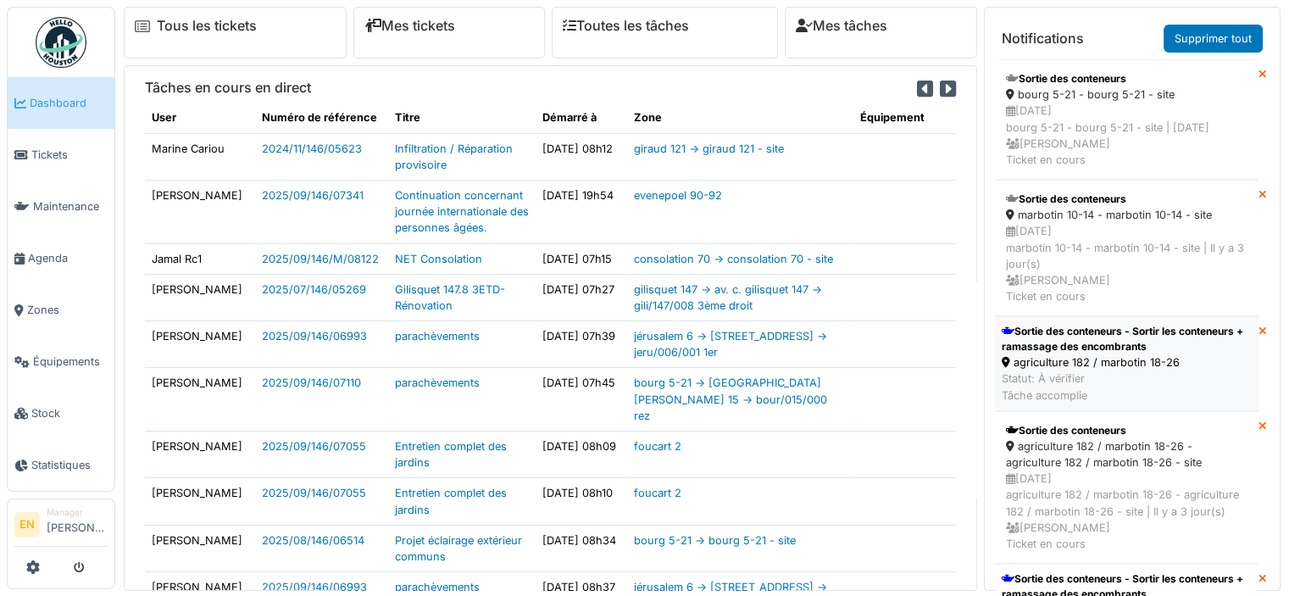
click at [1054, 354] on div "Sortie des conteneurs - Sortir les conteneurs + ramassage des encombrants" at bounding box center [1126, 339] width 250 height 30
